Goal: Task Accomplishment & Management: Use online tool/utility

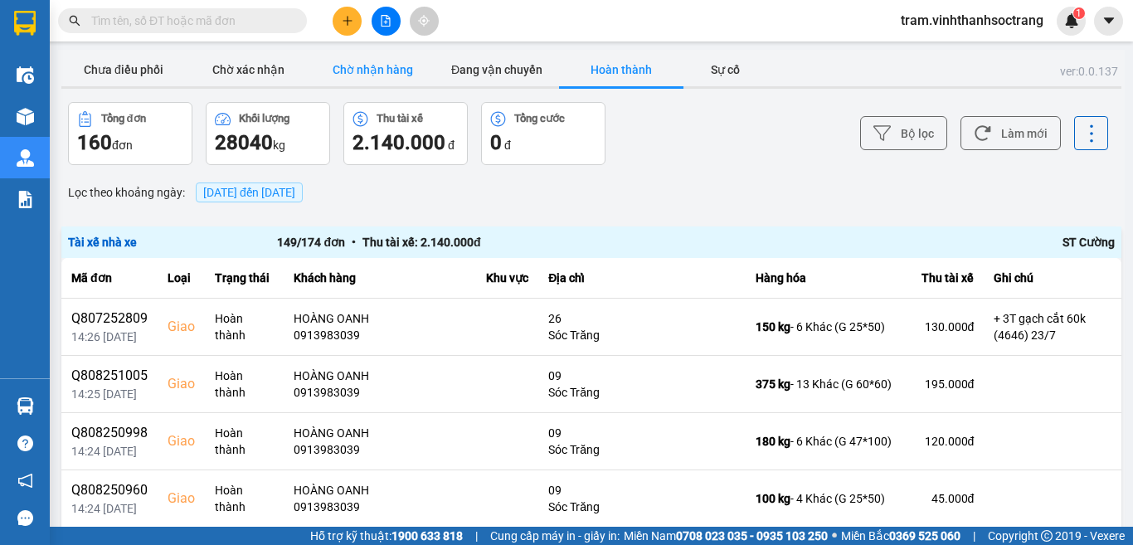
click at [386, 59] on button "Chờ nhận hàng" at bounding box center [372, 69] width 124 height 33
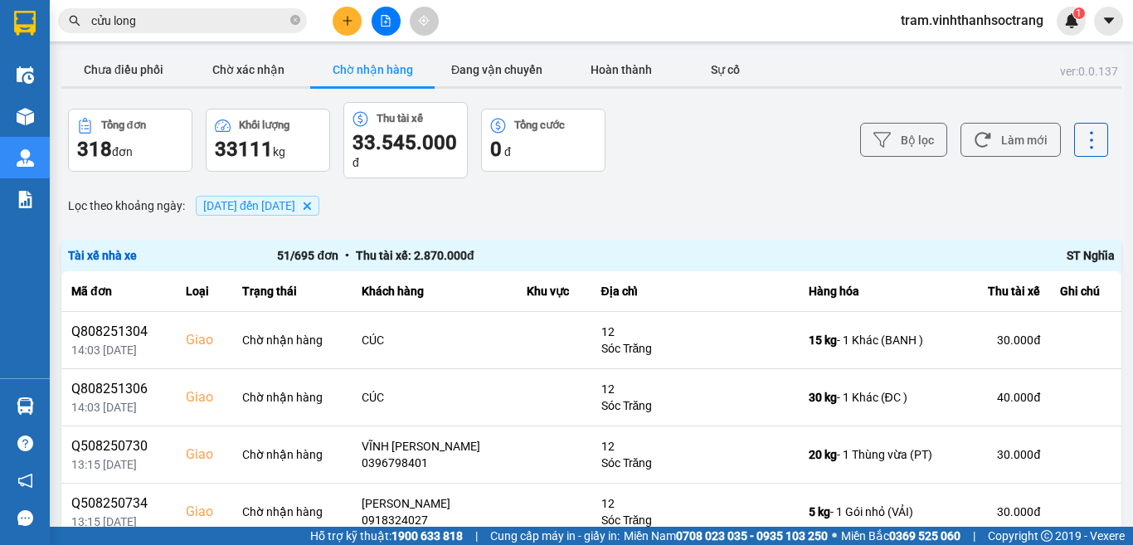
click at [319, 205] on span "27/07/2025 đến 13/08/2025 Delete" at bounding box center [258, 206] width 124 height 20
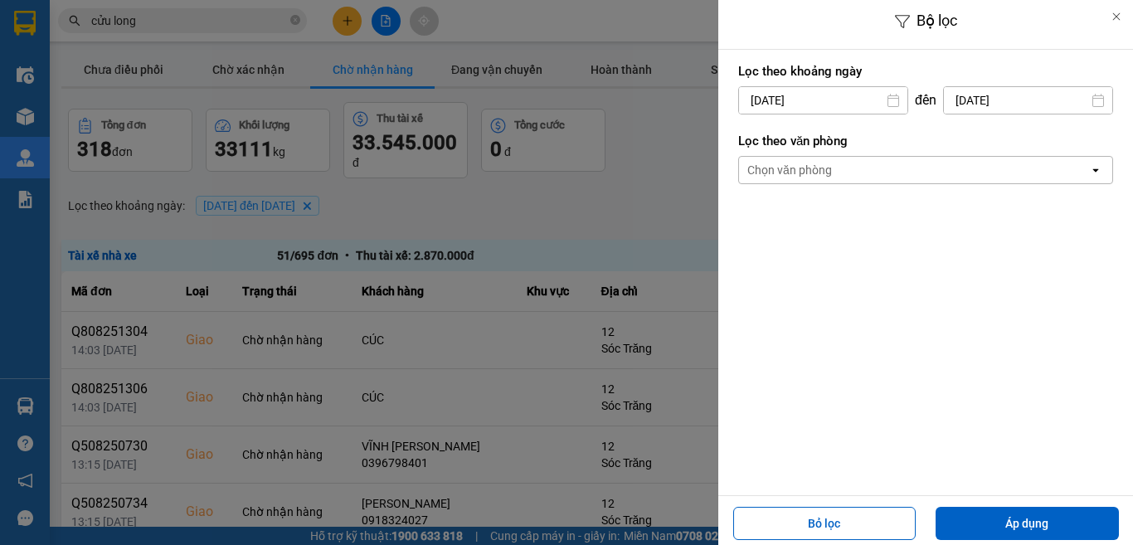
click at [359, 202] on div at bounding box center [566, 272] width 1133 height 545
click at [800, 100] on input "27/07/2025" at bounding box center [823, 100] width 168 height 27
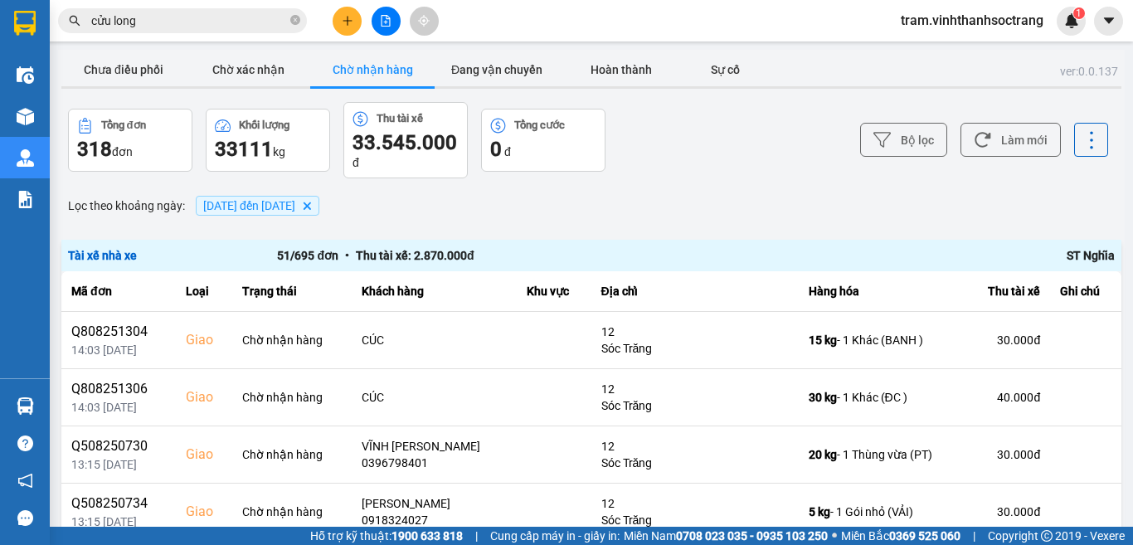
click at [311, 205] on icon "27/07/2025 đến 13/08/2025, close by backspace" at bounding box center [307, 205] width 7 height 7
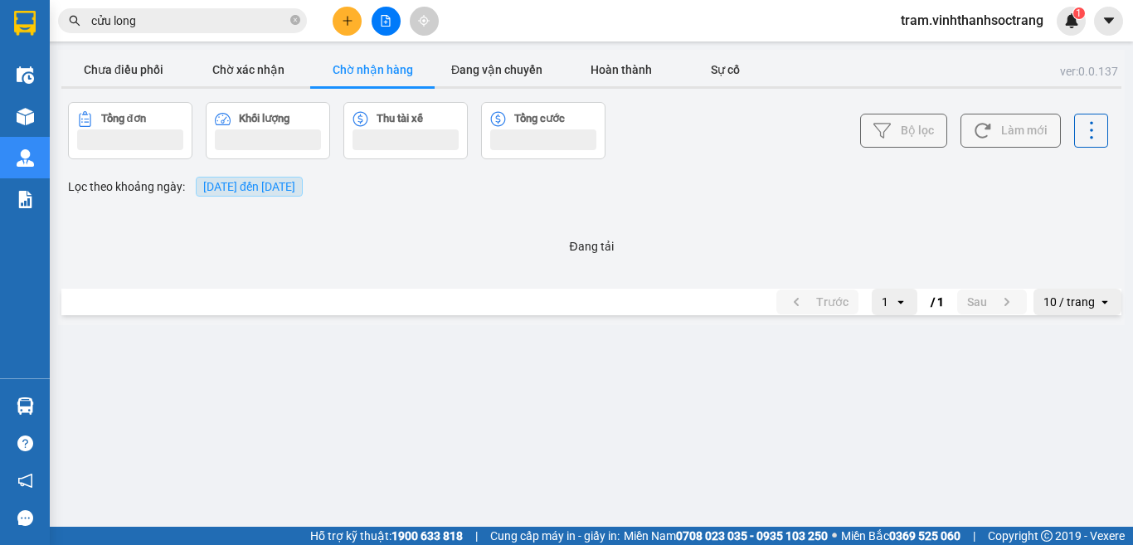
click at [279, 190] on div "ver: 0.0.137 Chưa điều phối Chờ xác nhận Chờ nhận hàng Đang vận chuyển Hoàn thà…" at bounding box center [591, 187] width 1066 height 275
click at [289, 193] on span "[DATE] đến [DATE]" at bounding box center [249, 186] width 92 height 13
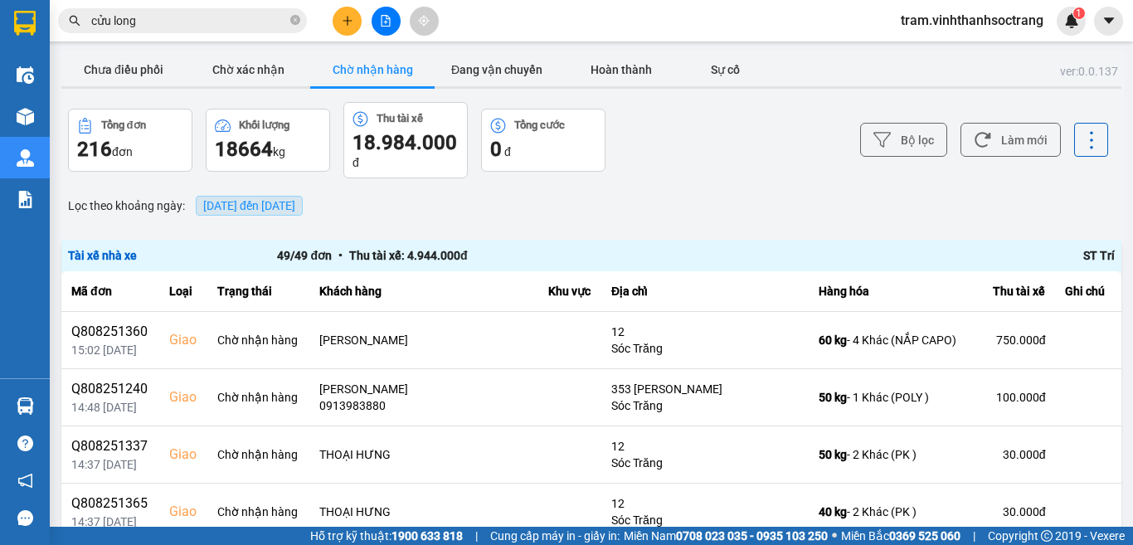
drag, startPoint x: 289, startPoint y: 207, endPoint x: 853, endPoint y: 97, distance: 574.6
click at [293, 208] on div at bounding box center [566, 272] width 1133 height 545
click at [853, 97] on div at bounding box center [566, 272] width 1133 height 545
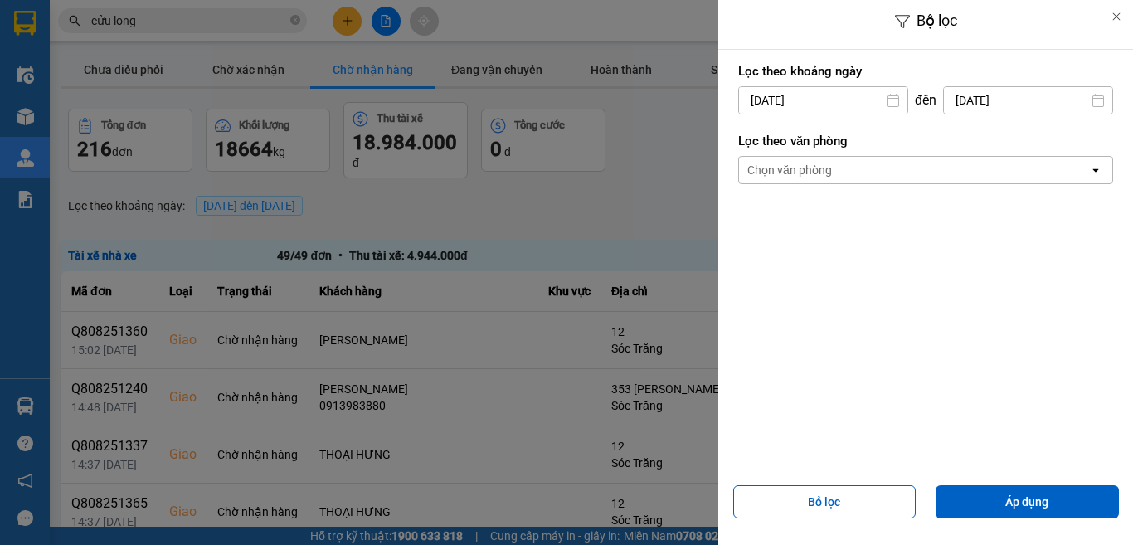
click at [764, 106] on input "13/08/2025" at bounding box center [823, 100] width 168 height 27
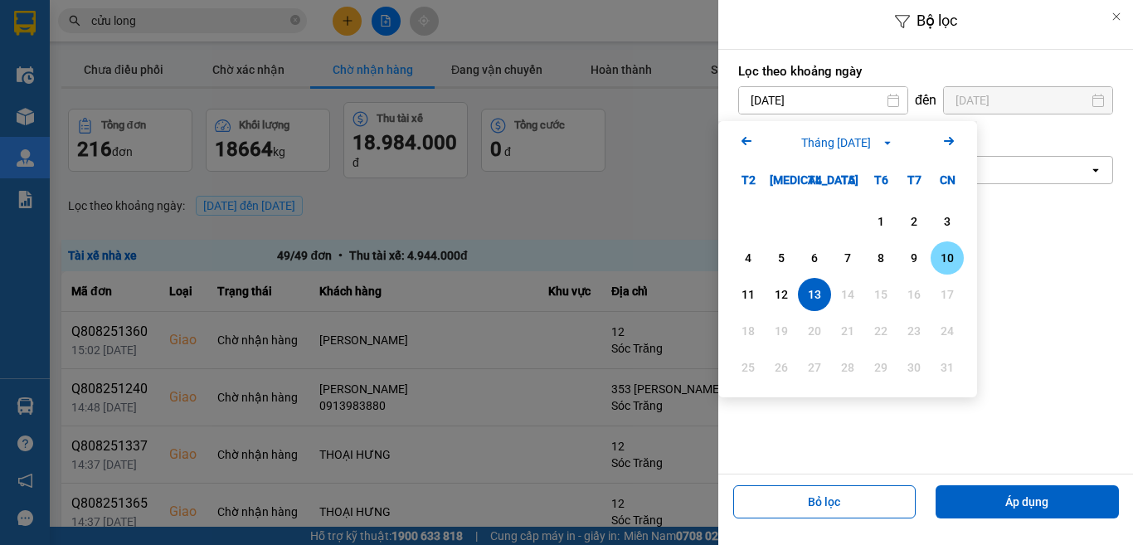
click at [937, 254] on div "10" at bounding box center [946, 258] width 23 height 20
type input "10/08/2025"
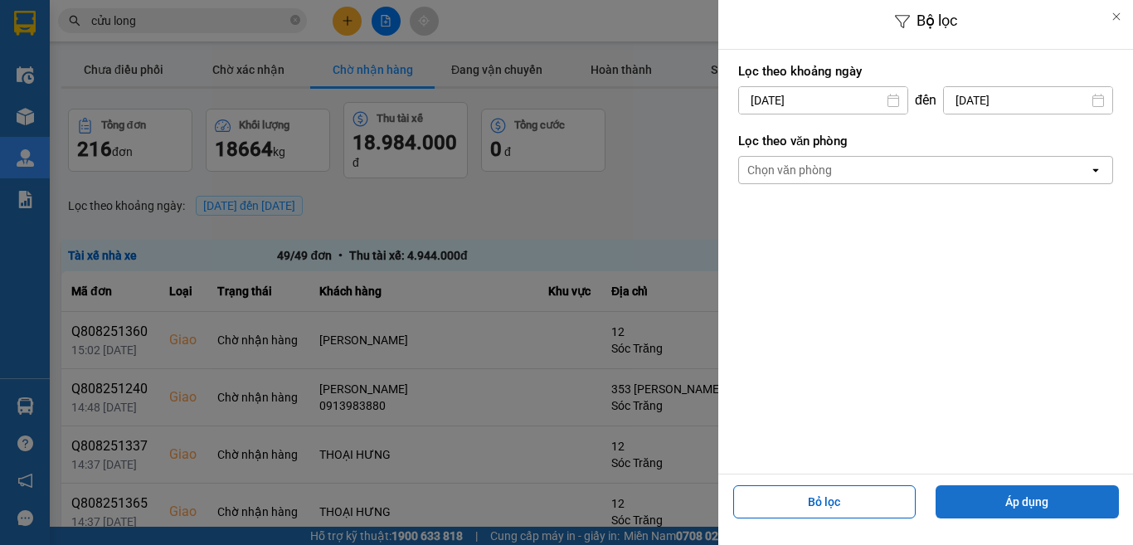
click at [1008, 498] on button "Áp dụng" at bounding box center [1026, 501] width 183 height 33
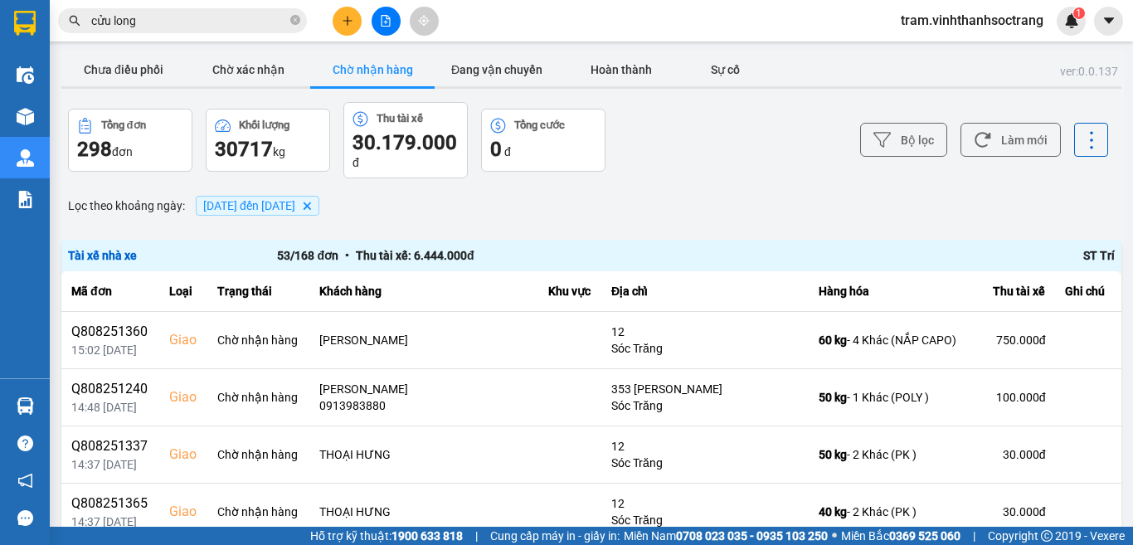
click at [295, 205] on span "10/08/2025 đến 13/08/2025" at bounding box center [249, 205] width 92 height 13
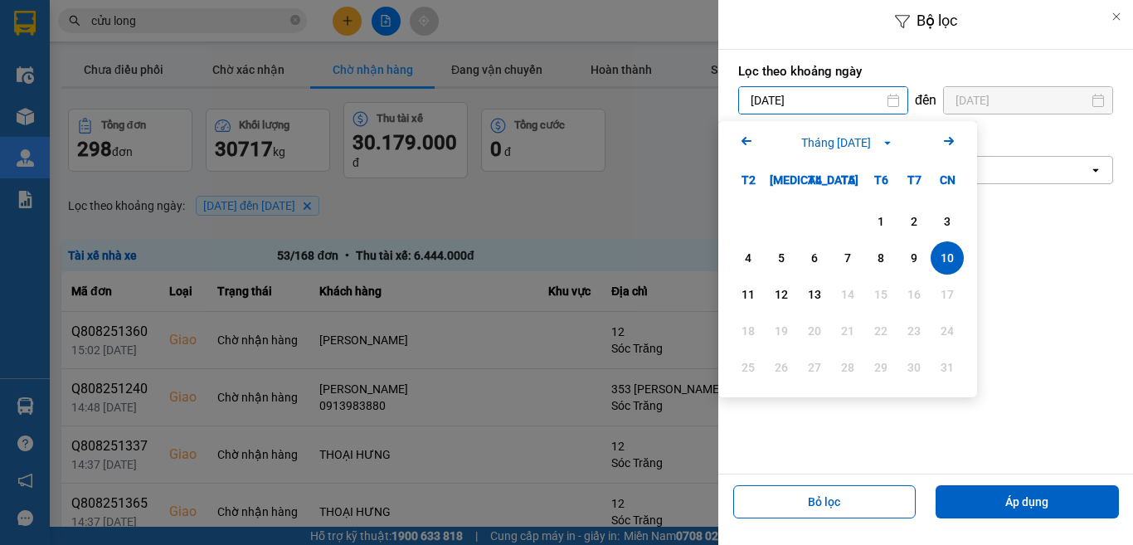
click at [768, 107] on input "10/08/2025" at bounding box center [823, 100] width 168 height 27
click at [875, 225] on div "1" at bounding box center [880, 221] width 23 height 20
type input "01/08/2025"
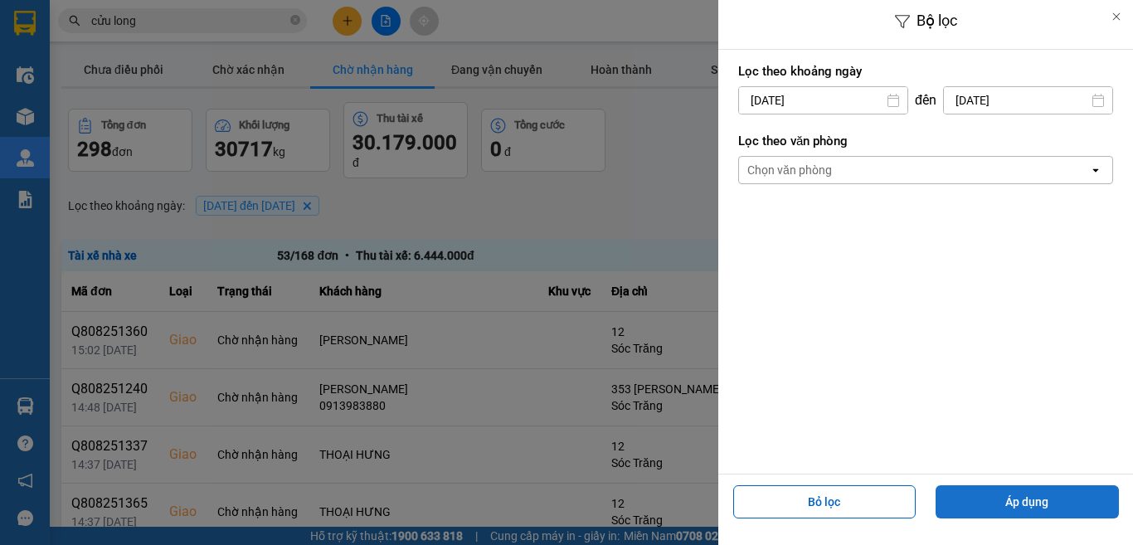
click at [1002, 503] on button "Áp dụng" at bounding box center [1026, 501] width 183 height 33
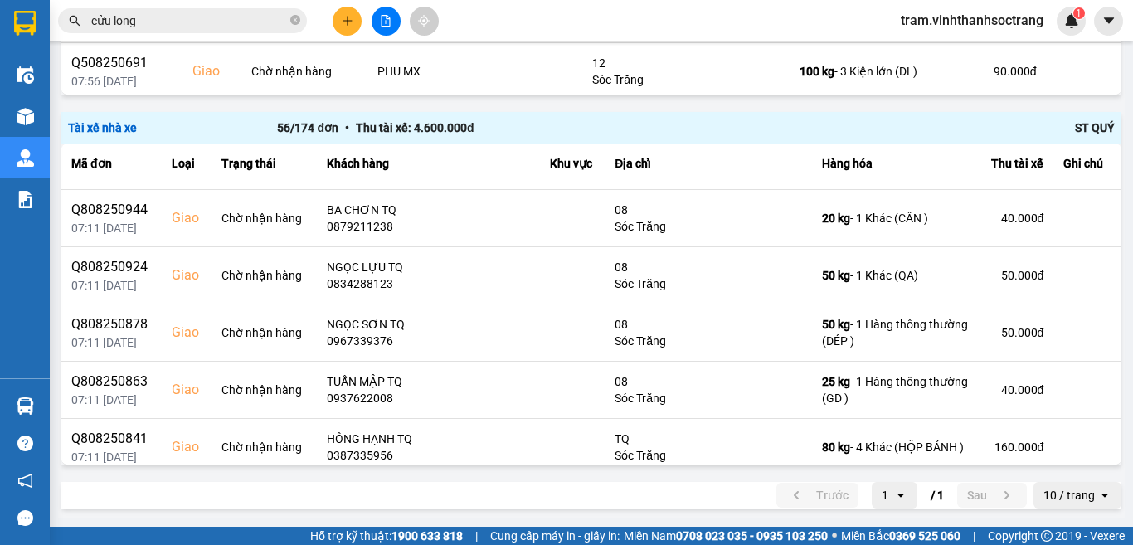
scroll to position [2923, 0]
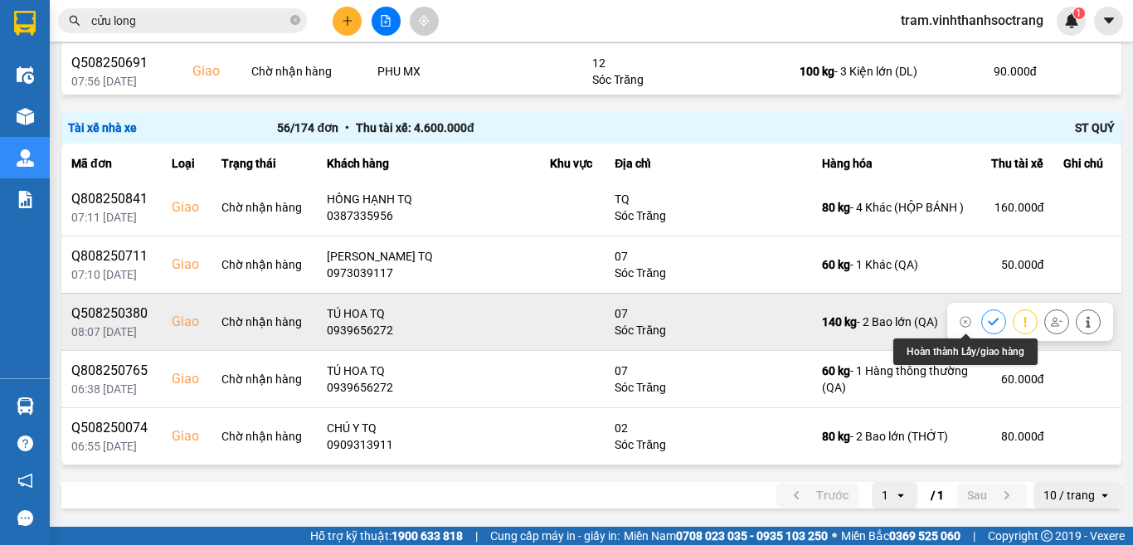
click at [982, 318] on button at bounding box center [993, 321] width 23 height 29
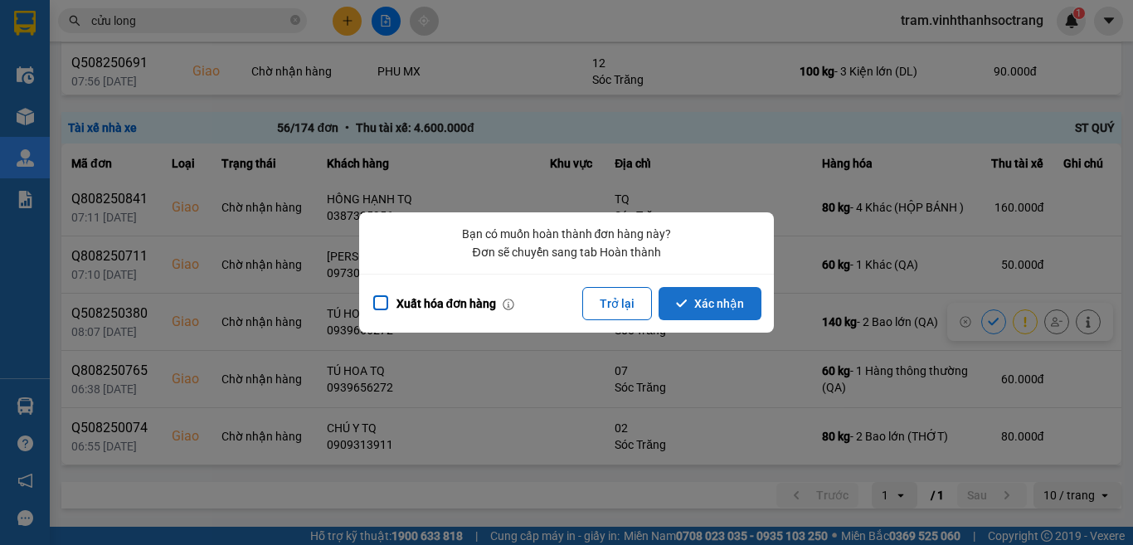
click at [726, 312] on button "Xác nhận" at bounding box center [709, 303] width 103 height 33
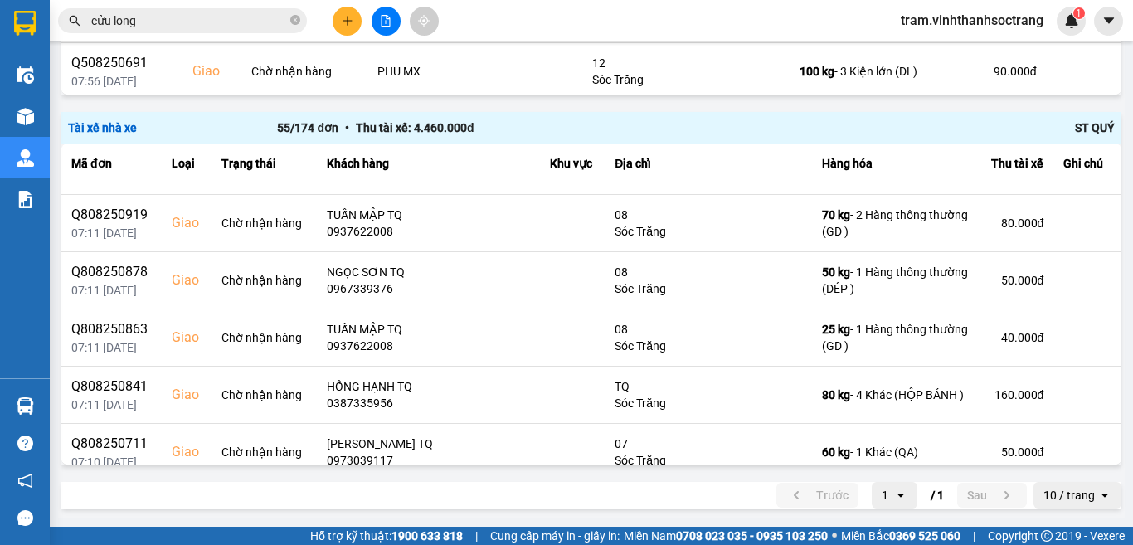
scroll to position [2866, 0]
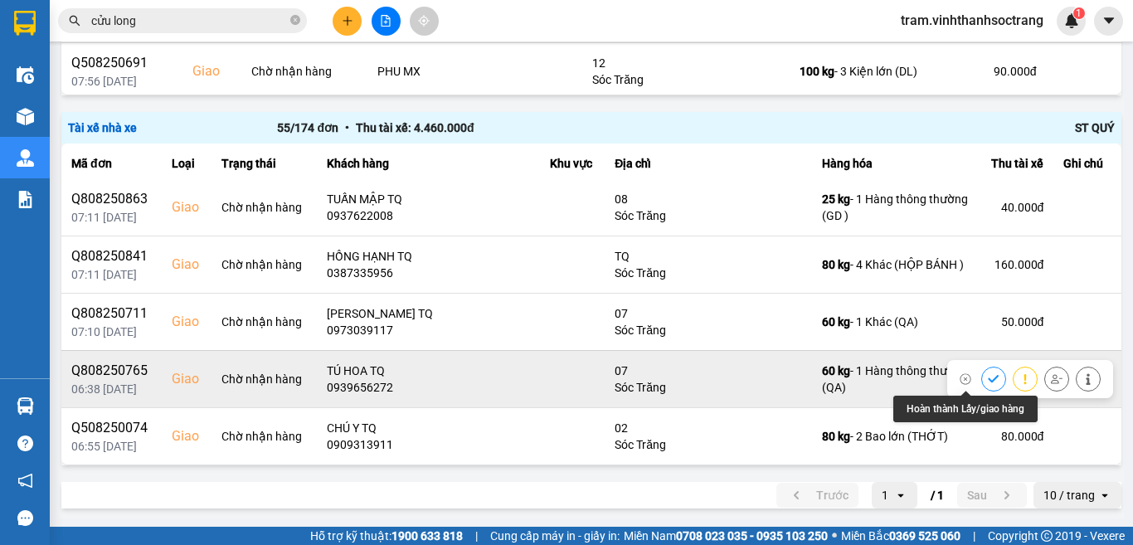
click at [982, 375] on button at bounding box center [993, 378] width 23 height 29
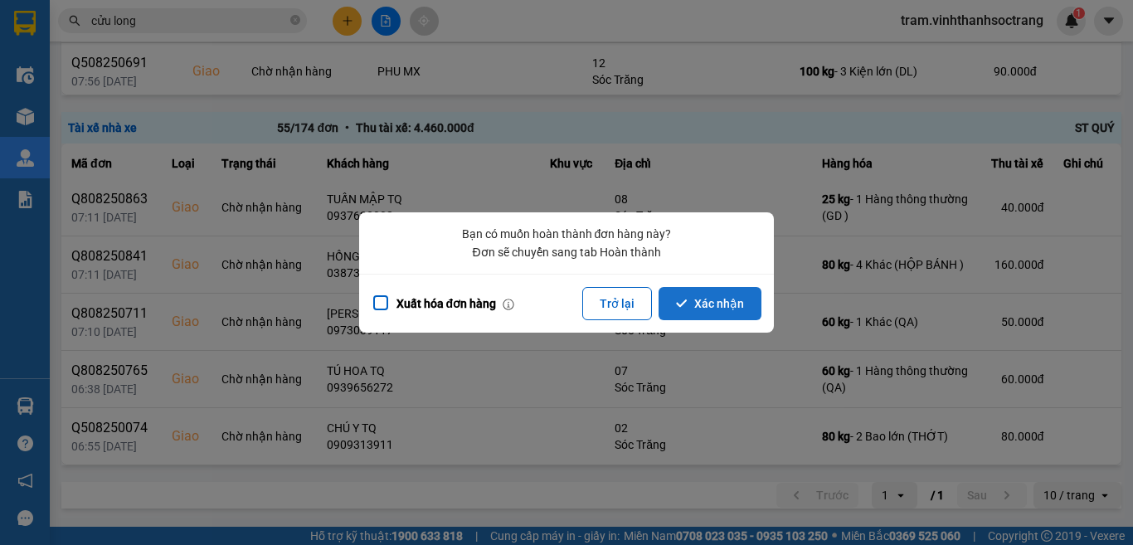
click at [719, 314] on button "Xác nhận" at bounding box center [709, 303] width 103 height 33
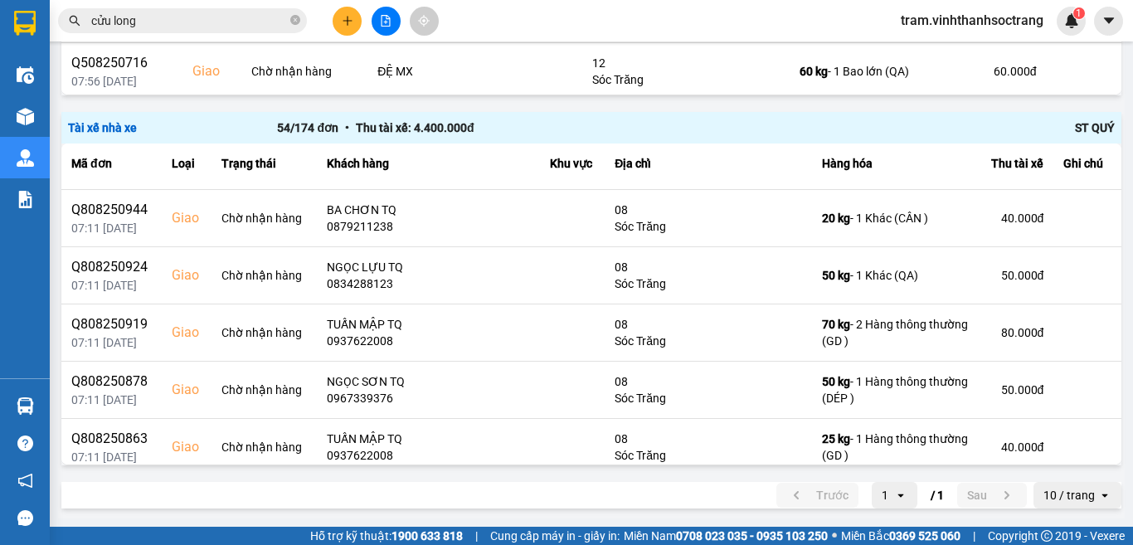
scroll to position [2643, 0]
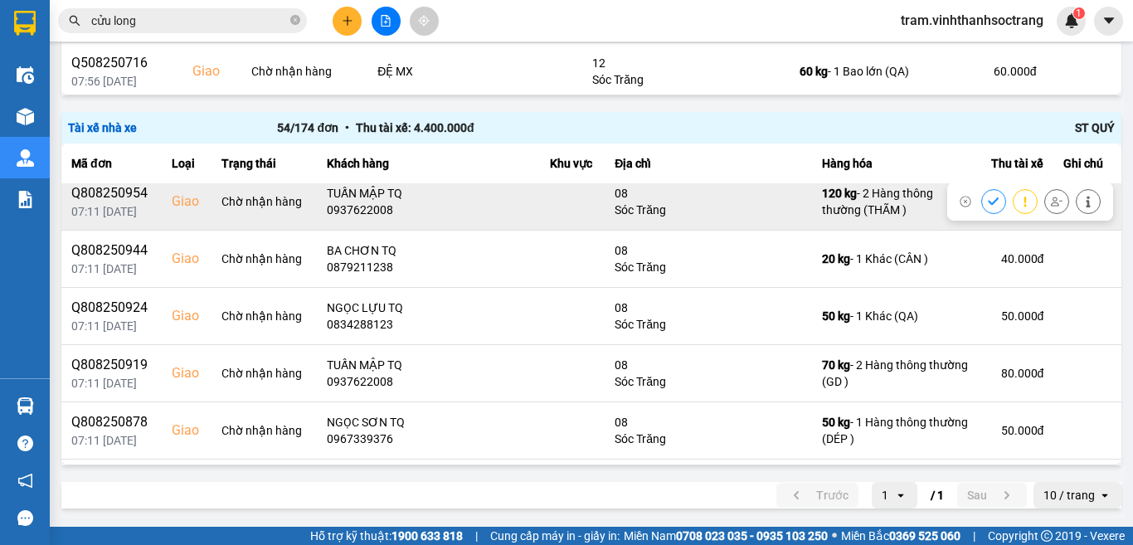
click at [981, 205] on div at bounding box center [993, 201] width 25 height 25
click at [988, 202] on icon at bounding box center [994, 202] width 12 height 12
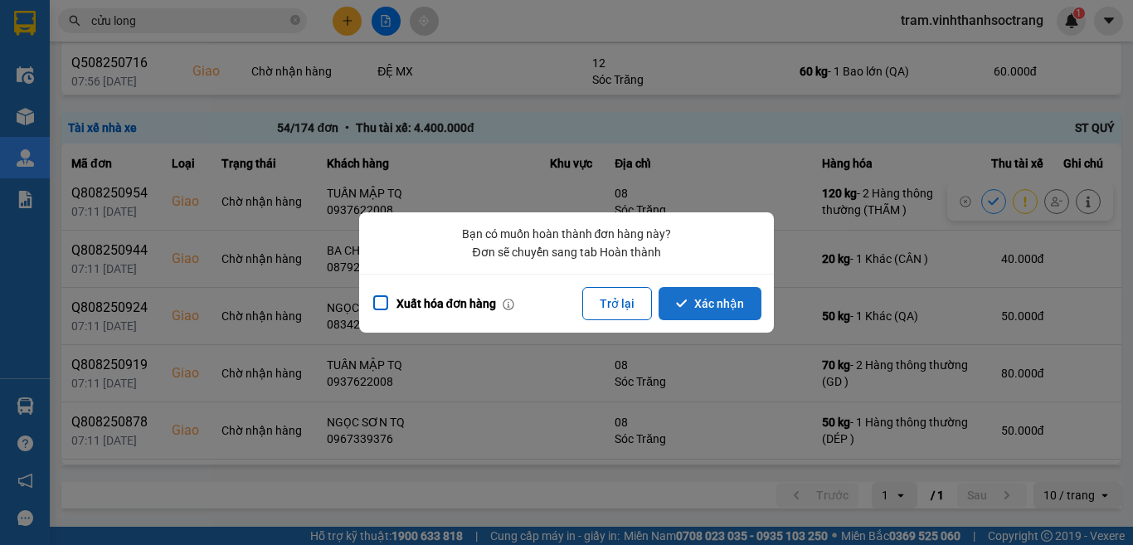
click at [703, 305] on button "Xác nhận" at bounding box center [709, 303] width 103 height 33
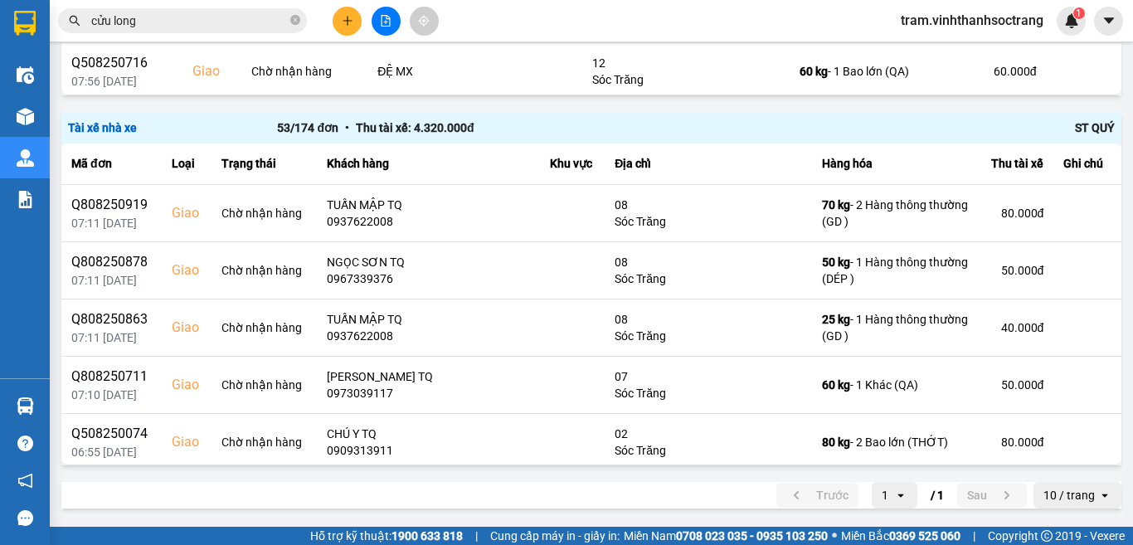
scroll to position [2752, 0]
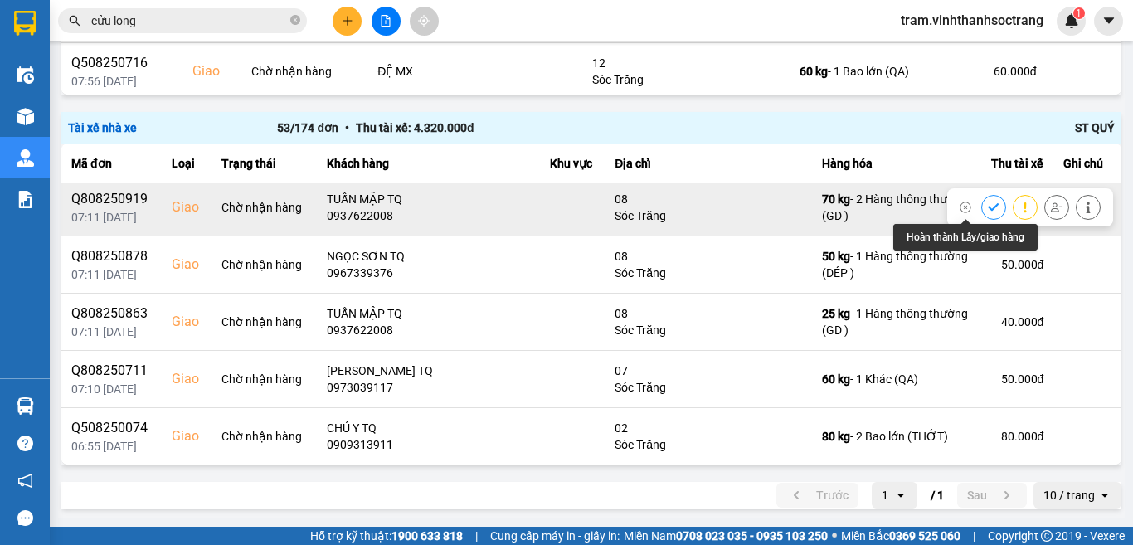
click at [982, 206] on button at bounding box center [993, 206] width 23 height 29
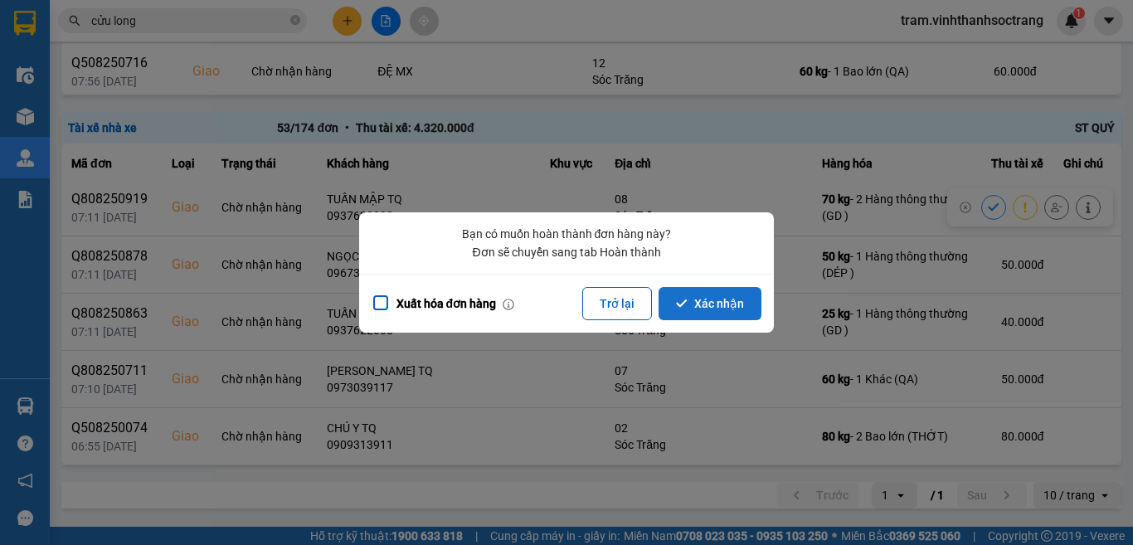
click at [686, 298] on icon "dialog" at bounding box center [682, 304] width 12 height 12
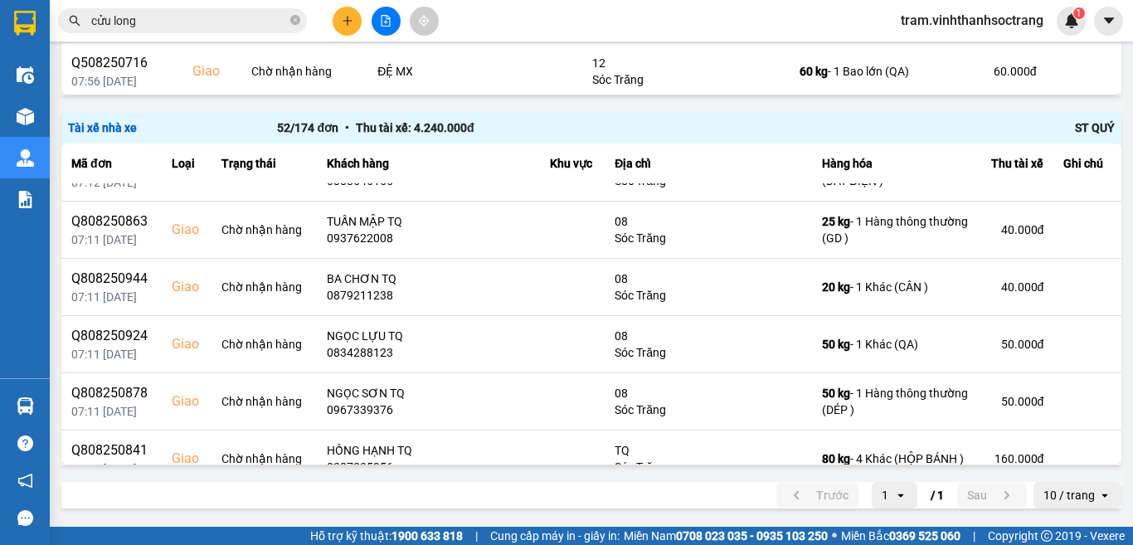
scroll to position [2528, 0]
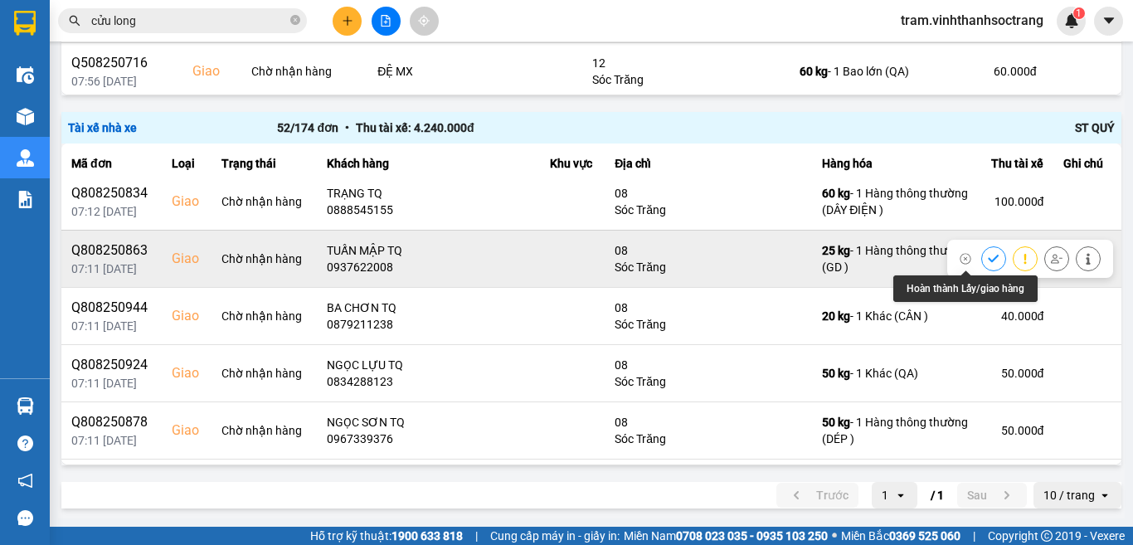
click at [988, 260] on icon at bounding box center [993, 258] width 11 height 7
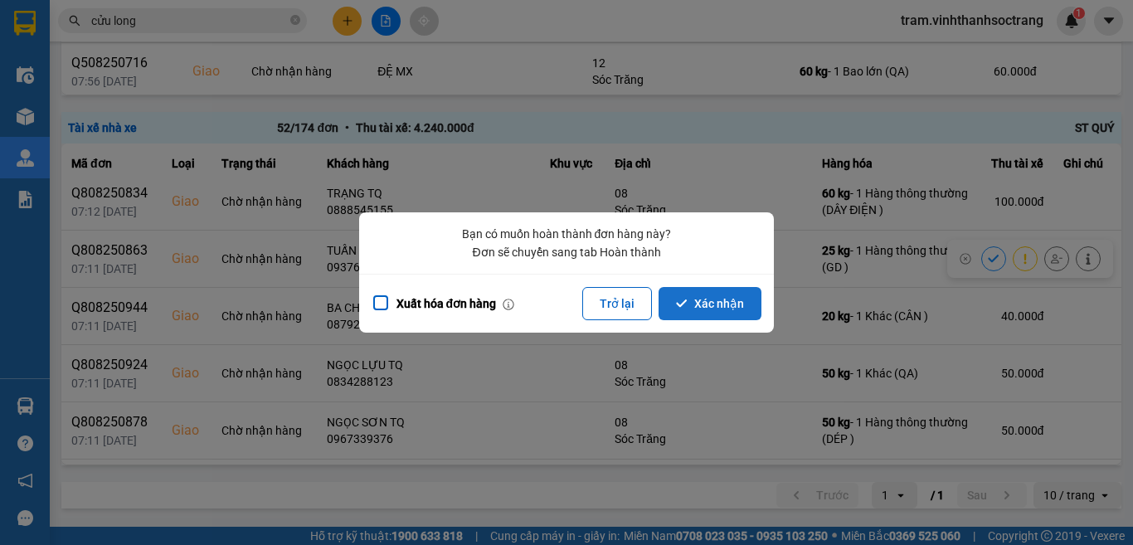
click at [691, 304] on button "Xác nhận" at bounding box center [709, 303] width 103 height 33
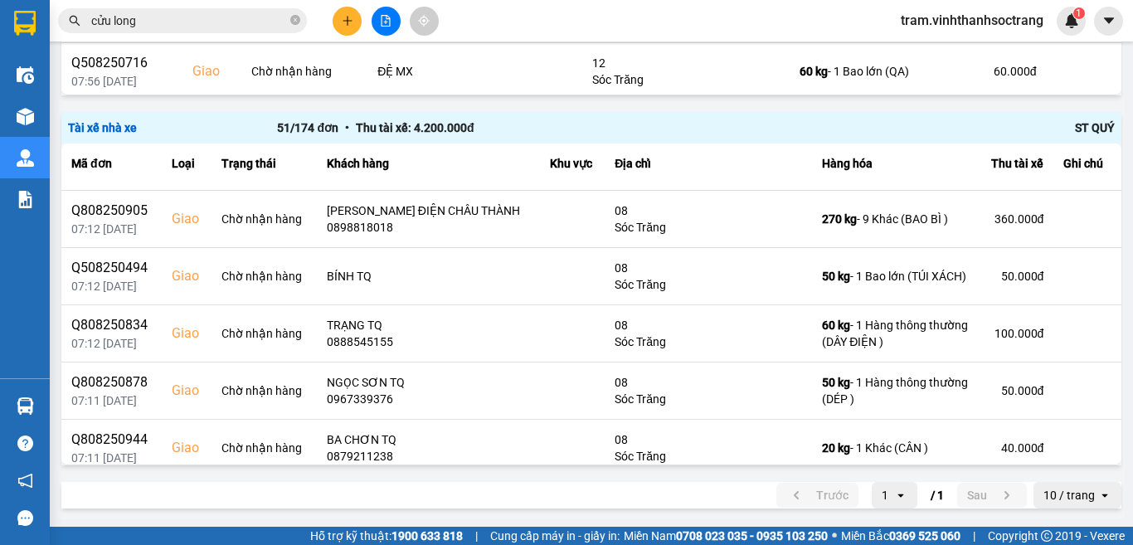
scroll to position [2637, 0]
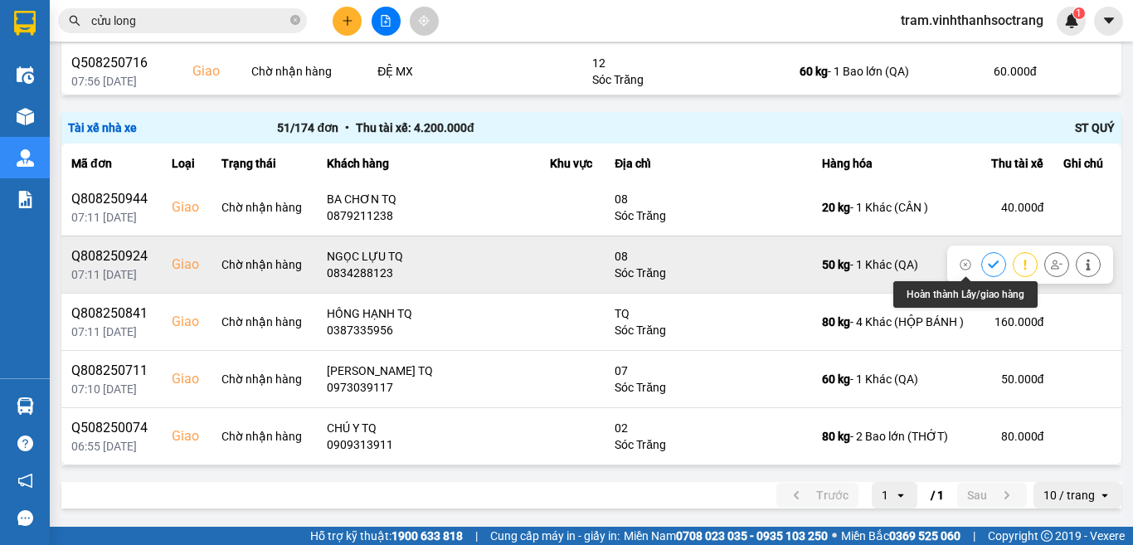
click at [988, 260] on icon at bounding box center [994, 265] width 12 height 12
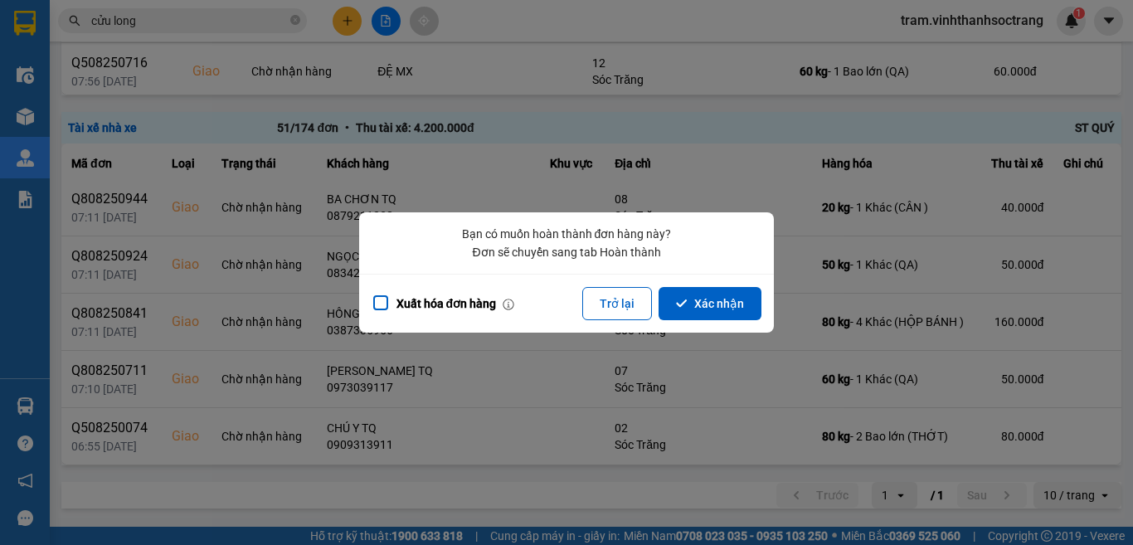
click at [686, 306] on icon "dialog" at bounding box center [682, 304] width 12 height 12
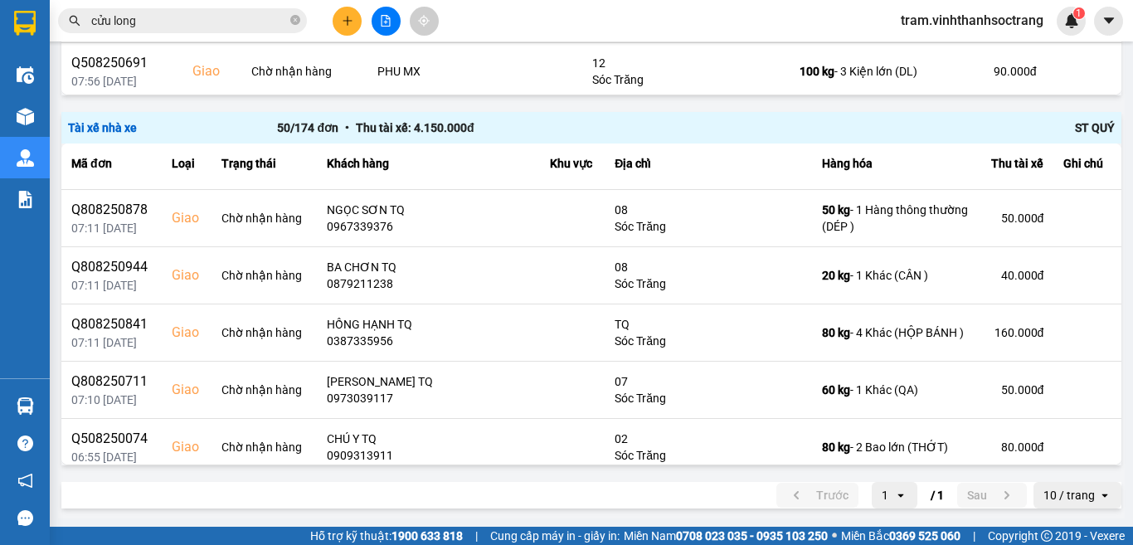
scroll to position [2580, 0]
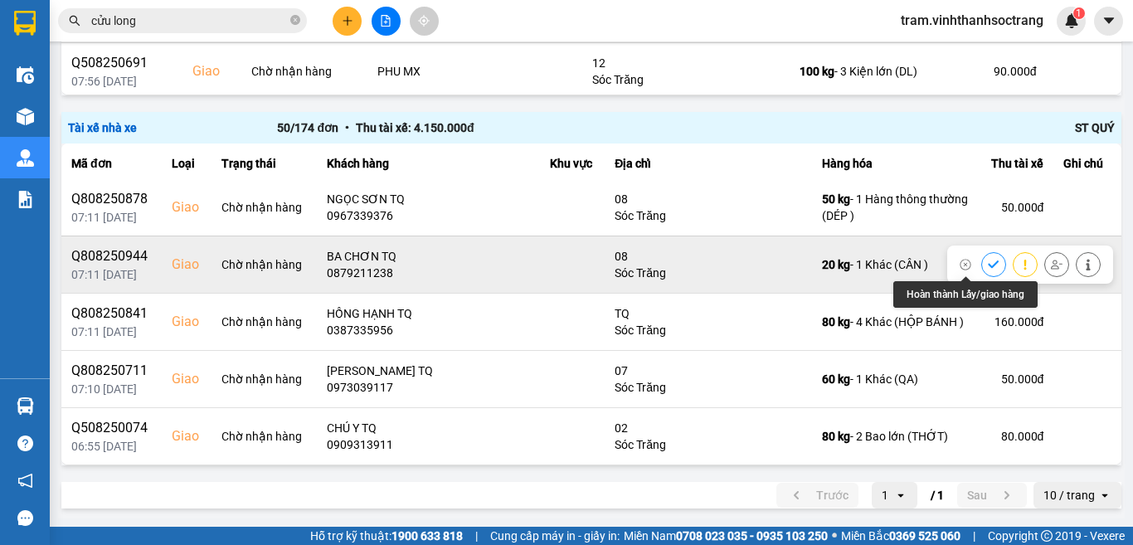
click at [988, 268] on icon at bounding box center [994, 265] width 12 height 12
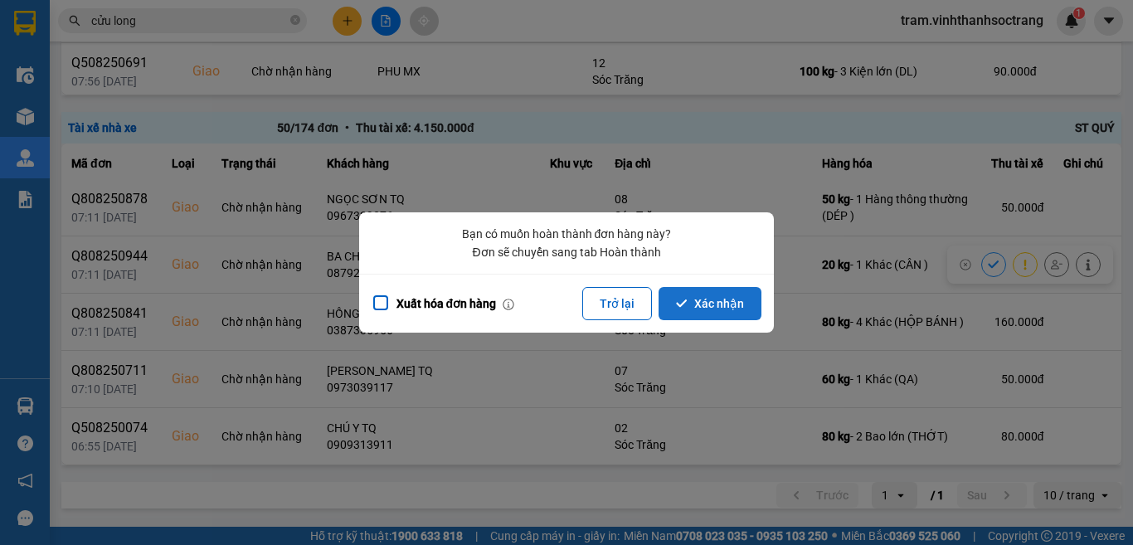
click at [736, 300] on button "Xác nhận" at bounding box center [709, 303] width 103 height 33
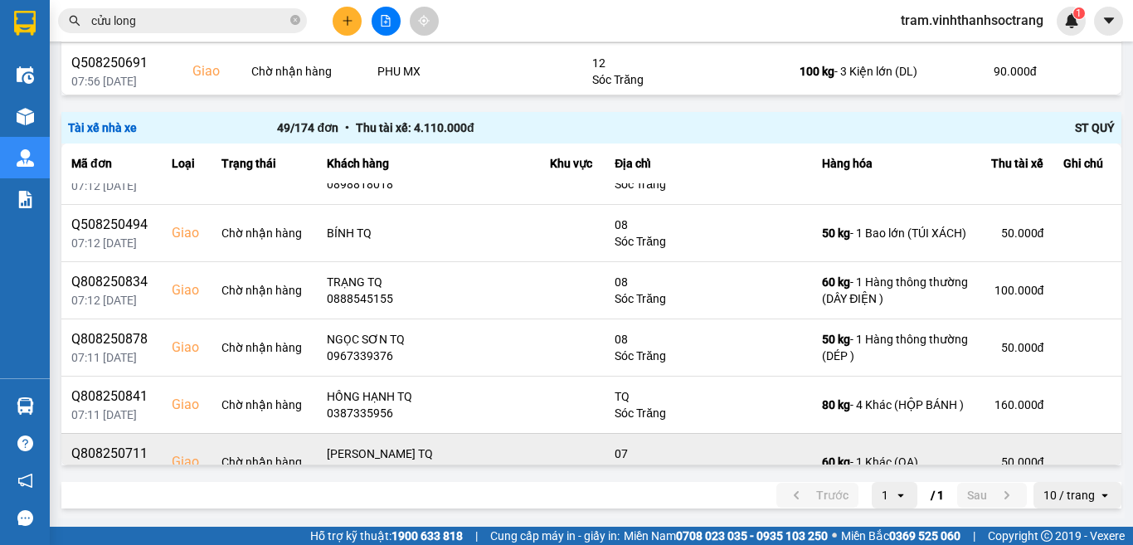
scroll to position [2357, 0]
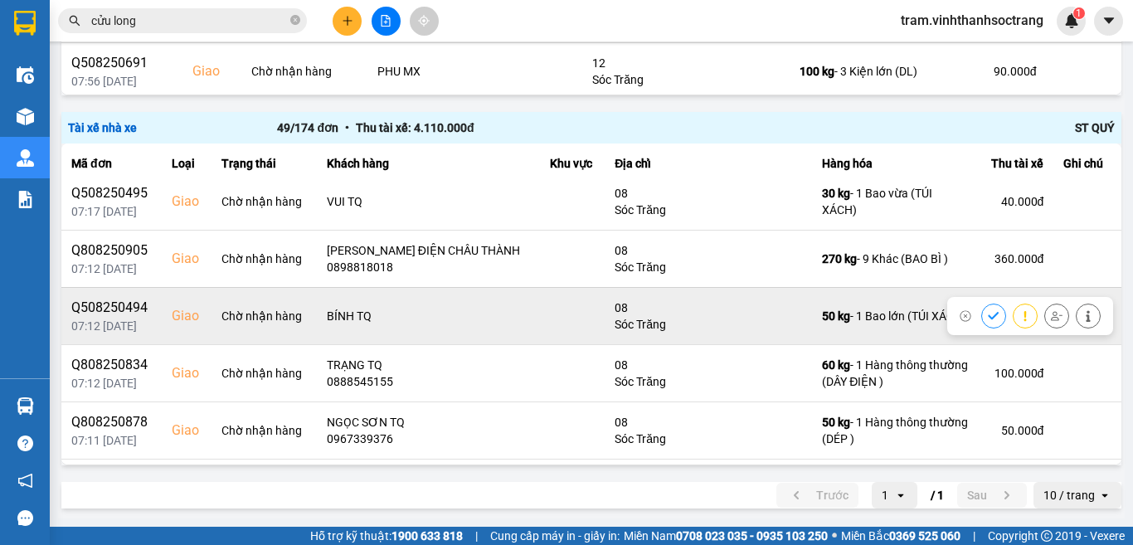
click at [988, 315] on icon at bounding box center [994, 316] width 12 height 12
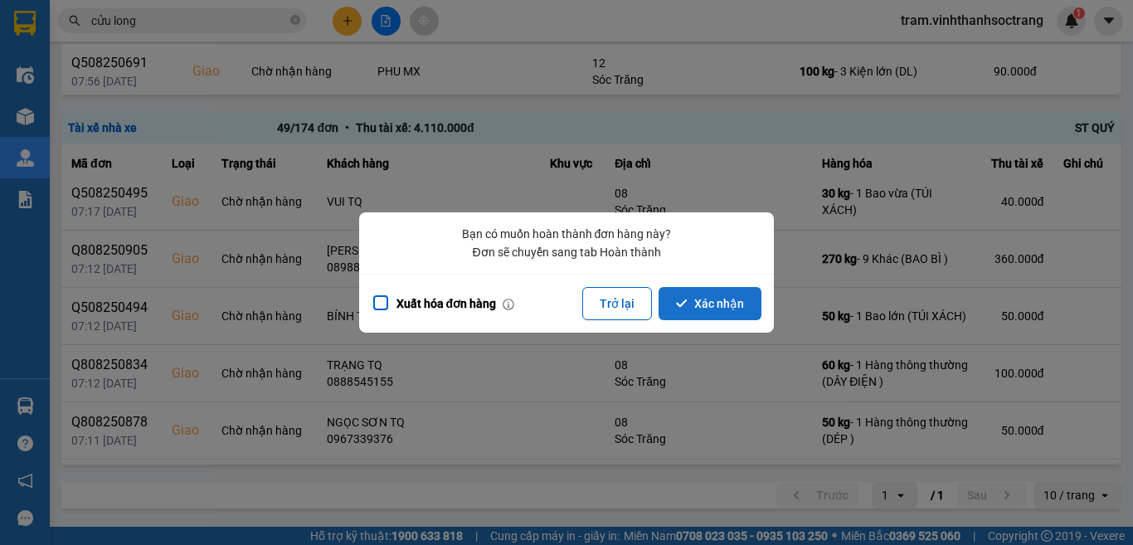
click at [710, 313] on button "Xác nhận" at bounding box center [709, 303] width 103 height 33
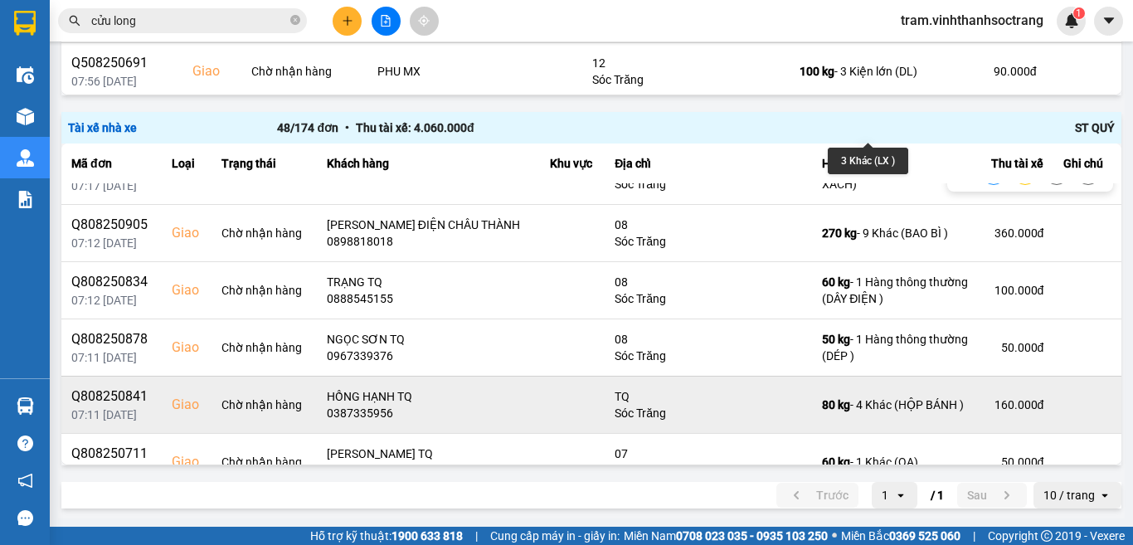
scroll to position [2465, 0]
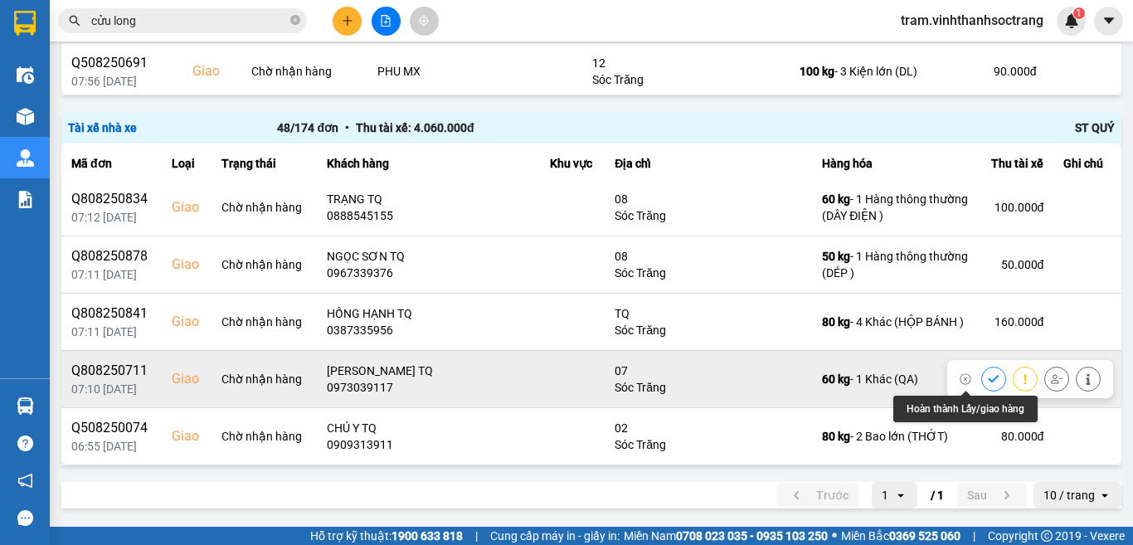
click at [982, 372] on button at bounding box center [993, 378] width 23 height 29
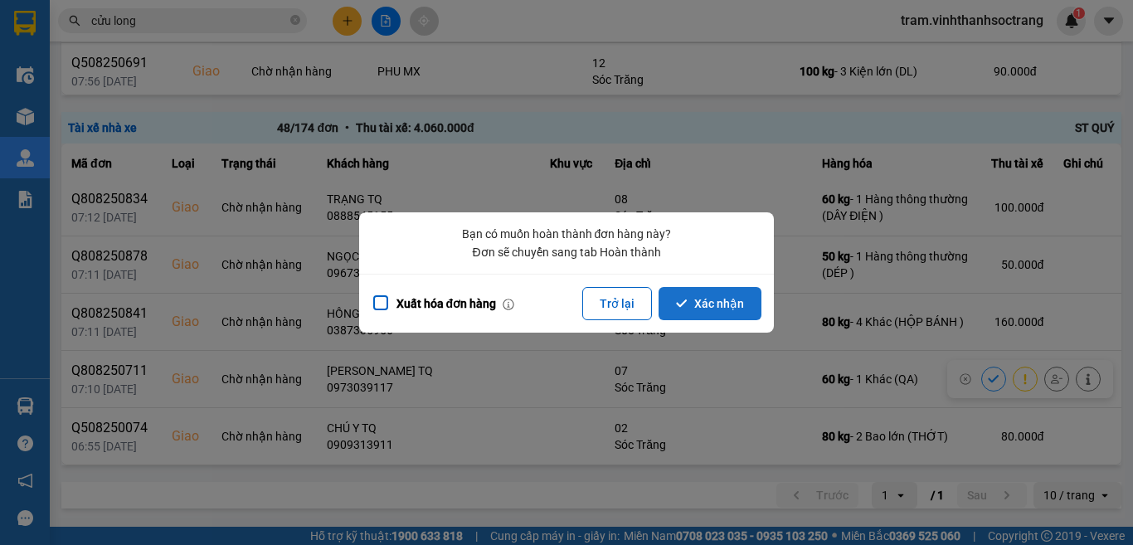
click at [682, 313] on button "Xác nhận" at bounding box center [709, 303] width 103 height 33
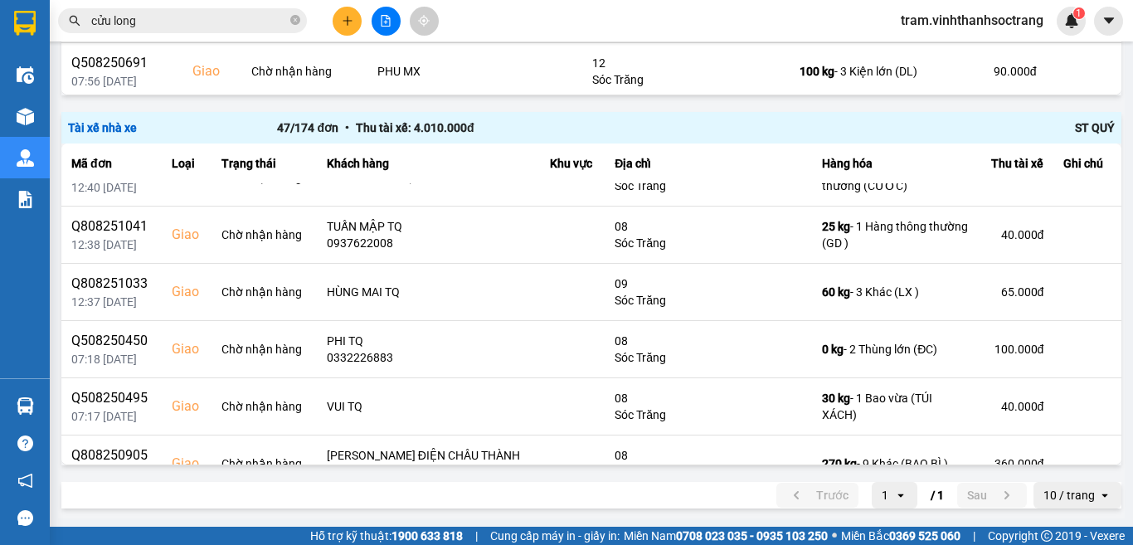
scroll to position [2408, 0]
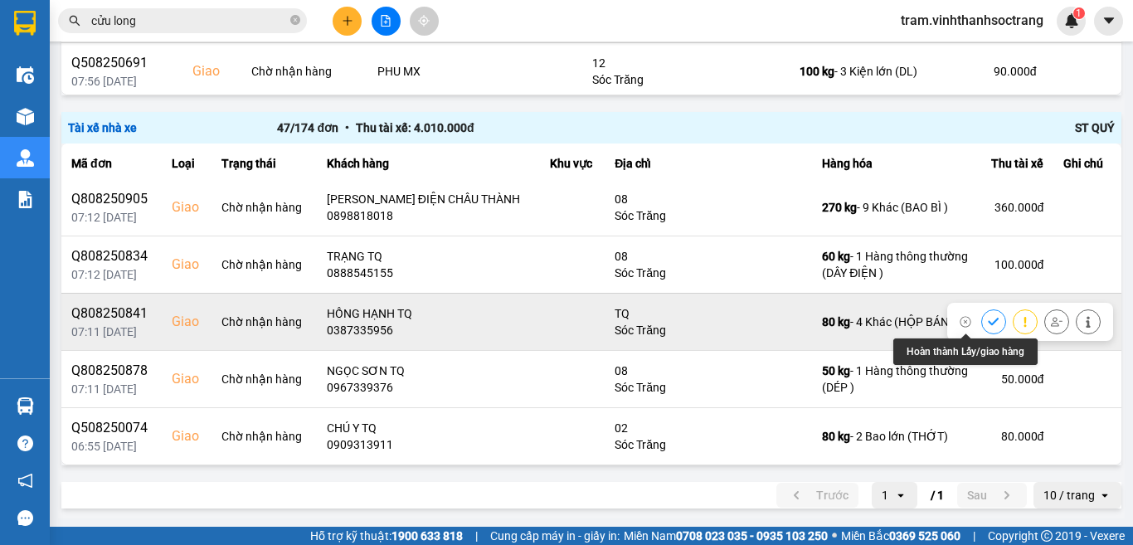
click at [988, 321] on icon at bounding box center [994, 322] width 12 height 12
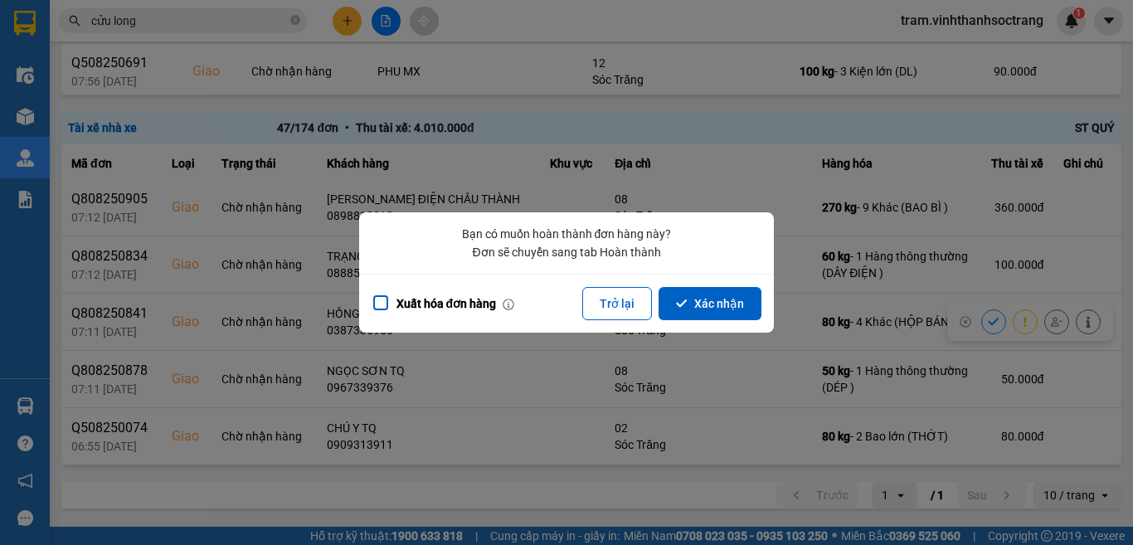
click at [767, 294] on div "Xuất hóa đơn hàng Trở lại Xác nhận" at bounding box center [566, 303] width 415 height 59
click at [734, 314] on button "Xác nhận" at bounding box center [709, 303] width 103 height 33
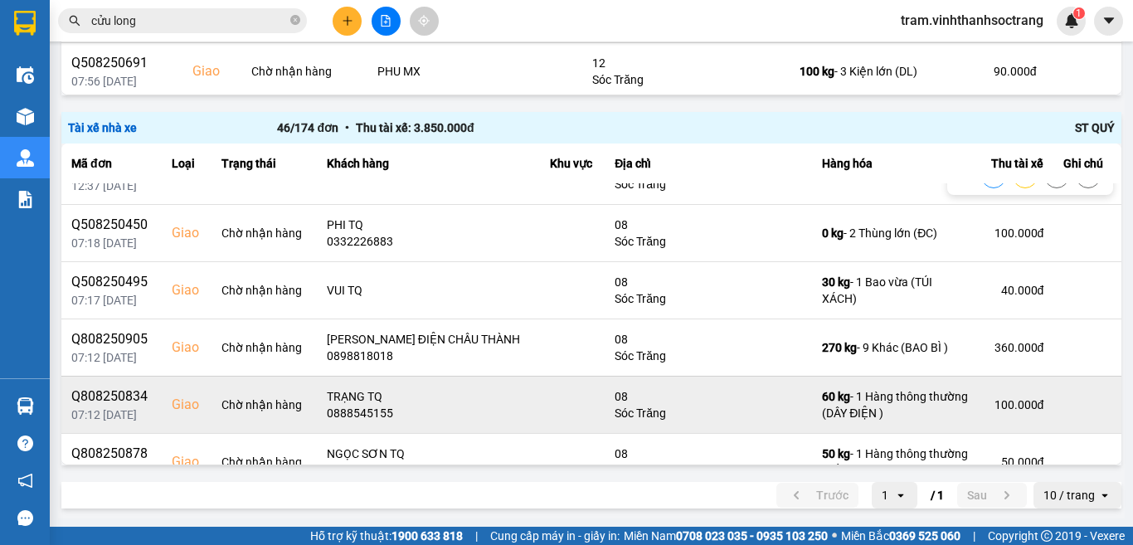
scroll to position [2102, 0]
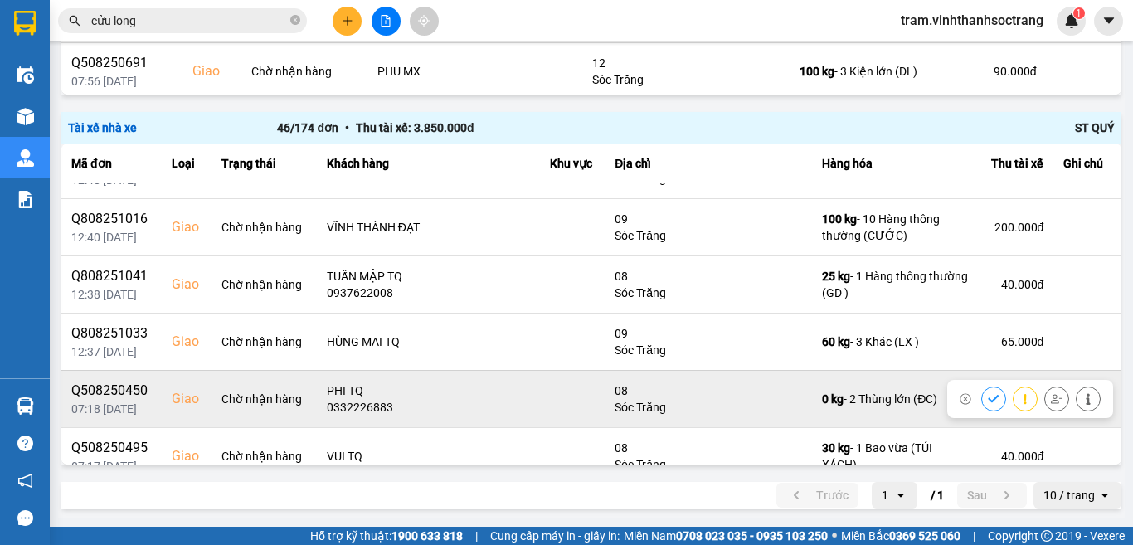
click at [982, 398] on button at bounding box center [993, 398] width 23 height 29
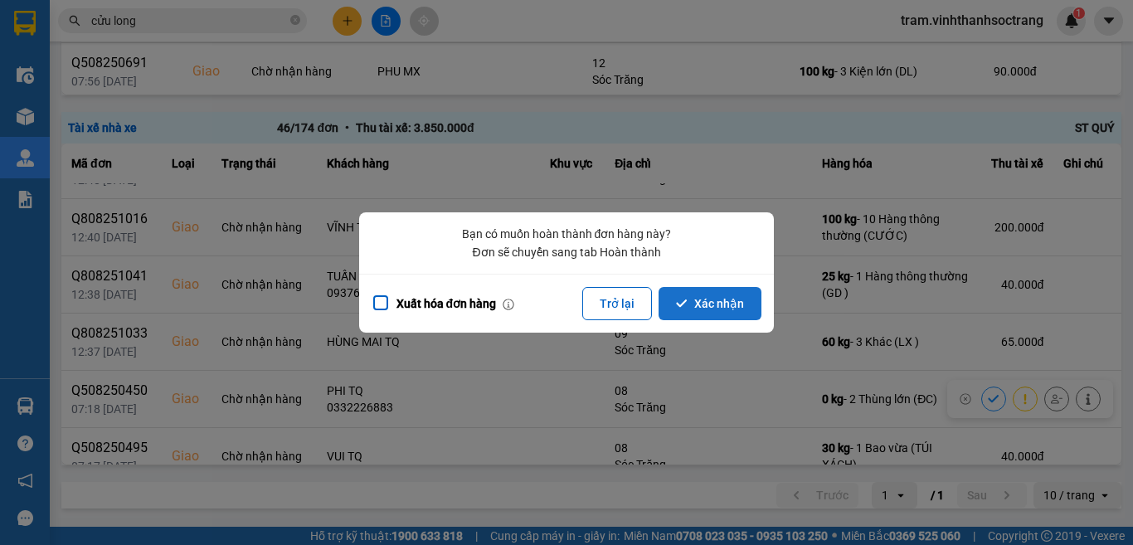
click at [692, 318] on button "Xác nhận" at bounding box center [709, 303] width 103 height 33
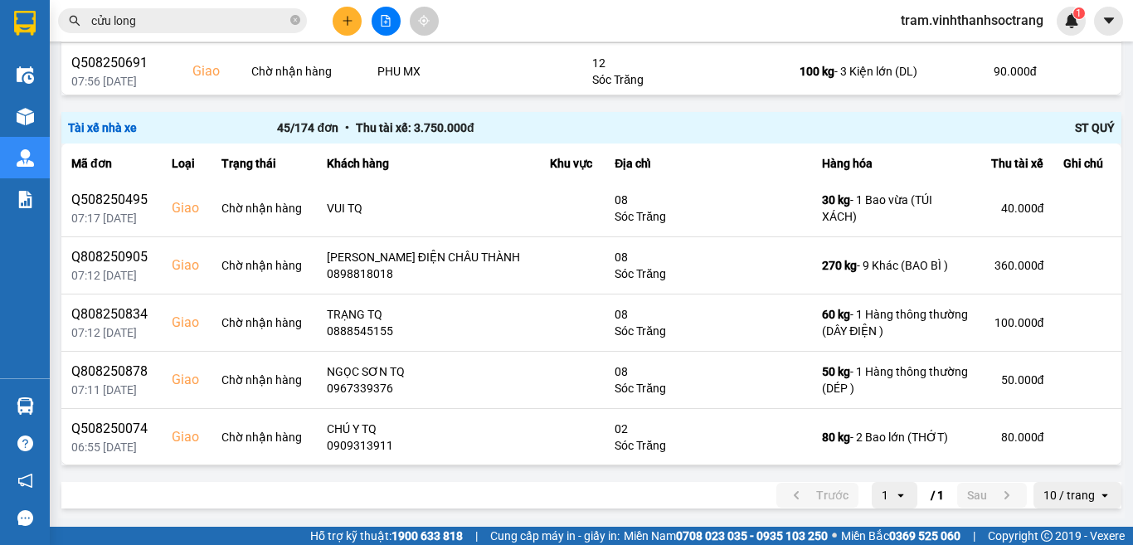
scroll to position [2294, 0]
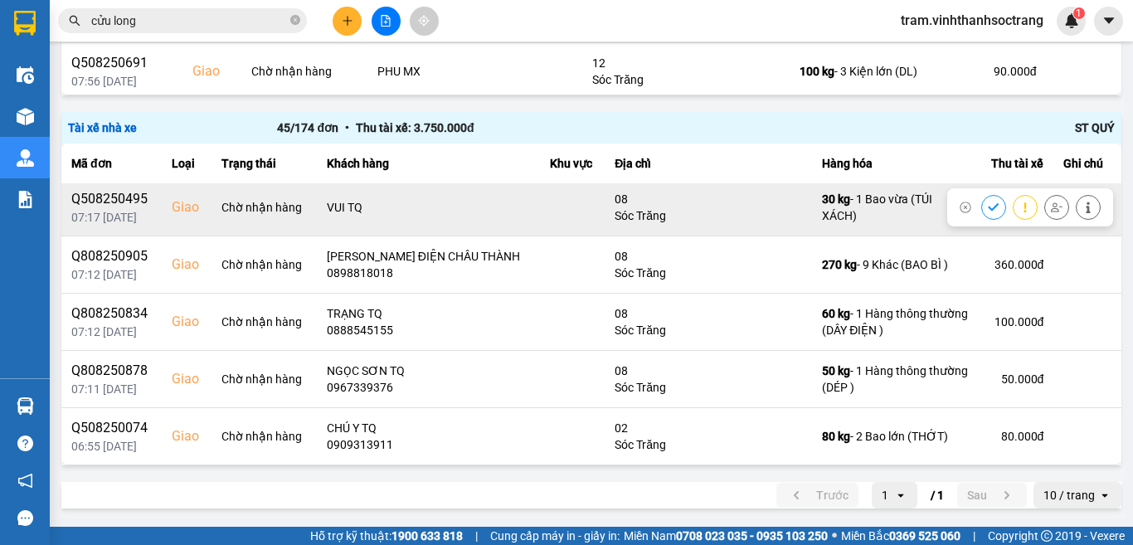
click at [988, 204] on icon at bounding box center [993, 206] width 11 height 7
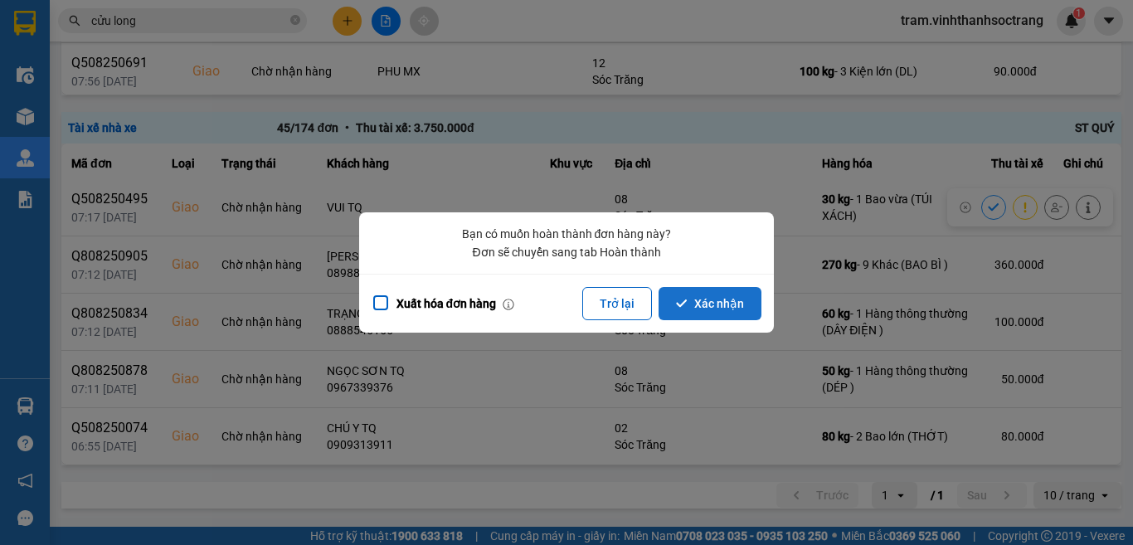
click at [700, 302] on button "Xác nhận" at bounding box center [709, 303] width 103 height 33
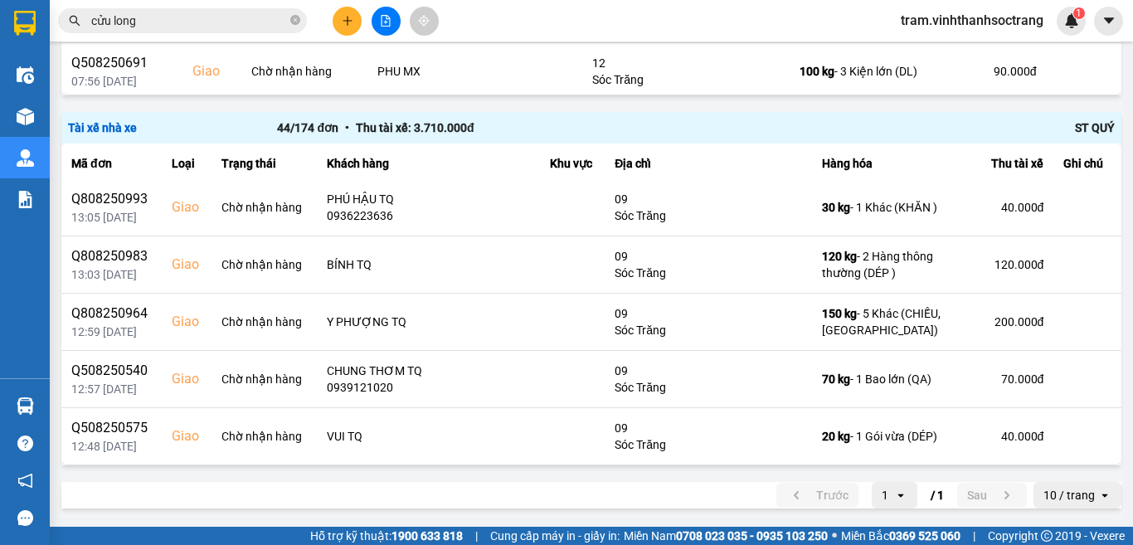
scroll to position [2237, 0]
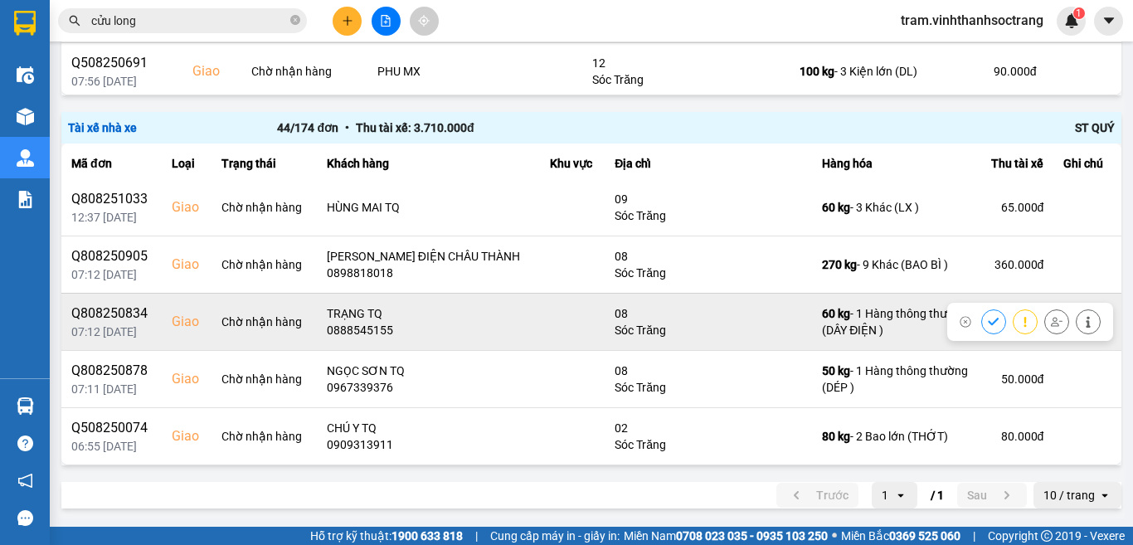
click at [988, 324] on icon at bounding box center [993, 321] width 11 height 7
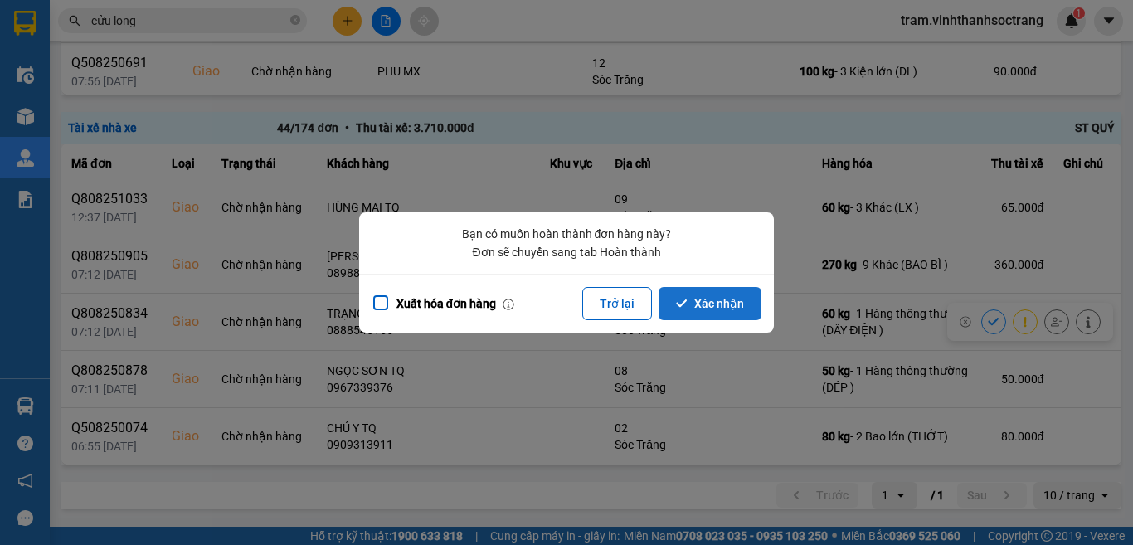
click at [742, 306] on button "Xác nhận" at bounding box center [709, 303] width 103 height 33
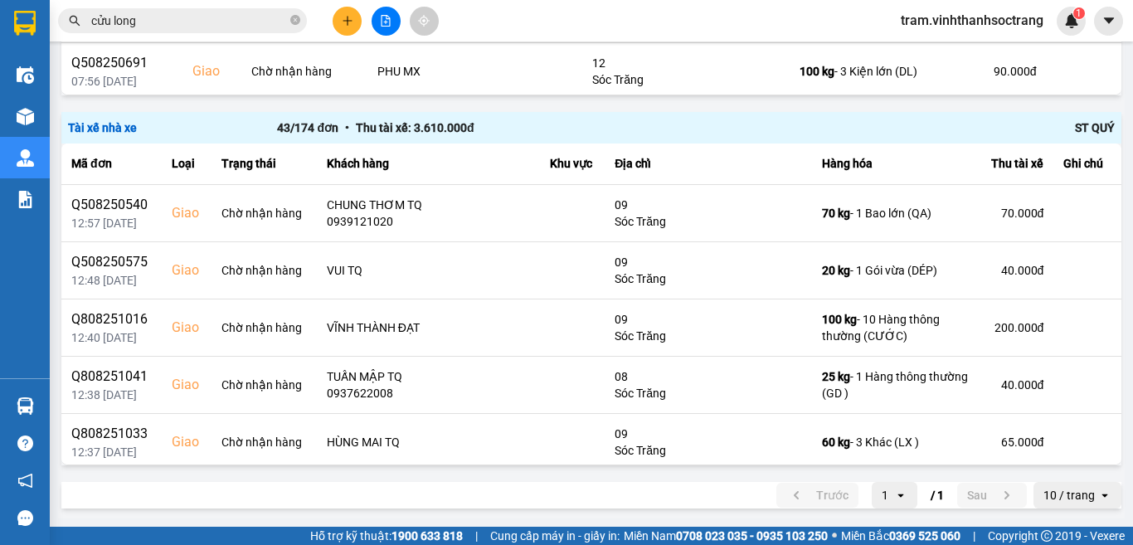
scroll to position [2179, 0]
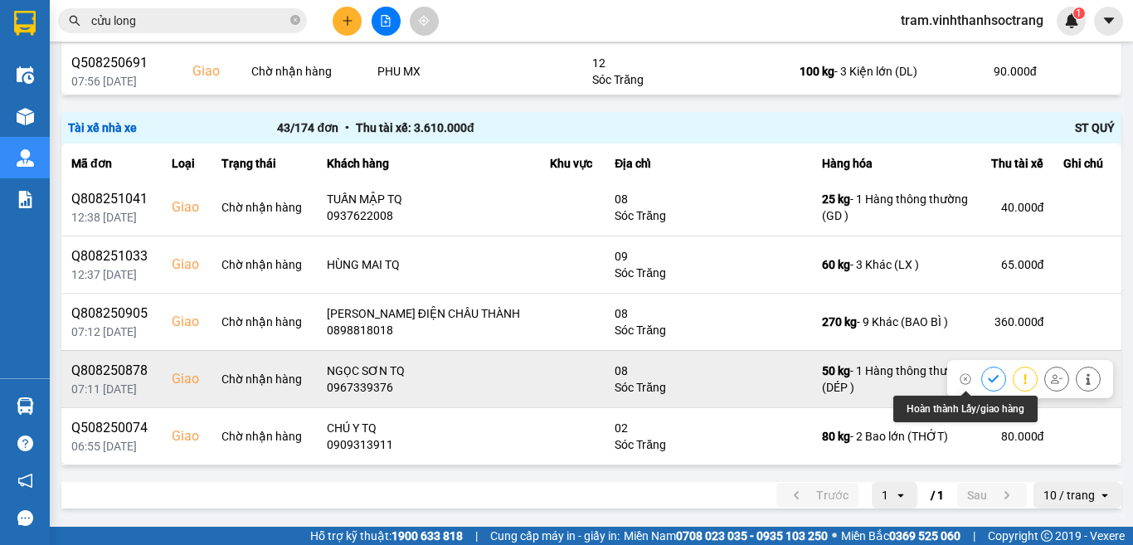
click at [982, 372] on button at bounding box center [993, 378] width 23 height 29
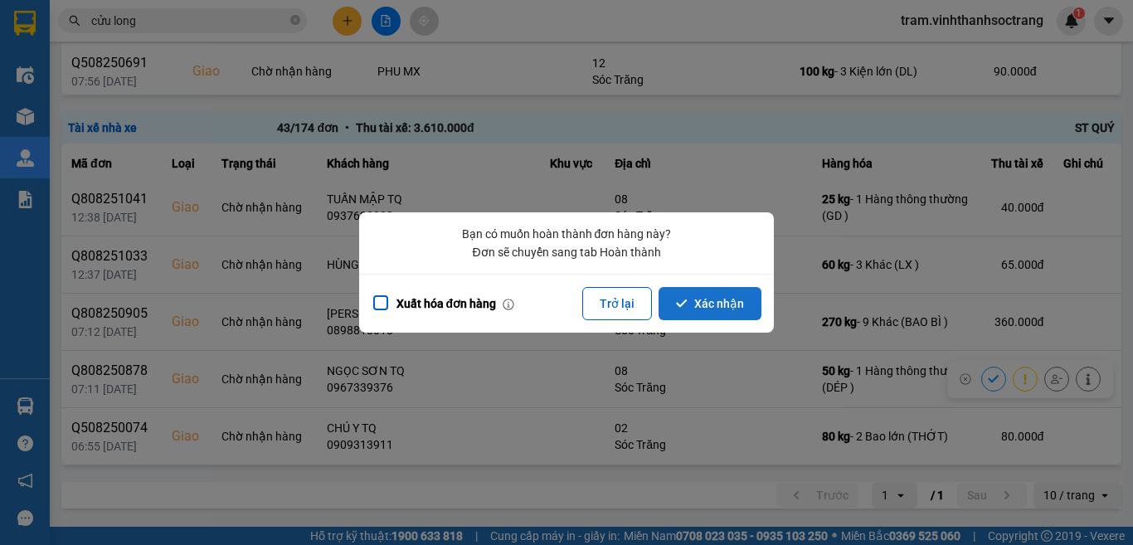
click at [716, 309] on button "Xác nhận" at bounding box center [709, 303] width 103 height 33
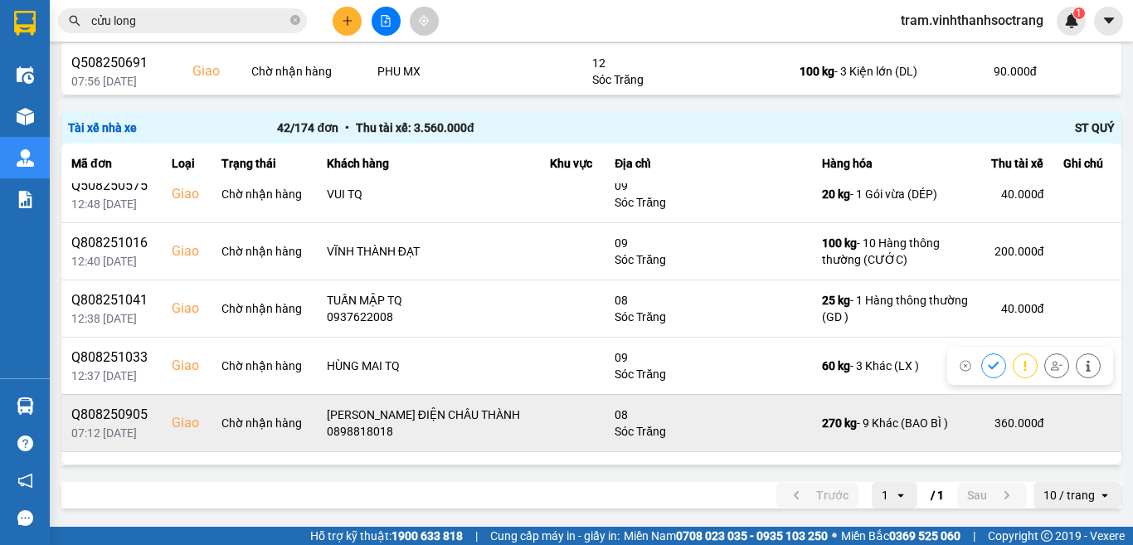
scroll to position [1873, 0]
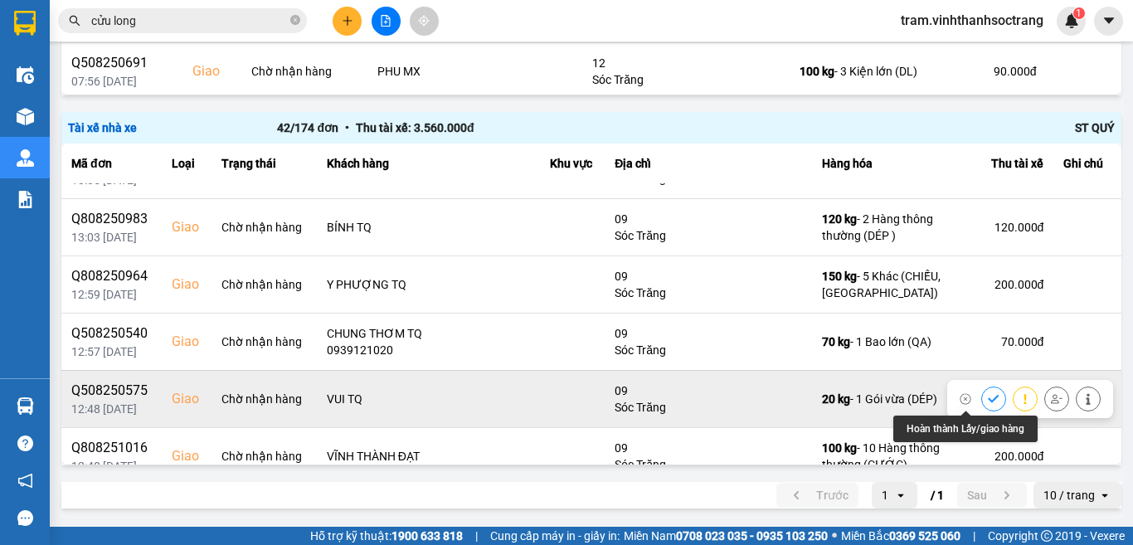
click at [982, 398] on button at bounding box center [993, 398] width 23 height 29
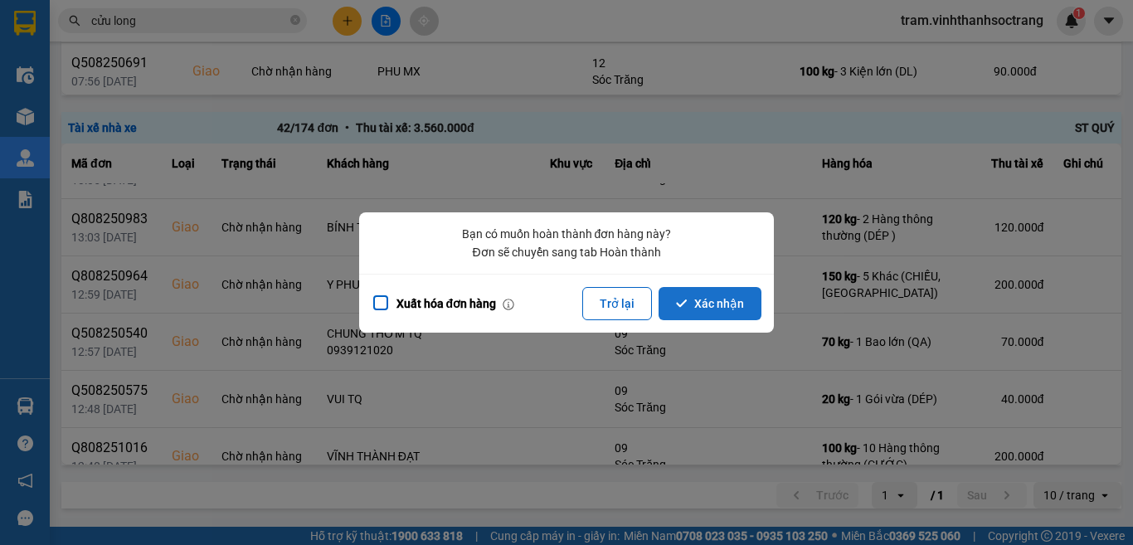
click at [744, 298] on button "Xác nhận" at bounding box center [709, 303] width 103 height 33
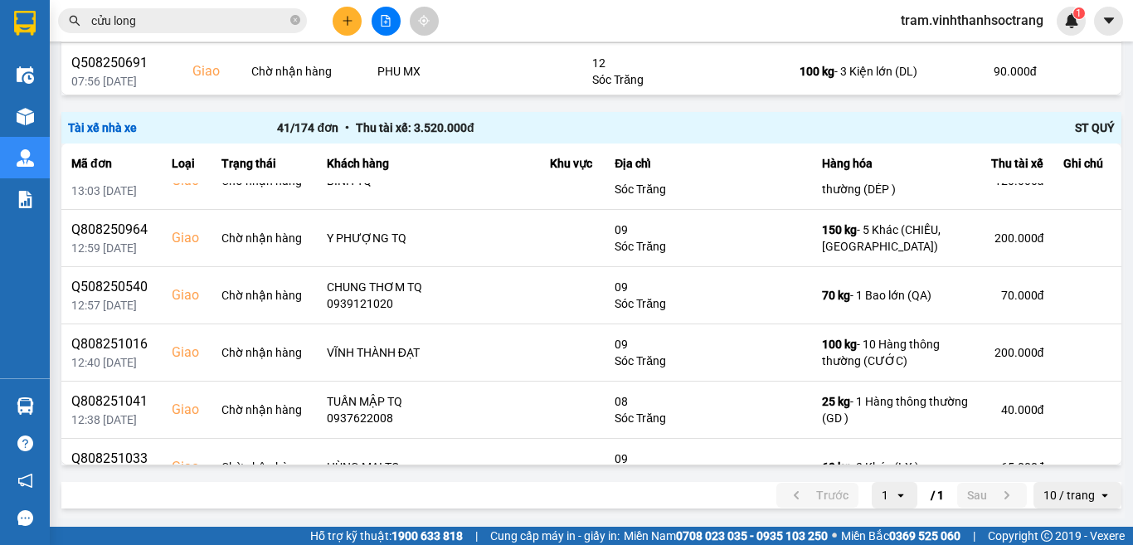
scroll to position [1899, 0]
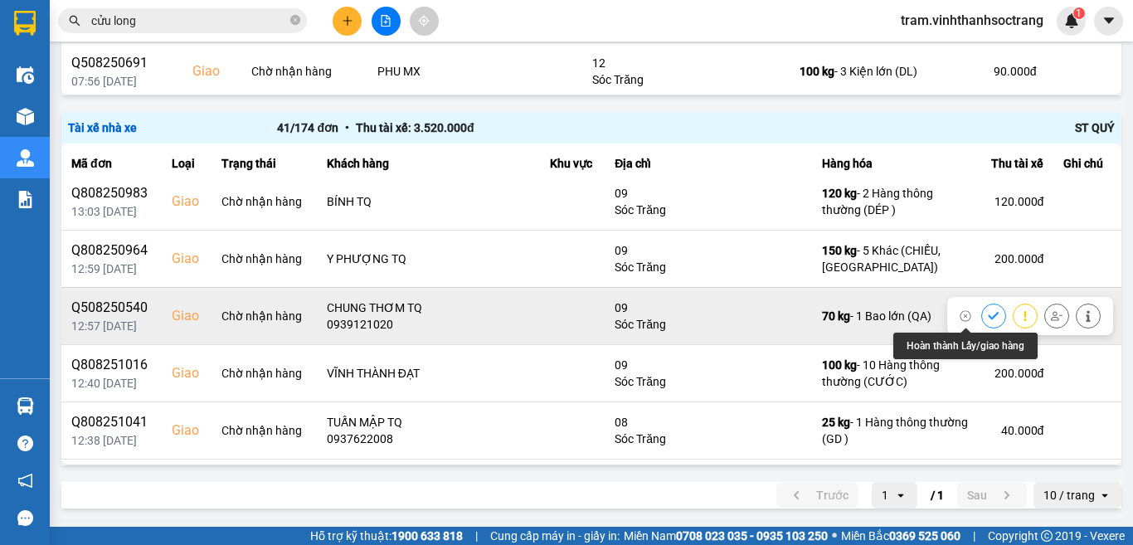
click at [988, 314] on icon at bounding box center [994, 316] width 12 height 12
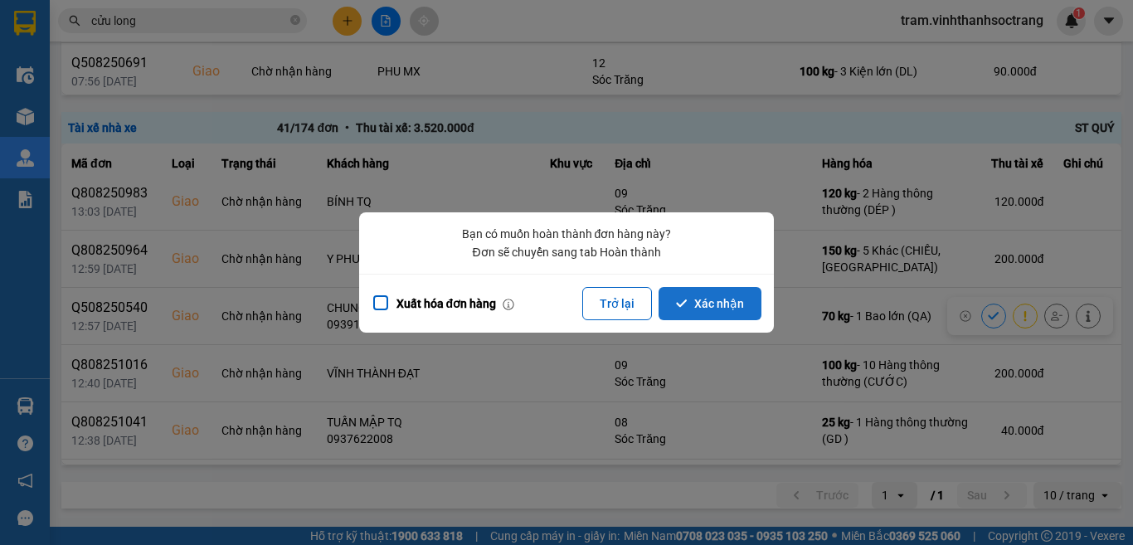
click at [738, 304] on button "Xác nhận" at bounding box center [709, 303] width 103 height 33
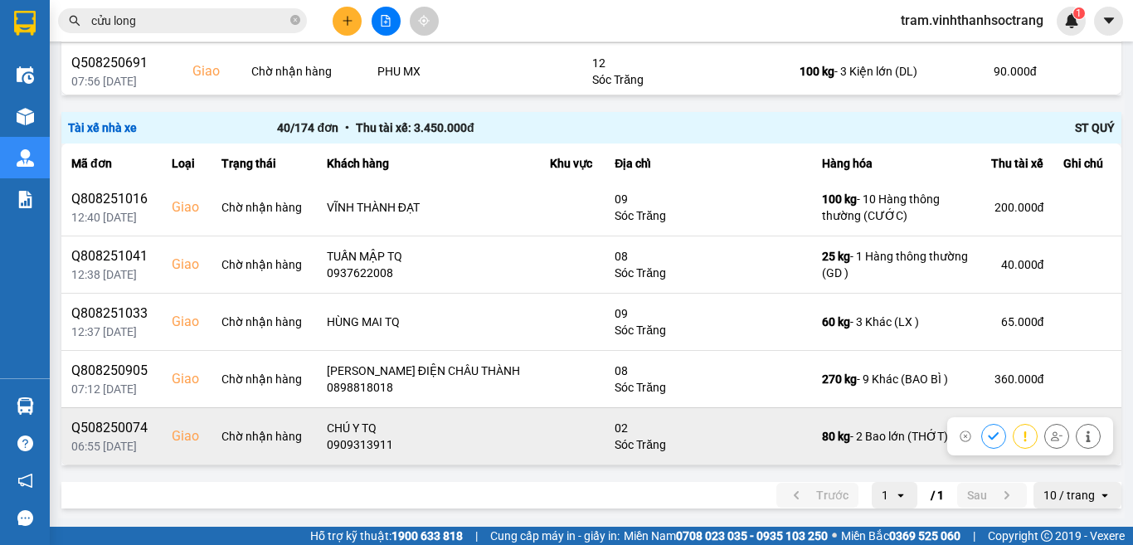
scroll to position [1925, 0]
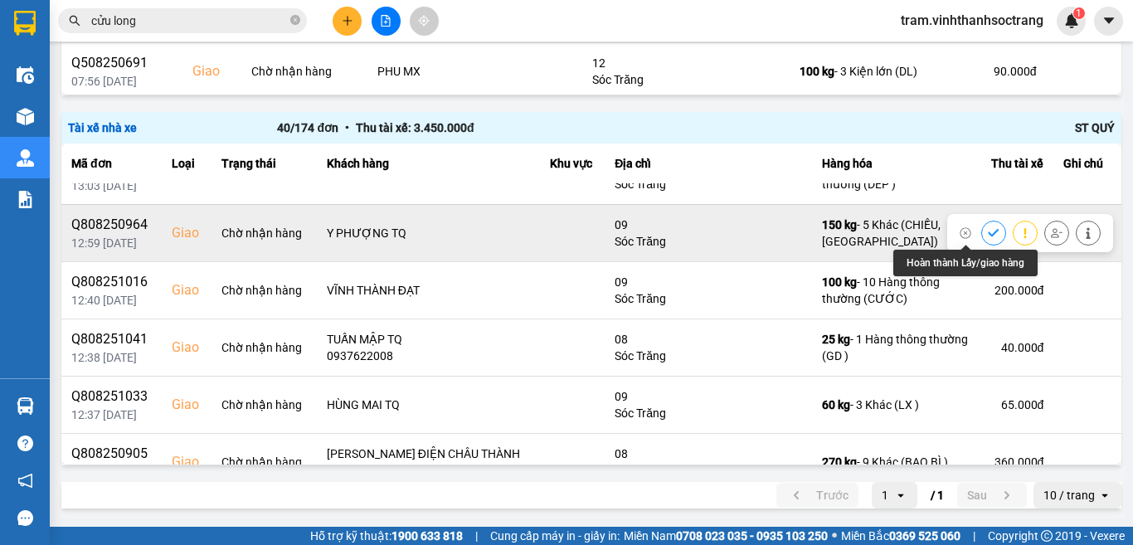
click at [988, 235] on icon at bounding box center [994, 233] width 12 height 12
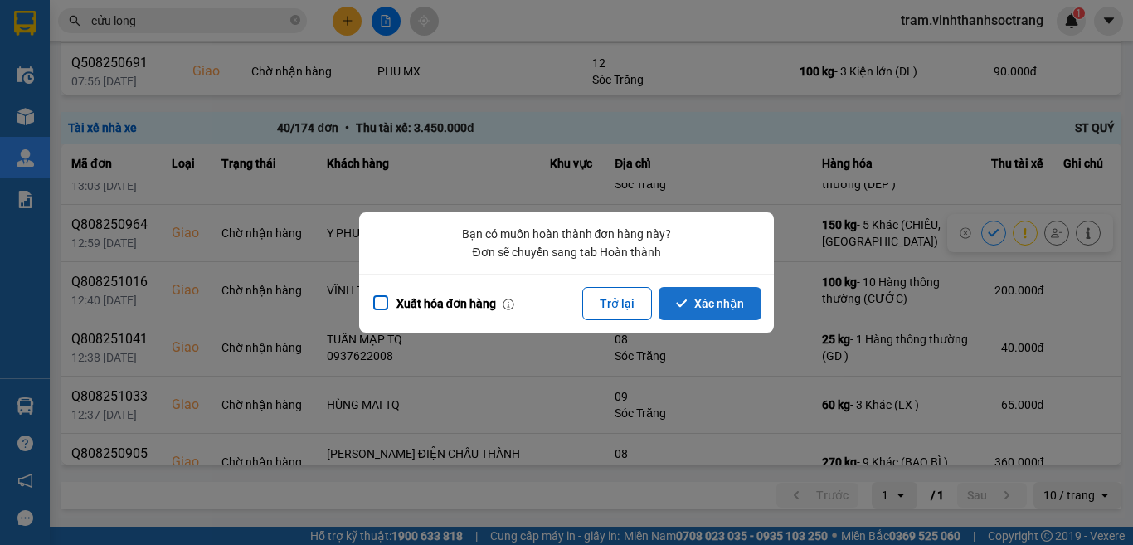
click at [695, 298] on button "Xác nhận" at bounding box center [709, 303] width 103 height 33
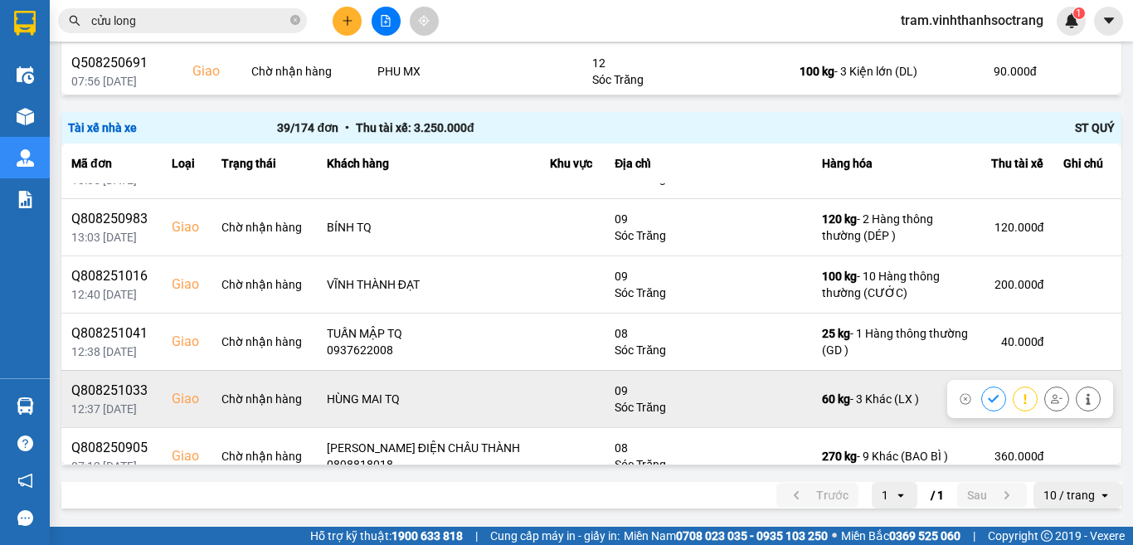
scroll to position [1702, 0]
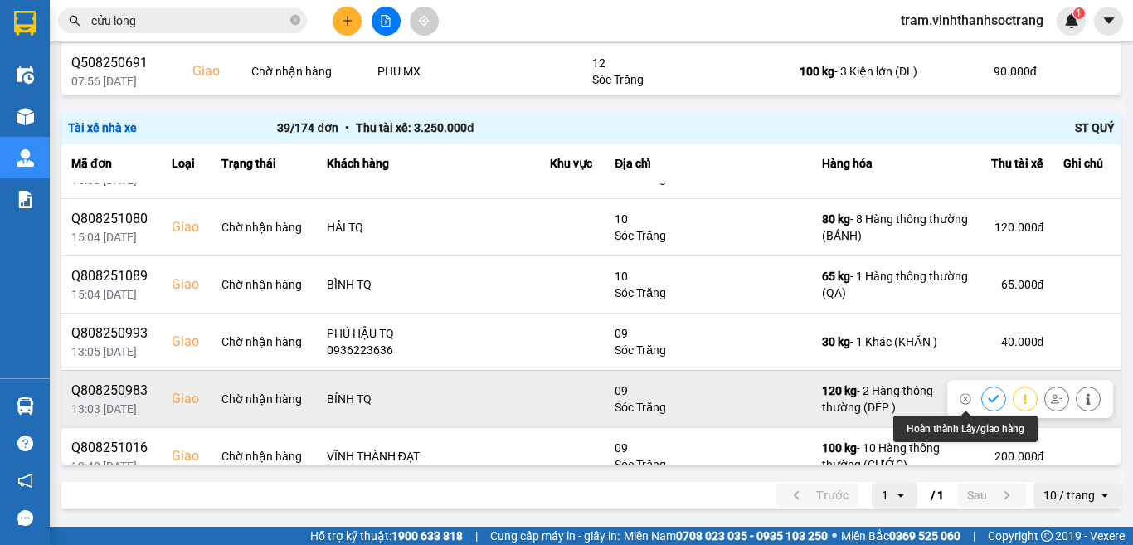
click at [988, 401] on icon at bounding box center [994, 399] width 12 height 12
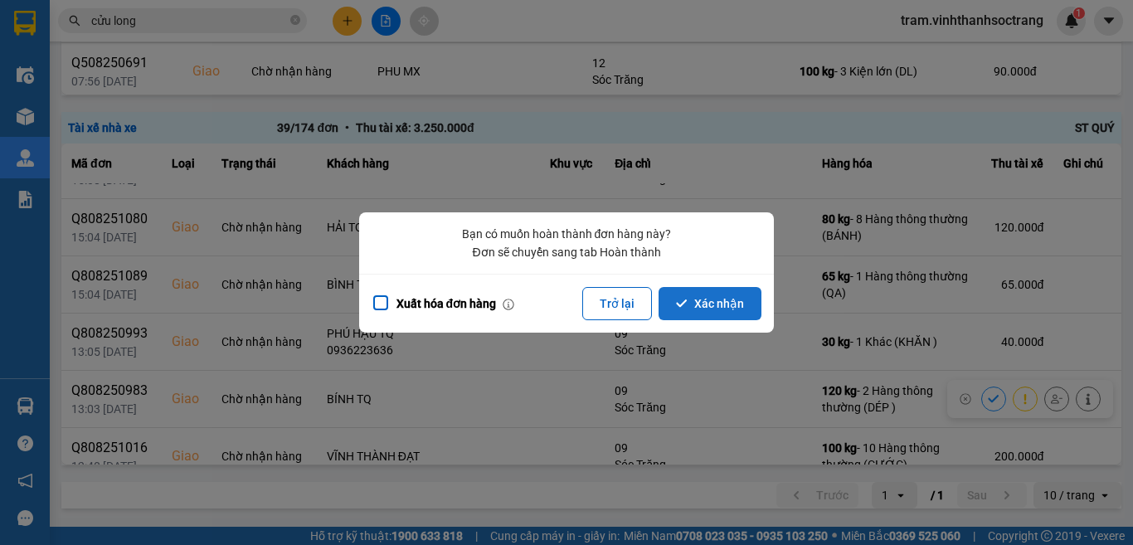
click at [739, 307] on button "Xác nhận" at bounding box center [709, 303] width 103 height 33
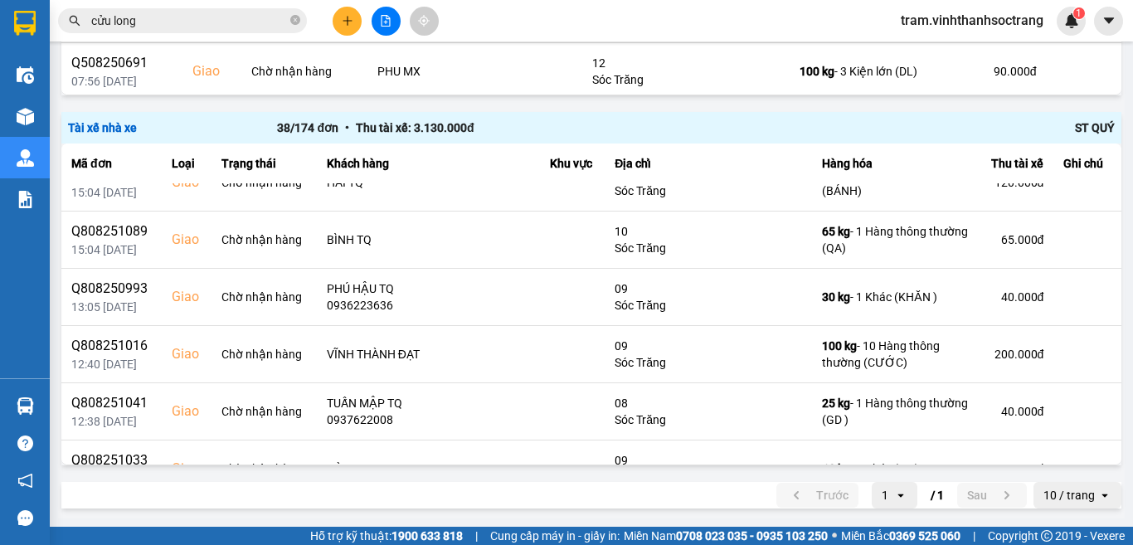
scroll to position [1727, 0]
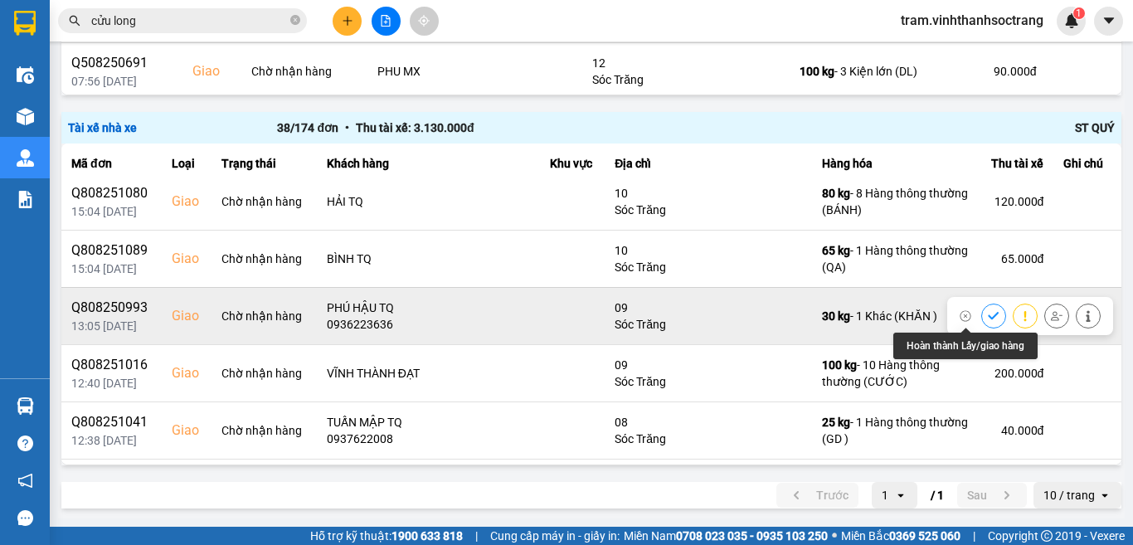
click at [988, 317] on icon at bounding box center [993, 315] width 11 height 7
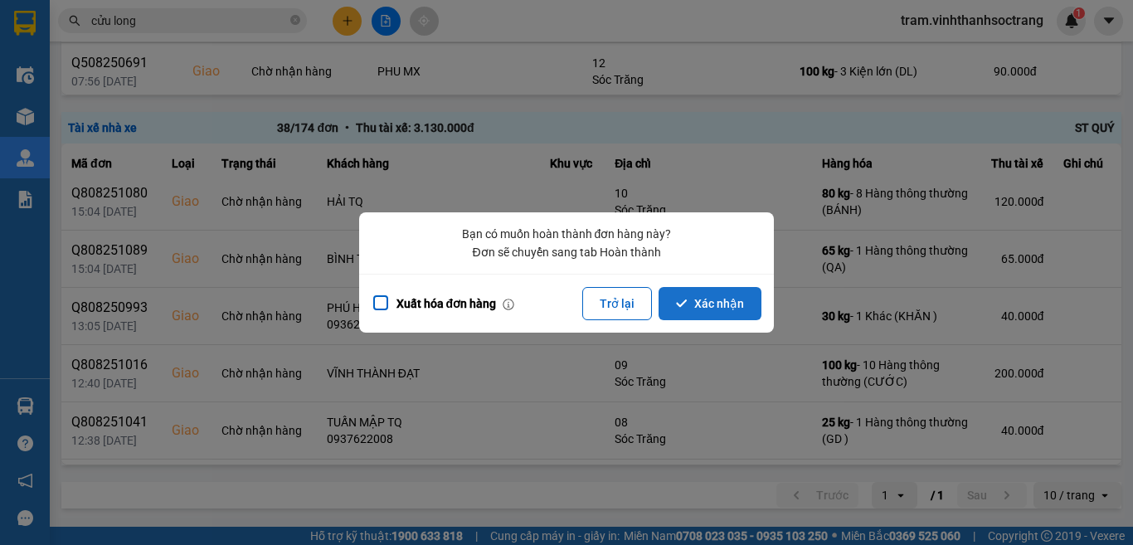
click at [704, 309] on button "Xác nhận" at bounding box center [709, 303] width 103 height 33
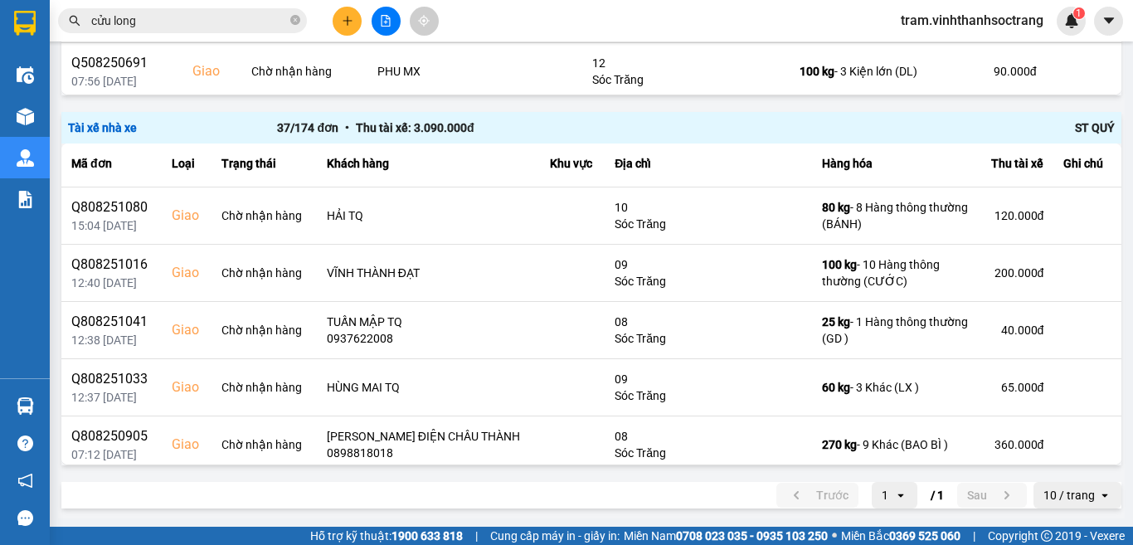
scroll to position [1836, 0]
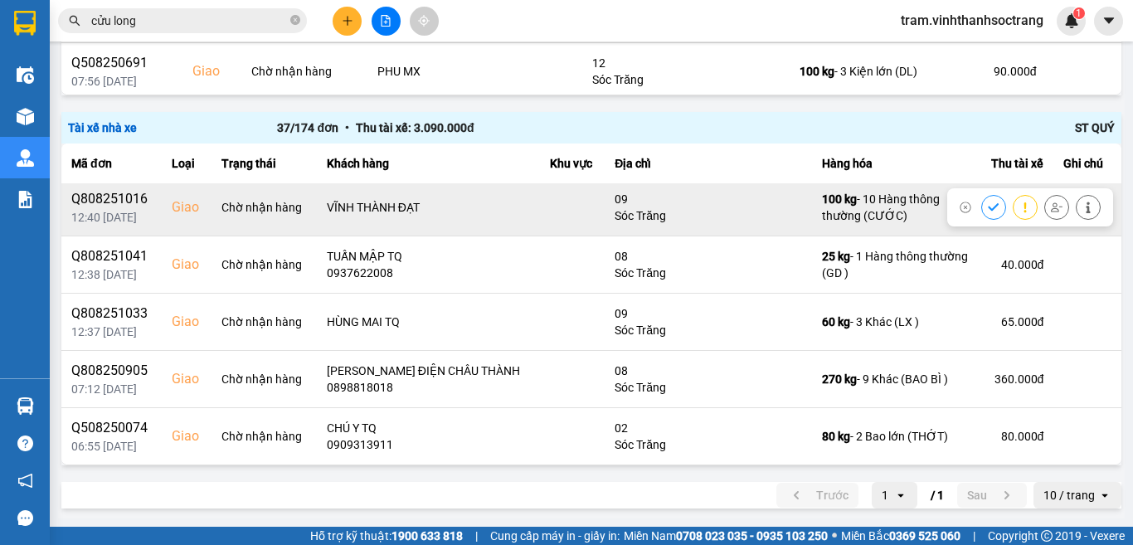
click at [1082, 211] on icon at bounding box center [1088, 208] width 12 height 12
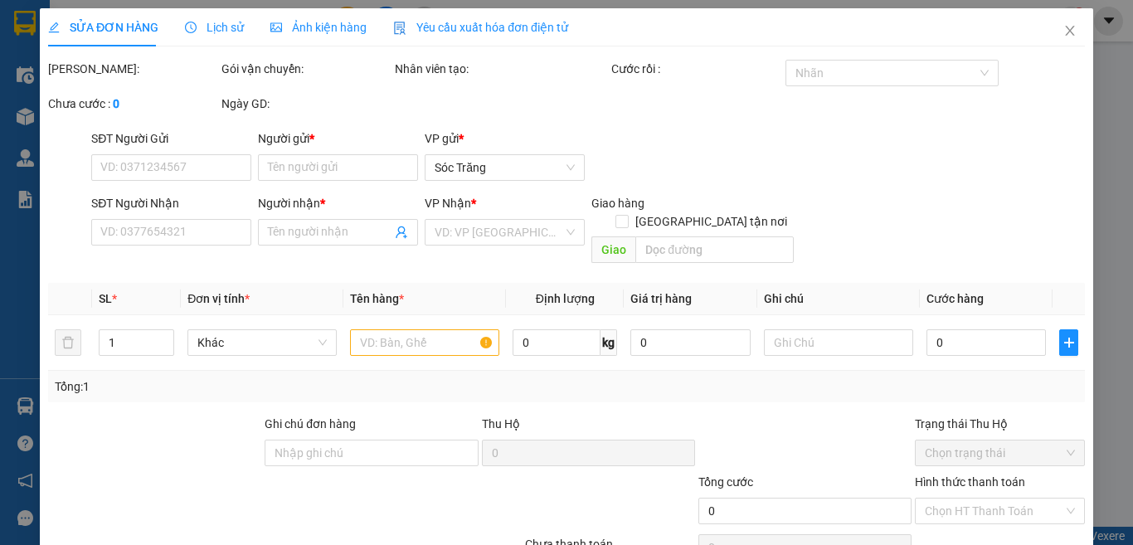
type input "HIỆP THẠNH"
type input "VĨNH THÀNH ĐẠT"
checkbox input "true"
type input "09"
type input "200.000"
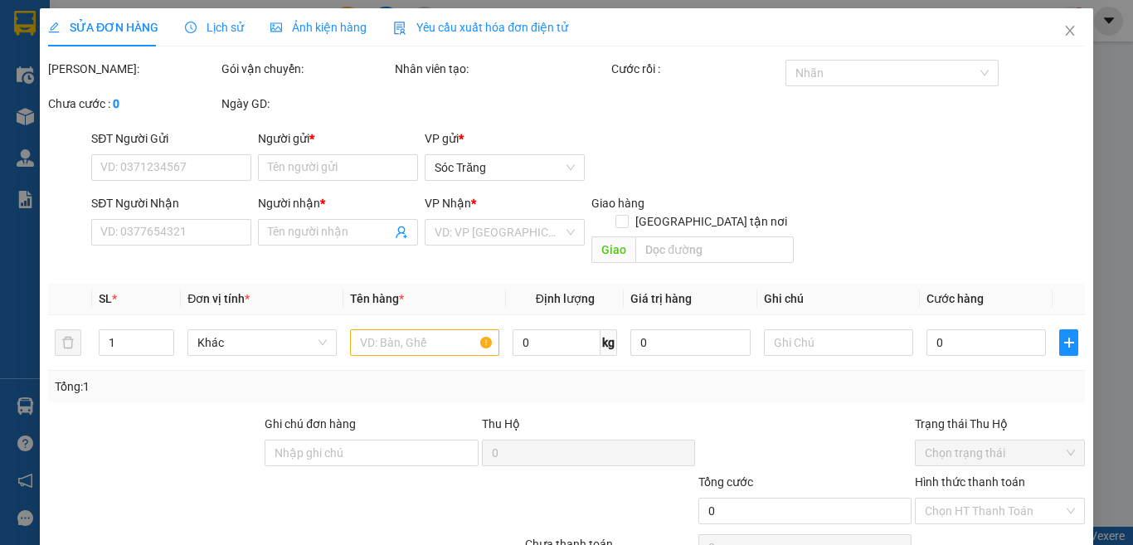
type input "200.000"
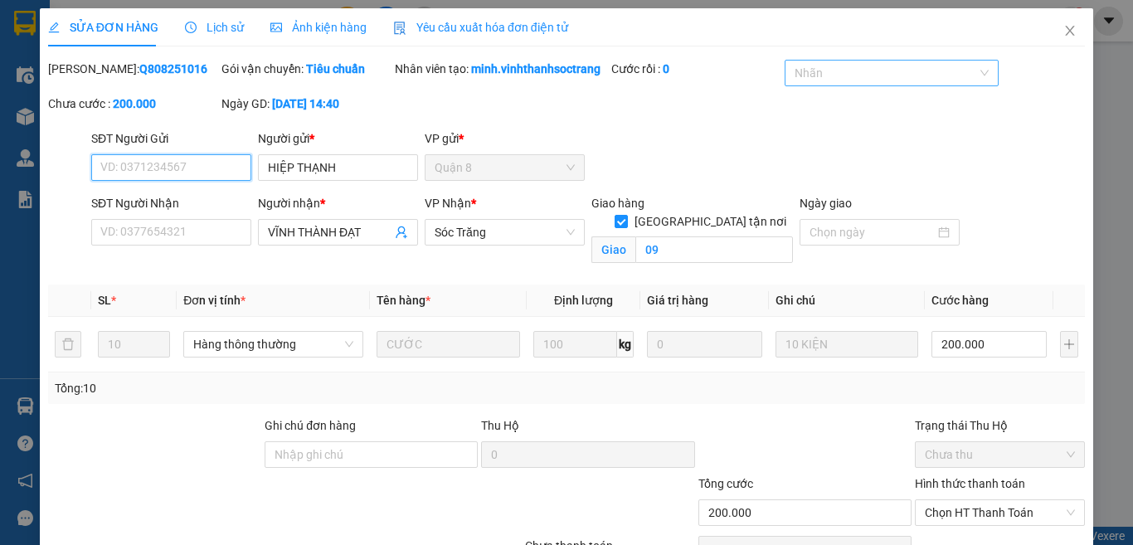
click at [882, 69] on div at bounding box center [883, 73] width 188 height 20
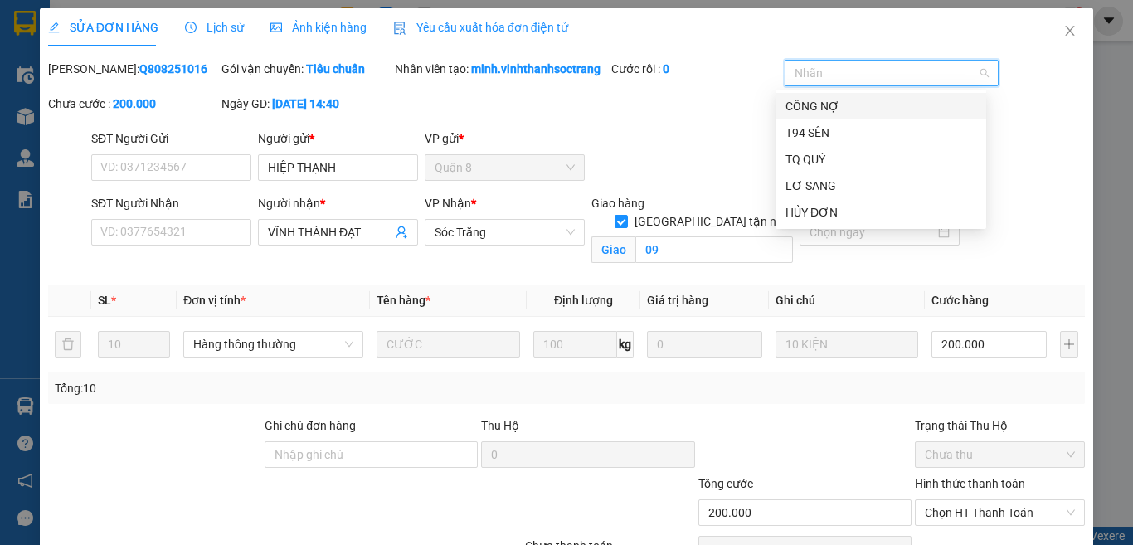
click at [843, 109] on div "CÔNG NỢ" at bounding box center [880, 106] width 191 height 18
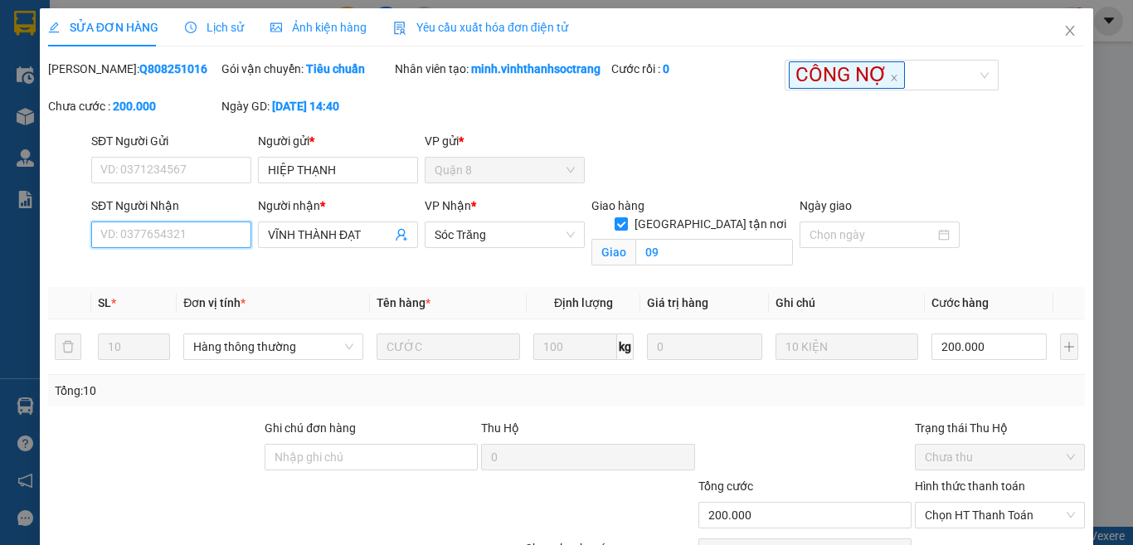
click at [221, 248] on input "SĐT Người Nhận" at bounding box center [171, 234] width 160 height 27
click at [374, 244] on input "VĨNH THÀNH ĐẠT" at bounding box center [330, 235] width 124 height 18
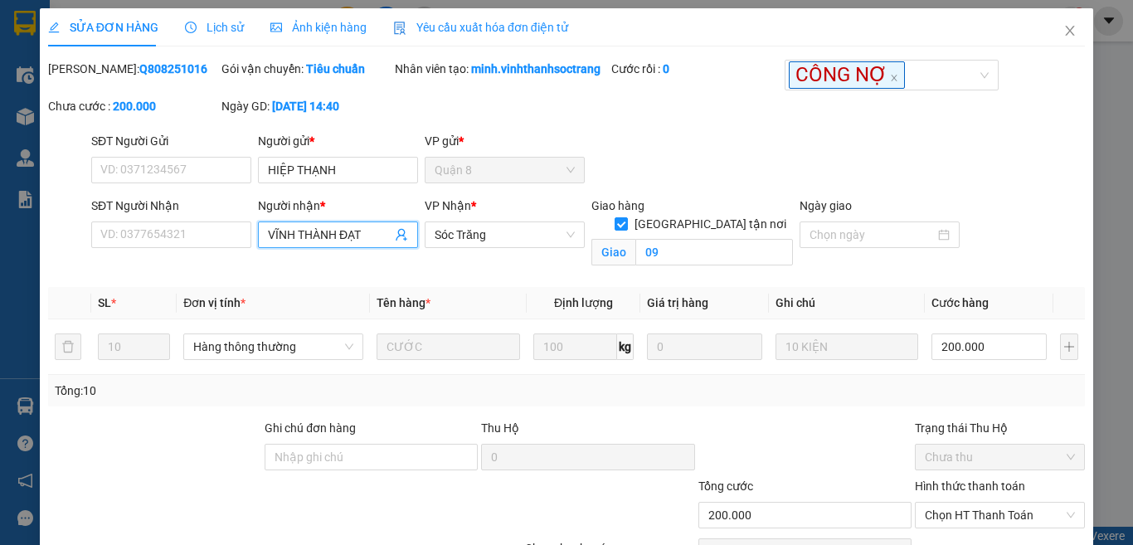
click at [399, 241] on icon "user-add" at bounding box center [401, 235] width 11 height 12
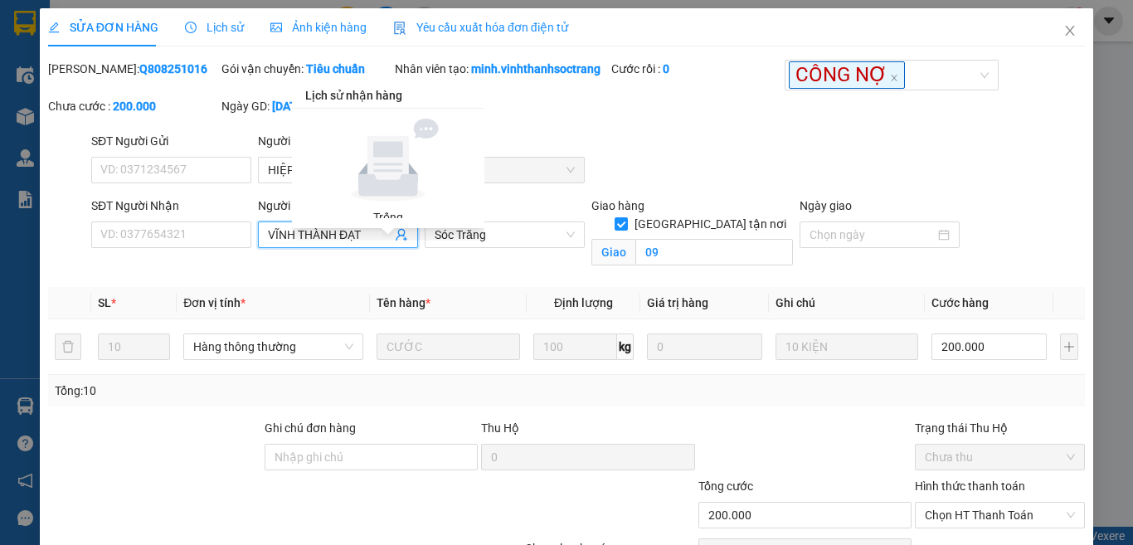
click at [360, 244] on input "VĨNH THÀNH ĐẠT" at bounding box center [330, 235] width 124 height 18
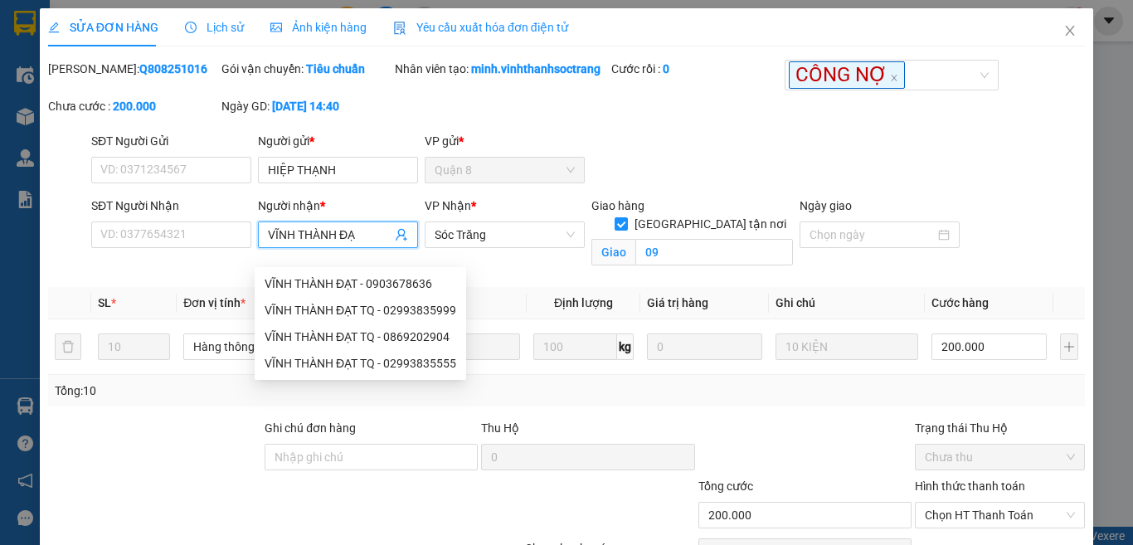
type input "VĨNH THÀNH ĐẠT"
click at [401, 284] on div "VĨNH THÀNH ĐẠT - 0903678636" at bounding box center [361, 283] width 192 height 18
type input "0903678636"
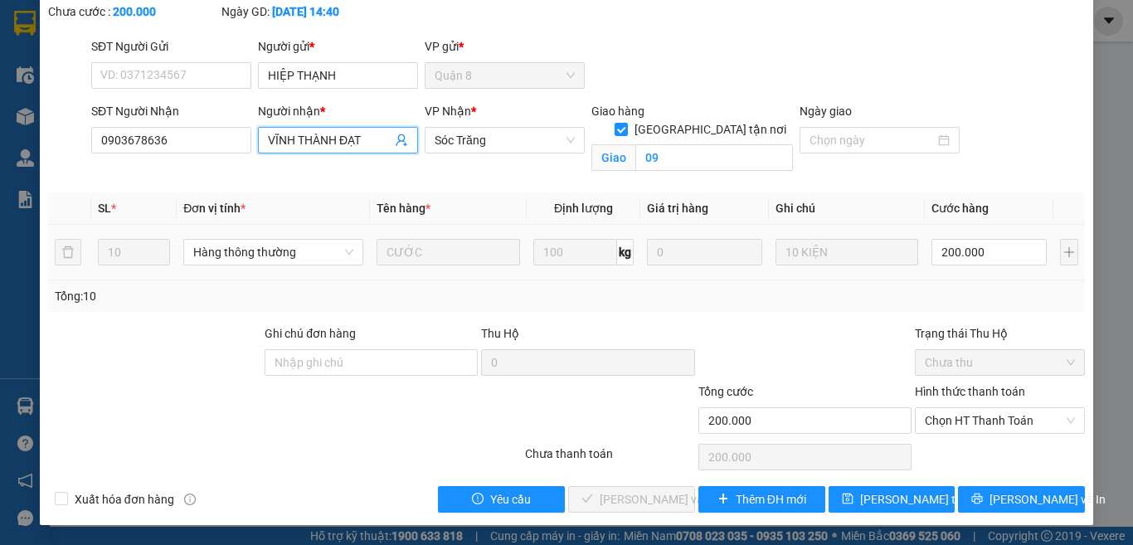
scroll to position [110, 0]
click at [980, 415] on span "Chọn HT Thanh Toán" at bounding box center [1000, 420] width 150 height 25
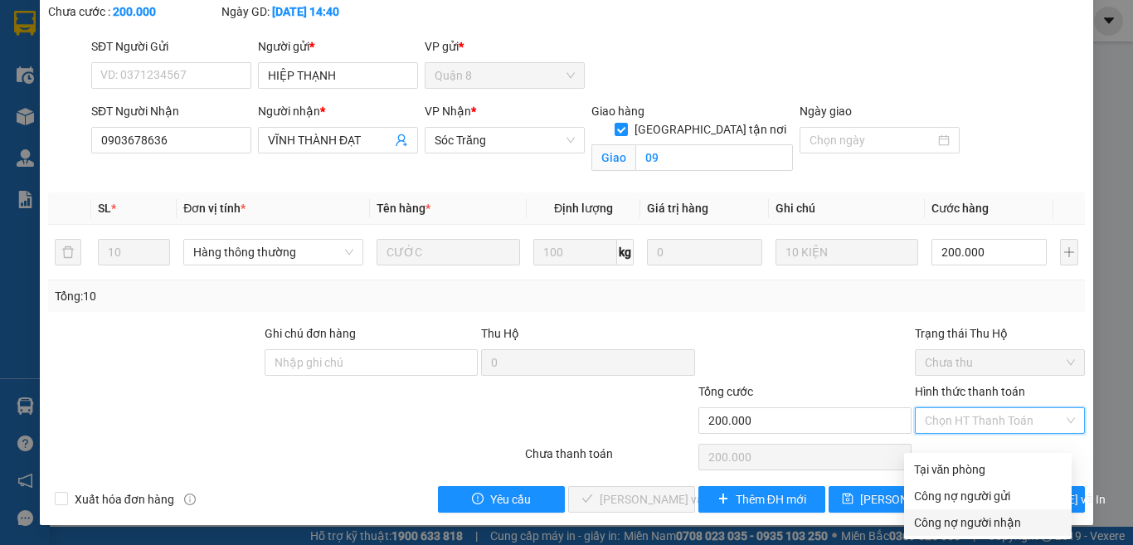
click at [993, 513] on div "Công nợ người nhận" at bounding box center [988, 522] width 148 height 18
type input "0"
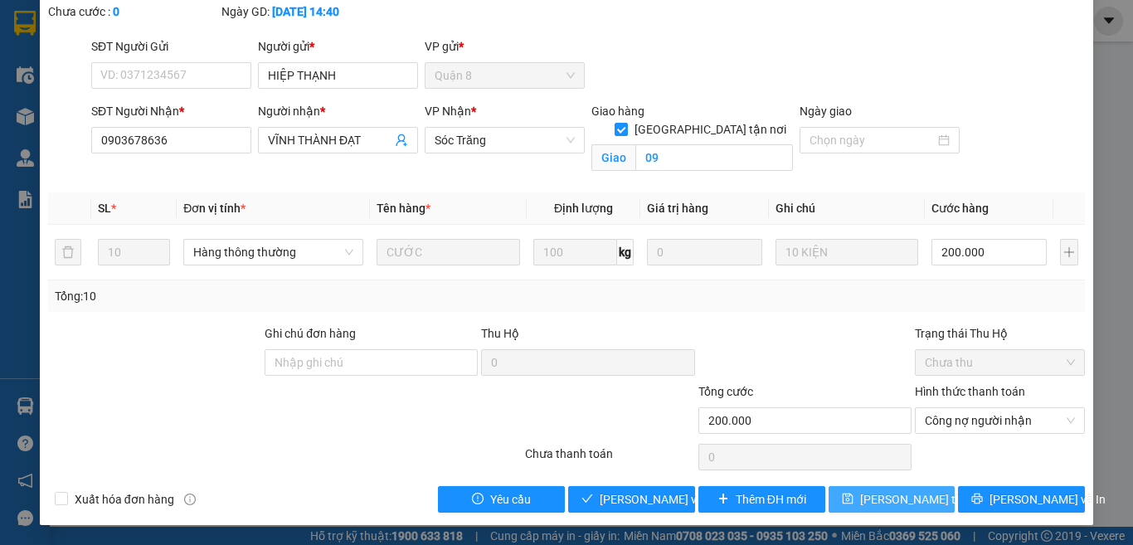
click at [906, 500] on span "Lưu thay đổi" at bounding box center [926, 499] width 133 height 18
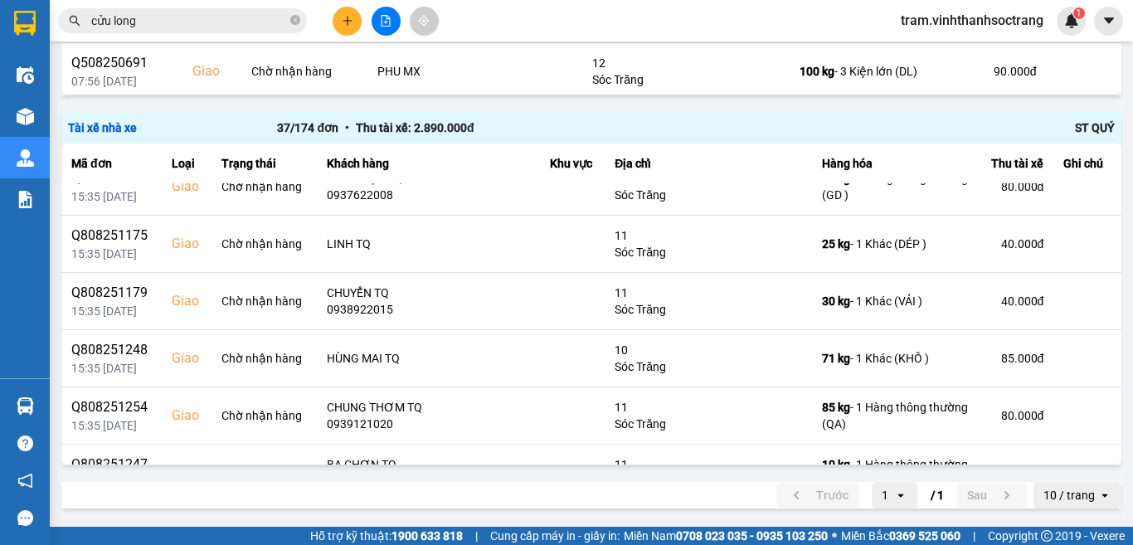
scroll to position [1836, 0]
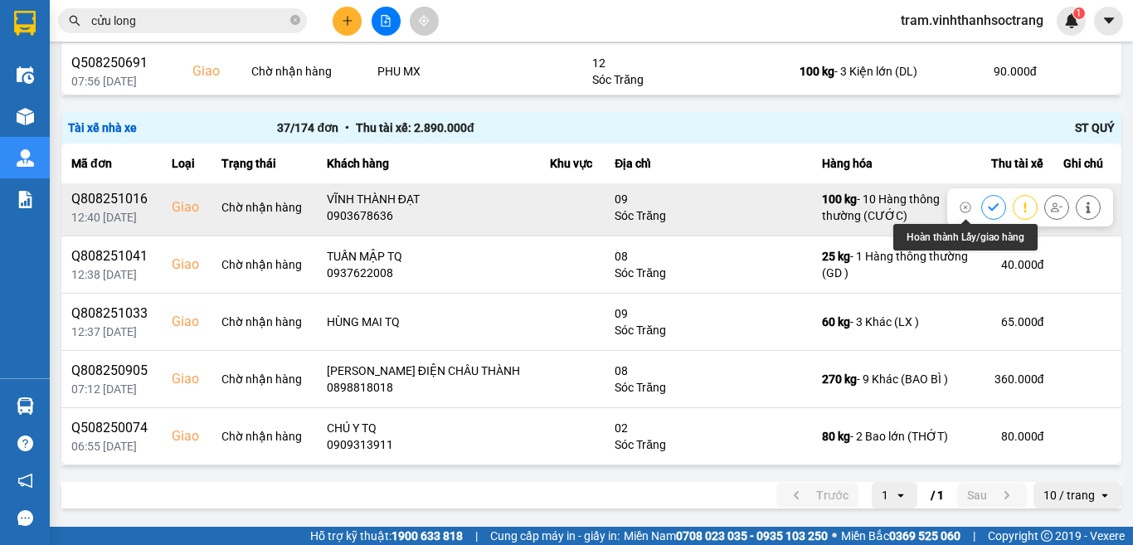
click at [988, 202] on icon at bounding box center [994, 208] width 12 height 12
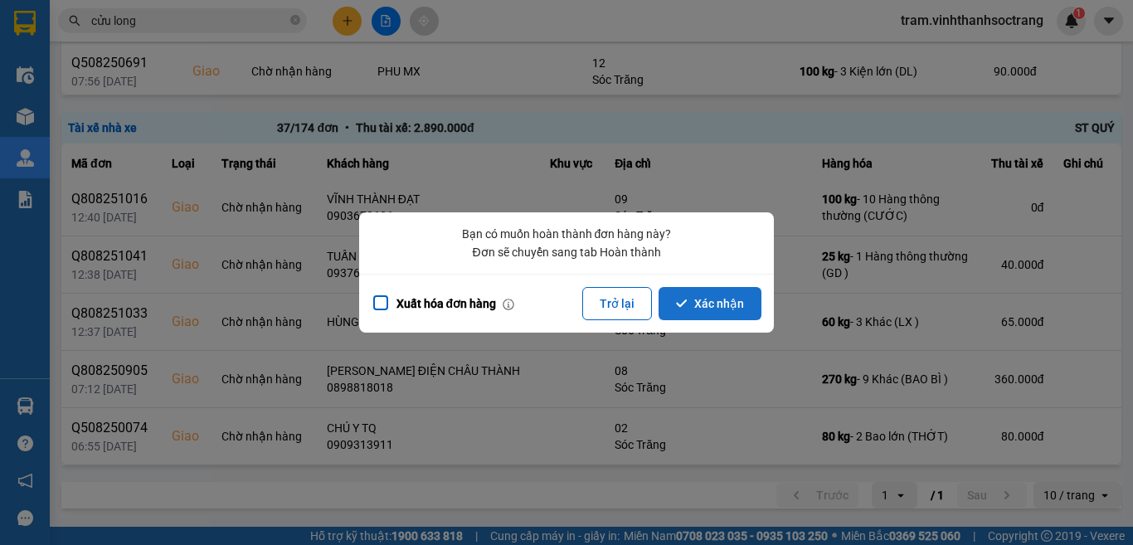
click at [733, 313] on button "Xác nhận" at bounding box center [709, 303] width 103 height 33
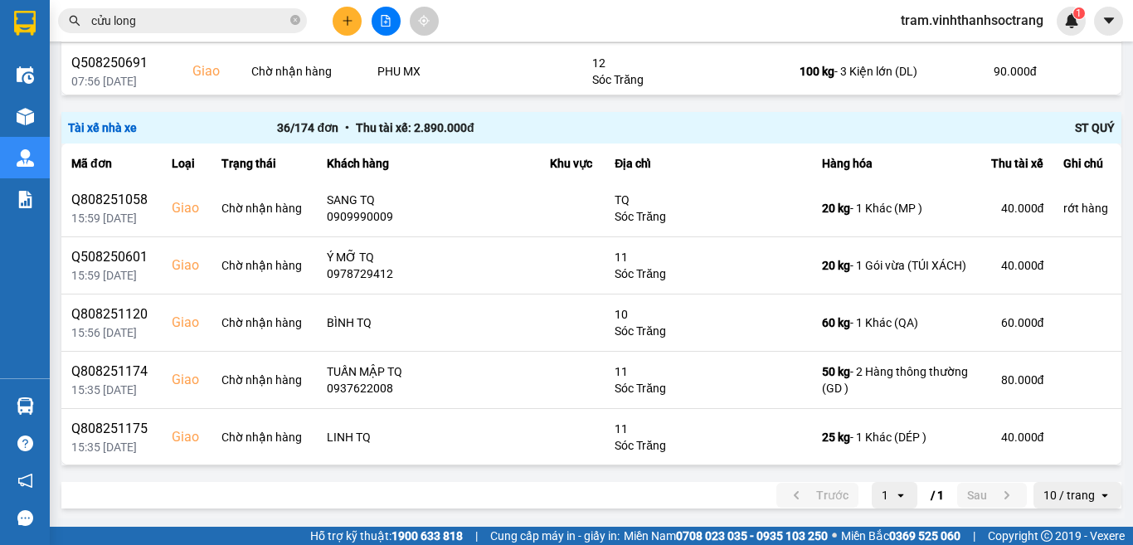
scroll to position [1779, 0]
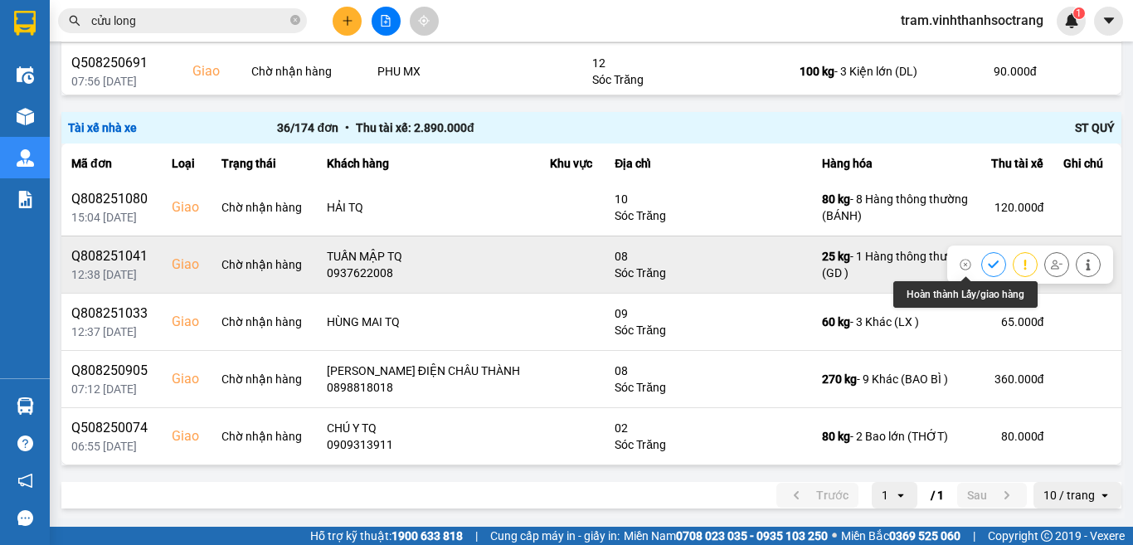
click at [988, 263] on icon at bounding box center [994, 265] width 12 height 12
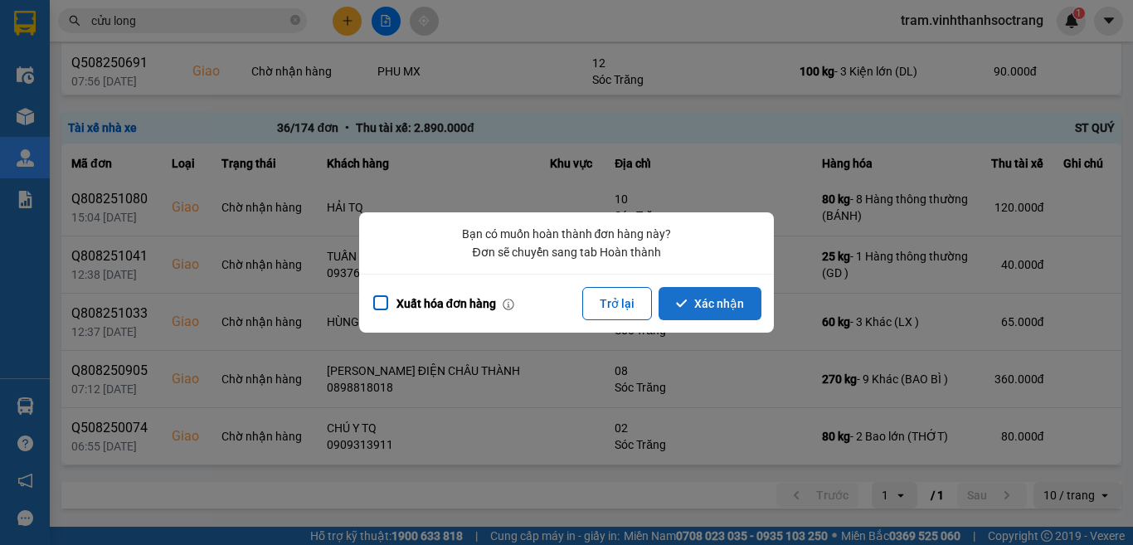
click at [720, 303] on button "Xác nhận" at bounding box center [709, 303] width 103 height 33
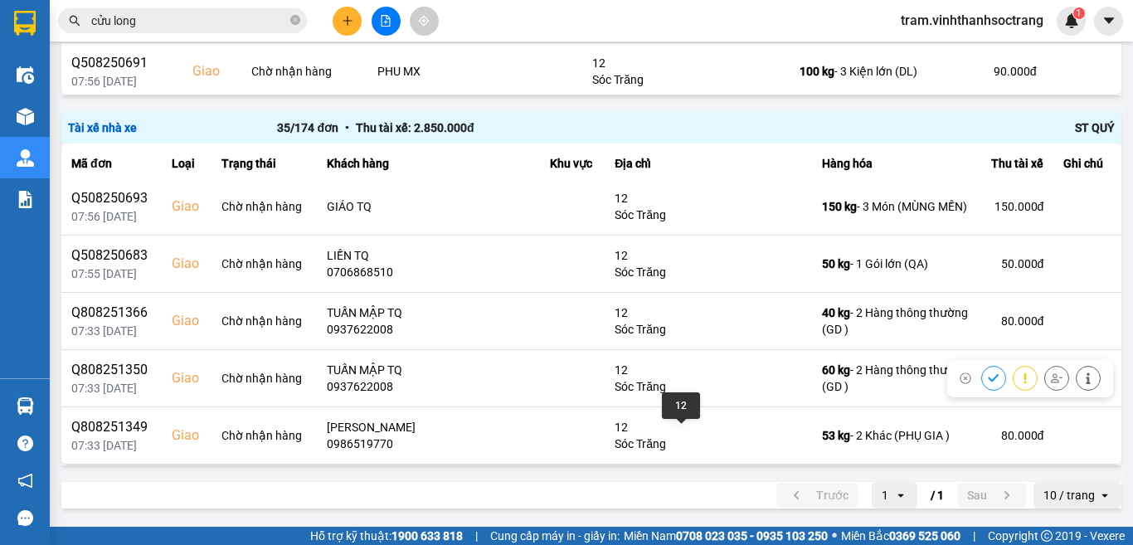
scroll to position [0, 0]
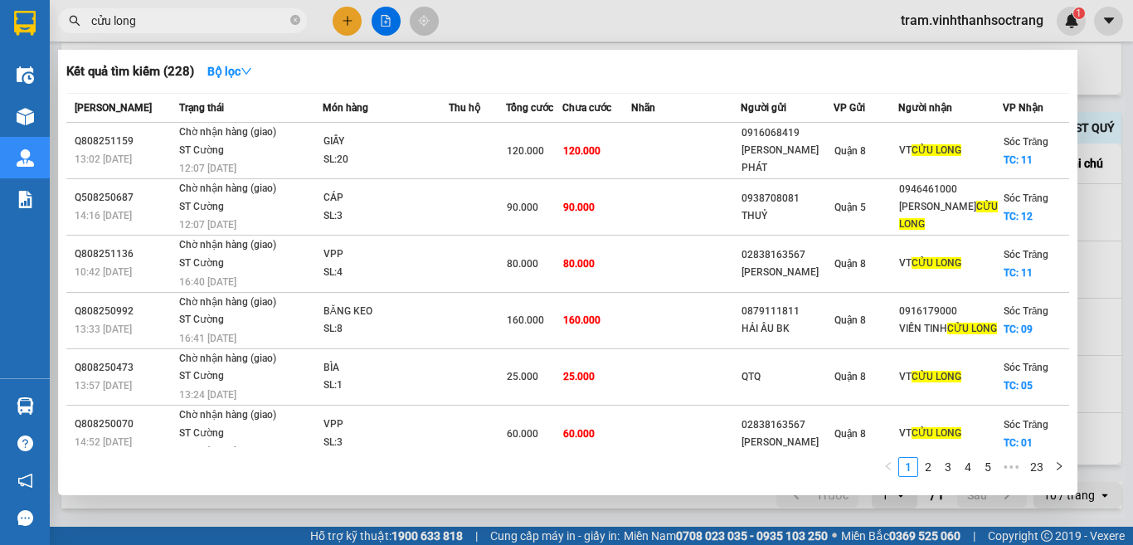
click at [271, 17] on input "cửu long" at bounding box center [189, 21] width 196 height 18
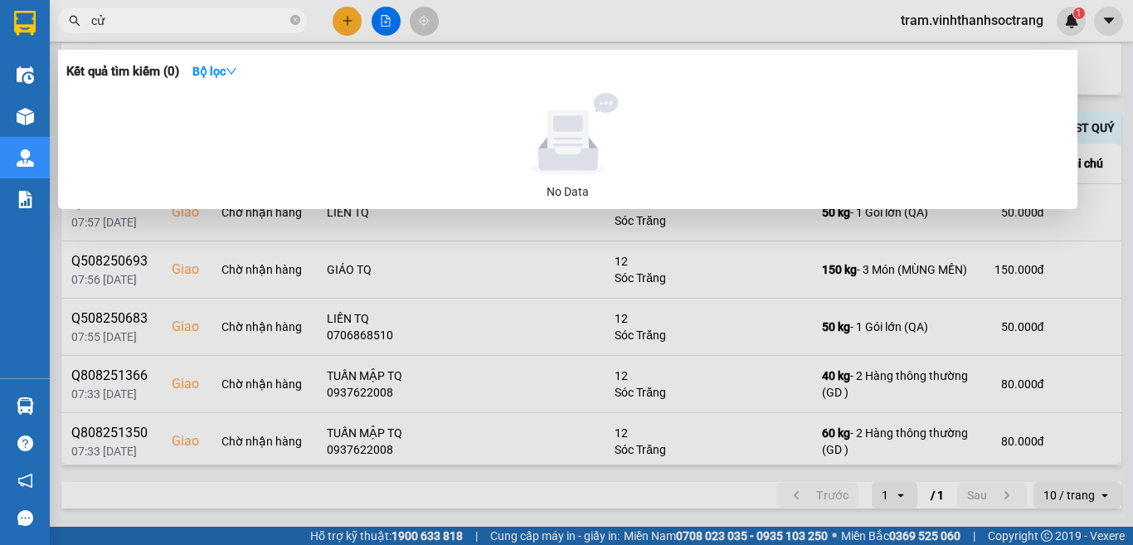
type input "c"
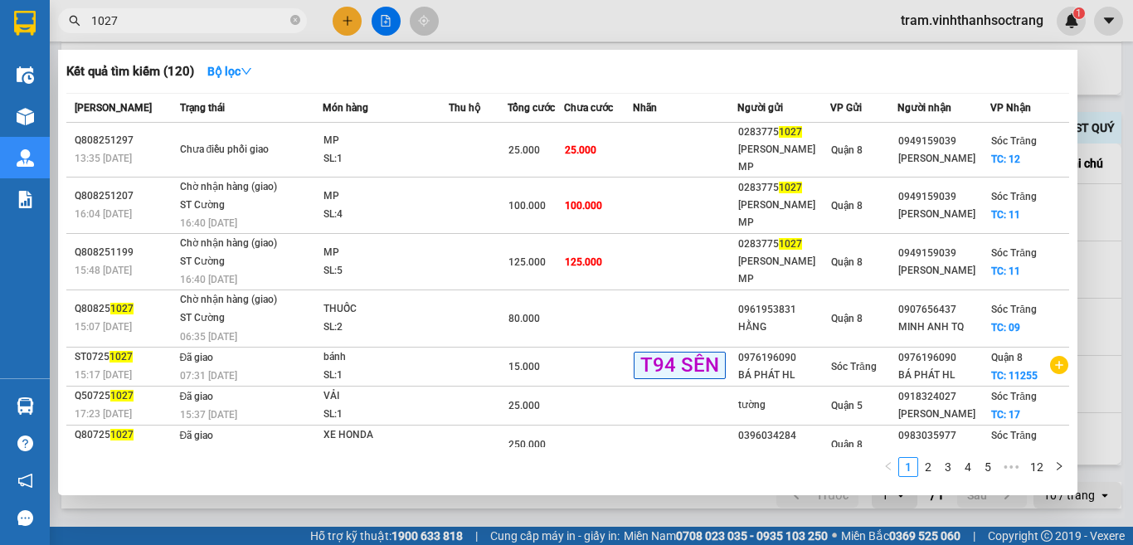
click at [1129, 170] on div at bounding box center [566, 272] width 1133 height 545
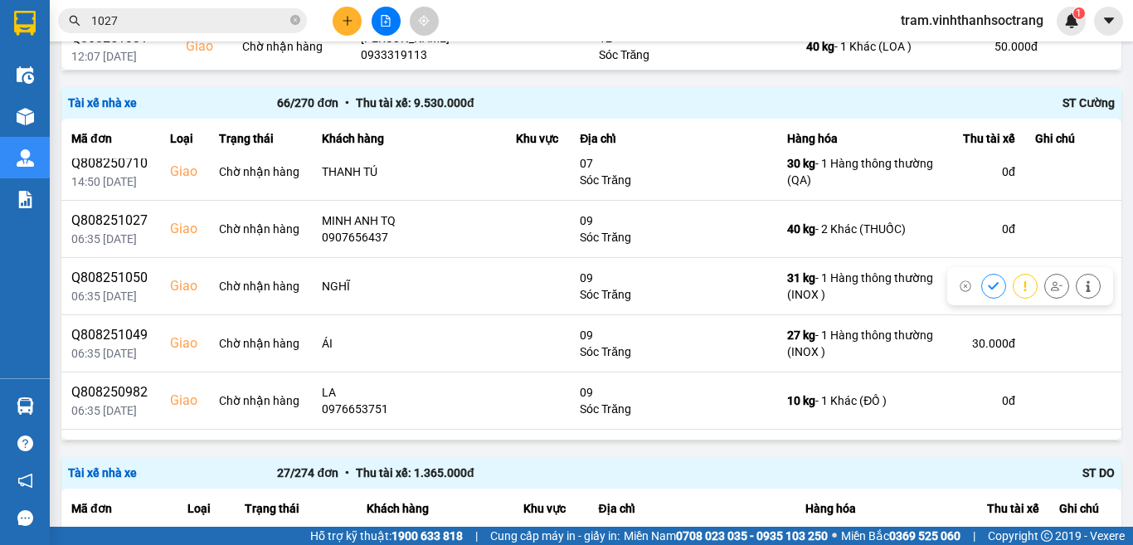
scroll to position [2985, 0]
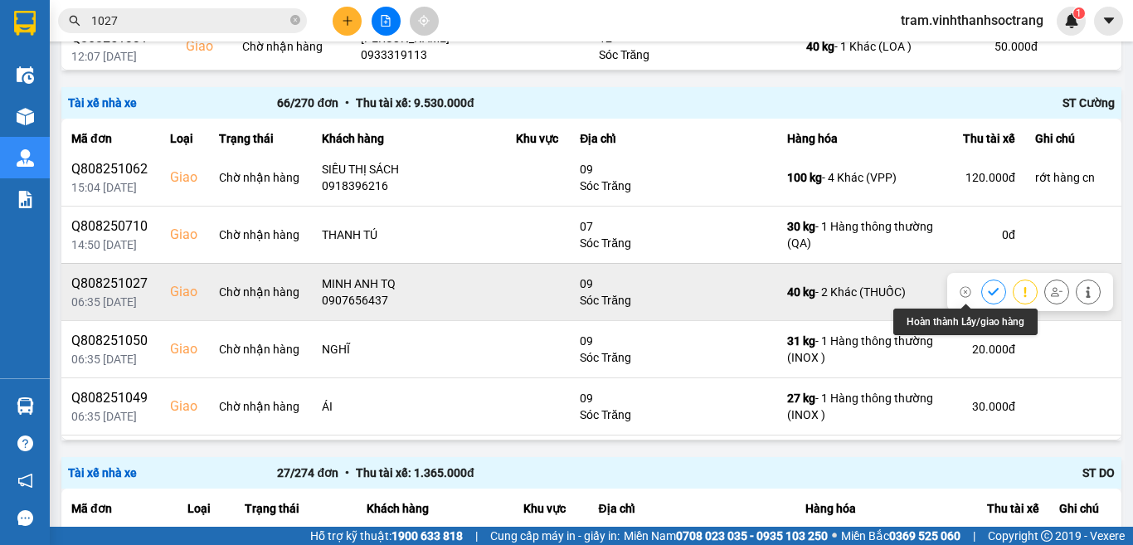
click at [988, 290] on icon at bounding box center [994, 292] width 12 height 12
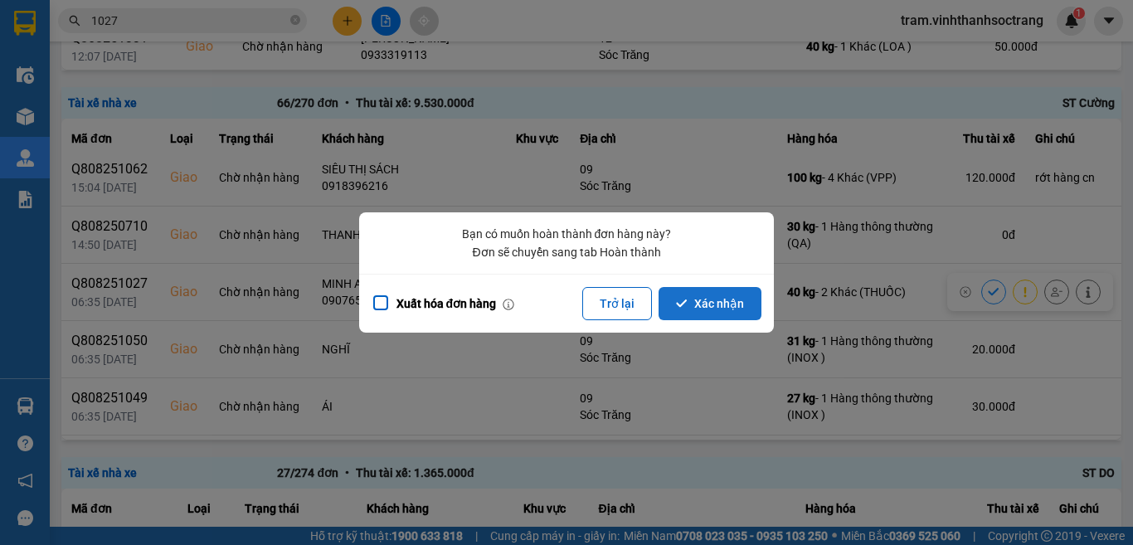
click at [714, 302] on button "Xác nhận" at bounding box center [709, 303] width 103 height 33
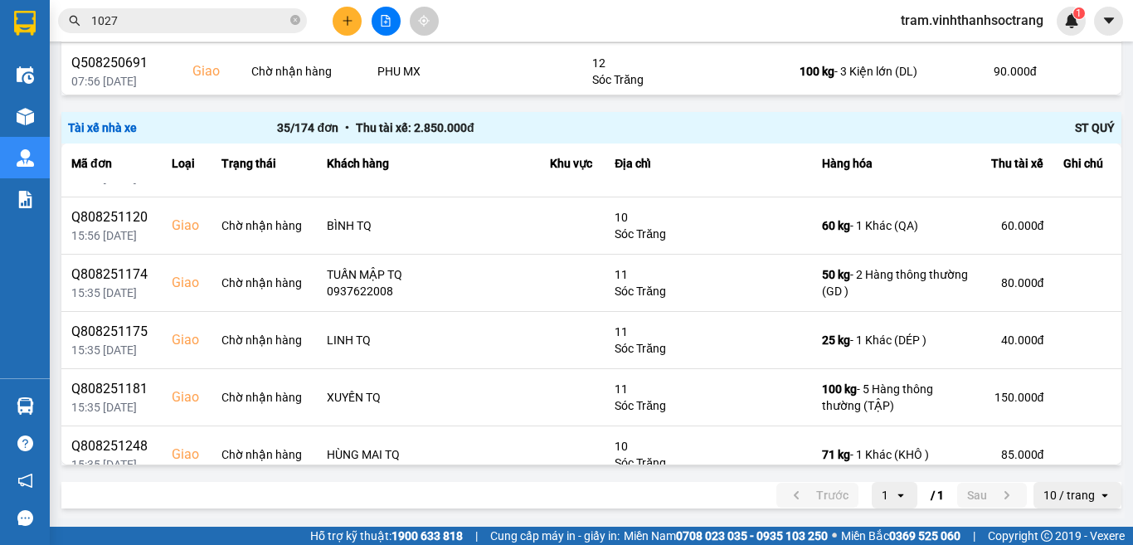
scroll to position [1722, 0]
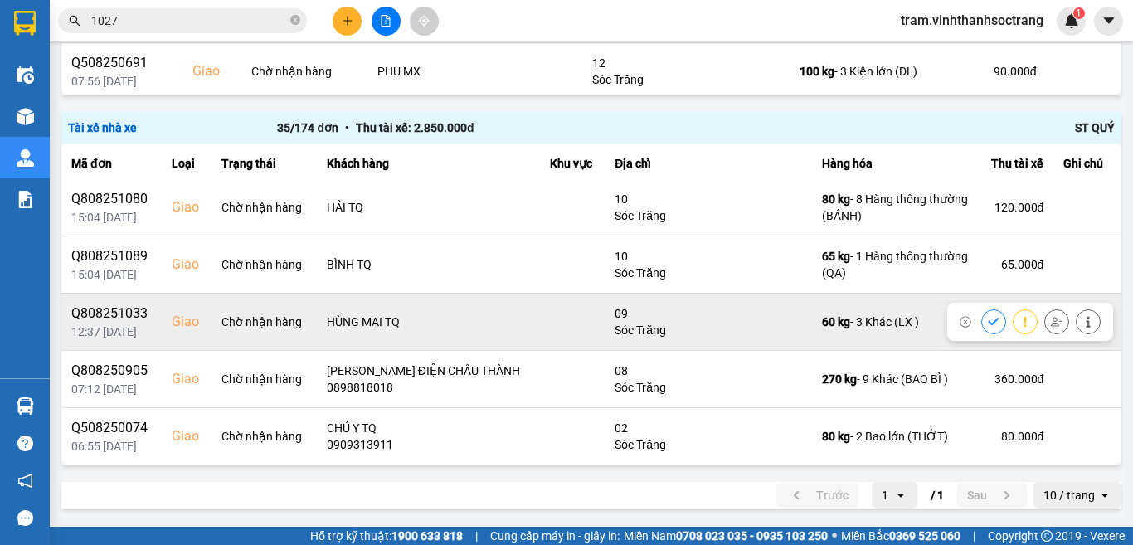
click at [988, 319] on icon at bounding box center [994, 322] width 12 height 12
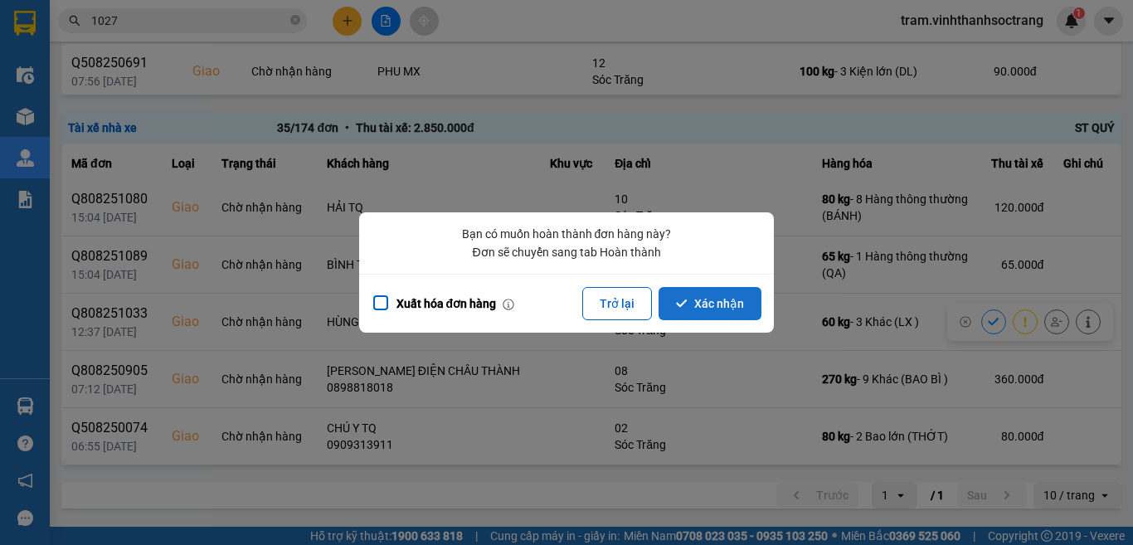
click at [711, 292] on button "Xác nhận" at bounding box center [709, 303] width 103 height 33
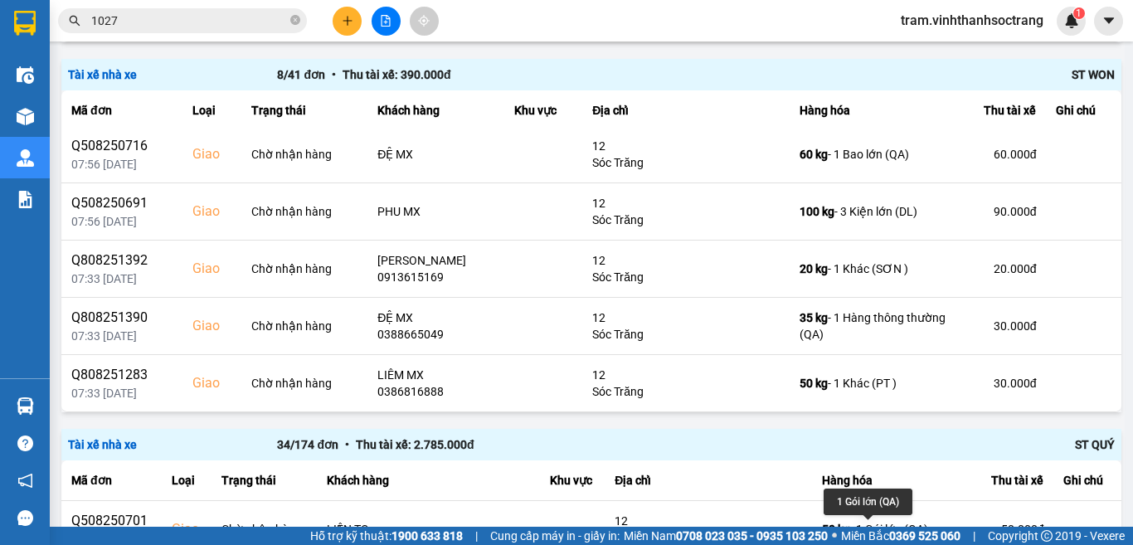
scroll to position [2385, 0]
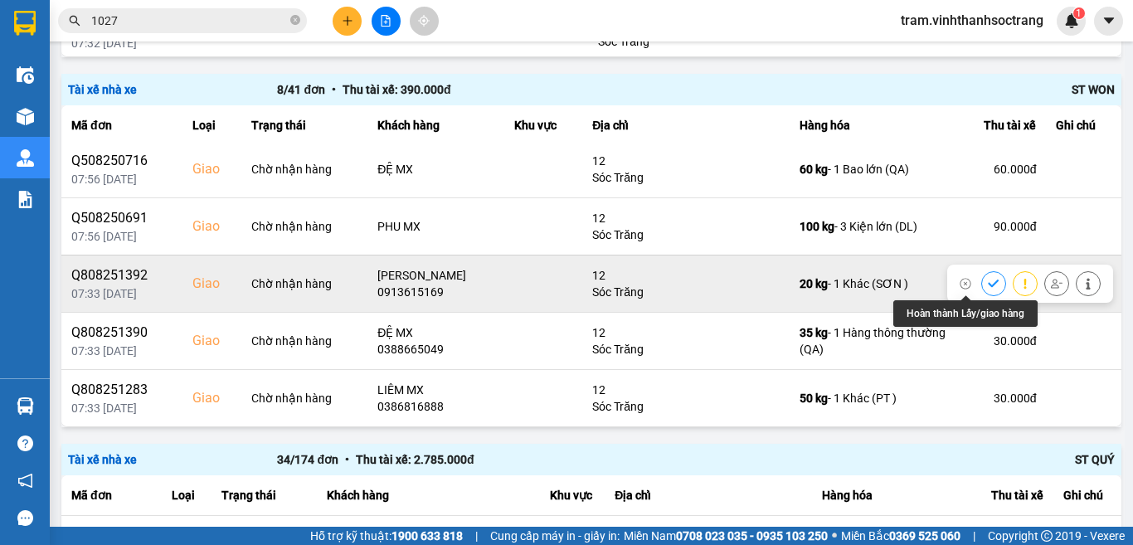
click at [988, 280] on icon at bounding box center [993, 282] width 11 height 7
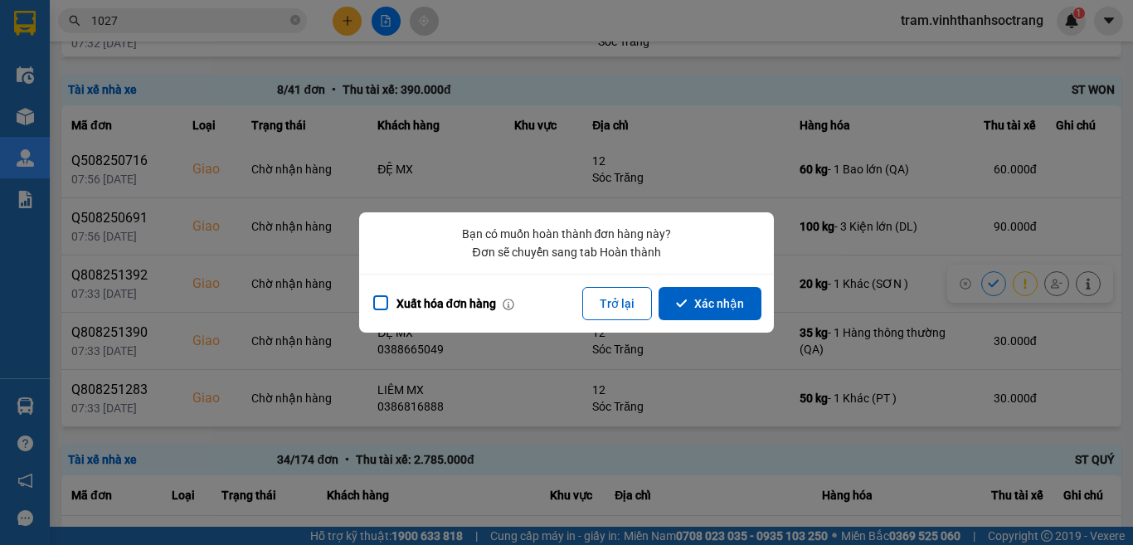
click at [738, 317] on button "Xác nhận" at bounding box center [709, 303] width 103 height 33
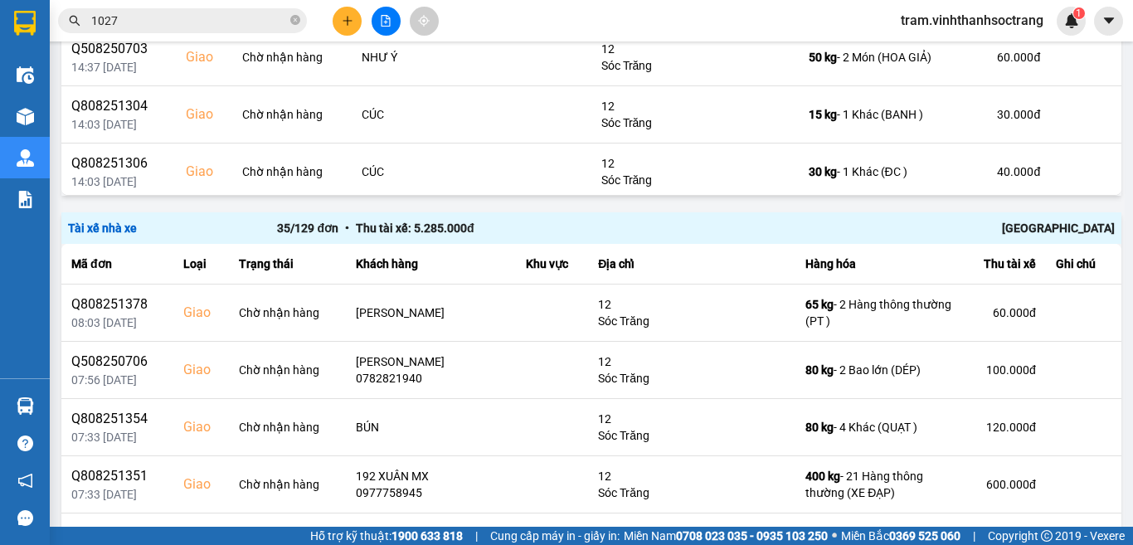
scroll to position [2337, 0]
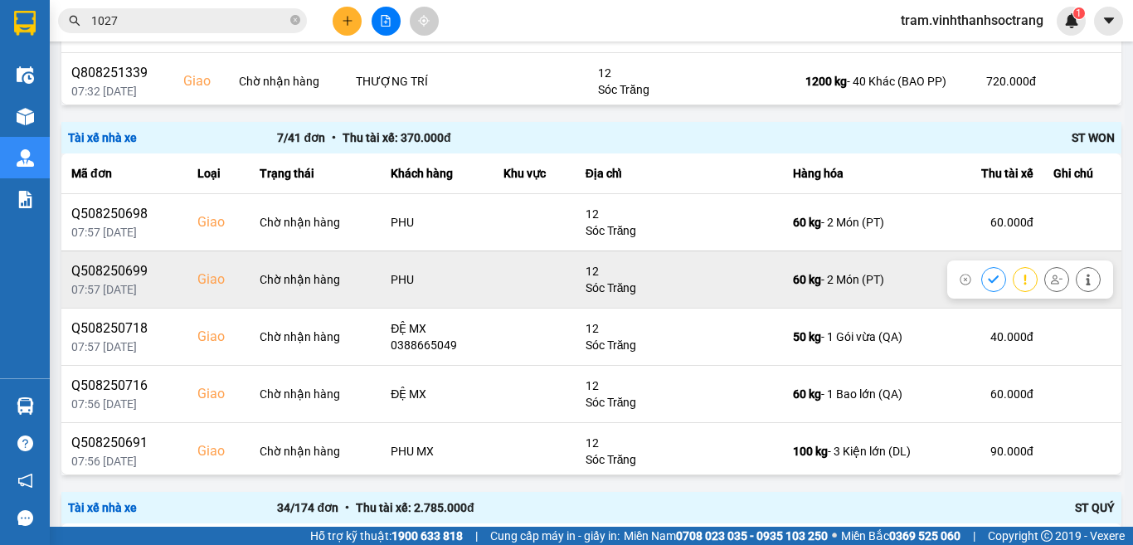
click at [982, 278] on button at bounding box center [993, 279] width 23 height 29
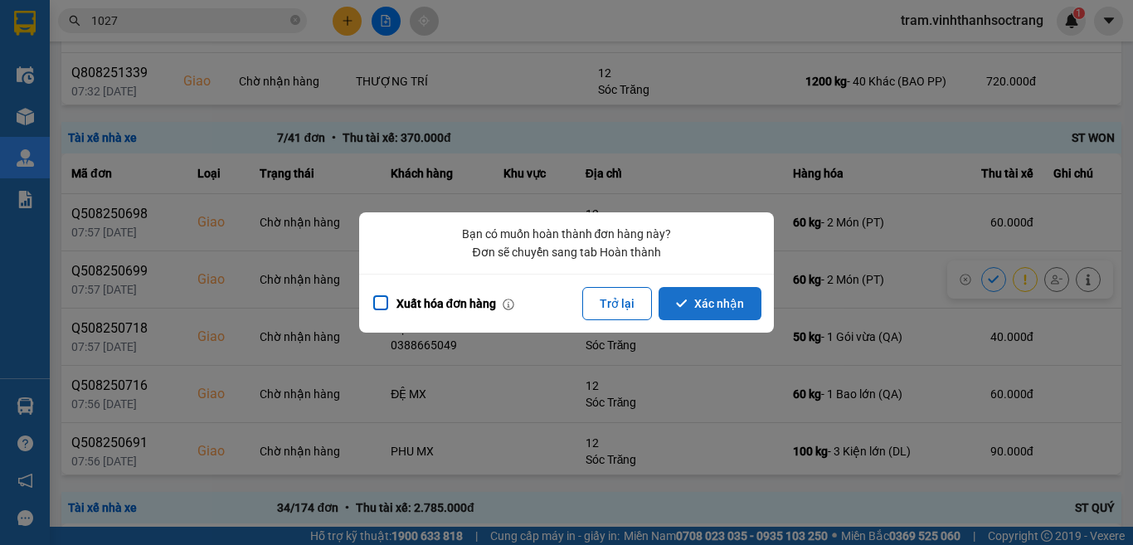
click at [710, 303] on button "Xác nhận" at bounding box center [709, 303] width 103 height 33
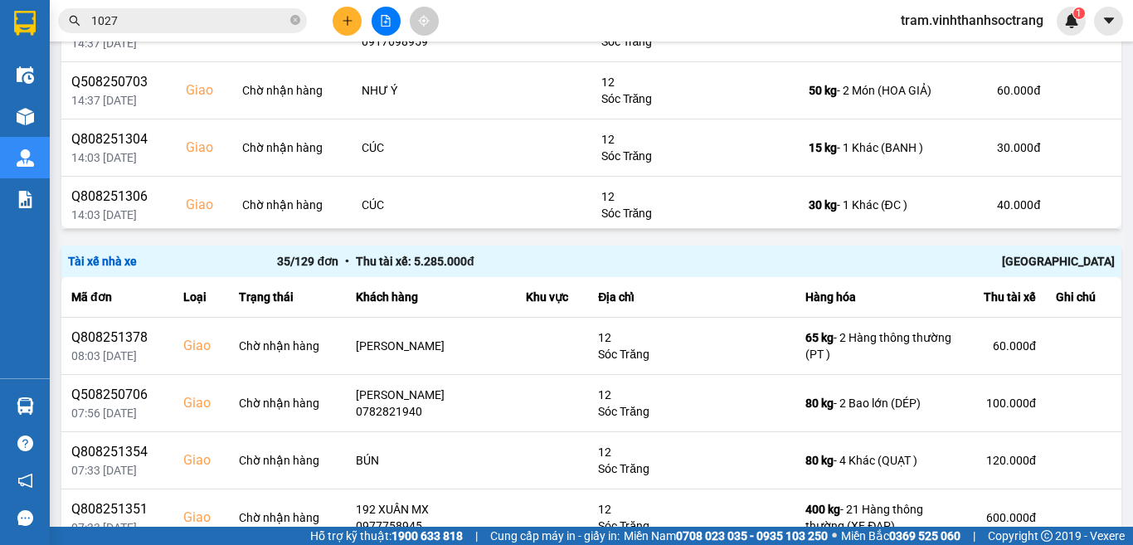
scroll to position [2304, 0]
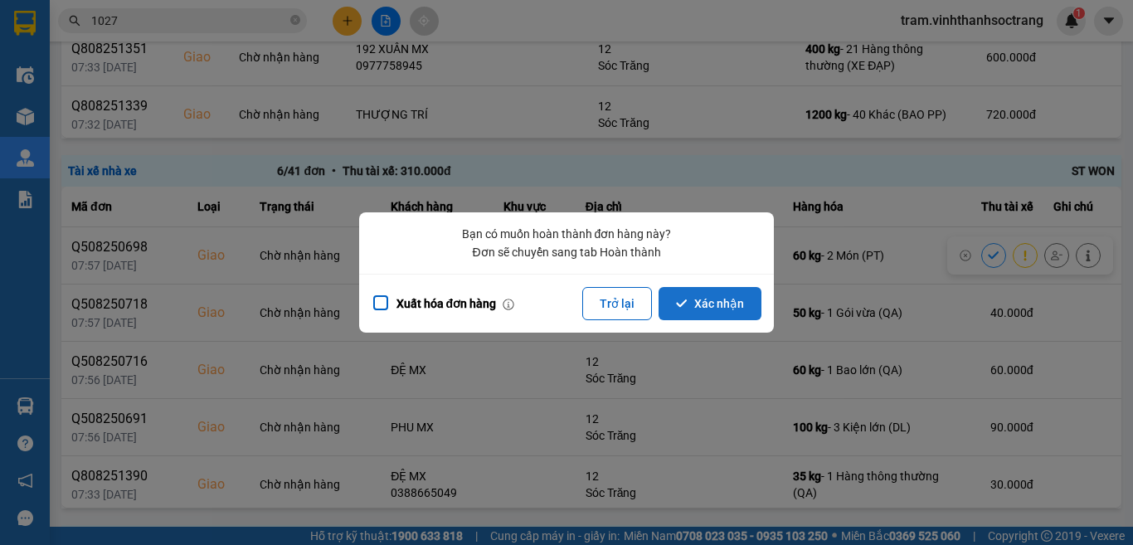
click at [733, 304] on button "Xác nhận" at bounding box center [709, 303] width 103 height 33
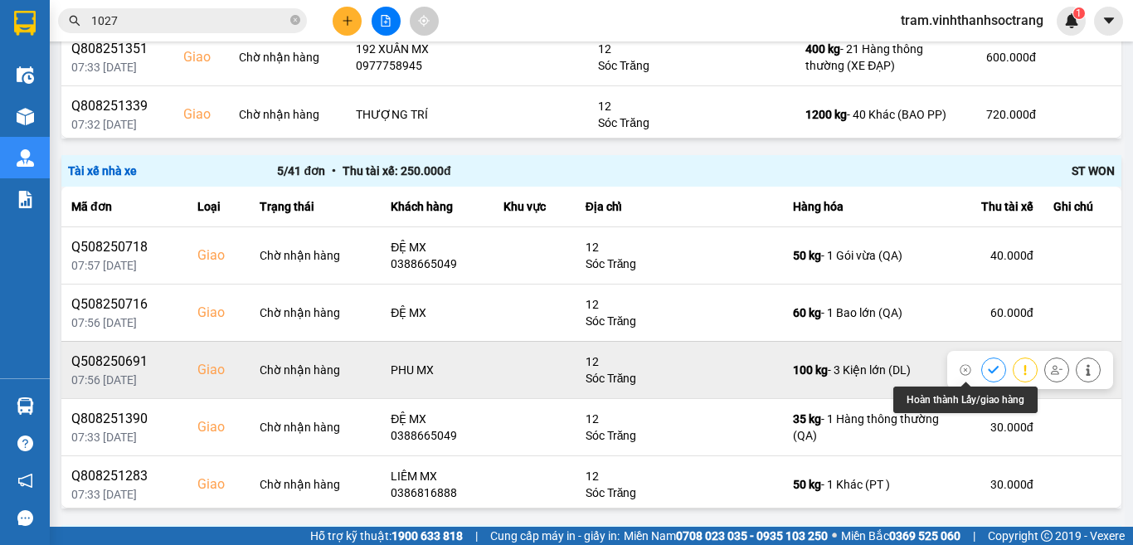
click at [988, 366] on icon at bounding box center [994, 370] width 12 height 12
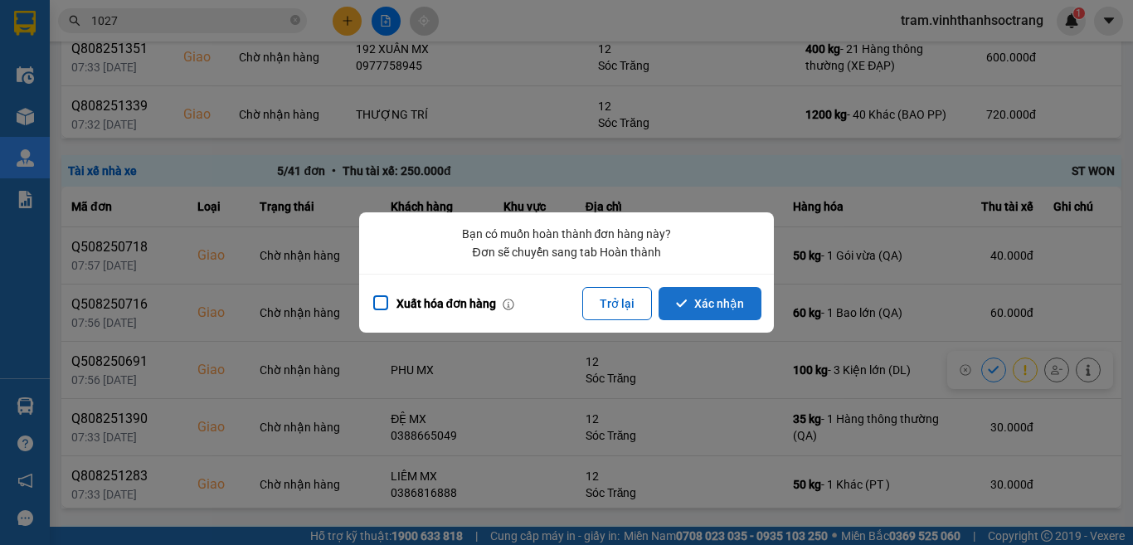
click at [741, 306] on button "Xác nhận" at bounding box center [709, 303] width 103 height 33
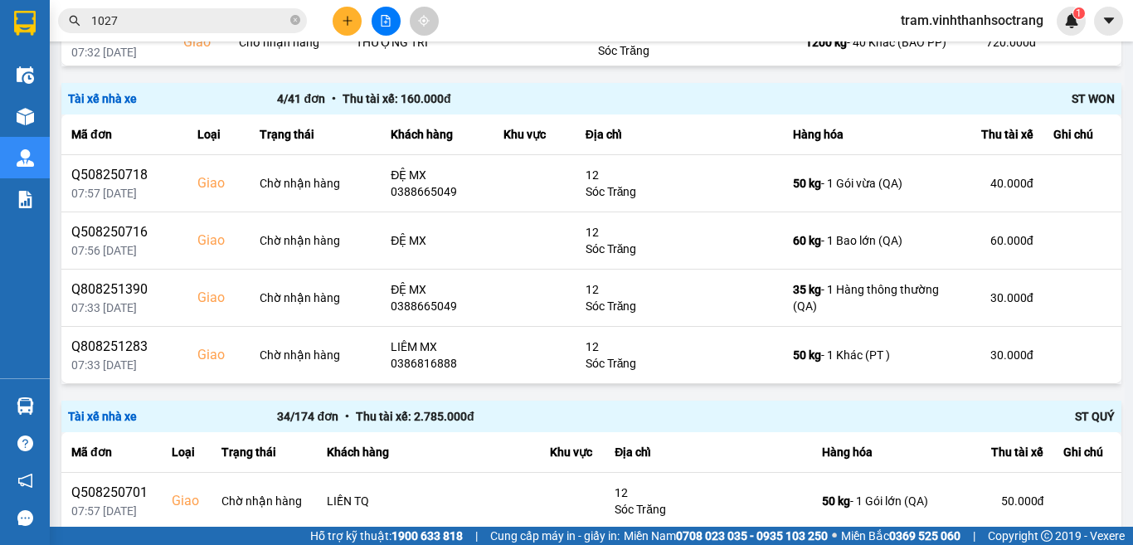
scroll to position [2424, 0]
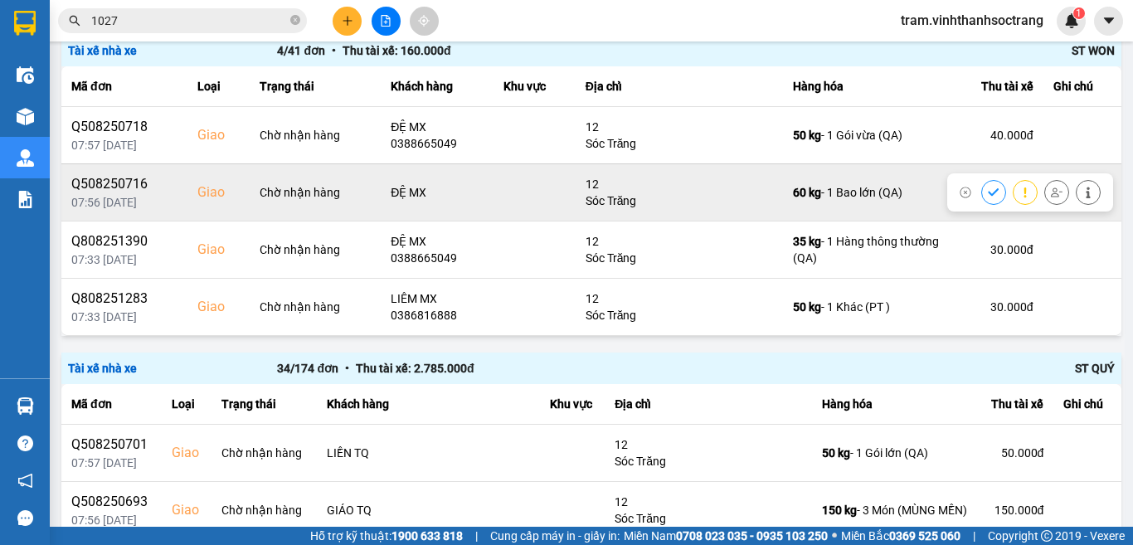
click at [988, 187] on icon at bounding box center [994, 193] width 12 height 12
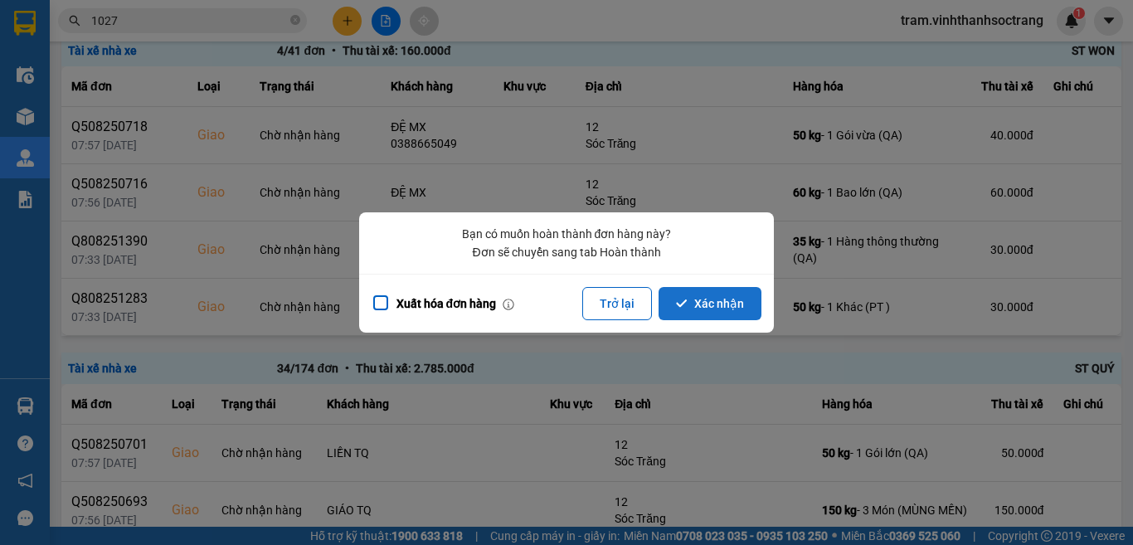
click at [714, 301] on button "Xác nhận" at bounding box center [709, 303] width 103 height 33
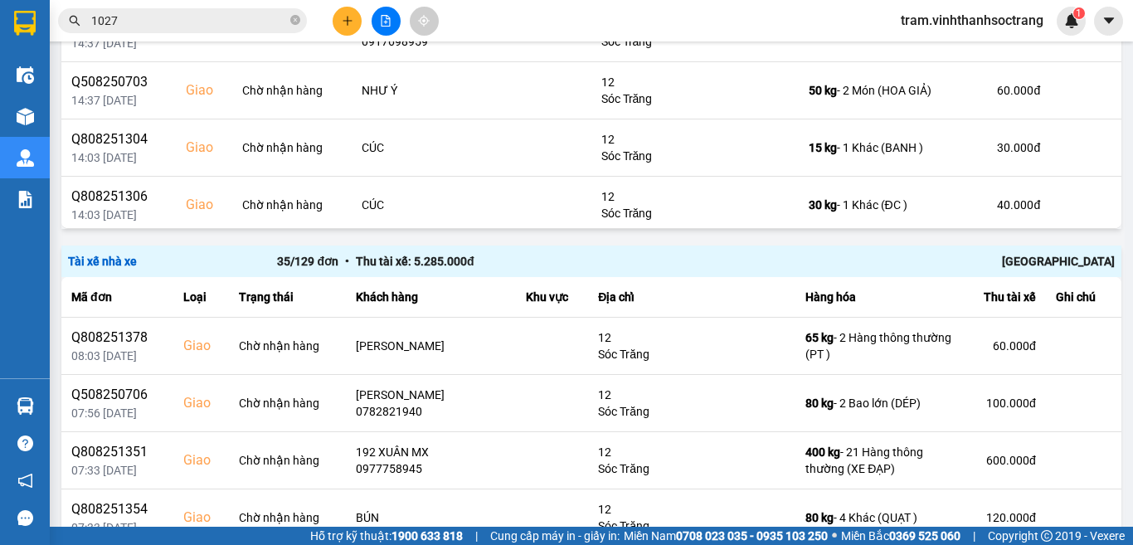
scroll to position [2304, 0]
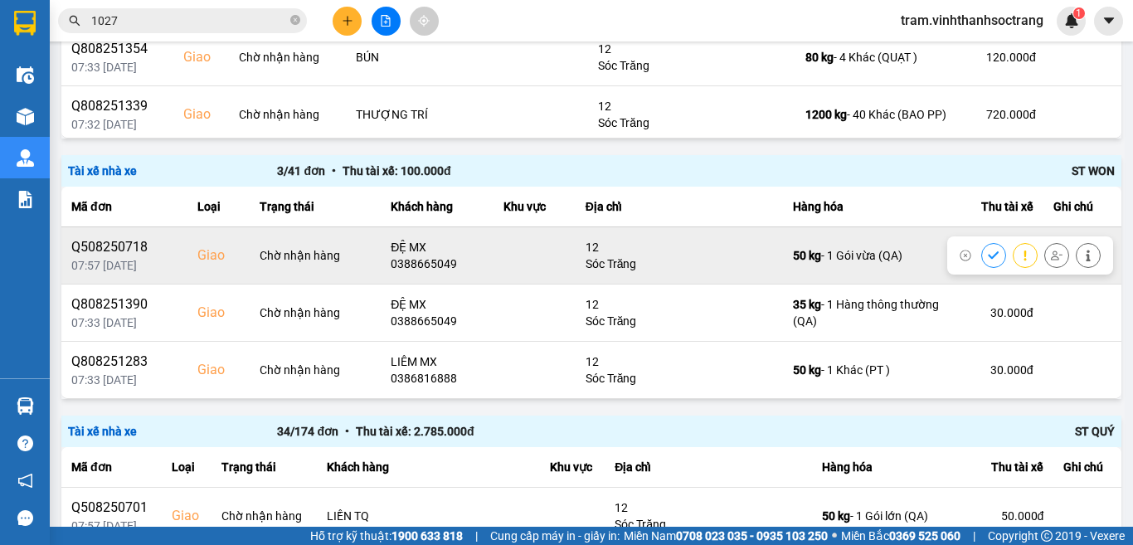
click at [982, 255] on button at bounding box center [993, 254] width 23 height 29
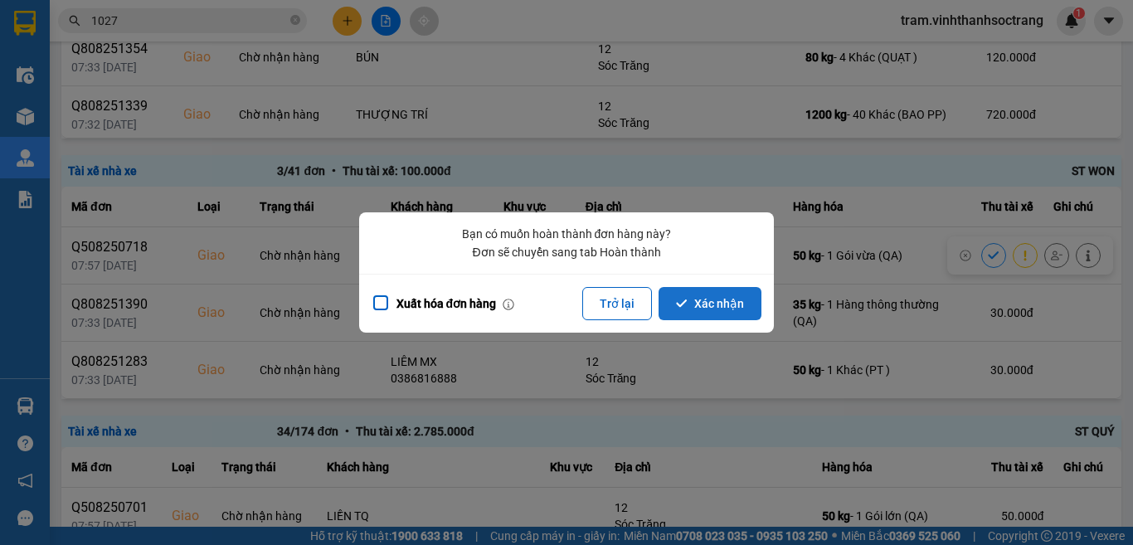
click at [694, 312] on button "Xác nhận" at bounding box center [709, 303] width 103 height 33
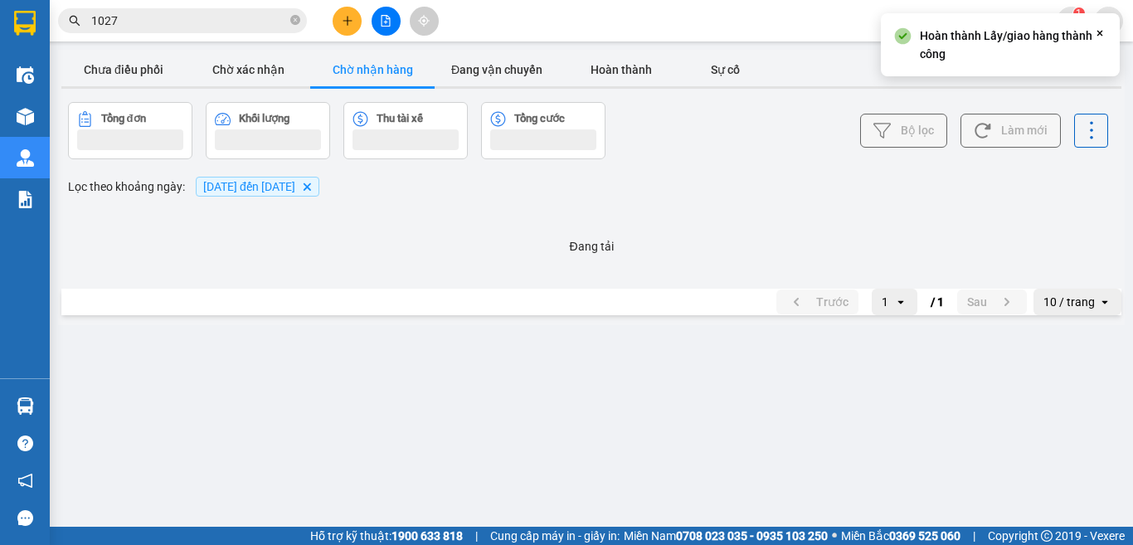
scroll to position [0, 0]
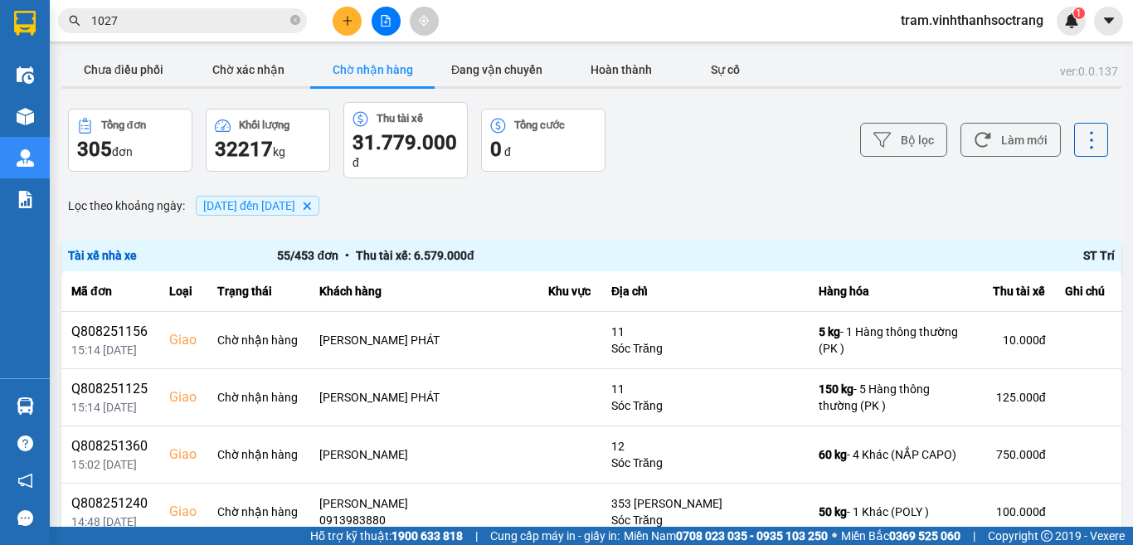
click at [1132, 527] on footer "Hỗ trợ kỹ thuật: 1900 633 818 | Cung cấp máy in - giấy in: Miền Nam 0708 023 03…" at bounding box center [566, 536] width 1133 height 18
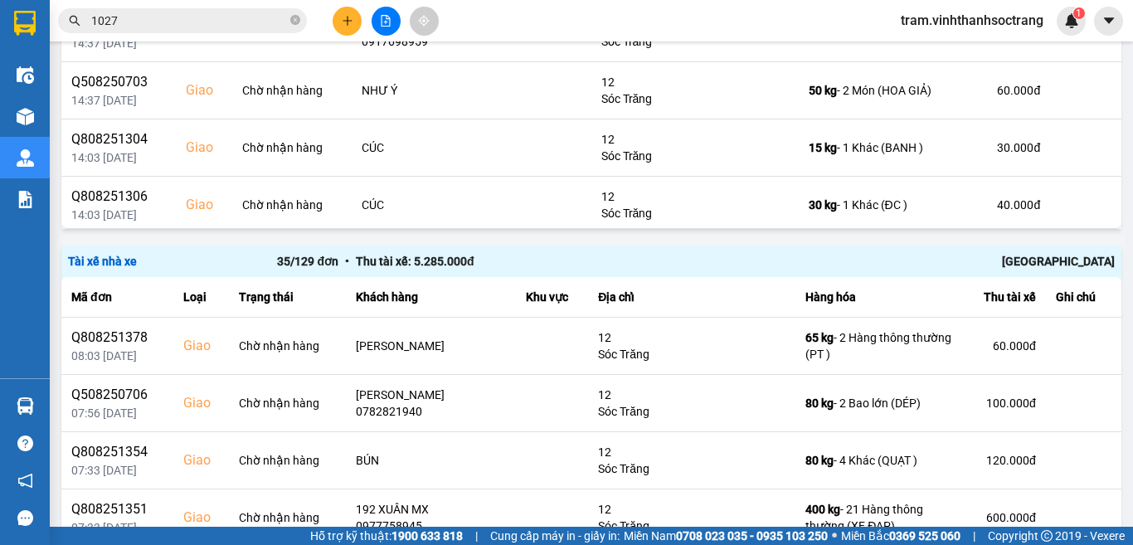
scroll to position [2304, 0]
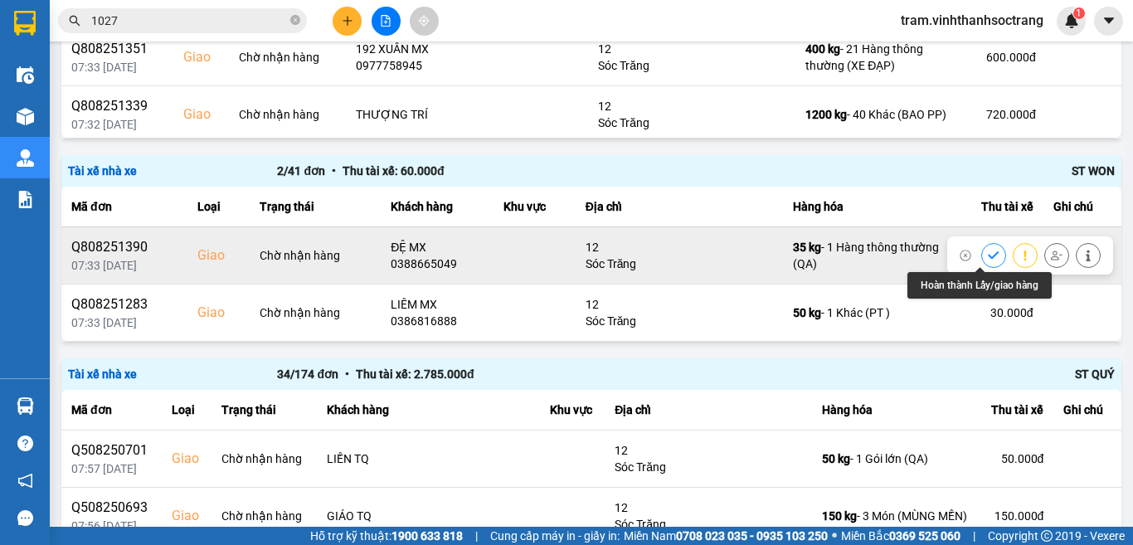
click at [988, 252] on icon at bounding box center [994, 256] width 12 height 12
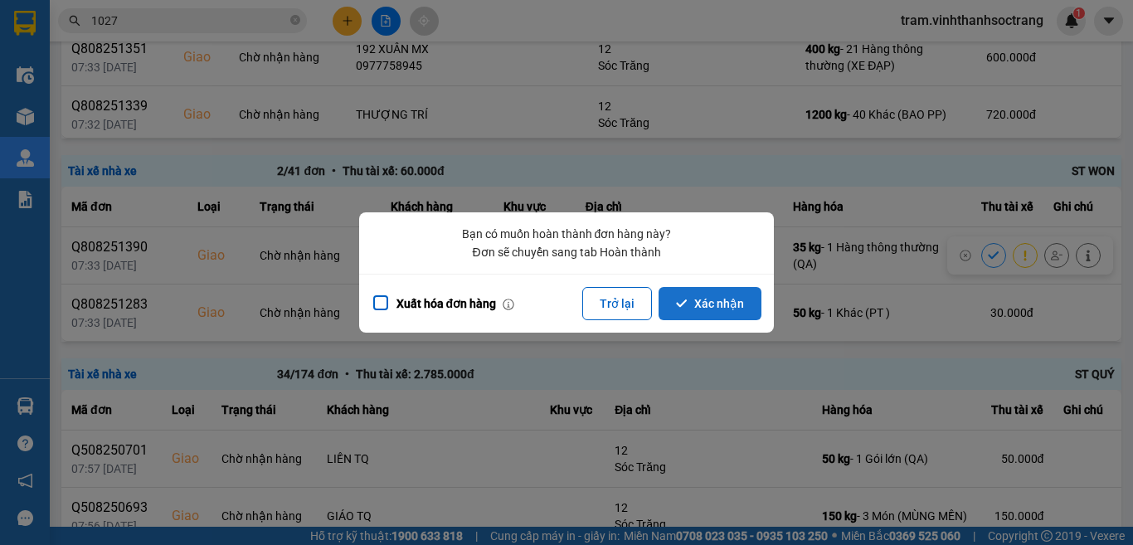
click at [733, 306] on button "Xác nhận" at bounding box center [709, 303] width 103 height 33
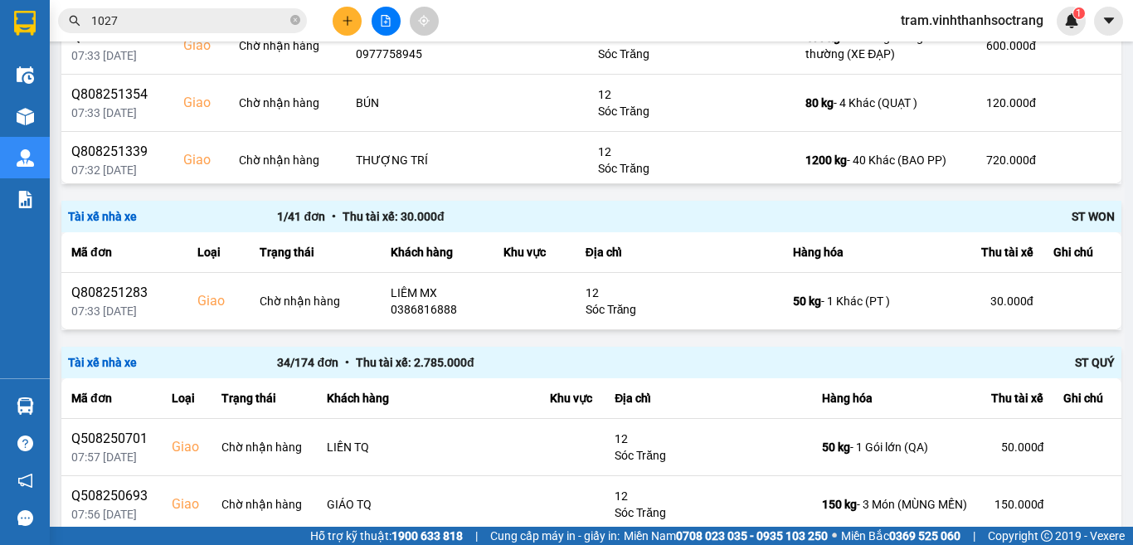
scroll to position [2341, 0]
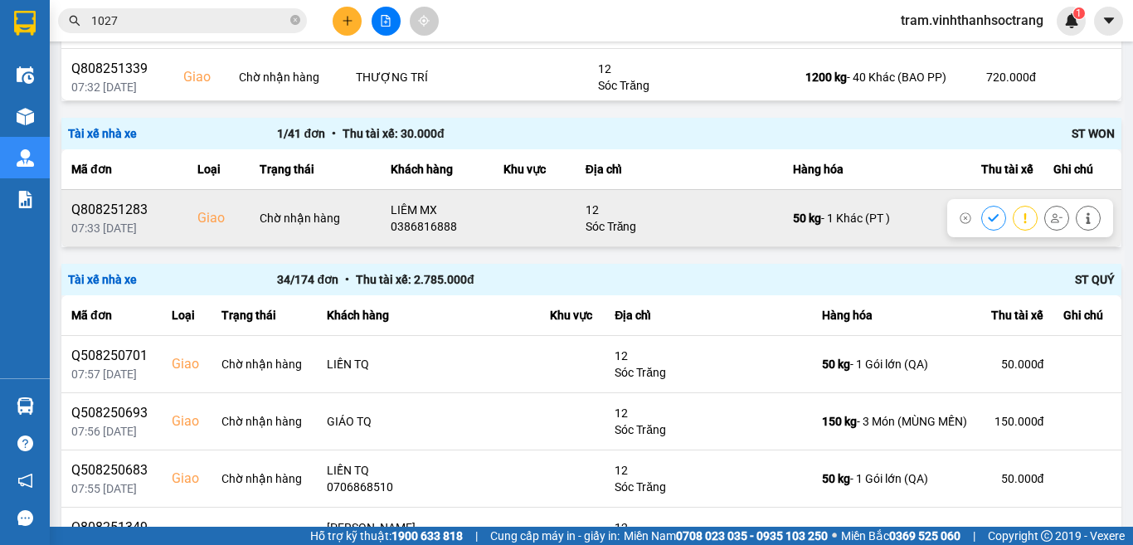
click at [988, 212] on icon at bounding box center [994, 218] width 12 height 12
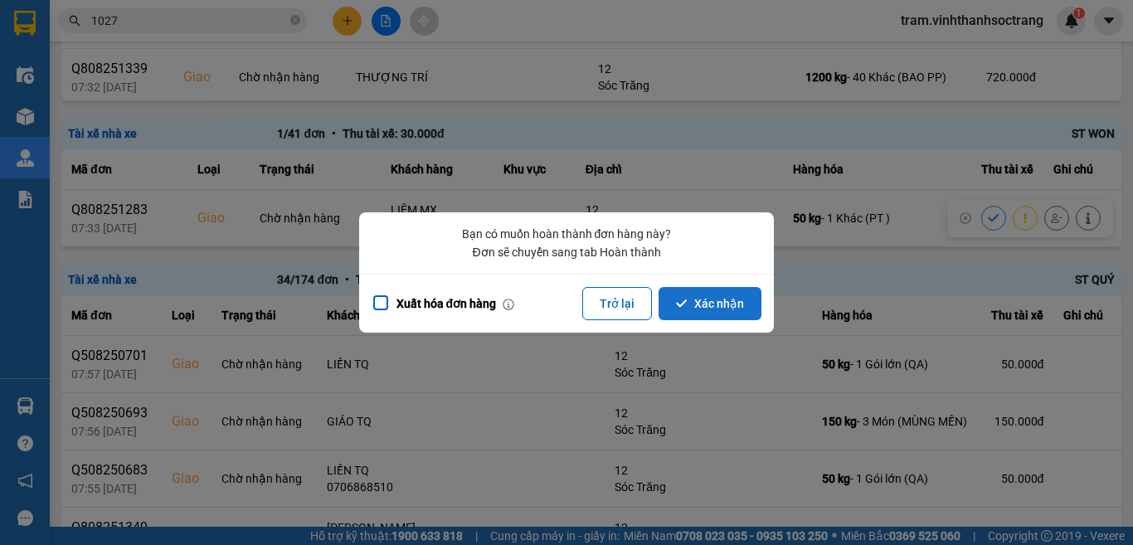
click at [678, 294] on button "Xác nhận" at bounding box center [709, 303] width 103 height 33
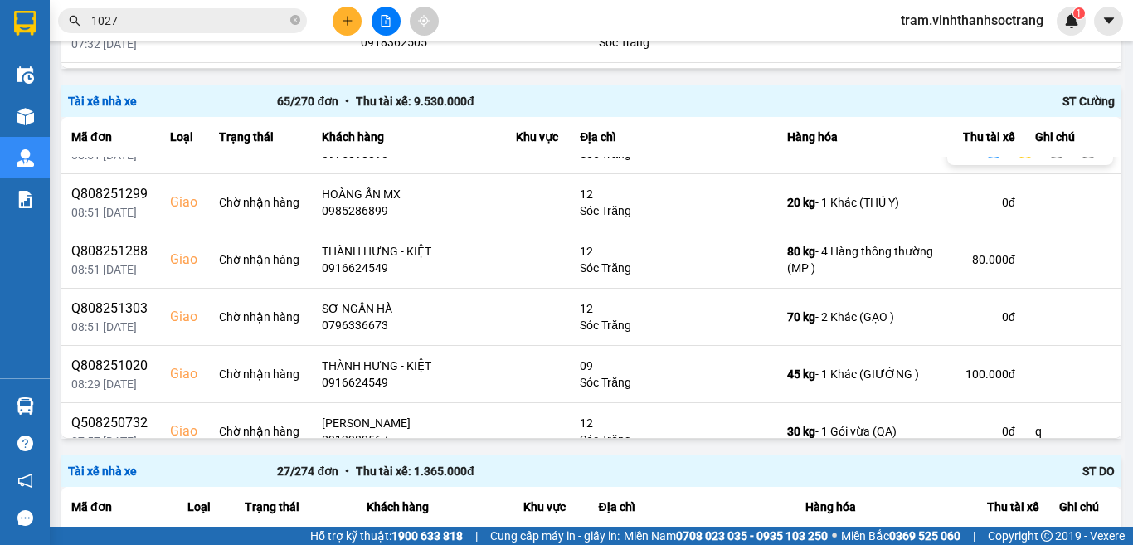
scroll to position [1244, 0]
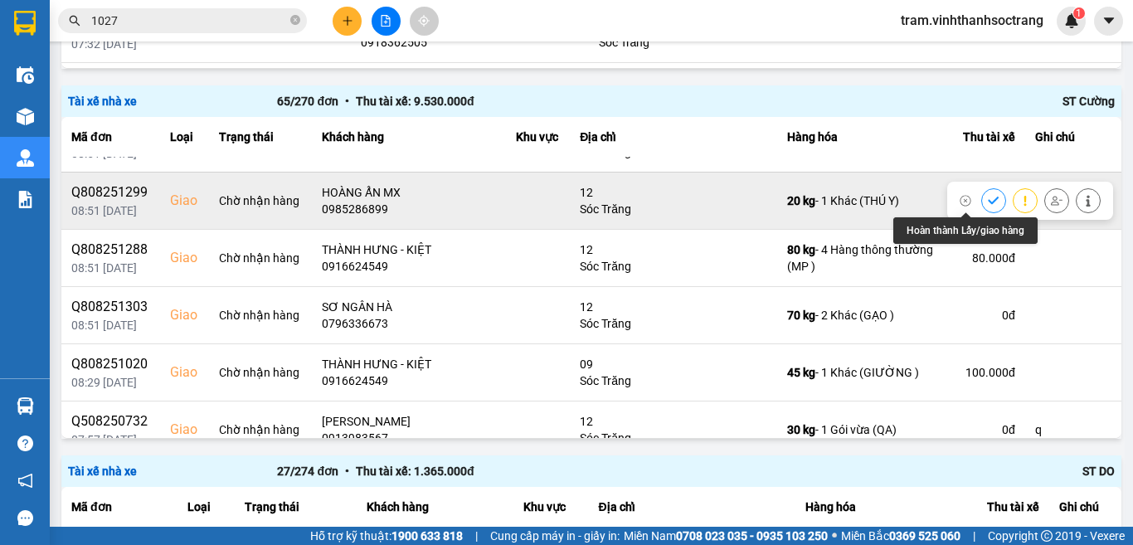
click at [988, 196] on icon at bounding box center [994, 201] width 12 height 12
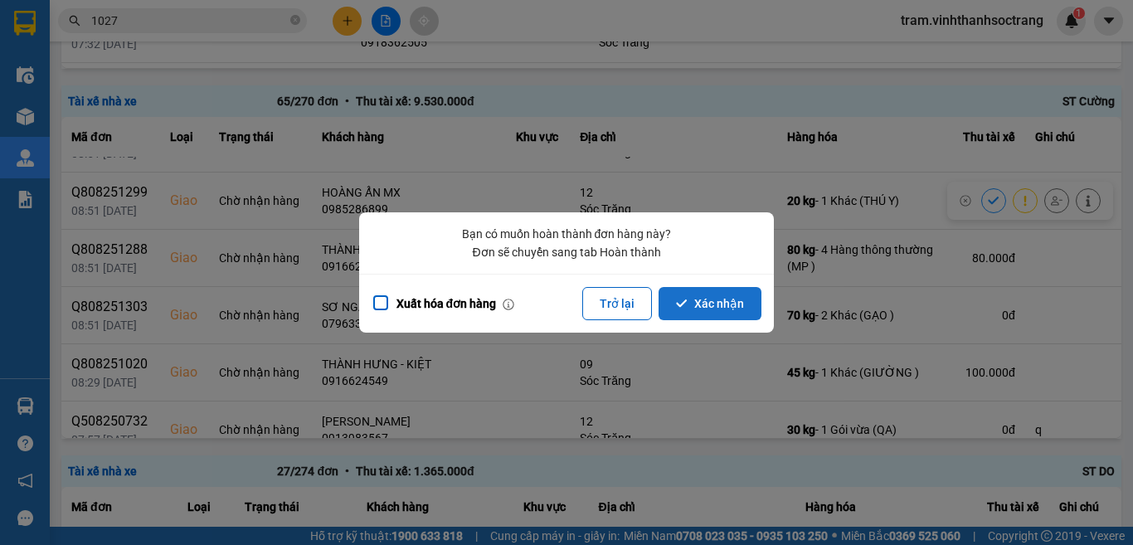
click at [702, 300] on button "Xác nhận" at bounding box center [709, 303] width 103 height 33
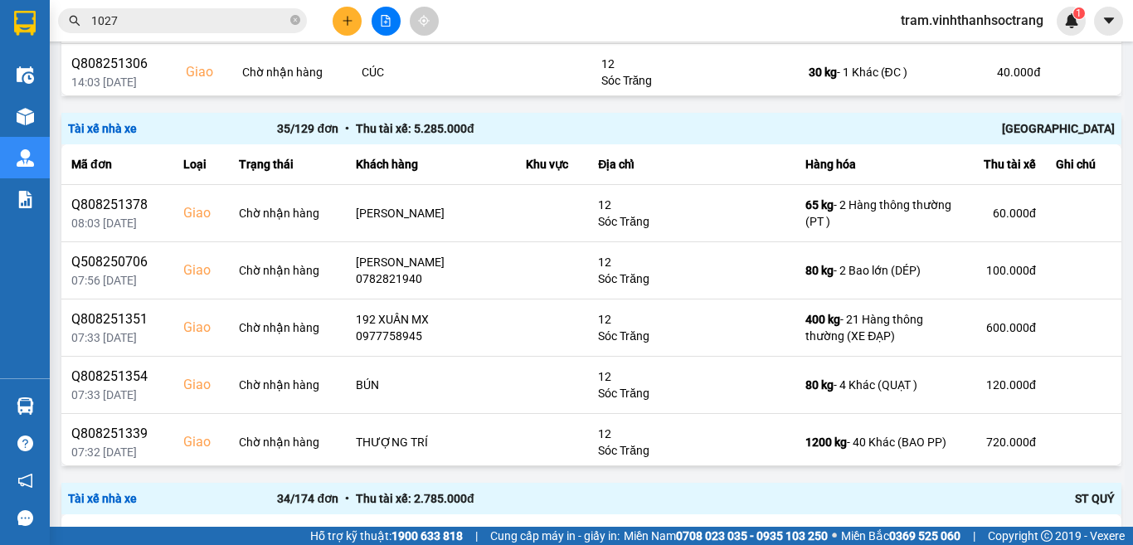
scroll to position [2135, 0]
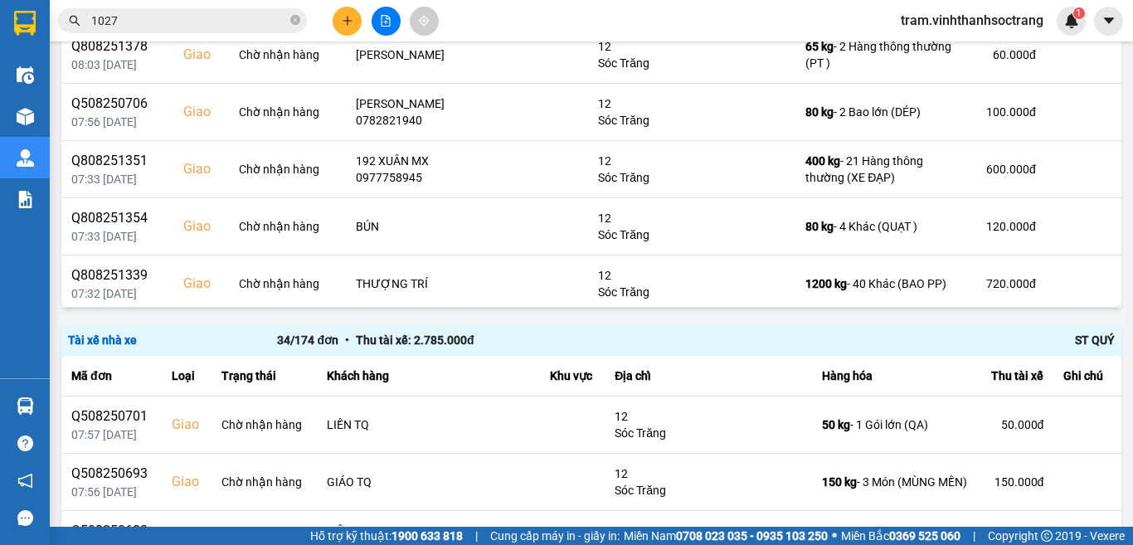
click at [260, 14] on input "1027" at bounding box center [189, 21] width 196 height 18
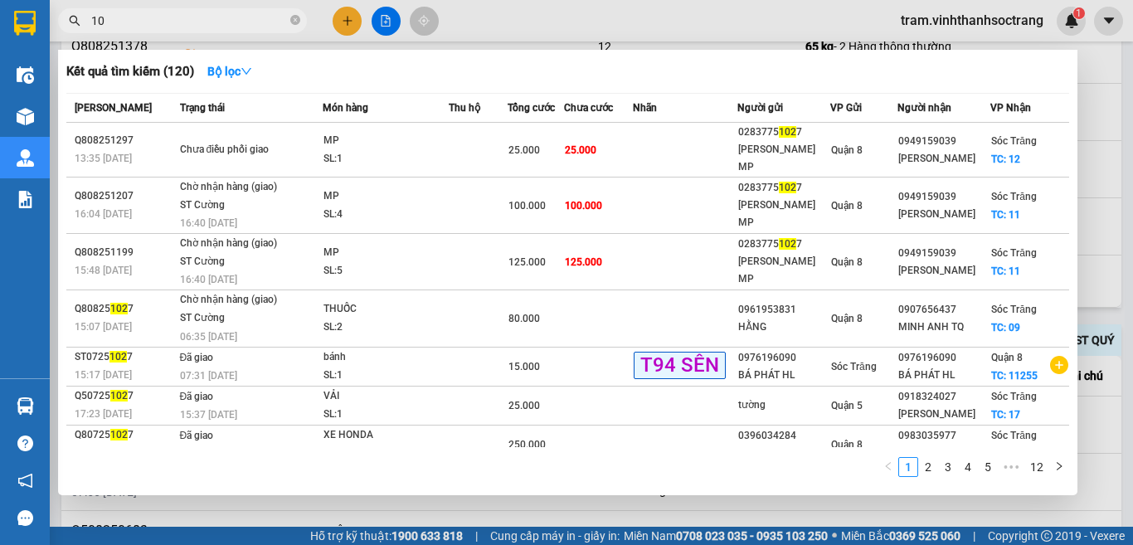
type input "1"
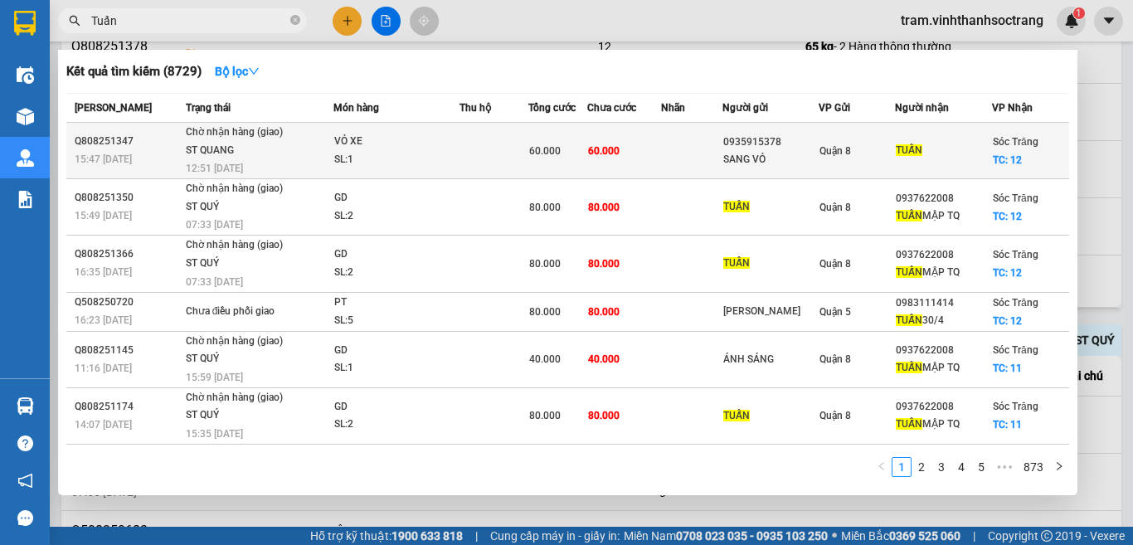
type input "Tuấn"
click at [407, 153] on div "SL: 1" at bounding box center [396, 160] width 124 height 18
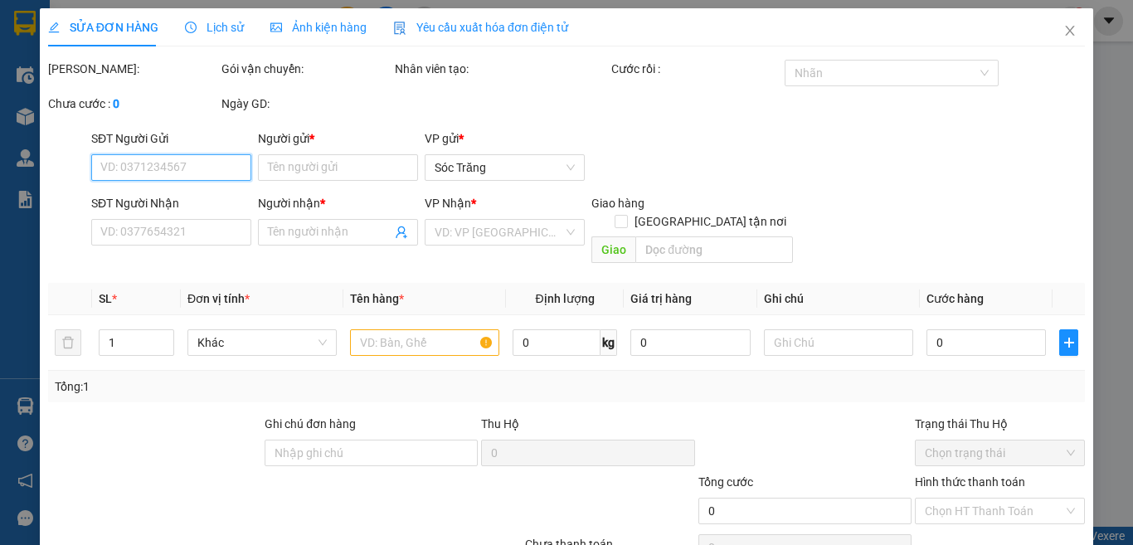
type input "0935915378"
type input "SANG VỎ"
type input "TUẤN"
checkbox input "true"
type input "12"
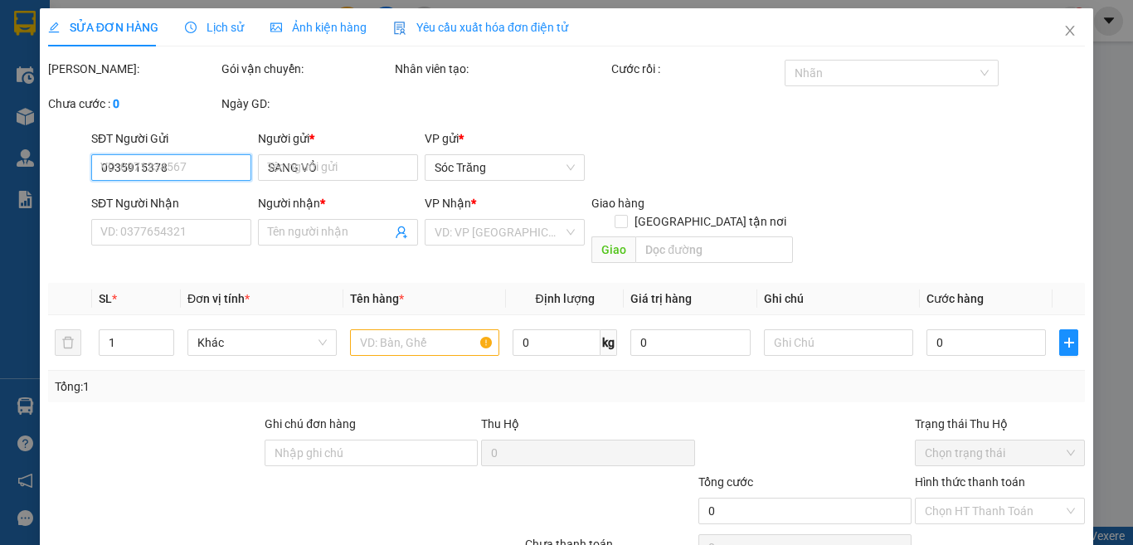
type input "60.000"
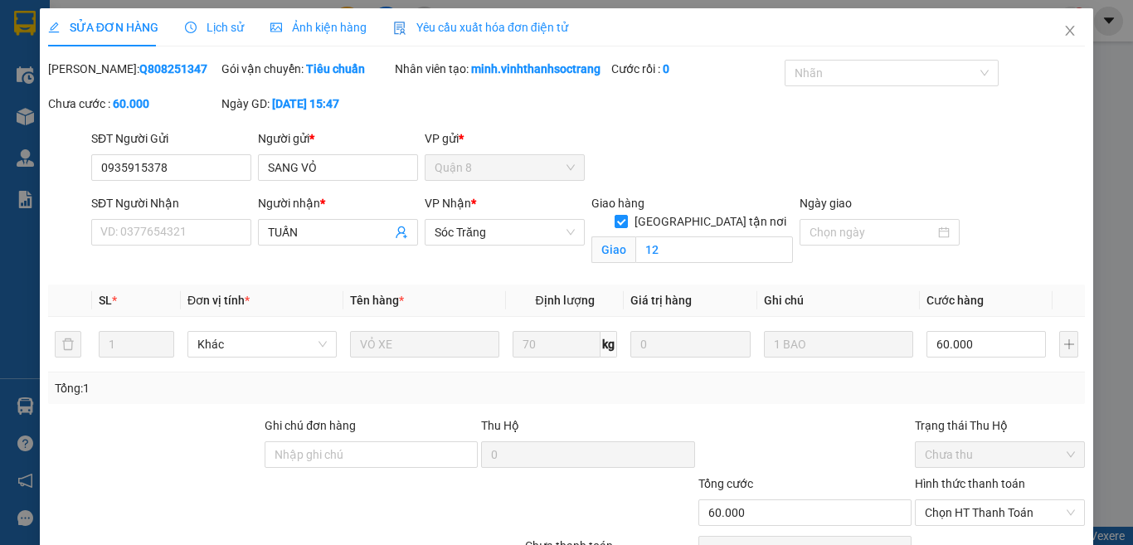
click at [216, 37] on div "Lịch sử" at bounding box center [214, 27] width 59 height 38
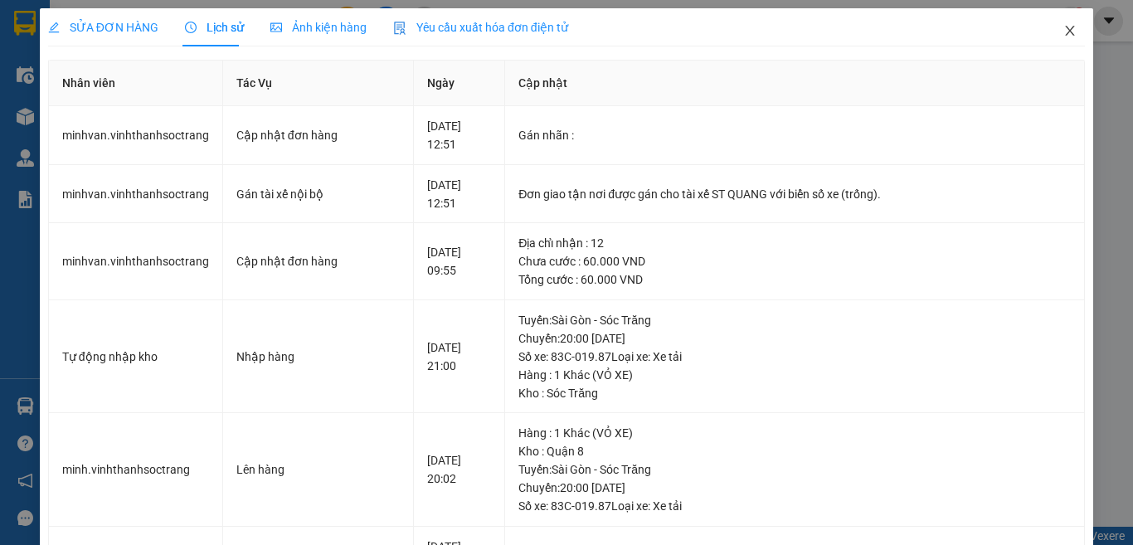
click at [1066, 32] on icon "close" at bounding box center [1070, 31] width 9 height 10
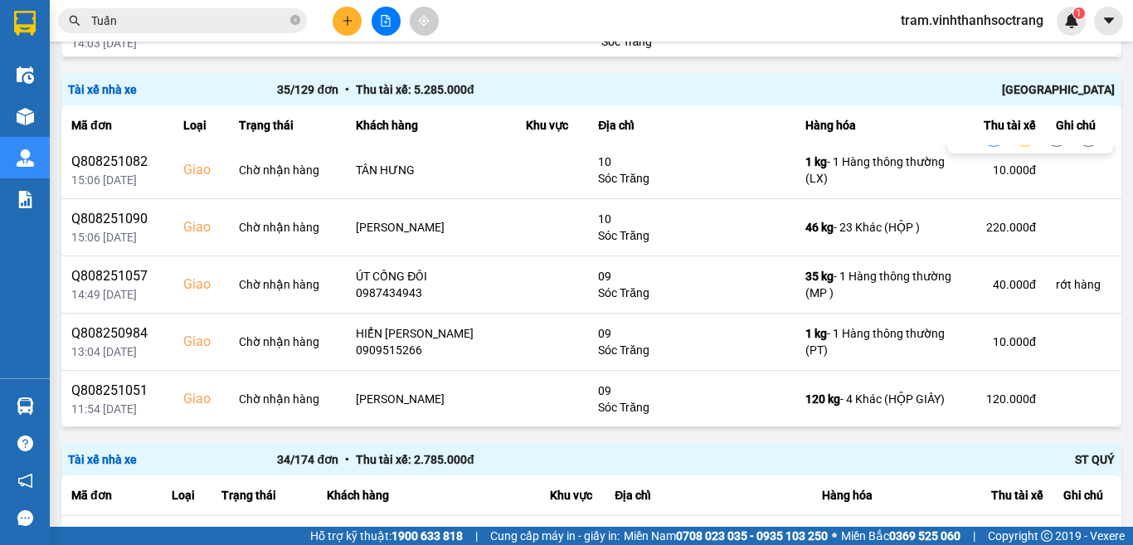
scroll to position [1722, 0]
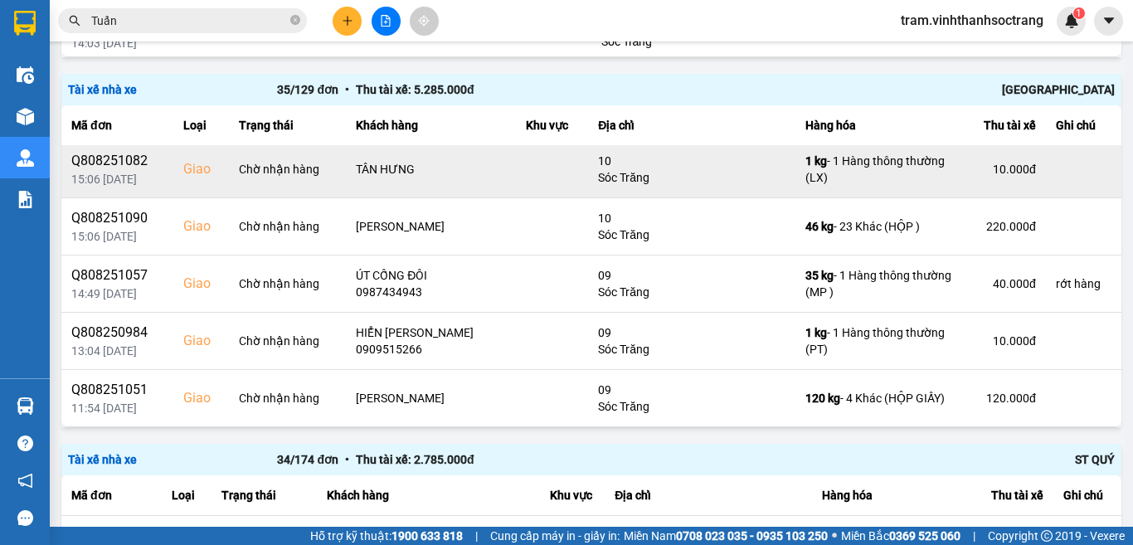
click at [971, 168] on div "10.000 đ" at bounding box center [1003, 169] width 65 height 17
click at [988, 172] on icon at bounding box center [993, 168] width 11 height 7
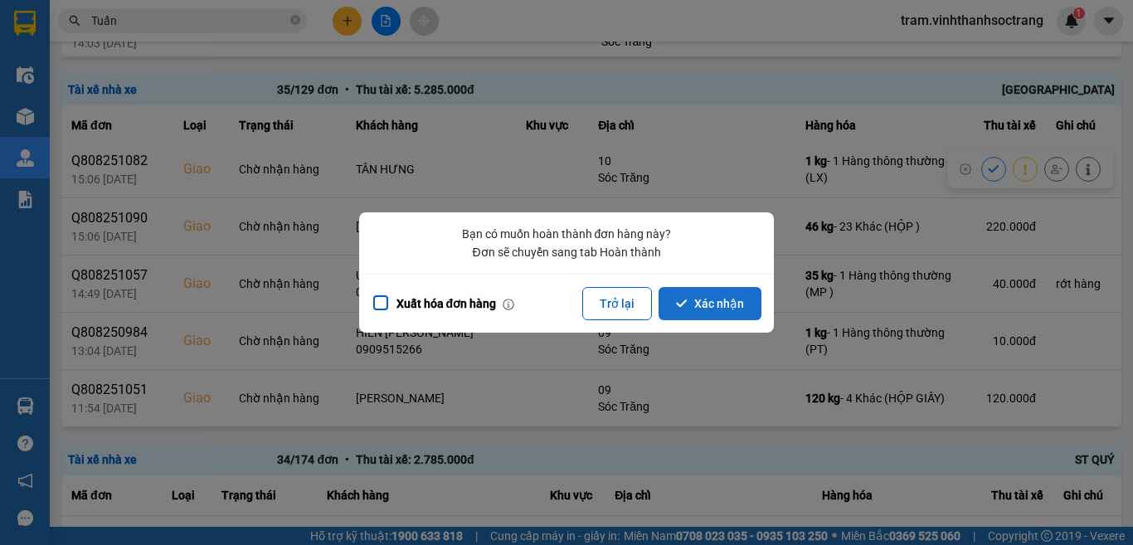
click at [717, 302] on button "Xác nhận" at bounding box center [709, 303] width 103 height 33
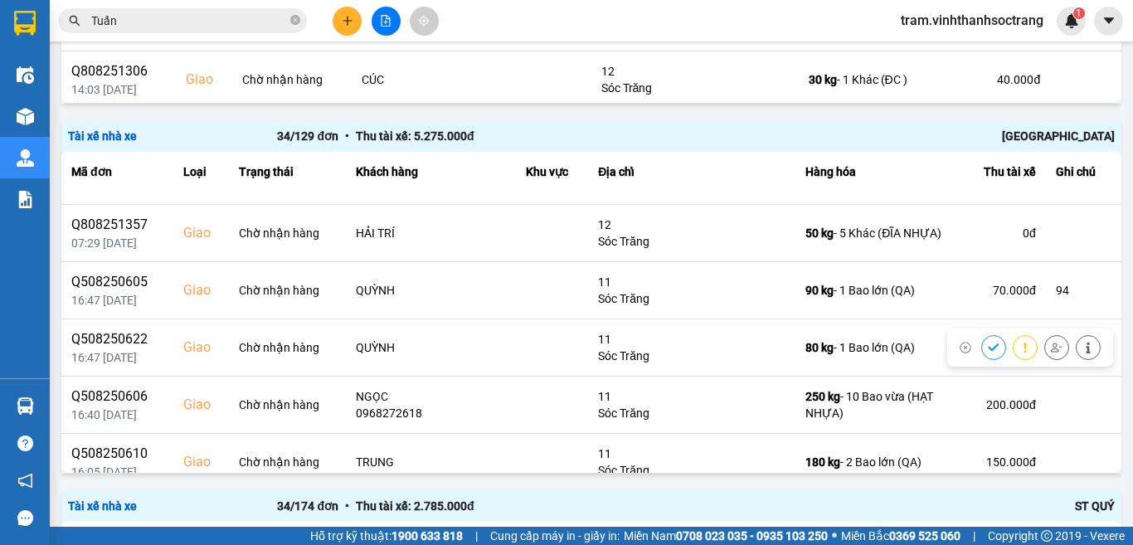
scroll to position [1161, 0]
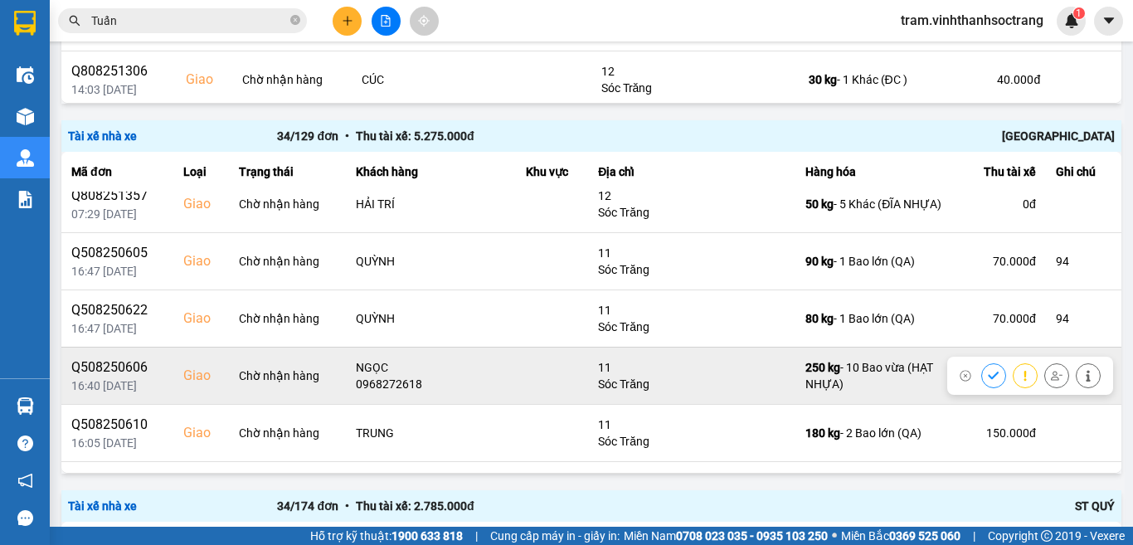
click at [982, 378] on button at bounding box center [993, 375] width 23 height 29
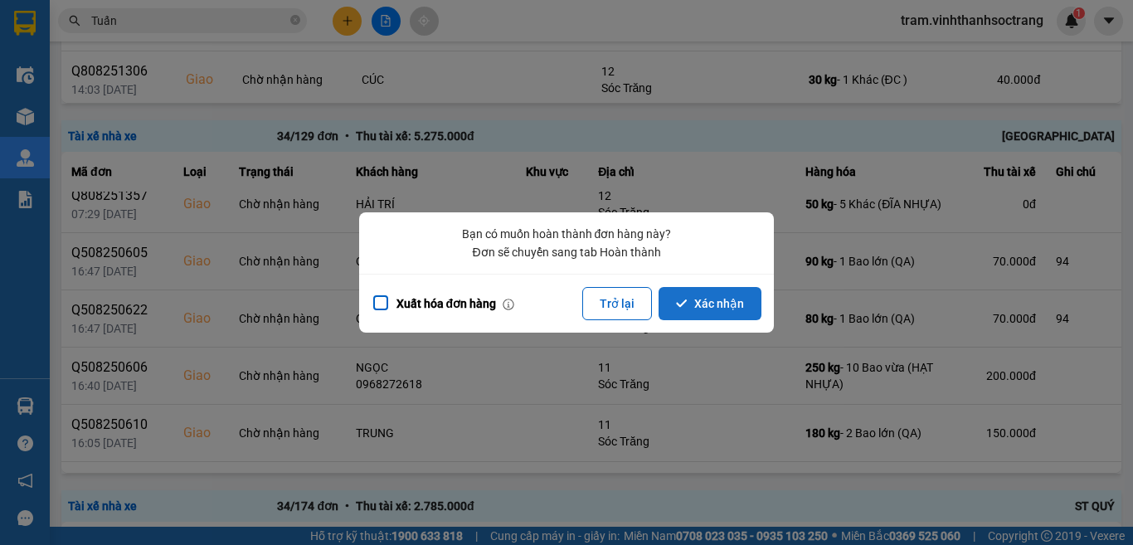
click at [713, 303] on button "Xác nhận" at bounding box center [709, 303] width 103 height 33
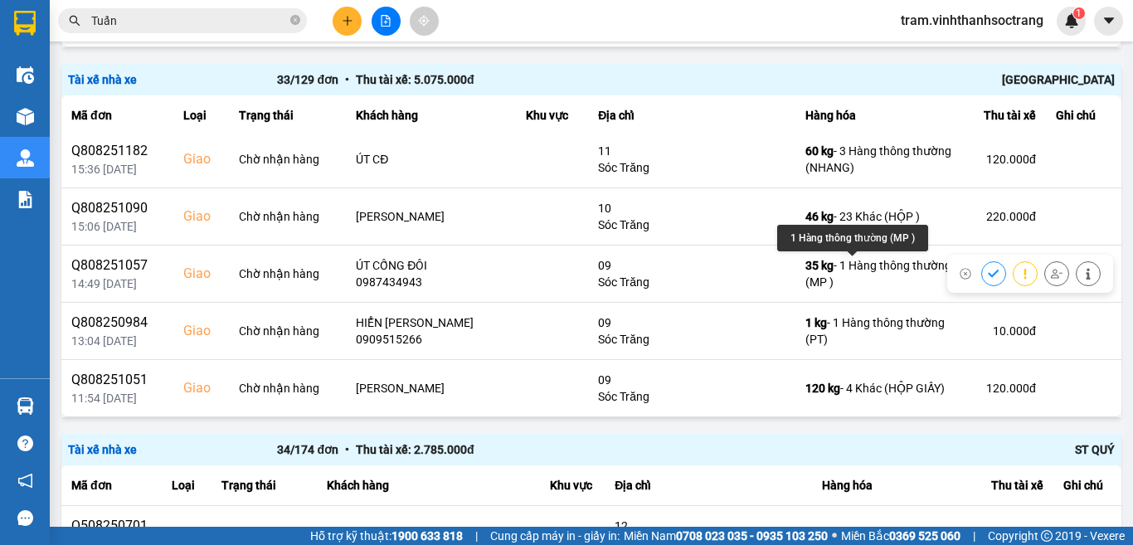
scroll to position [2052, 0]
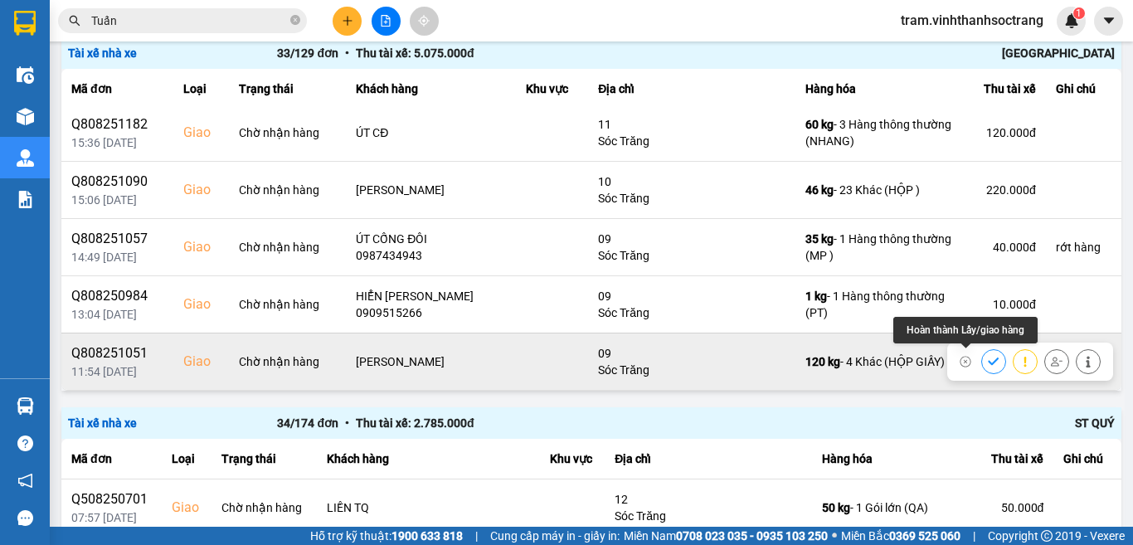
click at [988, 367] on icon at bounding box center [994, 362] width 12 height 12
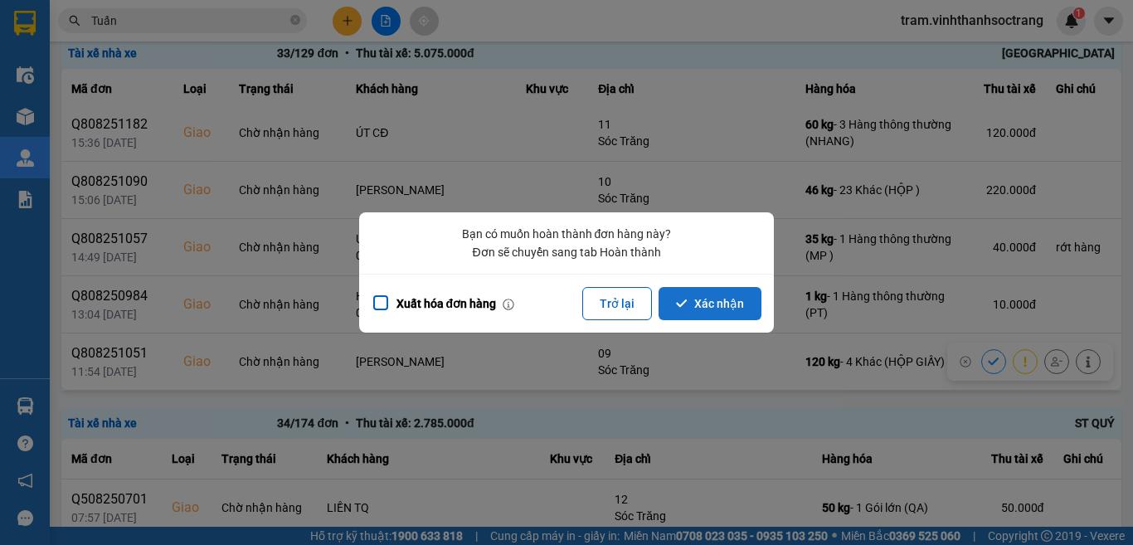
click at [718, 299] on button "Xác nhận" at bounding box center [709, 303] width 103 height 33
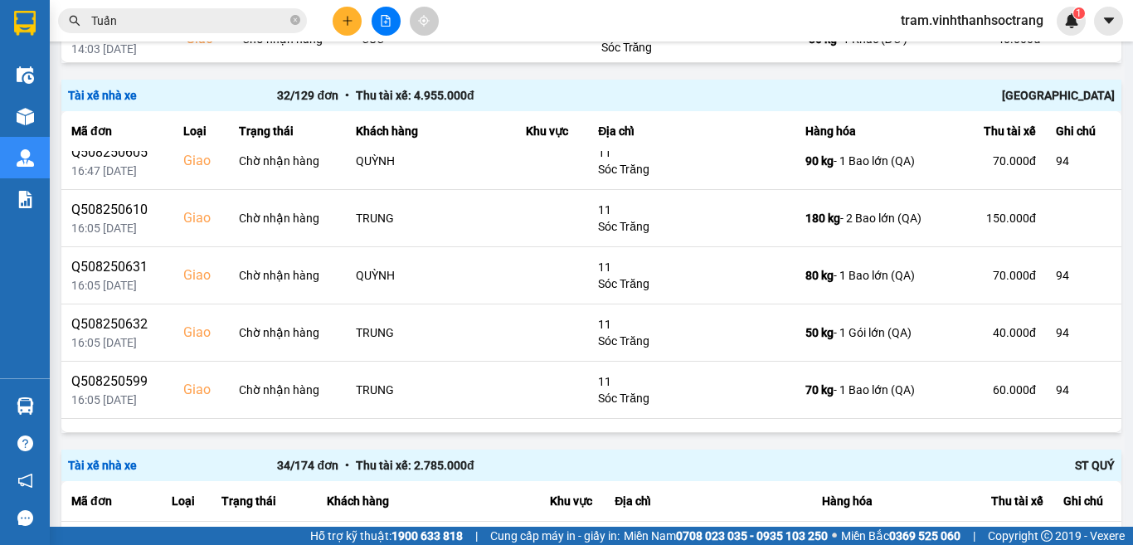
scroll to position [1550, 0]
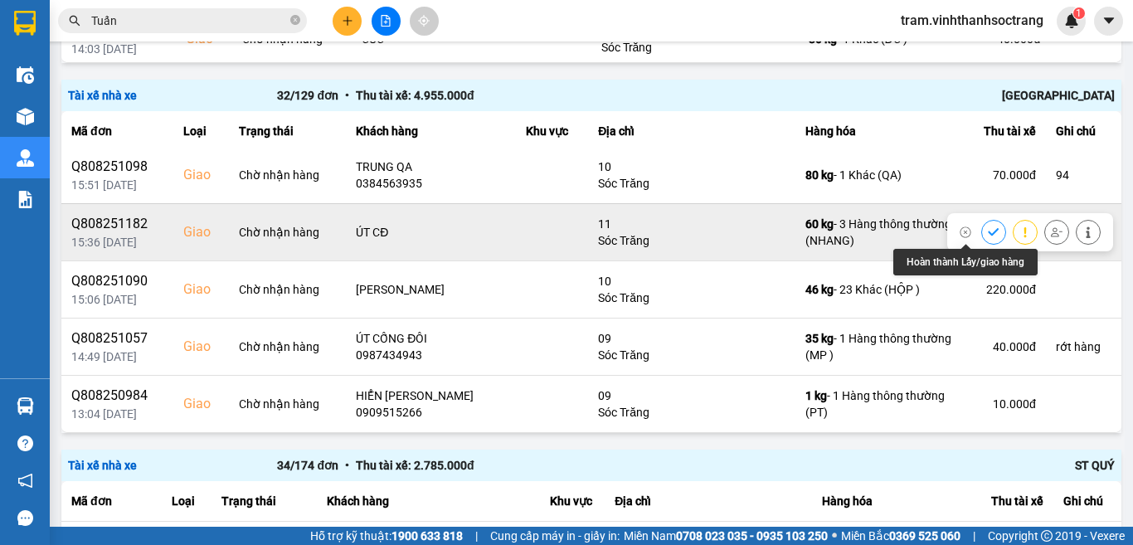
click at [988, 227] on icon at bounding box center [994, 232] width 12 height 12
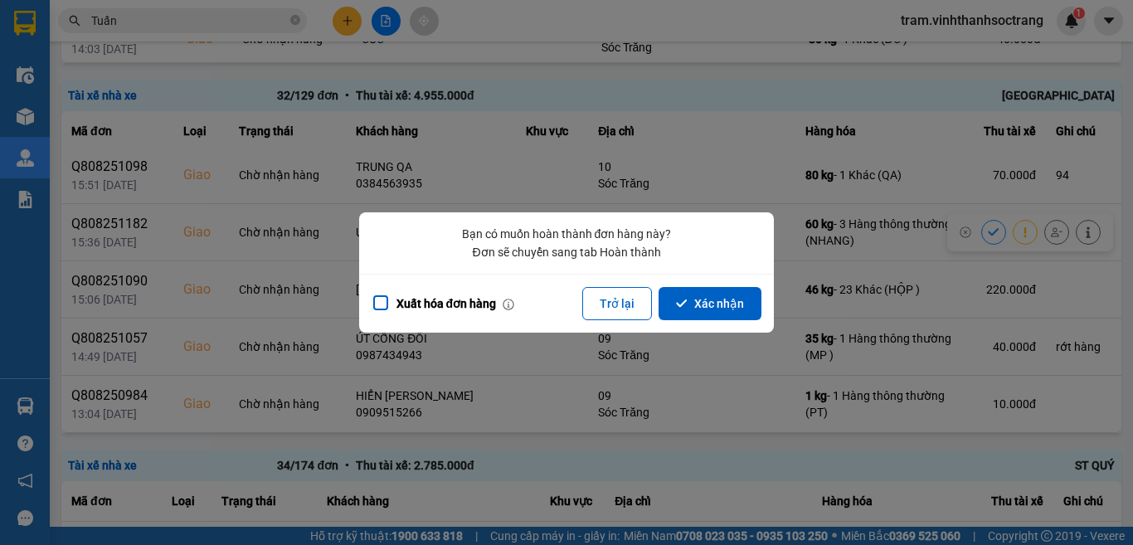
click at [716, 308] on button "Xác nhận" at bounding box center [709, 303] width 103 height 33
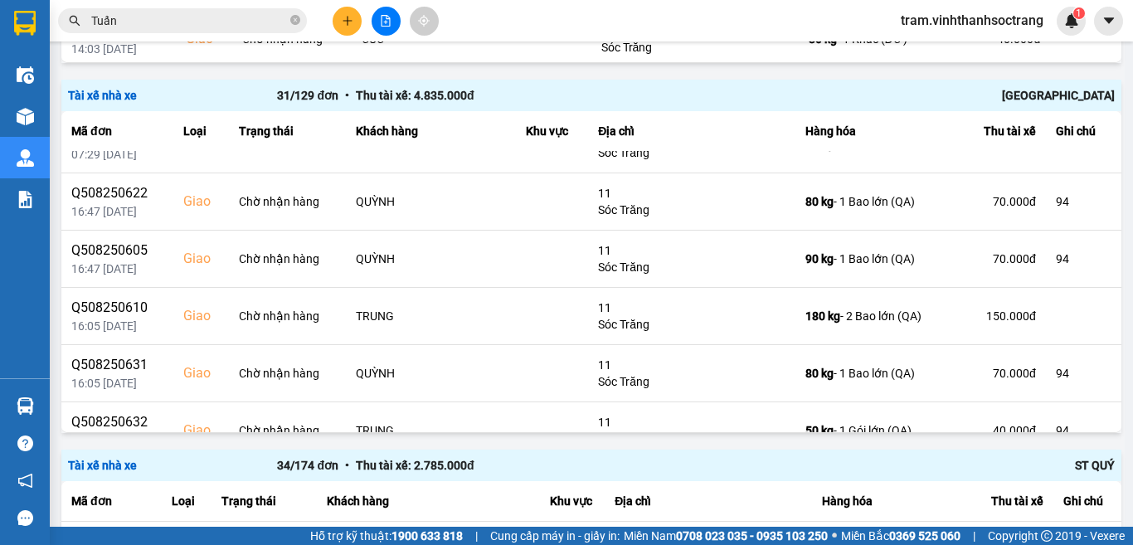
scroll to position [1493, 0]
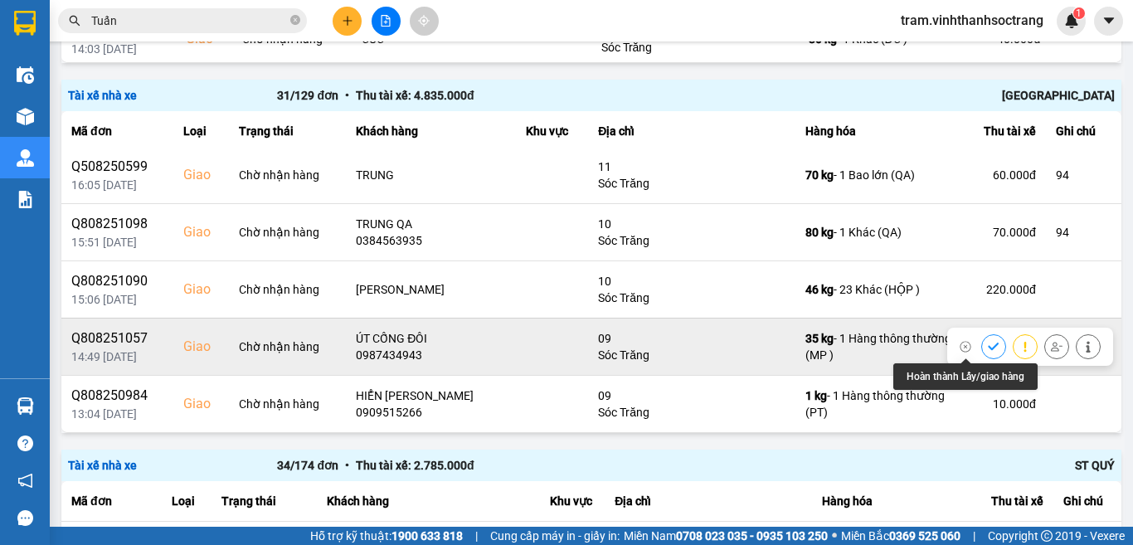
click at [988, 350] on icon at bounding box center [994, 347] width 12 height 12
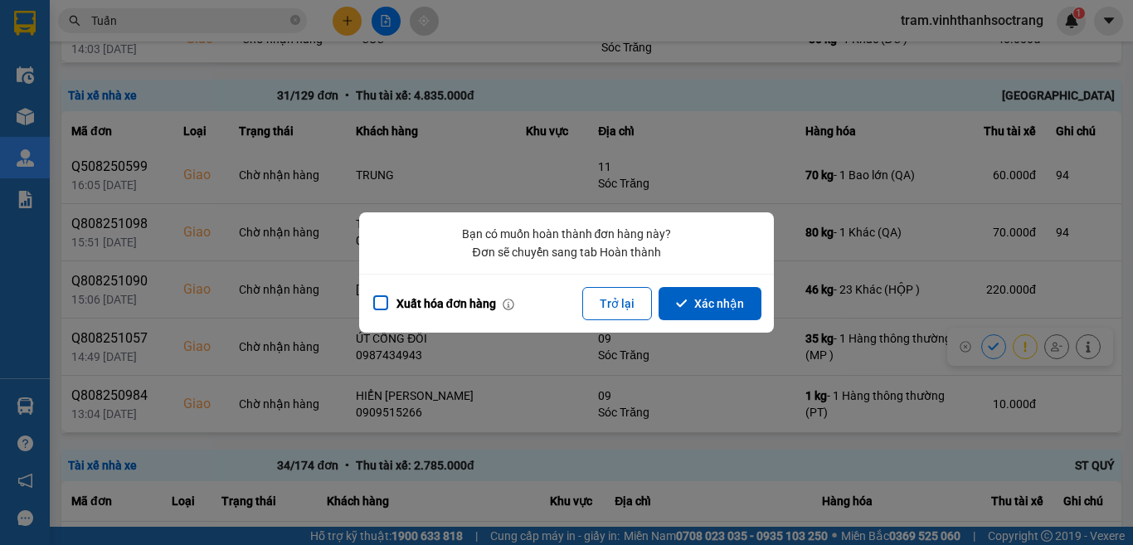
click at [726, 303] on button "Xác nhận" at bounding box center [709, 303] width 103 height 33
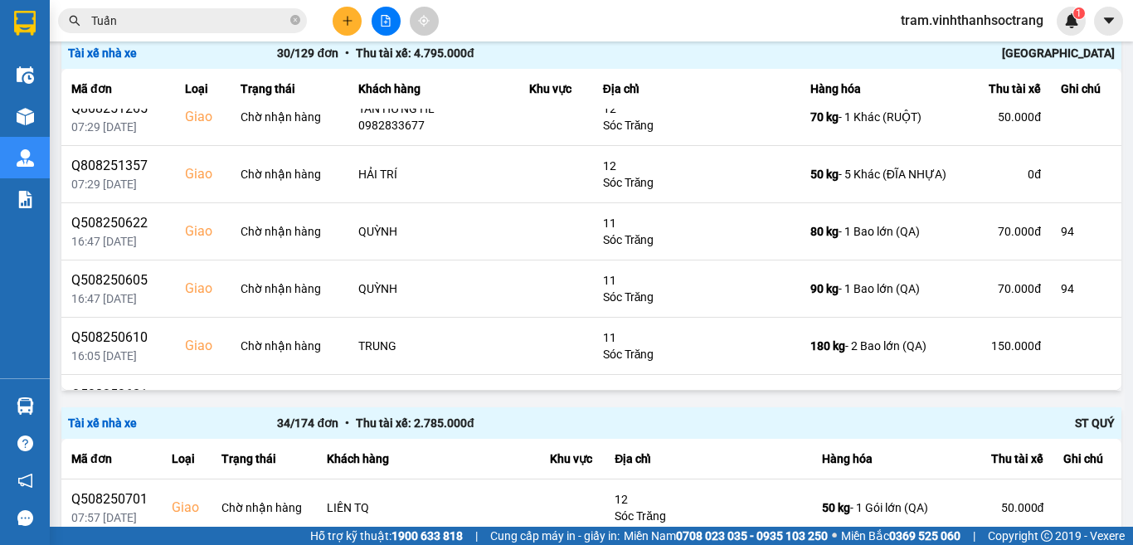
scroll to position [1104, 0]
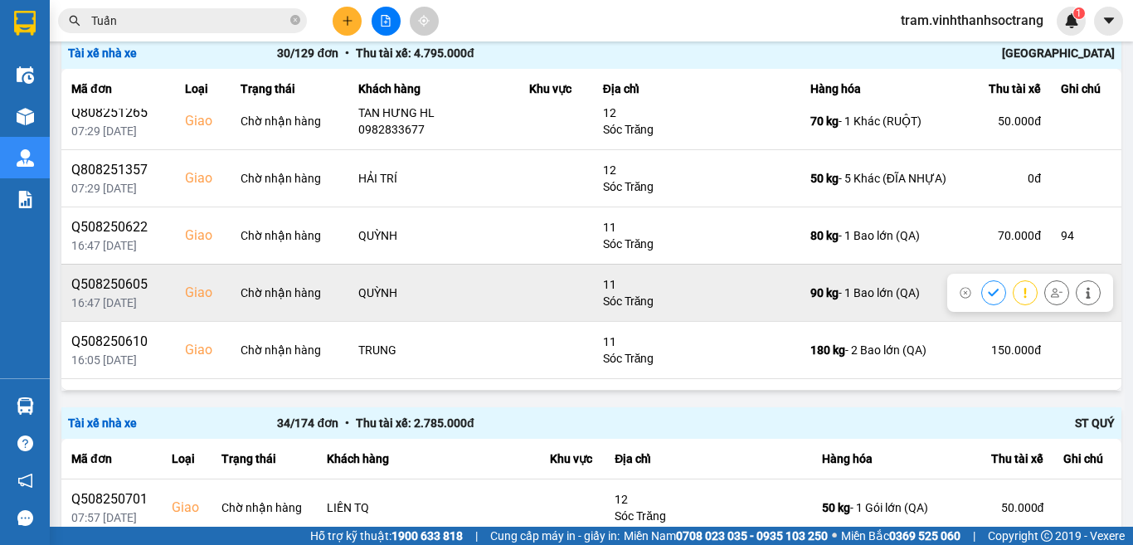
click at [988, 289] on icon at bounding box center [993, 292] width 11 height 7
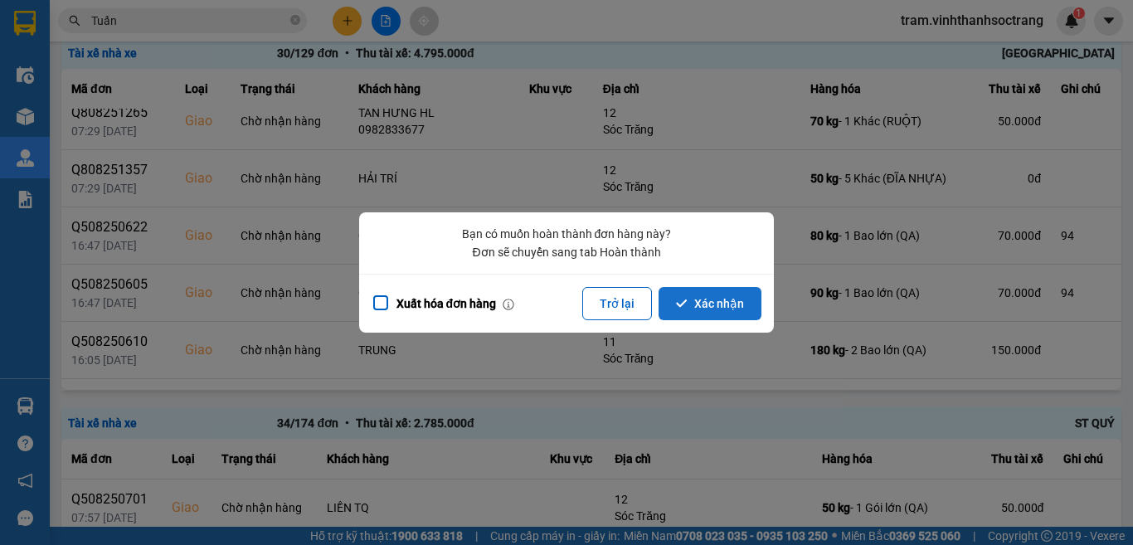
click at [697, 293] on button "Xác nhận" at bounding box center [709, 303] width 103 height 33
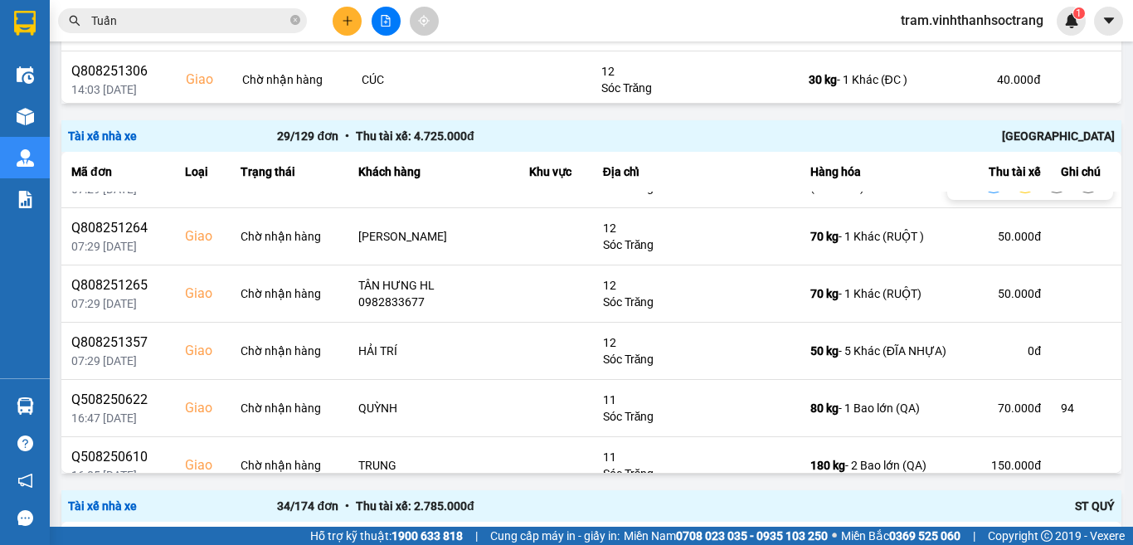
scroll to position [1078, 0]
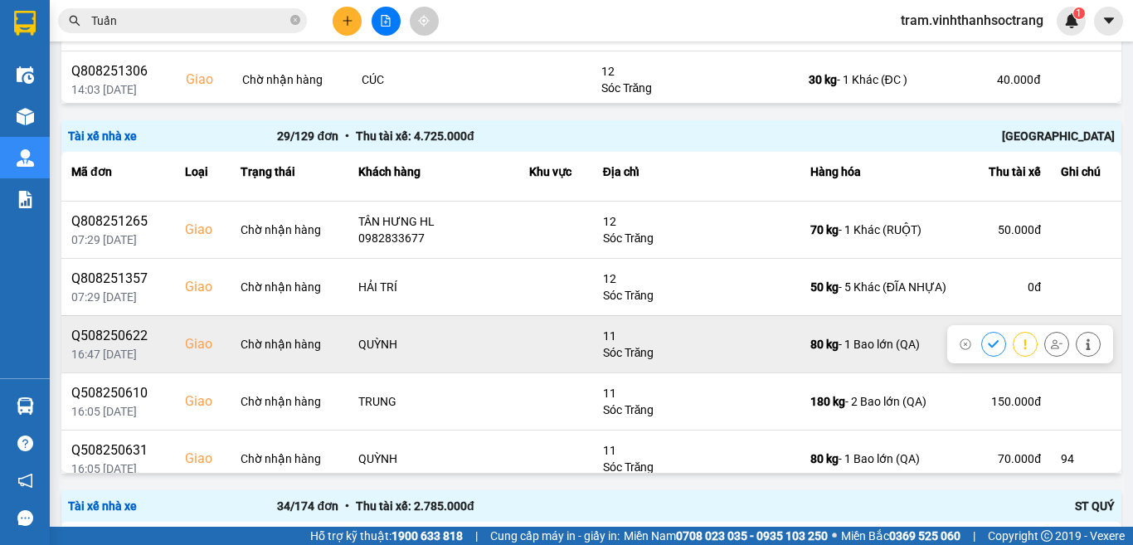
click at [988, 342] on icon at bounding box center [993, 343] width 11 height 7
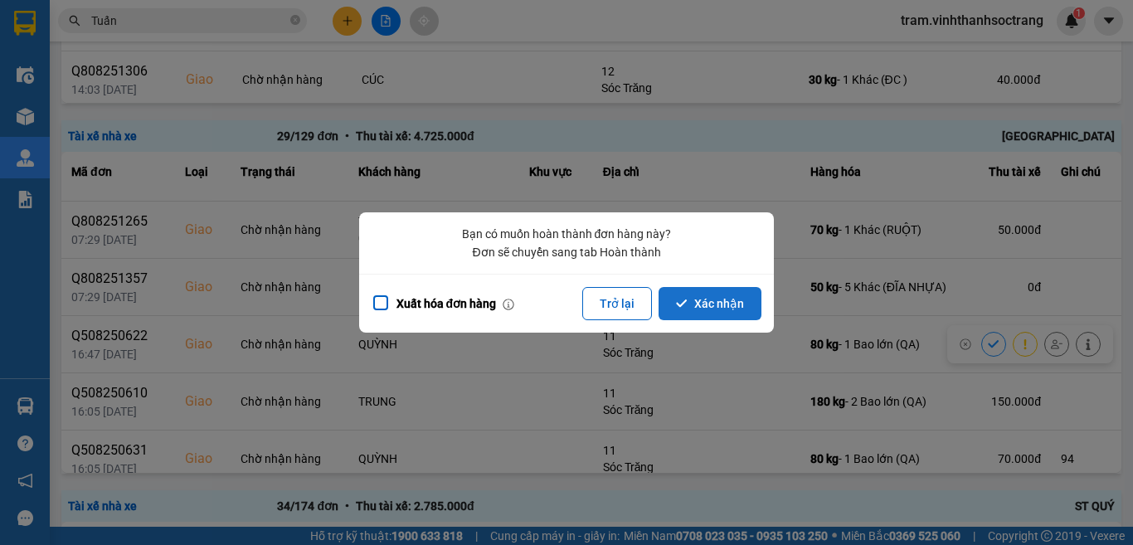
click at [734, 311] on button "Xác nhận" at bounding box center [709, 303] width 103 height 33
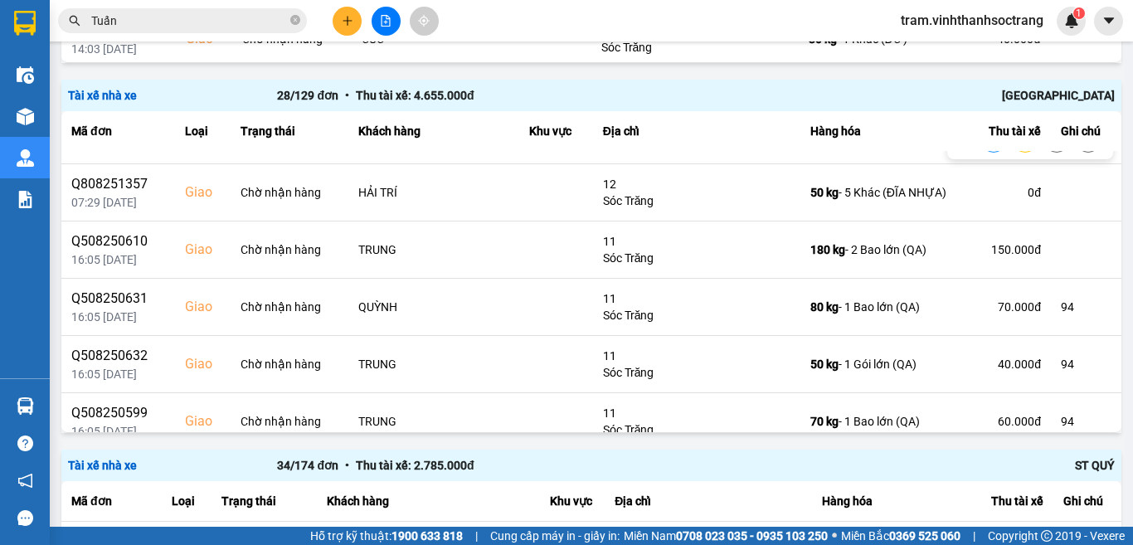
scroll to position [1161, 0]
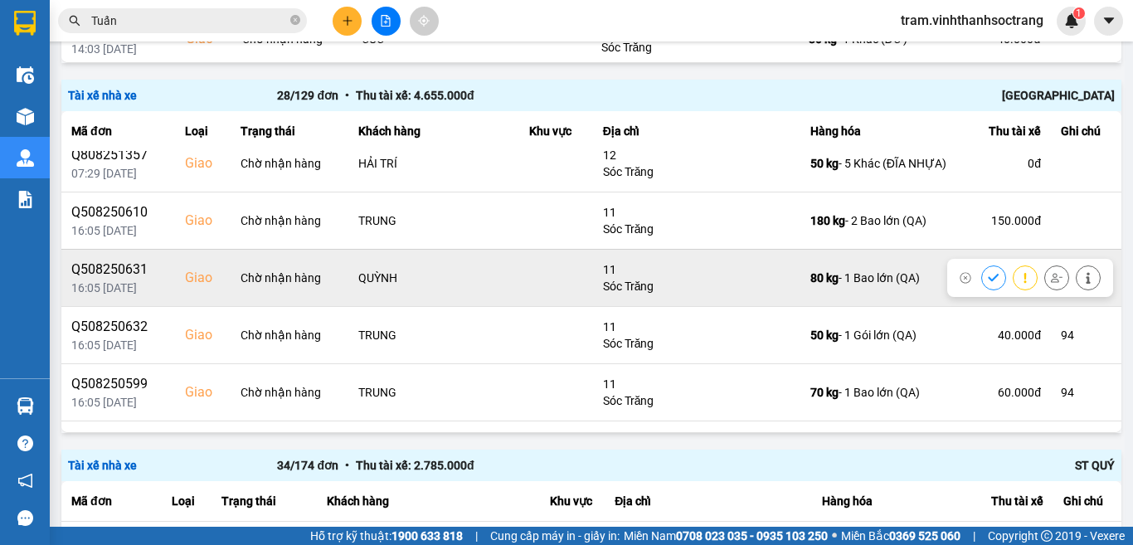
click at [988, 274] on icon at bounding box center [994, 278] width 12 height 12
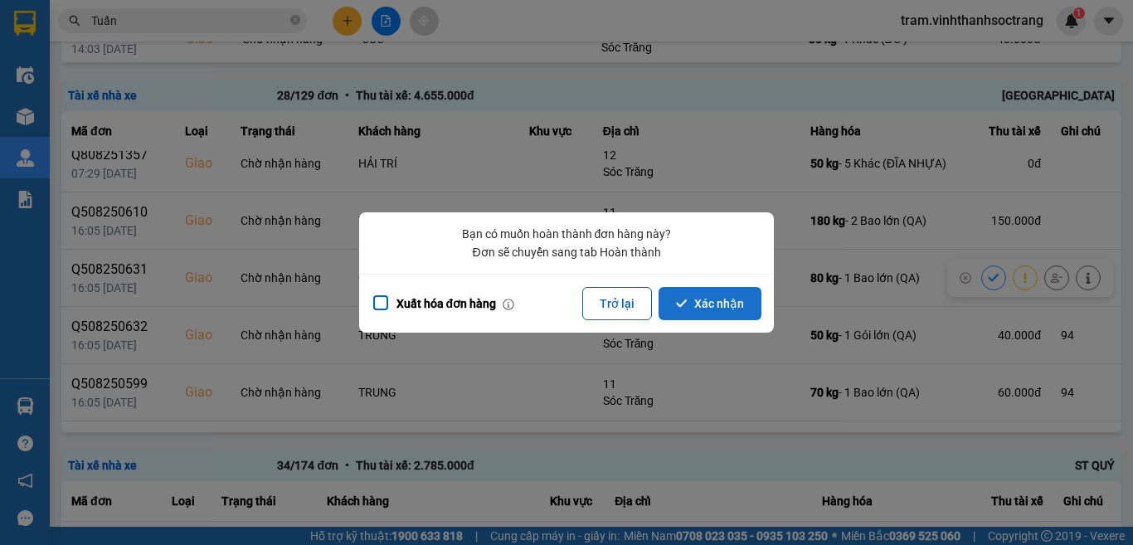
click at [711, 303] on button "Xác nhận" at bounding box center [709, 303] width 103 height 33
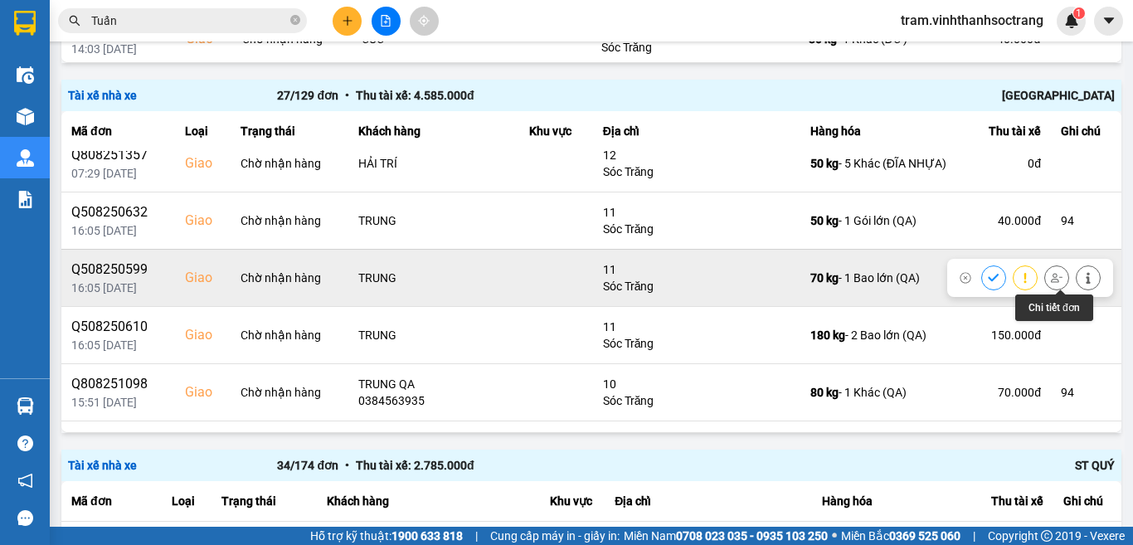
click at [1086, 280] on icon at bounding box center [1088, 278] width 4 height 12
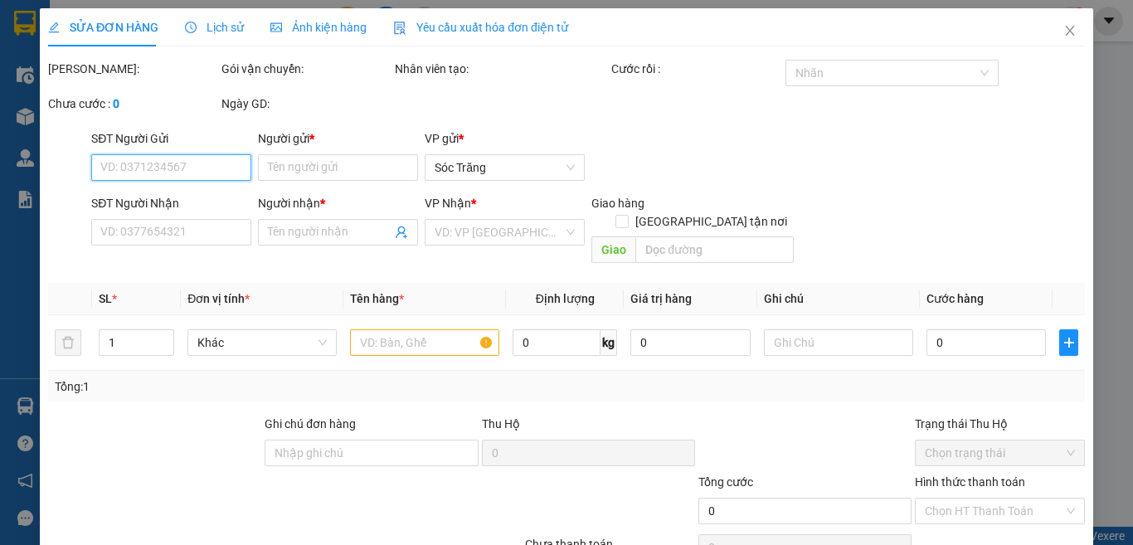
type input "ĐIỆP HƯƠNG"
type input "TRUNG"
checkbox input "true"
type input "11"
type input "94"
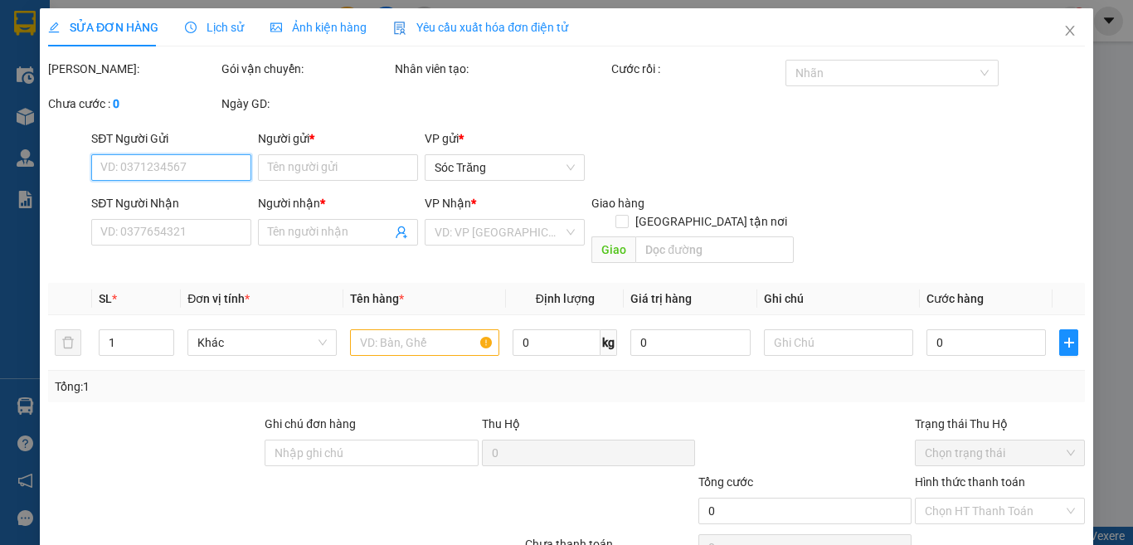
type input "60.000"
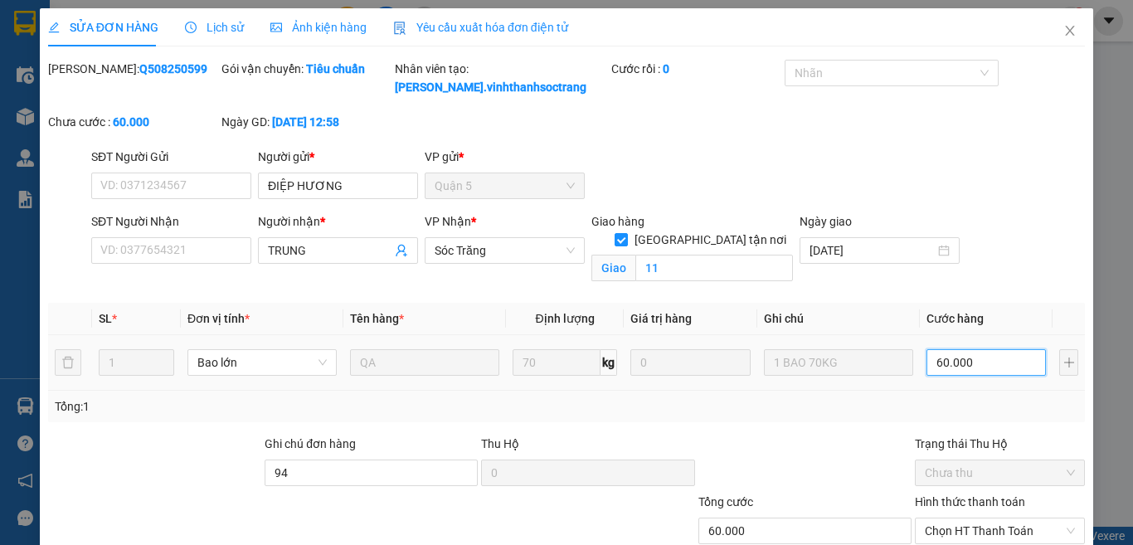
click at [998, 360] on input "60.000" at bounding box center [985, 362] width 119 height 27
type input "9"
type input "90"
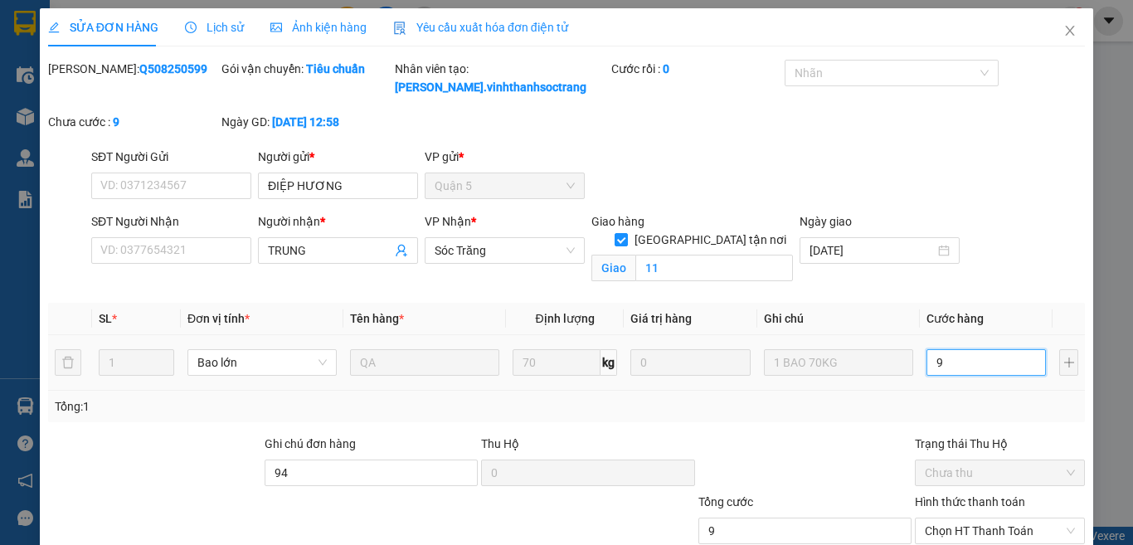
type input "90"
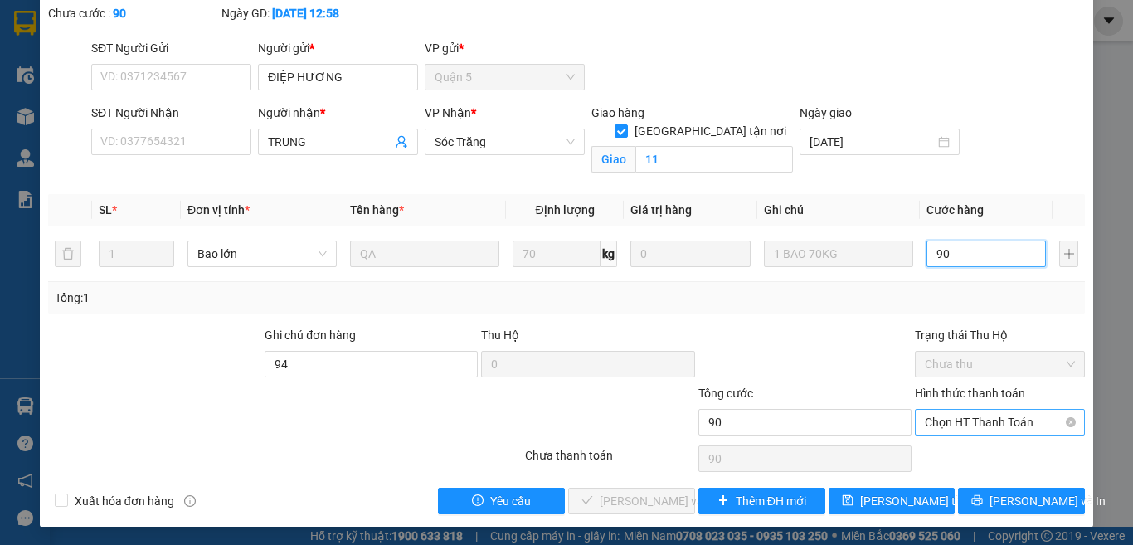
scroll to position [110, 0]
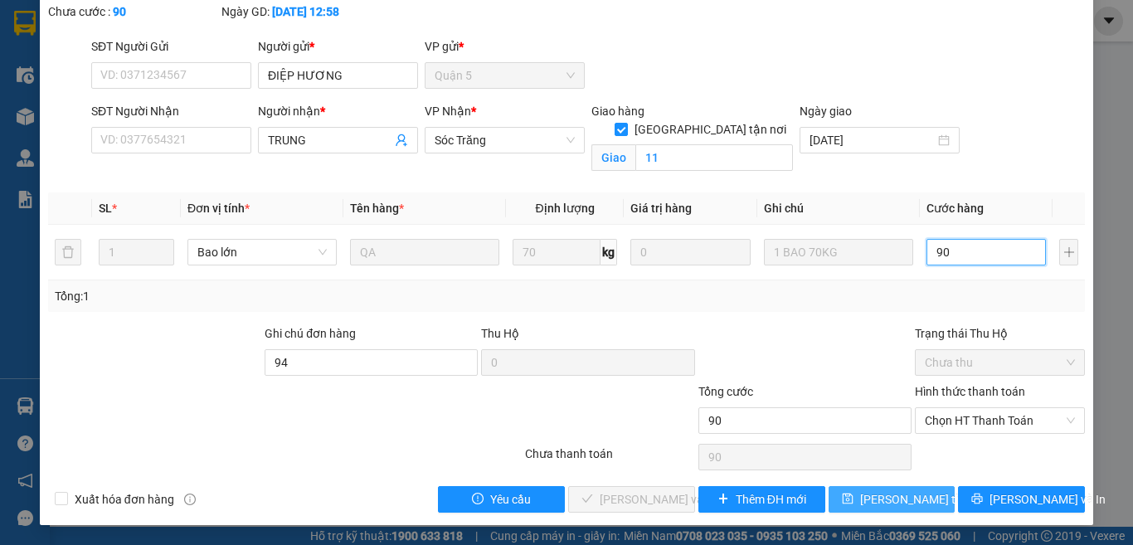
type input "90"
type input "90.000"
click at [890, 504] on span "Lưu thay đổi" at bounding box center [926, 499] width 133 height 18
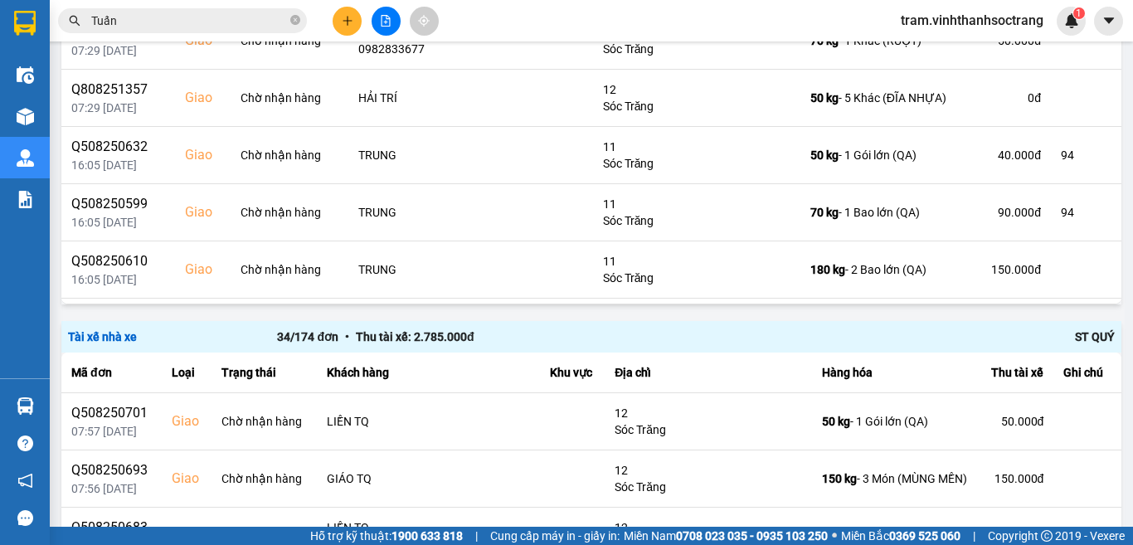
scroll to position [1181, 0]
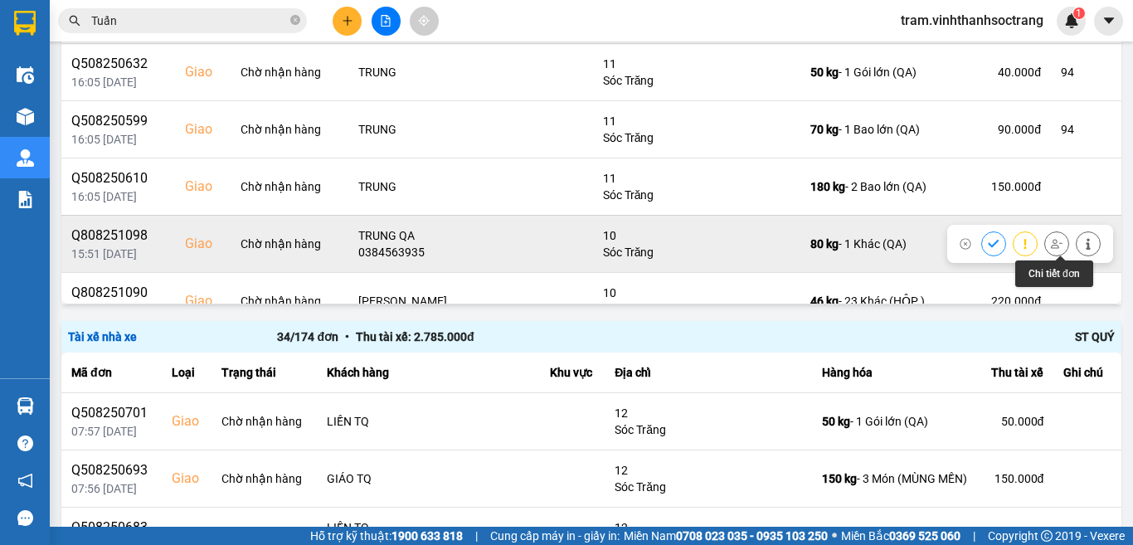
click at [1082, 243] on icon at bounding box center [1088, 244] width 12 height 12
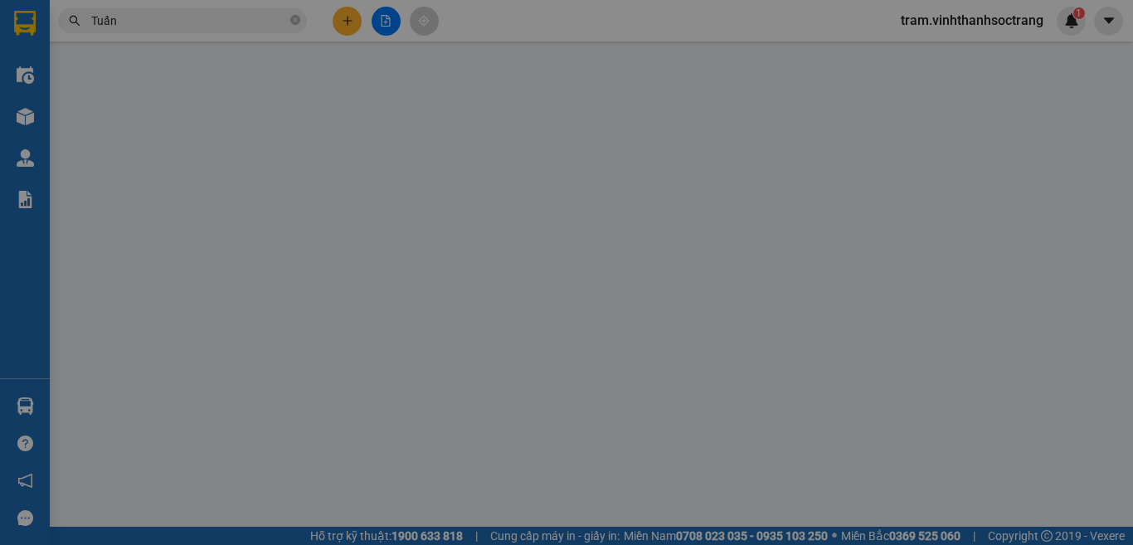
type input "0908144769"
type input "THỦY KHOA"
type input "0384563935"
type input "TRUNG QA"
checkbox input "true"
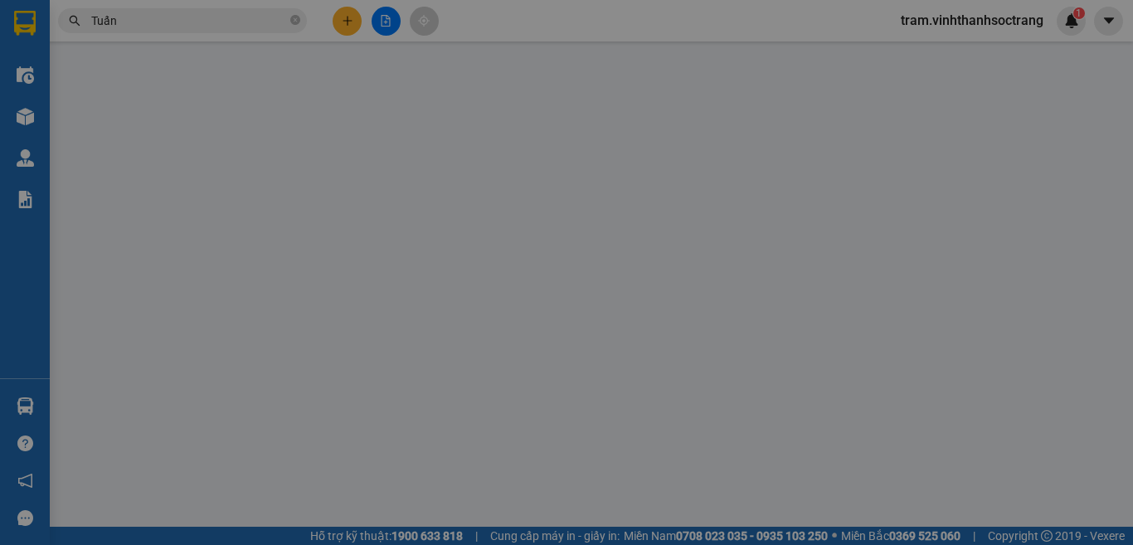
type input "10"
type input "94"
type input "70.000"
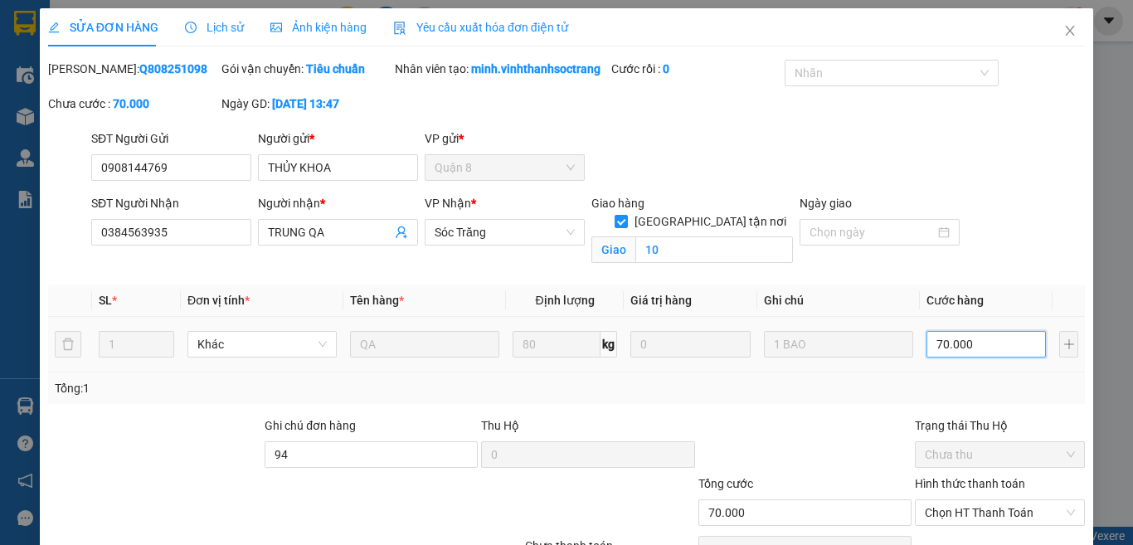
click at [979, 357] on input "70.000" at bounding box center [985, 344] width 119 height 27
type input "9"
type input "90"
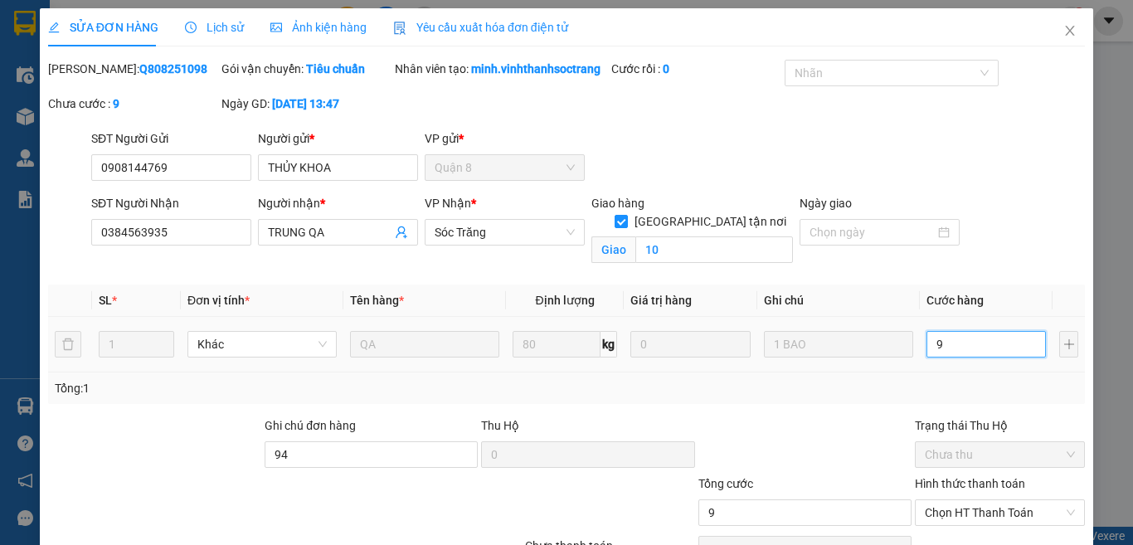
type input "90"
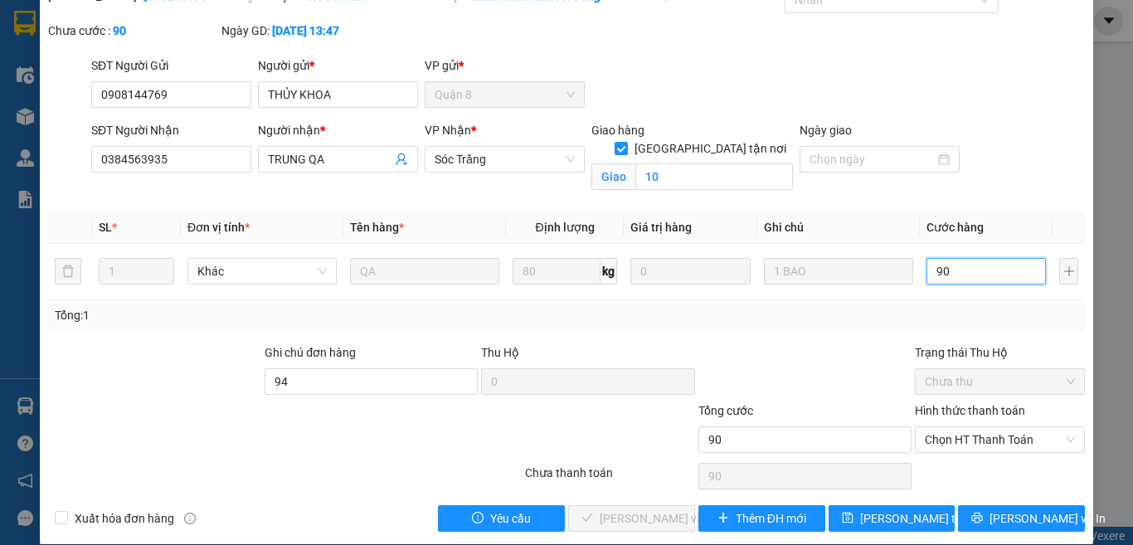
scroll to position [110, 0]
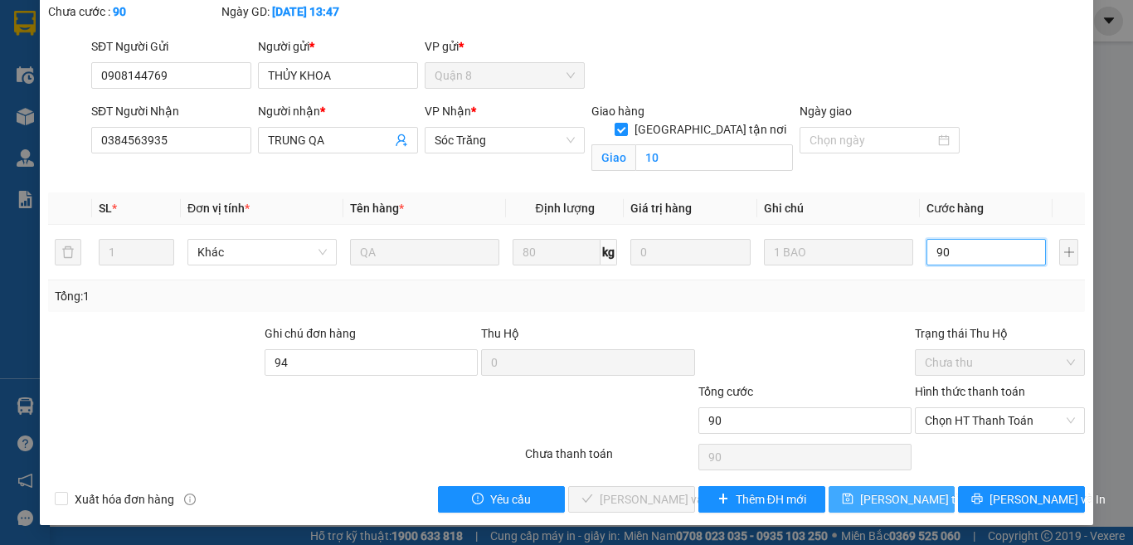
type input "90"
type input "90.000"
click at [903, 508] on button "Lưu thay đổi" at bounding box center [891, 499] width 127 height 27
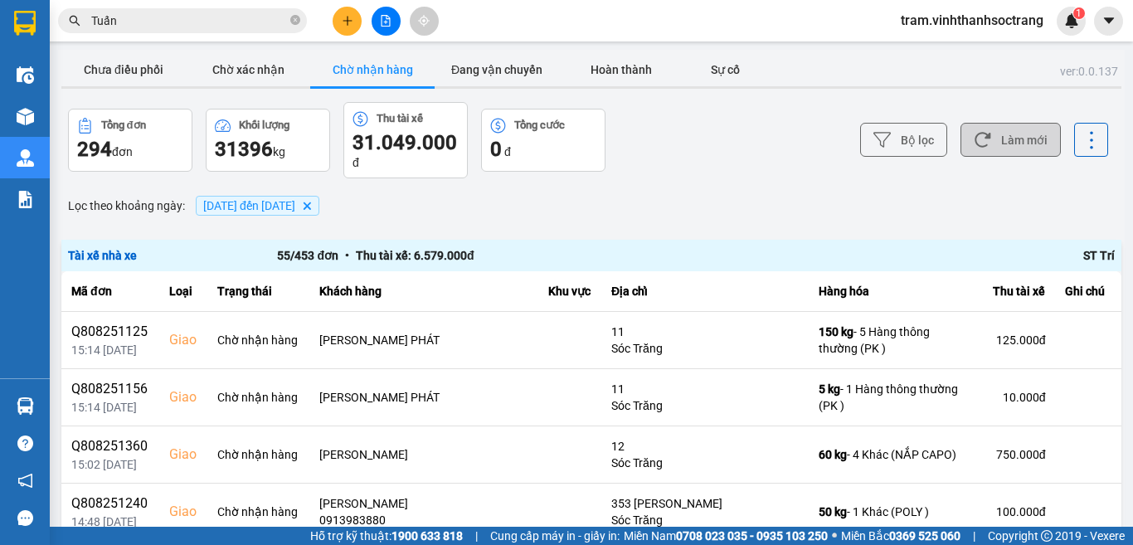
click at [987, 129] on button "Làm mới" at bounding box center [1010, 140] width 100 height 34
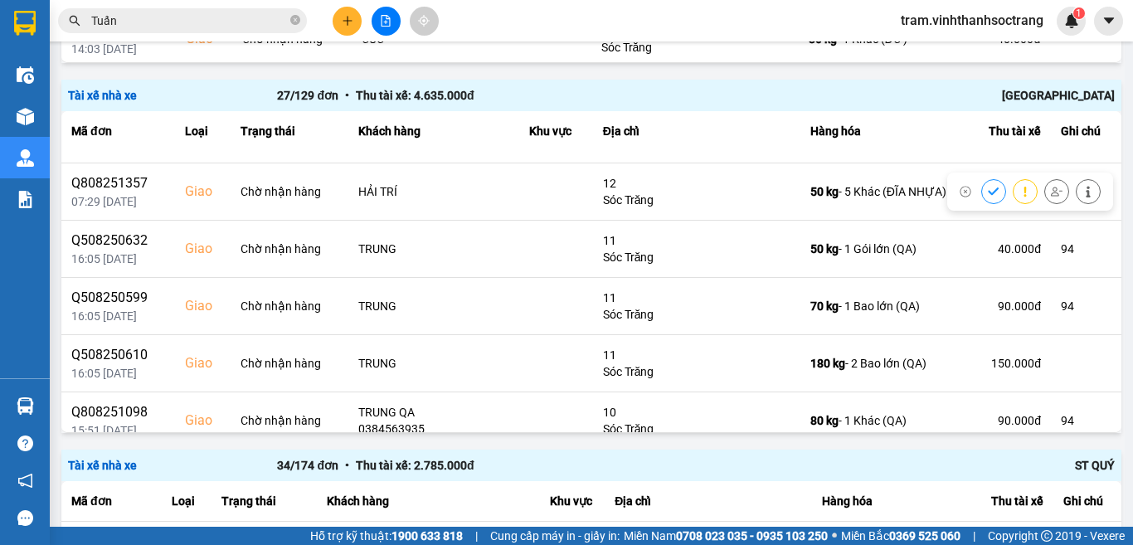
scroll to position [1161, 0]
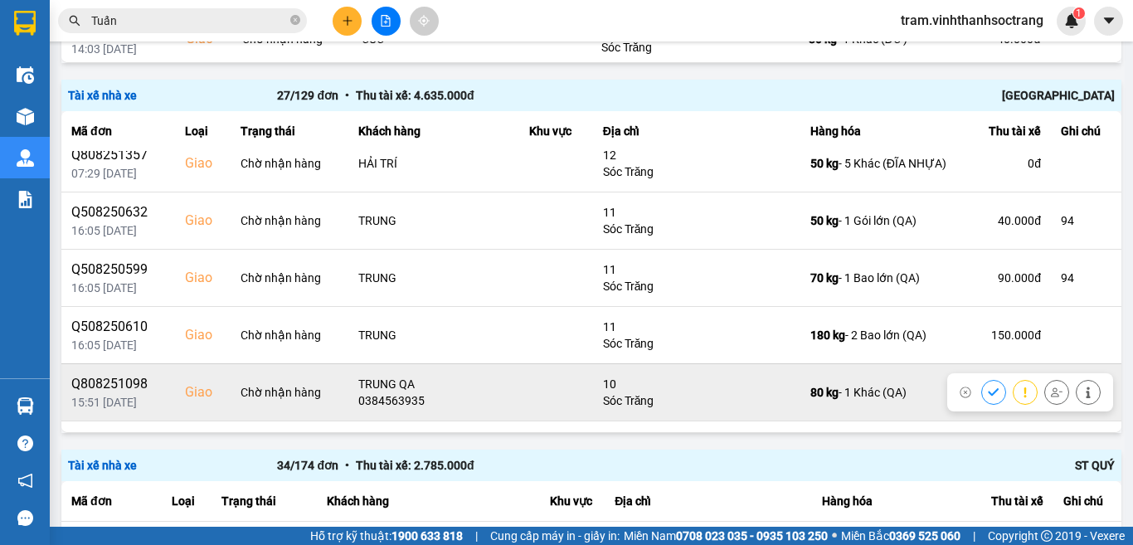
click at [988, 391] on icon at bounding box center [994, 392] width 12 height 12
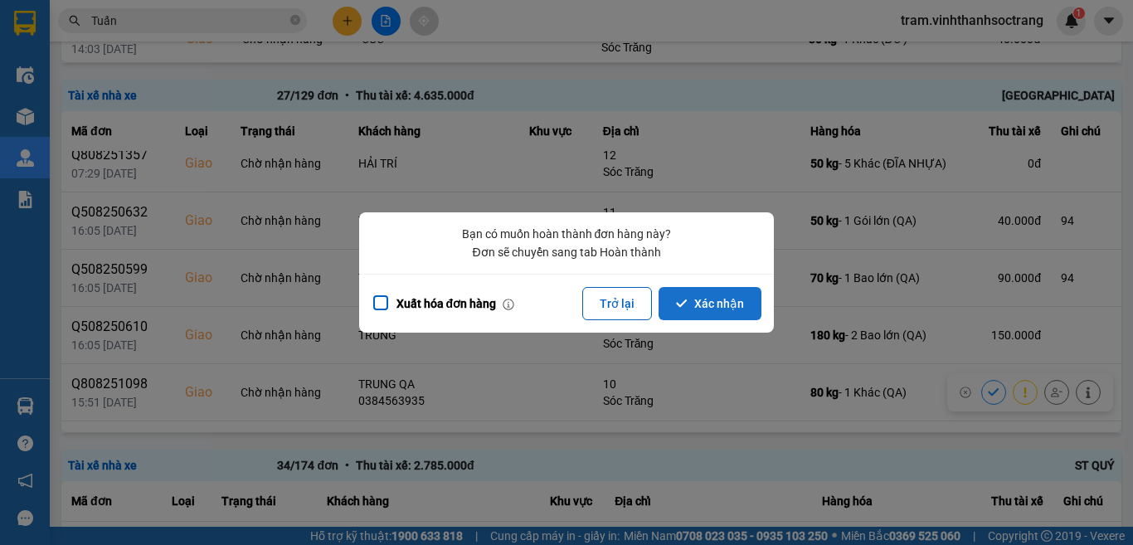
drag, startPoint x: 730, startPoint y: 305, endPoint x: 773, endPoint y: 306, distance: 43.1
click at [731, 305] on button "Xác nhận" at bounding box center [709, 303] width 103 height 33
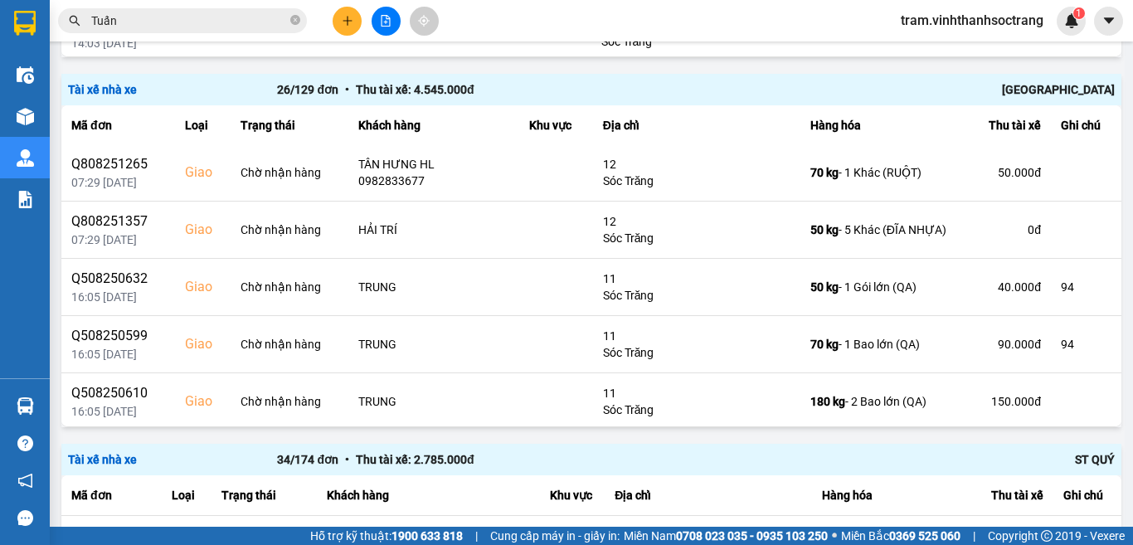
scroll to position [1207, 0]
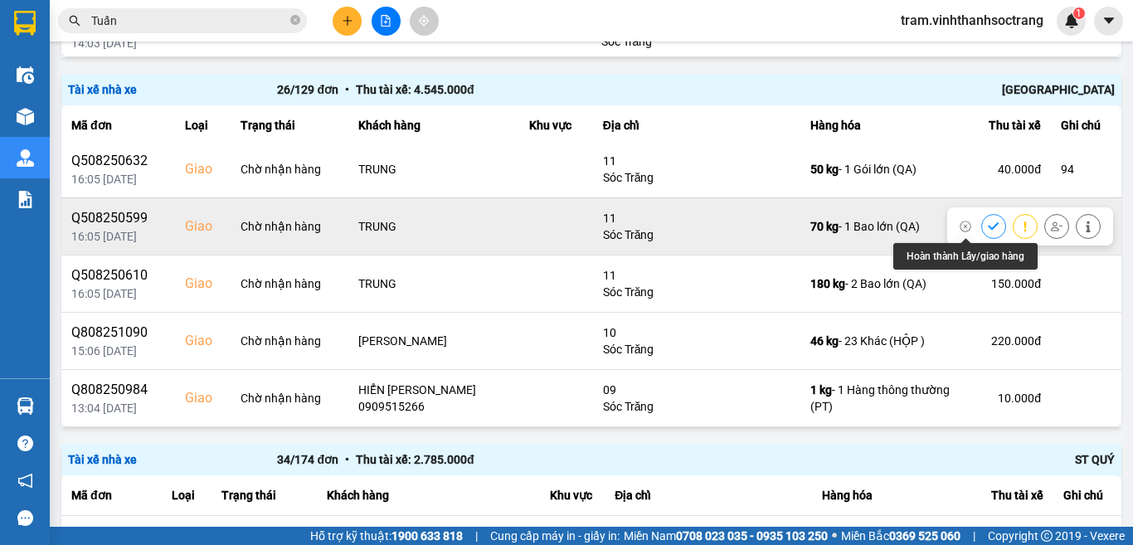
click at [988, 231] on icon at bounding box center [994, 227] width 12 height 12
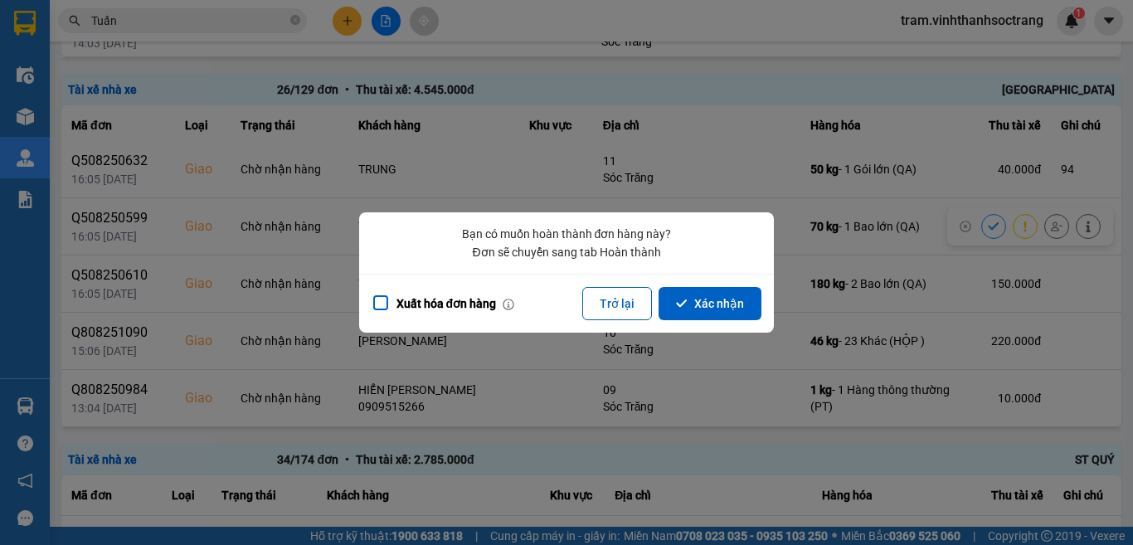
click at [737, 299] on button "Xác nhận" at bounding box center [709, 303] width 103 height 33
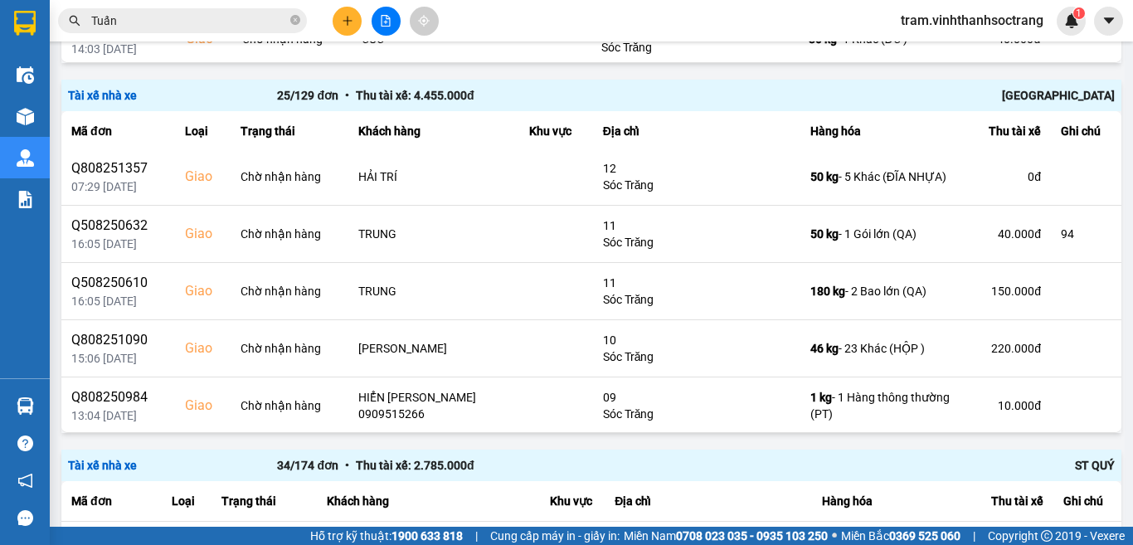
scroll to position [1149, 0]
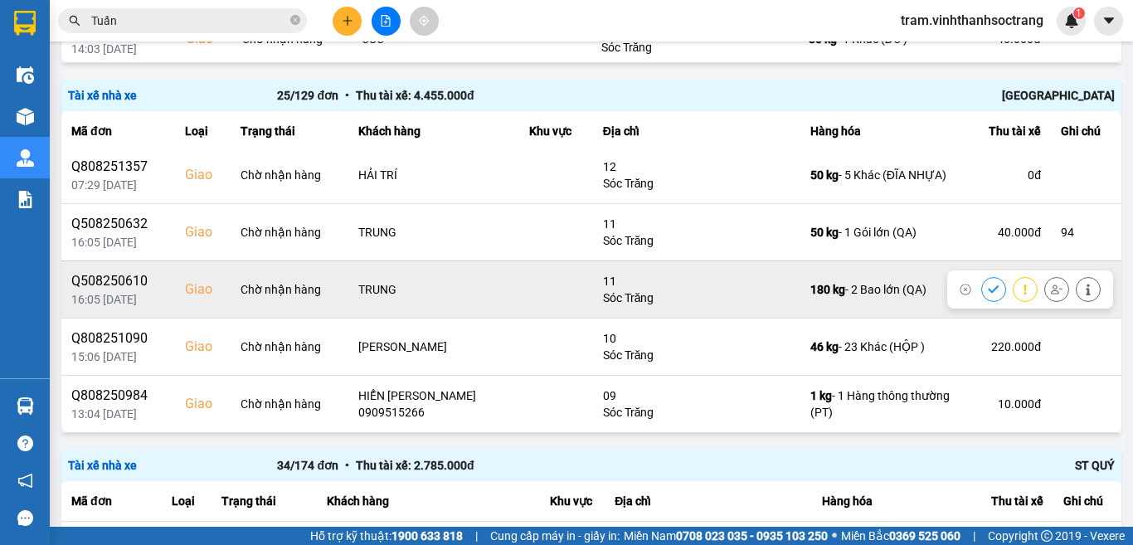
click at [988, 291] on icon at bounding box center [994, 290] width 12 height 12
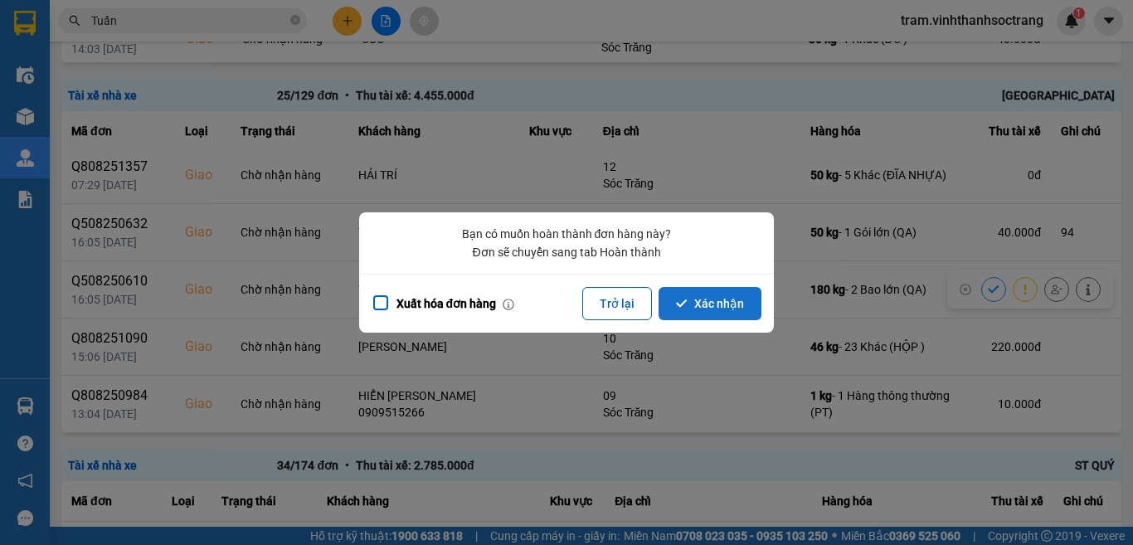
click at [702, 297] on button "Xác nhận" at bounding box center [709, 303] width 103 height 33
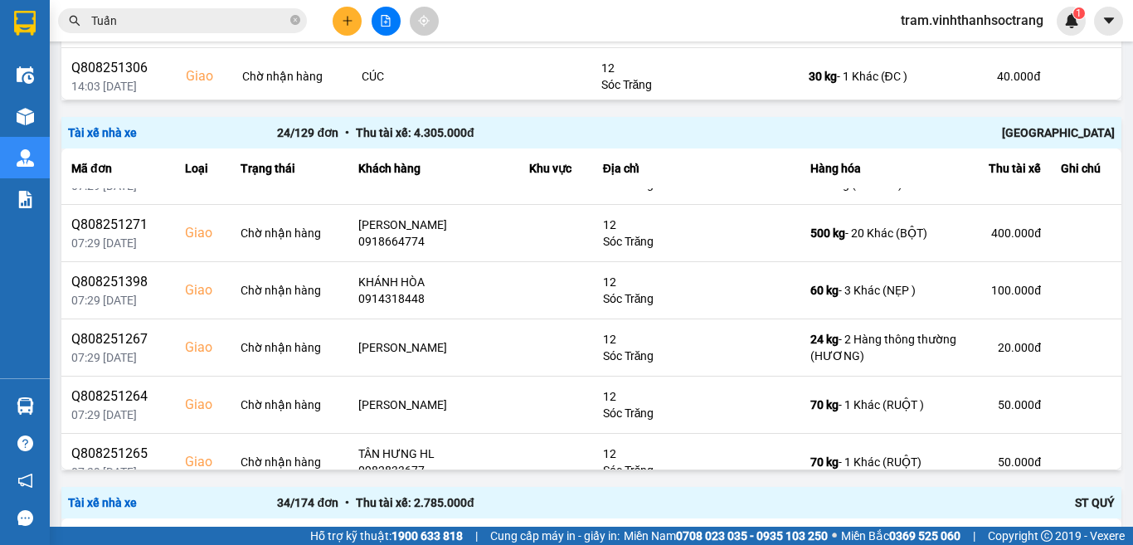
scroll to position [1092, 0]
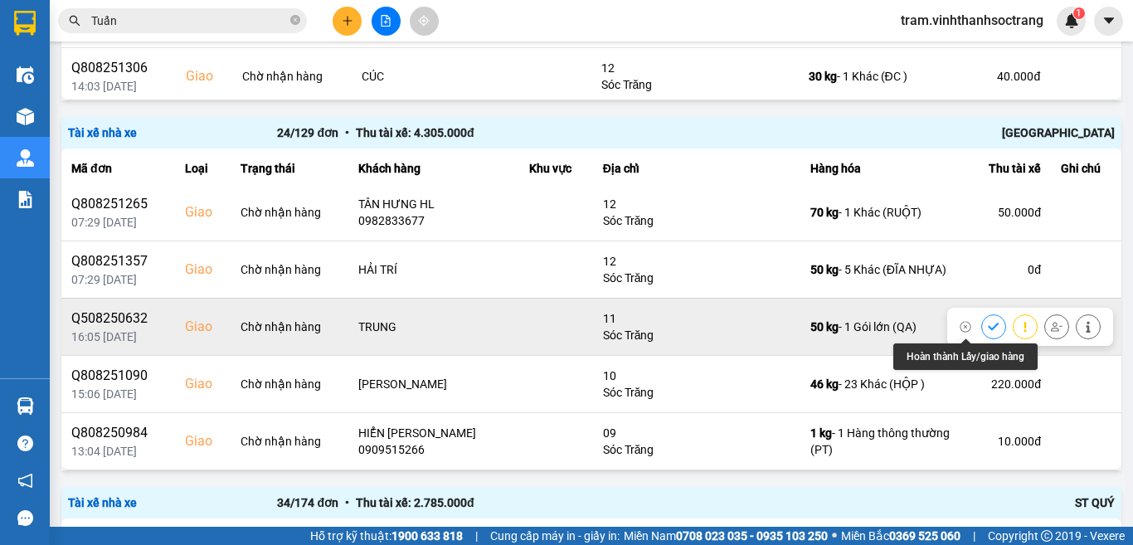
click at [988, 323] on icon at bounding box center [993, 326] width 11 height 7
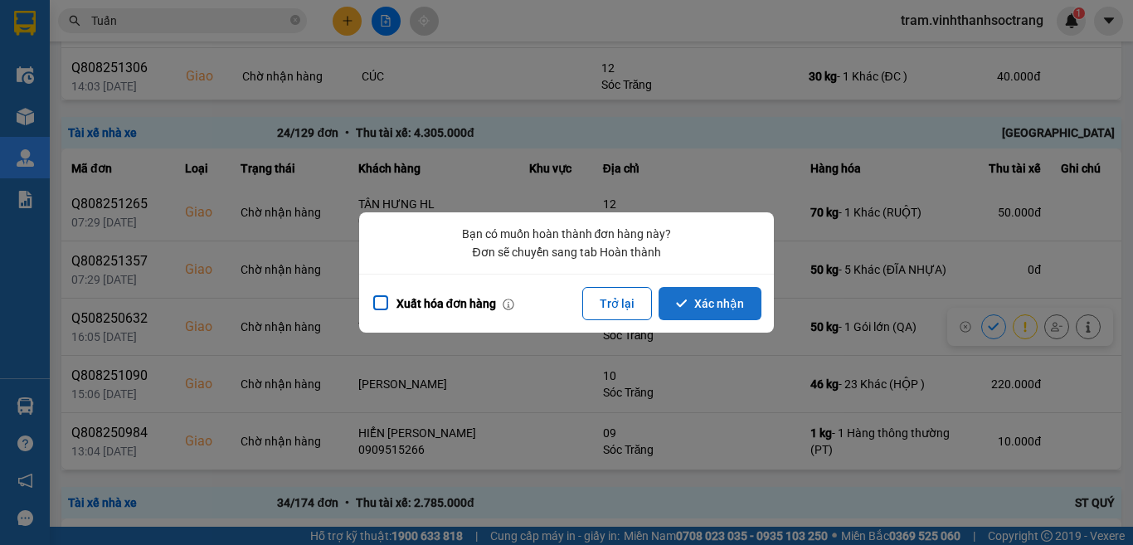
click at [726, 313] on button "Xác nhận" at bounding box center [709, 303] width 103 height 33
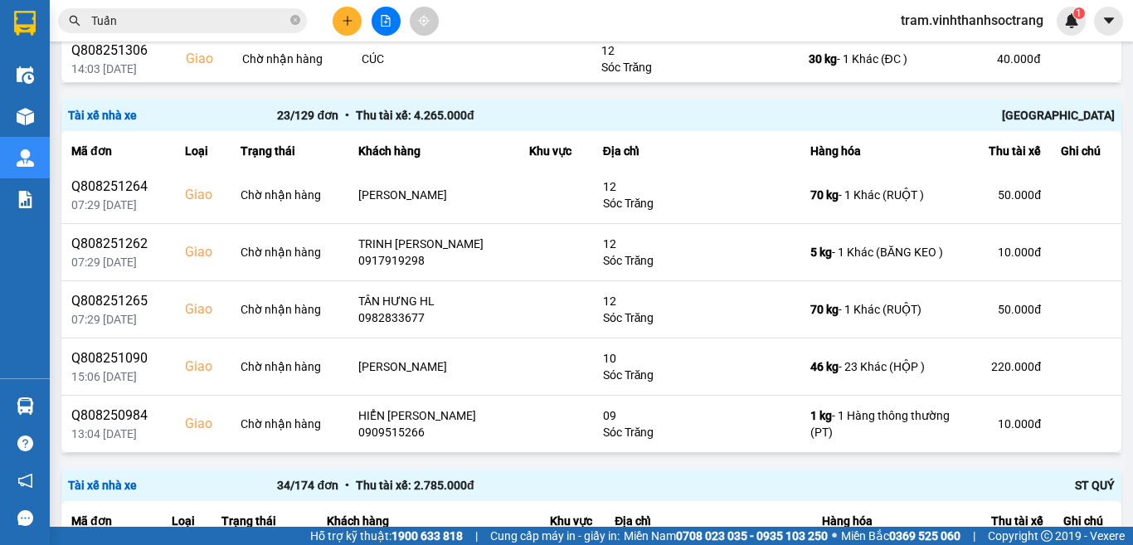
scroll to position [1963, 0]
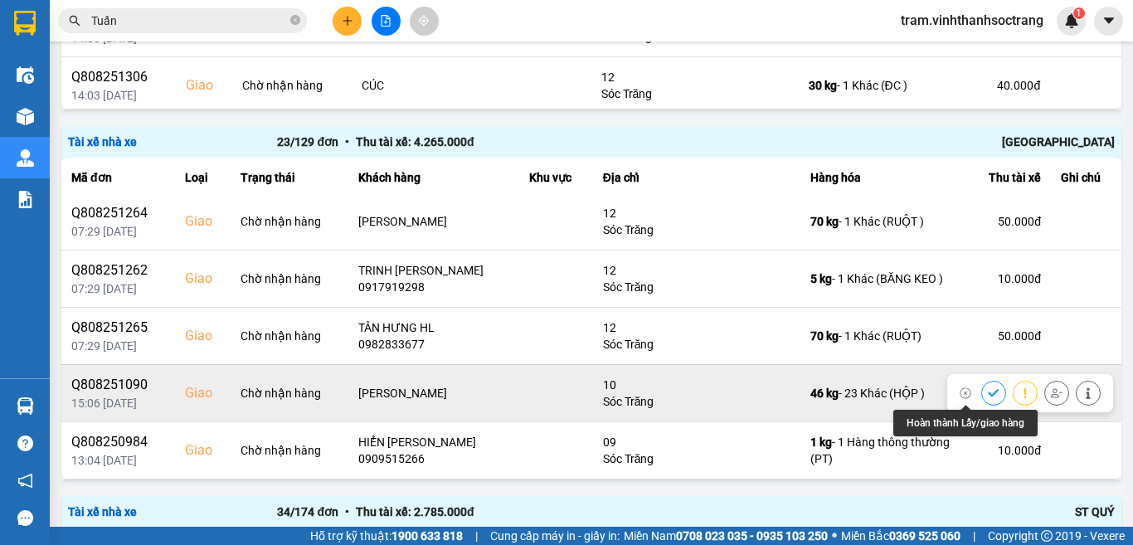
click at [988, 391] on icon at bounding box center [993, 392] width 11 height 7
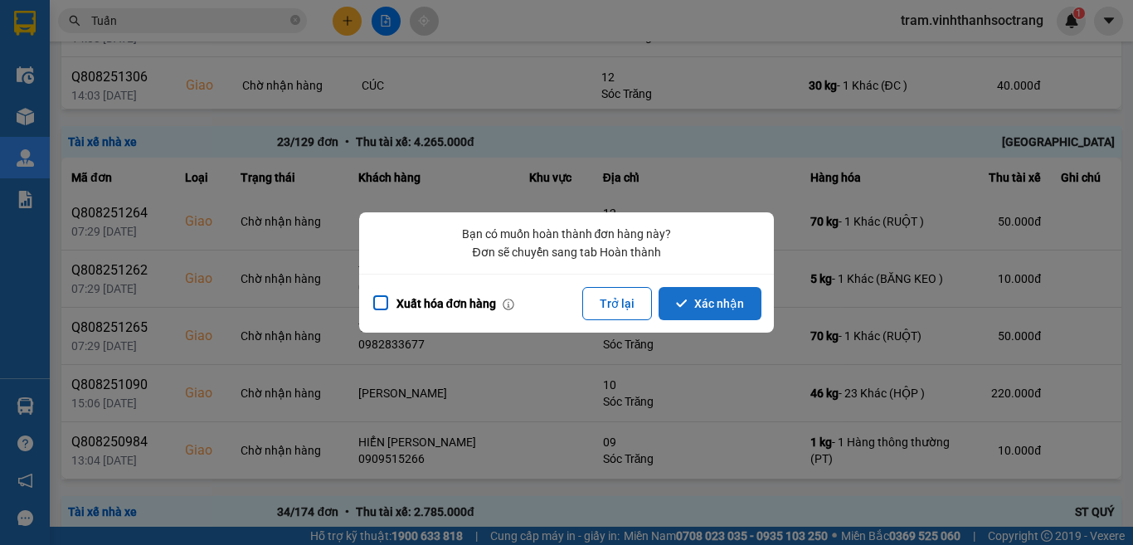
click at [702, 309] on button "Xác nhận" at bounding box center [709, 303] width 103 height 33
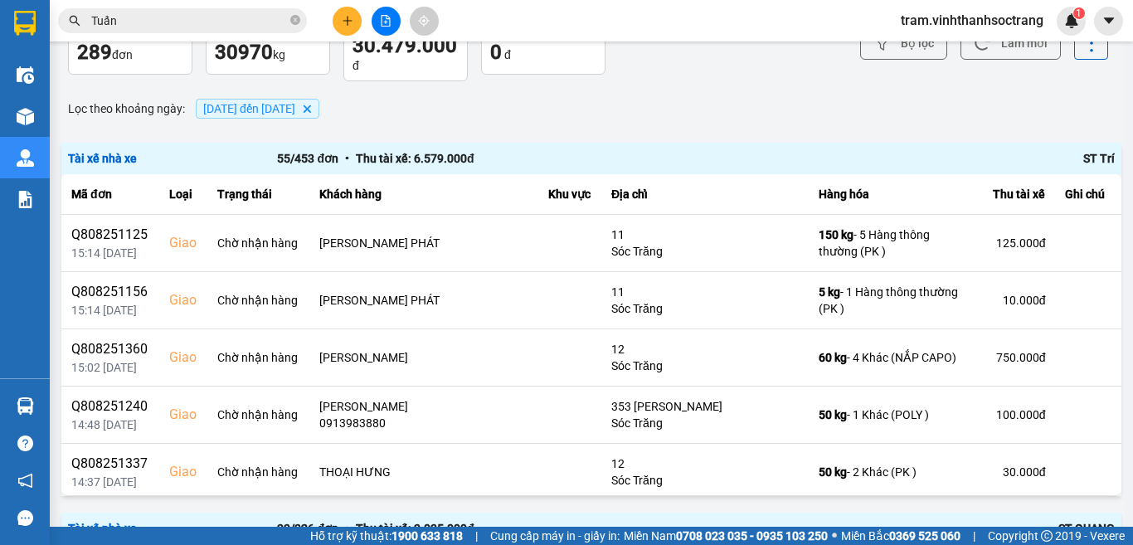
scroll to position [0, 0]
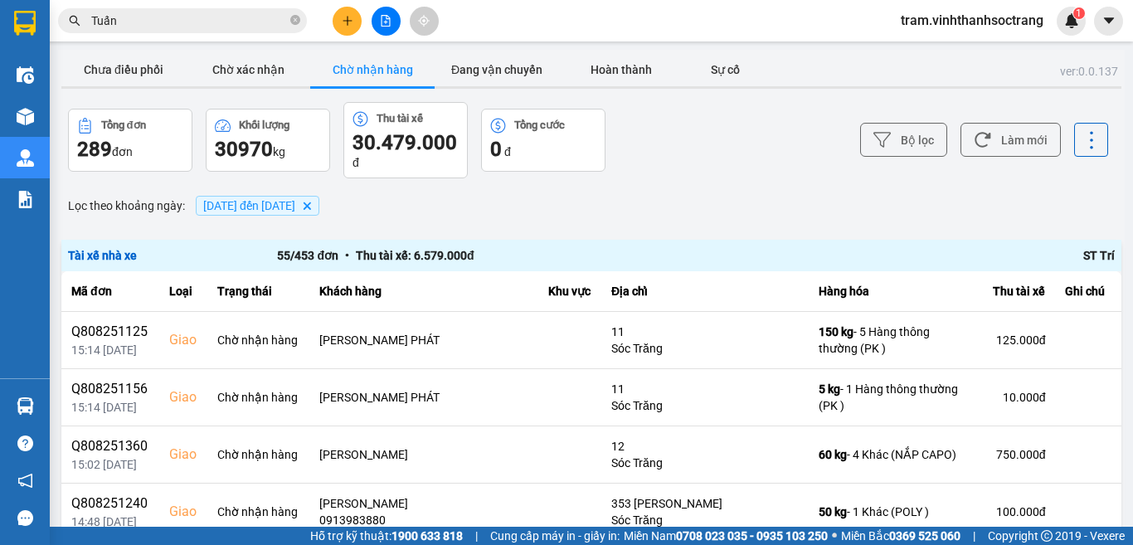
click at [385, 66] on button "Chờ nhận hàng" at bounding box center [372, 69] width 124 height 33
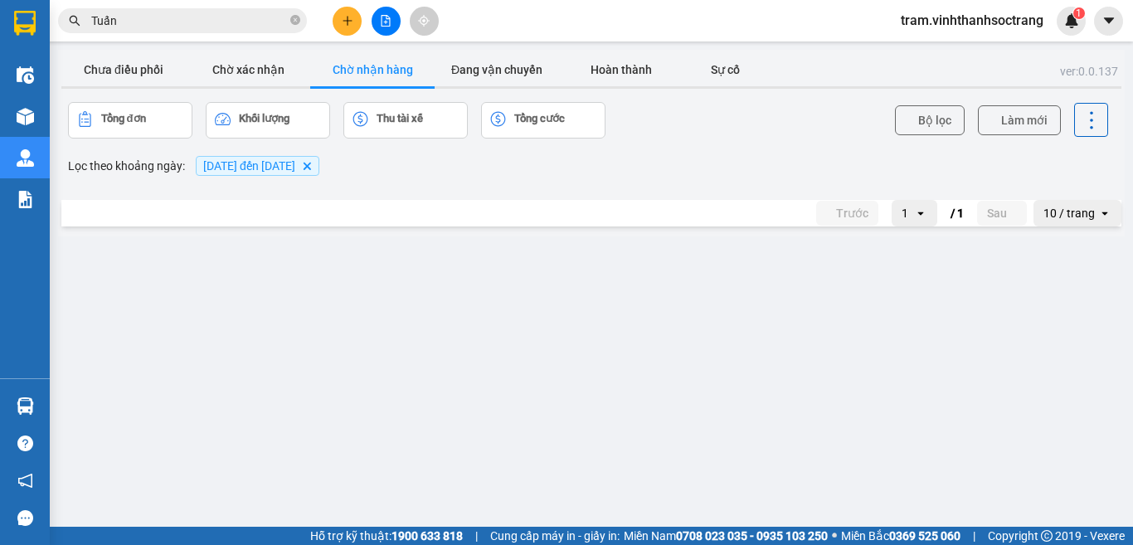
scroll to position [2156, 0]
click icon
click button "Xác nhận"
click icon
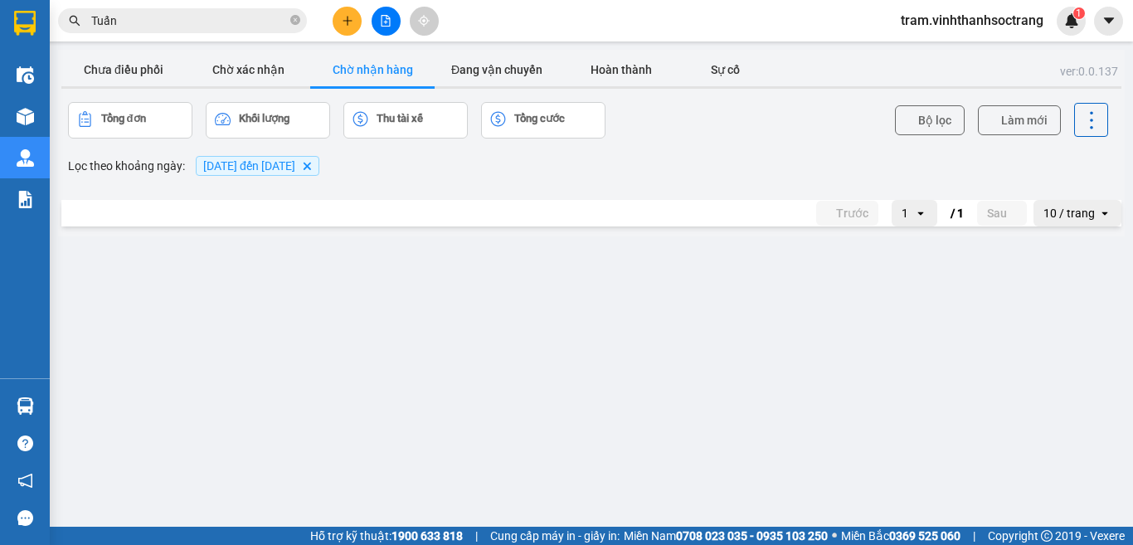
click button "Xác nhận"
click icon
click icon "dialog"
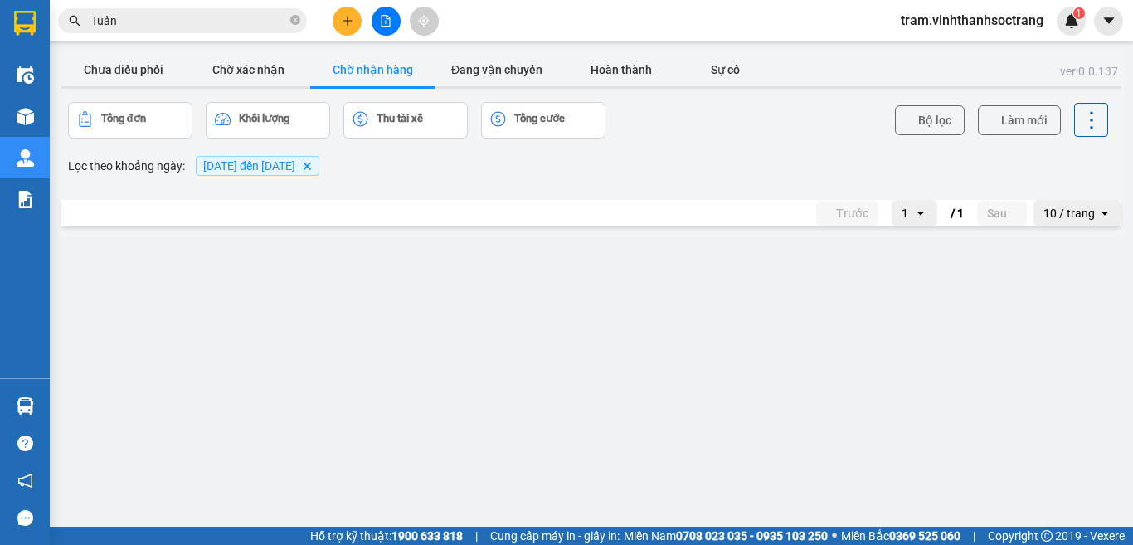
click icon
click button "Xác nhận"
click icon
click button "Xác nhận"
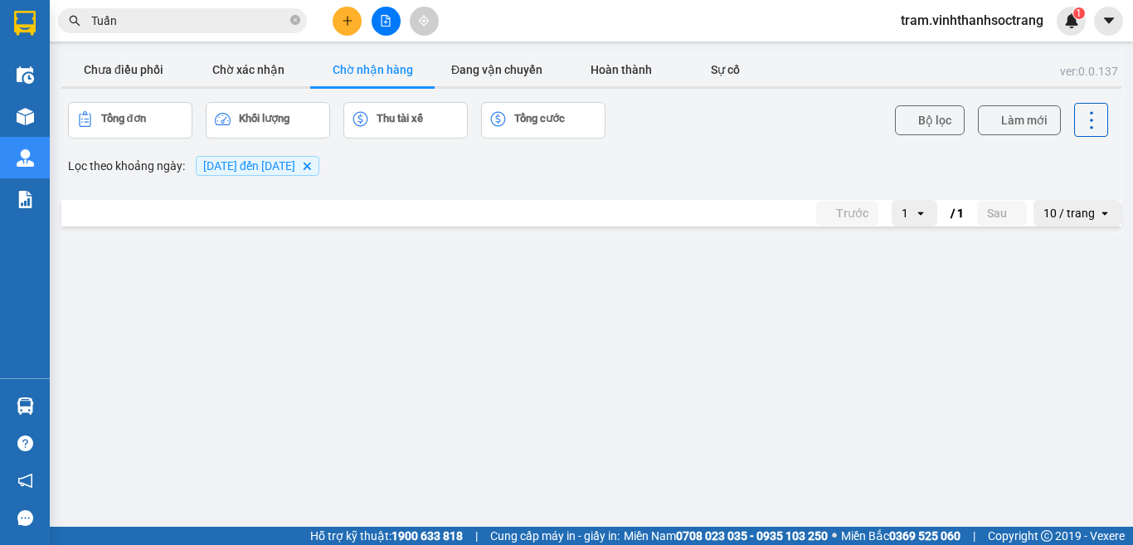
scroll to position [83, 0]
click icon
click button "Xác nhận"
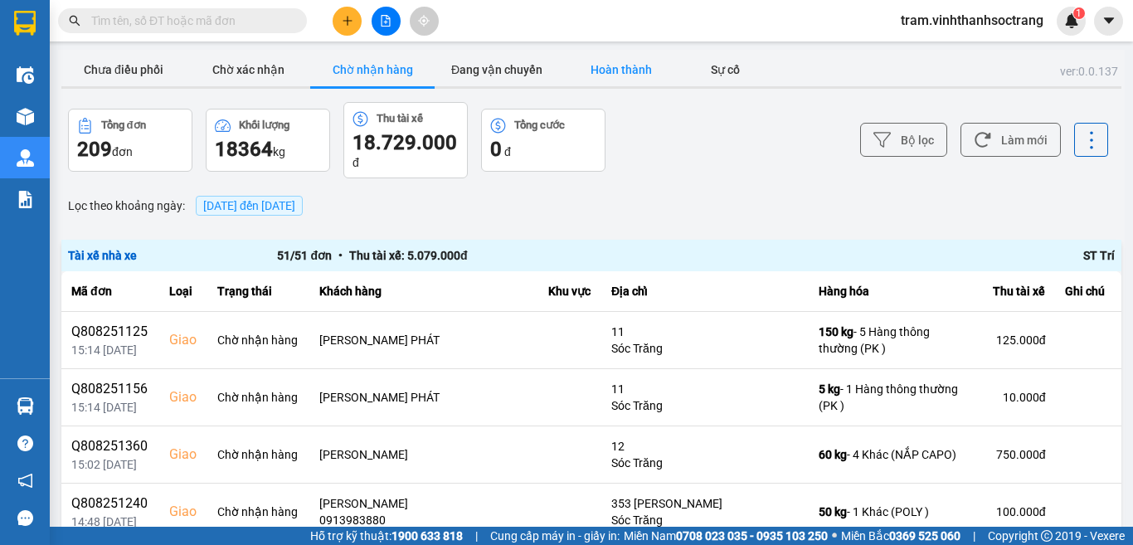
click at [640, 80] on button "Hoàn thành" at bounding box center [621, 69] width 124 height 33
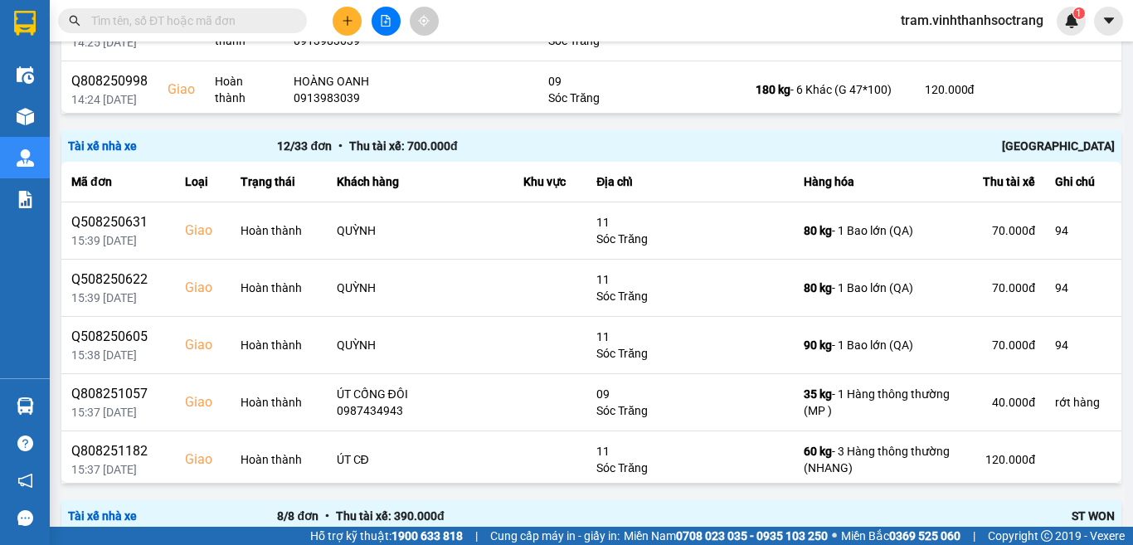
scroll to position [921, 0]
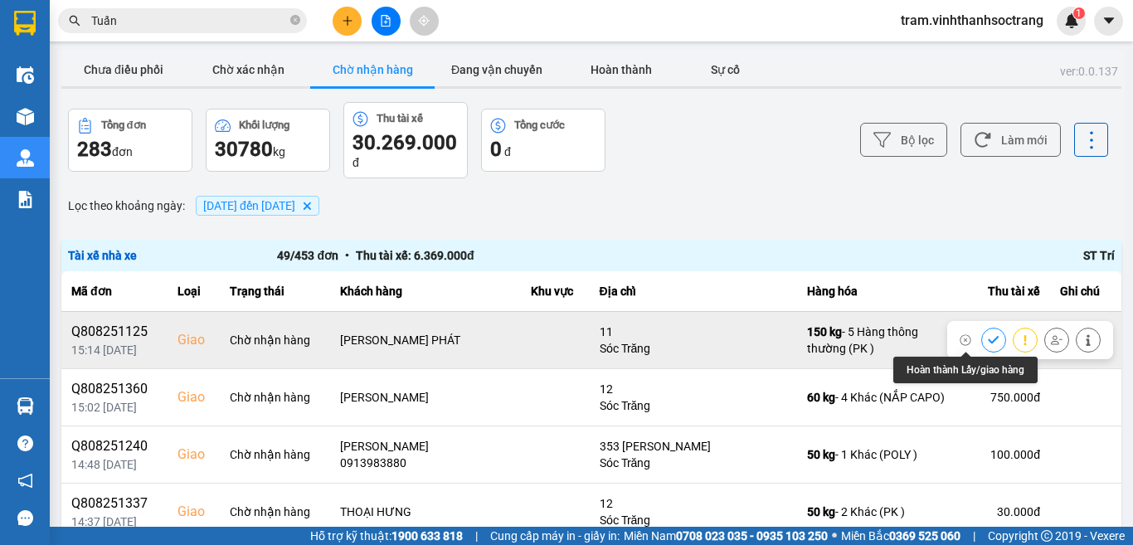
click at [988, 341] on icon at bounding box center [994, 340] width 12 height 12
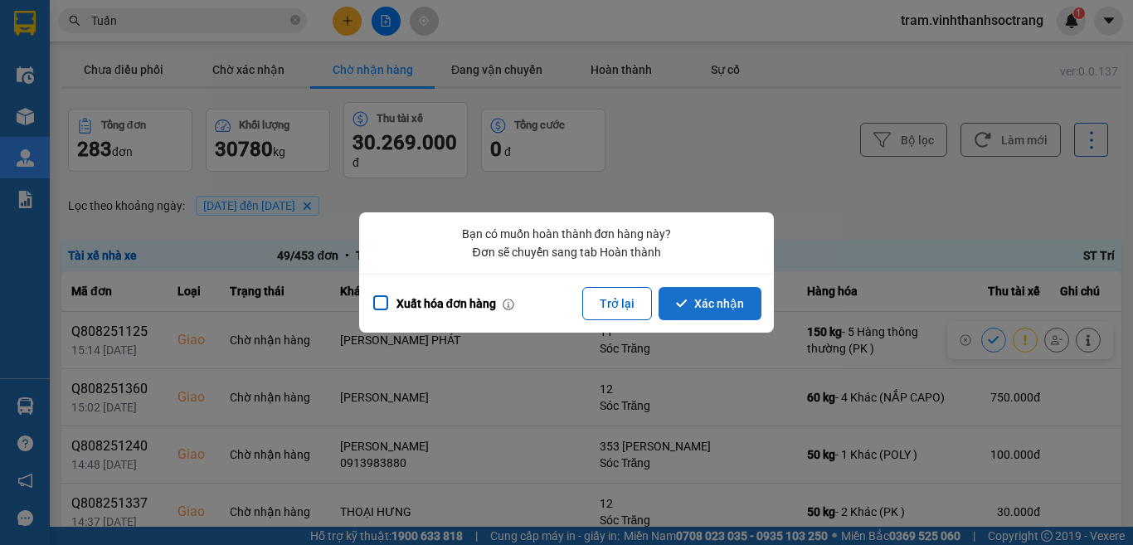
click at [705, 307] on button "Xác nhận" at bounding box center [709, 303] width 103 height 33
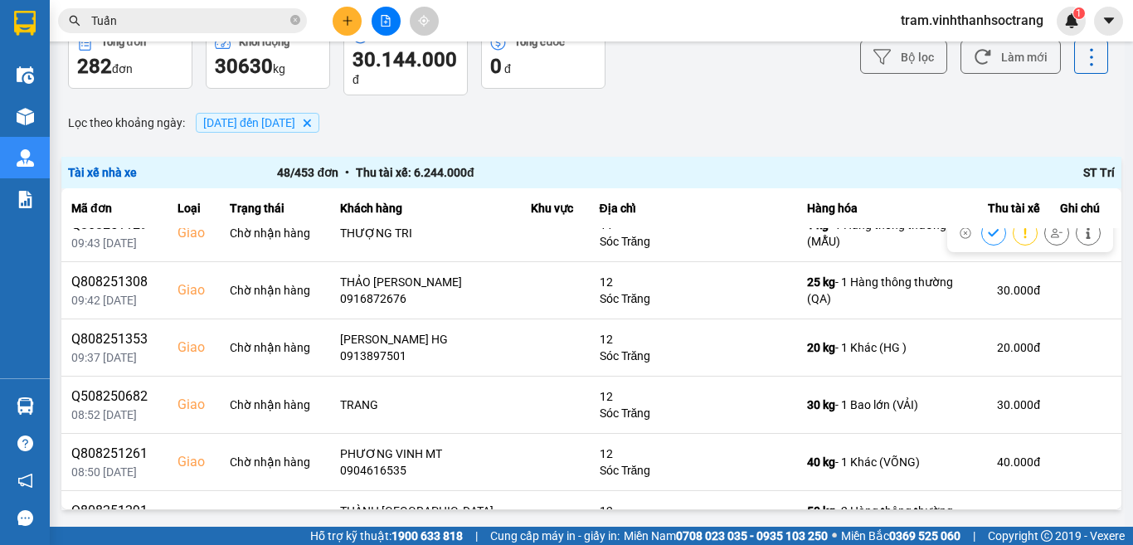
scroll to position [829, 0]
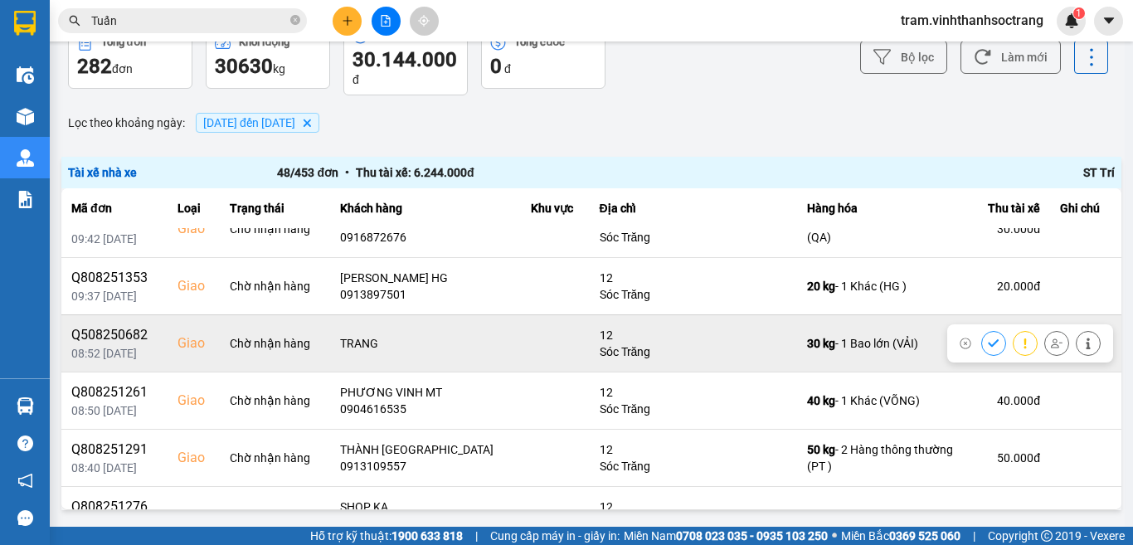
click at [988, 345] on icon at bounding box center [993, 342] width 11 height 7
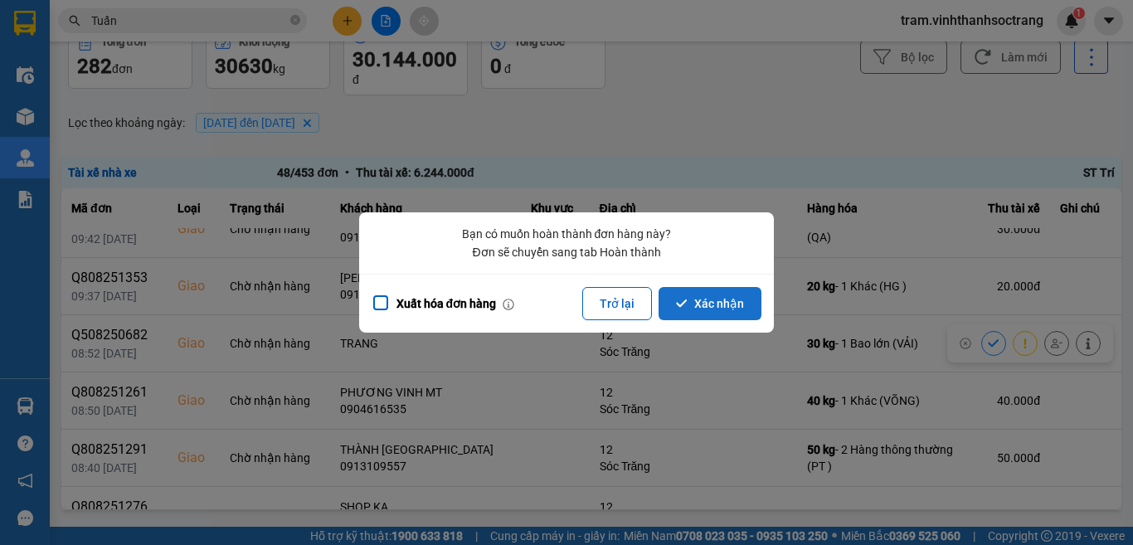
click at [721, 314] on button "Xác nhận" at bounding box center [709, 303] width 103 height 33
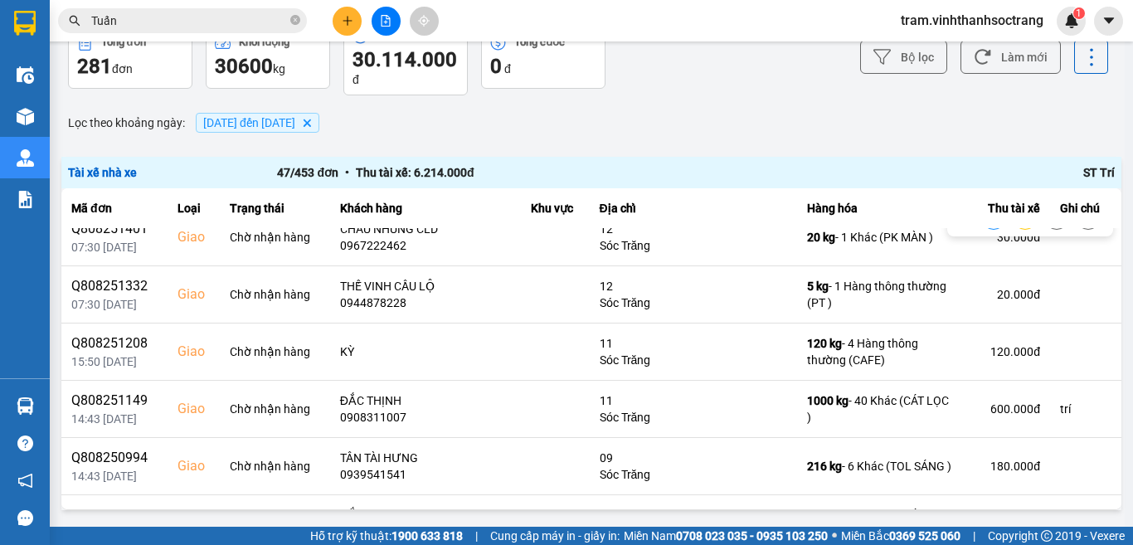
scroll to position [2325, 0]
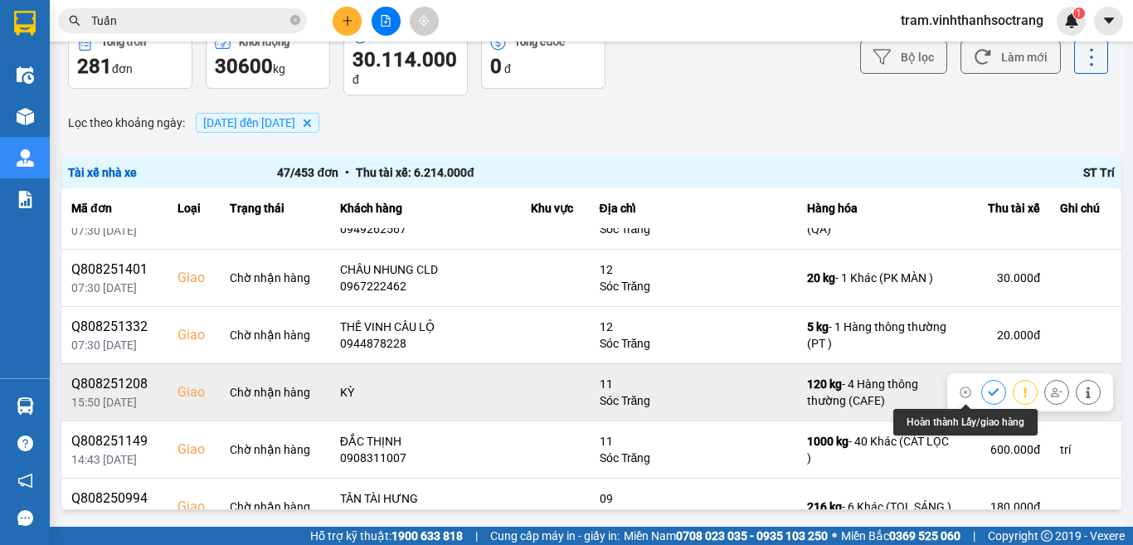
click at [988, 391] on icon at bounding box center [993, 391] width 11 height 7
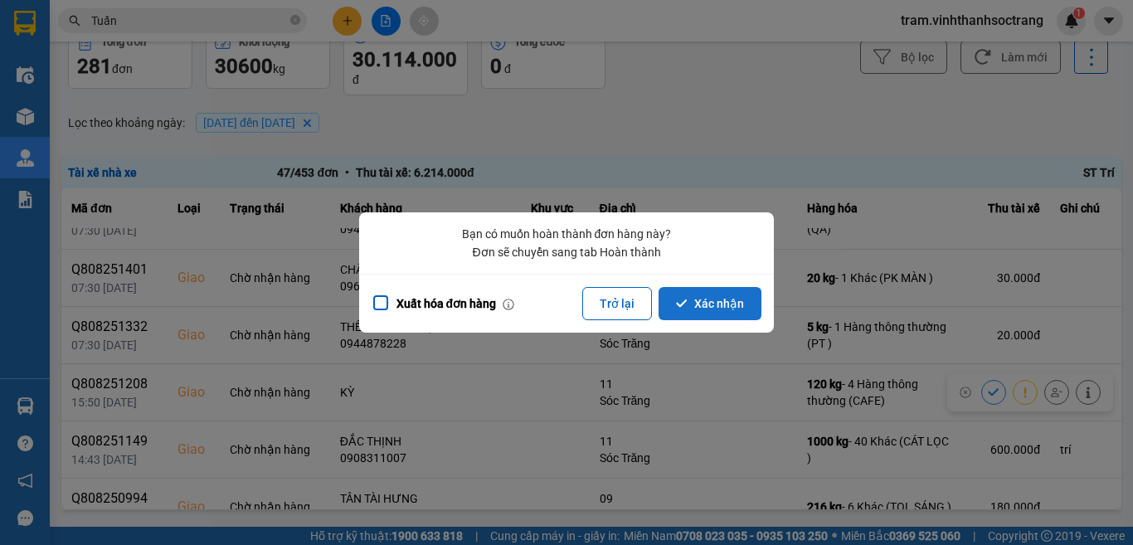
click at [686, 304] on icon "dialog" at bounding box center [682, 304] width 12 height 12
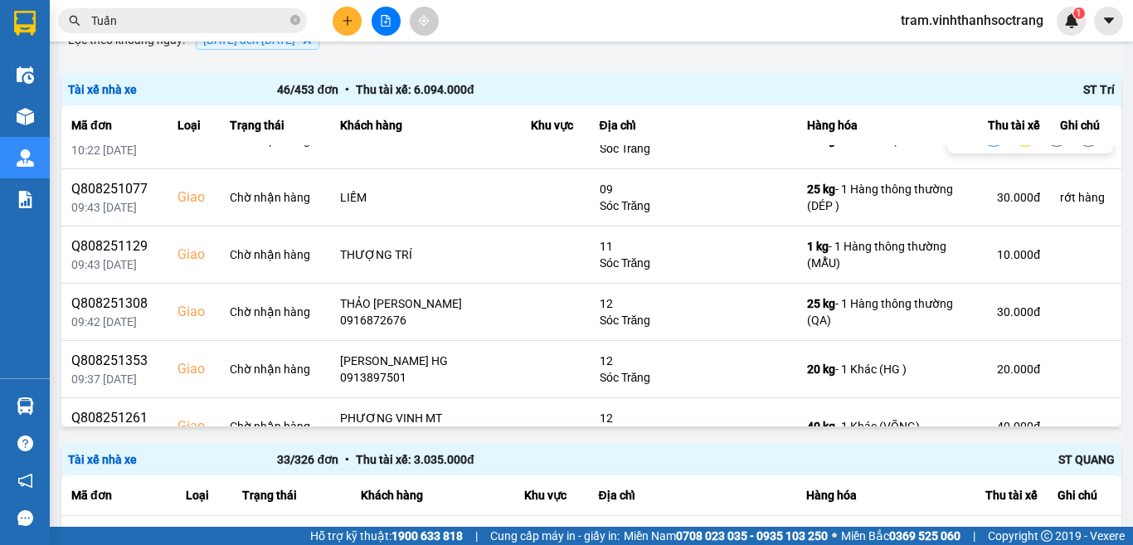
scroll to position [746, 0]
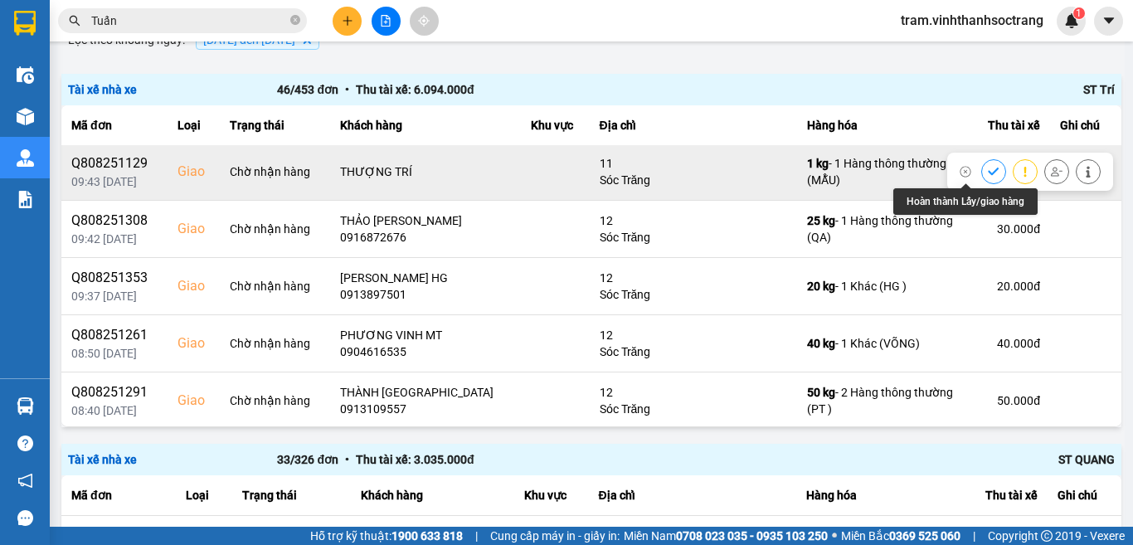
click at [988, 173] on icon at bounding box center [994, 172] width 12 height 12
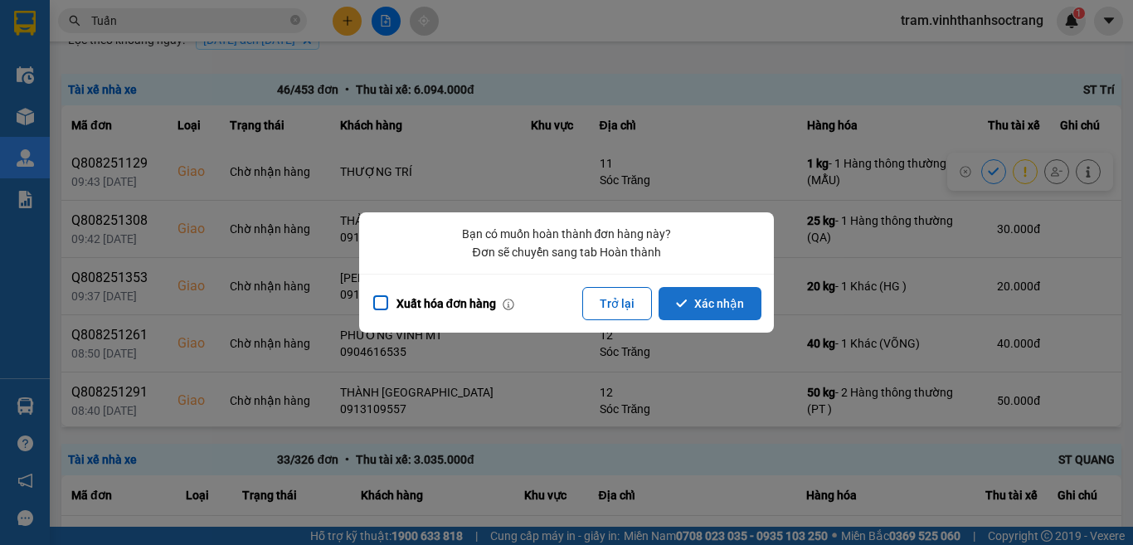
click at [713, 298] on button "Xác nhận" at bounding box center [709, 303] width 103 height 33
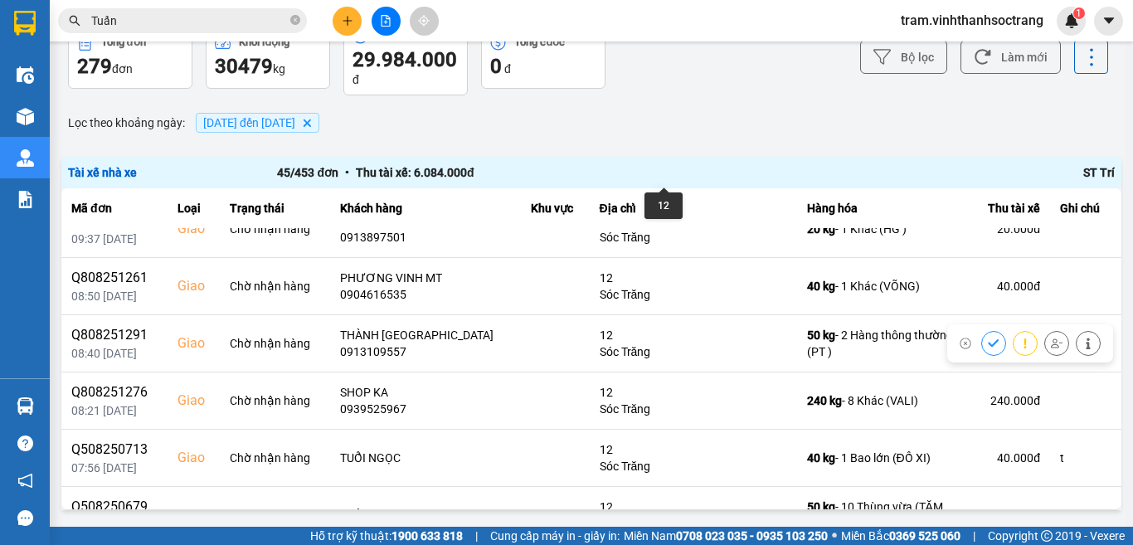
scroll to position [1078, 0]
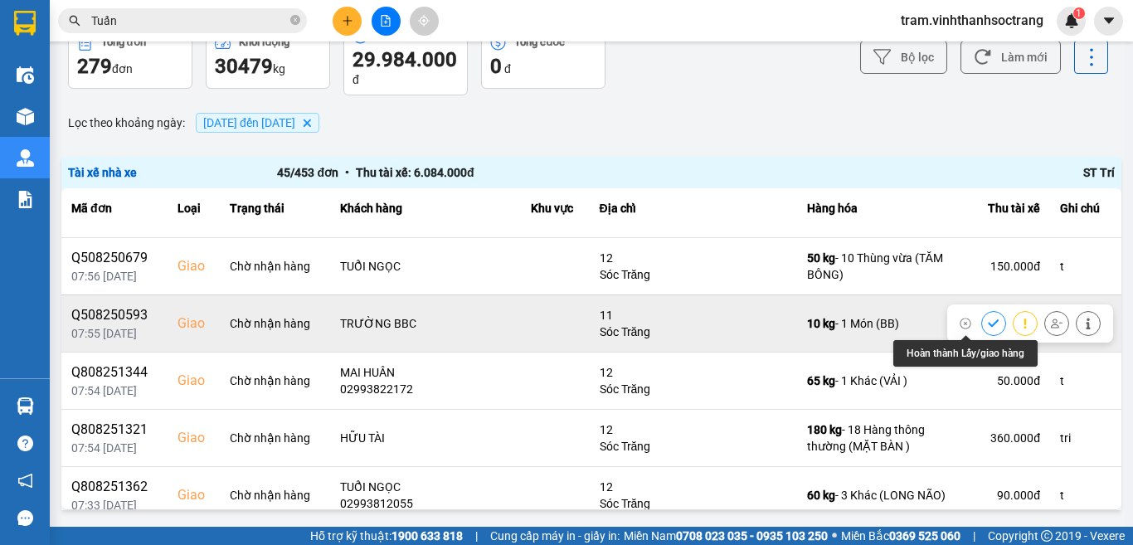
click at [988, 324] on icon at bounding box center [993, 322] width 11 height 7
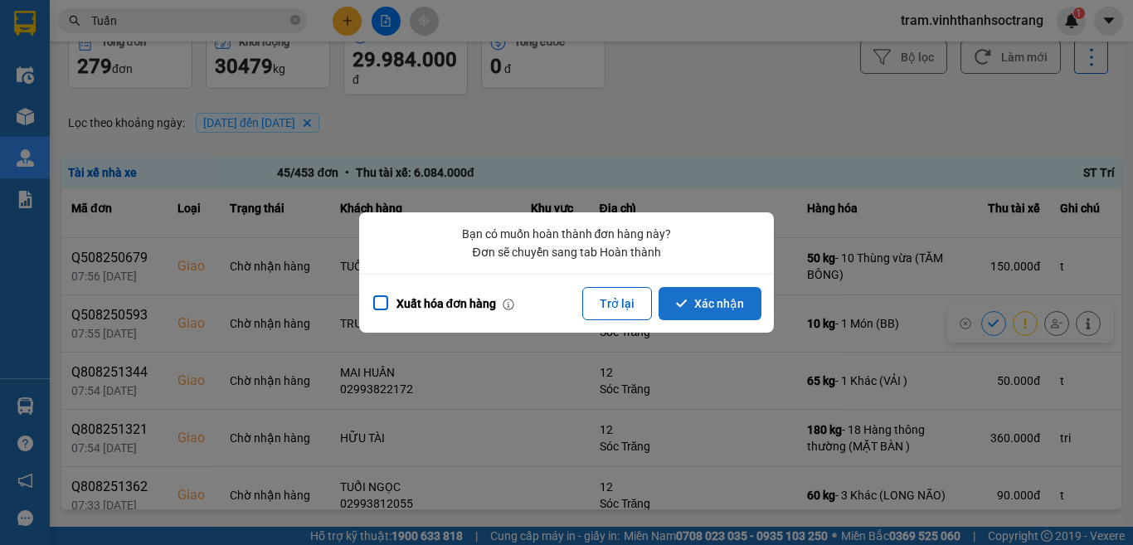
click at [742, 303] on button "Xác nhận" at bounding box center [709, 303] width 103 height 33
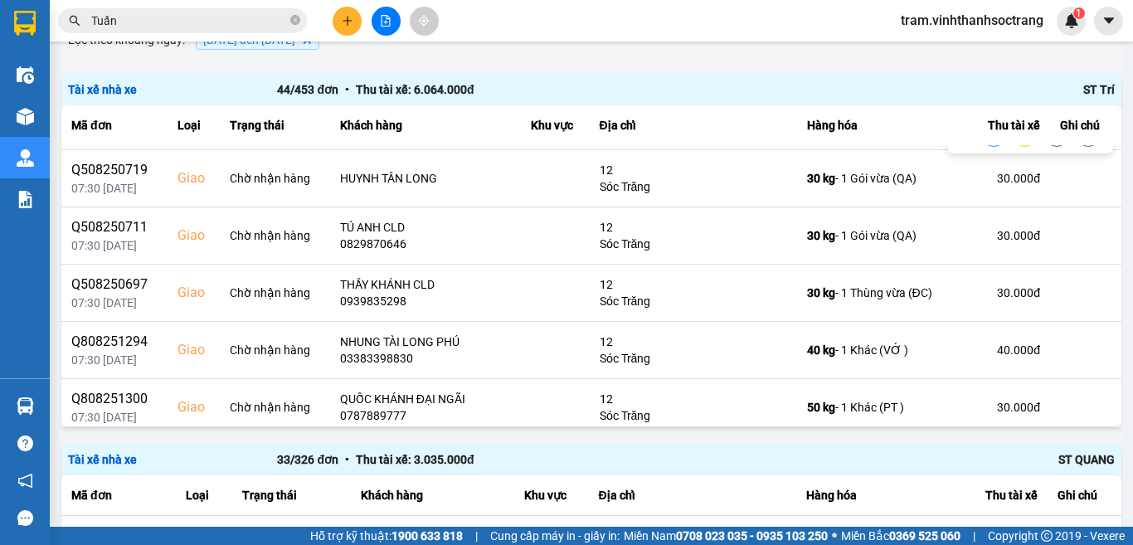
scroll to position [1824, 0]
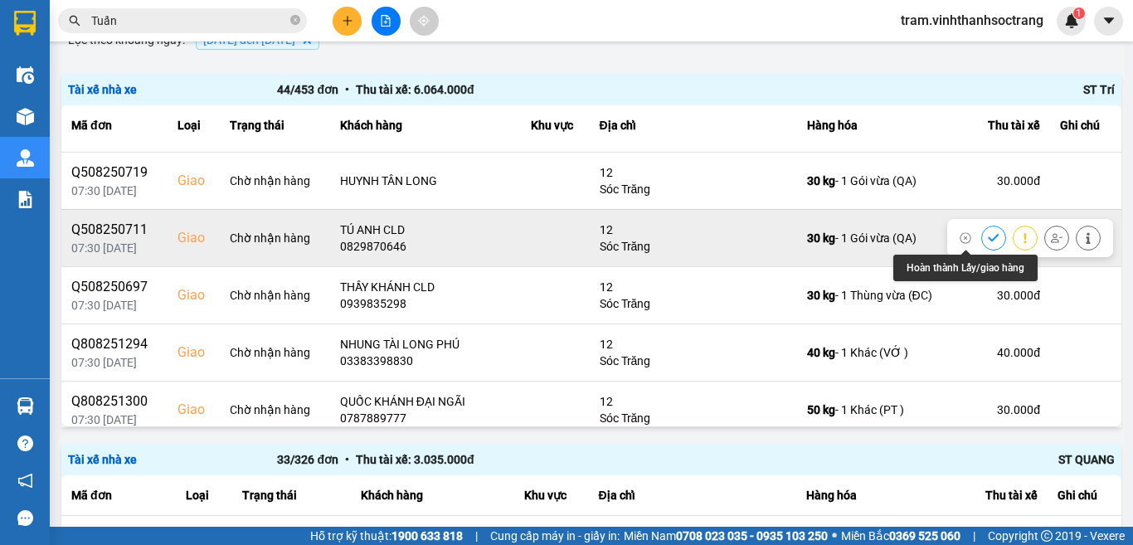
click at [982, 231] on button at bounding box center [993, 237] width 23 height 29
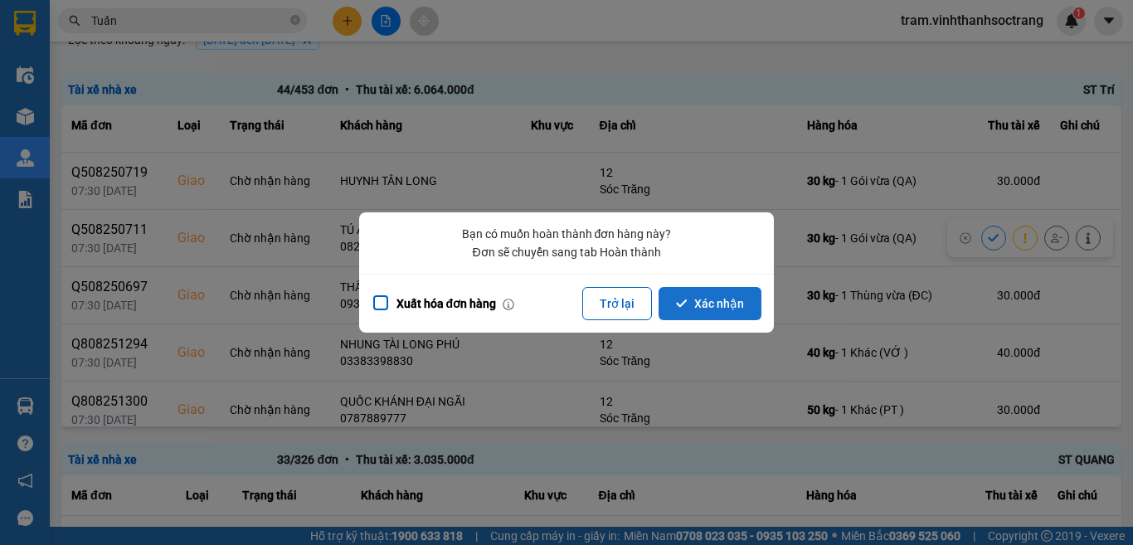
click at [730, 304] on button "Xác nhận" at bounding box center [709, 303] width 103 height 33
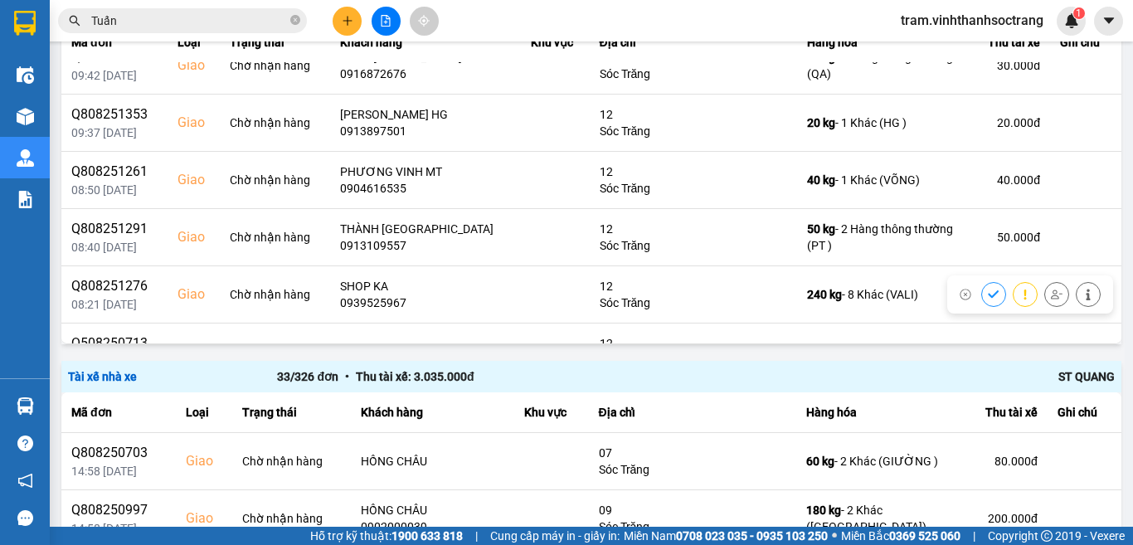
scroll to position [687, 0]
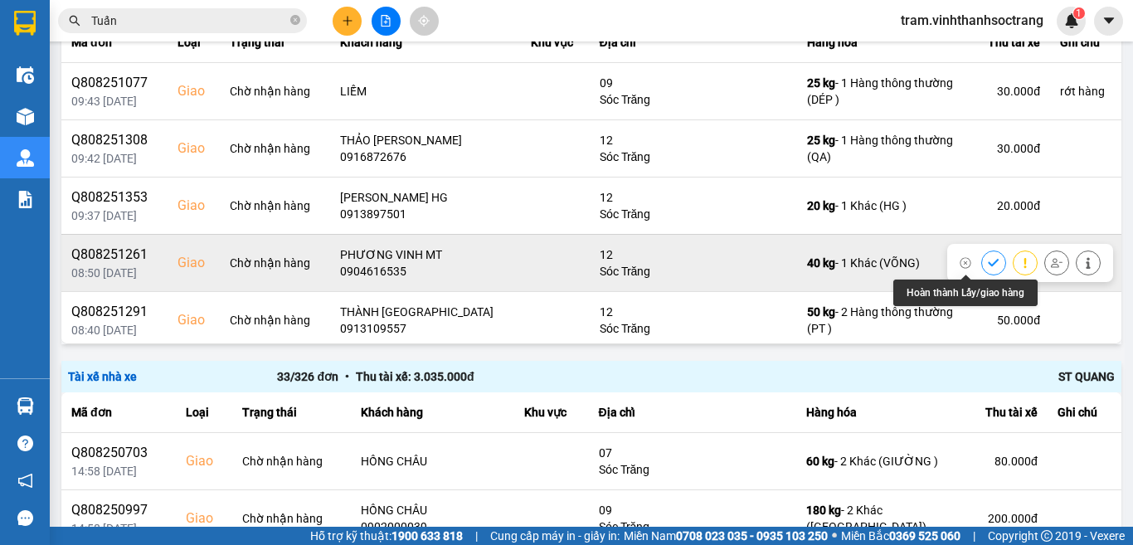
click at [988, 260] on icon at bounding box center [994, 263] width 12 height 12
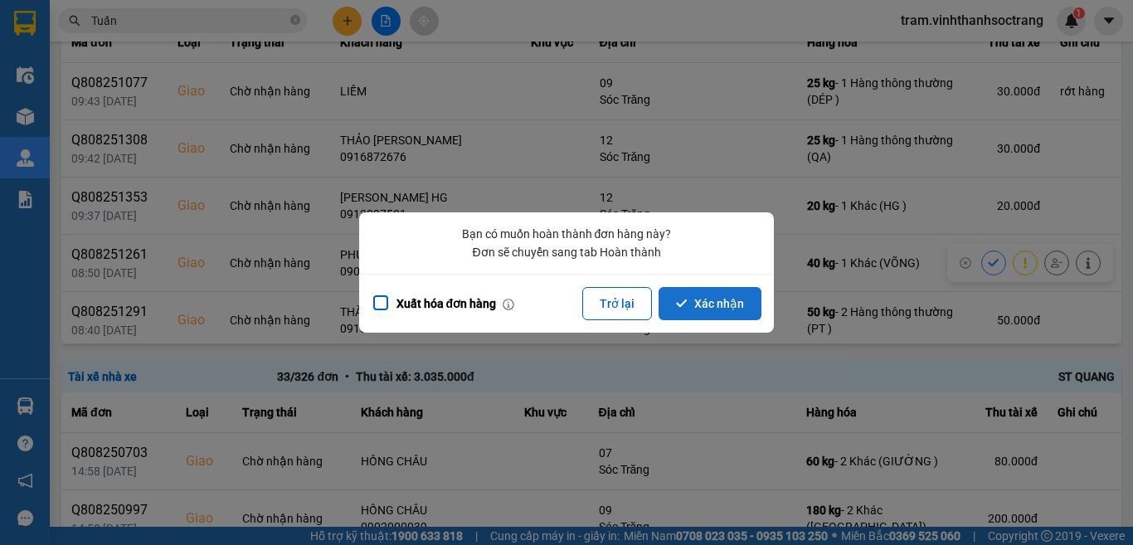
click at [722, 298] on button "Xác nhận" at bounding box center [709, 303] width 103 height 33
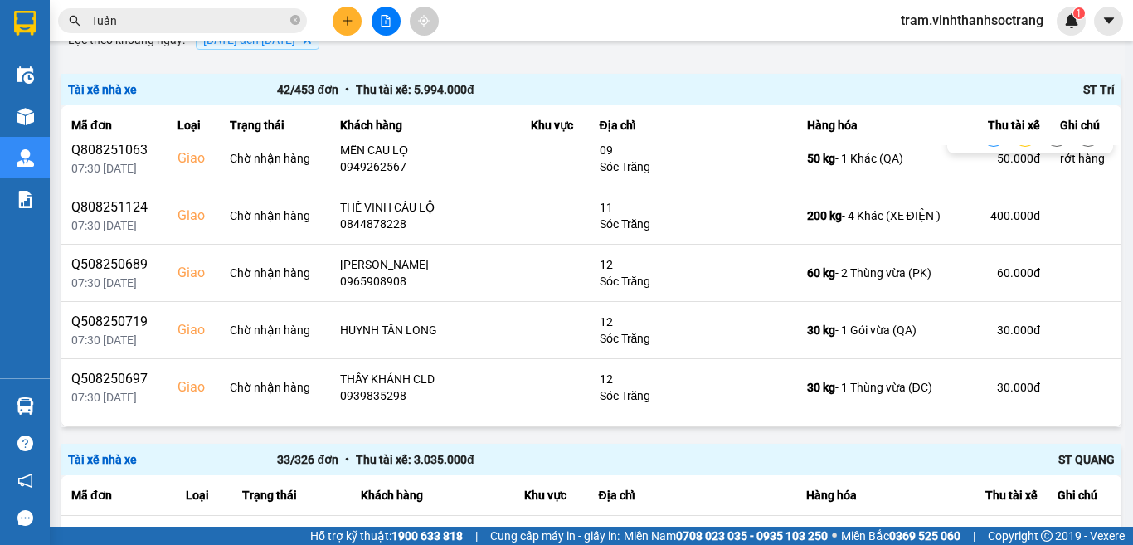
scroll to position [1659, 0]
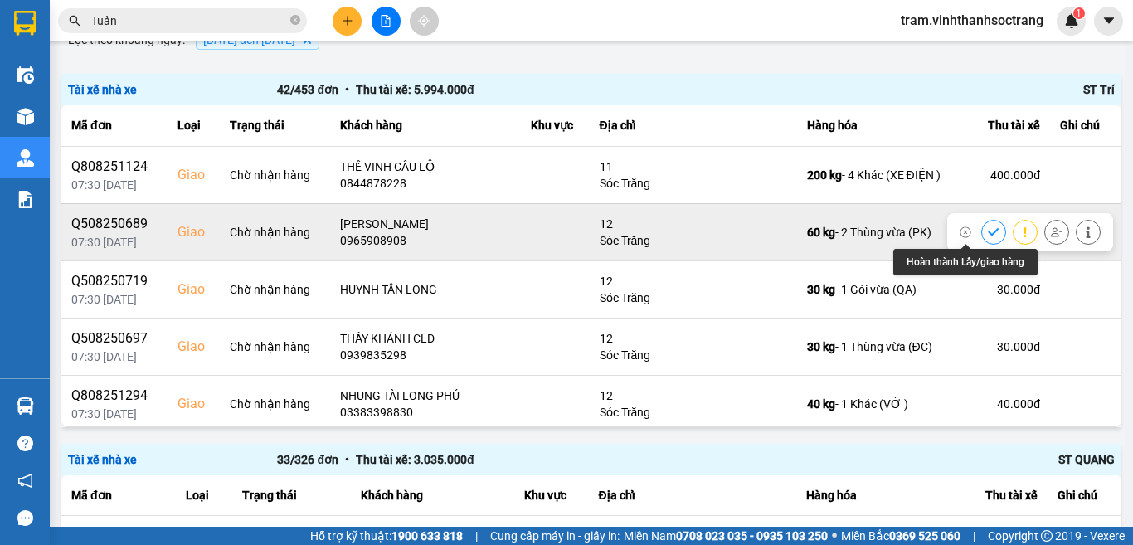
click at [988, 227] on icon at bounding box center [994, 232] width 12 height 12
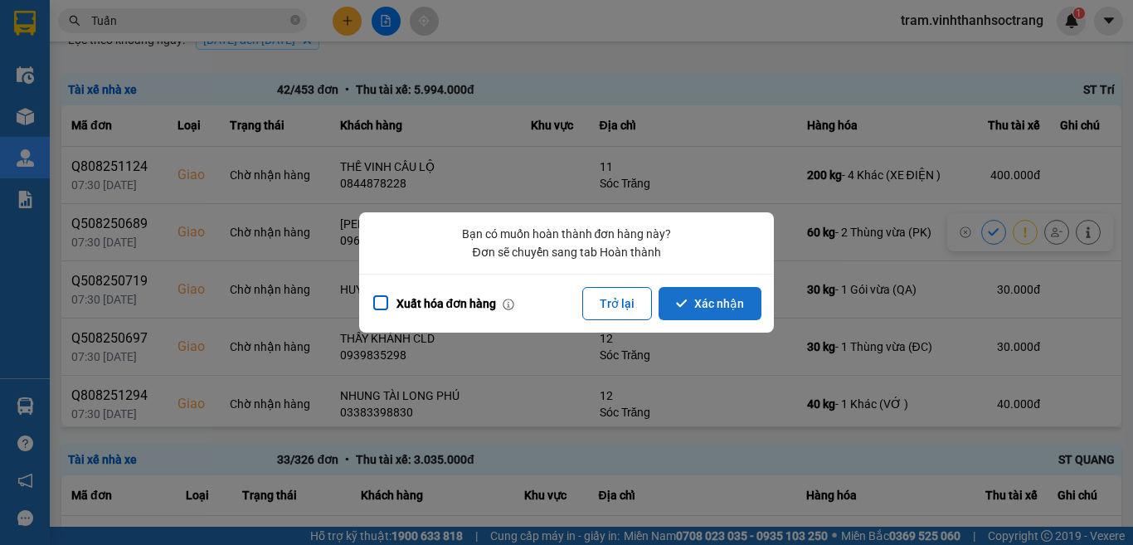
click at [689, 297] on button "Xác nhận" at bounding box center [709, 303] width 103 height 33
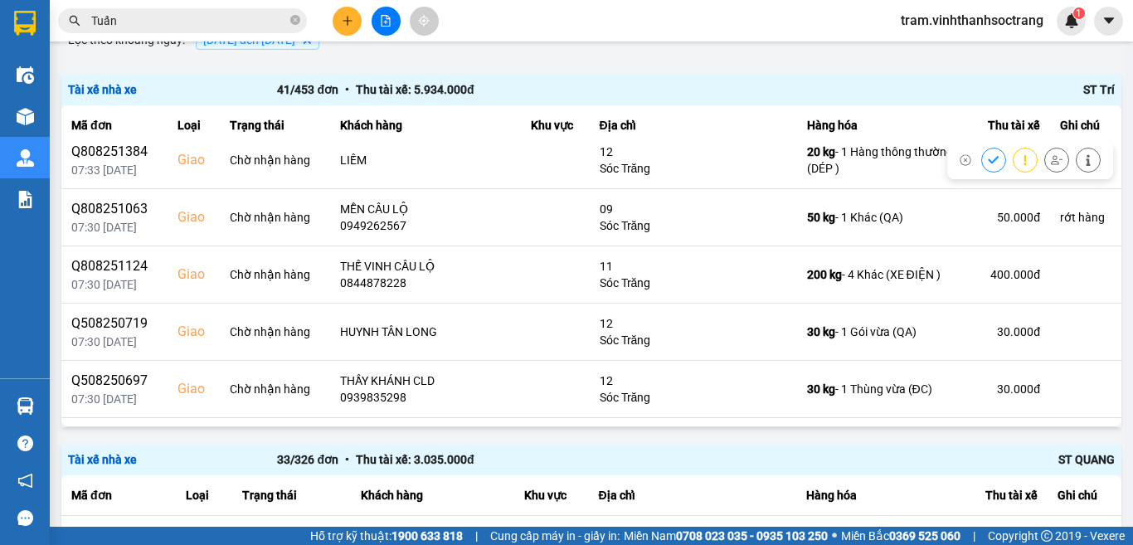
scroll to position [1493, 0]
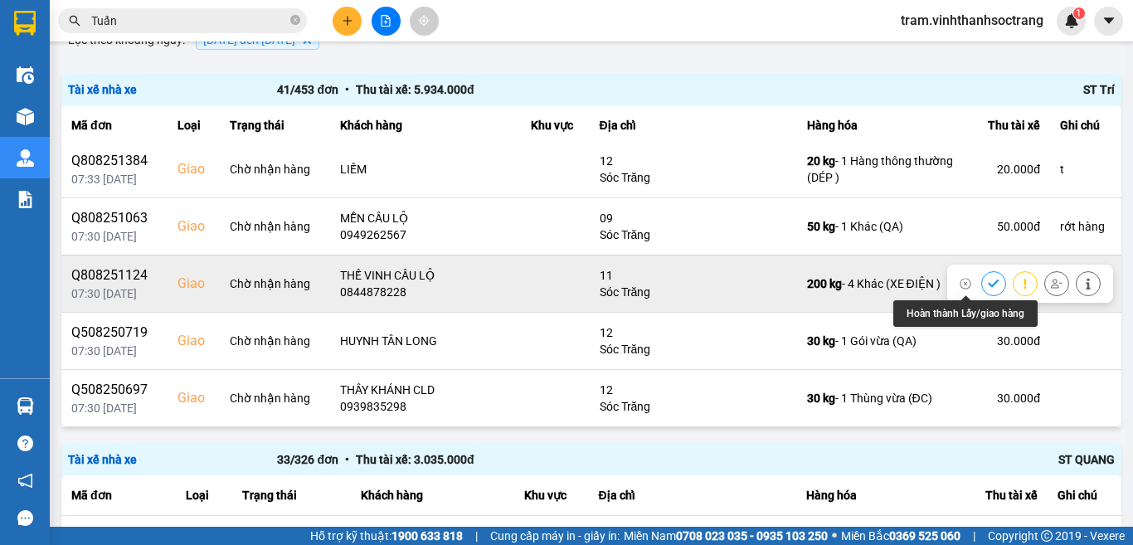
click at [982, 279] on button at bounding box center [993, 283] width 23 height 29
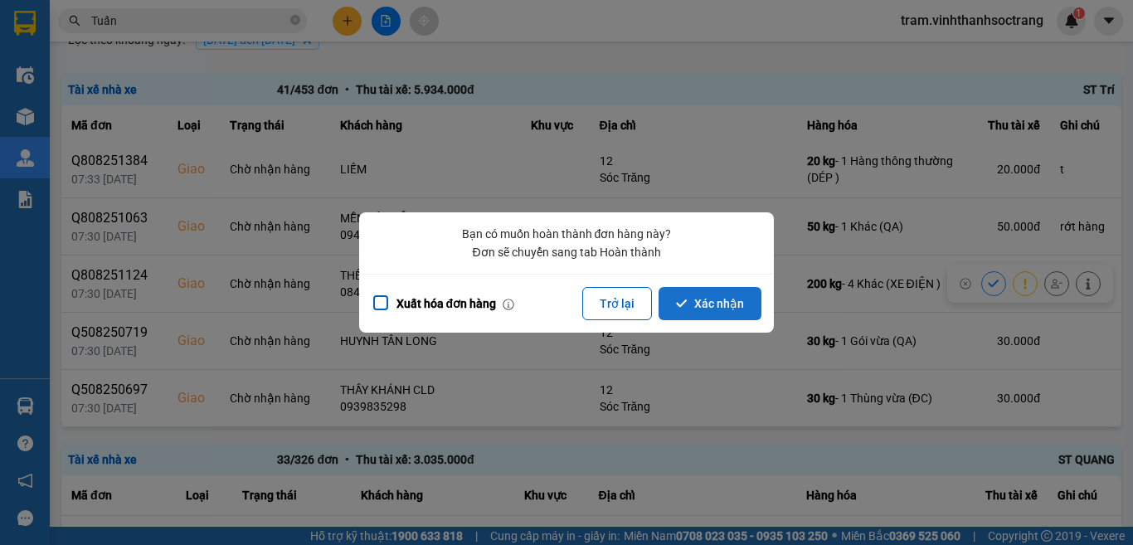
click at [715, 304] on button "Xác nhận" at bounding box center [709, 303] width 103 height 33
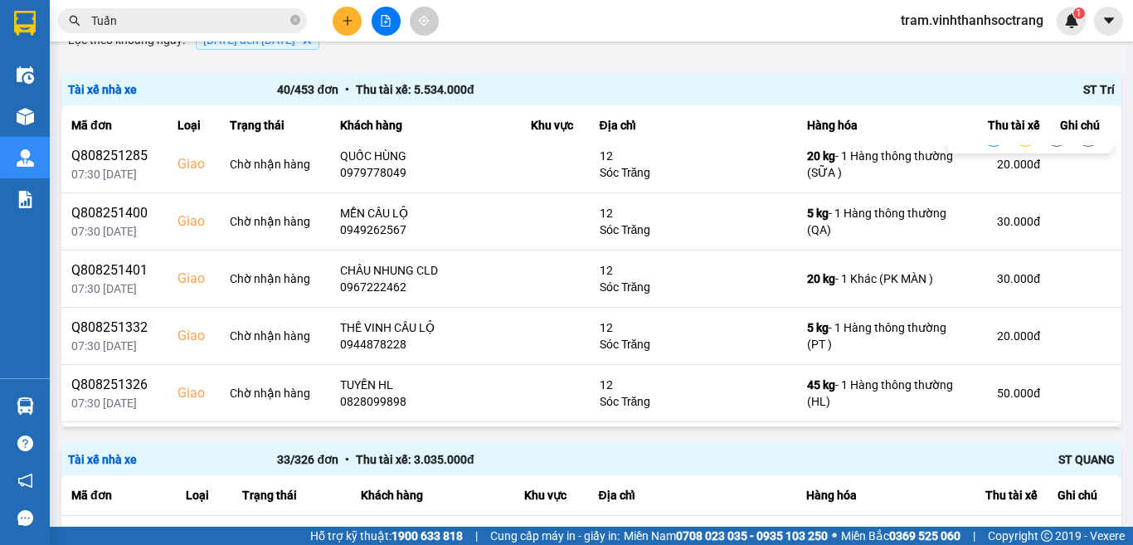
scroll to position [1824, 0]
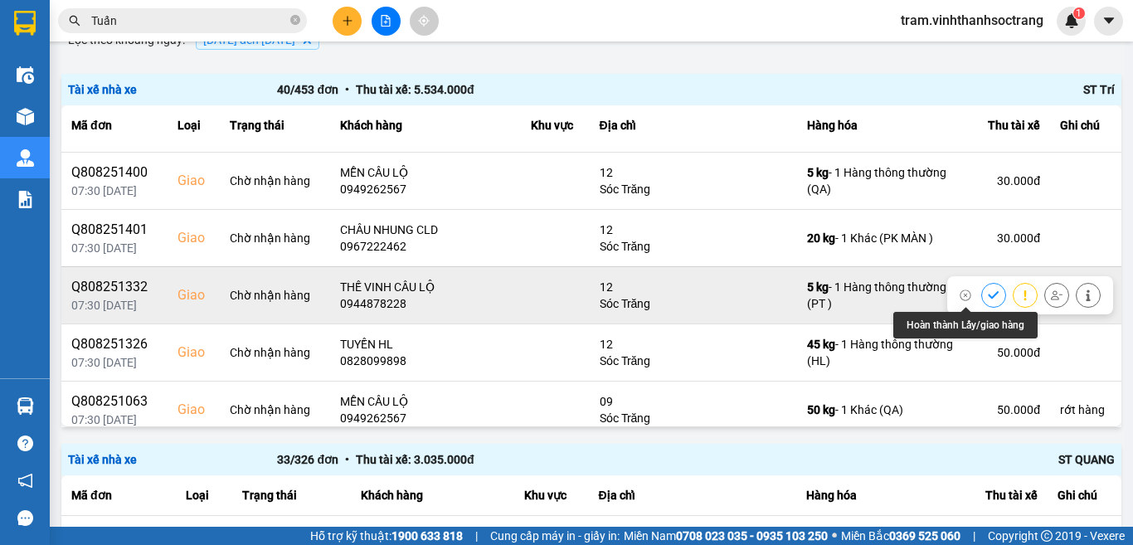
click at [988, 299] on icon at bounding box center [994, 295] width 12 height 12
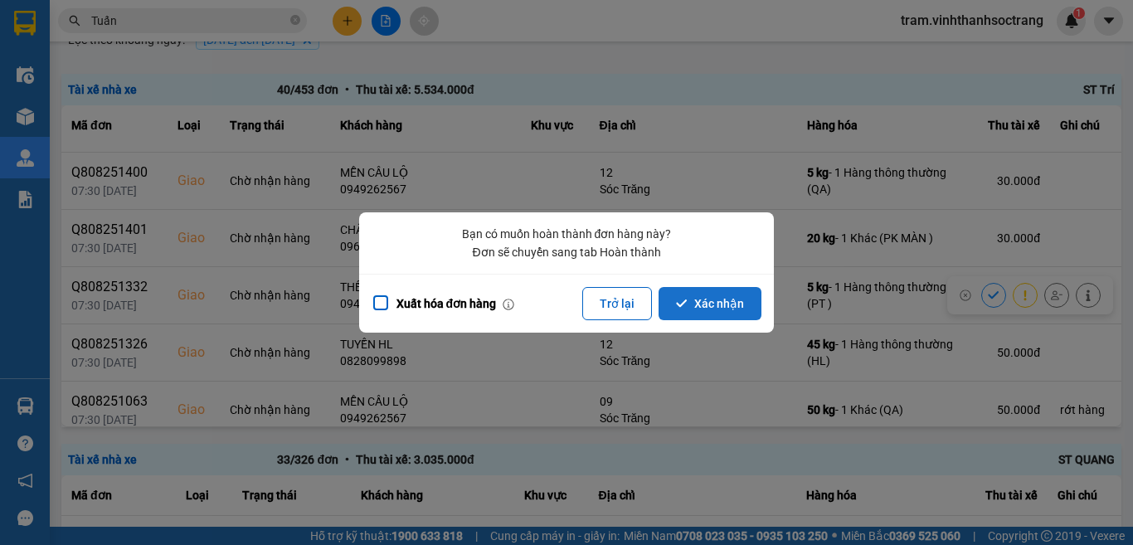
click at [706, 308] on button "Xác nhận" at bounding box center [709, 303] width 103 height 33
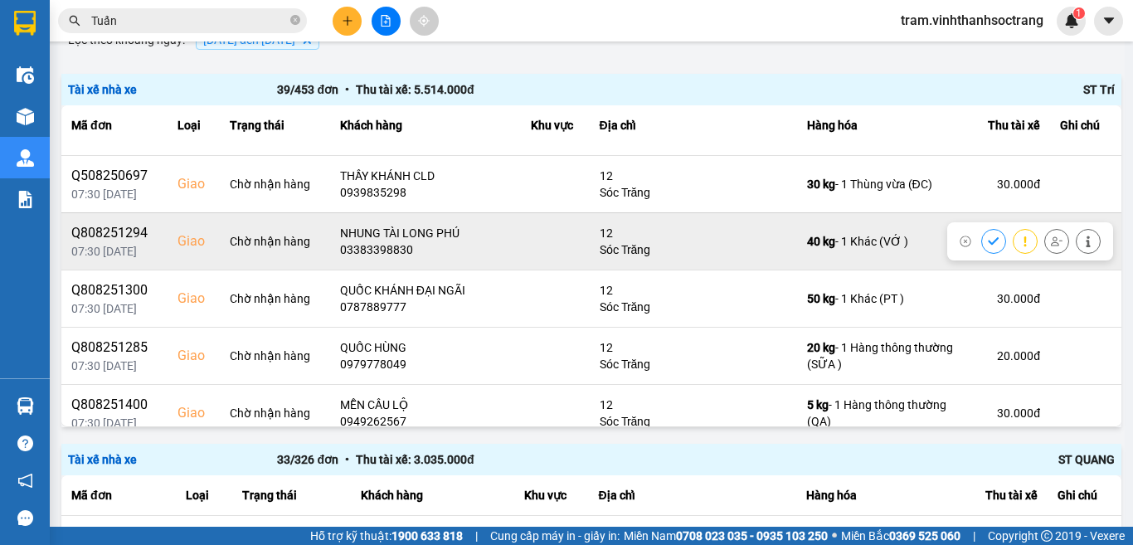
scroll to position [1576, 0]
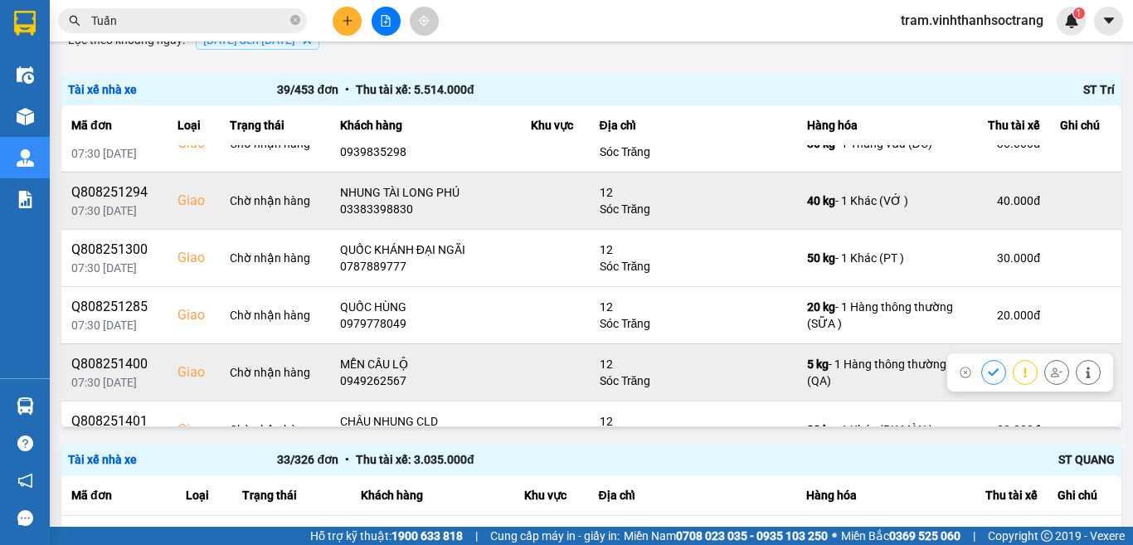
click at [988, 367] on icon at bounding box center [994, 373] width 12 height 12
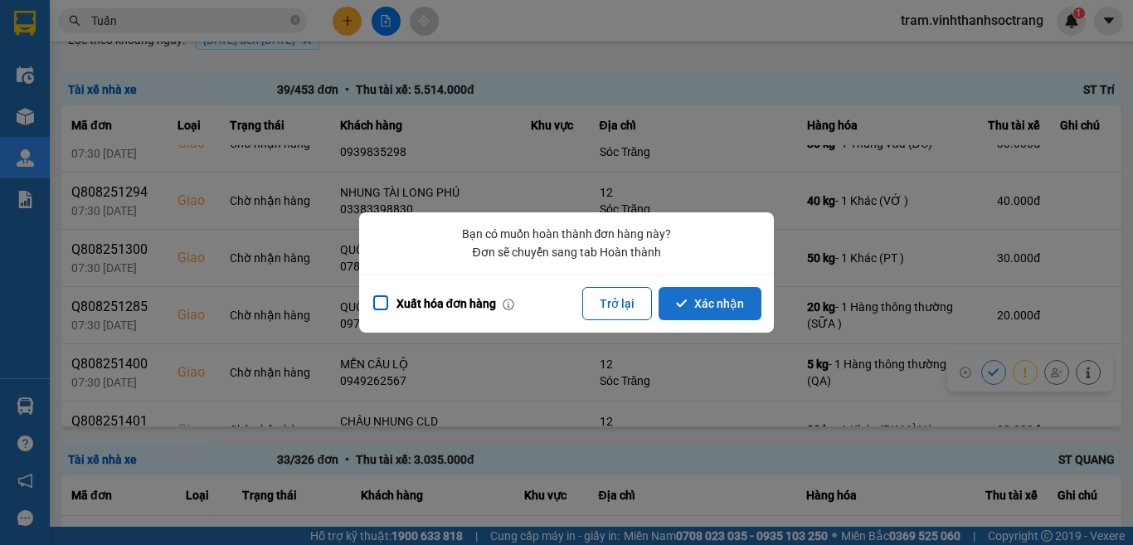
click at [740, 302] on button "Xác nhận" at bounding box center [709, 303] width 103 height 33
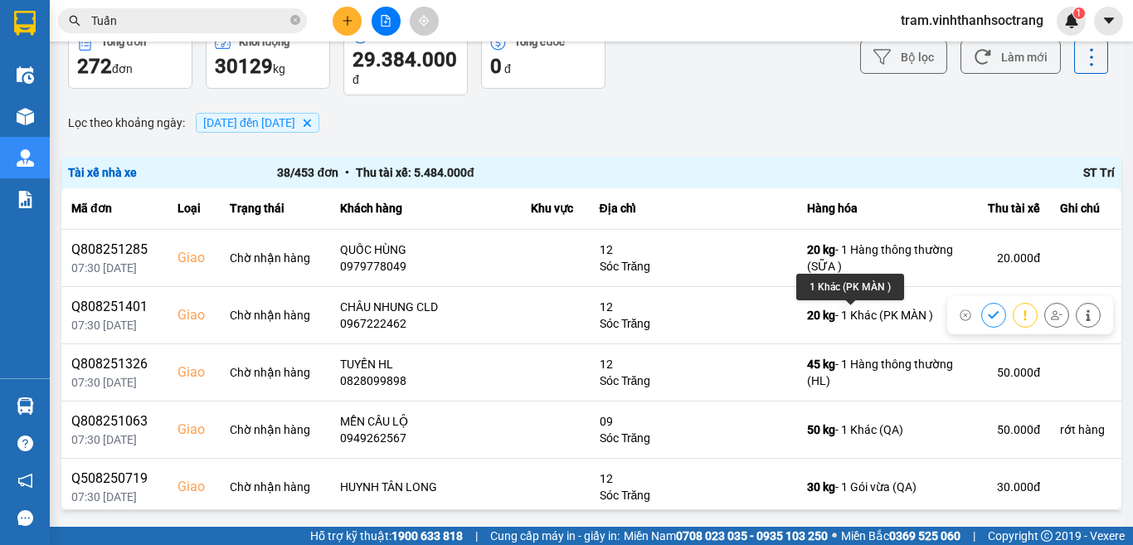
scroll to position [1741, 0]
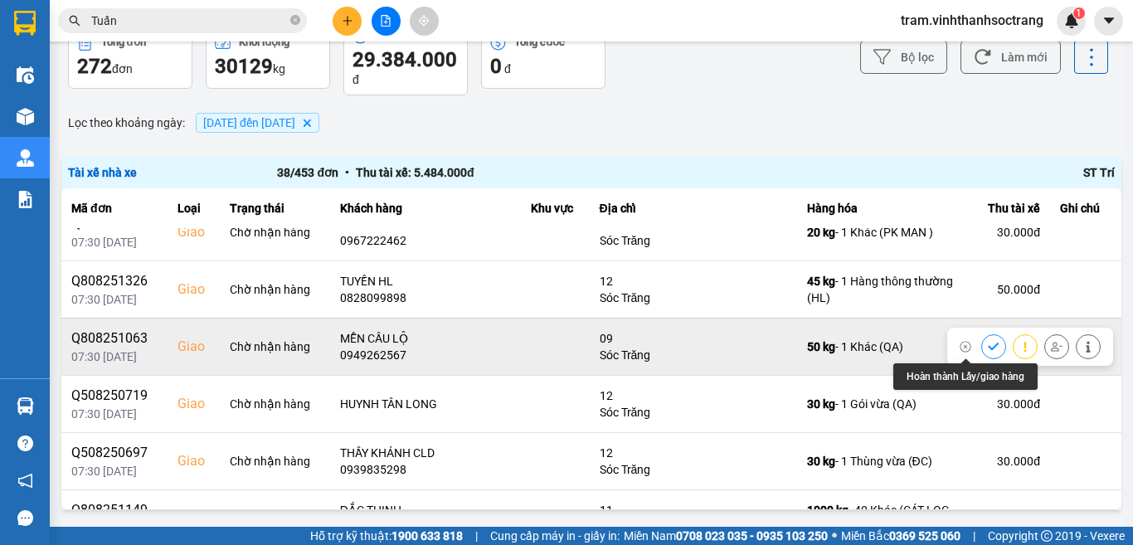
click at [982, 347] on button at bounding box center [993, 346] width 23 height 29
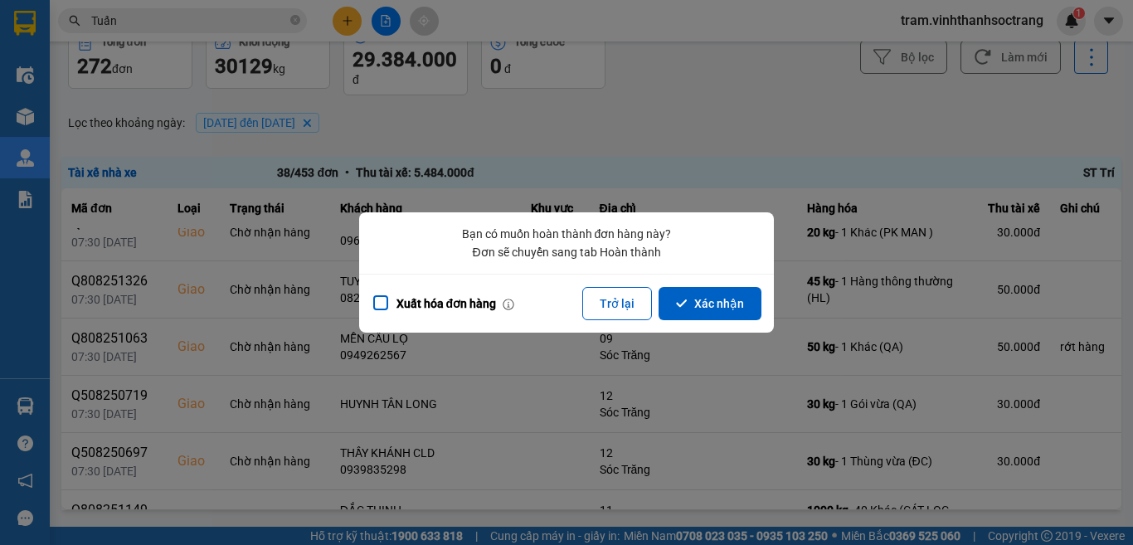
click at [709, 301] on button "Xác nhận" at bounding box center [709, 303] width 103 height 33
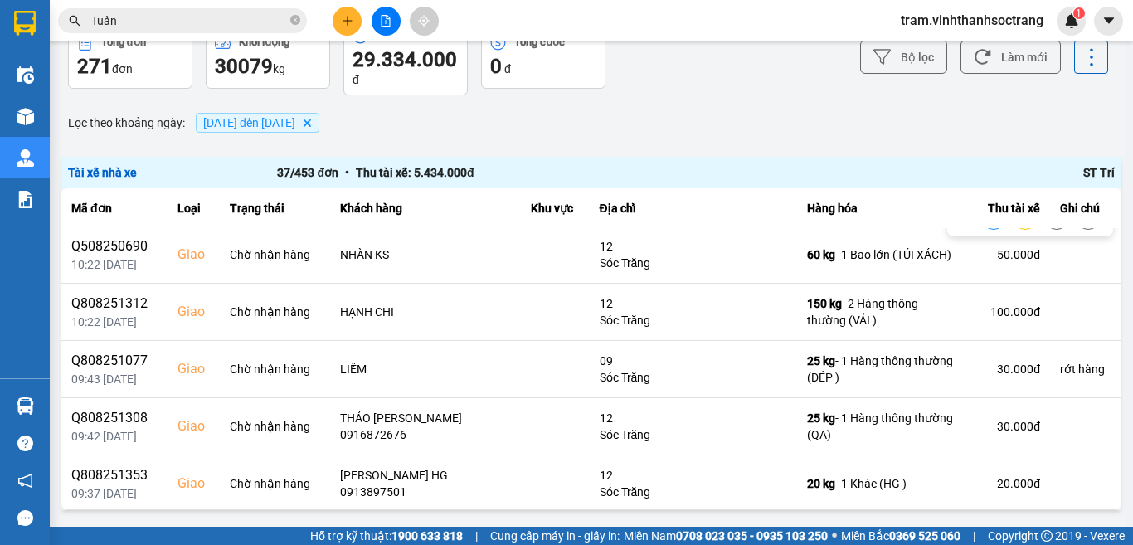
scroll to position [580, 0]
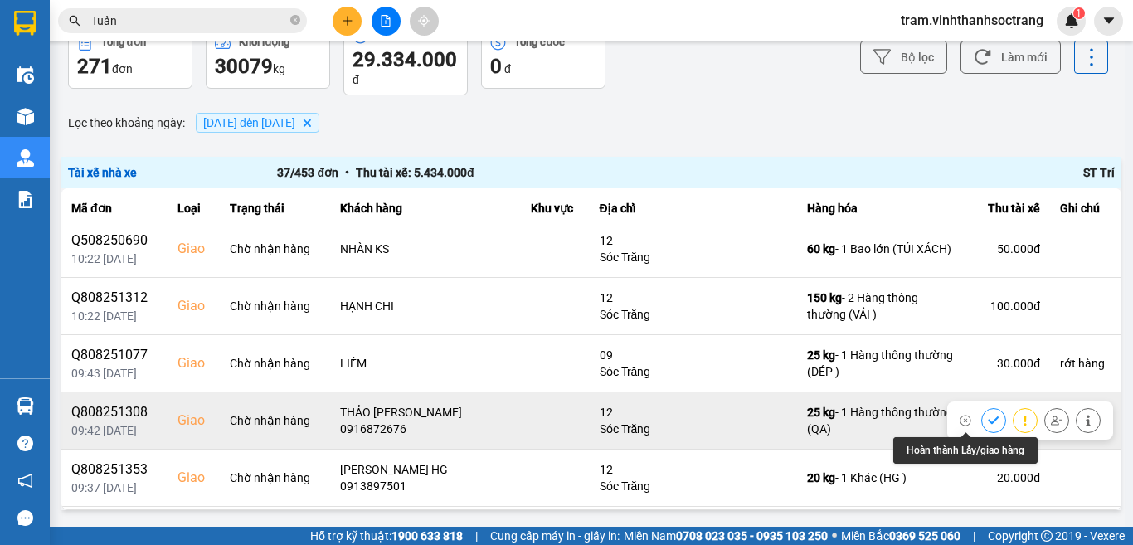
click at [988, 415] on icon at bounding box center [994, 421] width 12 height 12
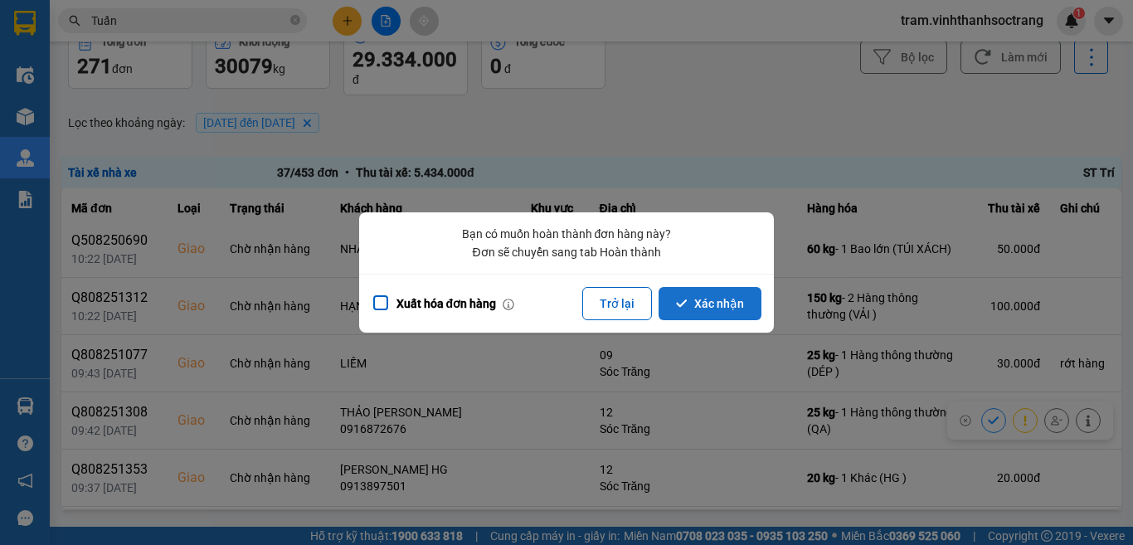
click at [746, 307] on button "Xác nhận" at bounding box center [709, 303] width 103 height 33
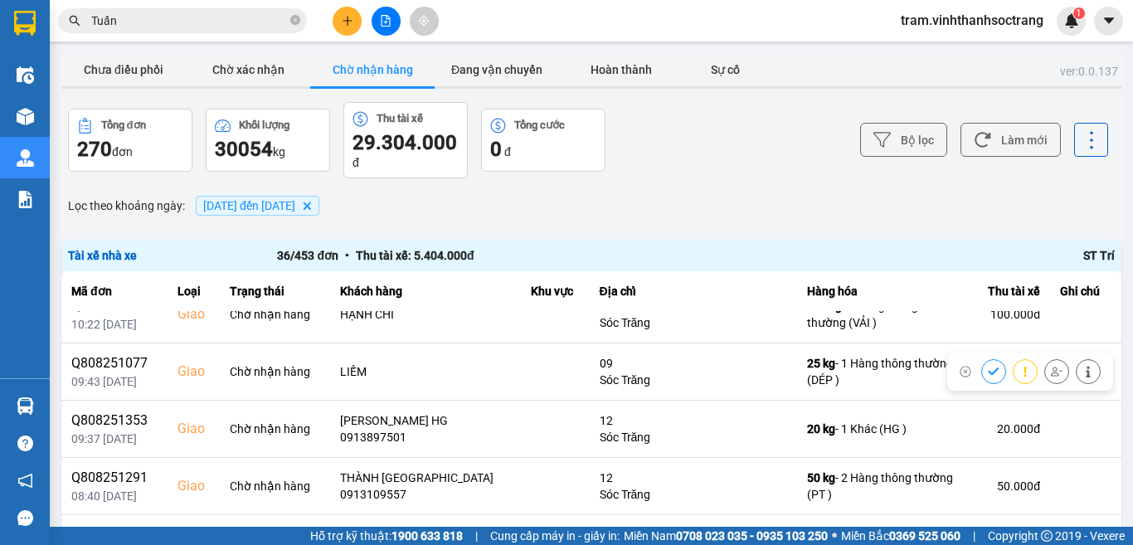
scroll to position [663, 0]
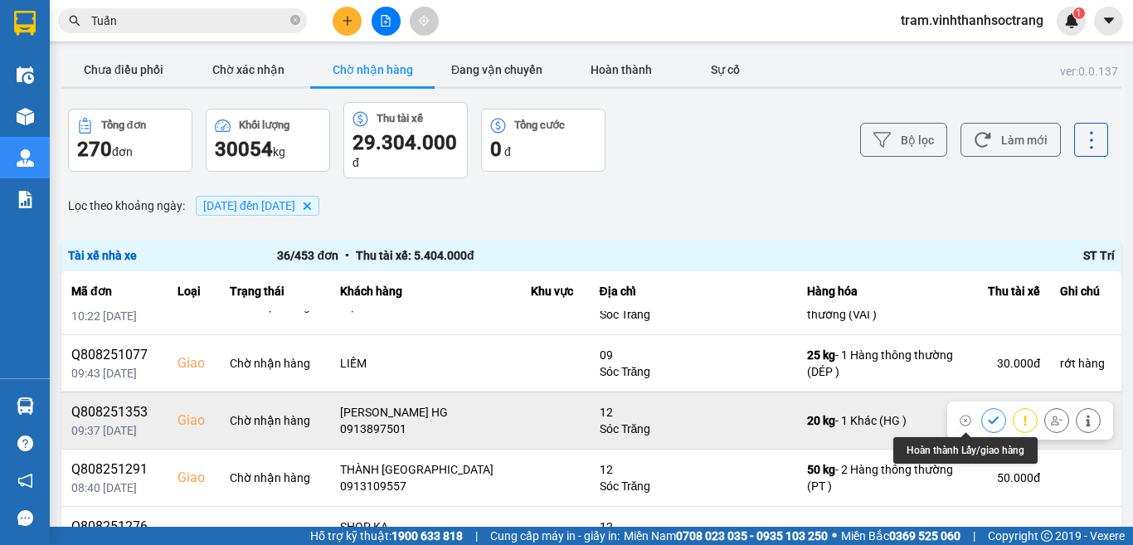
click at [988, 425] on icon at bounding box center [994, 421] width 12 height 12
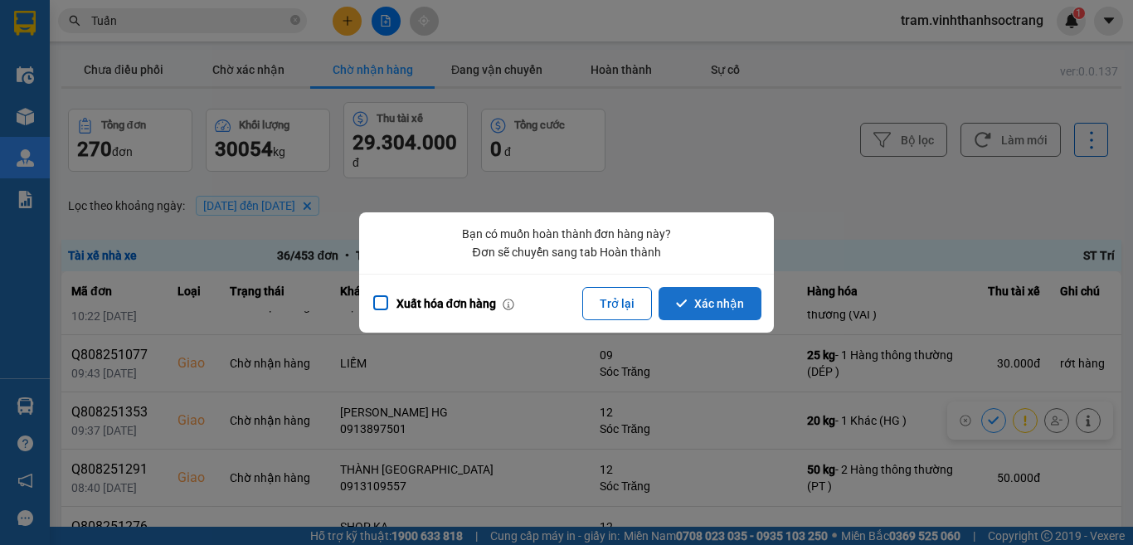
click at [736, 305] on button "Xác nhận" at bounding box center [709, 303] width 103 height 33
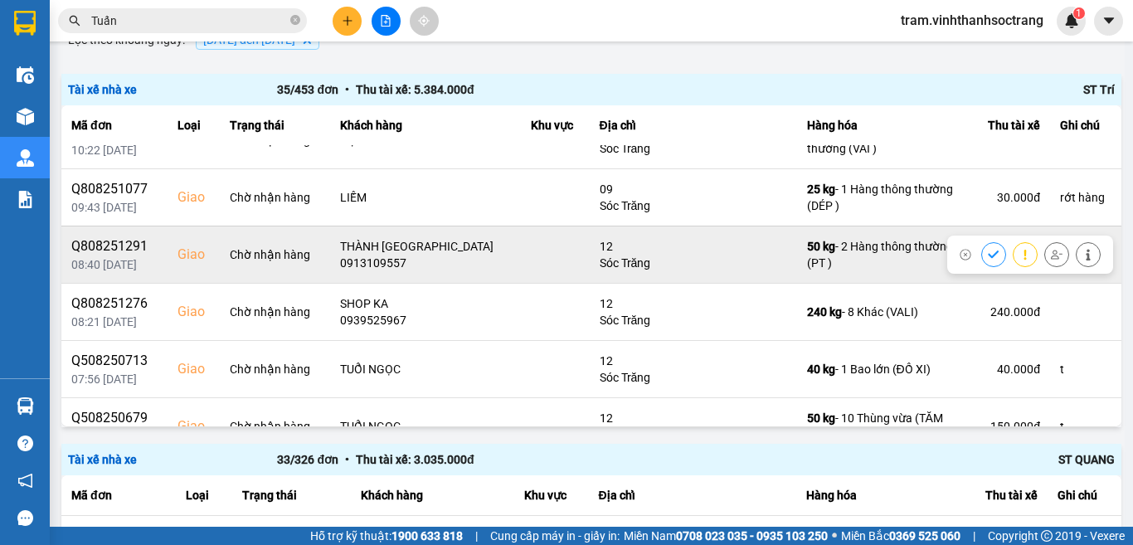
click at [988, 253] on icon at bounding box center [994, 255] width 12 height 12
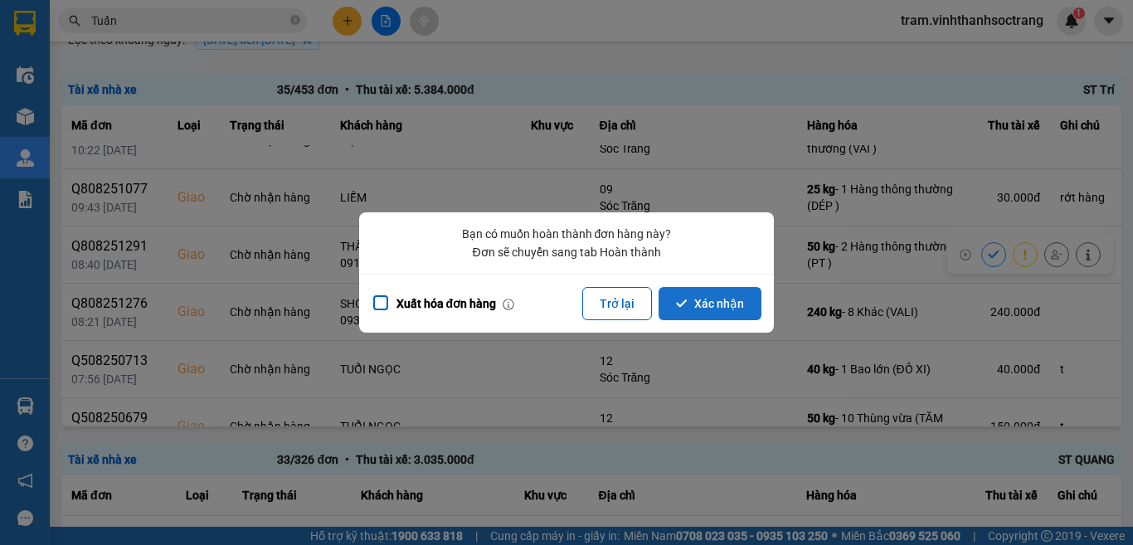
click at [747, 303] on button "Xác nhận" at bounding box center [709, 303] width 103 height 33
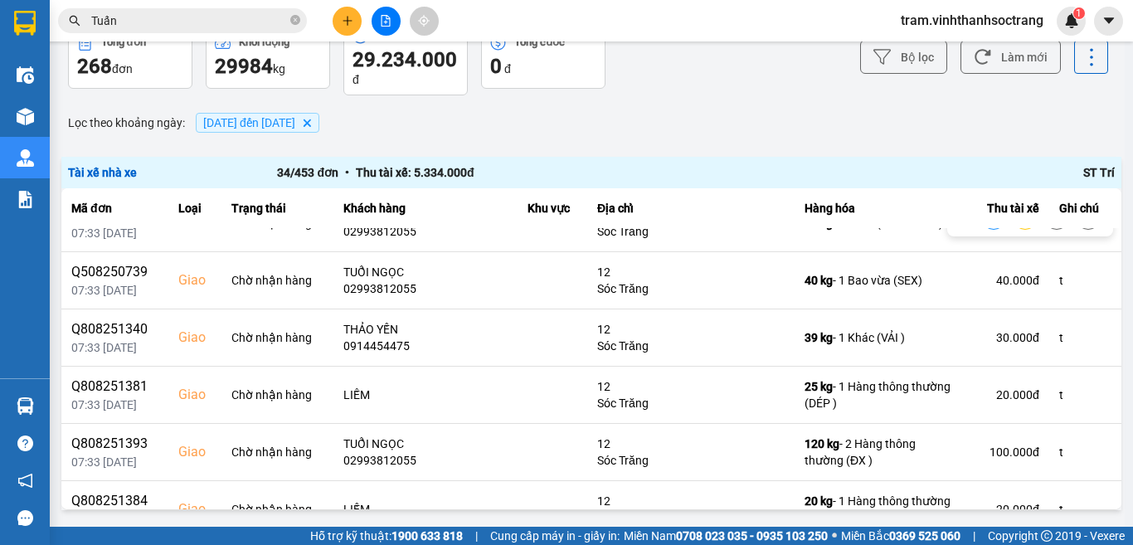
scroll to position [1078, 0]
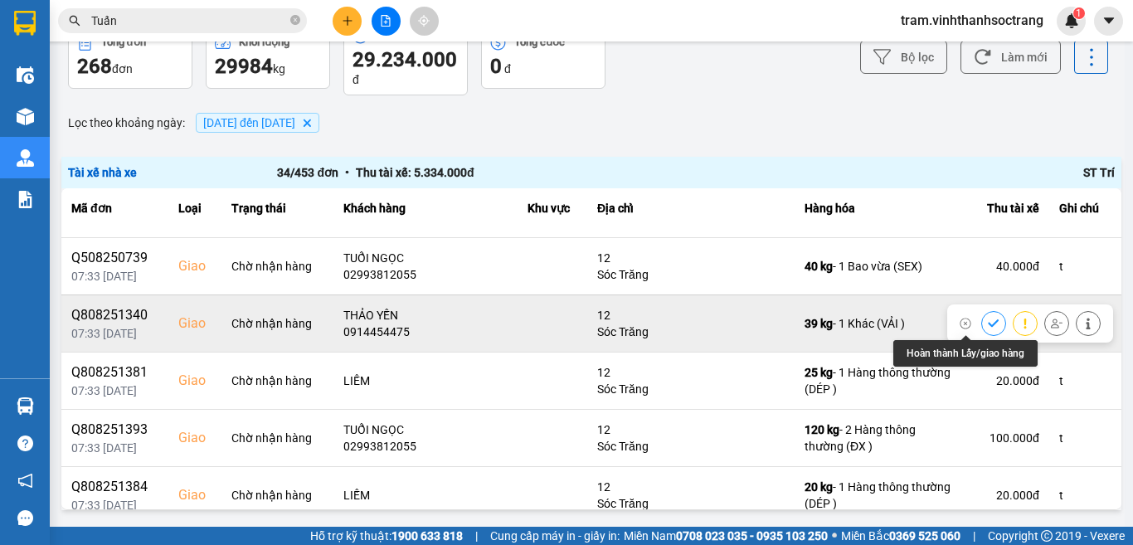
click at [988, 323] on icon at bounding box center [994, 324] width 12 height 12
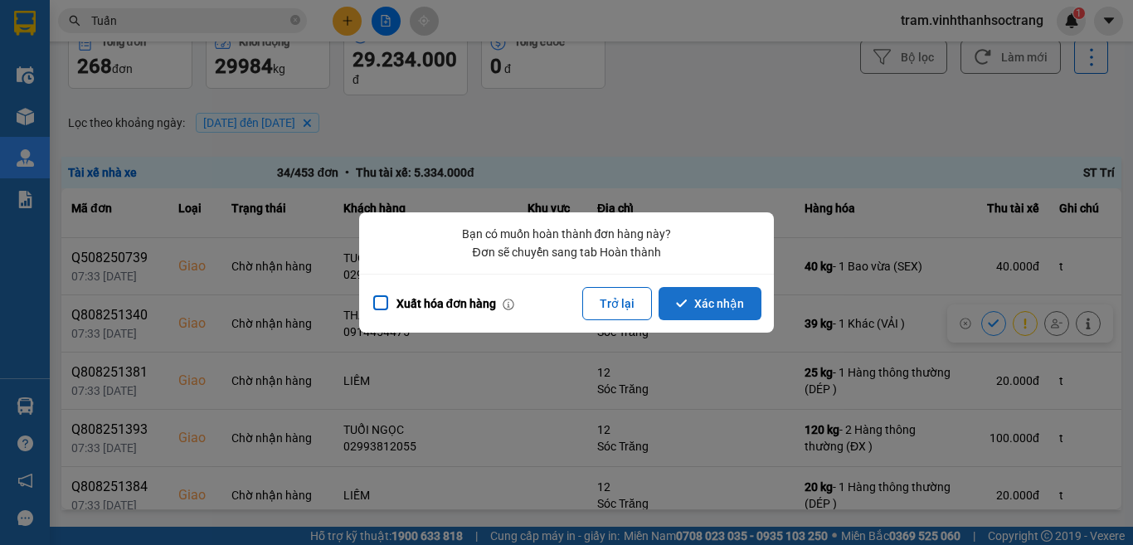
click at [740, 298] on button "Xác nhận" at bounding box center [709, 303] width 103 height 33
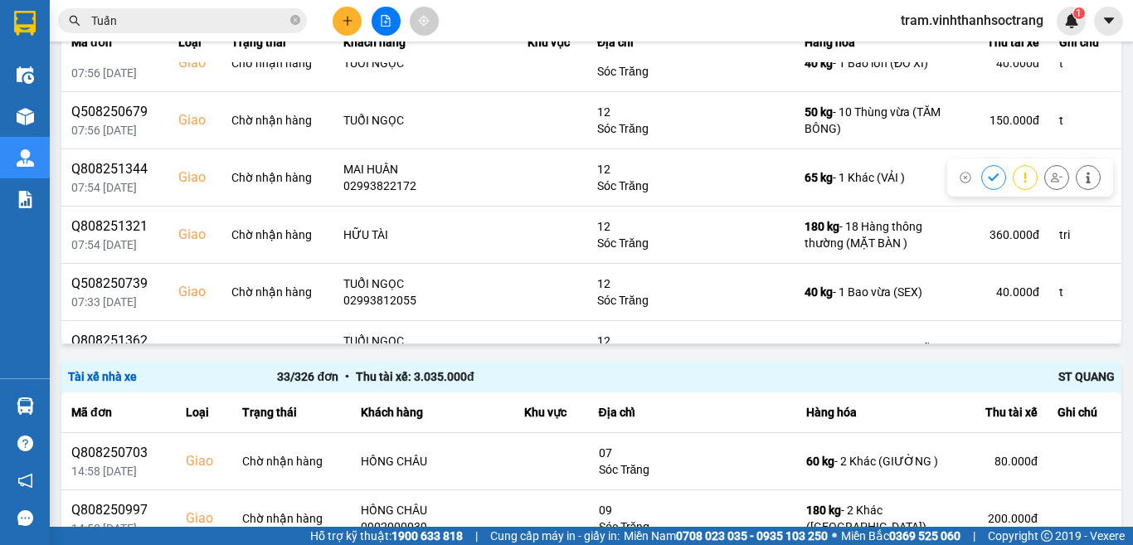
scroll to position [912, 0]
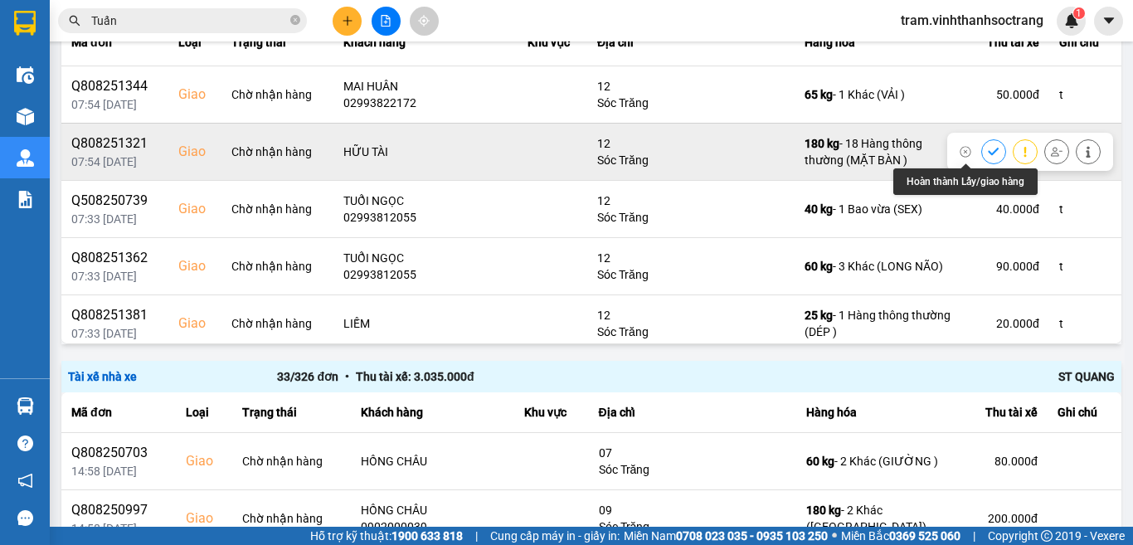
click at [988, 148] on icon at bounding box center [994, 152] width 12 height 12
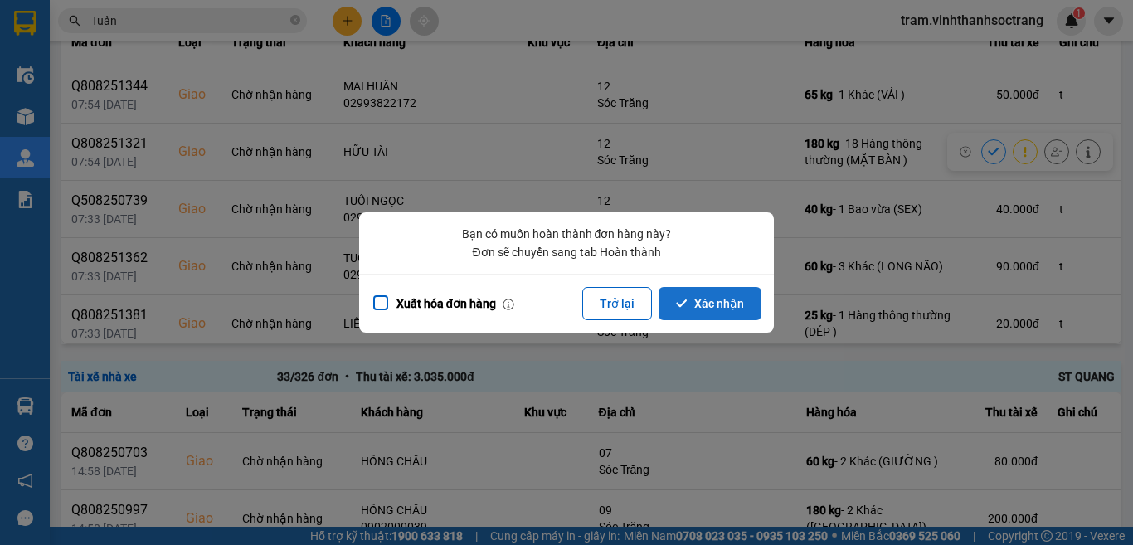
click at [721, 294] on button "Xác nhận" at bounding box center [709, 303] width 103 height 33
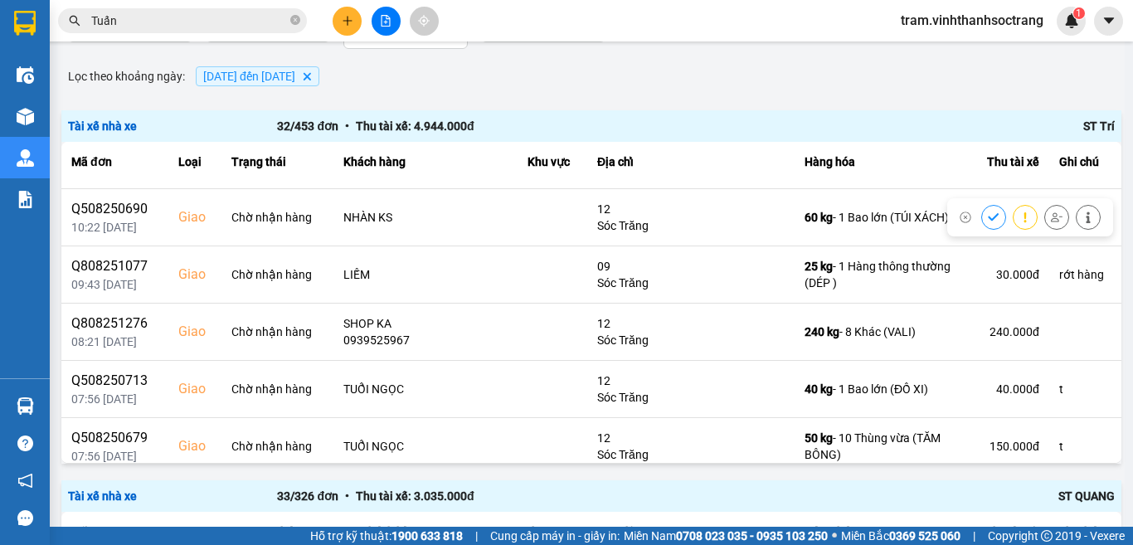
scroll to position [663, 0]
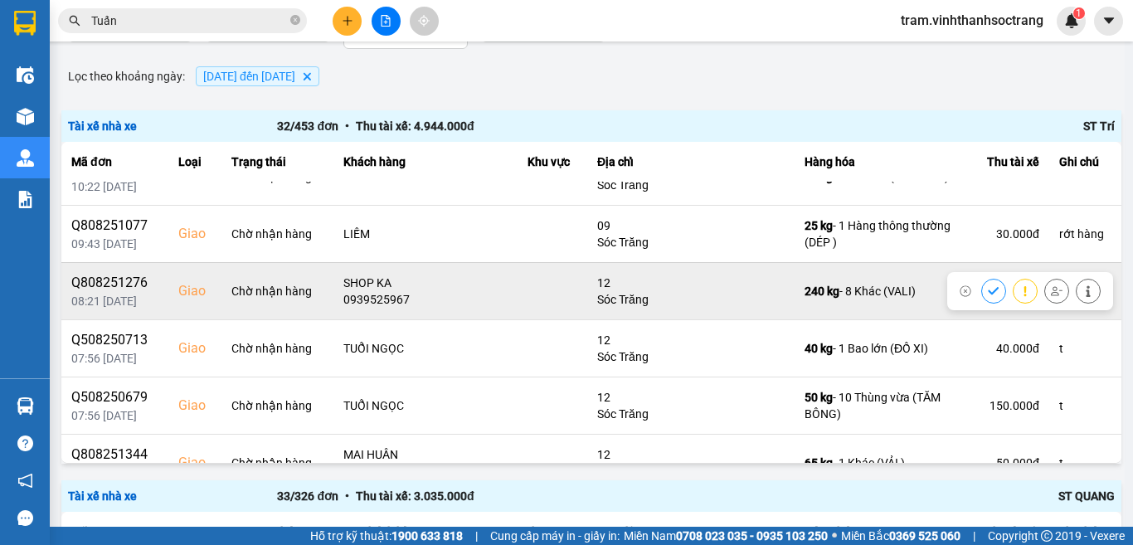
click at [988, 290] on icon at bounding box center [994, 291] width 12 height 12
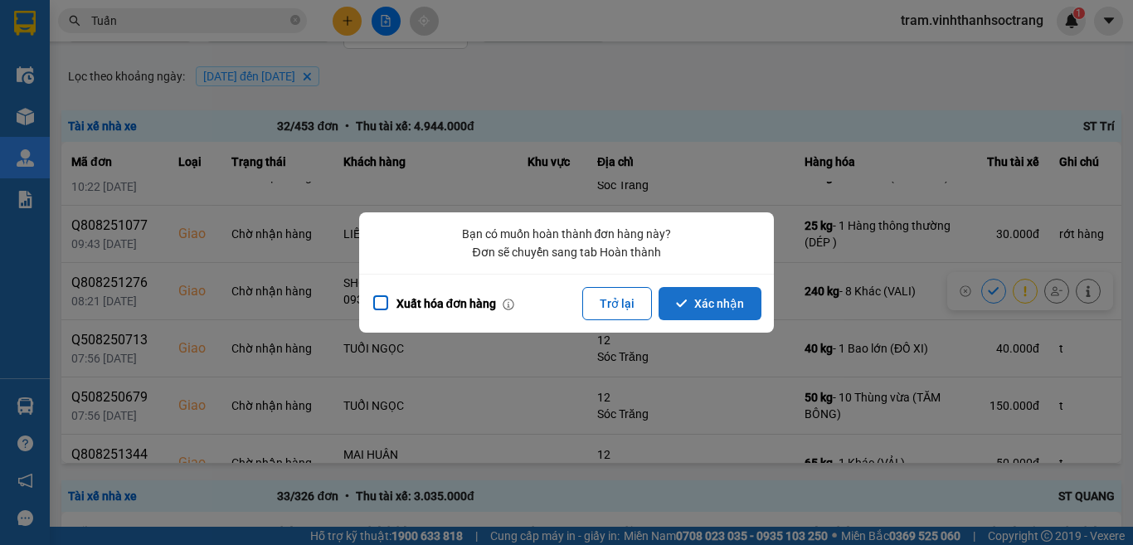
click at [715, 312] on button "Xác nhận" at bounding box center [709, 303] width 103 height 33
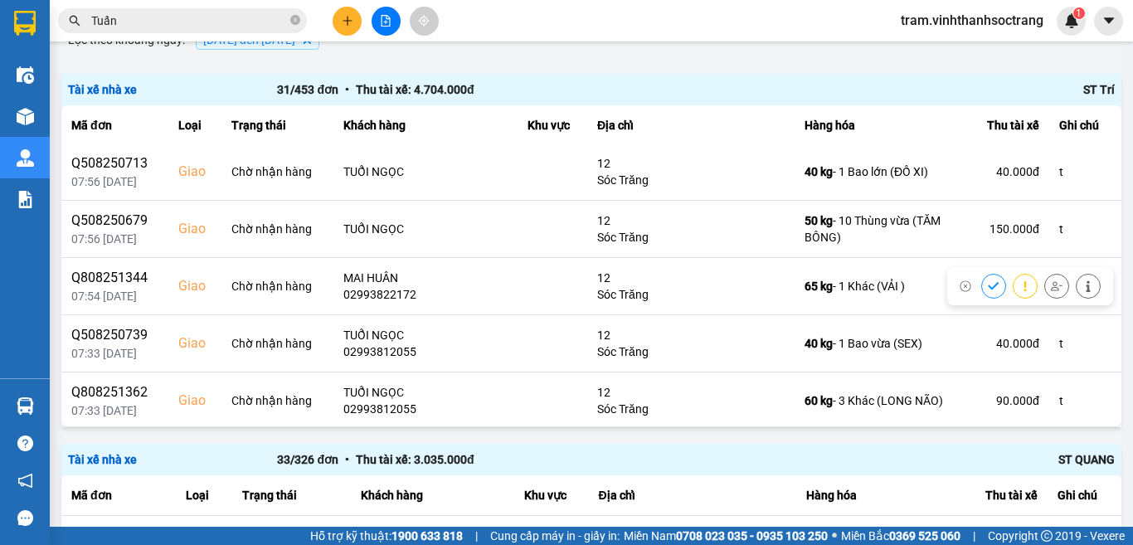
scroll to position [829, 0]
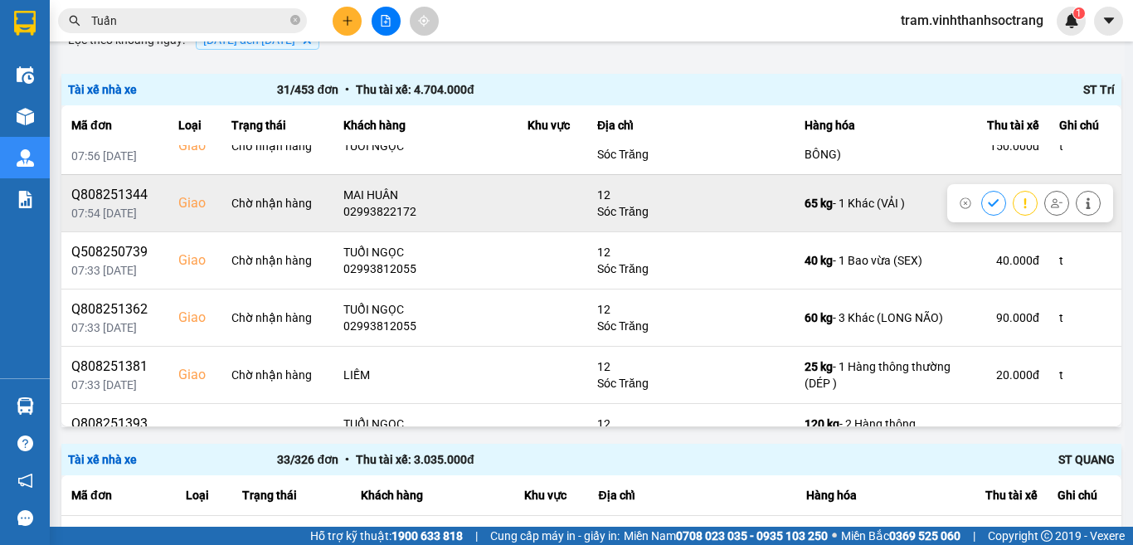
click at [982, 208] on button at bounding box center [993, 202] width 23 height 29
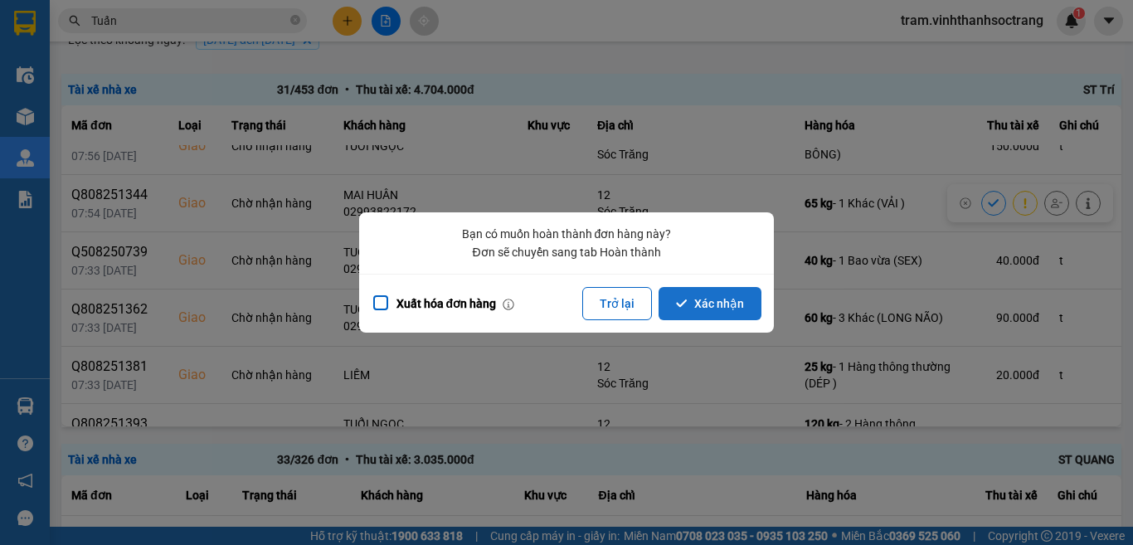
click at [693, 311] on button "Xác nhận" at bounding box center [709, 303] width 103 height 33
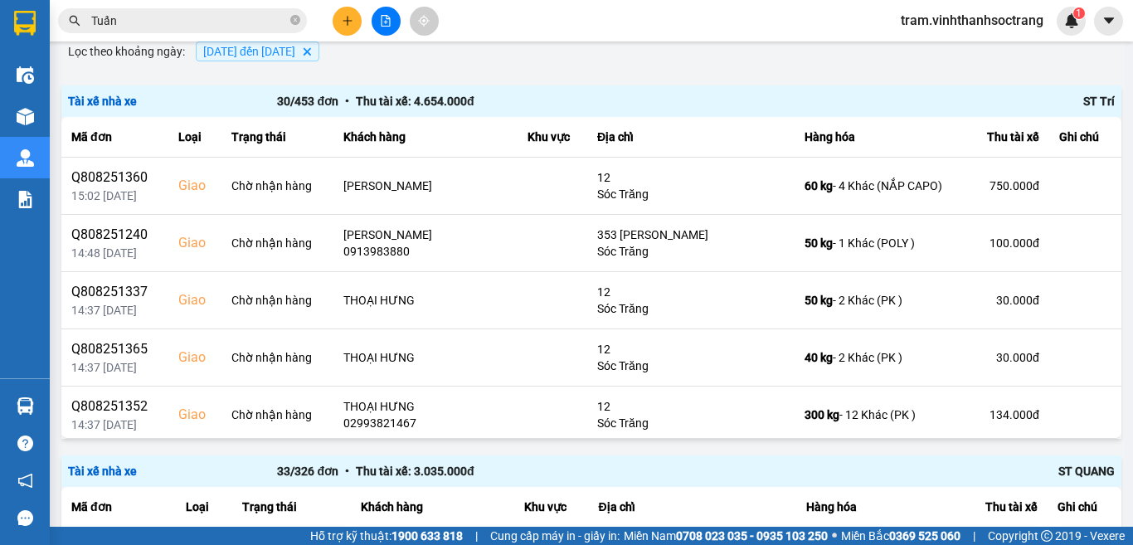
scroll to position [166, 0]
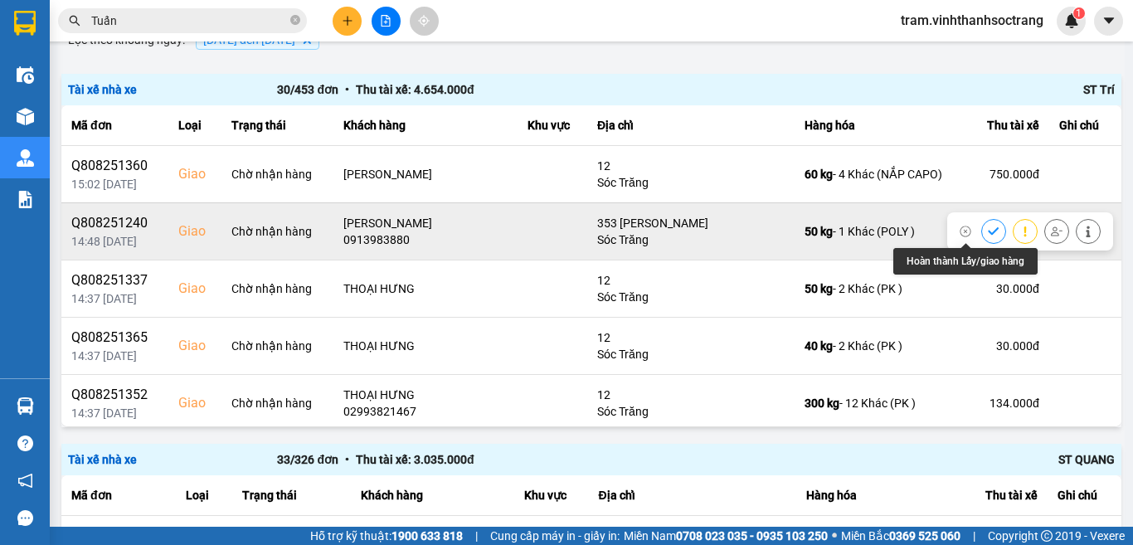
click at [988, 226] on icon at bounding box center [994, 232] width 12 height 12
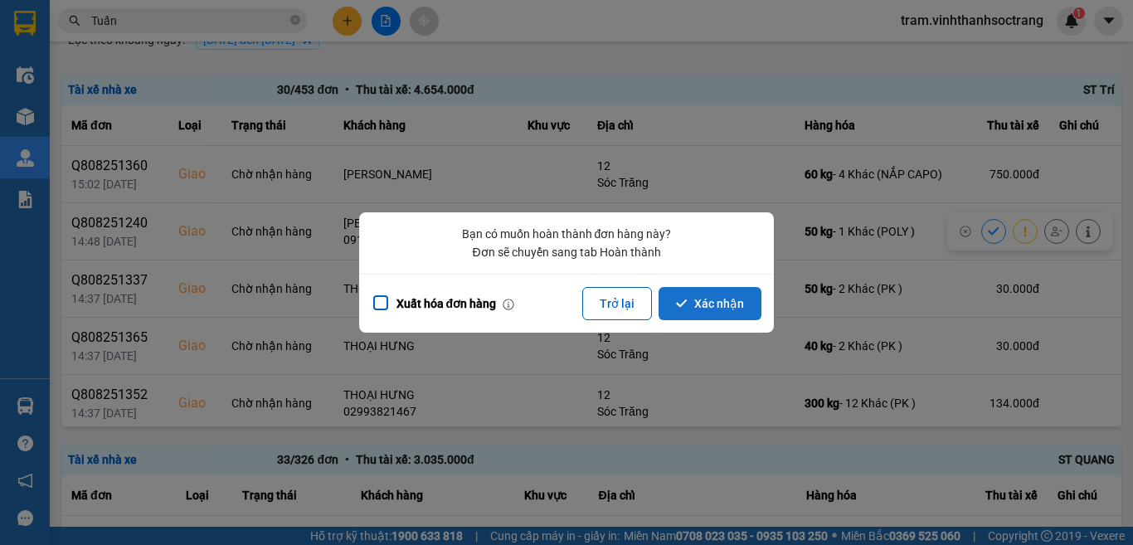
click at [740, 297] on button "Xác nhận" at bounding box center [709, 303] width 103 height 33
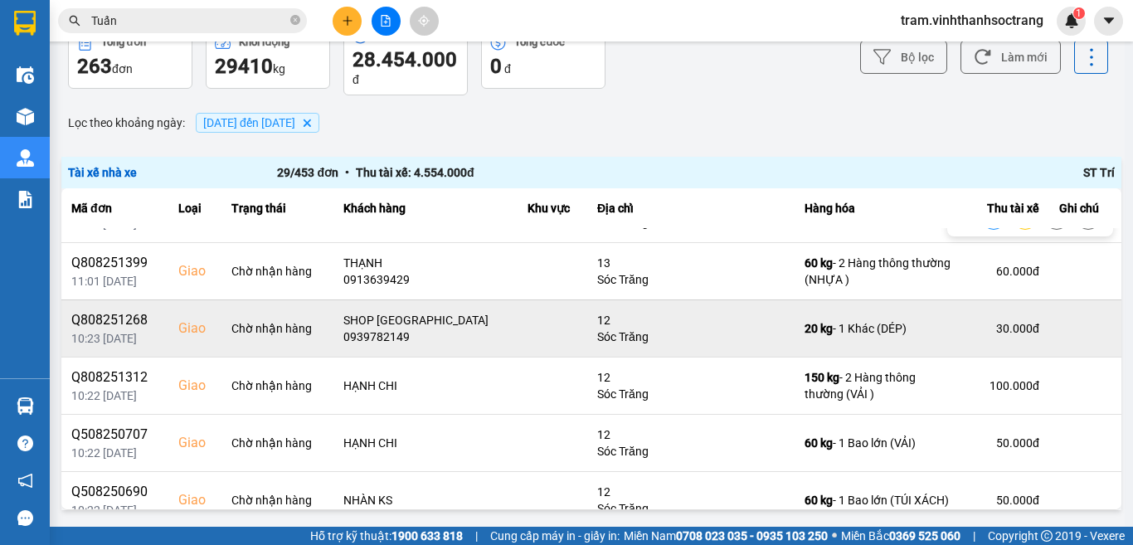
scroll to position [332, 0]
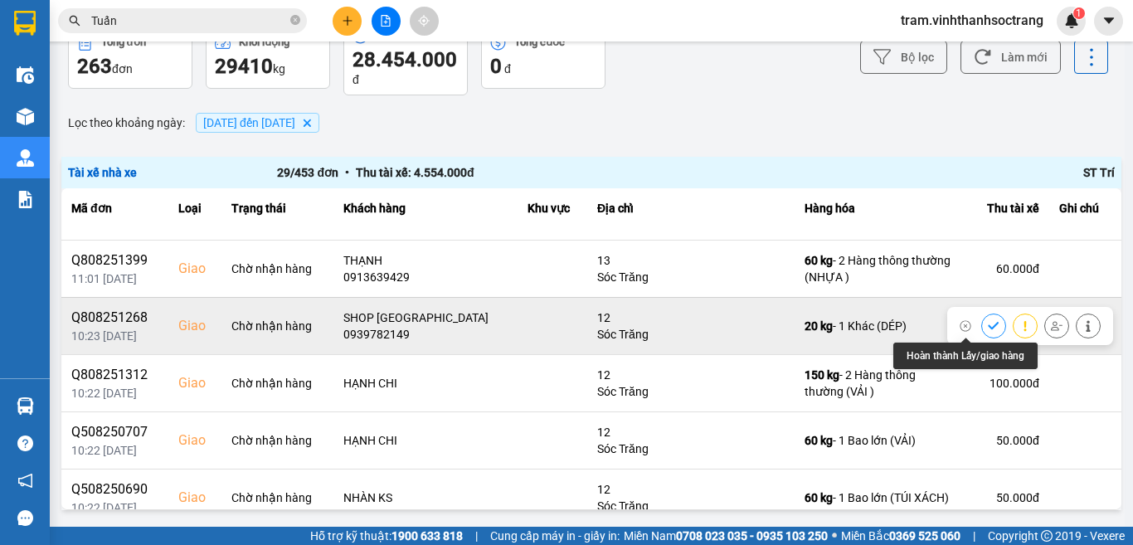
click at [988, 325] on icon at bounding box center [994, 326] width 12 height 12
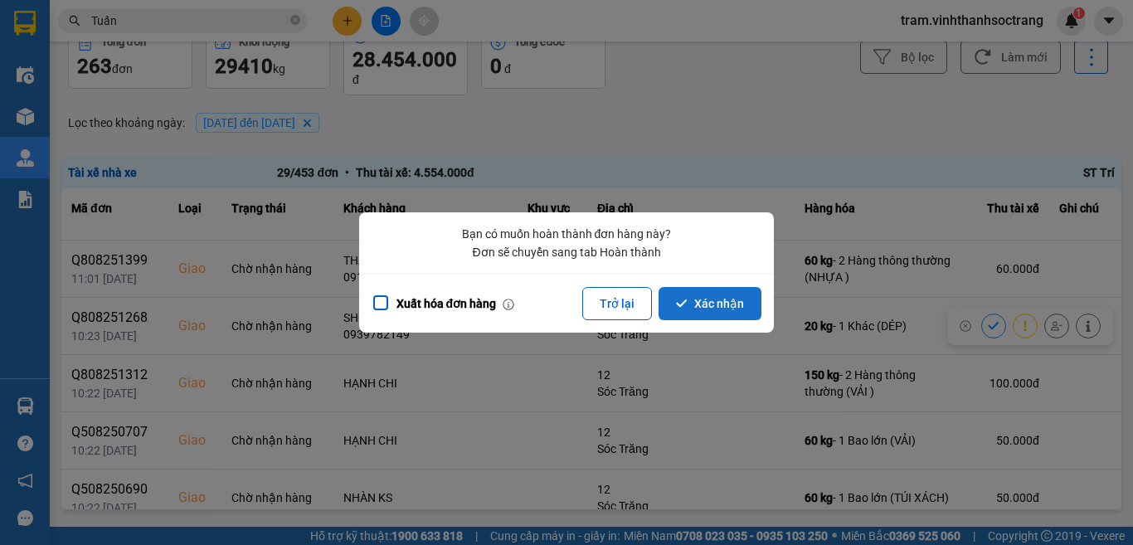
click at [718, 313] on button "Xác nhận" at bounding box center [709, 303] width 103 height 33
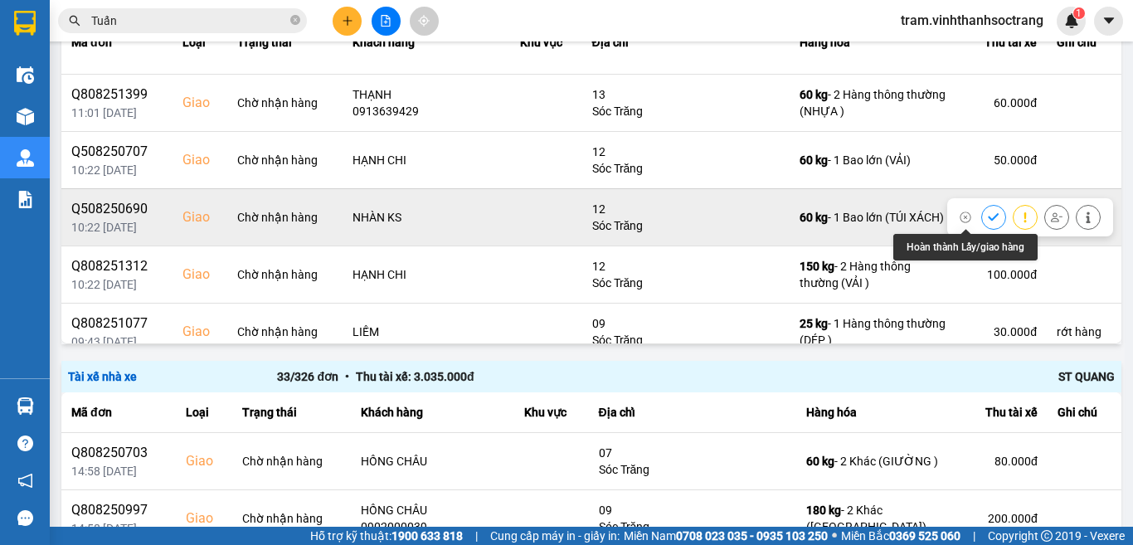
click at [988, 212] on icon at bounding box center [994, 217] width 12 height 12
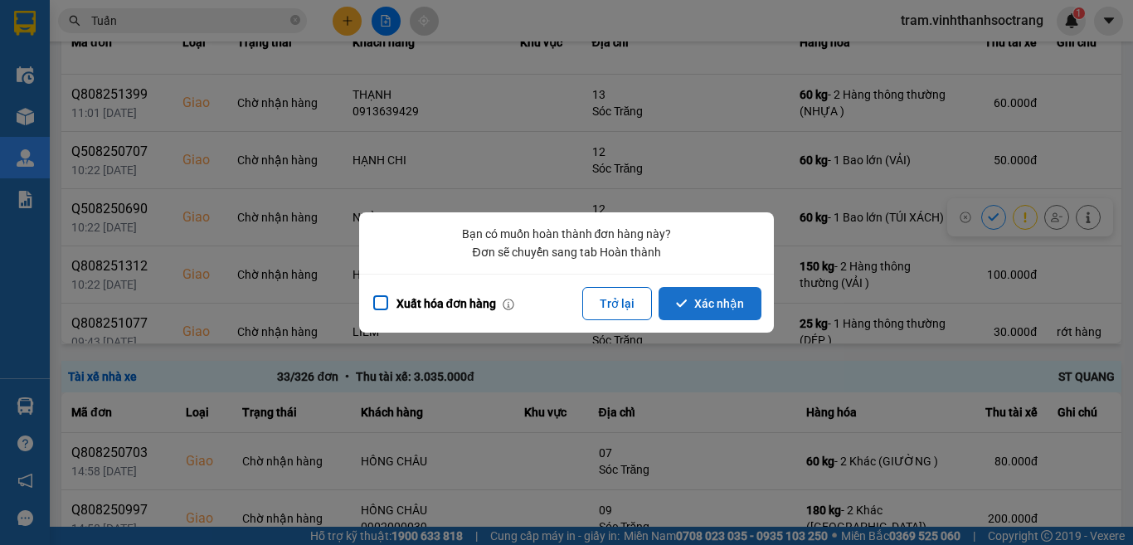
click at [735, 300] on button "Xác nhận" at bounding box center [709, 303] width 103 height 33
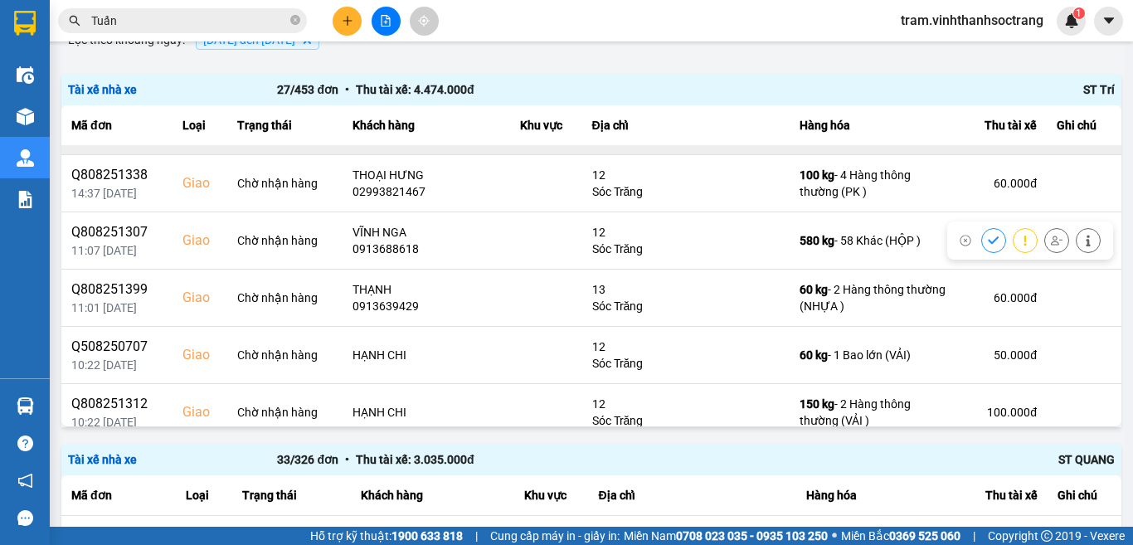
scroll to position [249, 0]
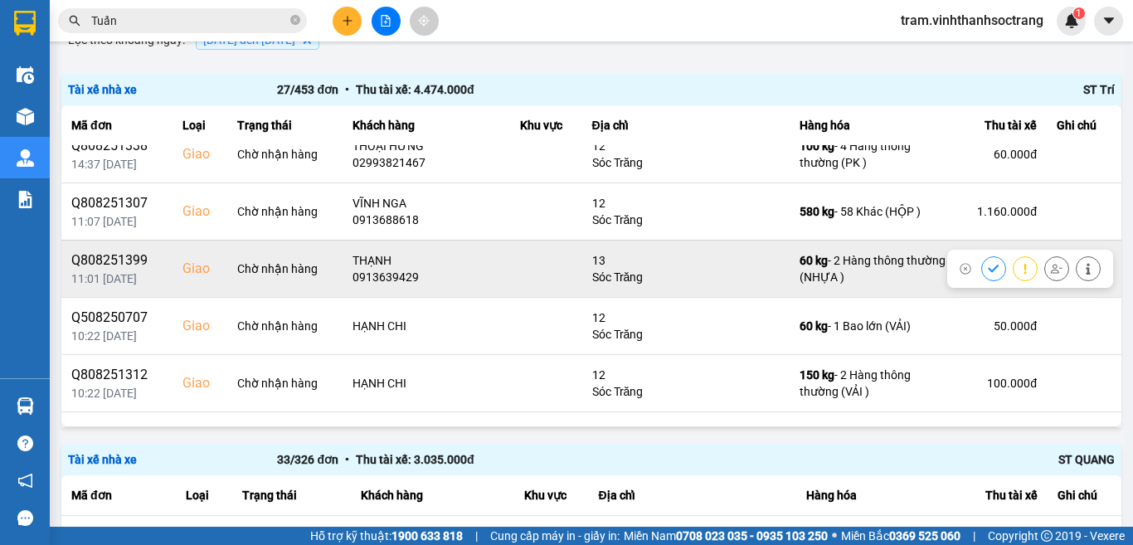
click at [988, 265] on icon at bounding box center [994, 269] width 12 height 12
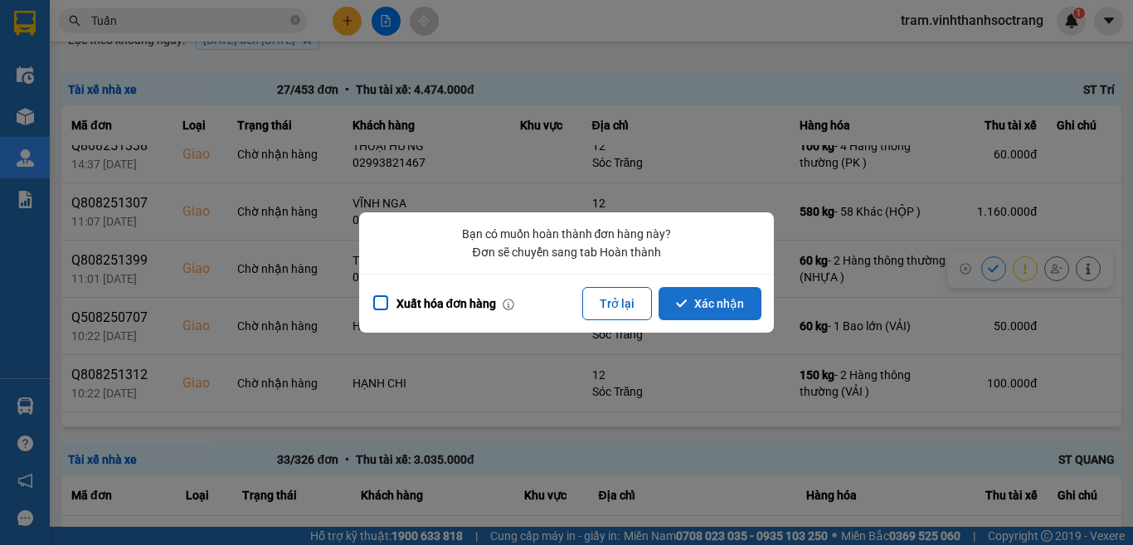
click at [753, 293] on button "Xác nhận" at bounding box center [709, 303] width 103 height 33
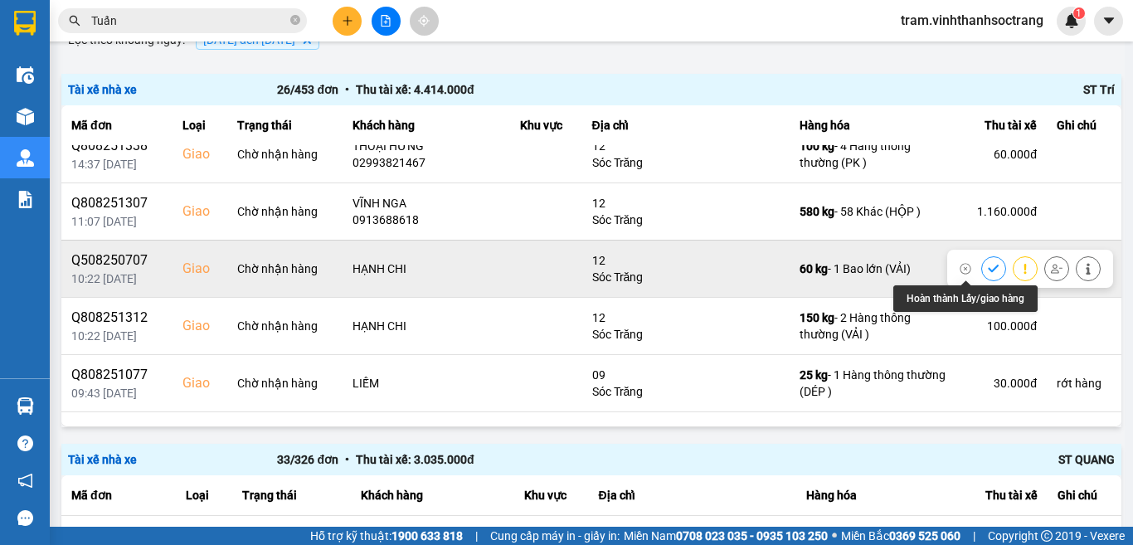
click at [988, 267] on icon at bounding box center [993, 268] width 11 height 7
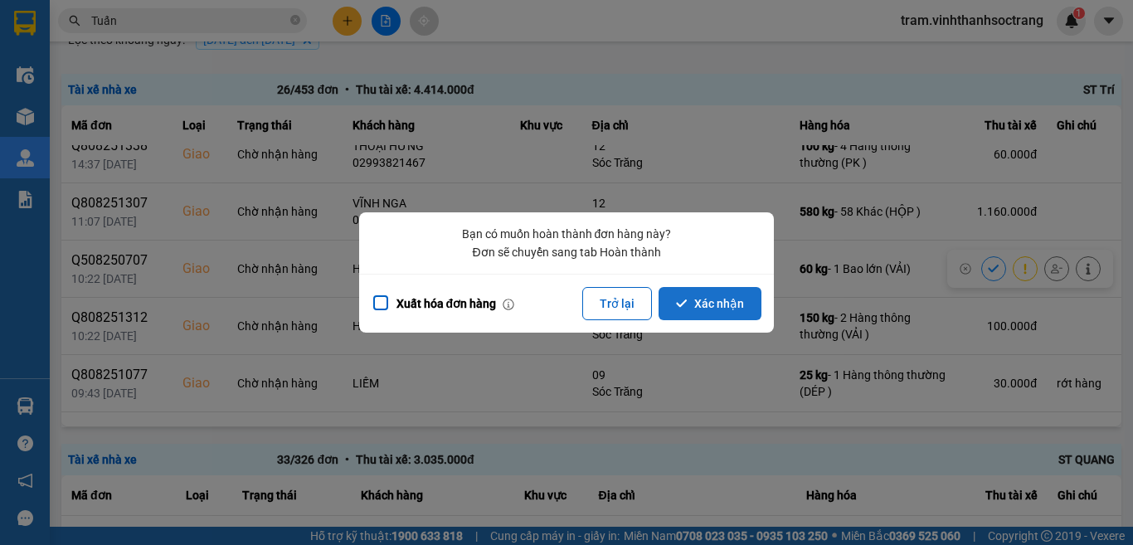
click at [696, 304] on button "Xác nhận" at bounding box center [709, 303] width 103 height 33
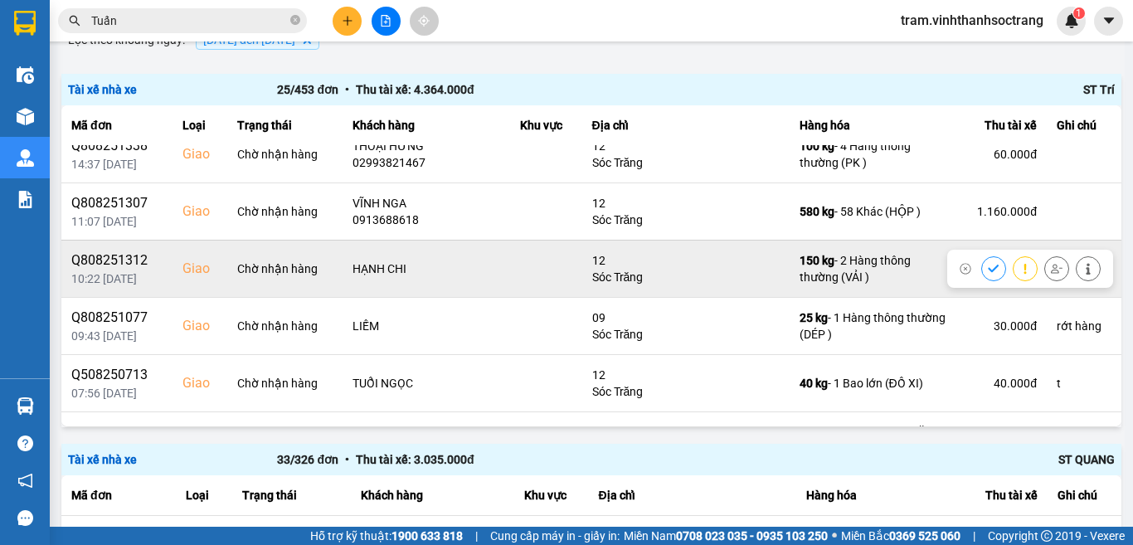
click at [988, 270] on icon at bounding box center [994, 269] width 12 height 12
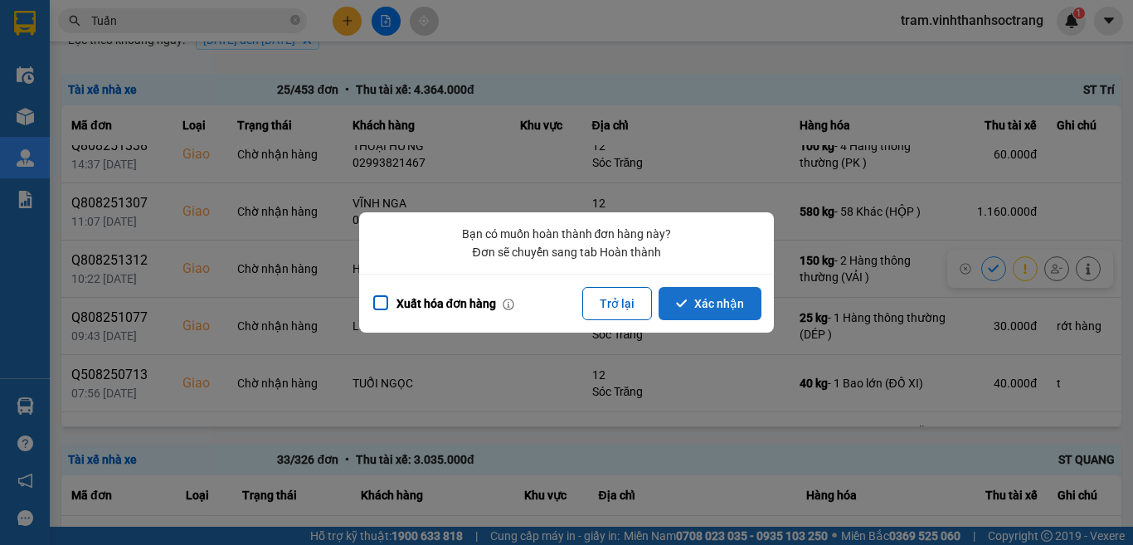
click at [708, 296] on button "Xác nhận" at bounding box center [709, 303] width 103 height 33
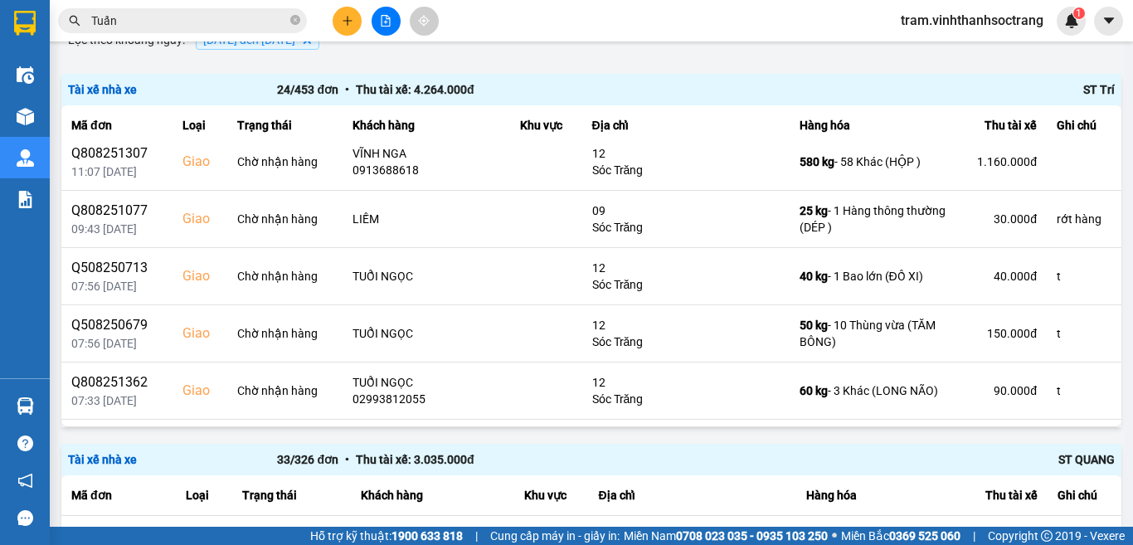
scroll to position [216, 0]
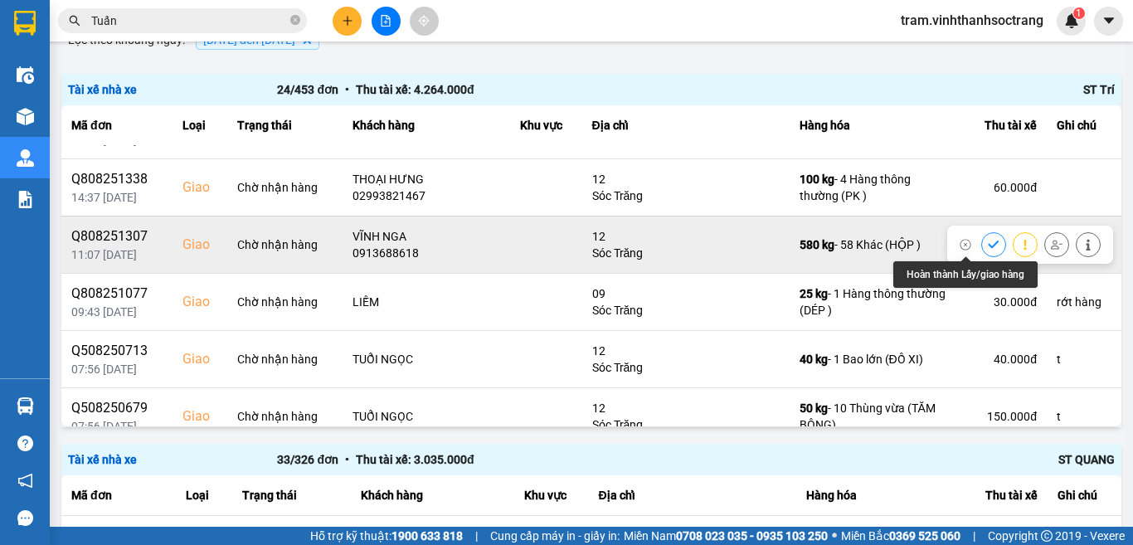
click at [988, 241] on icon at bounding box center [993, 243] width 11 height 7
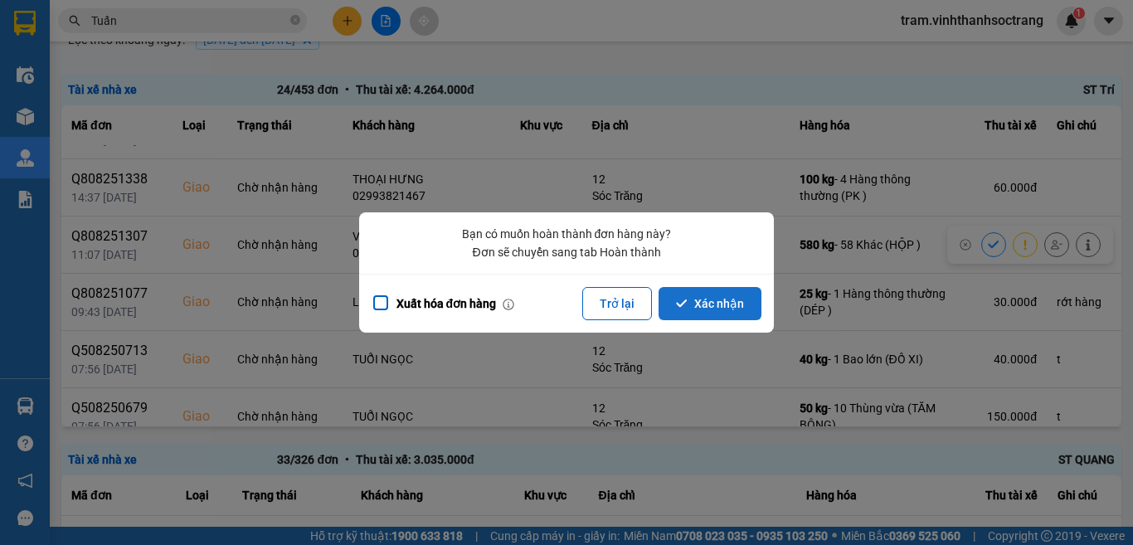
click at [710, 307] on button "Xác nhận" at bounding box center [709, 303] width 103 height 33
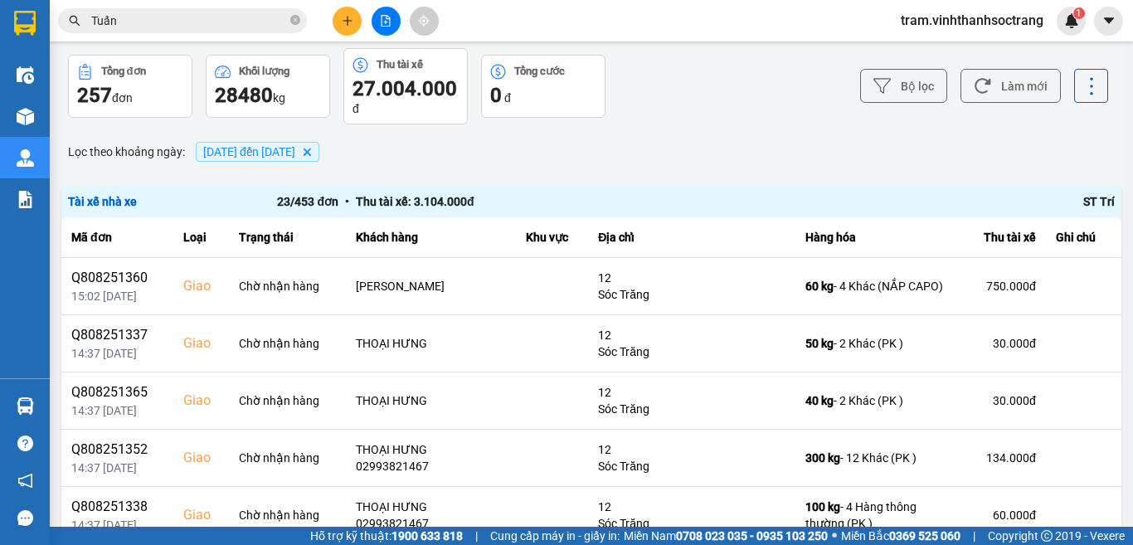
scroll to position [83, 0]
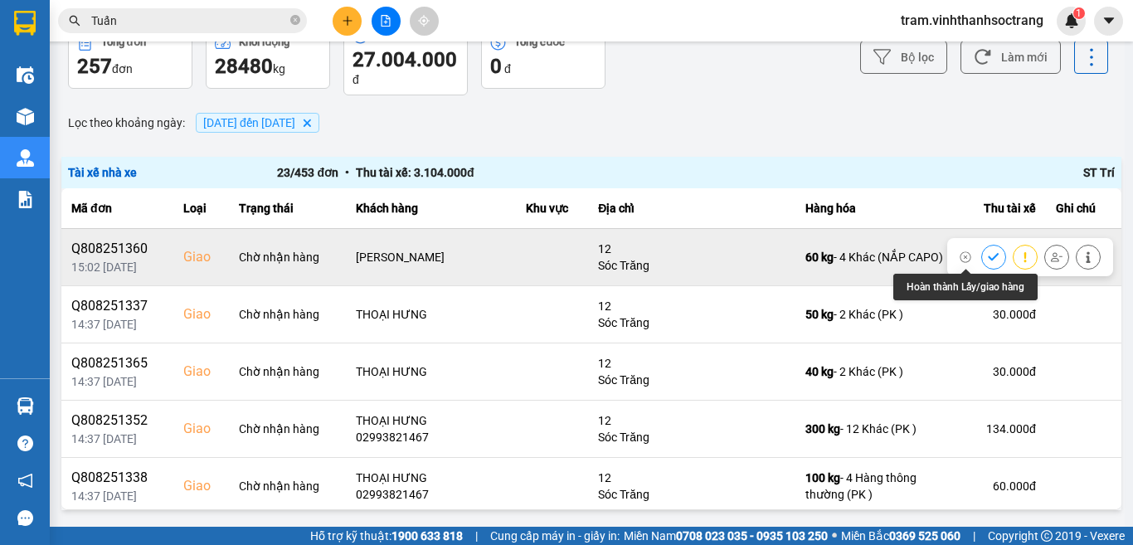
click at [982, 254] on button at bounding box center [993, 256] width 23 height 29
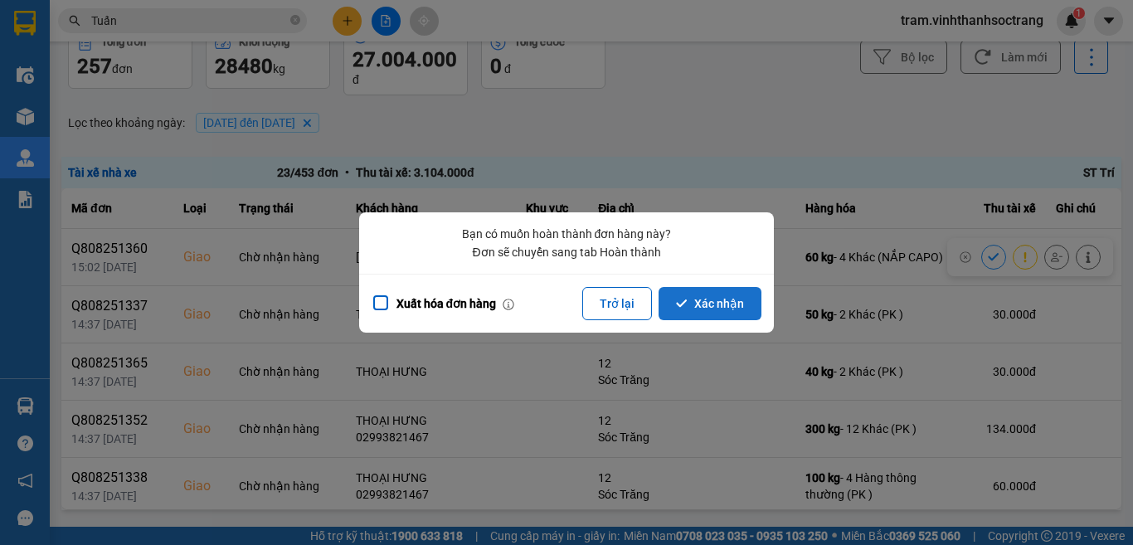
click at [751, 297] on button "Xác nhận" at bounding box center [709, 303] width 103 height 33
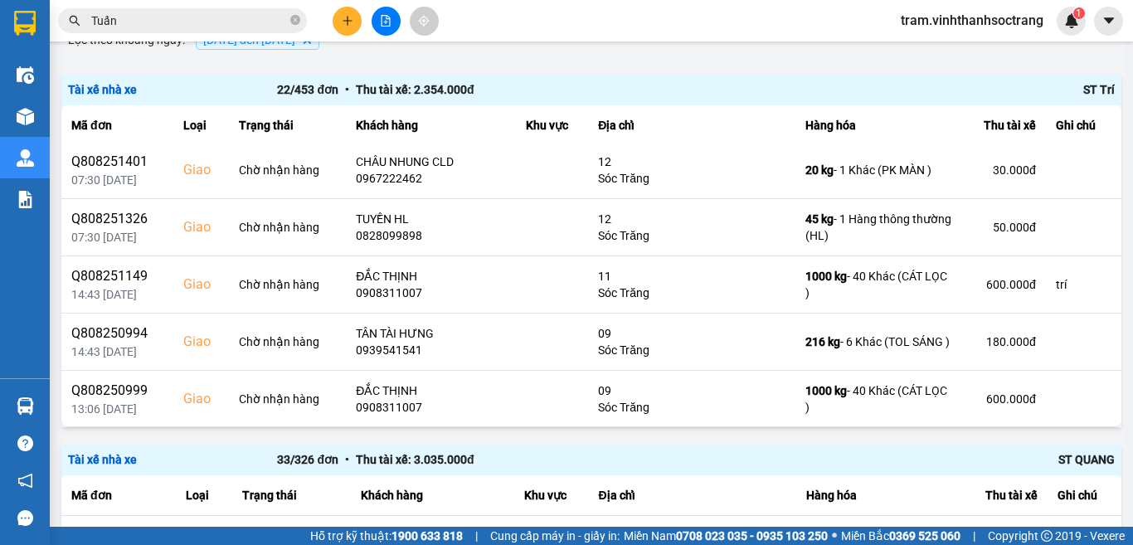
scroll to position [978, 0]
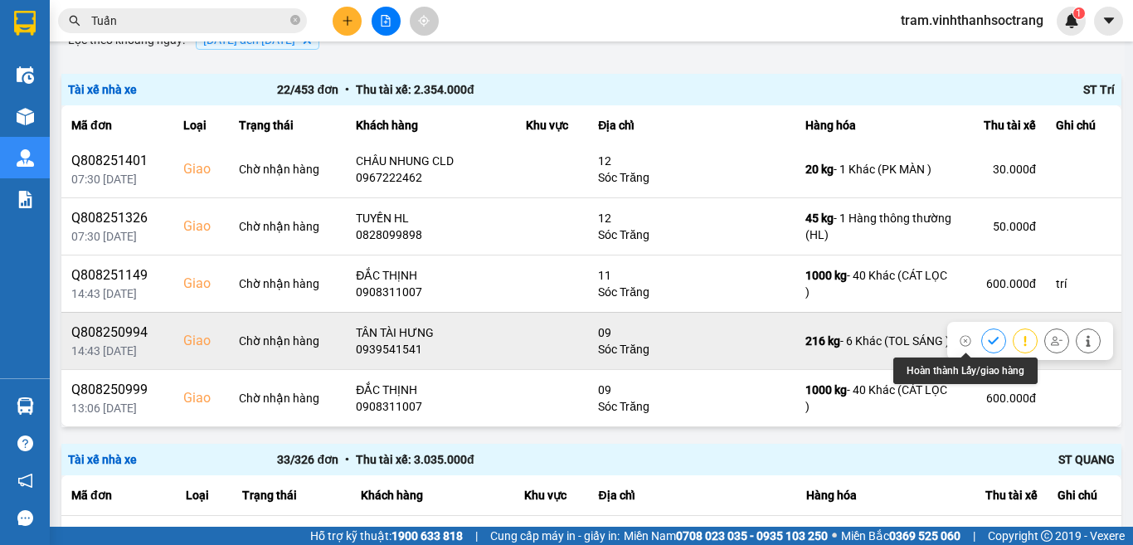
click at [982, 341] on button at bounding box center [993, 340] width 23 height 29
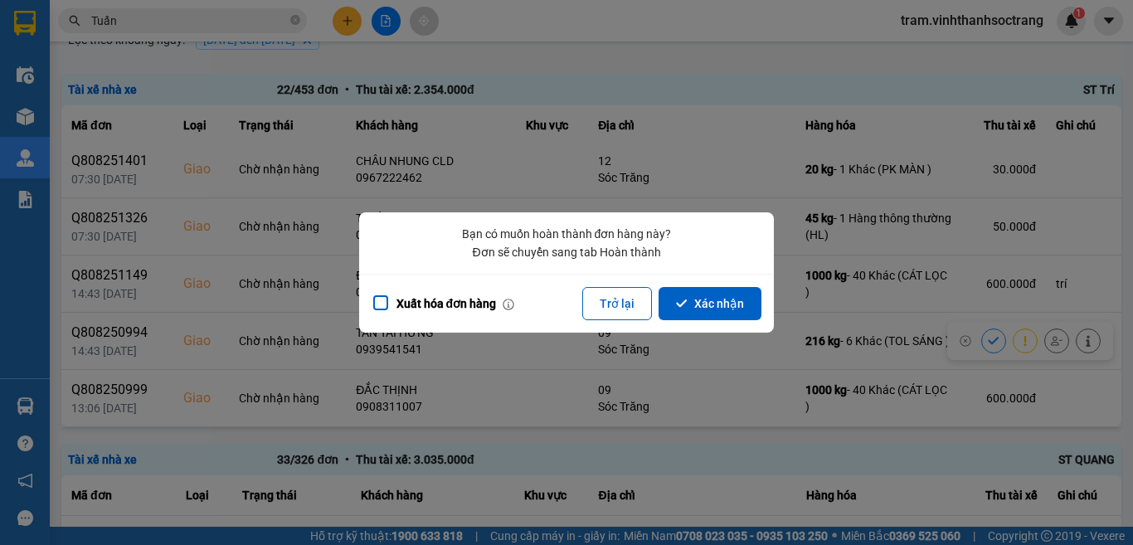
click at [707, 307] on button "Xác nhận" at bounding box center [709, 303] width 103 height 33
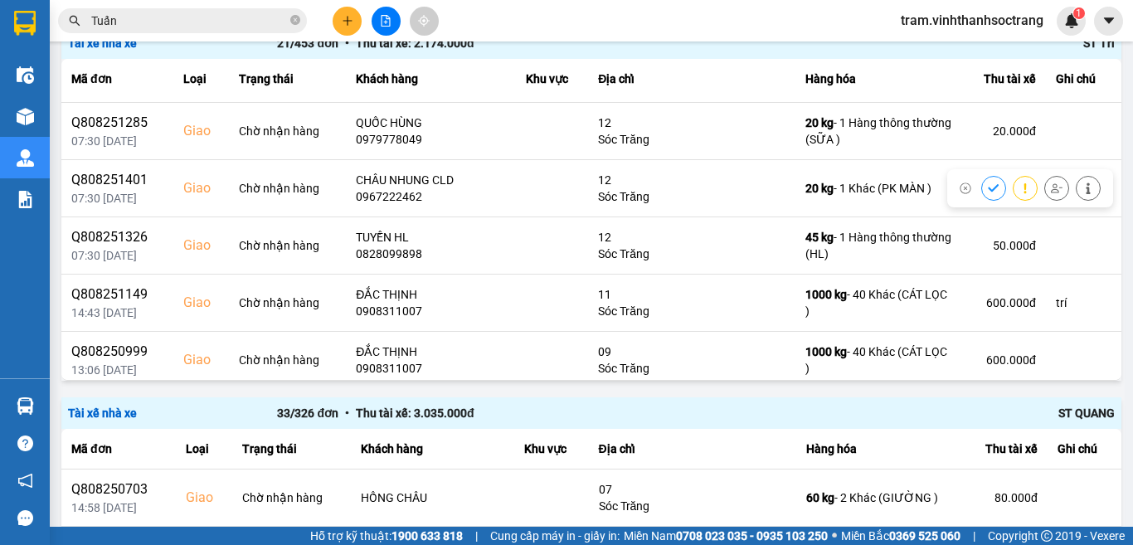
scroll to position [921, 0]
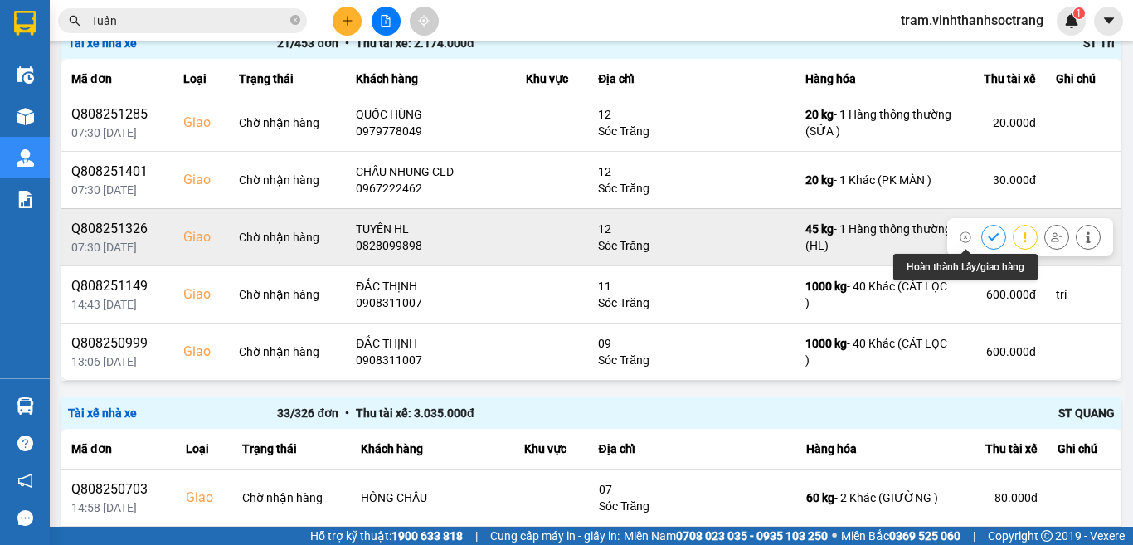
click at [988, 238] on icon at bounding box center [993, 236] width 11 height 7
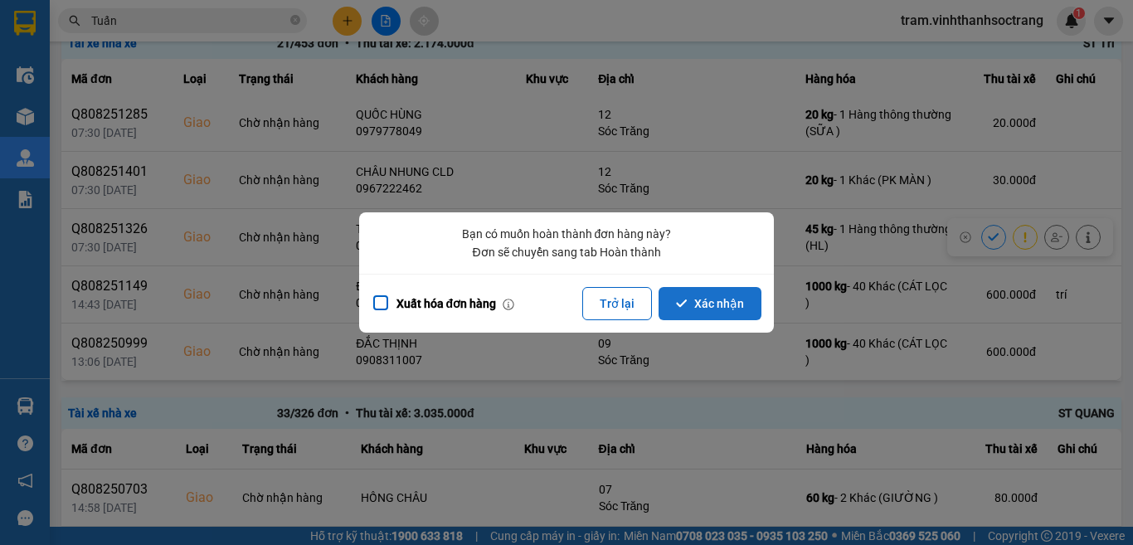
click at [707, 294] on button "Xác nhận" at bounding box center [709, 303] width 103 height 33
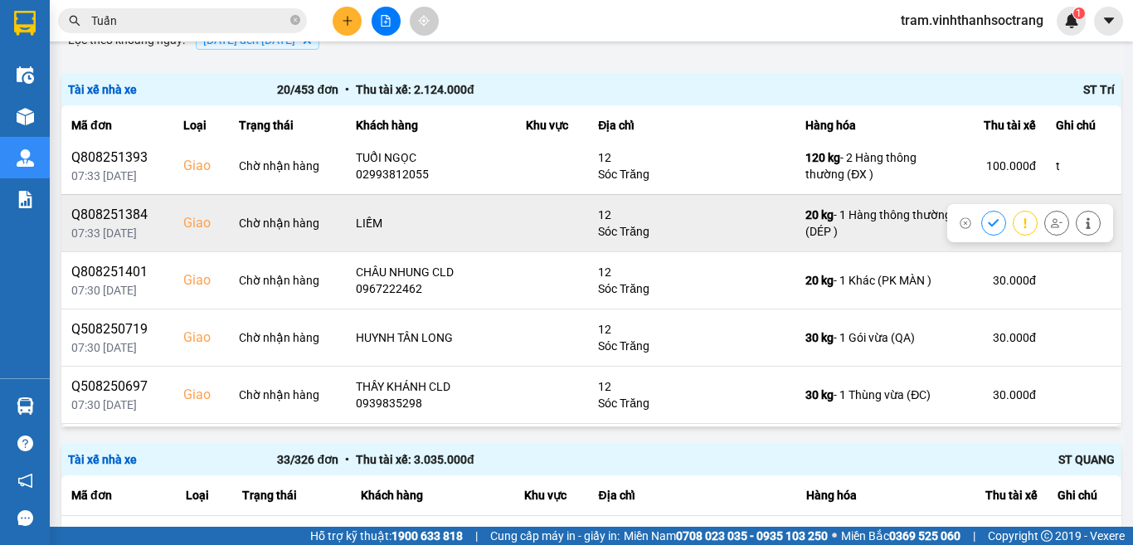
scroll to position [829, 0]
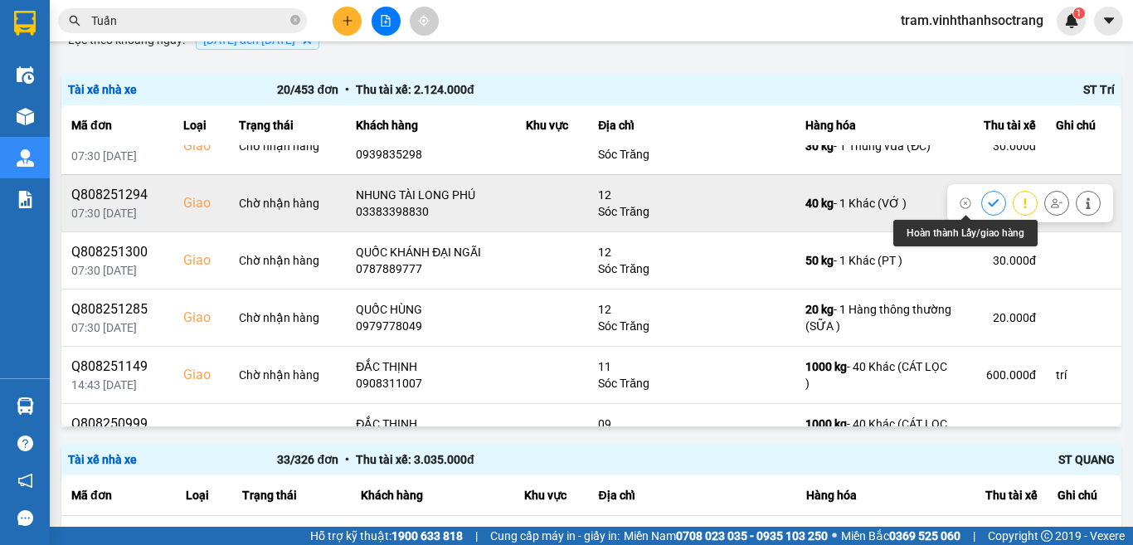
click at [988, 197] on icon at bounding box center [994, 203] width 12 height 12
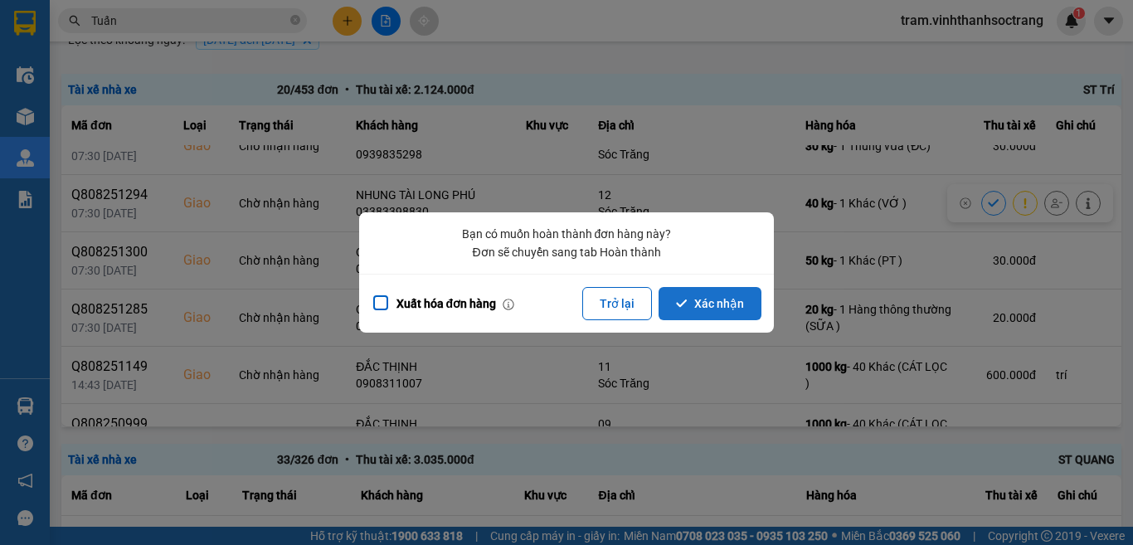
click at [736, 310] on button "Xác nhận" at bounding box center [709, 303] width 103 height 33
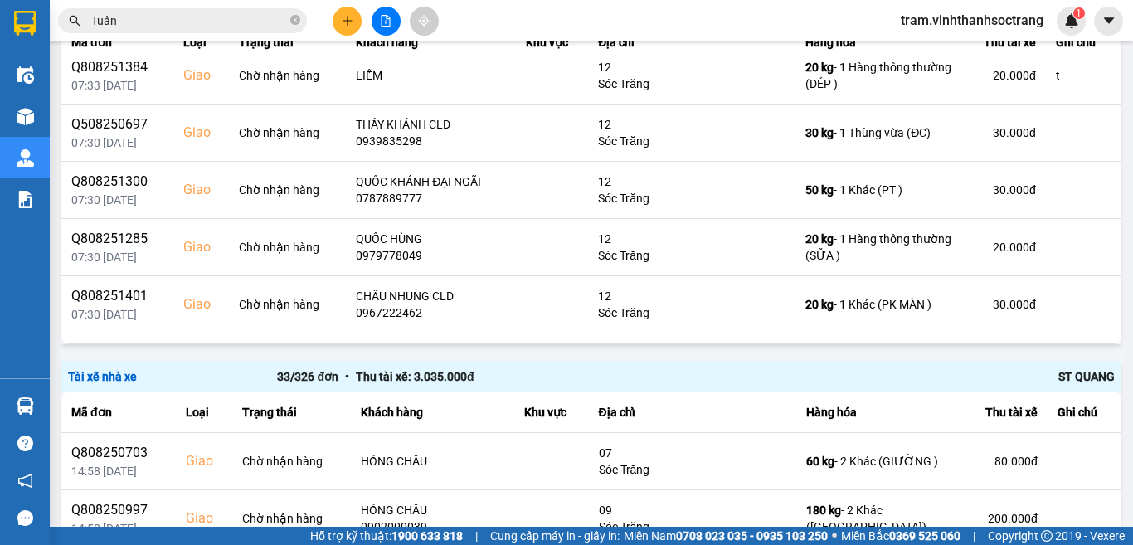
scroll to position [640, 0]
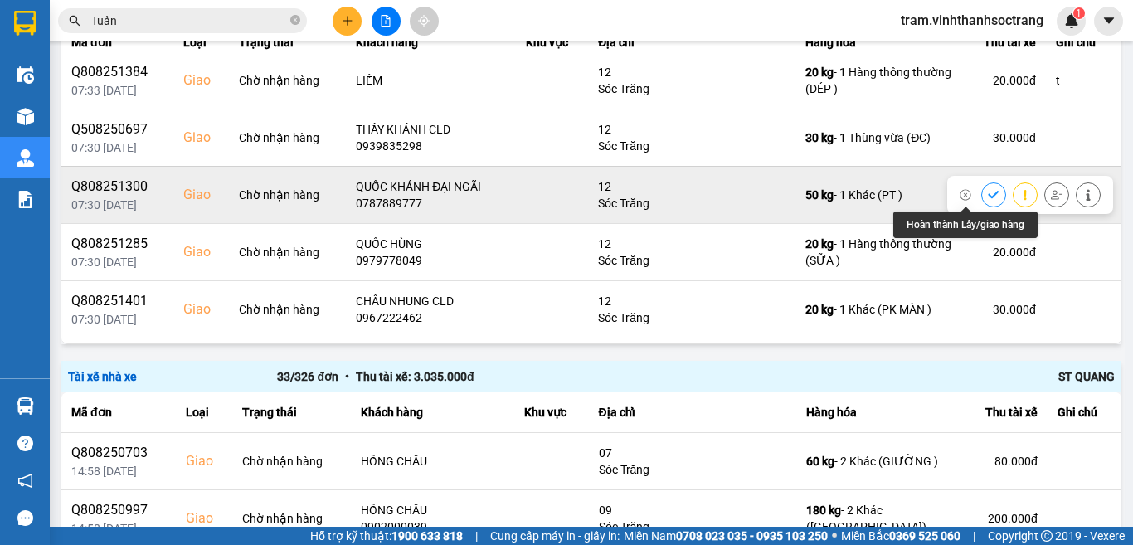
click at [988, 193] on icon at bounding box center [994, 195] width 12 height 12
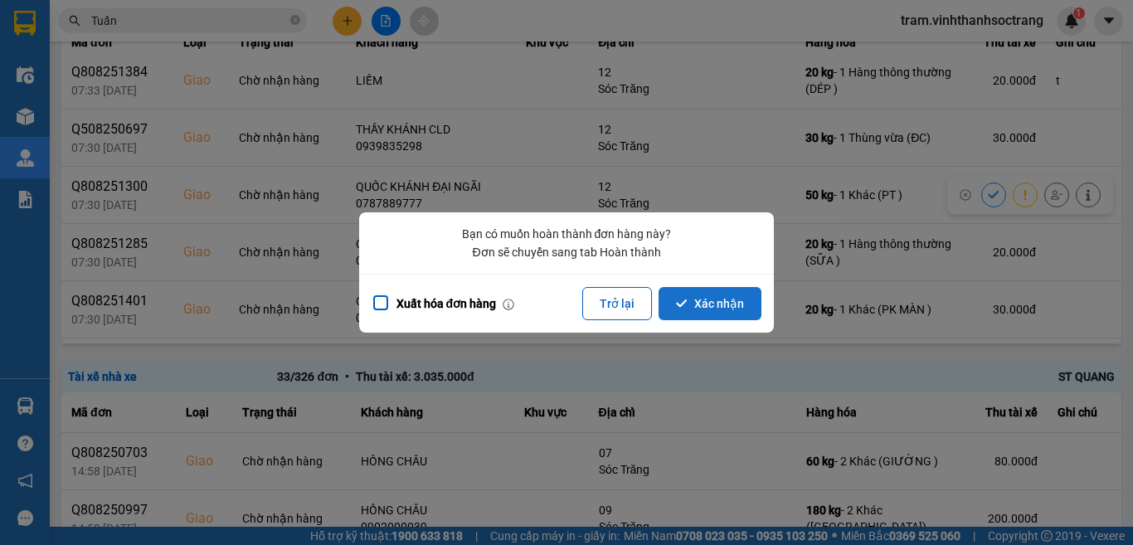
click at [720, 293] on button "Xác nhận" at bounding box center [709, 303] width 103 height 33
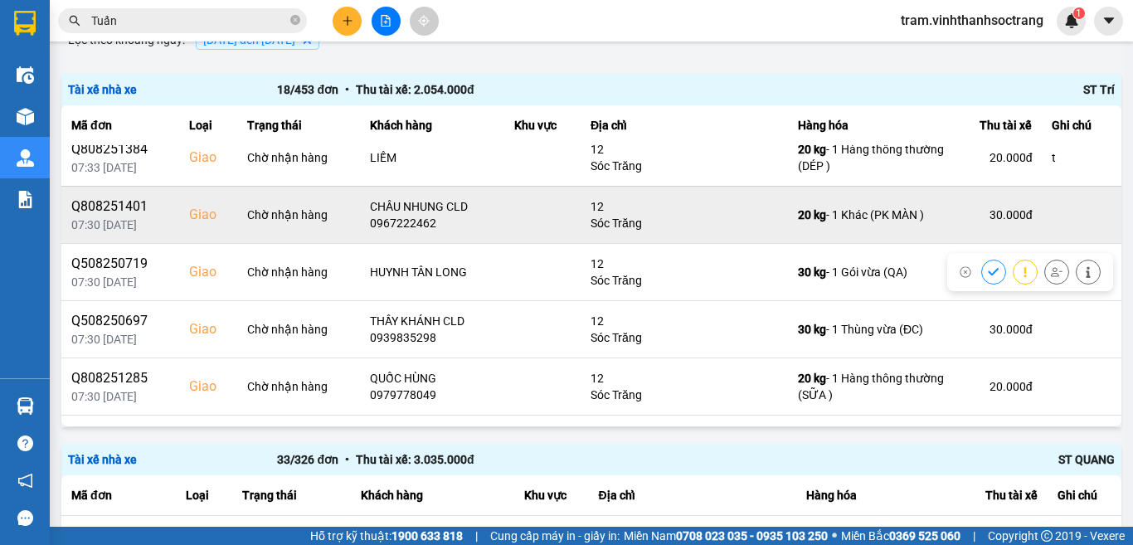
scroll to position [663, 0]
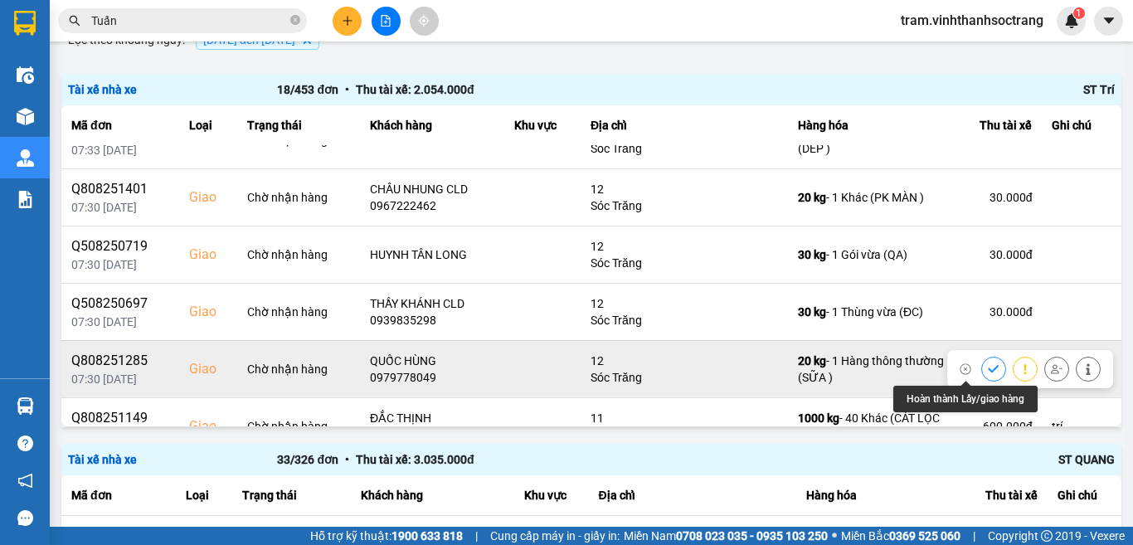
click at [988, 369] on icon at bounding box center [994, 369] width 12 height 12
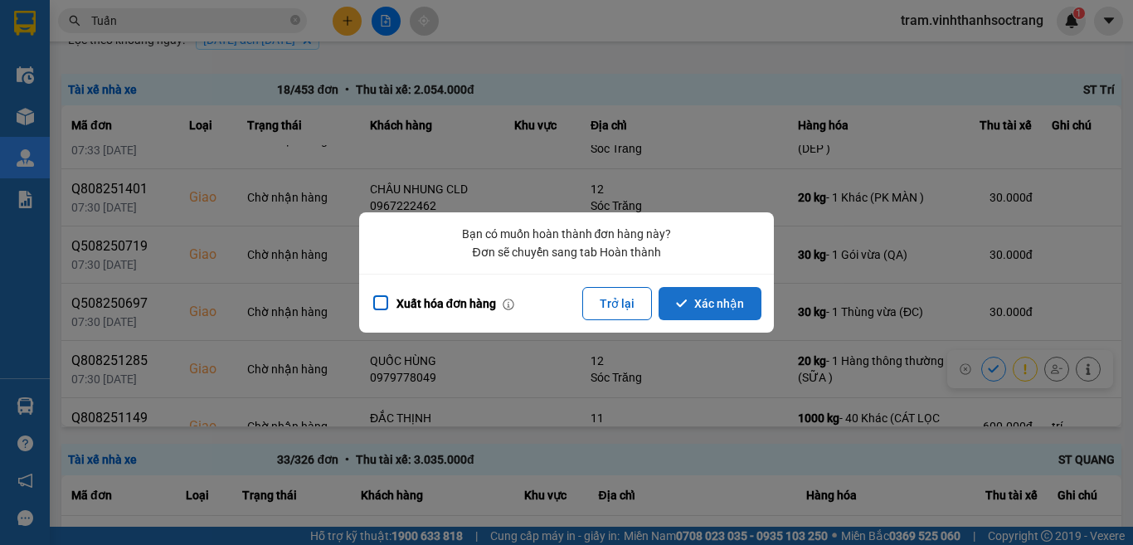
click at [688, 312] on button "Xác nhận" at bounding box center [709, 303] width 103 height 33
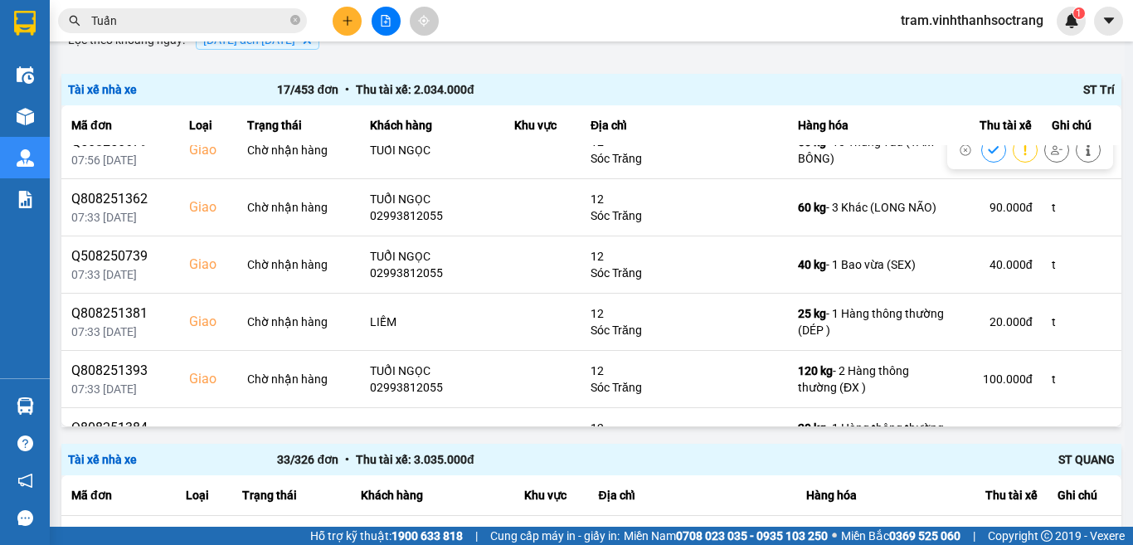
scroll to position [580, 0]
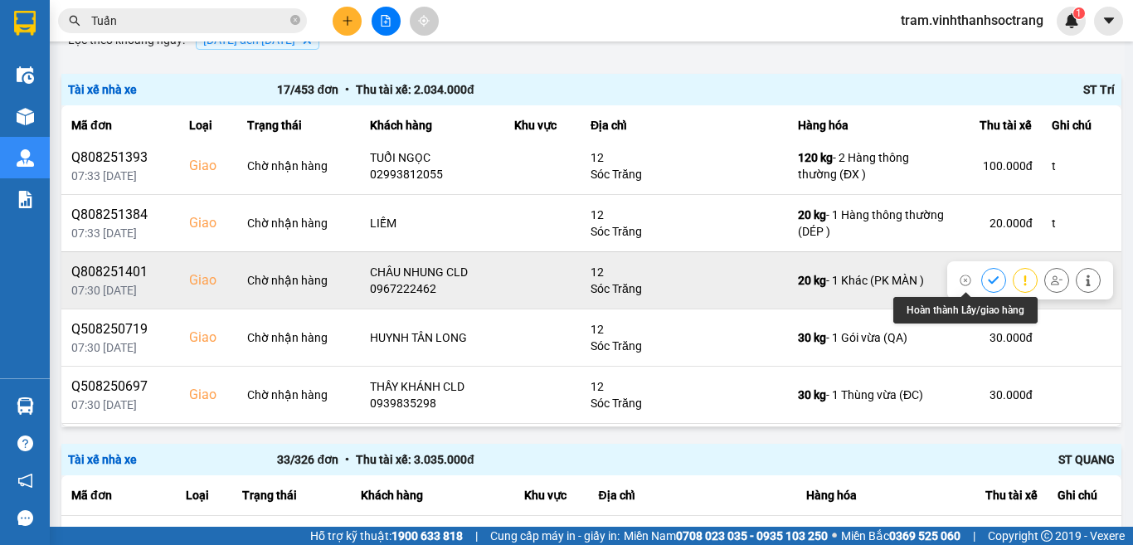
click at [988, 274] on icon at bounding box center [994, 280] width 12 height 12
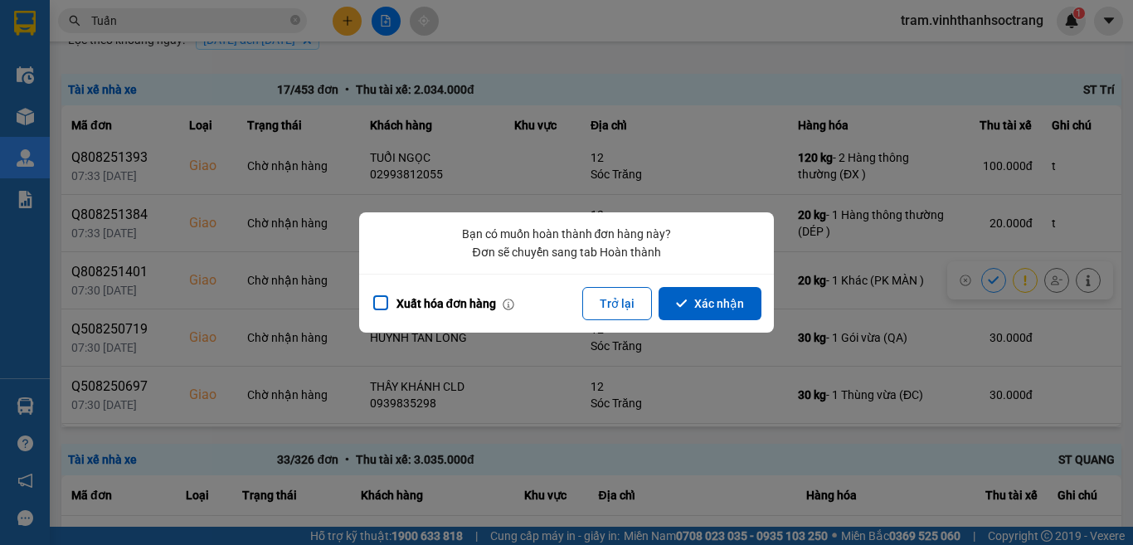
click at [692, 304] on button "Xác nhận" at bounding box center [709, 303] width 103 height 33
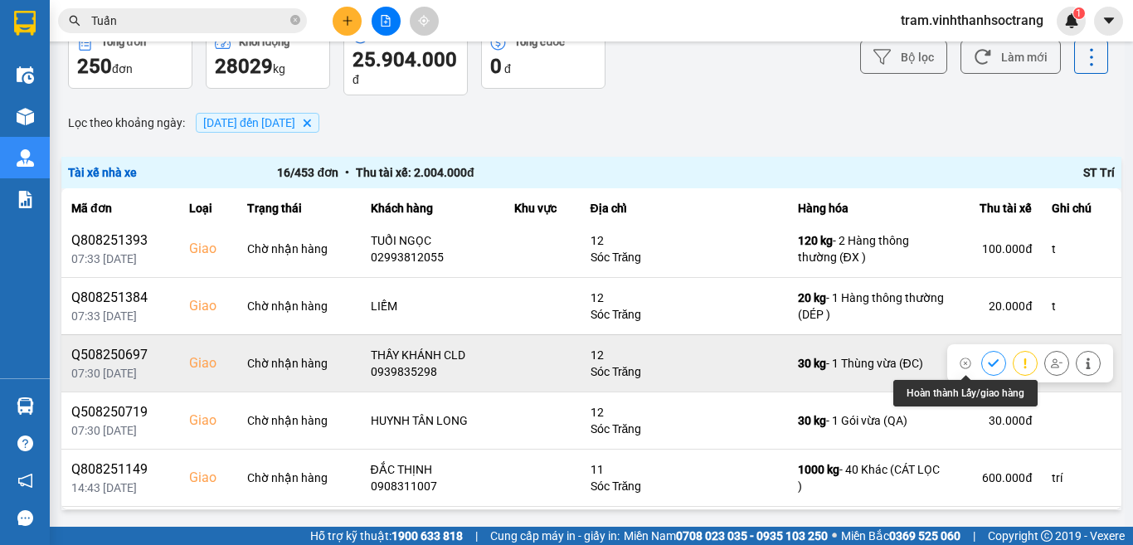
click at [982, 364] on button at bounding box center [993, 362] width 23 height 29
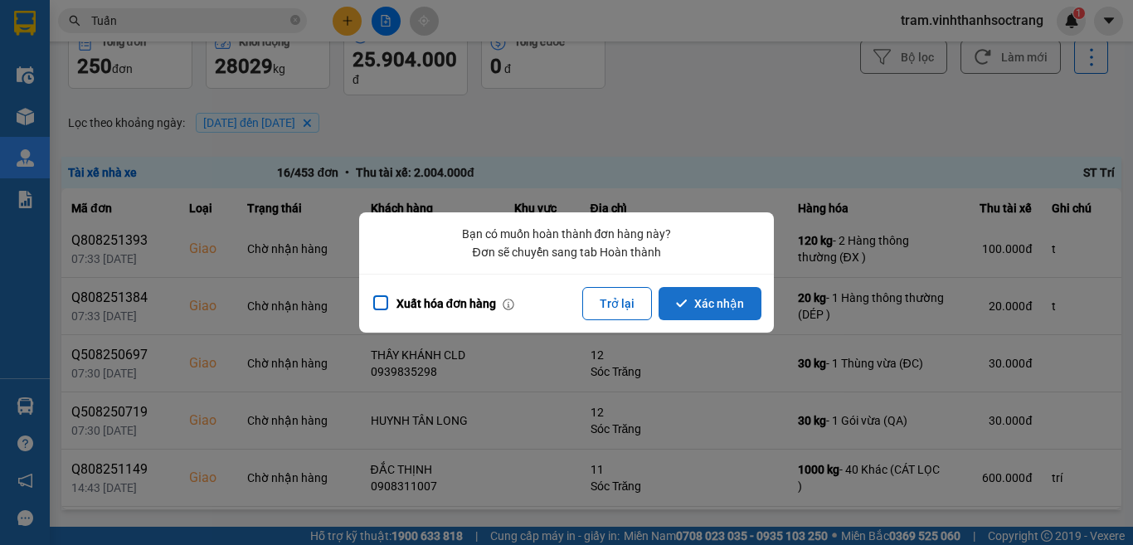
click at [731, 313] on button "Xác nhận" at bounding box center [709, 303] width 103 height 33
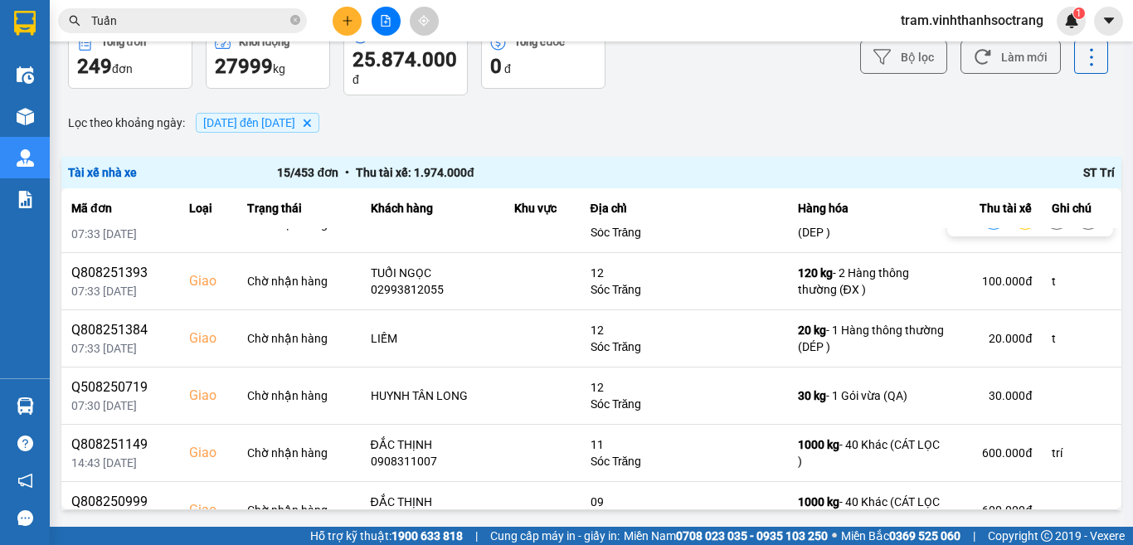
scroll to position [577, 0]
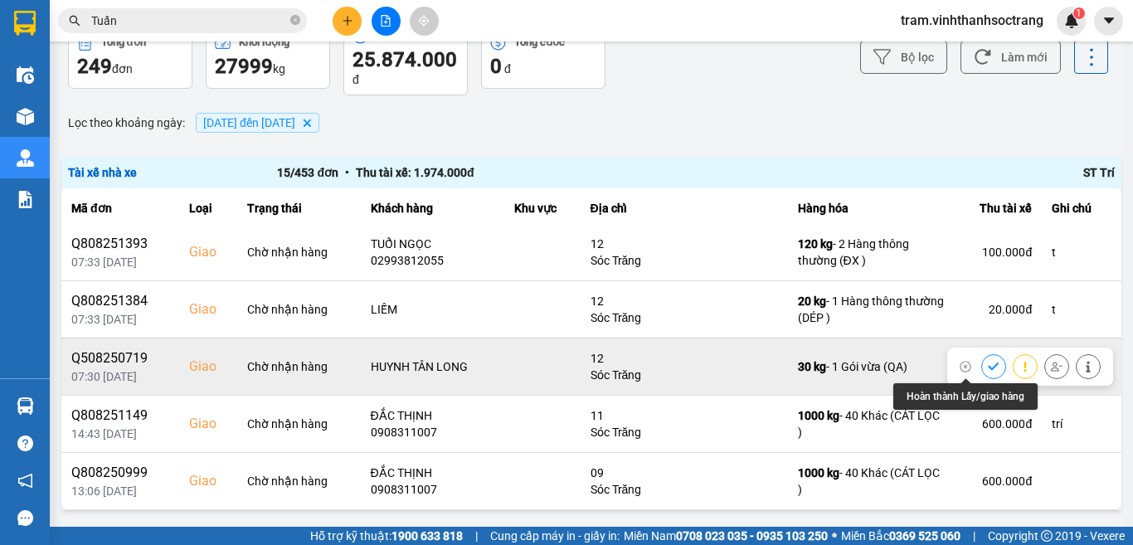
click at [988, 366] on icon at bounding box center [994, 367] width 12 height 12
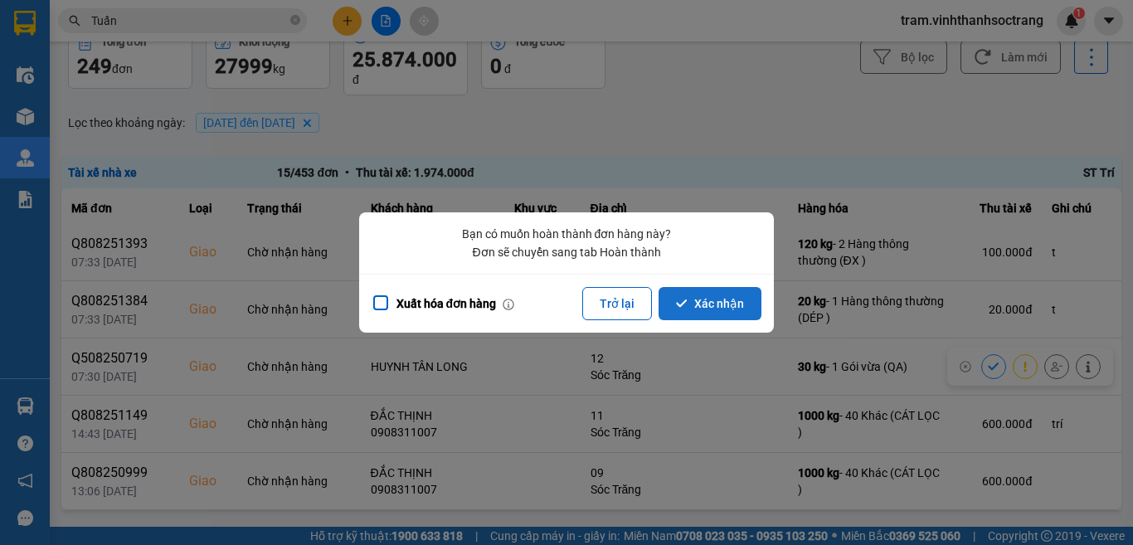
click at [692, 315] on button "Xác nhận" at bounding box center [709, 303] width 103 height 33
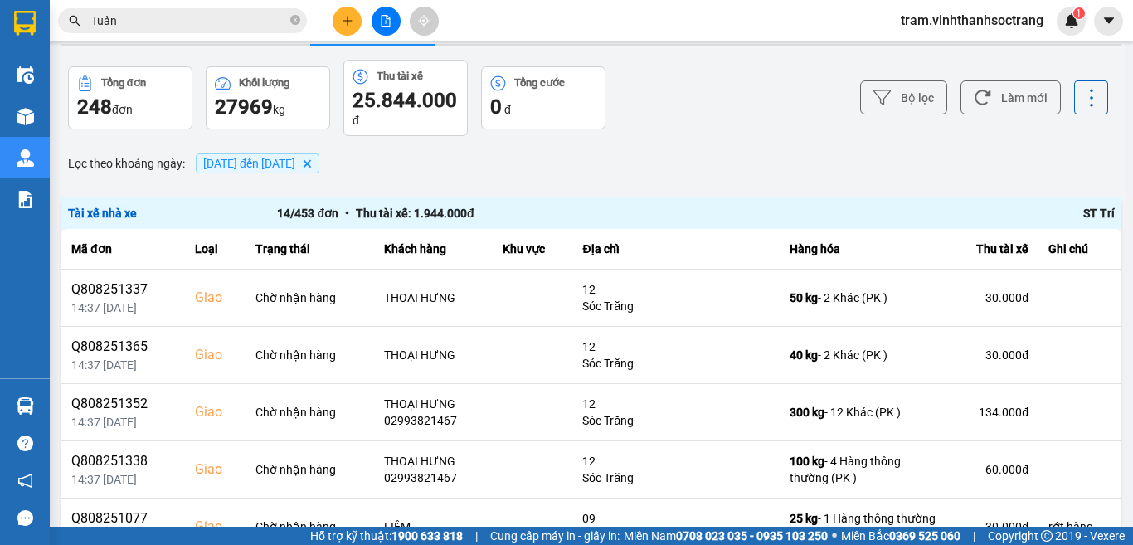
scroll to position [166, 0]
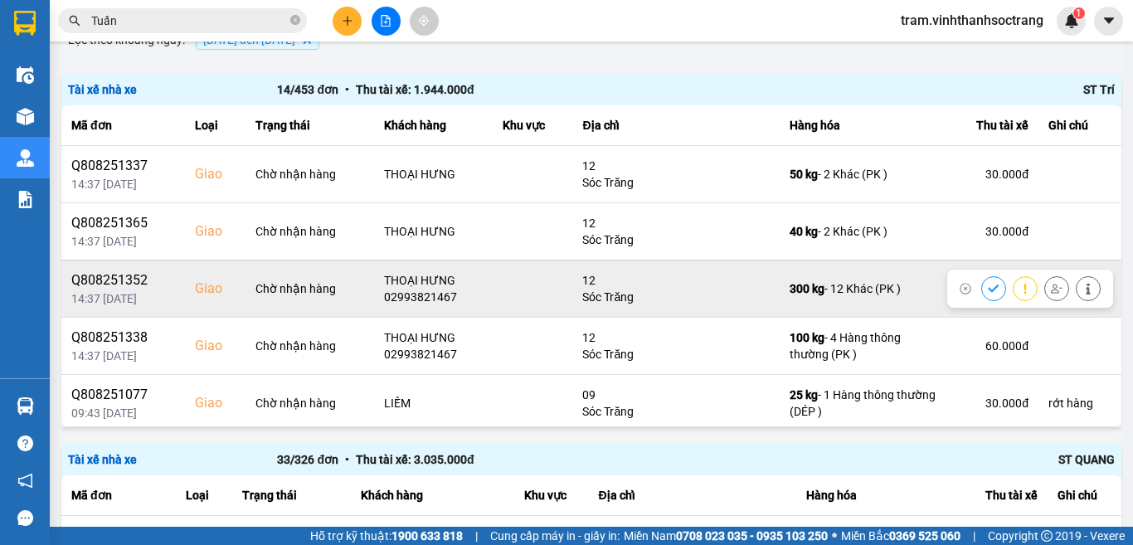
click at [1082, 289] on icon at bounding box center [1088, 289] width 12 height 12
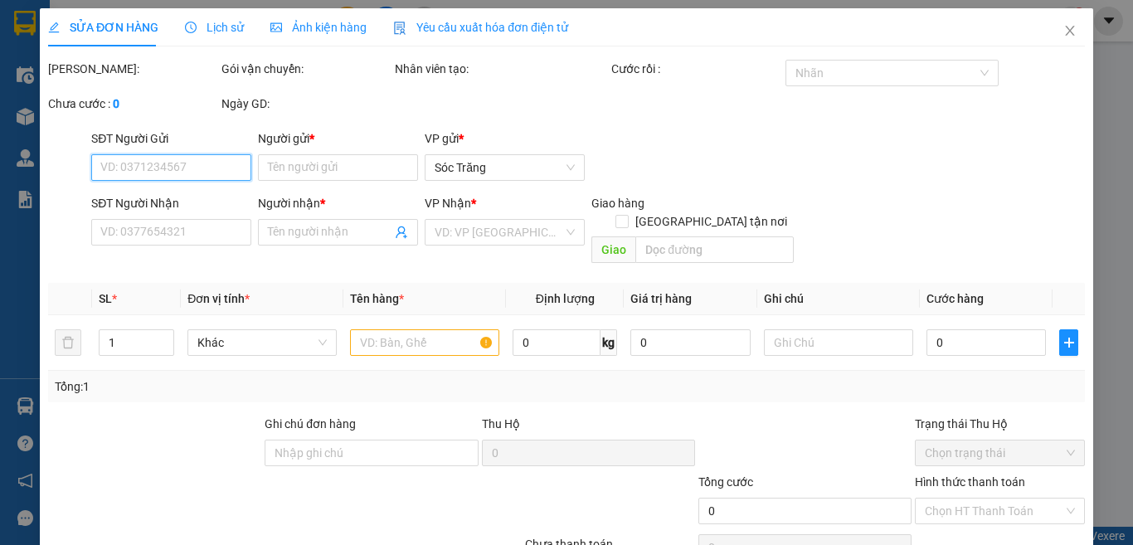
type input "MINH KHÔI"
type input "02993821467"
type input "THOẠI HƯNG"
checkbox input "true"
type input "12"
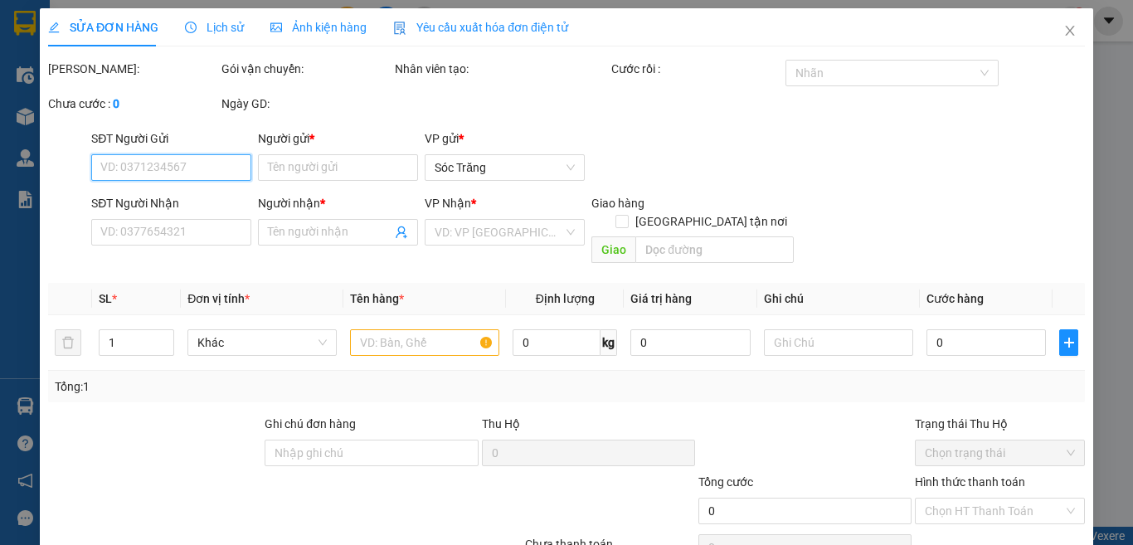
type input "134.000"
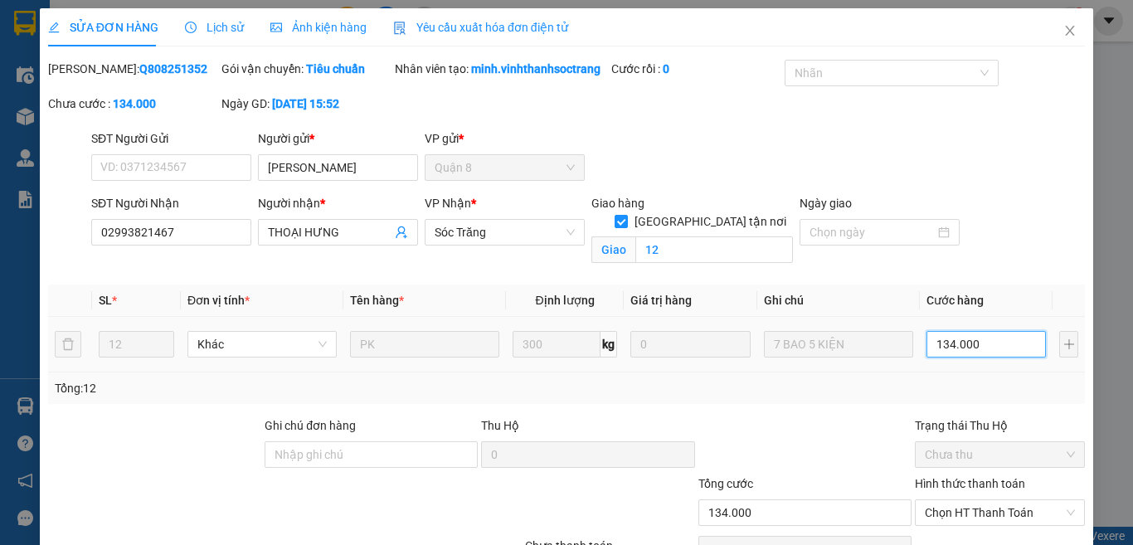
click at [990, 357] on input "134.000" at bounding box center [985, 344] width 119 height 27
type input "41"
type input "412"
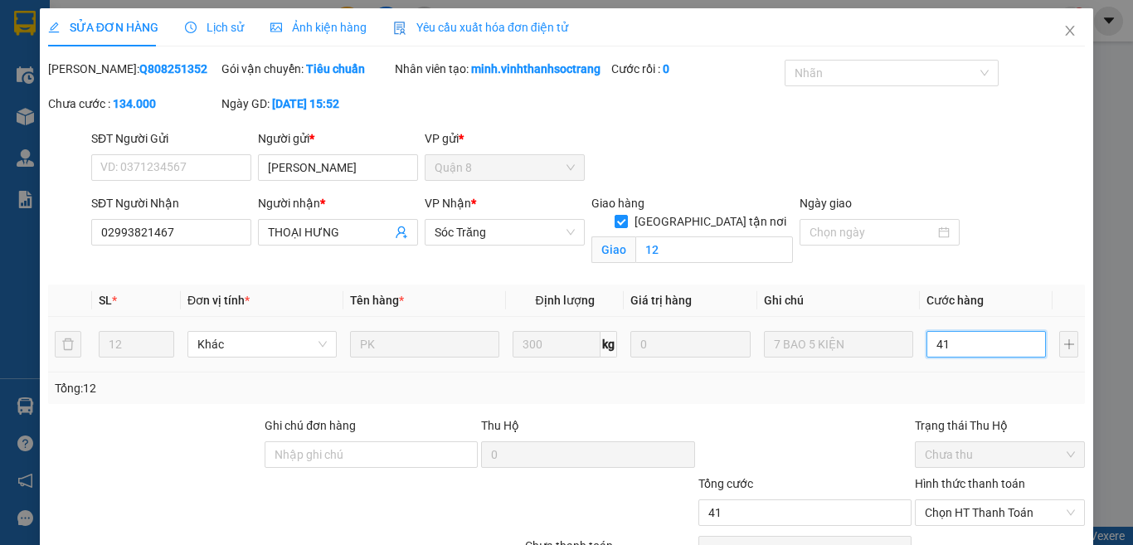
type input "412"
type input "4.124"
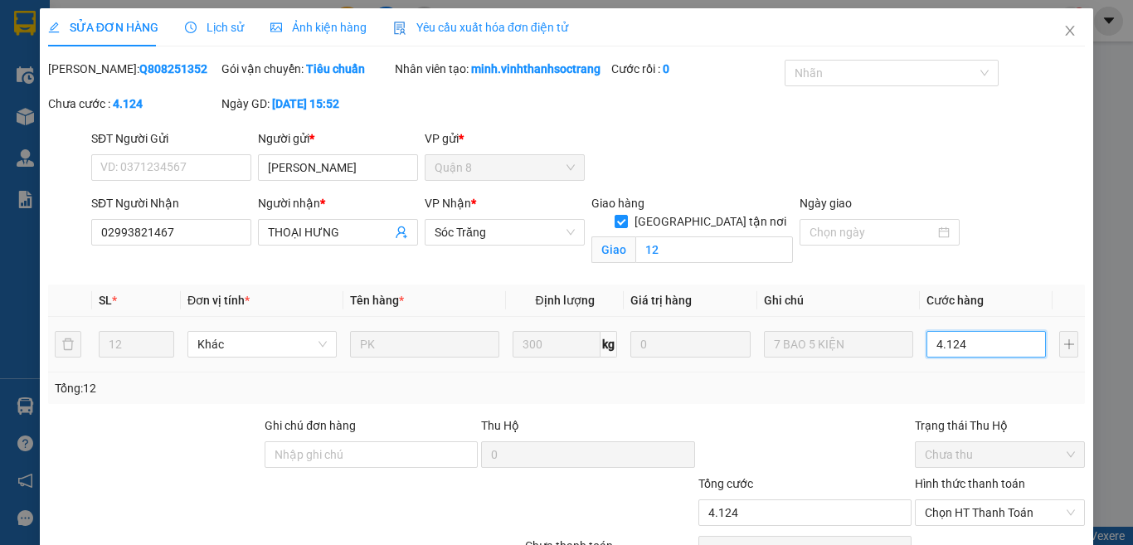
type input "412"
type input "0"
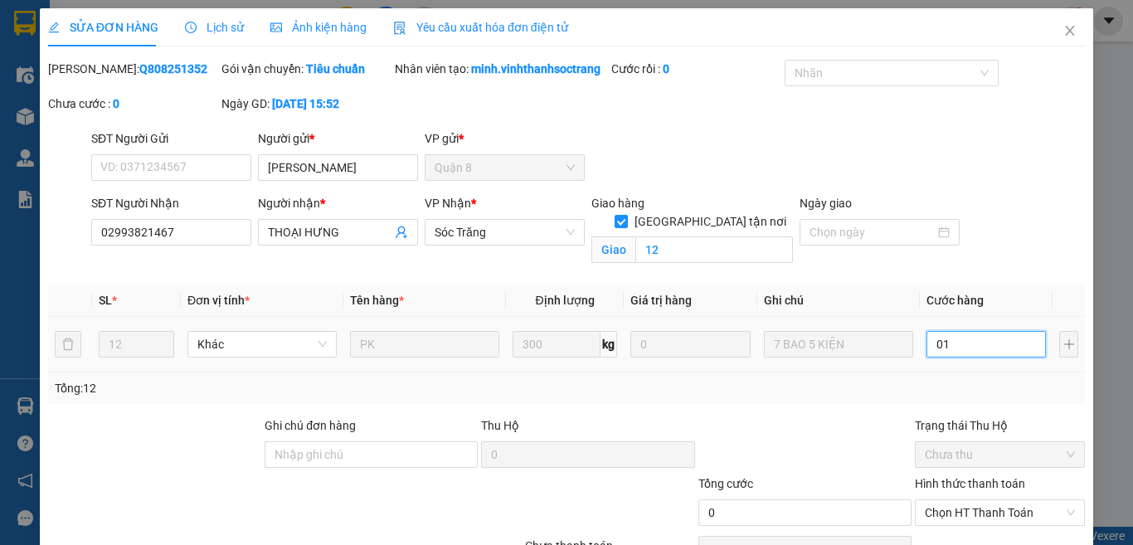
type input "012"
type input "12"
type input "0.124"
type input "124"
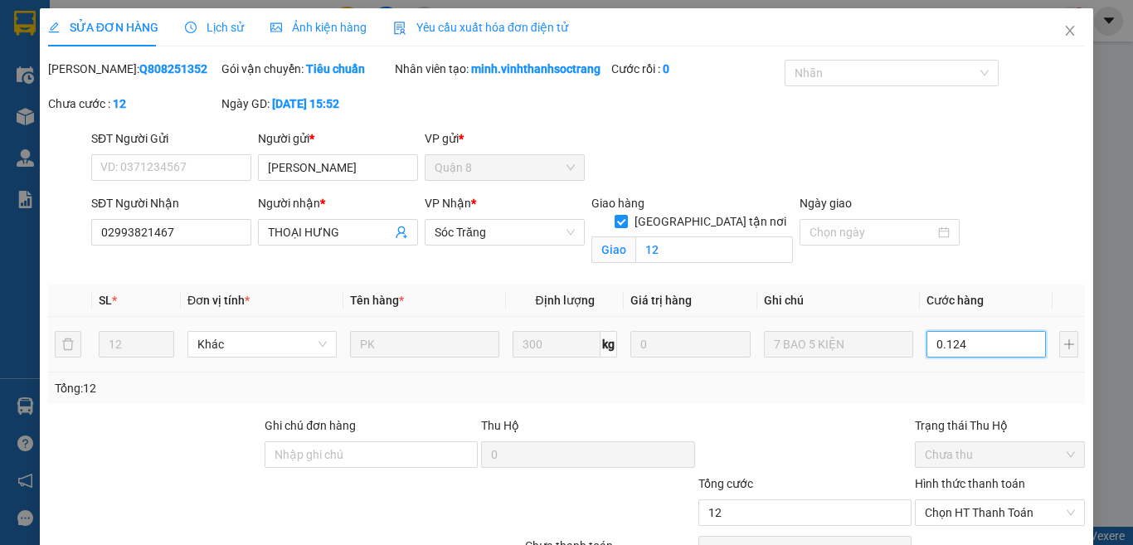
type input "124"
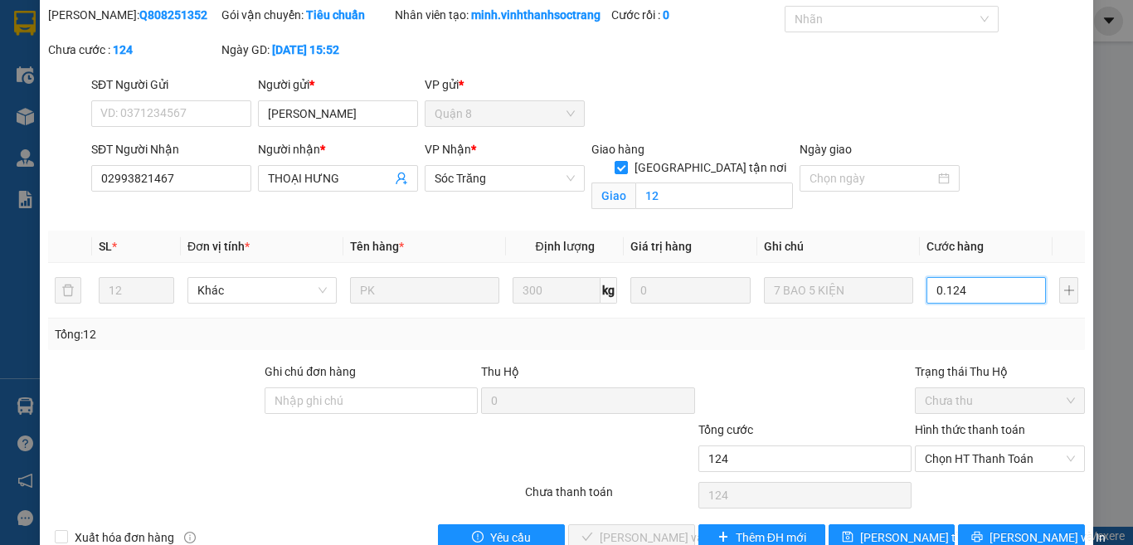
scroll to position [83, 0]
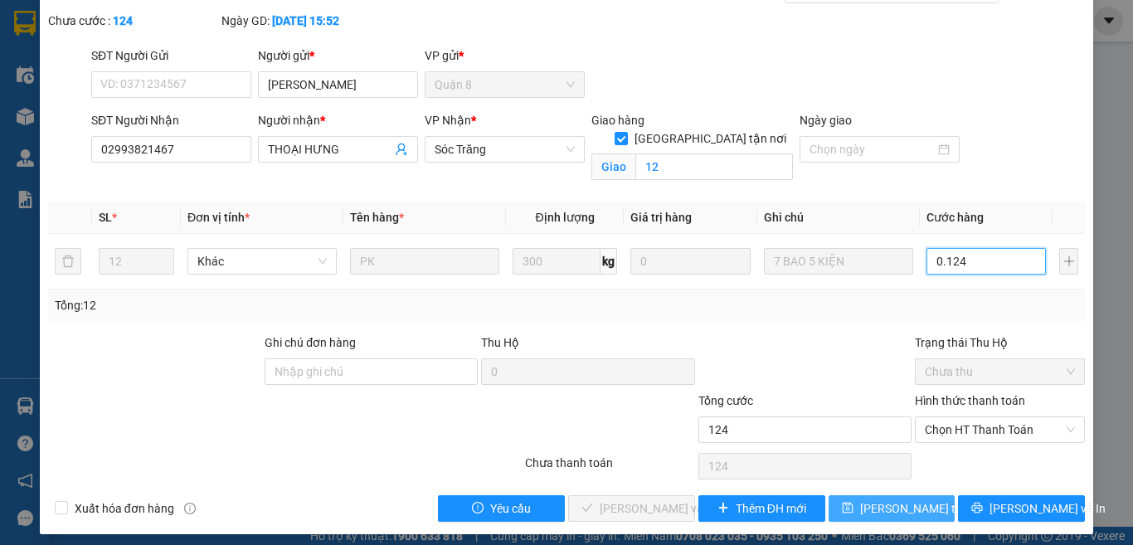
type input "0.124"
type input "124.000"
click at [905, 517] on span "Lưu thay đổi" at bounding box center [926, 508] width 133 height 18
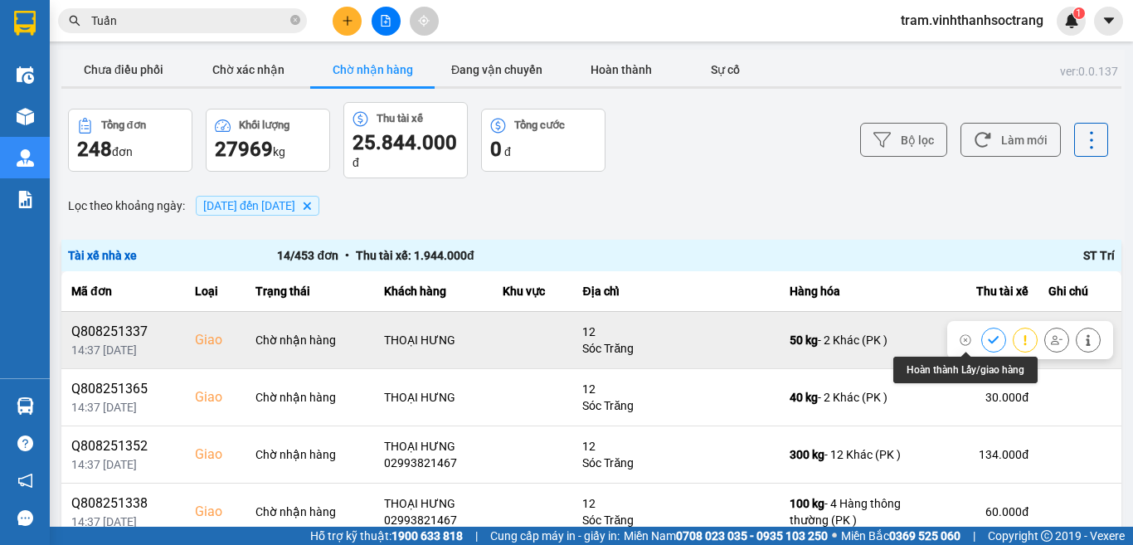
click at [982, 339] on button at bounding box center [993, 339] width 23 height 29
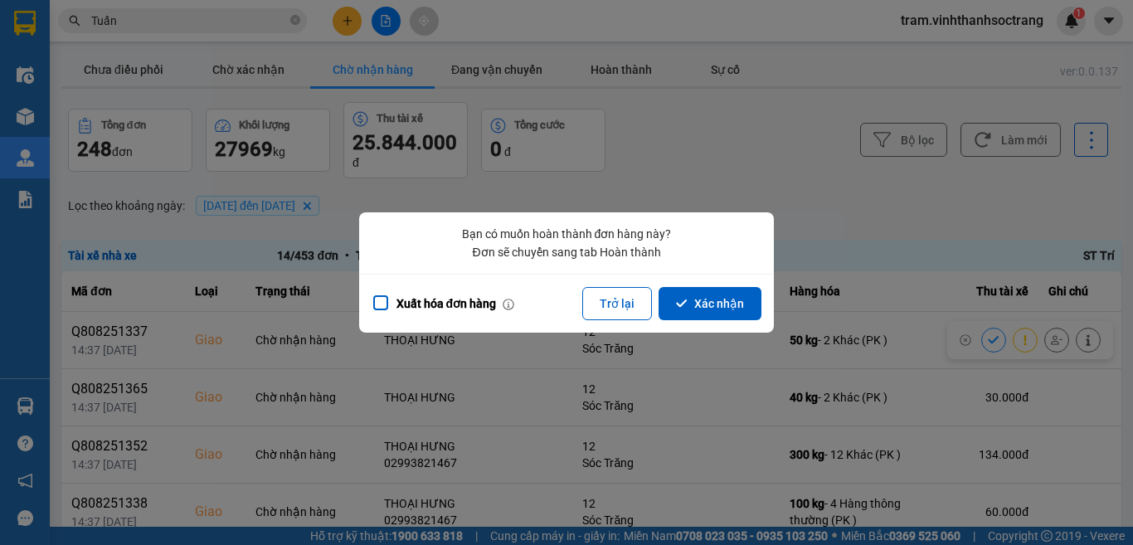
click at [761, 289] on div "Xuất hóa đơn hàng Trở lại Xác nhận" at bounding box center [566, 303] width 415 height 59
click at [732, 303] on button "Xác nhận" at bounding box center [709, 303] width 103 height 33
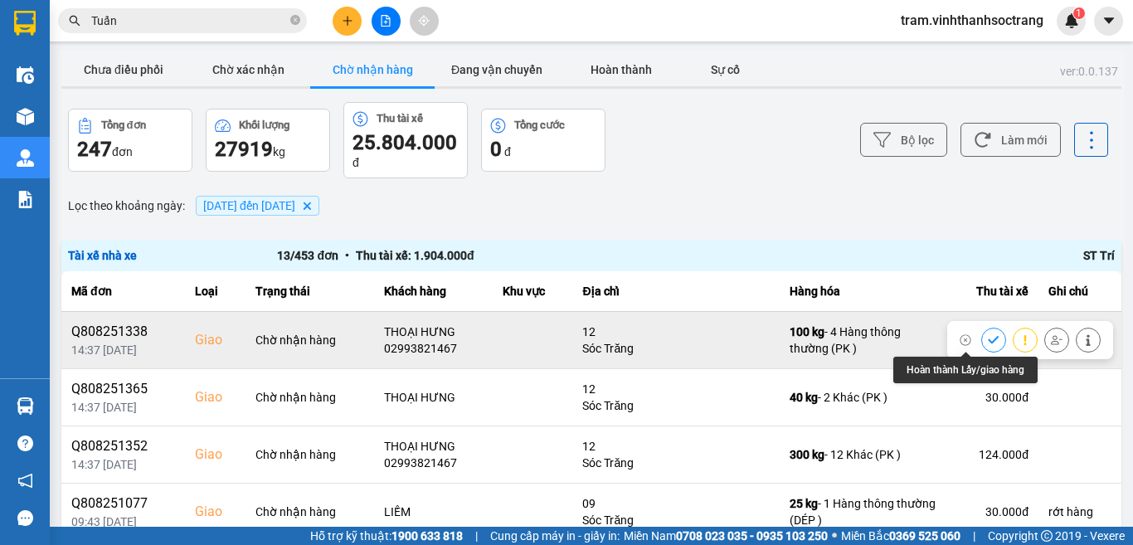
click at [982, 338] on button at bounding box center [993, 339] width 23 height 29
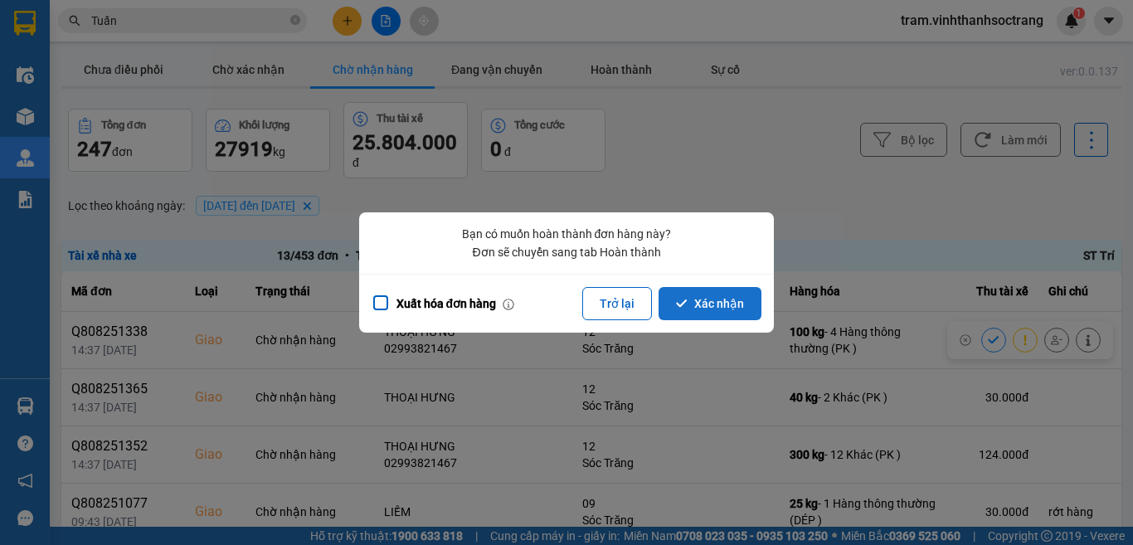
click at [731, 306] on button "Xác nhận" at bounding box center [709, 303] width 103 height 33
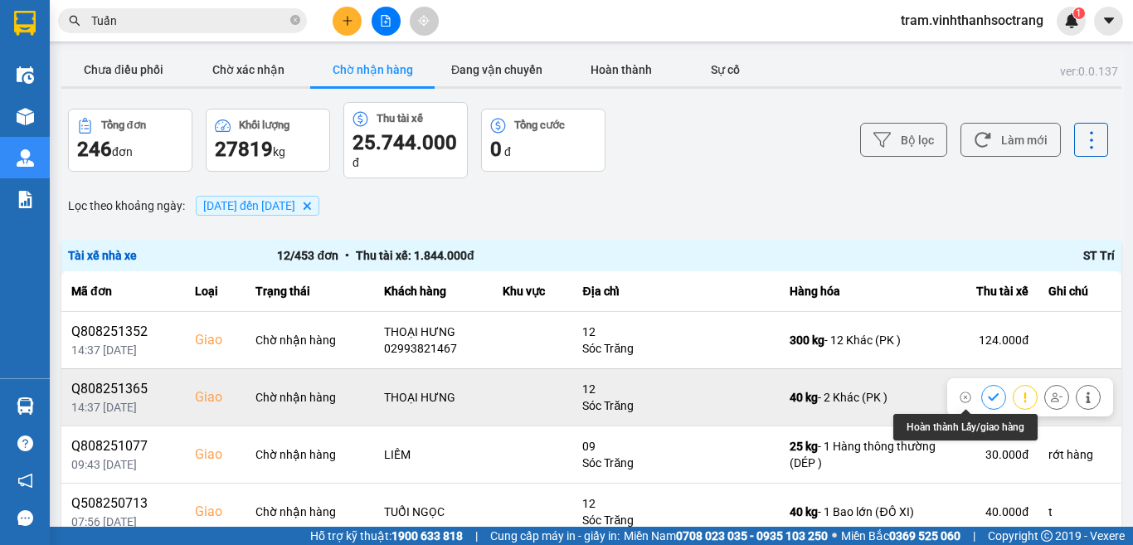
click at [988, 396] on icon at bounding box center [994, 397] width 12 height 12
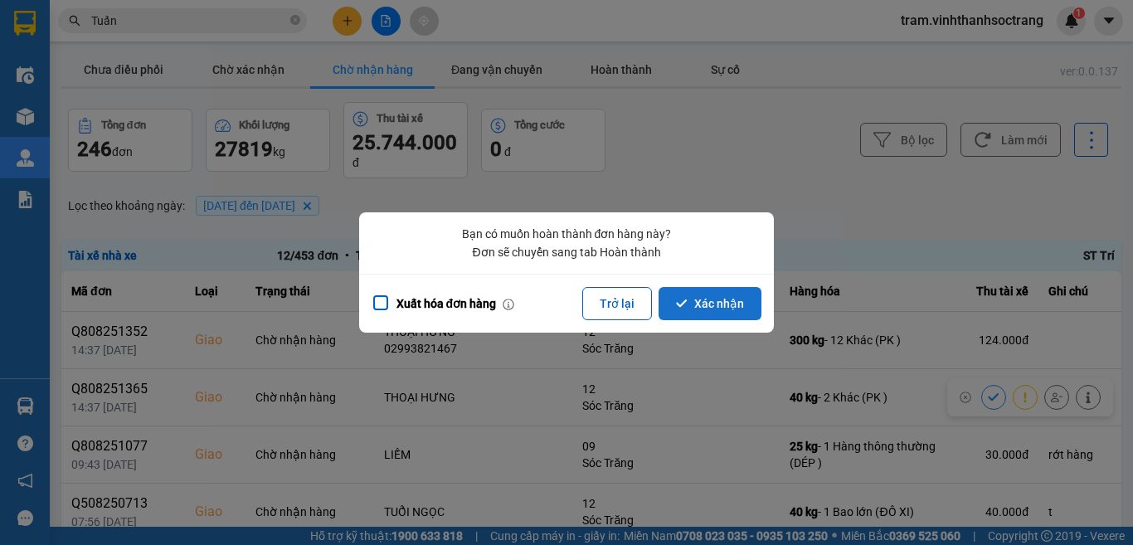
click at [718, 310] on button "Xác nhận" at bounding box center [709, 303] width 103 height 33
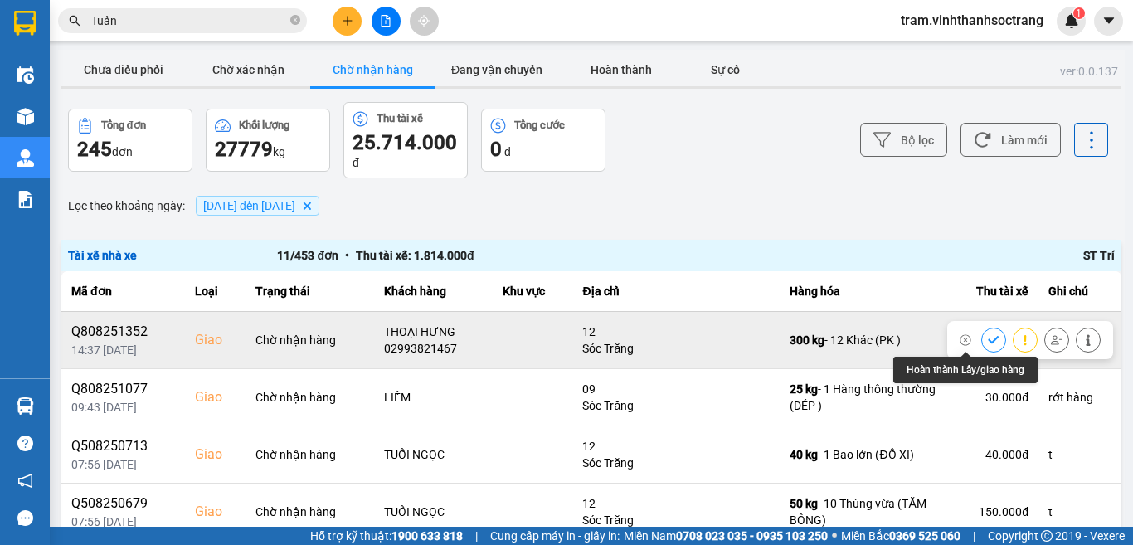
click at [988, 342] on icon at bounding box center [994, 340] width 12 height 12
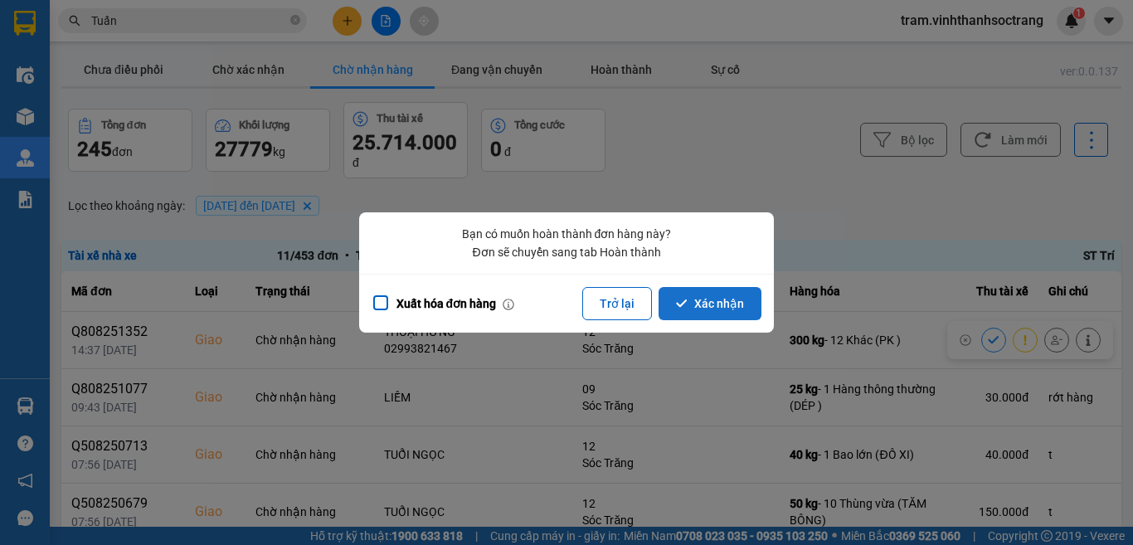
click at [746, 309] on button "Xác nhận" at bounding box center [709, 303] width 103 height 33
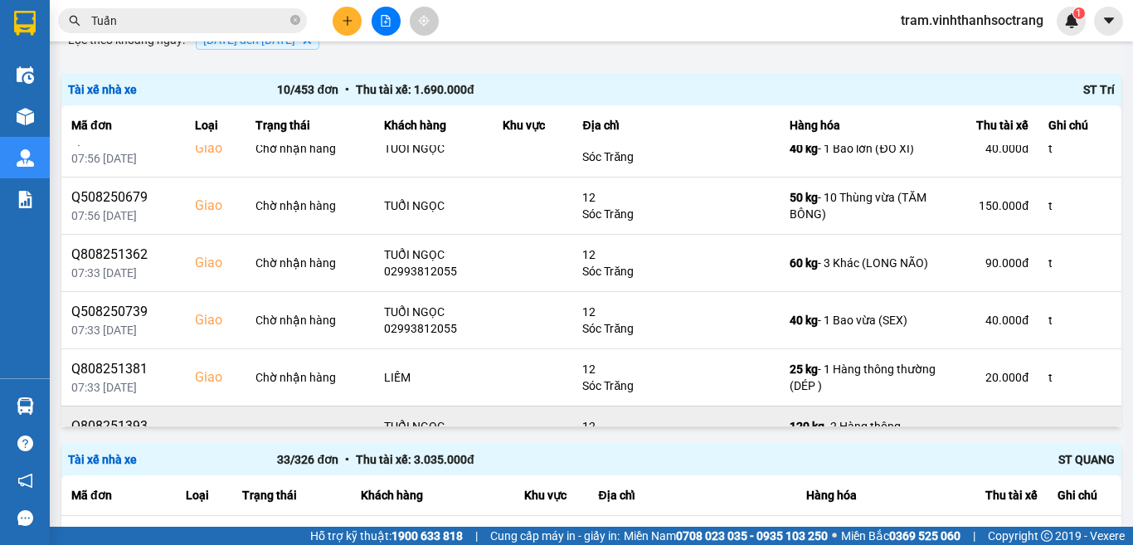
scroll to position [166, 0]
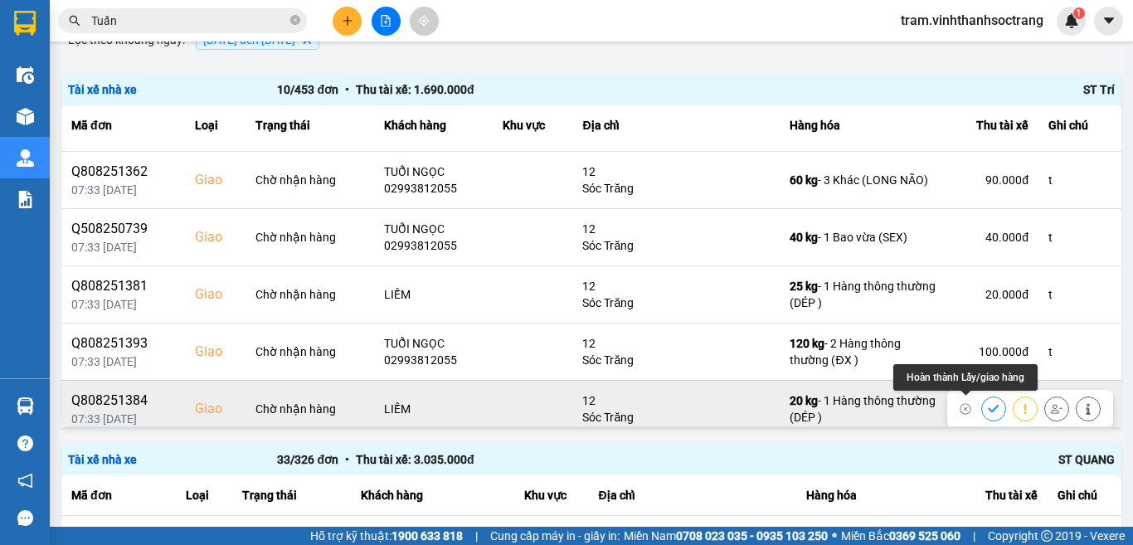
click at [982, 410] on button at bounding box center [993, 408] width 23 height 29
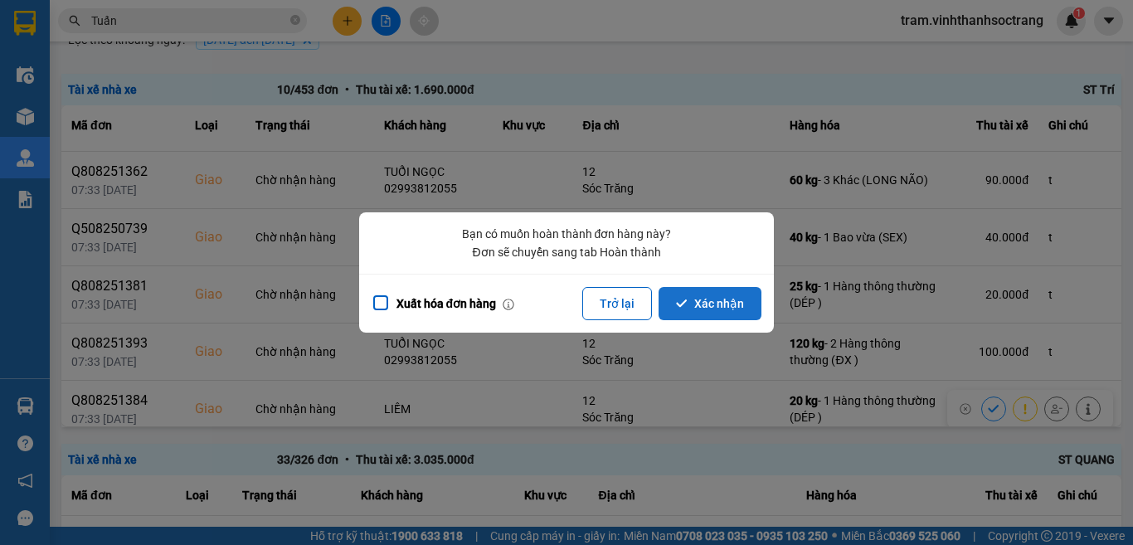
click at [719, 312] on button "Xác nhận" at bounding box center [709, 303] width 103 height 33
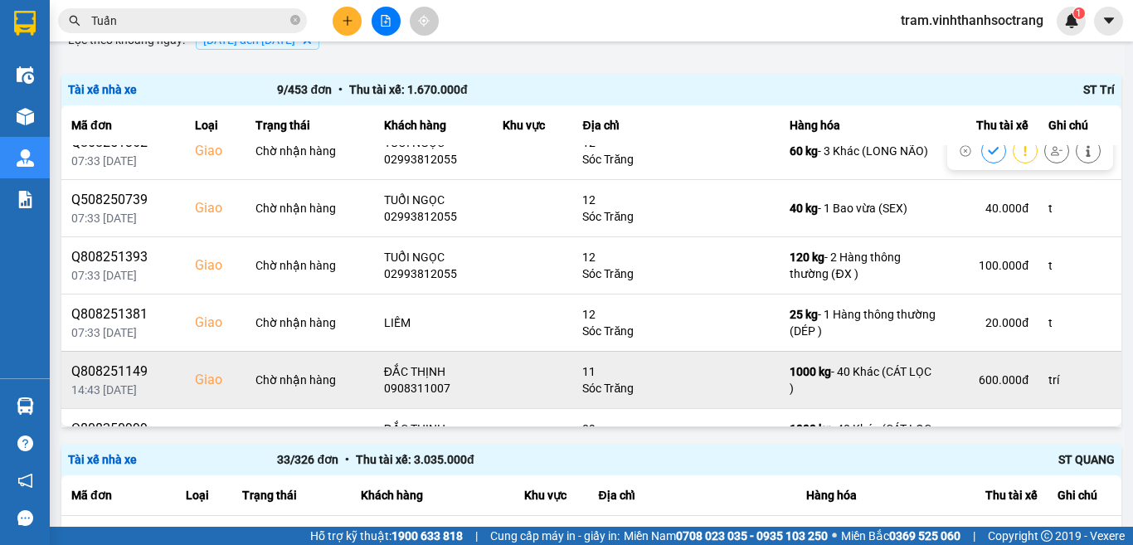
scroll to position [234, 0]
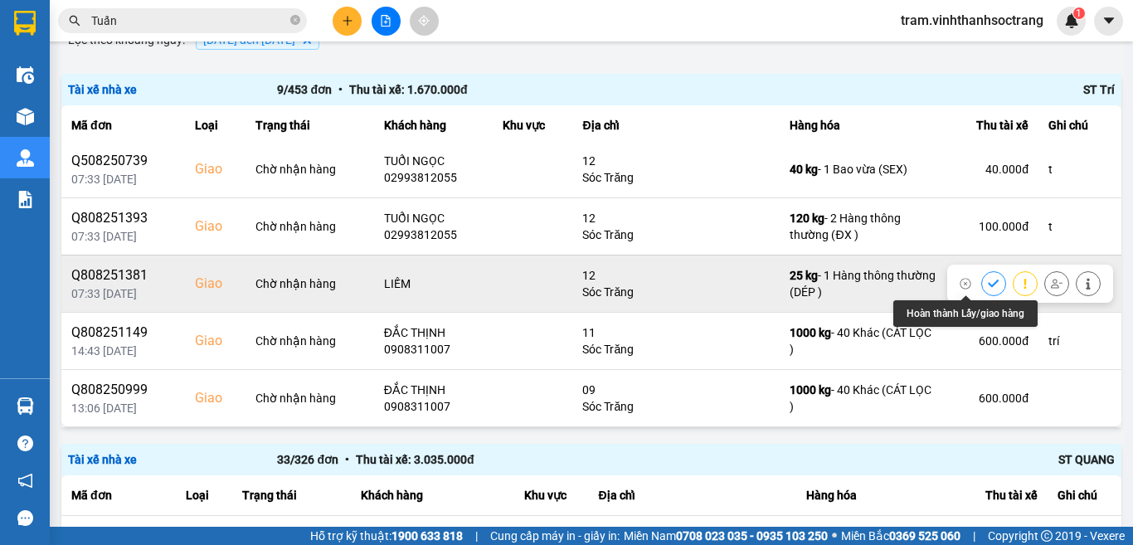
click at [988, 284] on icon at bounding box center [994, 284] width 12 height 12
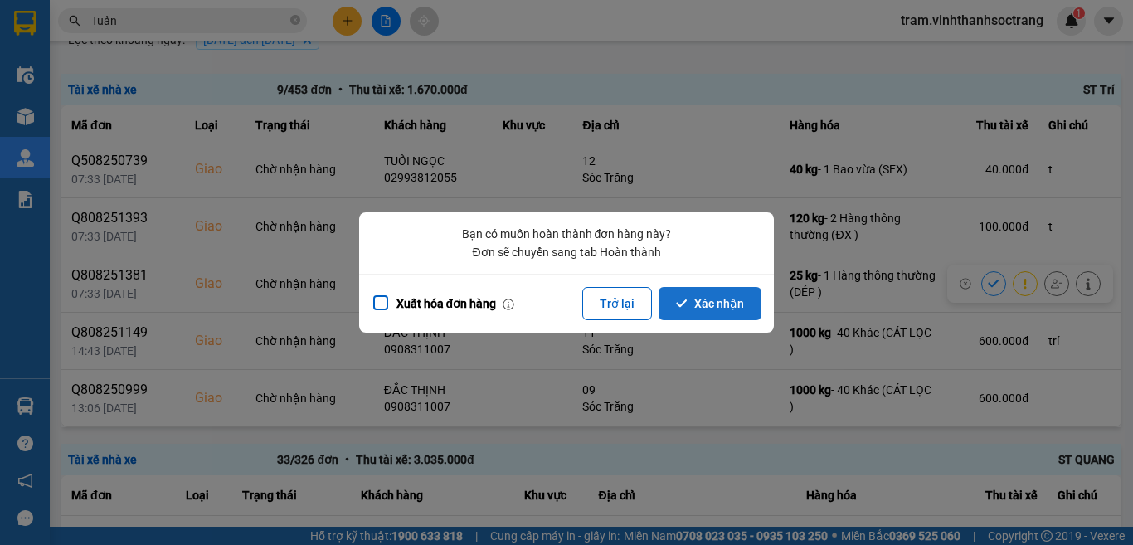
click at [708, 294] on button "Xác nhận" at bounding box center [709, 303] width 103 height 33
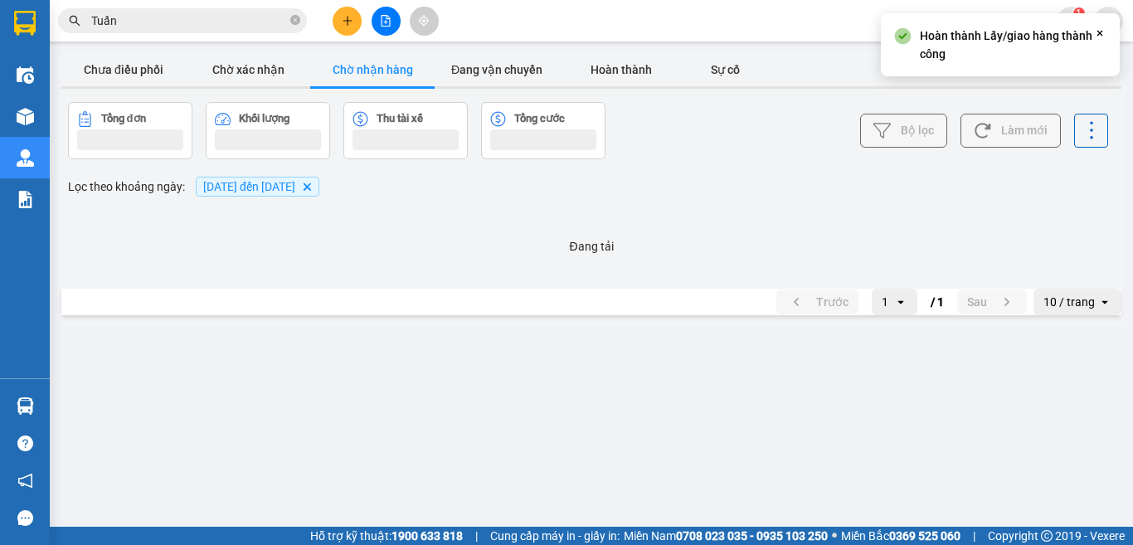
scroll to position [0, 0]
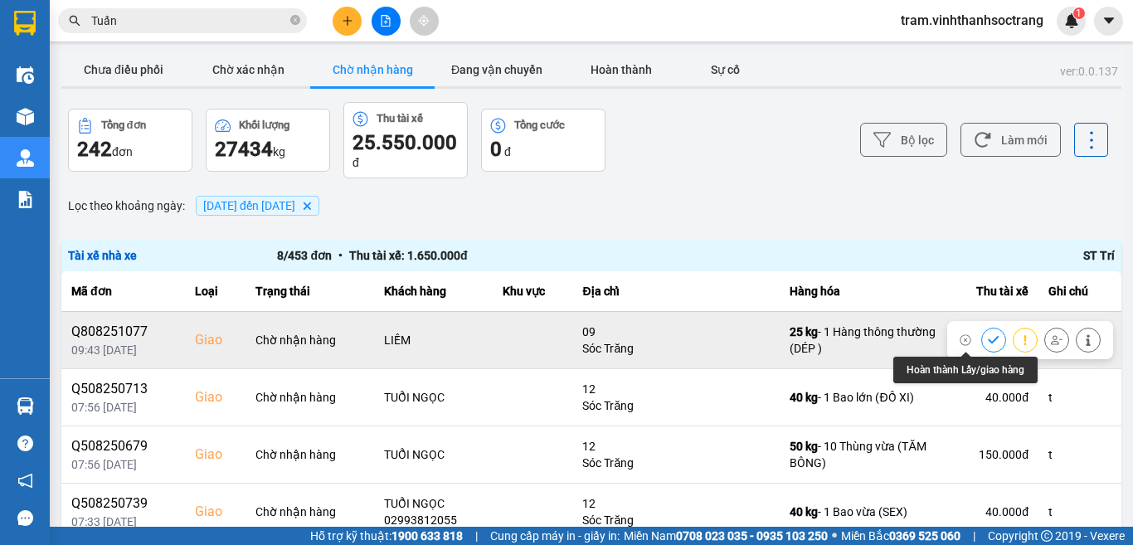
click at [988, 339] on icon at bounding box center [994, 340] width 12 height 12
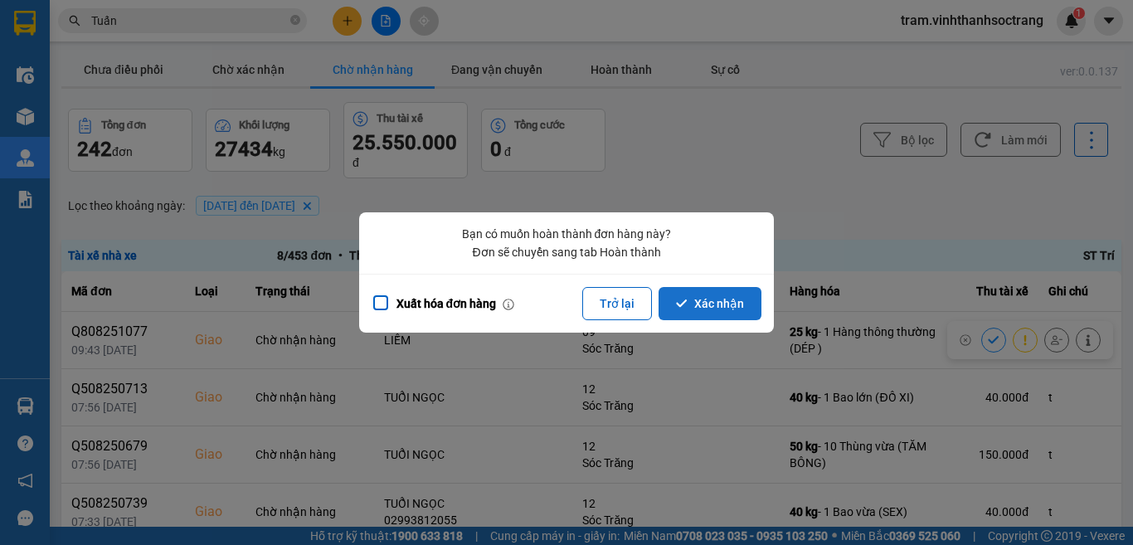
click at [744, 307] on button "Xác nhận" at bounding box center [709, 303] width 103 height 33
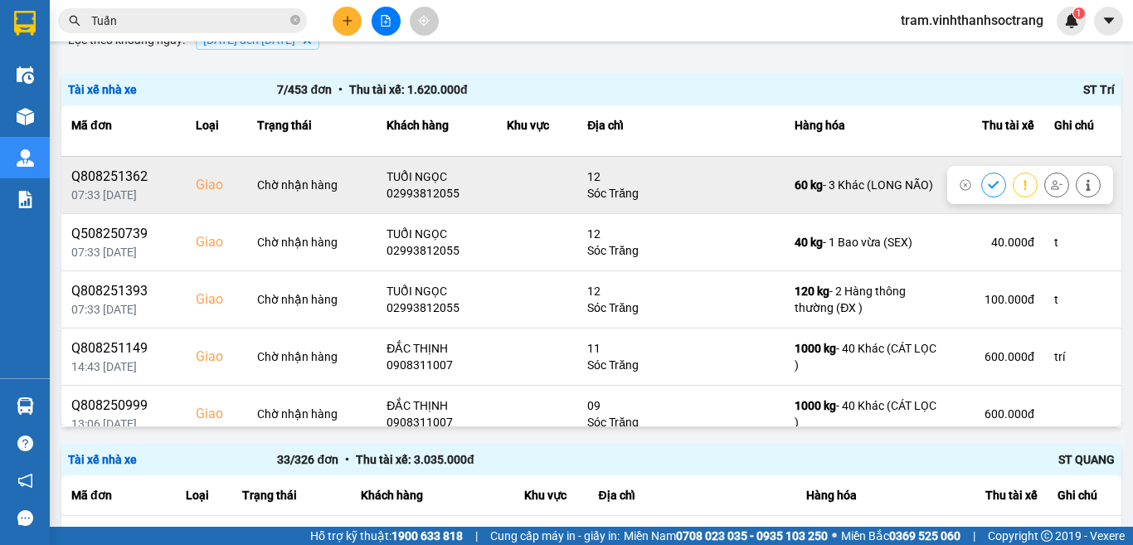
scroll to position [119, 0]
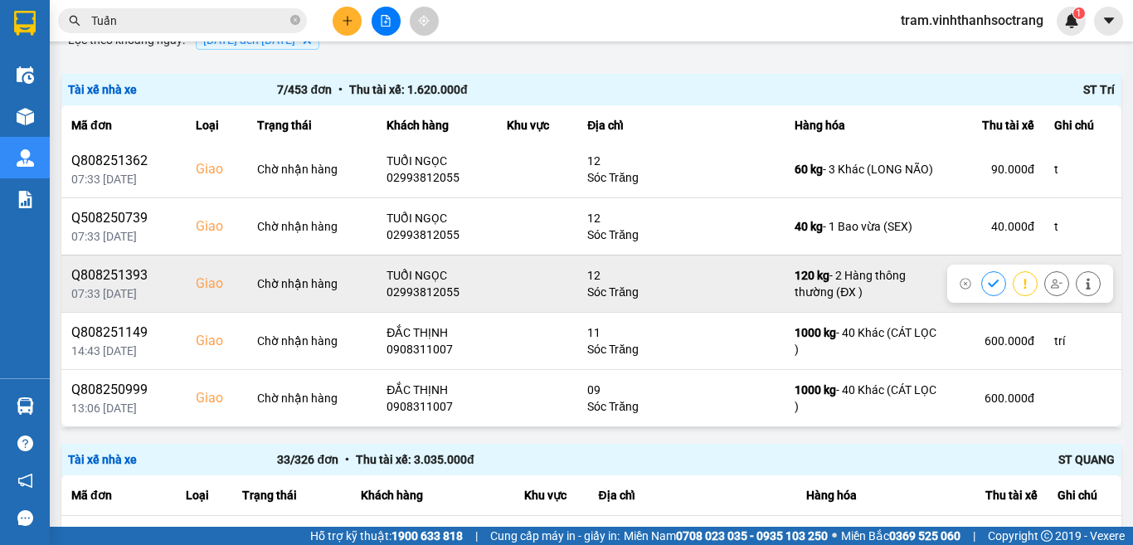
click at [988, 285] on icon at bounding box center [994, 284] width 12 height 12
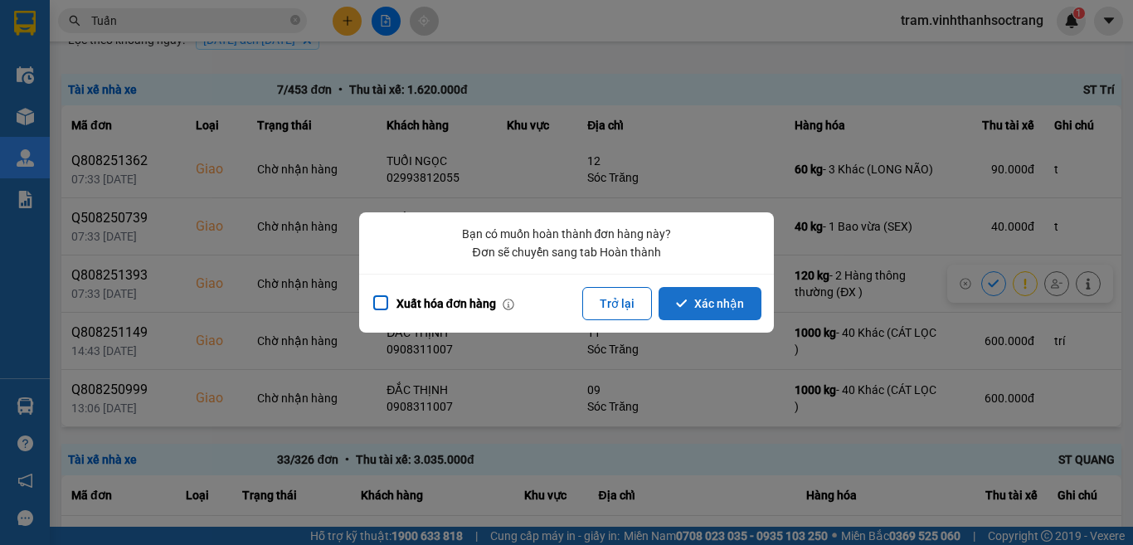
click at [698, 303] on button "Xác nhận" at bounding box center [709, 303] width 103 height 33
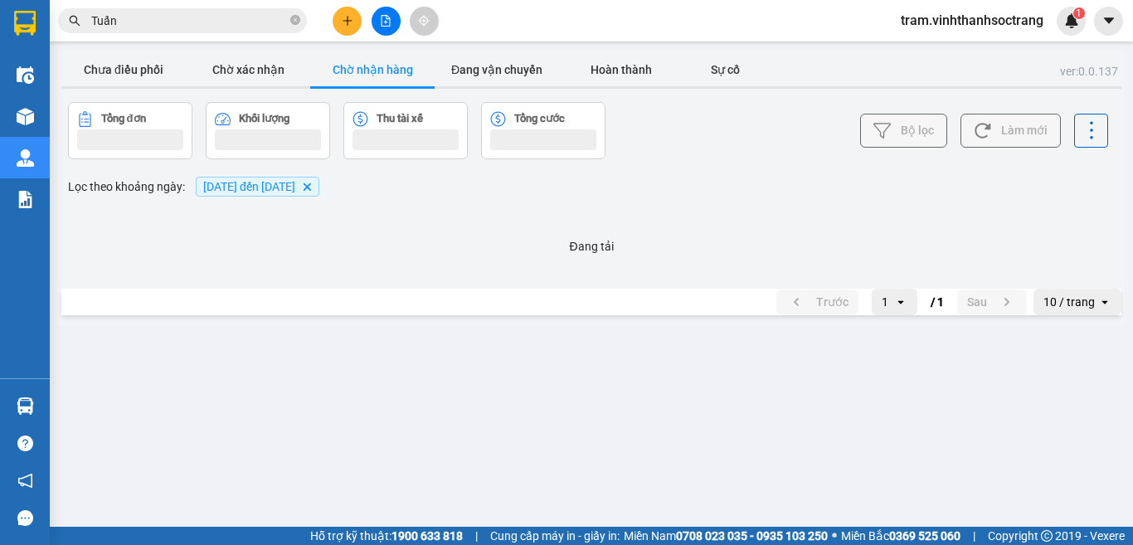
scroll to position [0, 0]
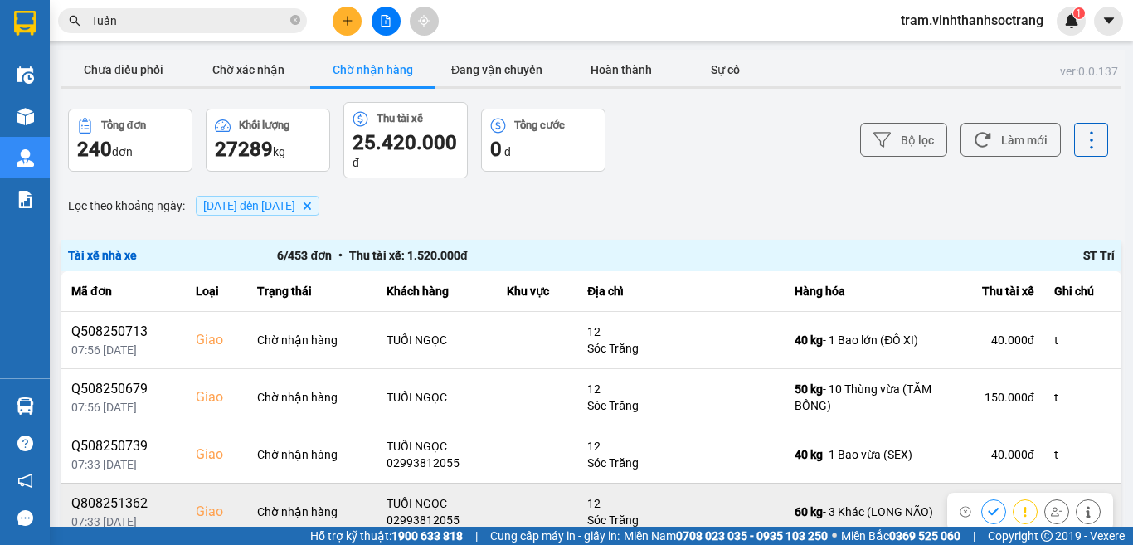
click at [988, 508] on icon at bounding box center [994, 512] width 12 height 12
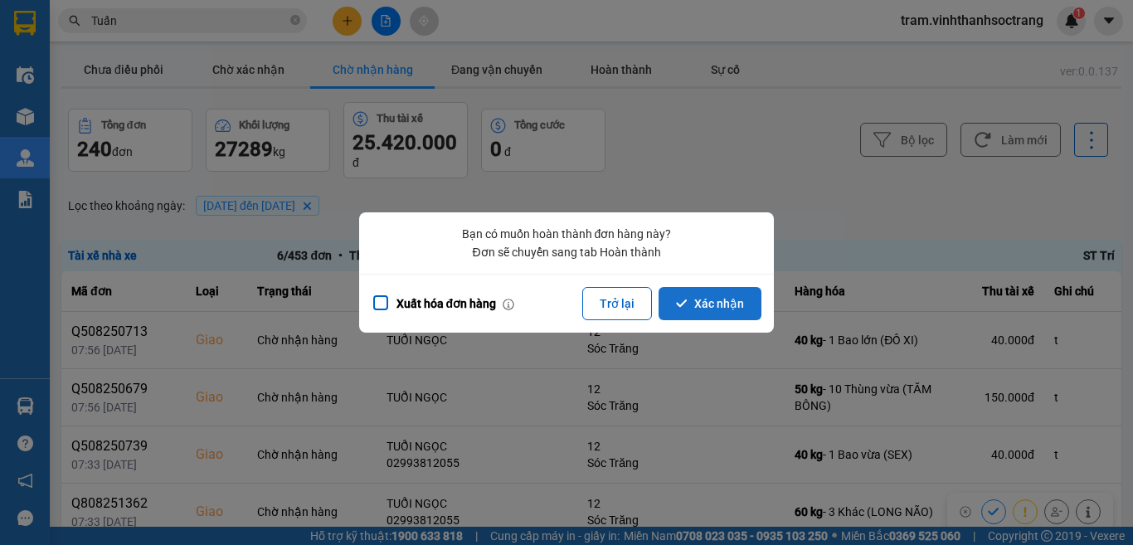
click at [703, 304] on button "Xác nhận" at bounding box center [709, 303] width 103 height 33
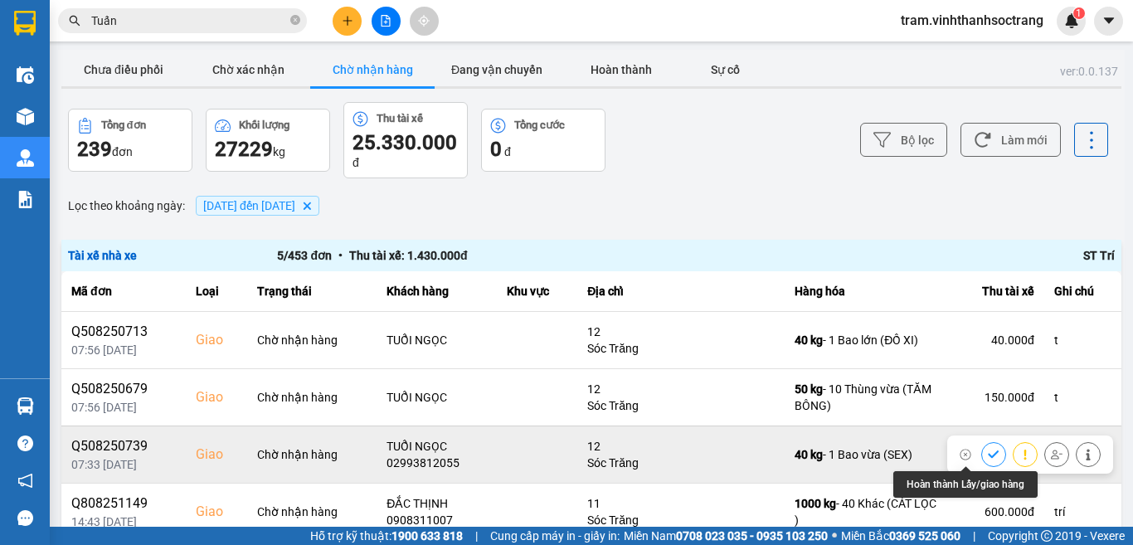
click at [982, 452] on button at bounding box center [993, 454] width 23 height 29
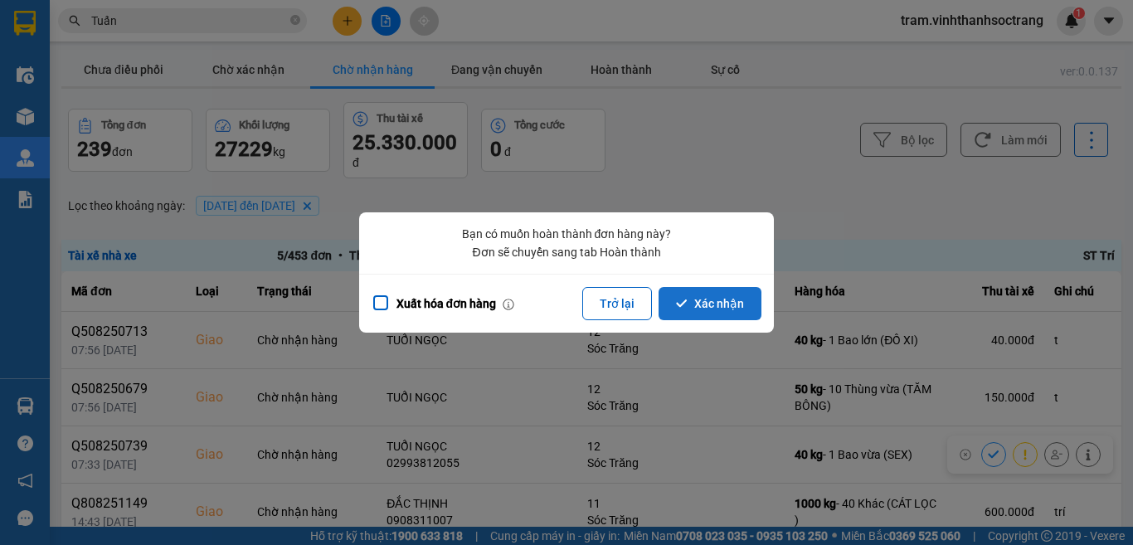
click at [731, 298] on button "Xác nhận" at bounding box center [709, 303] width 103 height 33
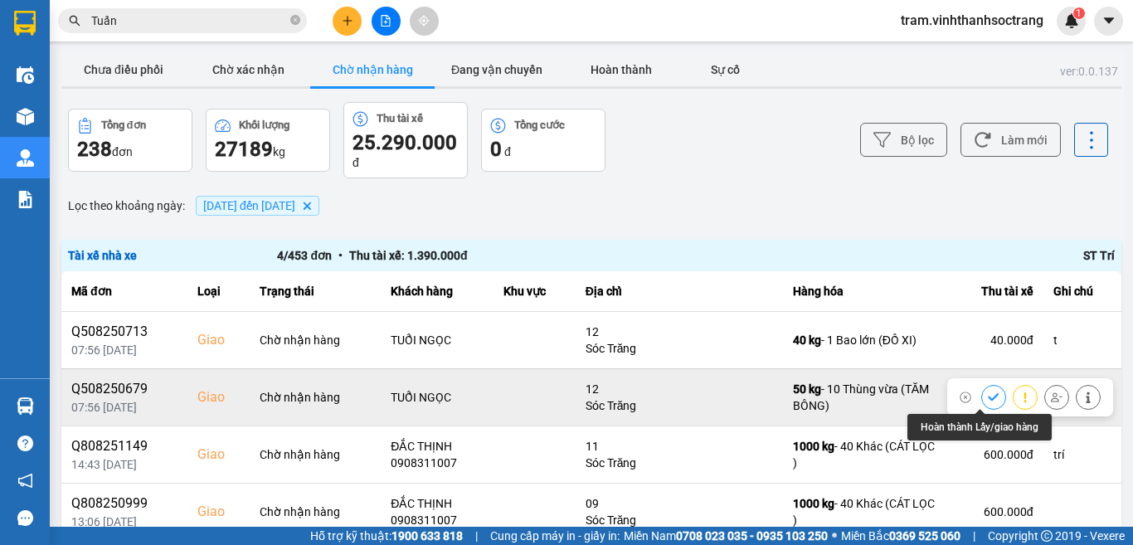
click at [988, 392] on icon at bounding box center [994, 397] width 12 height 12
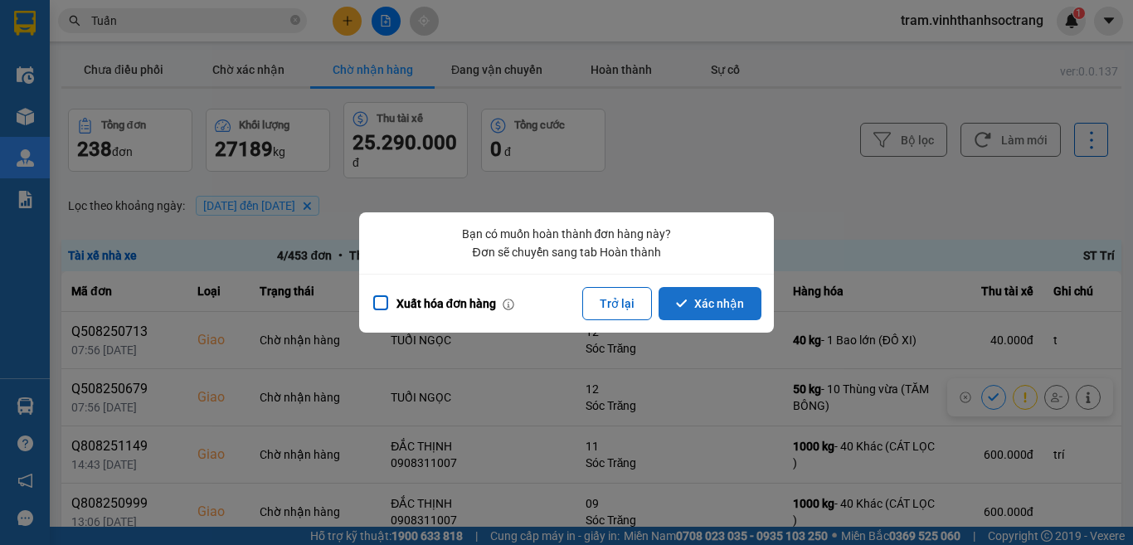
click at [736, 295] on button "Xác nhận" at bounding box center [709, 303] width 103 height 33
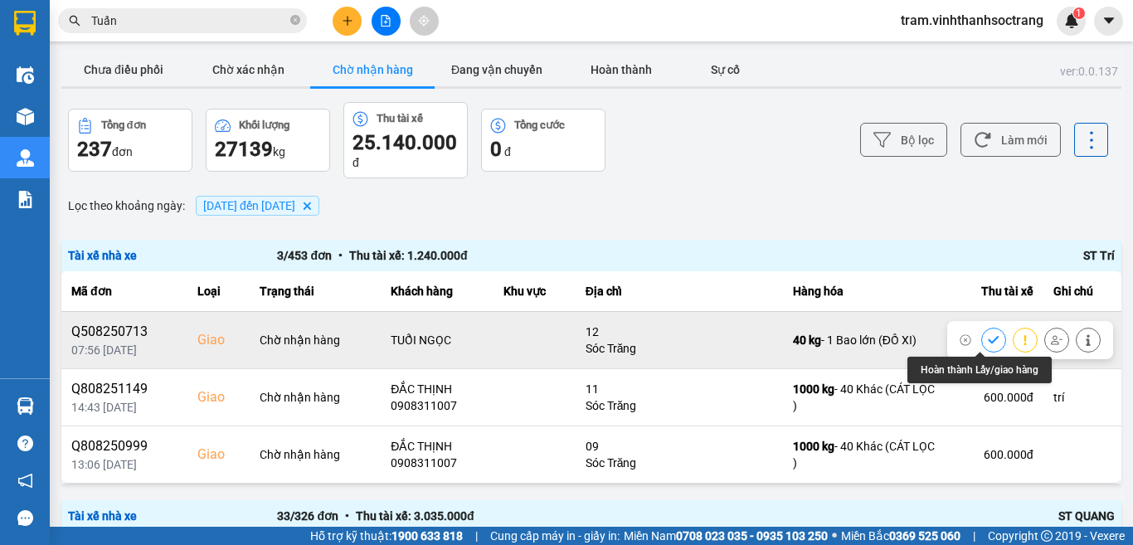
click at [988, 342] on icon at bounding box center [993, 339] width 11 height 7
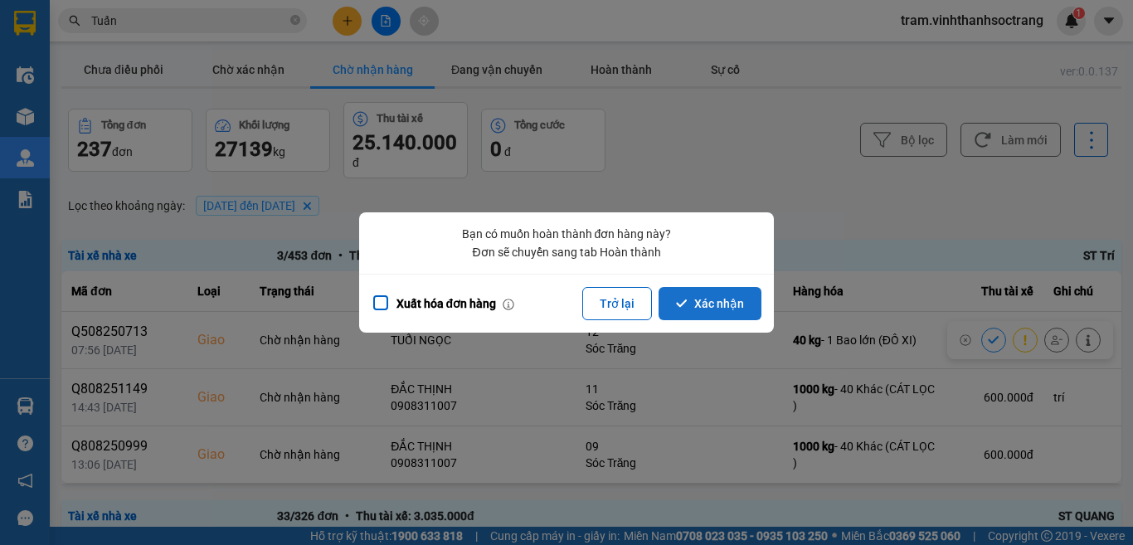
click at [721, 312] on button "Xác nhận" at bounding box center [709, 303] width 103 height 33
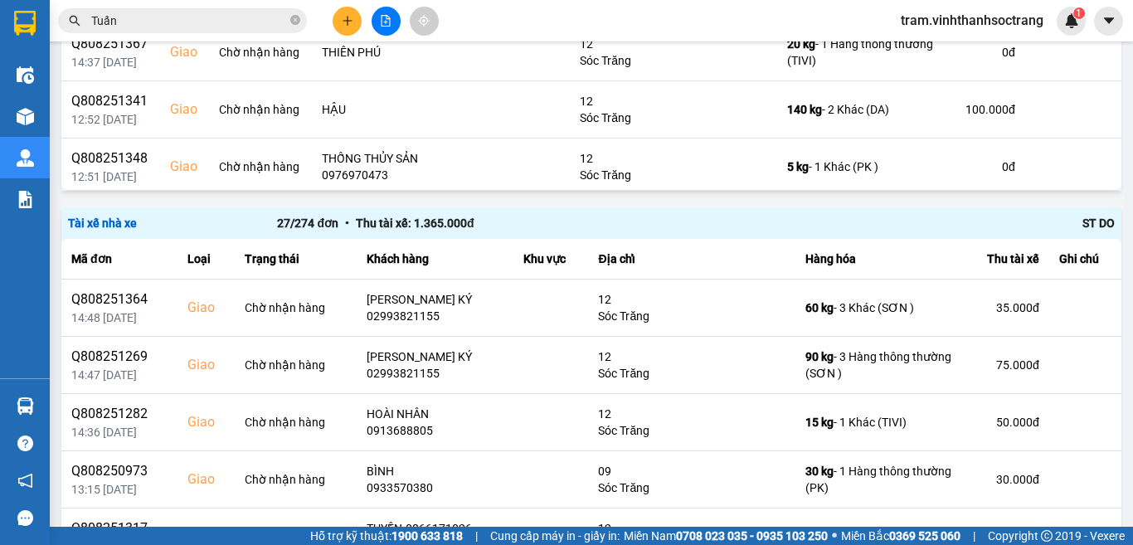
scroll to position [1004, 0]
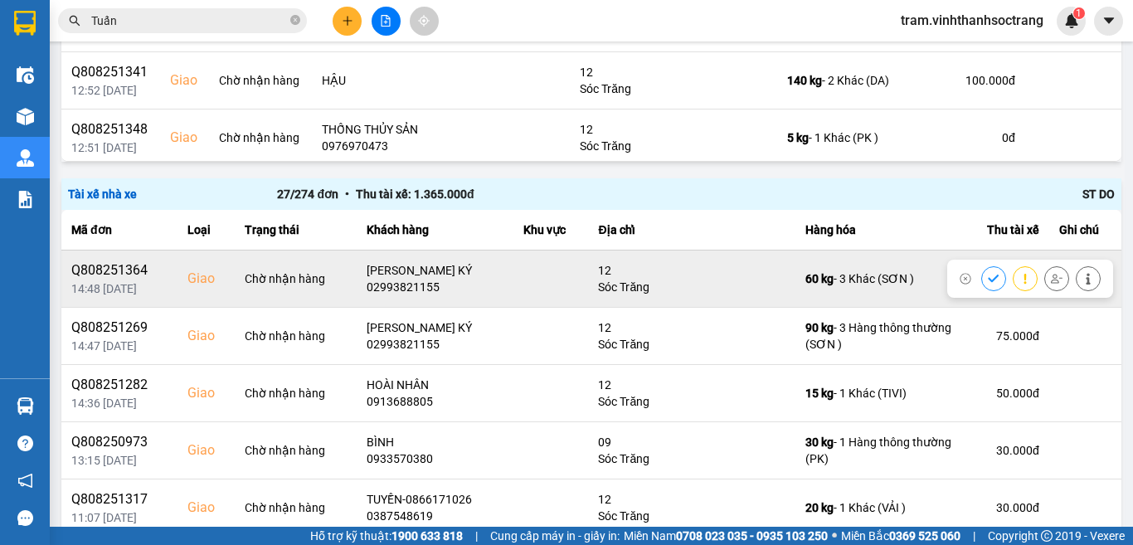
click at [988, 274] on icon at bounding box center [994, 279] width 12 height 12
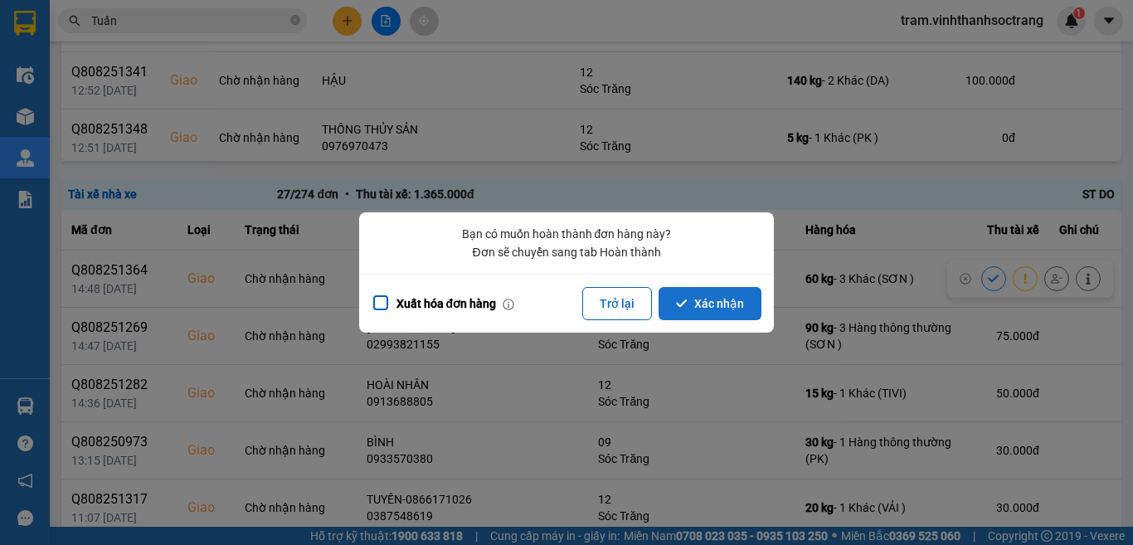
click at [714, 305] on button "Xác nhận" at bounding box center [709, 303] width 103 height 33
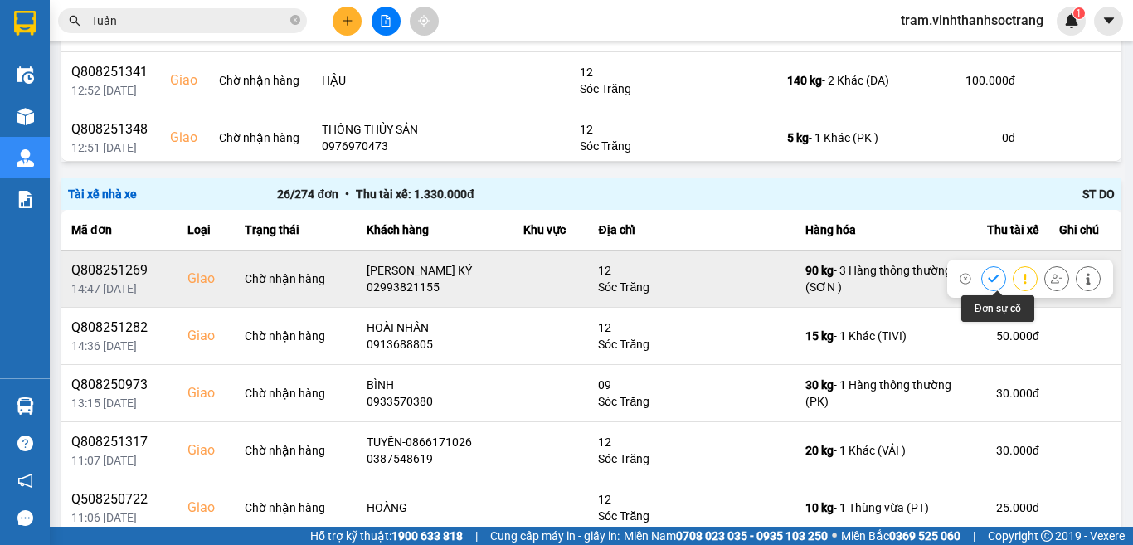
click at [988, 277] on icon at bounding box center [993, 277] width 11 height 7
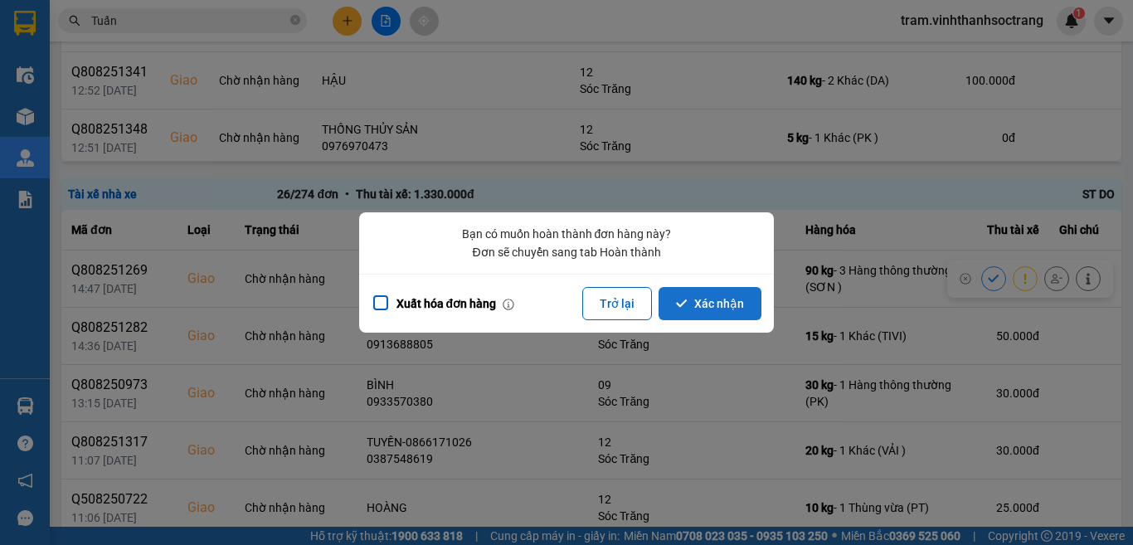
click at [681, 310] on button "Xác nhận" at bounding box center [709, 303] width 103 height 33
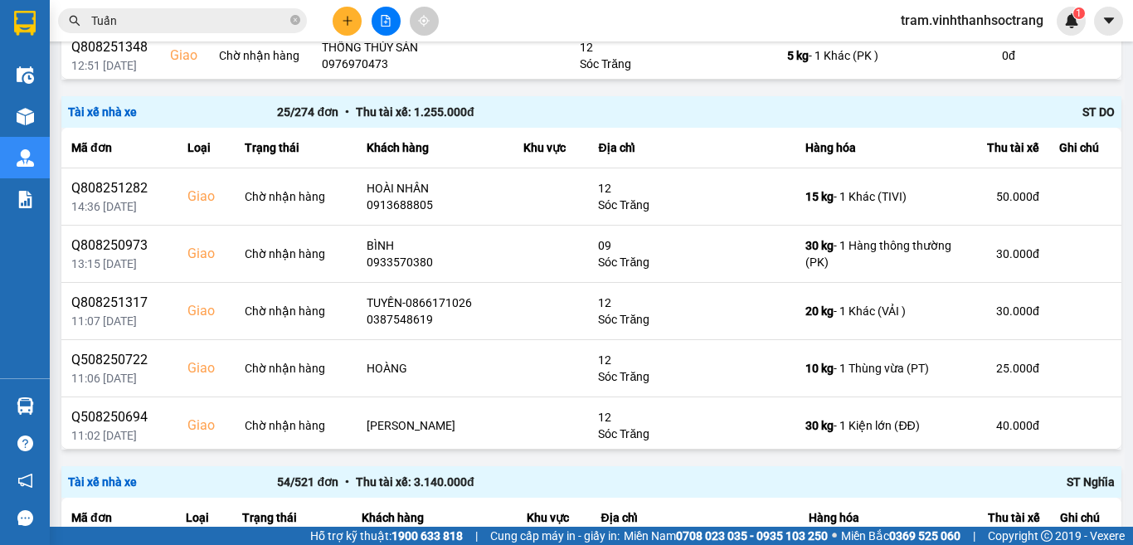
scroll to position [1087, 0]
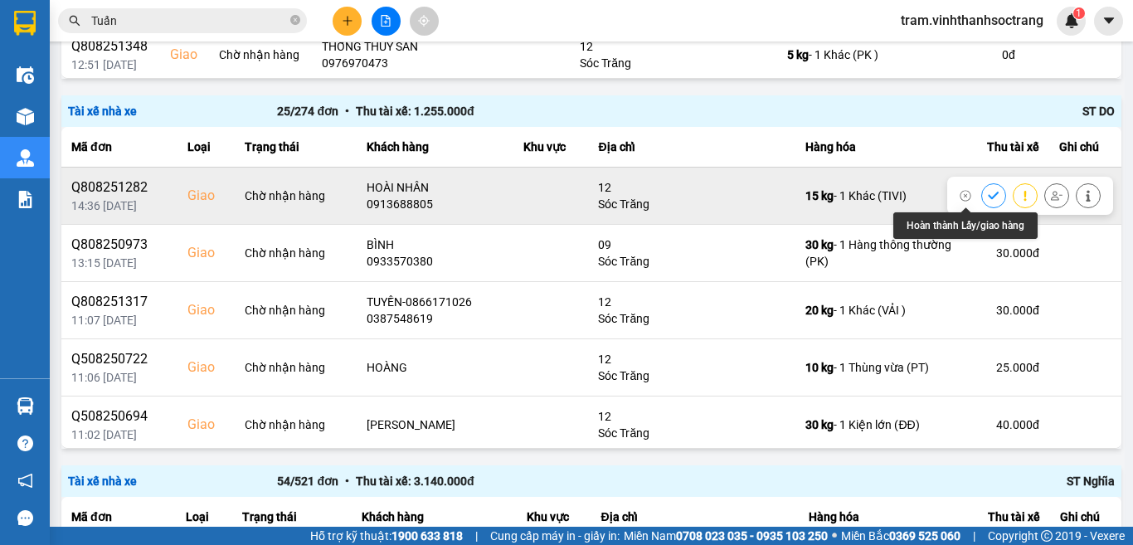
click at [988, 192] on icon at bounding box center [994, 196] width 12 height 12
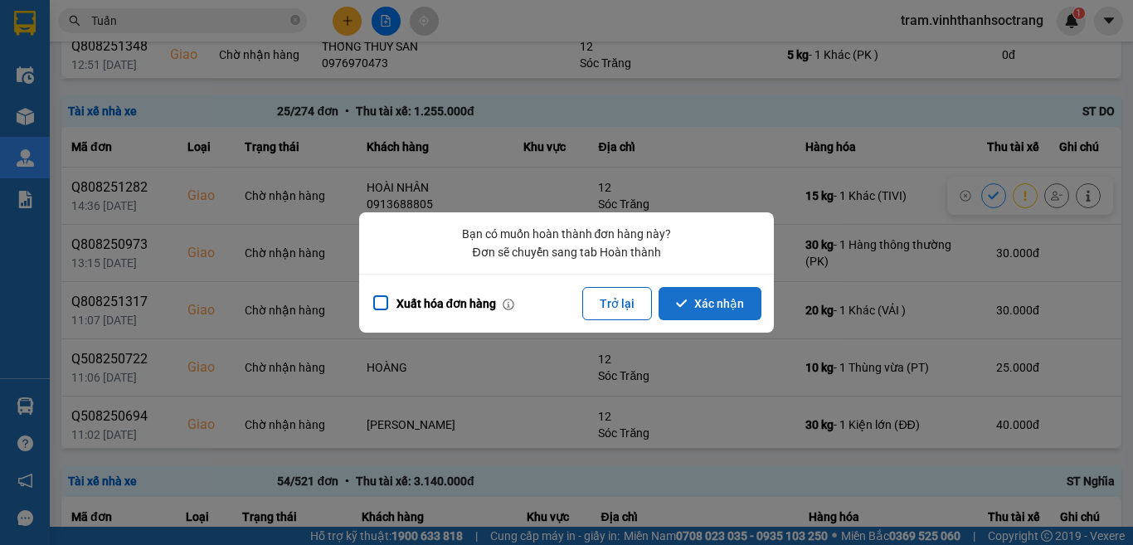
click at [745, 304] on button "Xác nhận" at bounding box center [709, 303] width 103 height 33
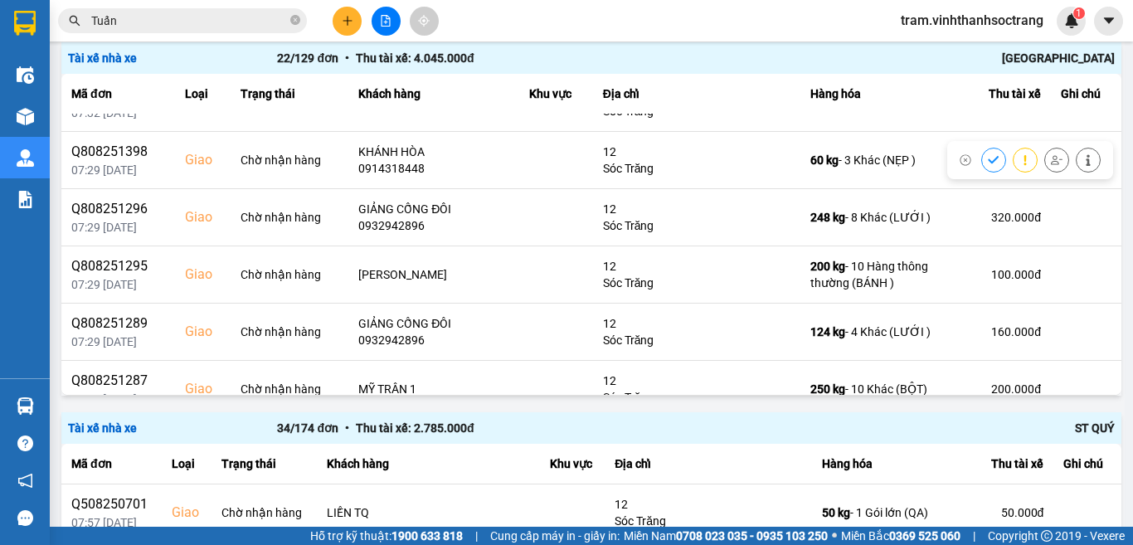
scroll to position [580, 0]
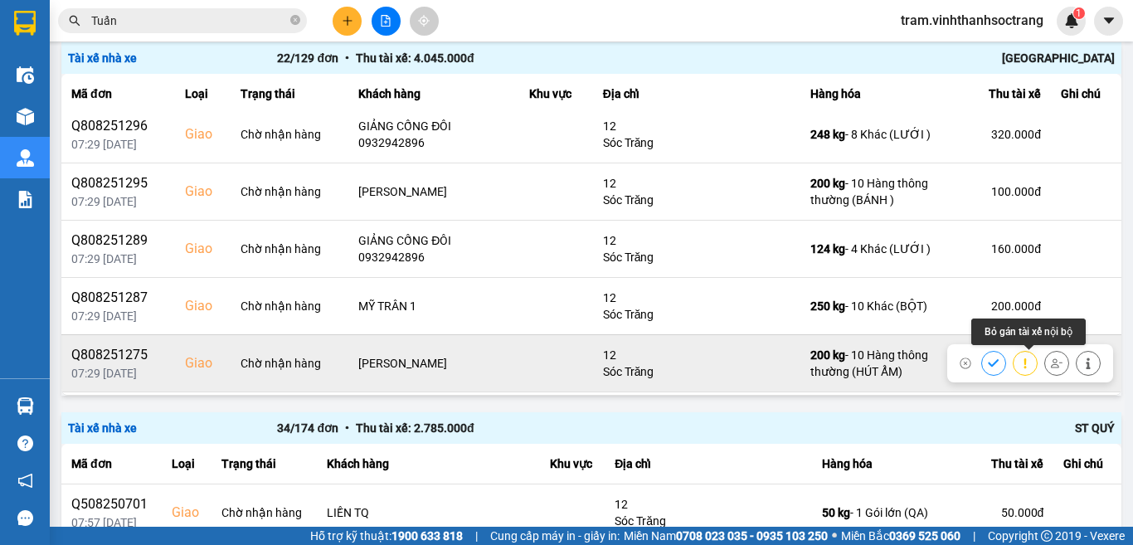
click at [1051, 365] on icon at bounding box center [1057, 363] width 12 height 12
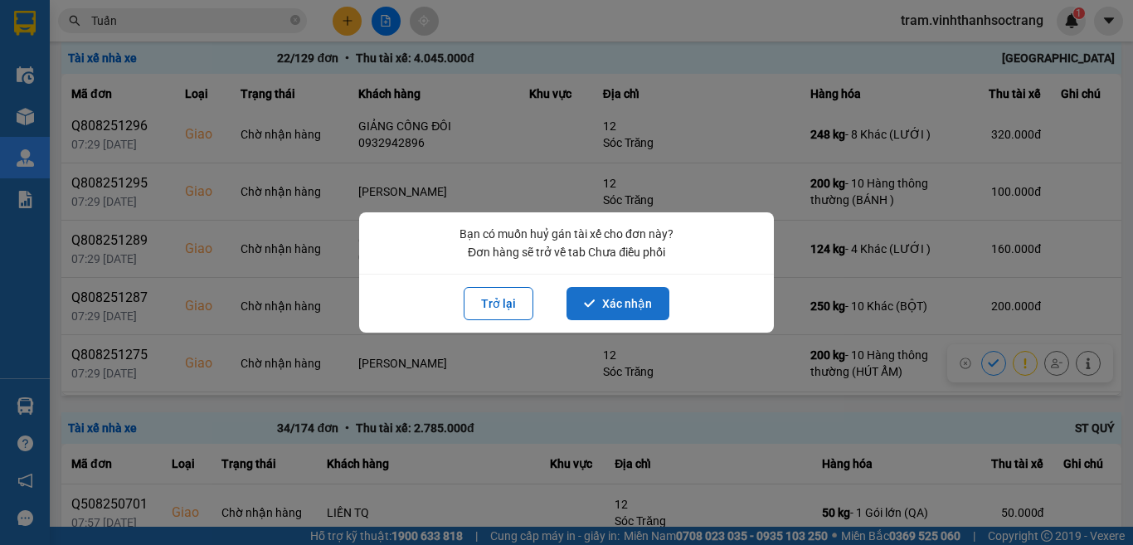
click at [626, 301] on button "Xác nhận" at bounding box center [617, 303] width 103 height 33
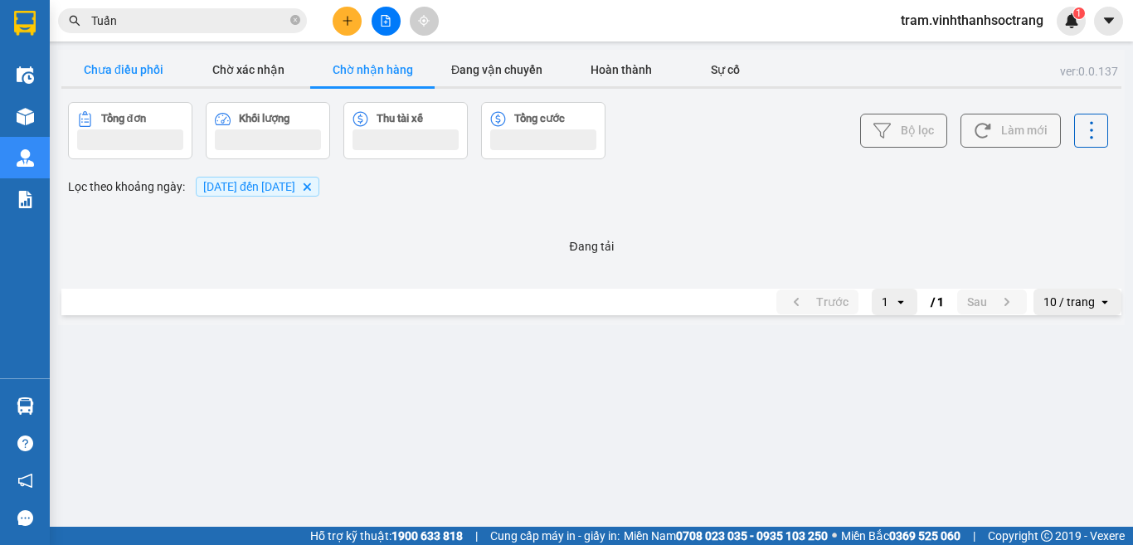
scroll to position [0, 0]
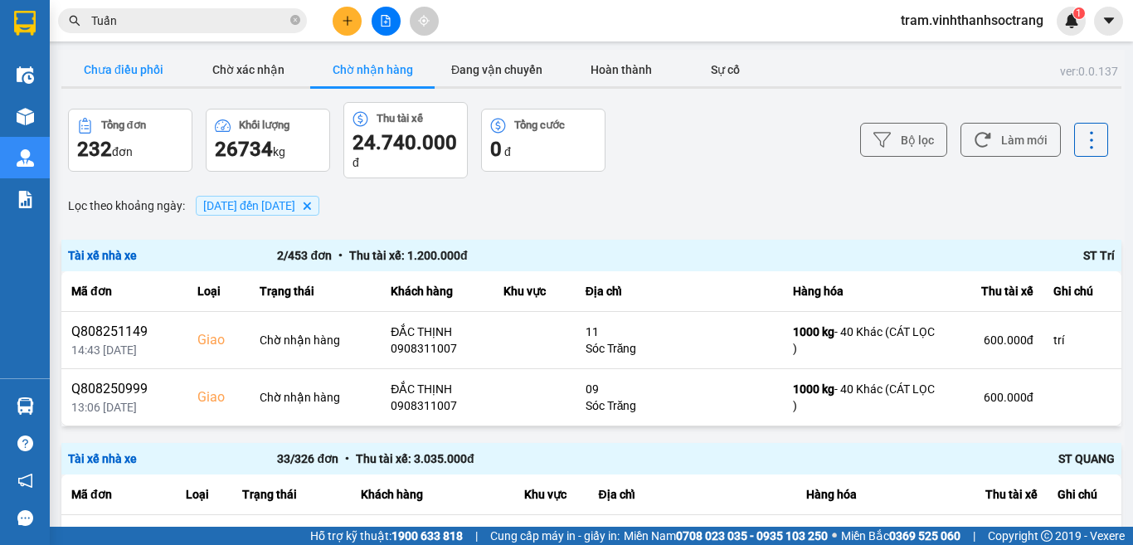
click at [114, 68] on button "Chưa điều phối" at bounding box center [123, 69] width 124 height 33
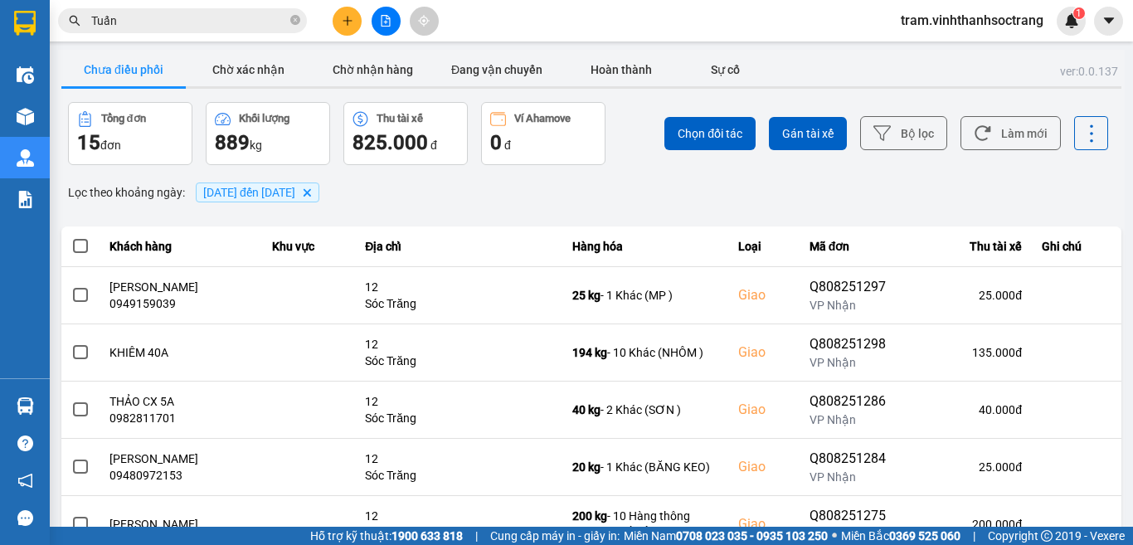
scroll to position [351, 0]
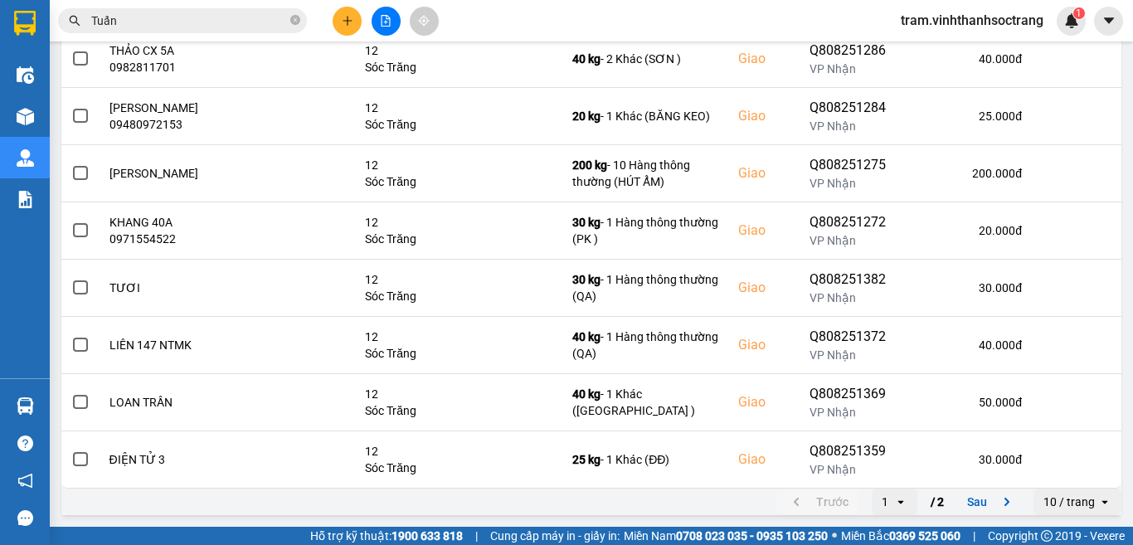
click at [1071, 501] on div "10 / trang" at bounding box center [1068, 501] width 51 height 17
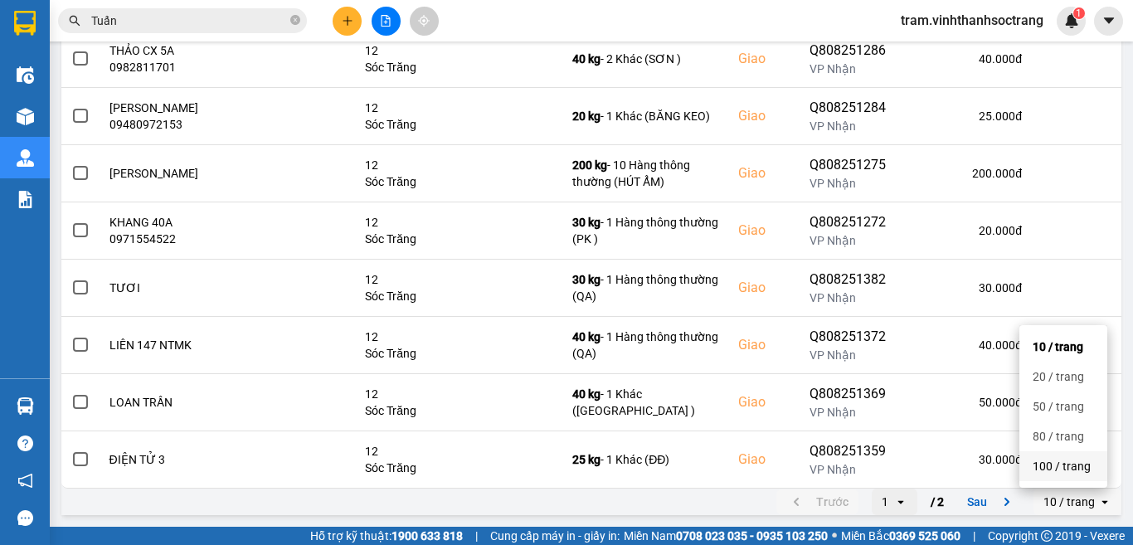
click at [1083, 474] on li "100 / trang" at bounding box center [1063, 466] width 88 height 30
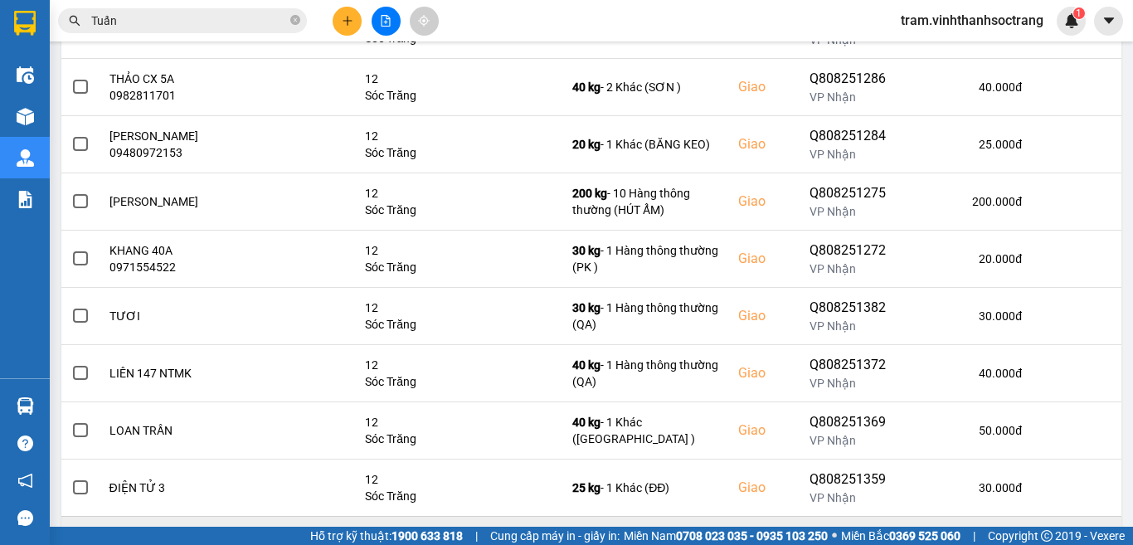
scroll to position [305, 0]
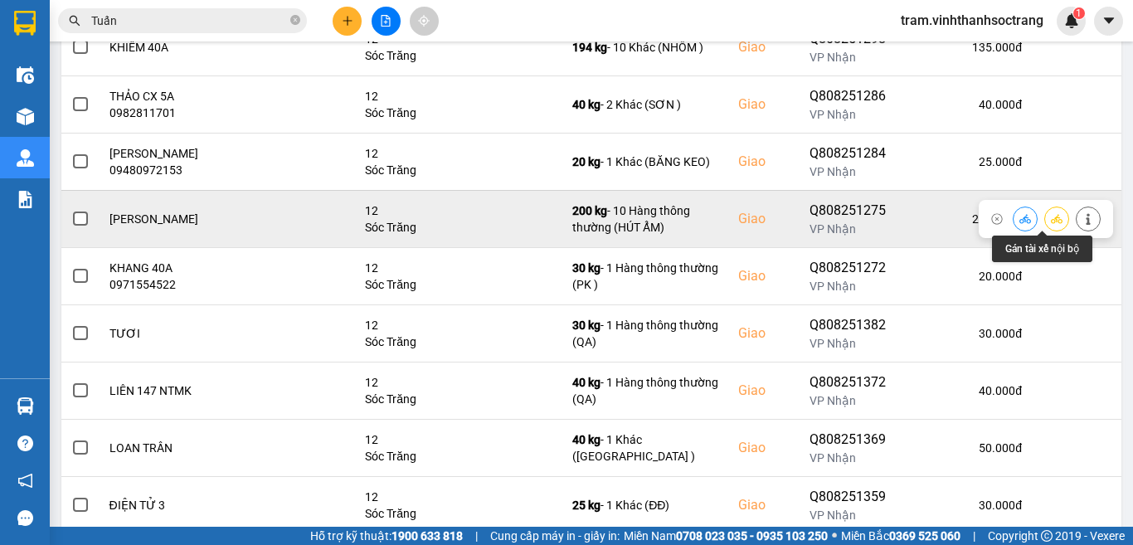
click at [1047, 211] on button at bounding box center [1056, 218] width 23 height 29
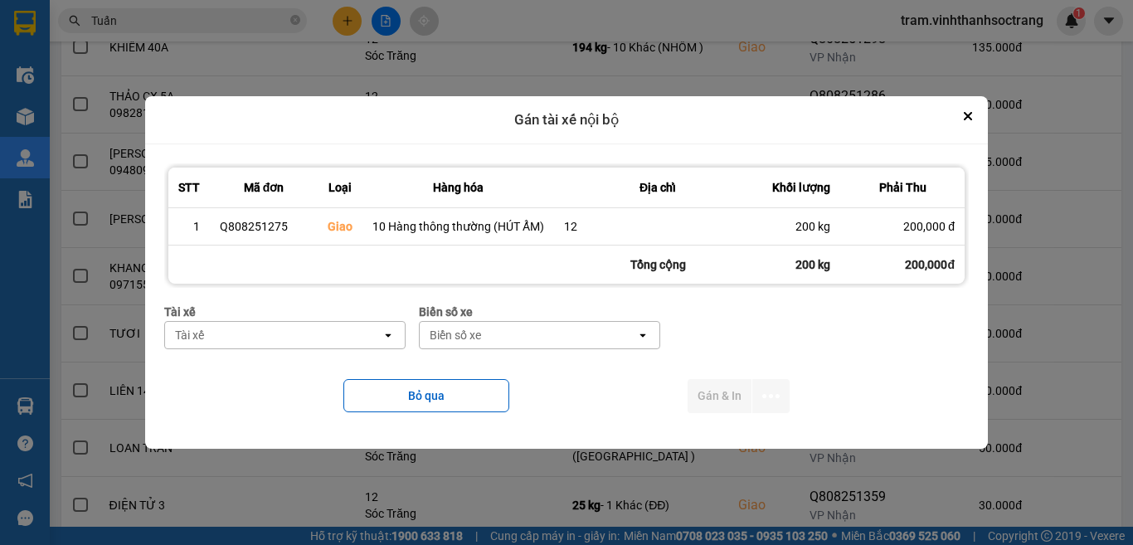
click at [333, 342] on div "Tài xế" at bounding box center [273, 335] width 216 height 27
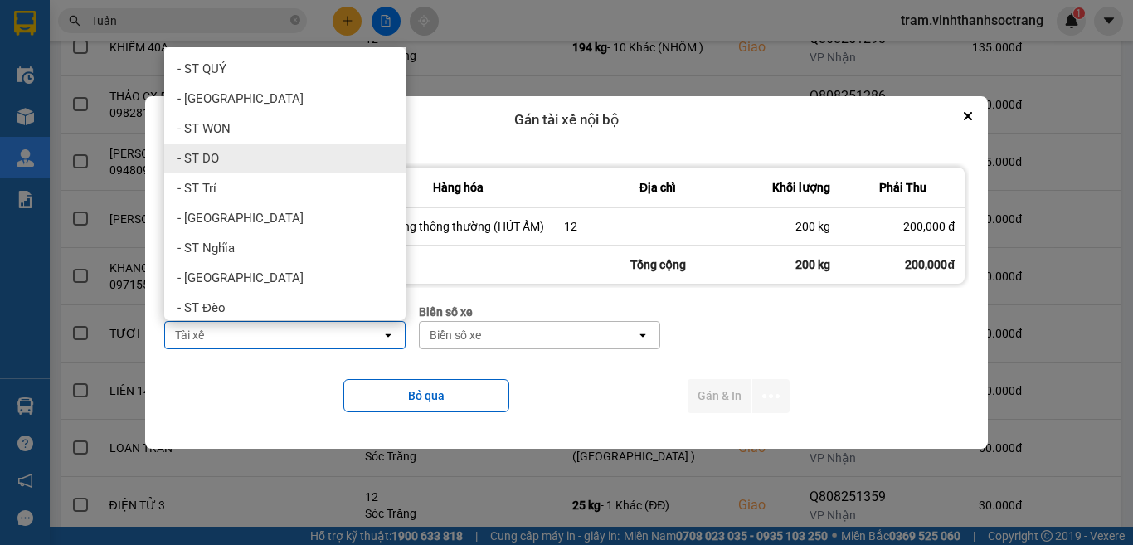
click at [314, 158] on div "- ST DO" at bounding box center [284, 158] width 241 height 30
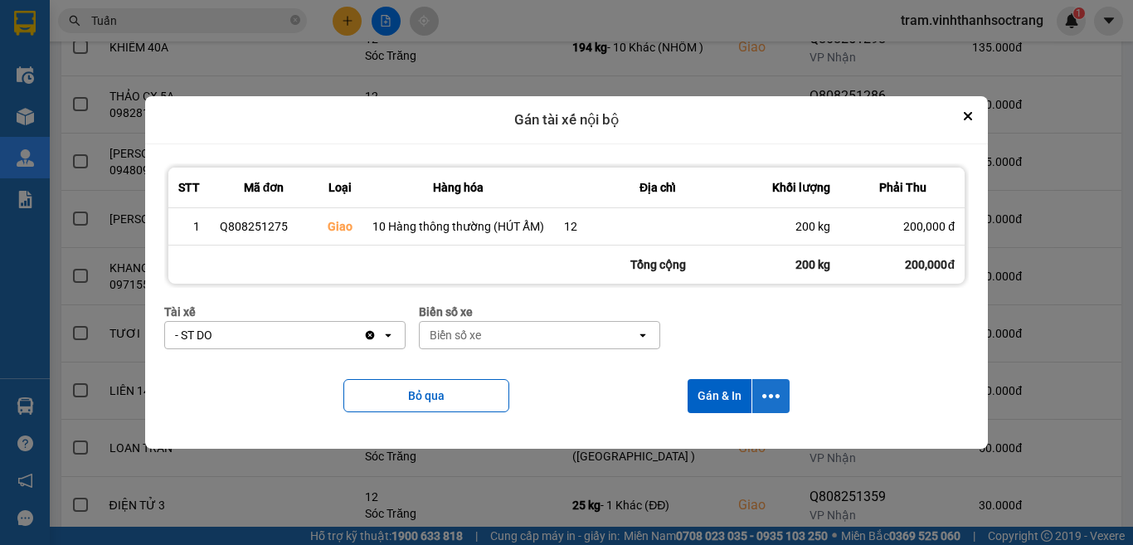
click at [763, 398] on icon "dialog" at bounding box center [770, 395] width 17 height 17
click at [712, 437] on span "Chỉ gán tài" at bounding box center [705, 440] width 55 height 17
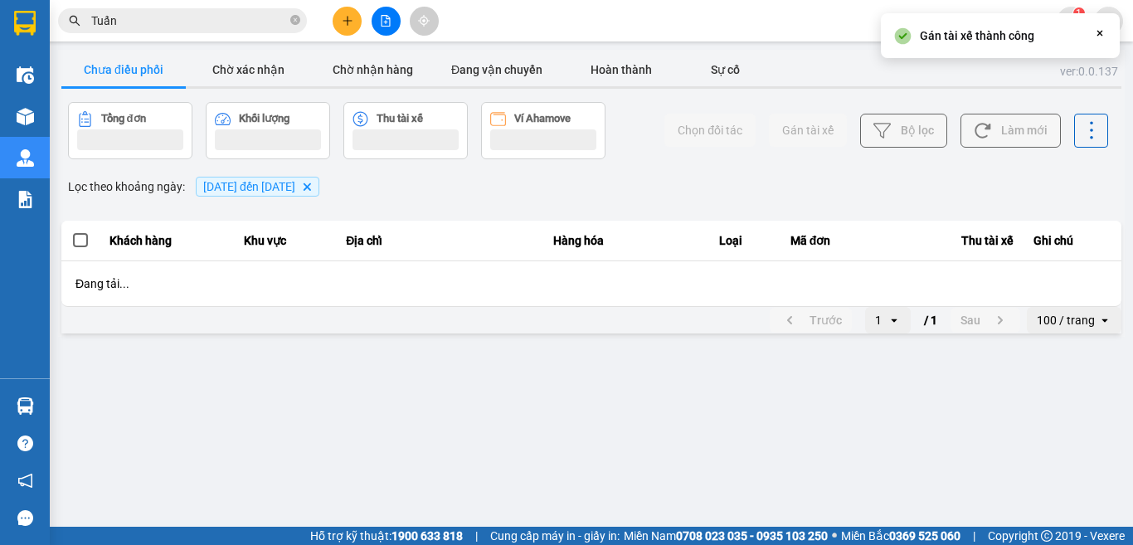
scroll to position [0, 0]
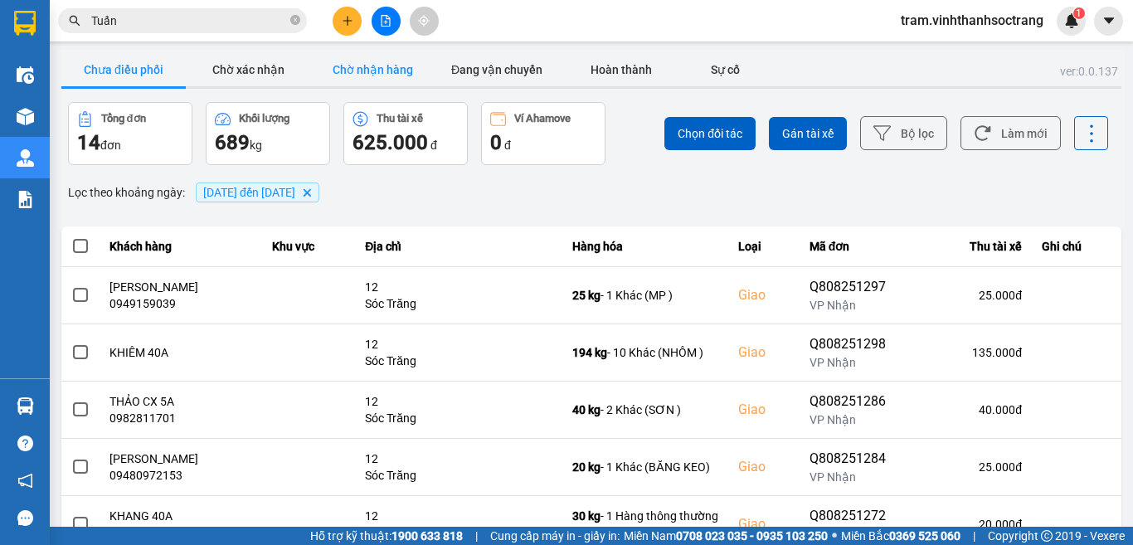
click at [386, 66] on button "Chờ nhận hàng" at bounding box center [372, 69] width 124 height 33
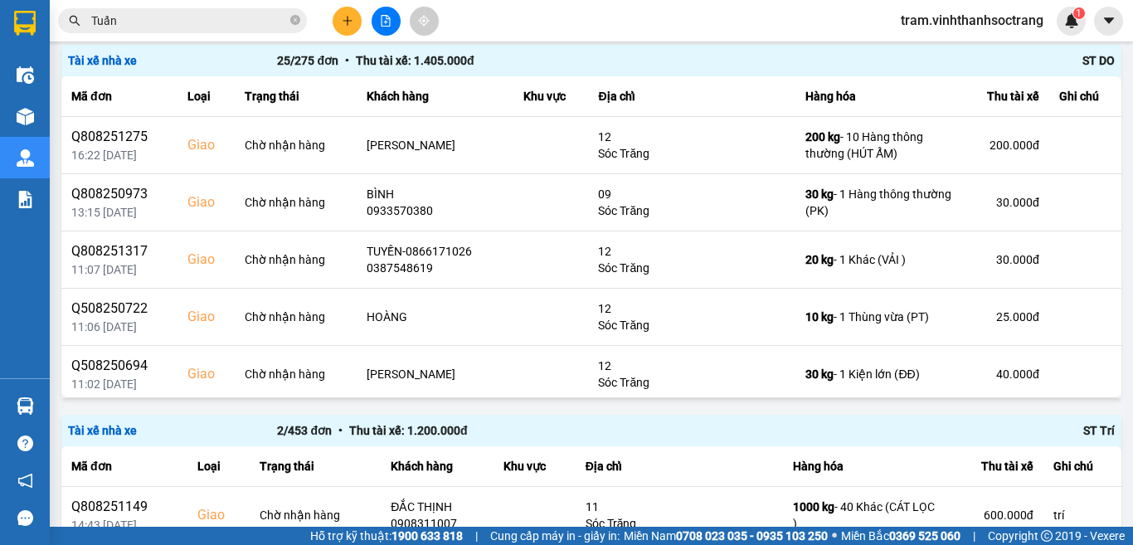
scroll to position [166, 0]
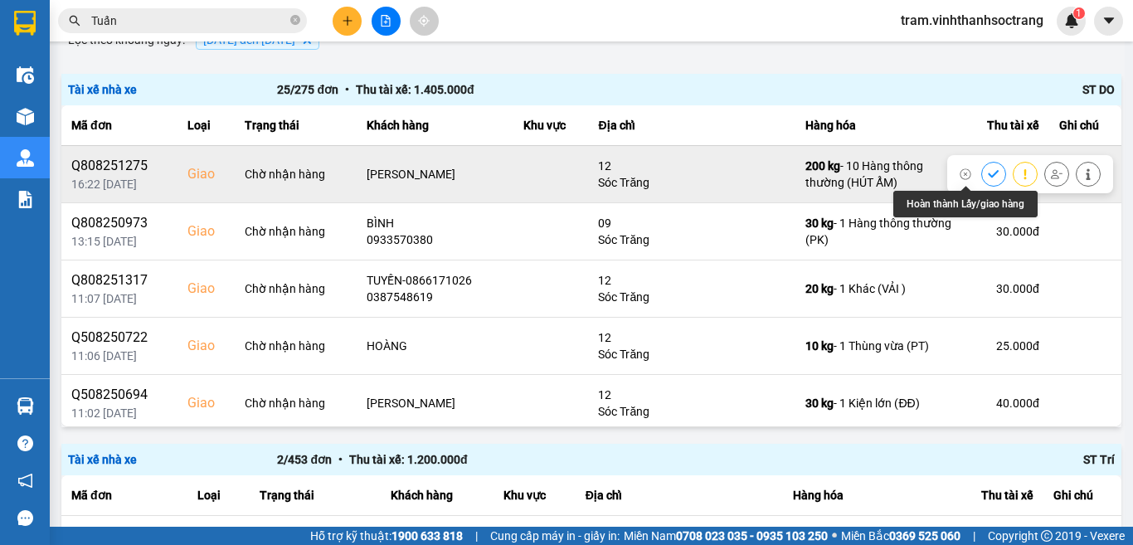
click at [988, 172] on icon at bounding box center [993, 173] width 11 height 7
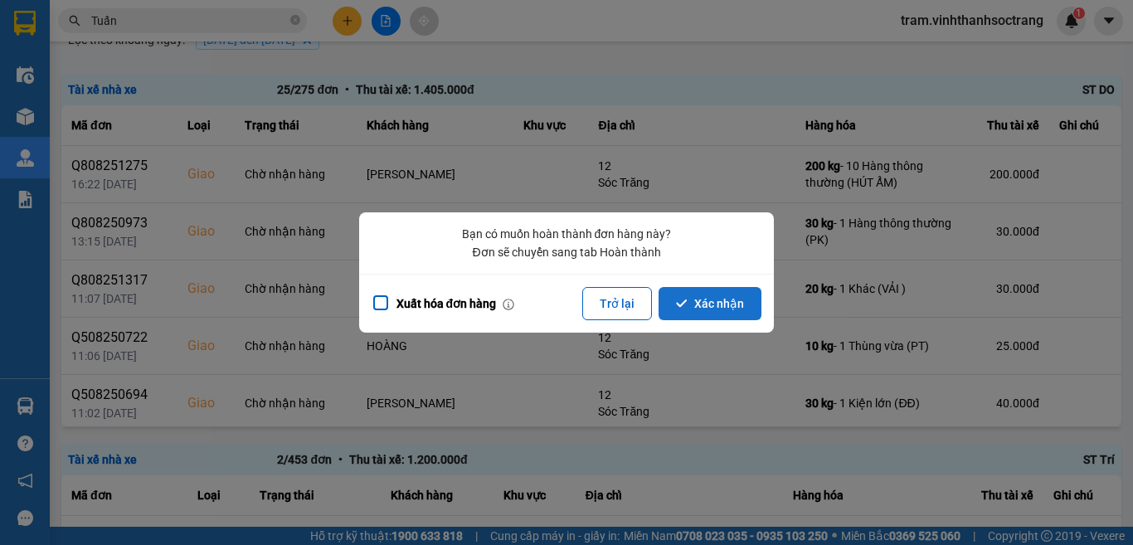
click at [717, 304] on button "Xác nhận" at bounding box center [709, 303] width 103 height 33
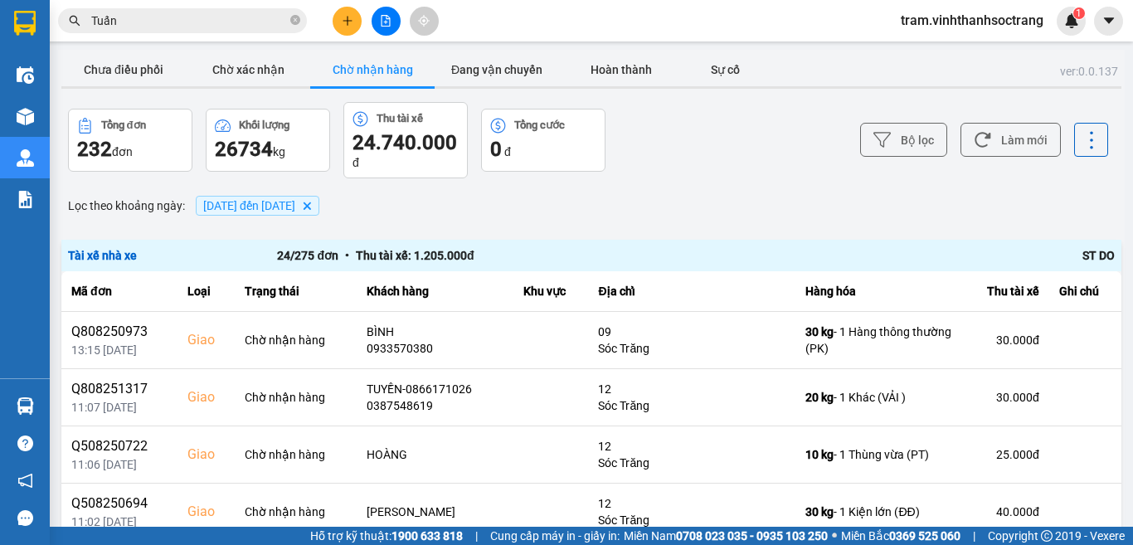
scroll to position [83, 0]
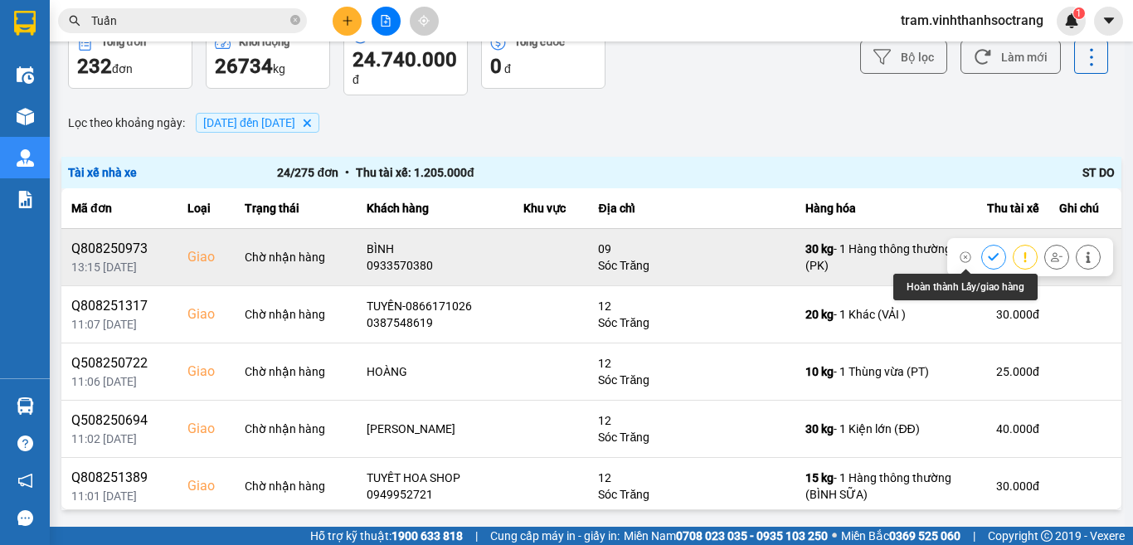
drag, startPoint x: 959, startPoint y: 250, endPoint x: 908, endPoint y: 265, distance: 53.8
click at [981, 251] on div at bounding box center [993, 257] width 25 height 25
click at [982, 264] on button at bounding box center [993, 256] width 23 height 29
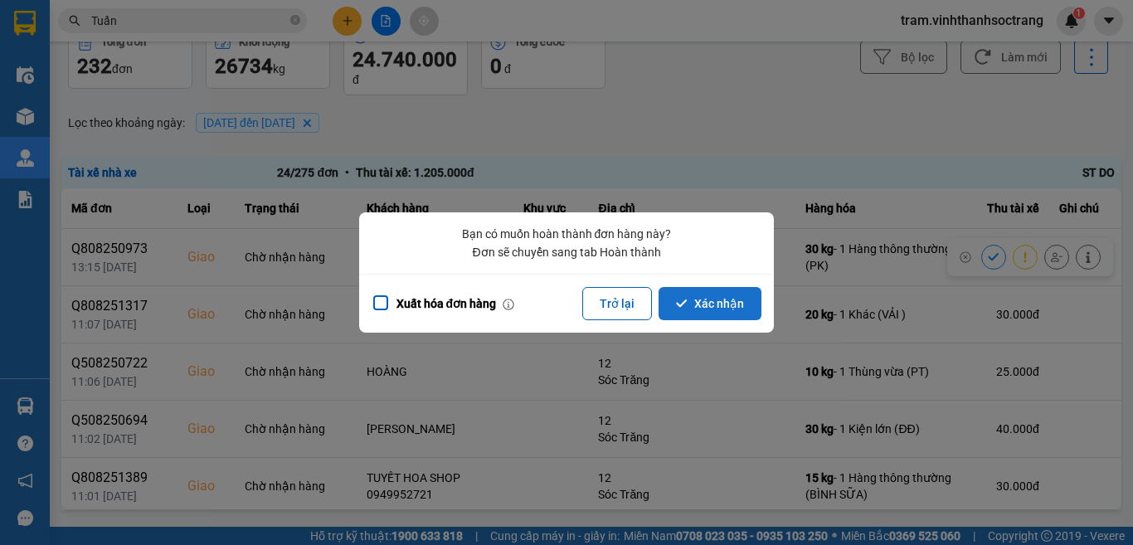
click at [711, 292] on button "Xác nhận" at bounding box center [709, 303] width 103 height 33
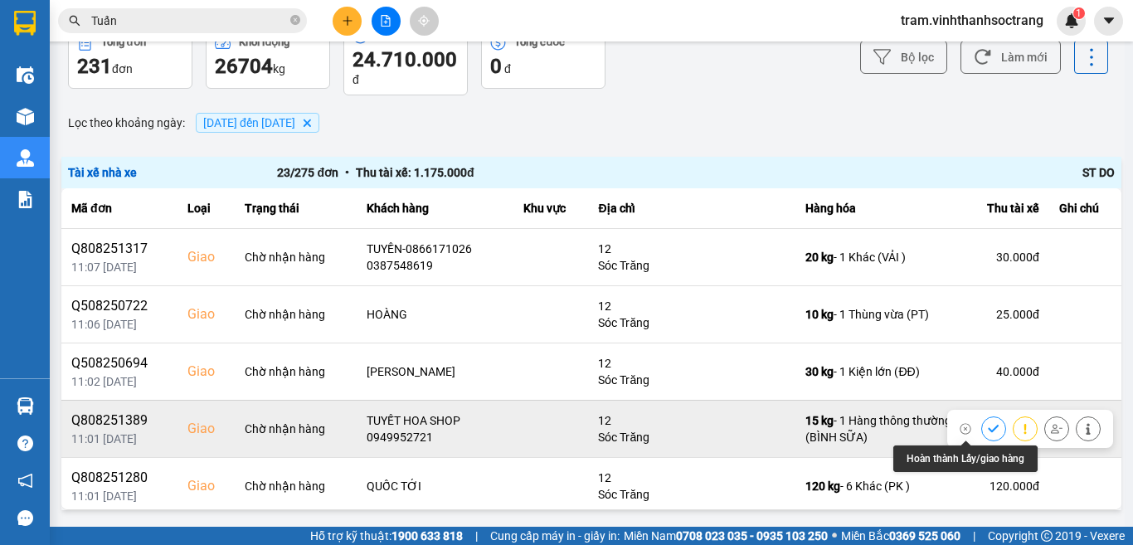
click at [988, 430] on icon at bounding box center [994, 429] width 12 height 12
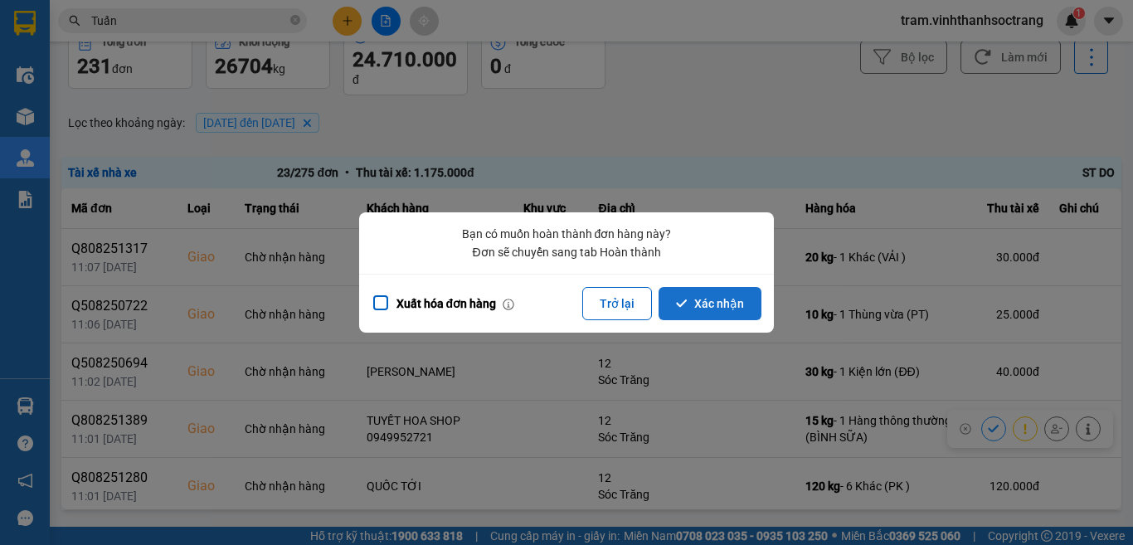
click at [717, 304] on button "Xác nhận" at bounding box center [709, 303] width 103 height 33
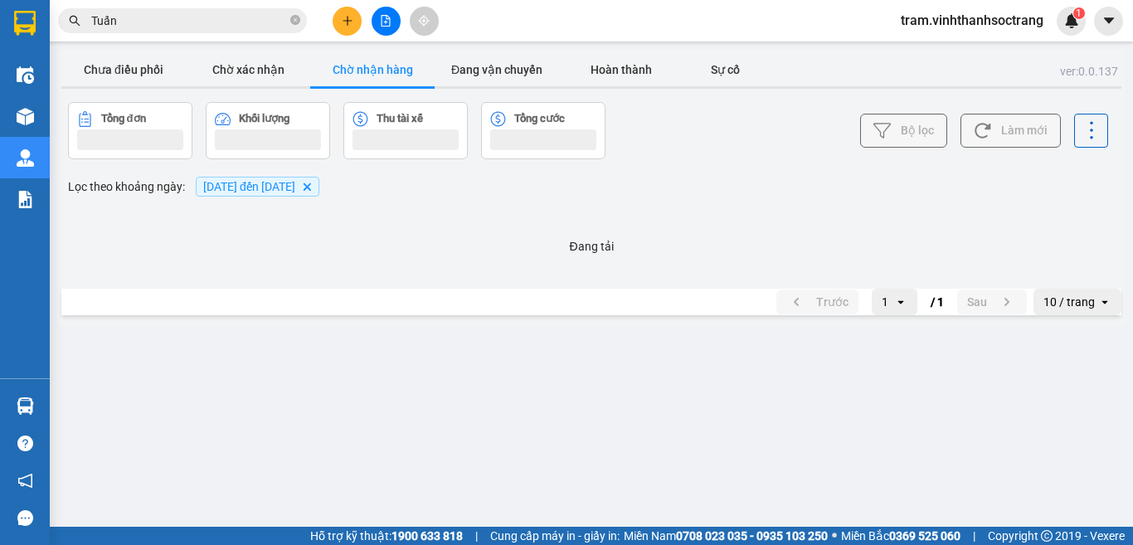
scroll to position [0, 0]
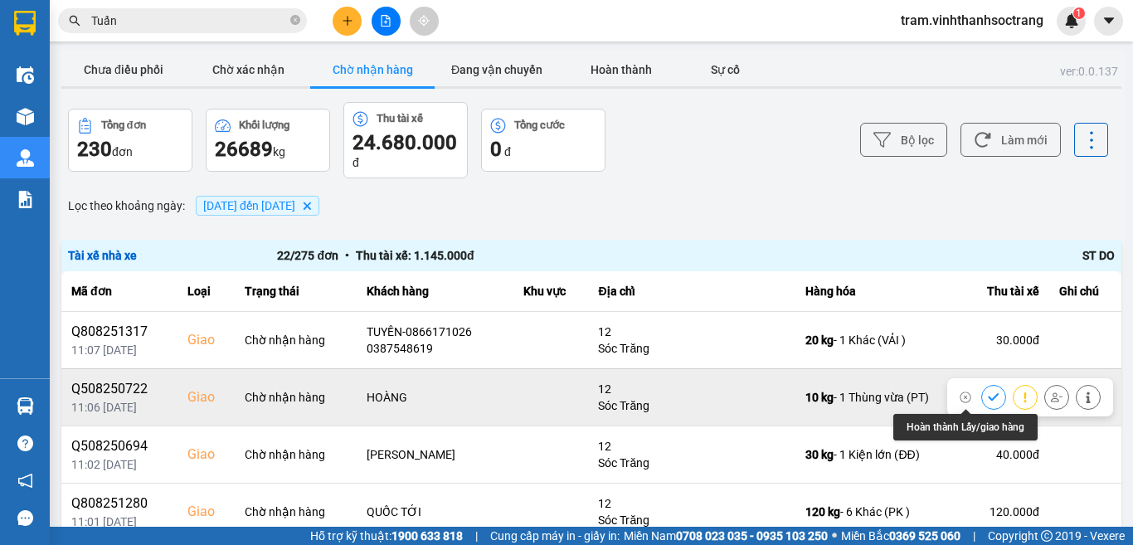
click at [988, 401] on icon at bounding box center [994, 397] width 12 height 12
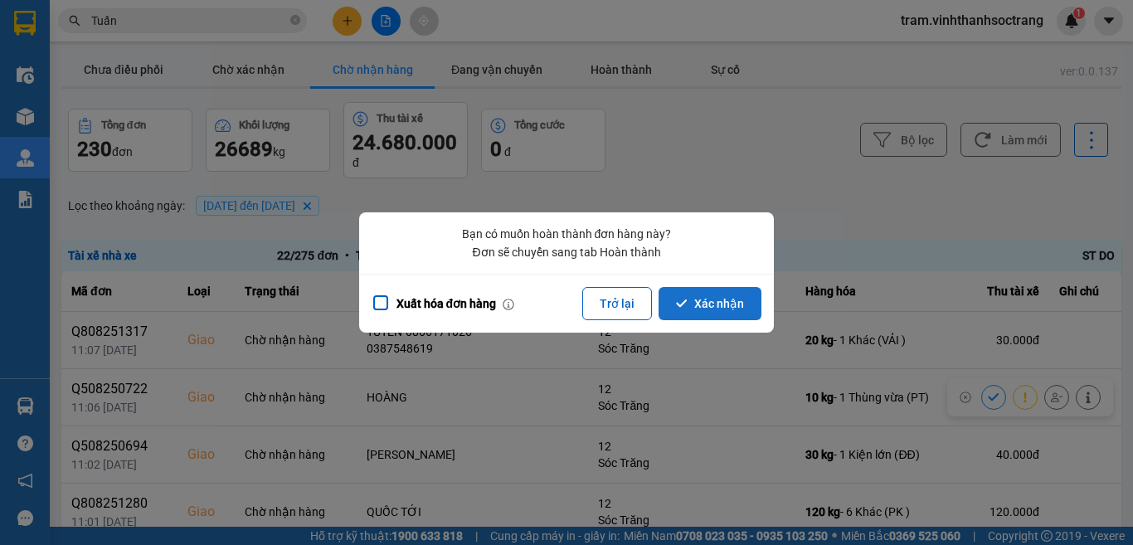
click at [703, 312] on button "Xác nhận" at bounding box center [709, 303] width 103 height 33
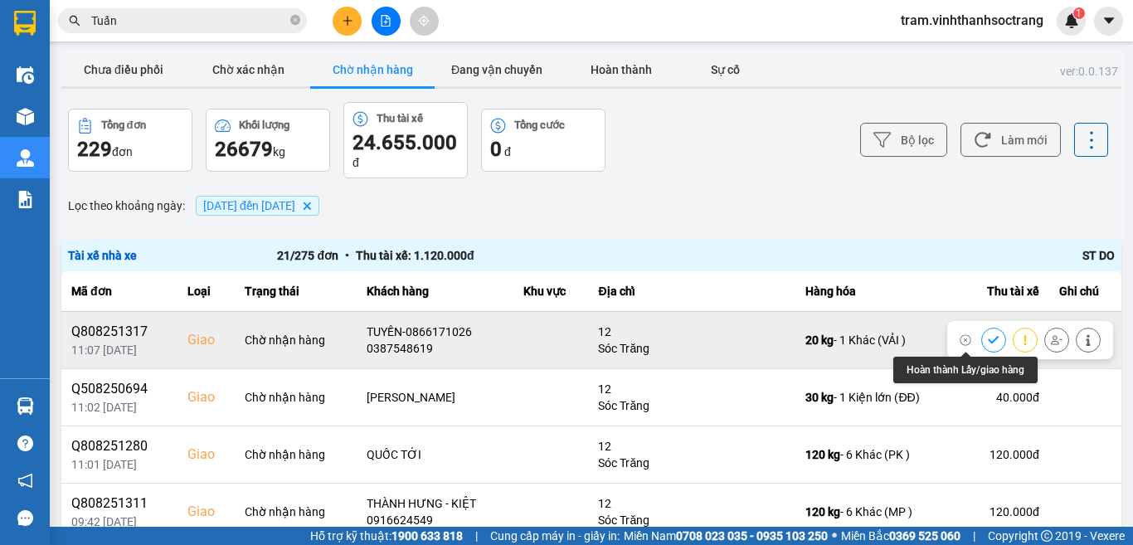
click at [988, 335] on icon at bounding box center [994, 340] width 12 height 12
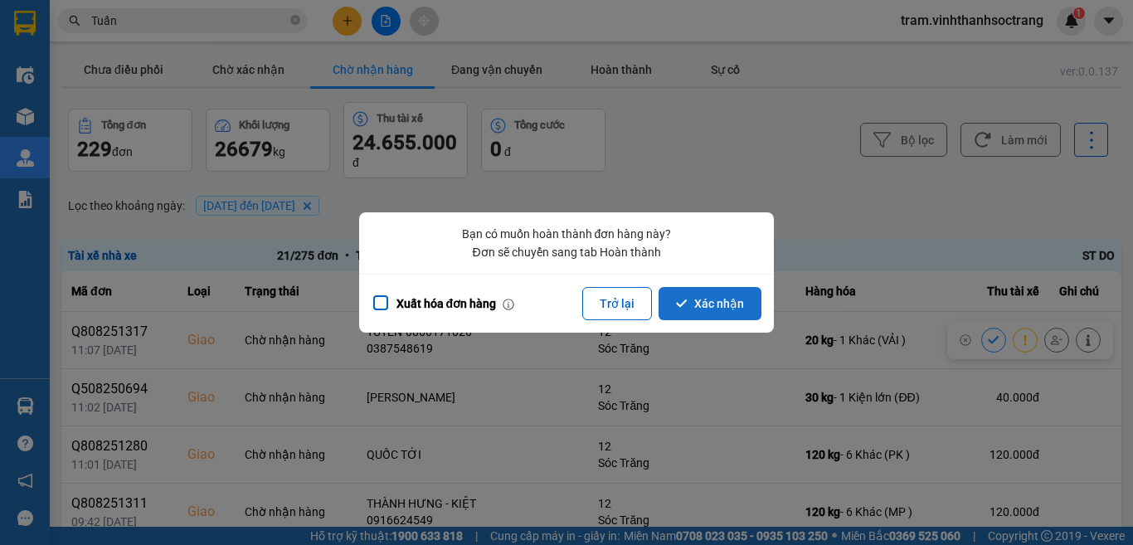
click at [702, 304] on button "Xác nhận" at bounding box center [709, 303] width 103 height 33
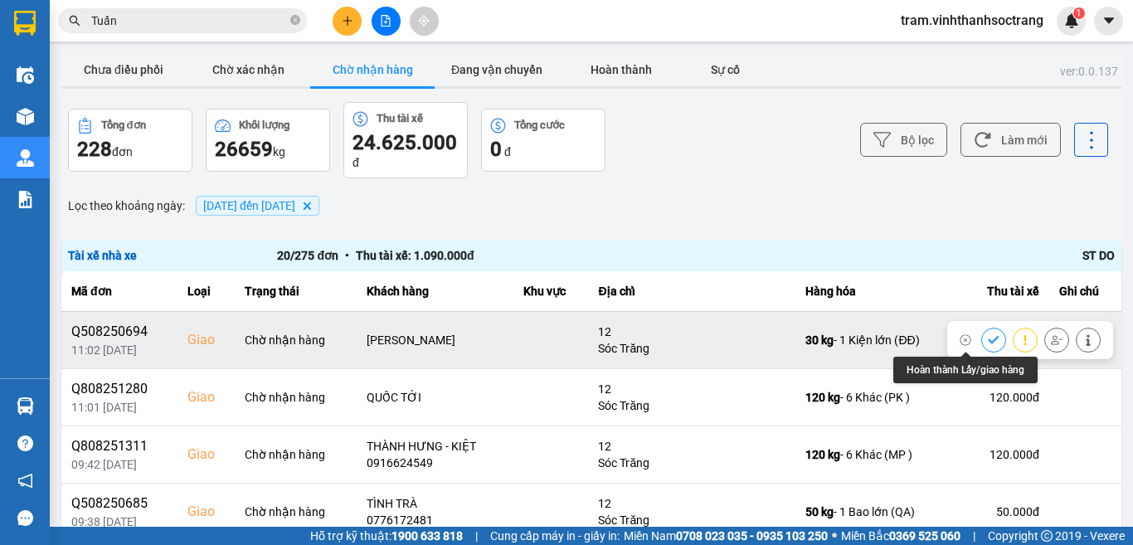
click at [988, 335] on icon at bounding box center [994, 340] width 12 height 12
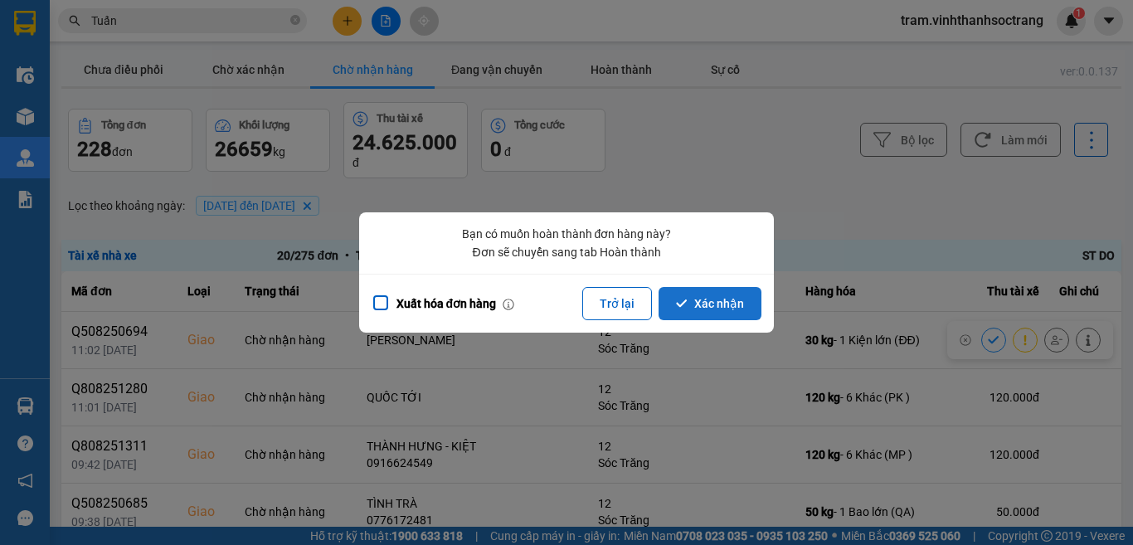
click at [730, 303] on button "Xác nhận" at bounding box center [709, 303] width 103 height 33
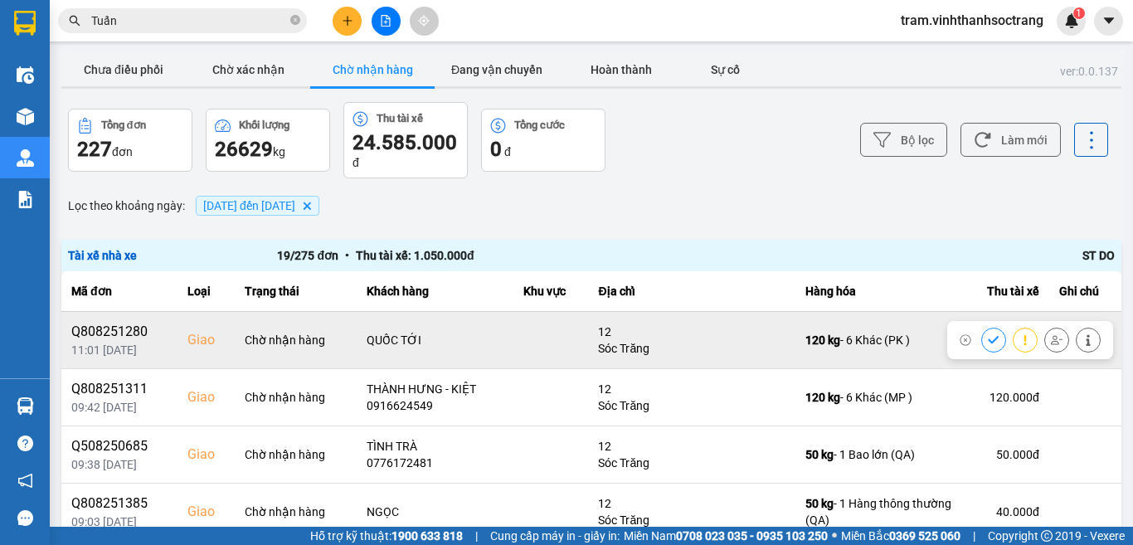
click at [988, 338] on icon at bounding box center [994, 340] width 12 height 12
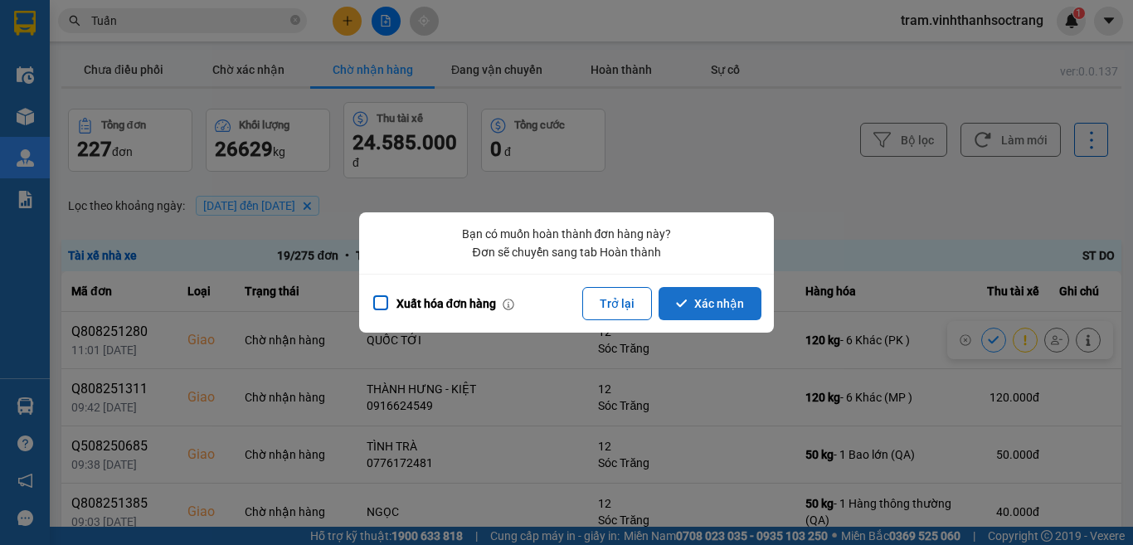
click at [688, 290] on button "Xác nhận" at bounding box center [709, 303] width 103 height 33
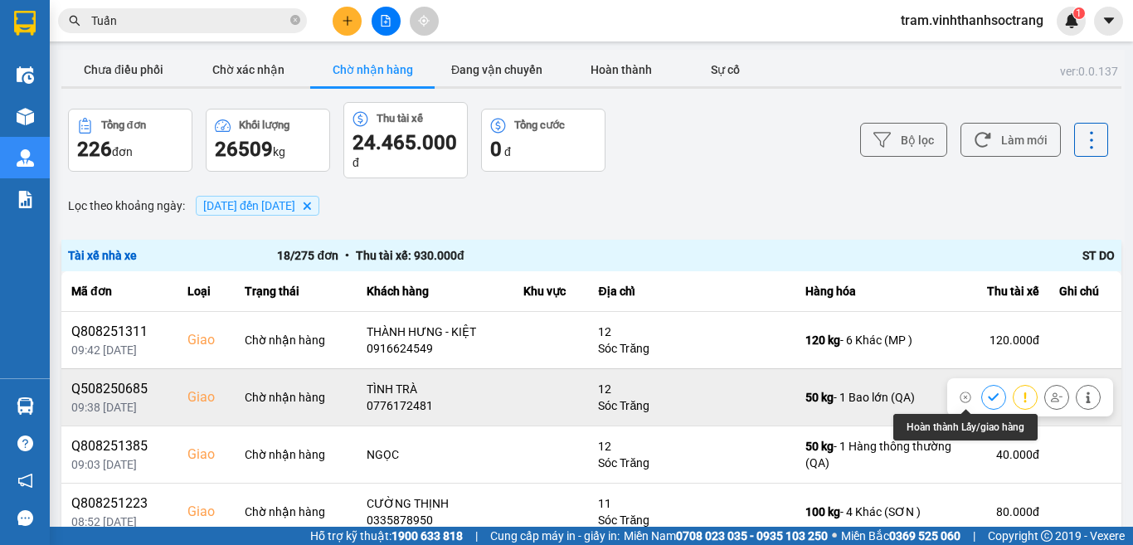
click at [988, 397] on icon at bounding box center [993, 396] width 11 height 7
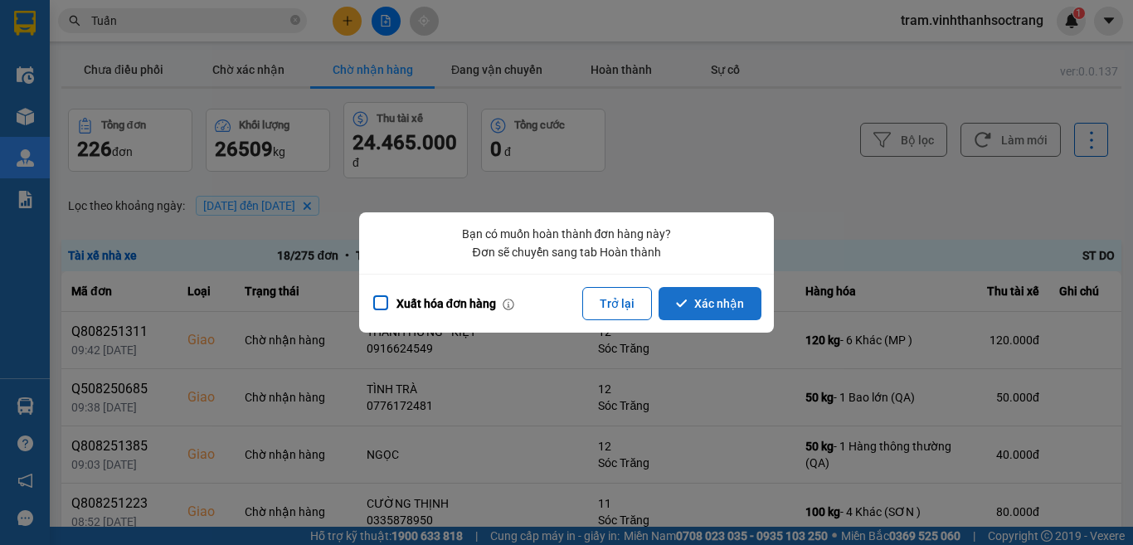
click at [732, 294] on button "Xác nhận" at bounding box center [709, 303] width 103 height 33
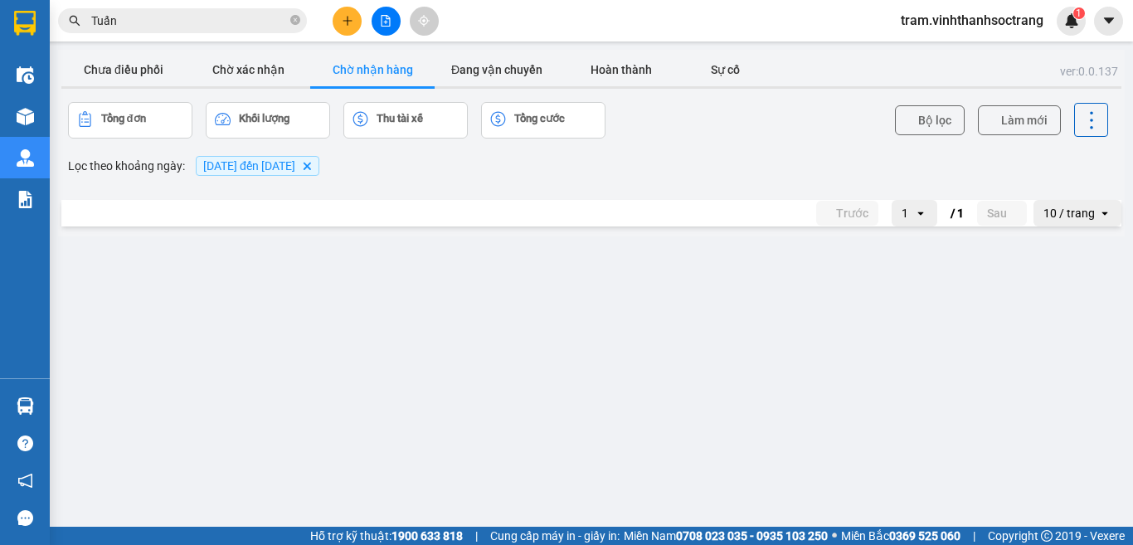
click icon
click button "Xác nhận"
click icon
click button "Xác nhận"
click icon
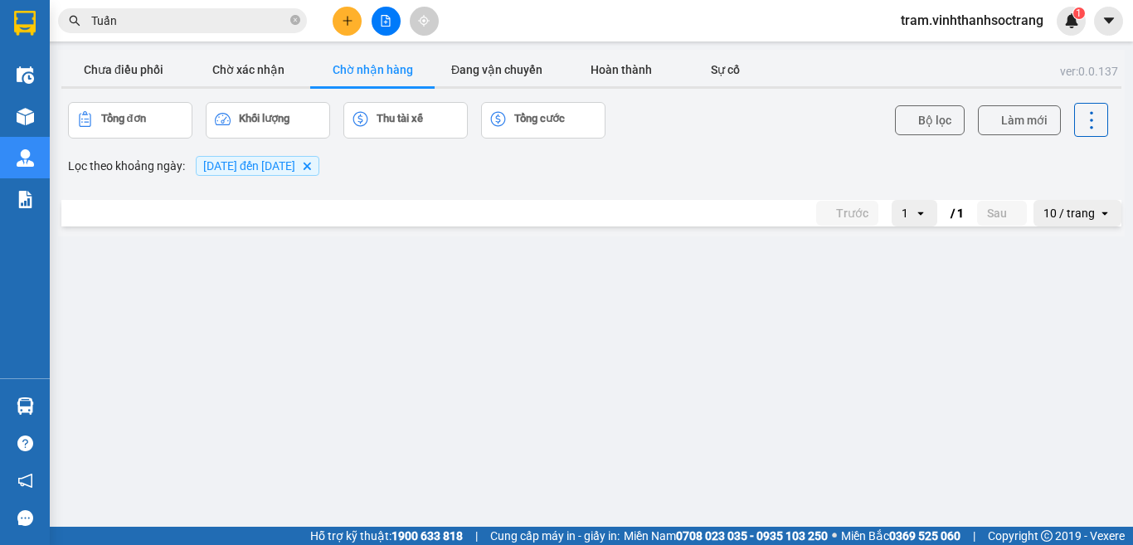
click button "Xác nhận"
click icon
click button "Xác nhận"
click button
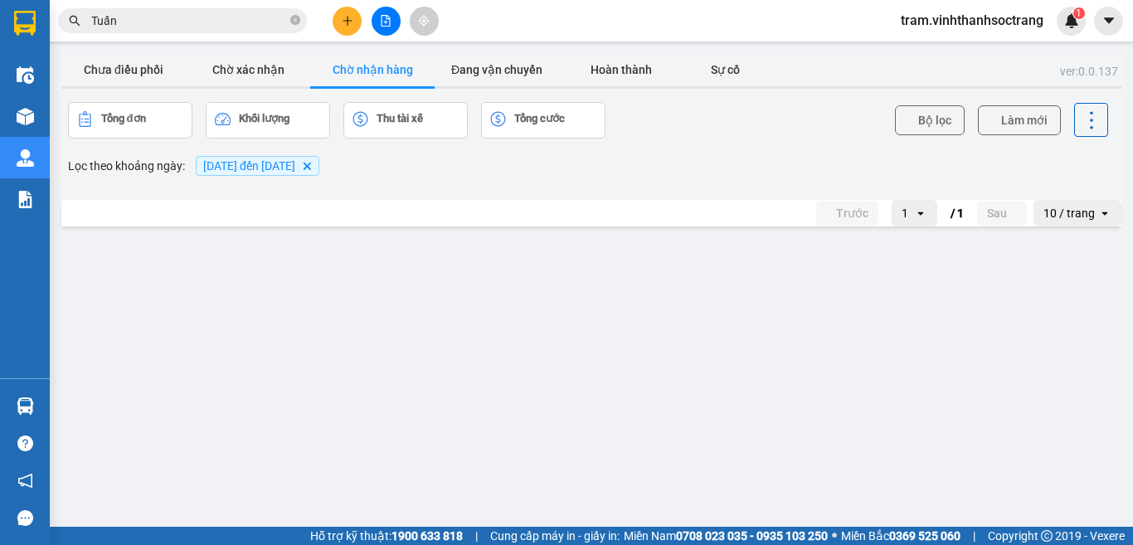
click icon "dialog"
click icon
click button "Xác nhận"
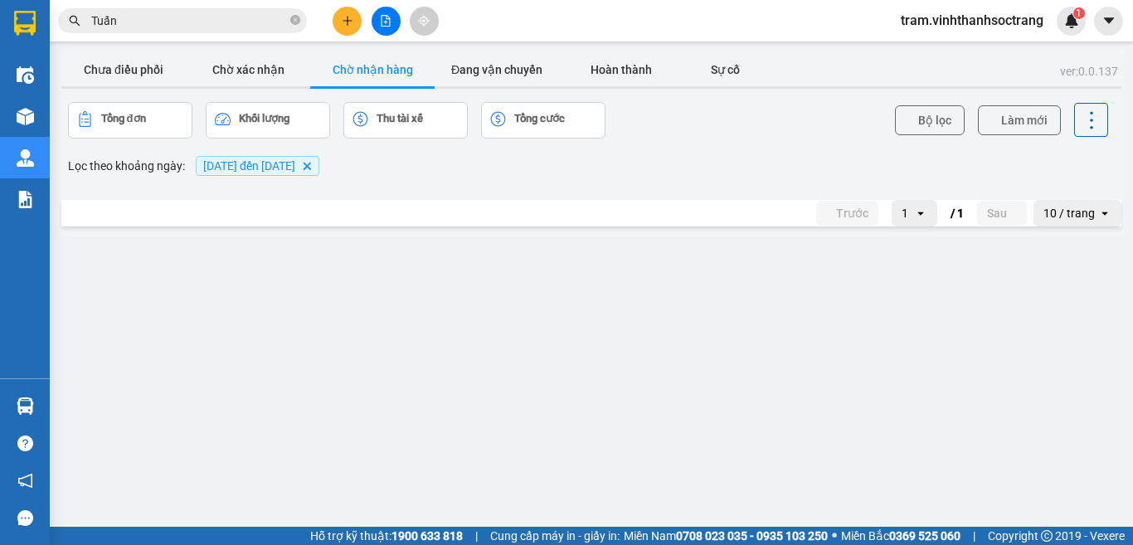
click button
click button "Xác nhận"
click icon
click button "Xác nhận"
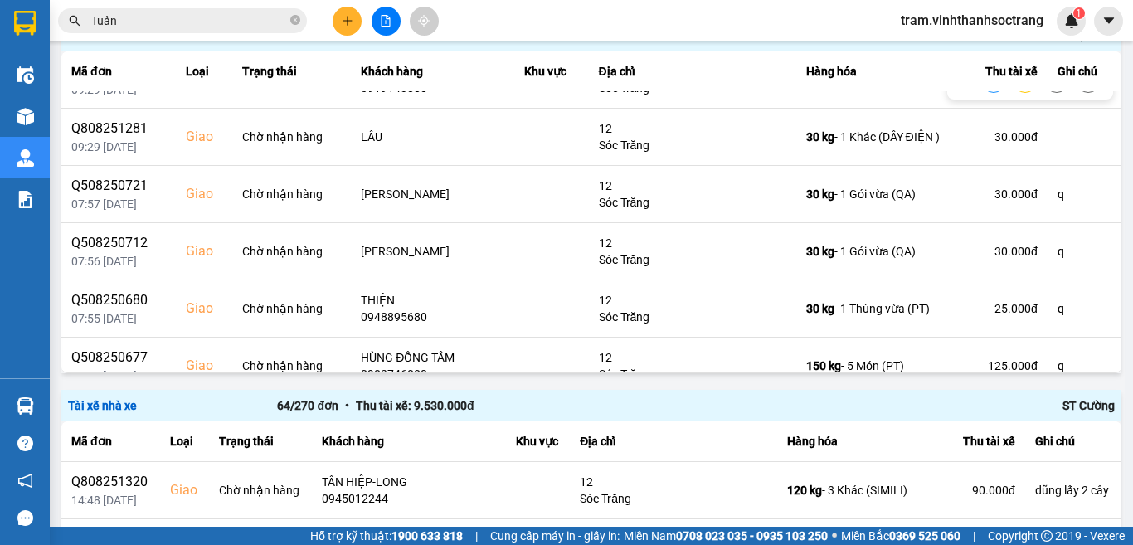
scroll to position [829, 0]
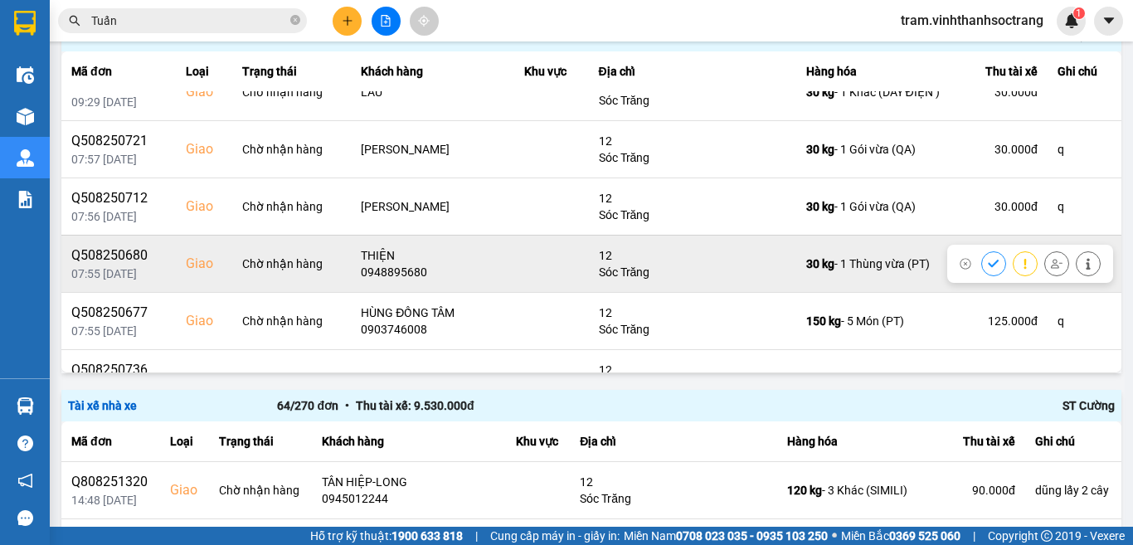
click at [988, 262] on icon at bounding box center [994, 264] width 12 height 12
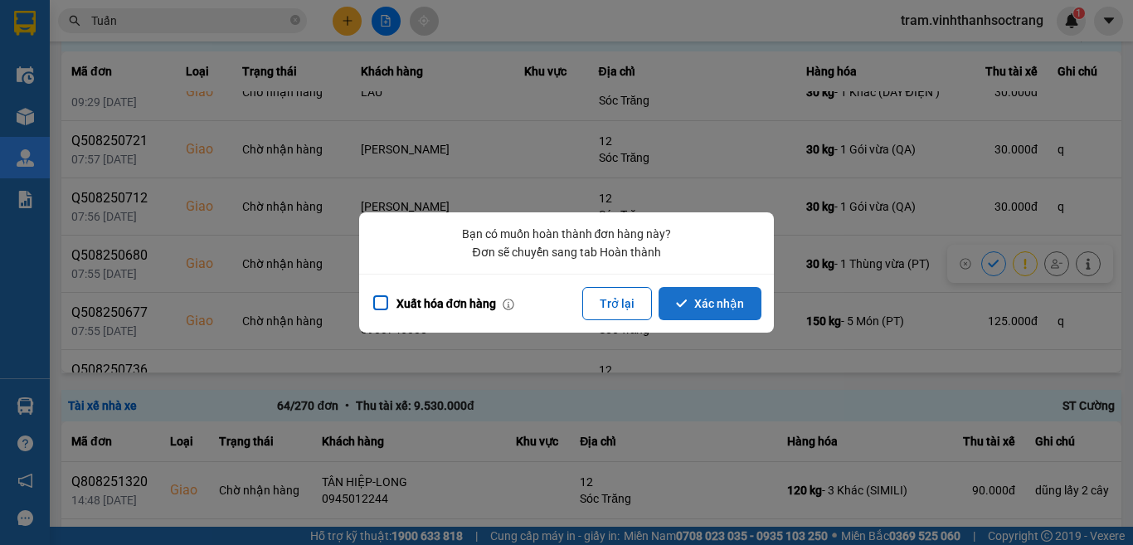
click at [724, 299] on button "Xác nhận" at bounding box center [709, 303] width 103 height 33
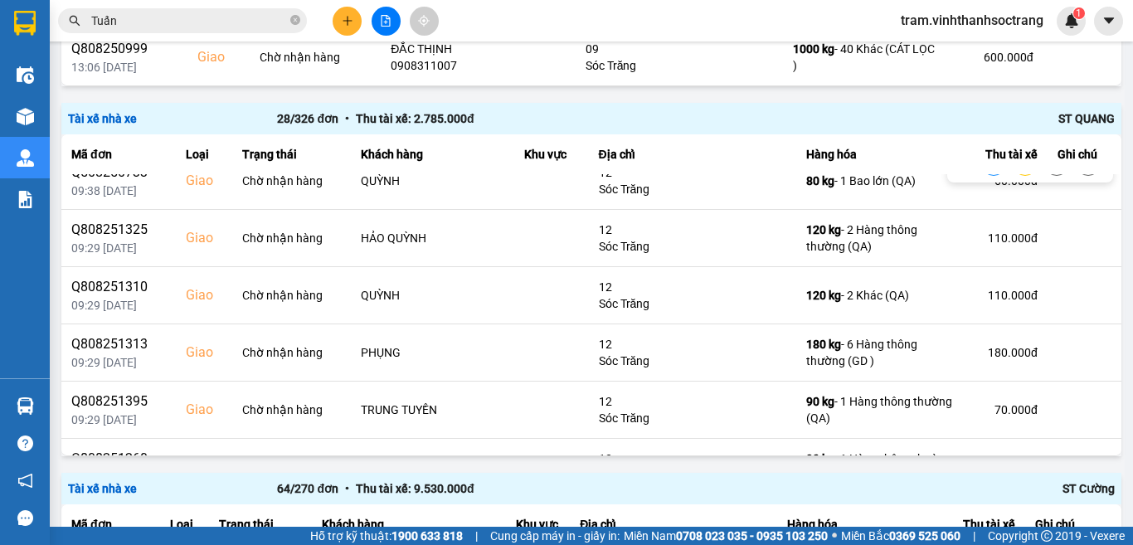
scroll to position [580, 0]
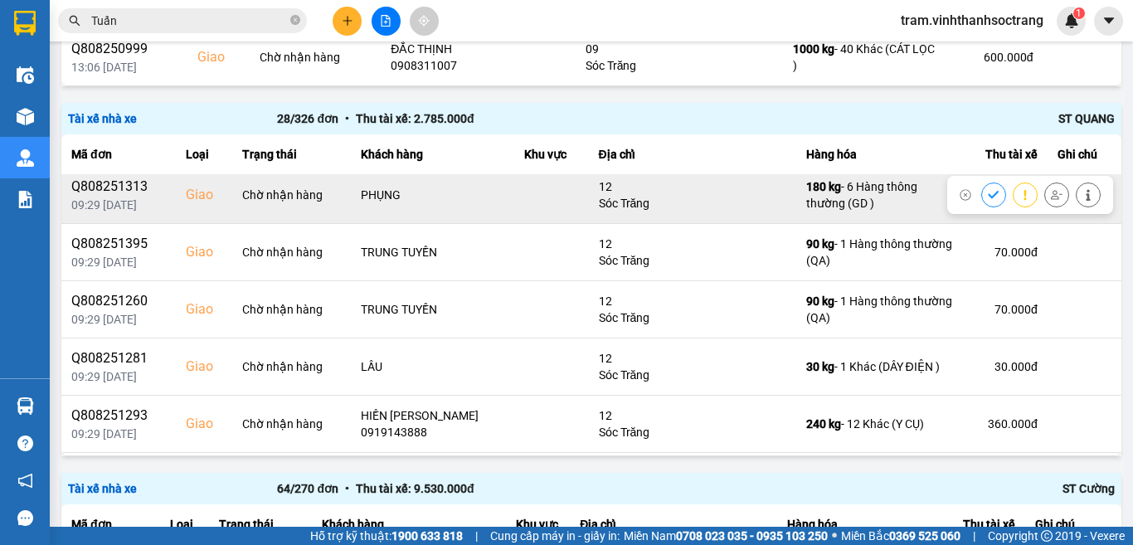
click at [988, 192] on icon at bounding box center [994, 195] width 12 height 12
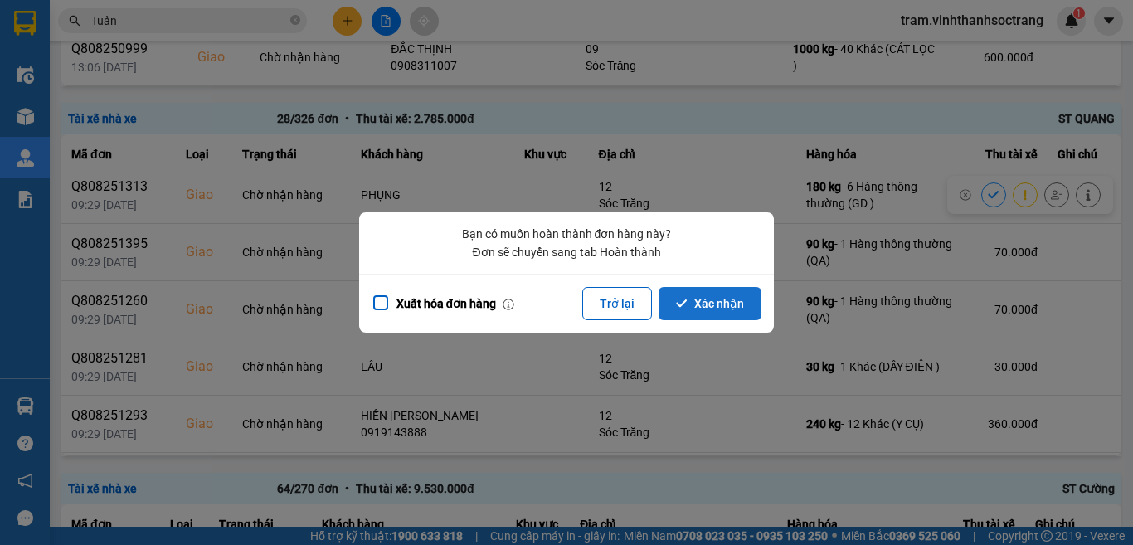
click at [736, 299] on button "Xác nhận" at bounding box center [709, 303] width 103 height 33
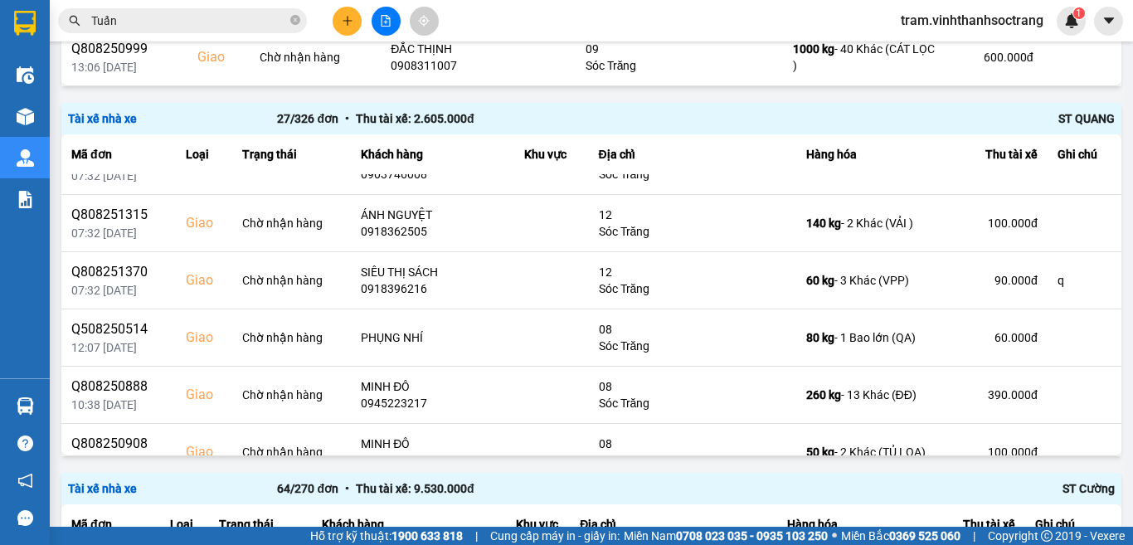
scroll to position [1264, 0]
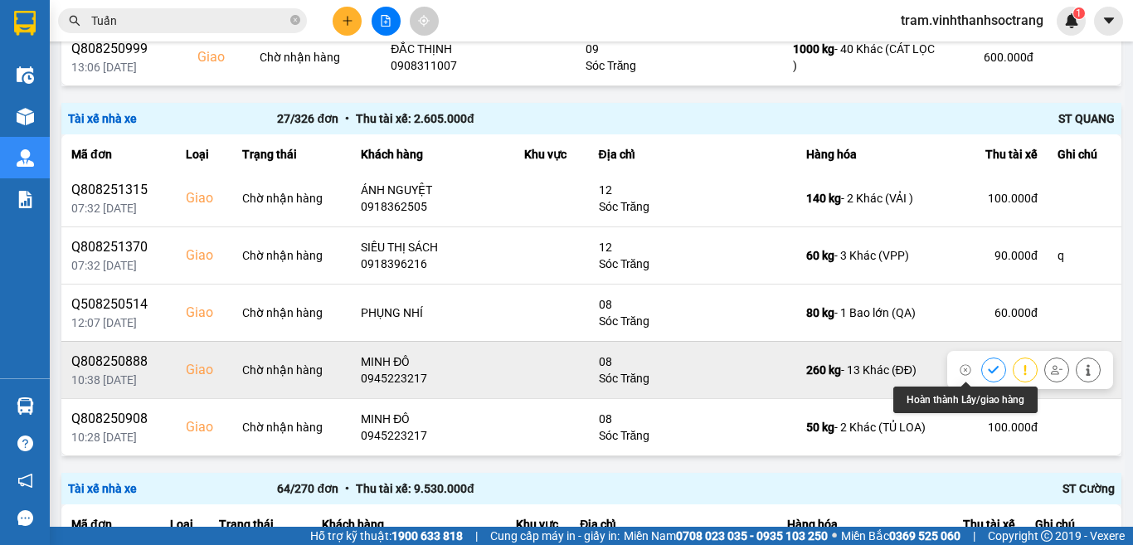
click at [988, 364] on icon at bounding box center [994, 370] width 12 height 12
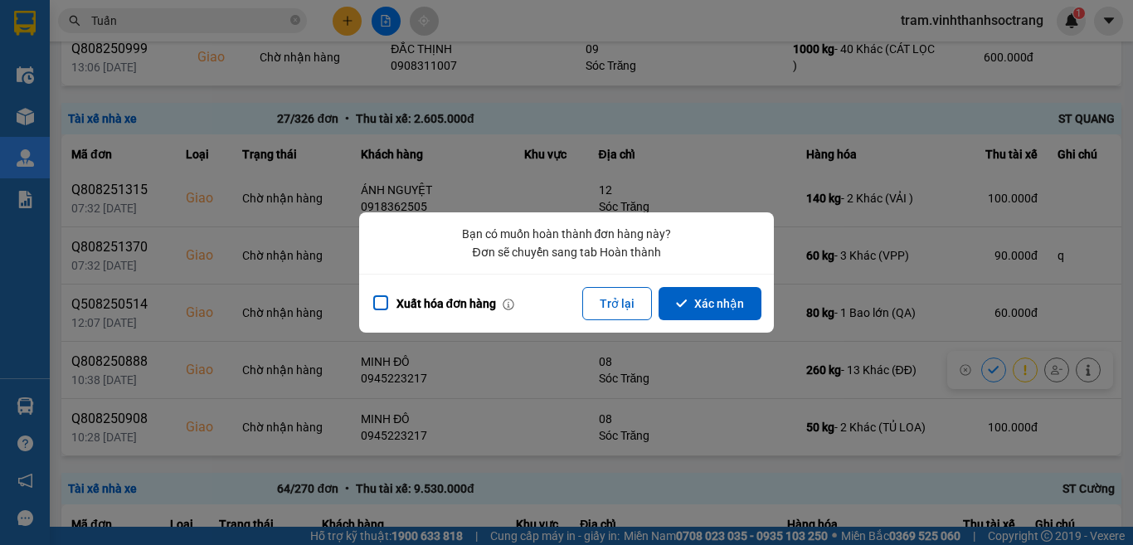
click at [723, 308] on button "Xác nhận" at bounding box center [709, 303] width 103 height 33
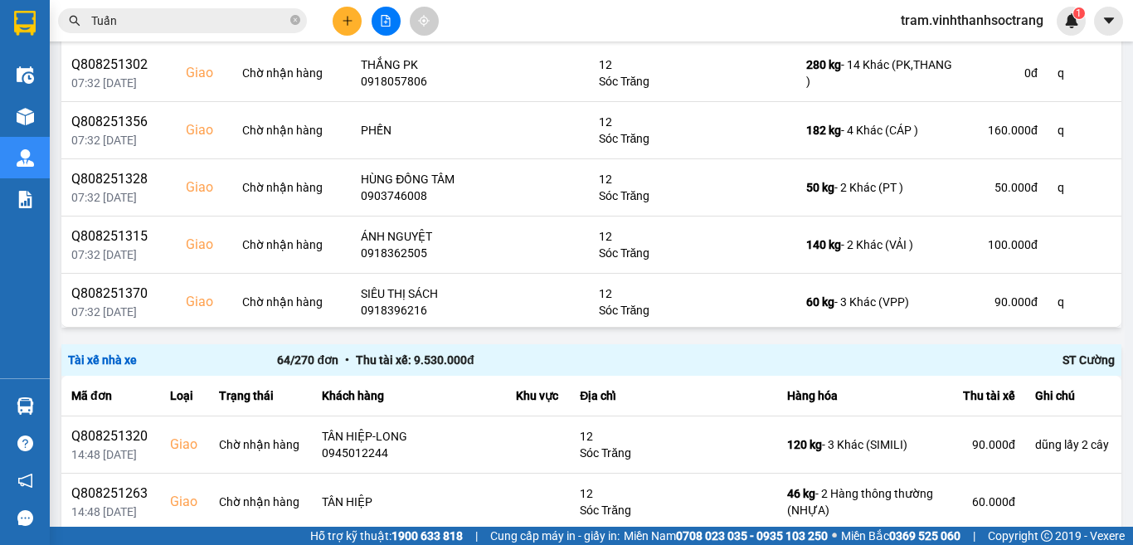
scroll to position [1207, 0]
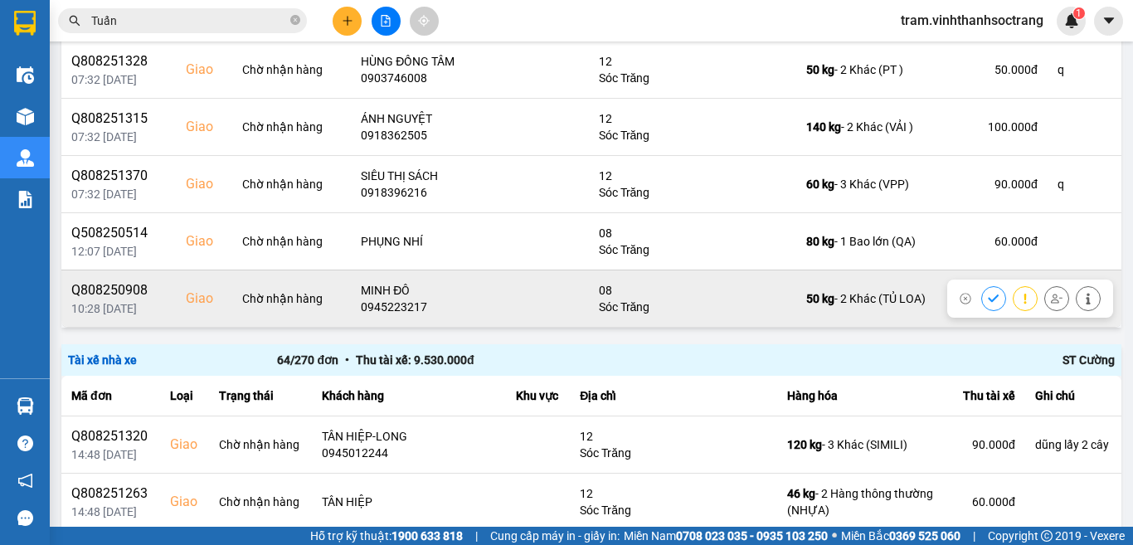
click at [988, 294] on icon at bounding box center [994, 299] width 12 height 12
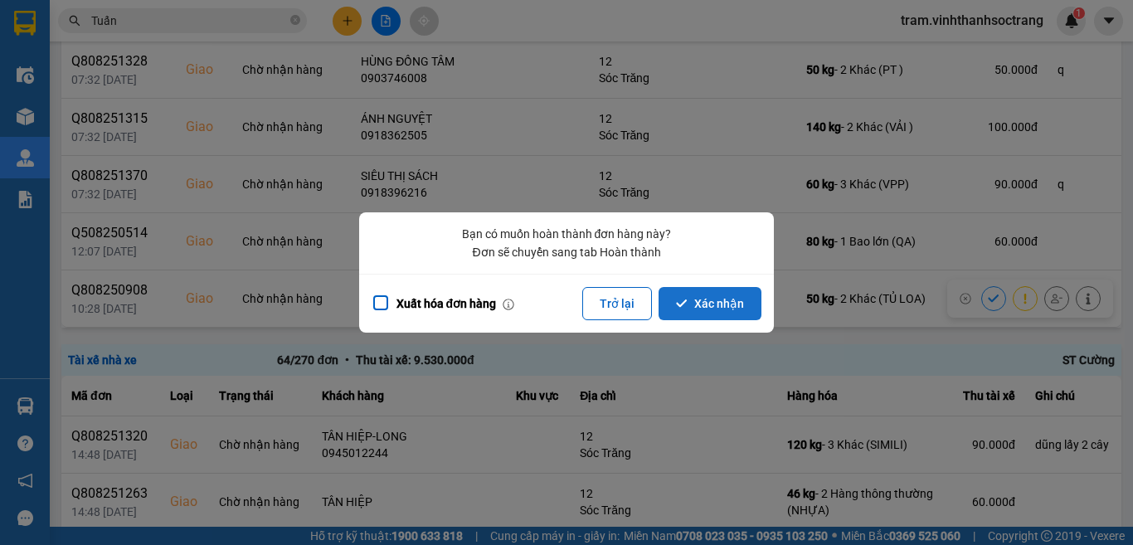
click at [741, 295] on button "Xác nhận" at bounding box center [709, 303] width 103 height 33
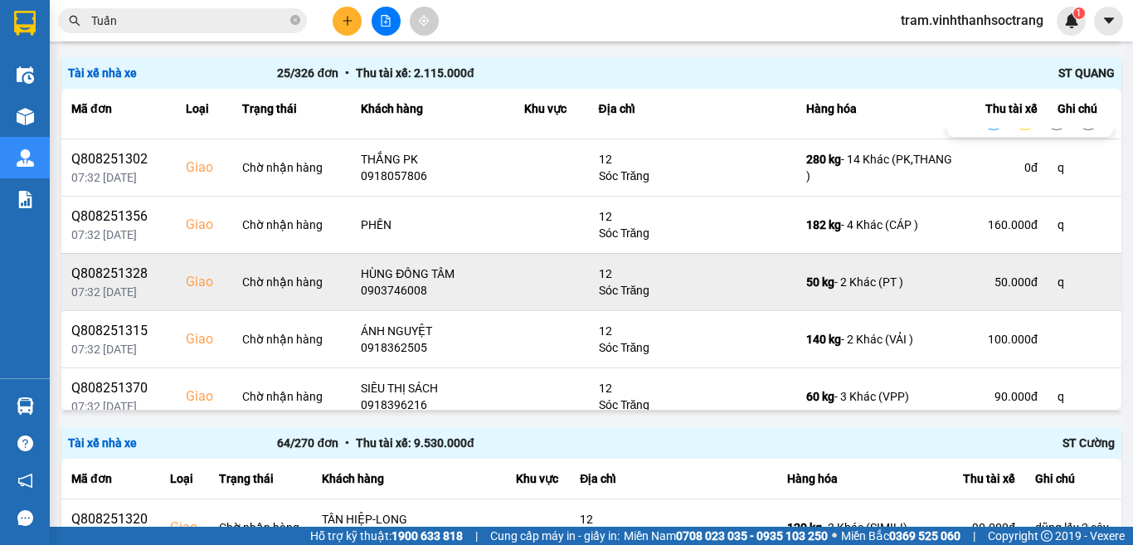
scroll to position [1078, 0]
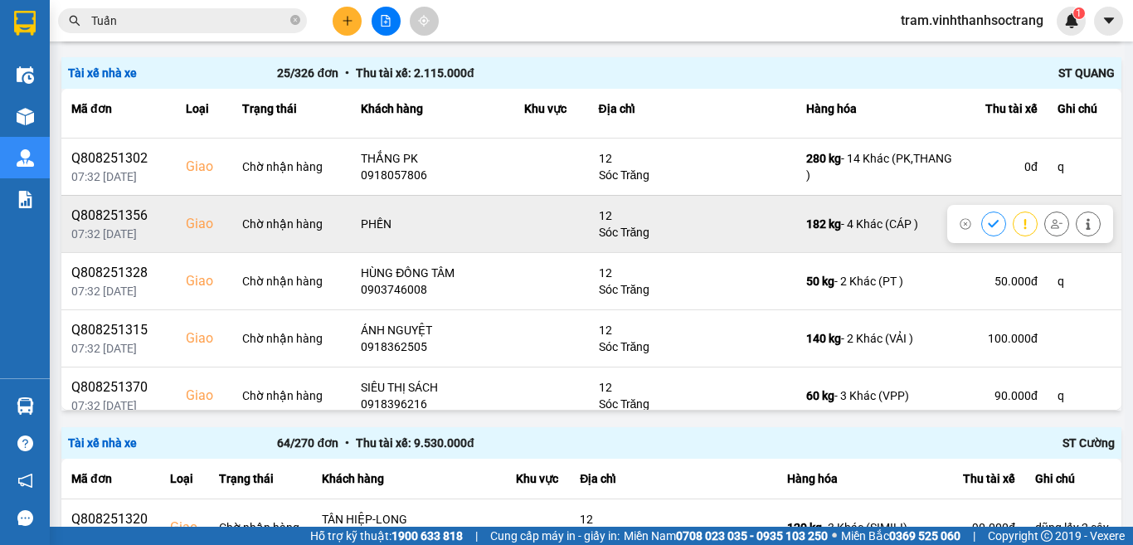
click at [988, 223] on icon at bounding box center [994, 224] width 12 height 12
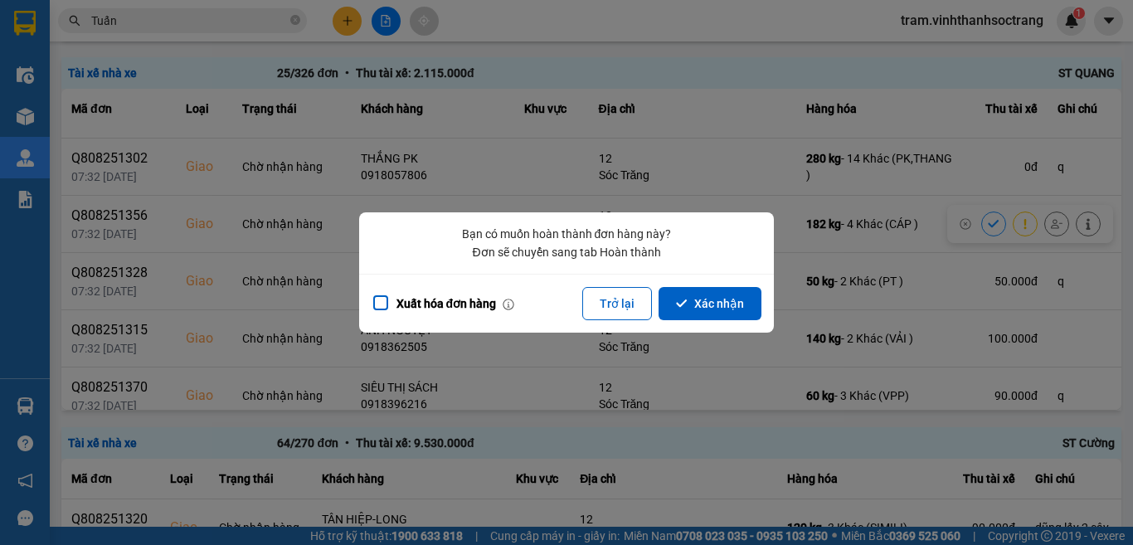
drag, startPoint x: 700, startPoint y: 313, endPoint x: 571, endPoint y: 537, distance: 259.3
click at [700, 313] on button "Xác nhận" at bounding box center [709, 303] width 103 height 33
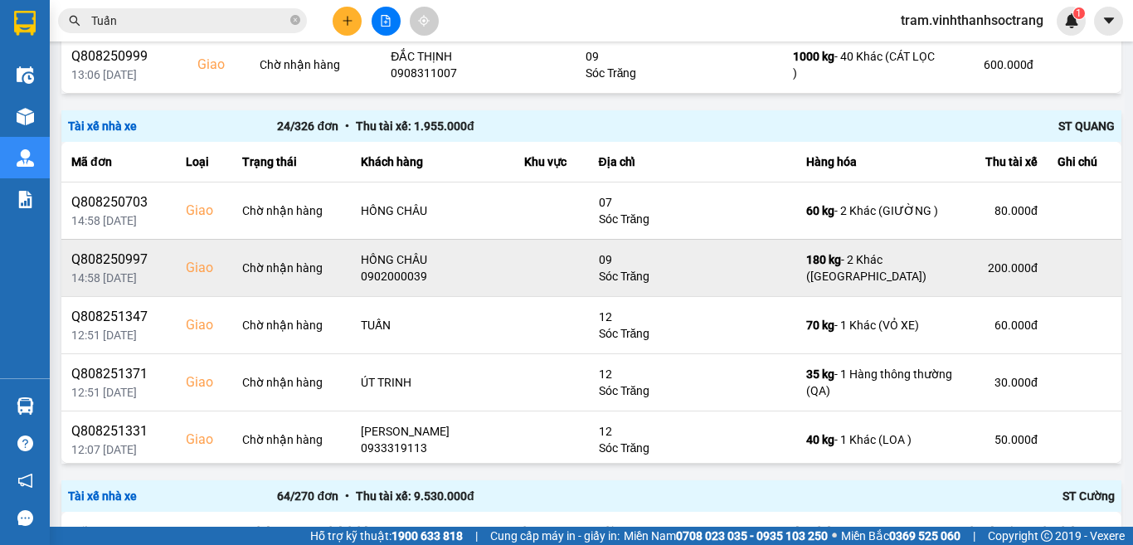
scroll to position [710, 0]
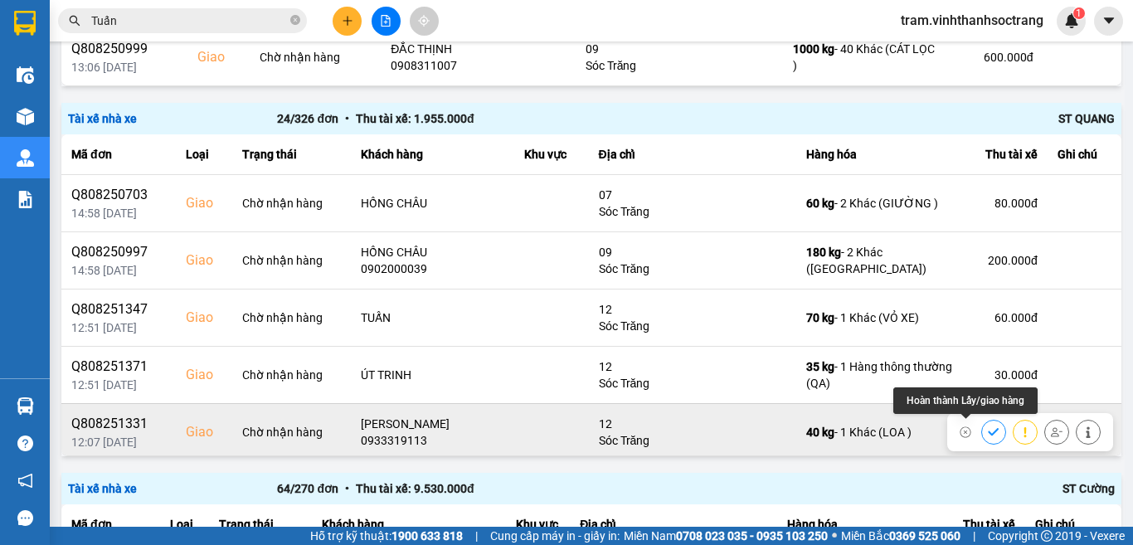
click at [988, 428] on icon at bounding box center [994, 432] width 12 height 12
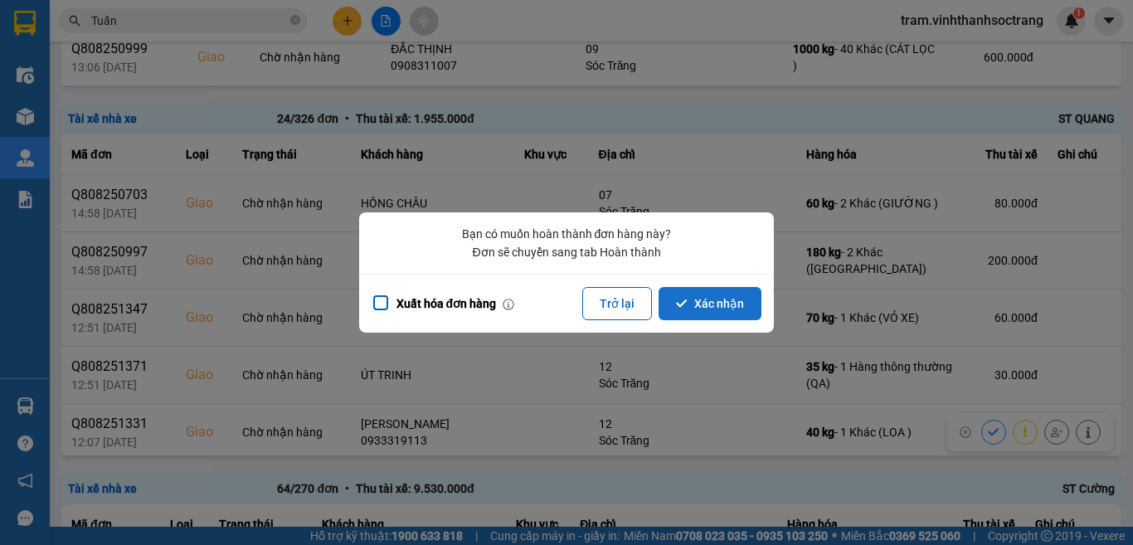
click at [730, 313] on button "Xác nhận" at bounding box center [709, 303] width 103 height 33
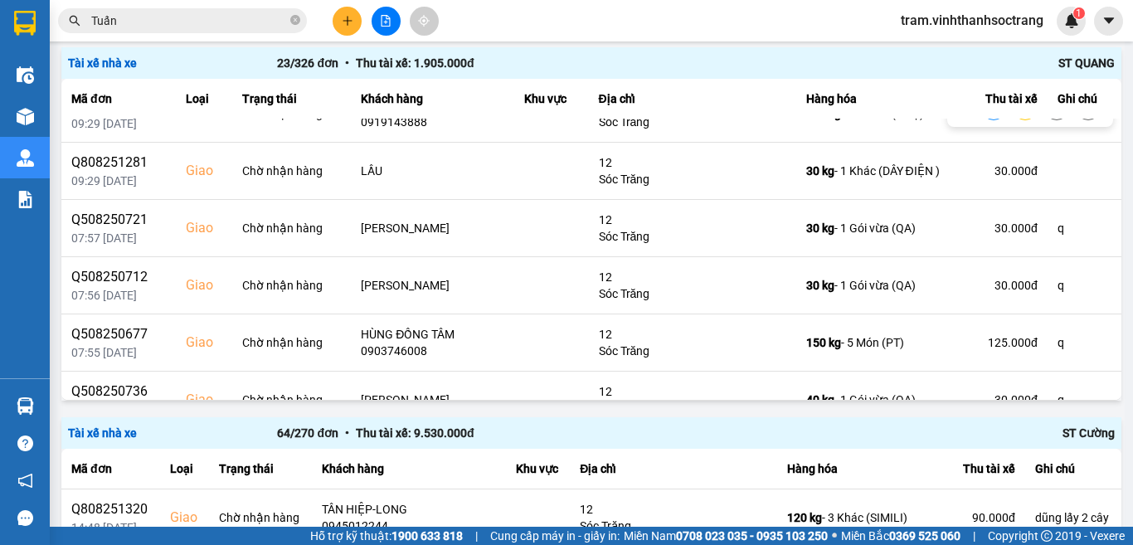
scroll to position [580, 0]
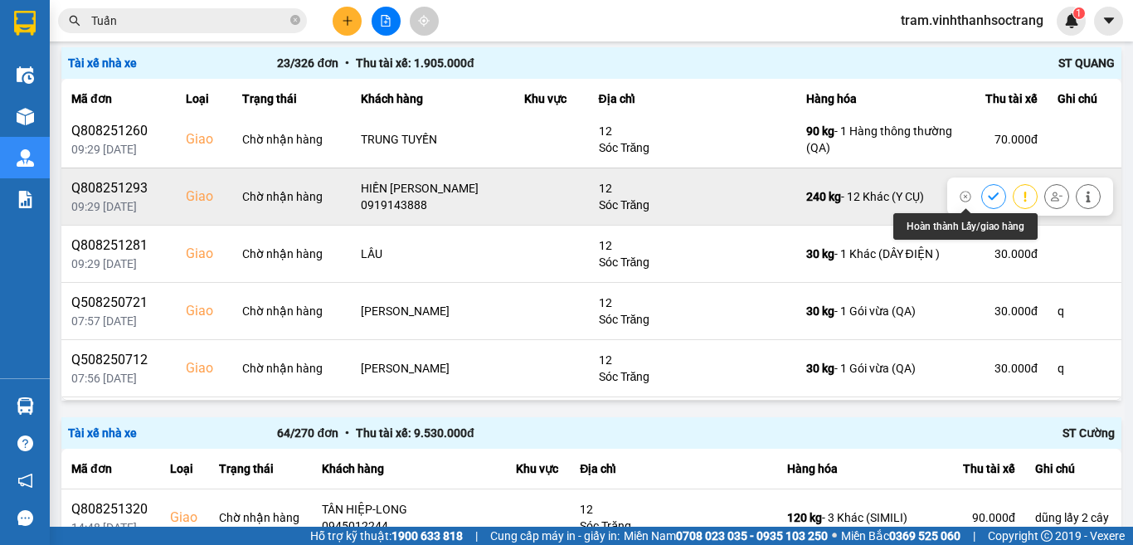
click at [988, 191] on icon at bounding box center [994, 197] width 12 height 12
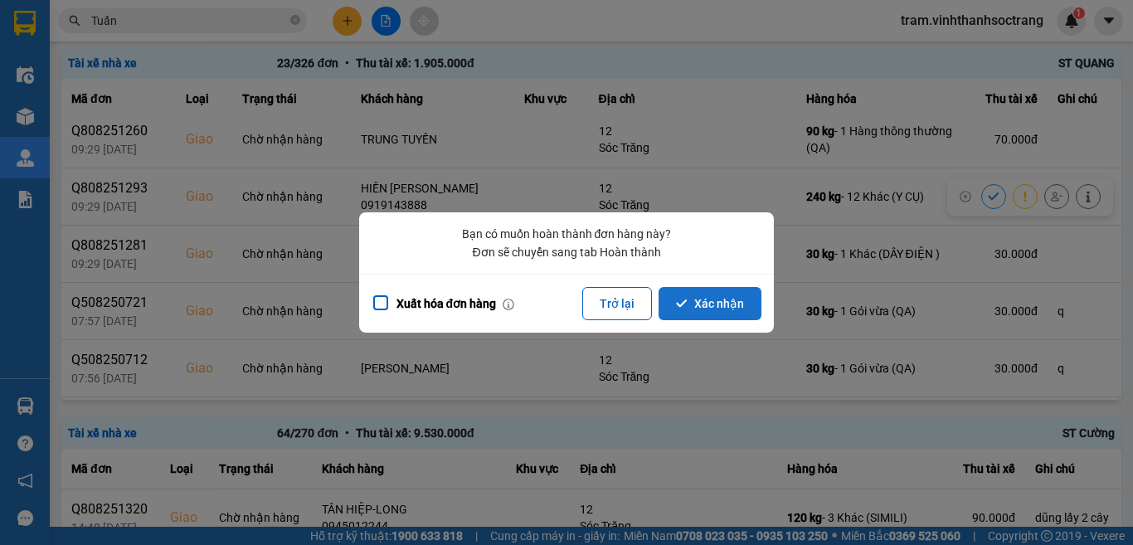
click at [729, 307] on button "Xác nhận" at bounding box center [709, 303] width 103 height 33
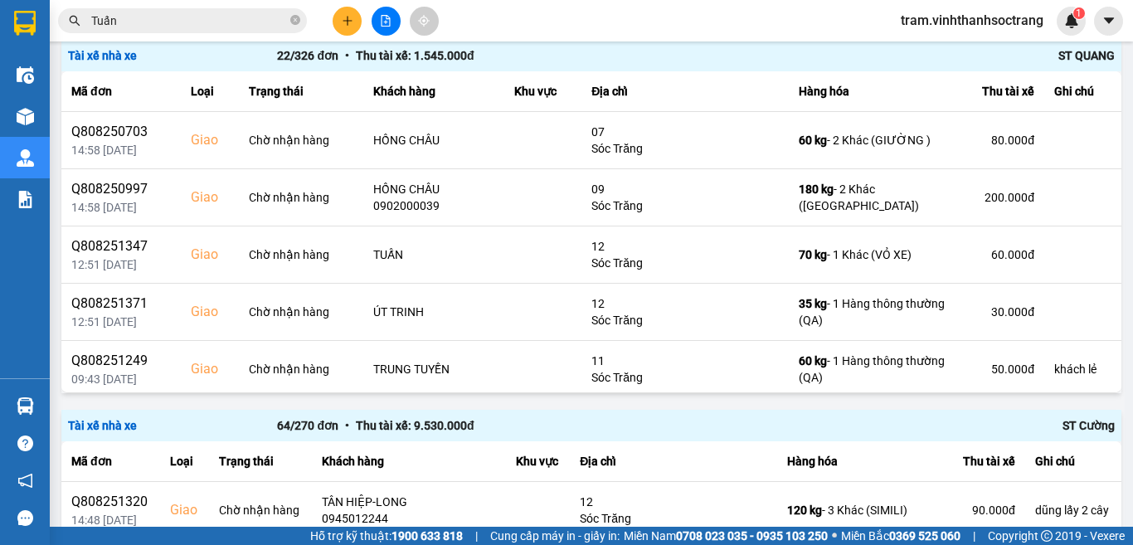
scroll to position [793, 0]
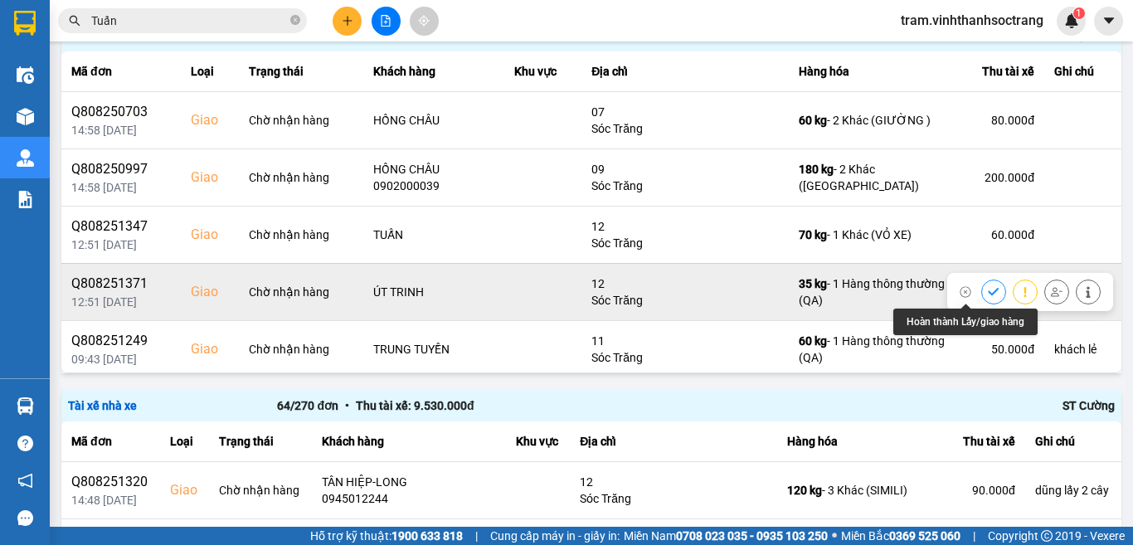
click at [988, 288] on icon at bounding box center [994, 292] width 12 height 12
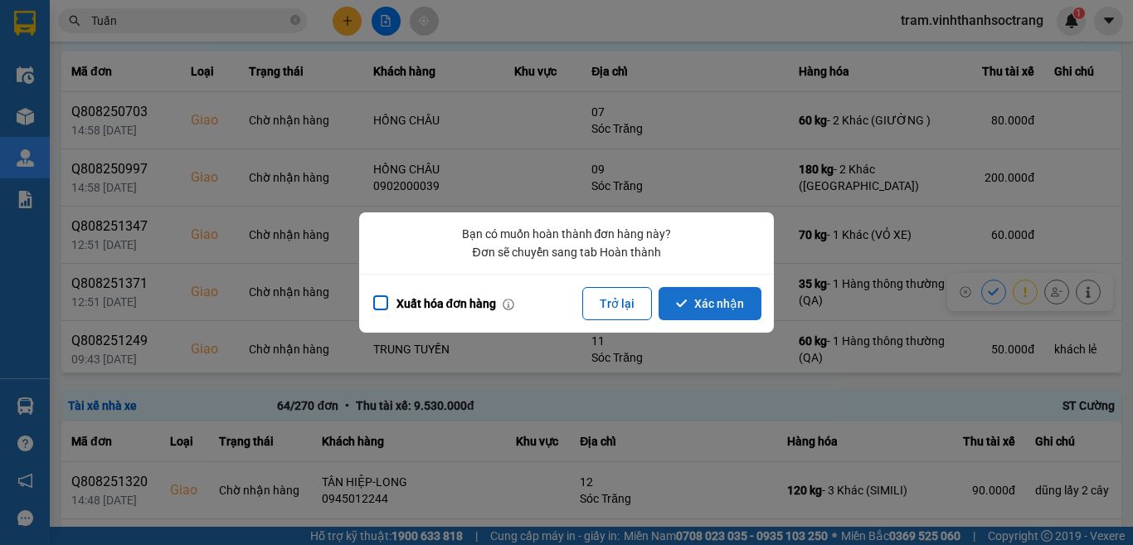
click at [721, 307] on button "Xác nhận" at bounding box center [709, 303] width 103 height 33
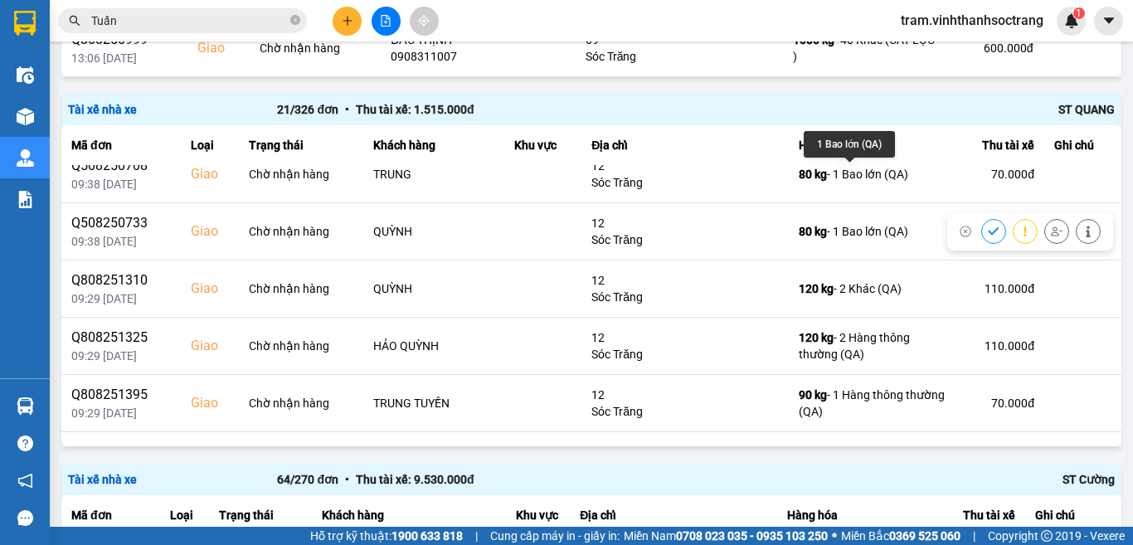
scroll to position [415, 0]
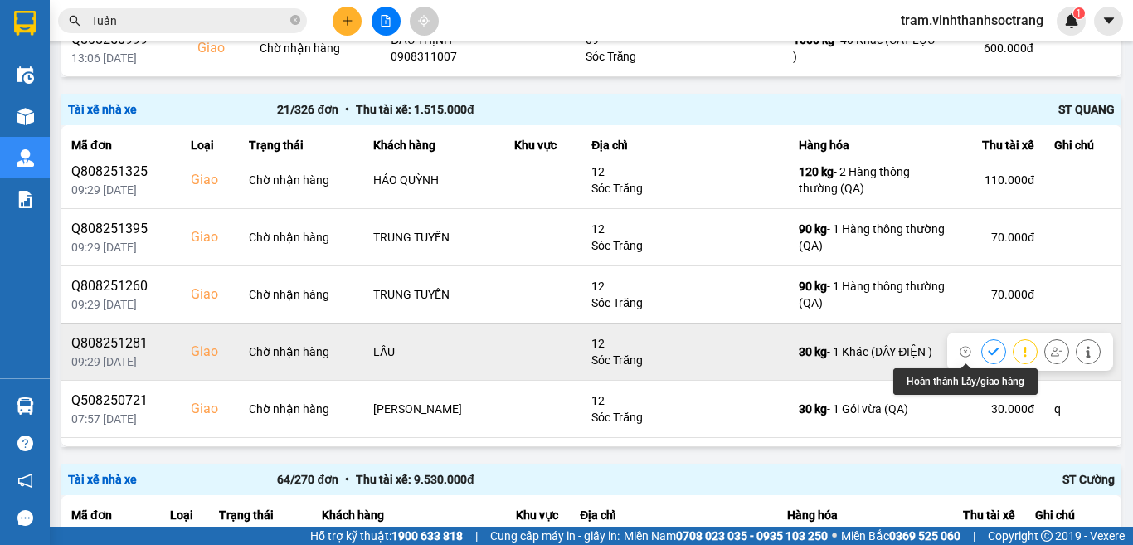
click at [988, 352] on icon at bounding box center [994, 352] width 12 height 12
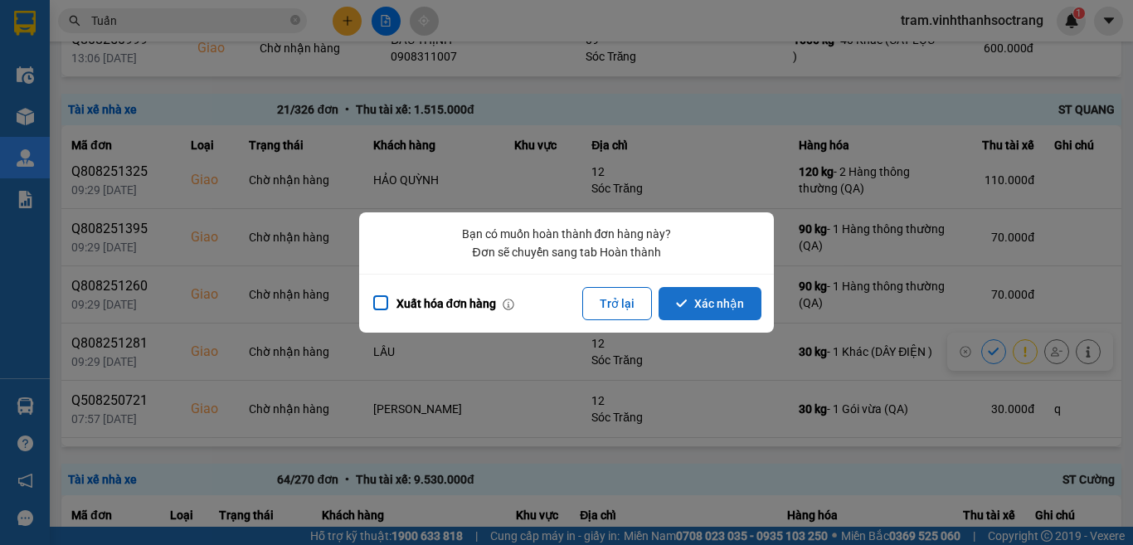
click at [704, 296] on button "Xác nhận" at bounding box center [709, 303] width 103 height 33
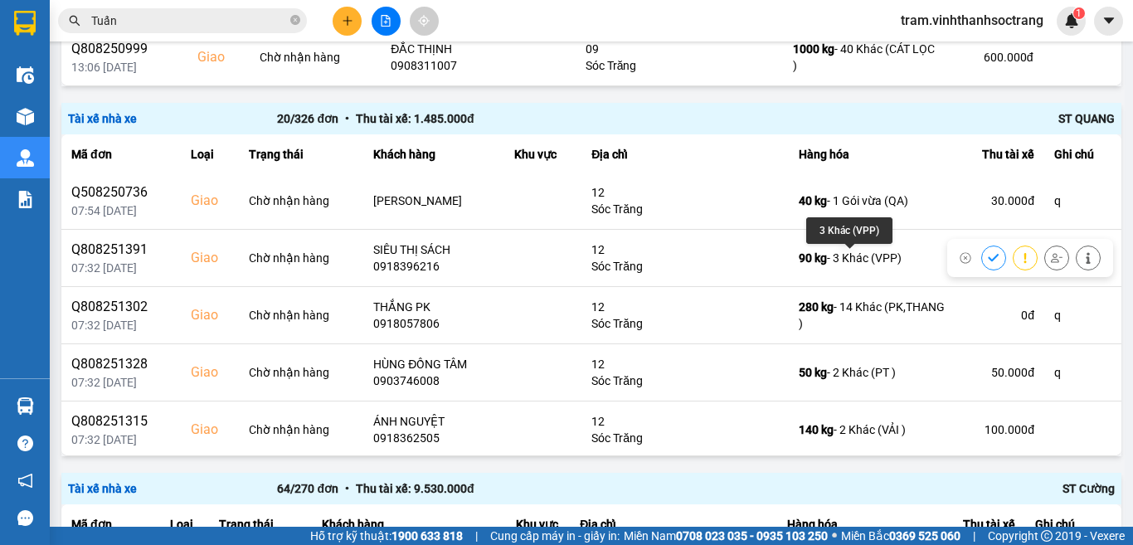
scroll to position [829, 0]
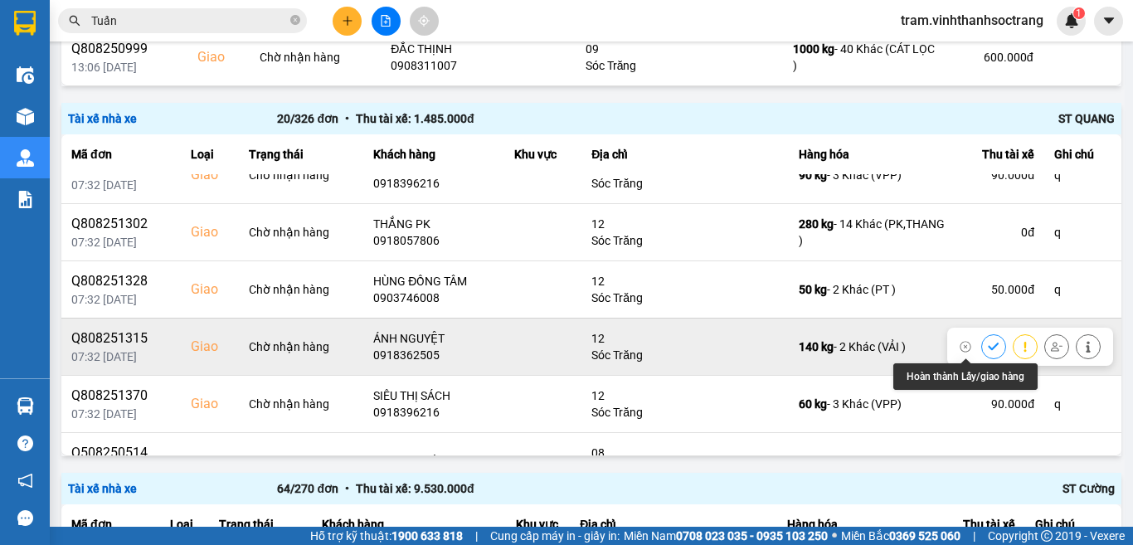
click at [982, 343] on button at bounding box center [993, 346] width 23 height 29
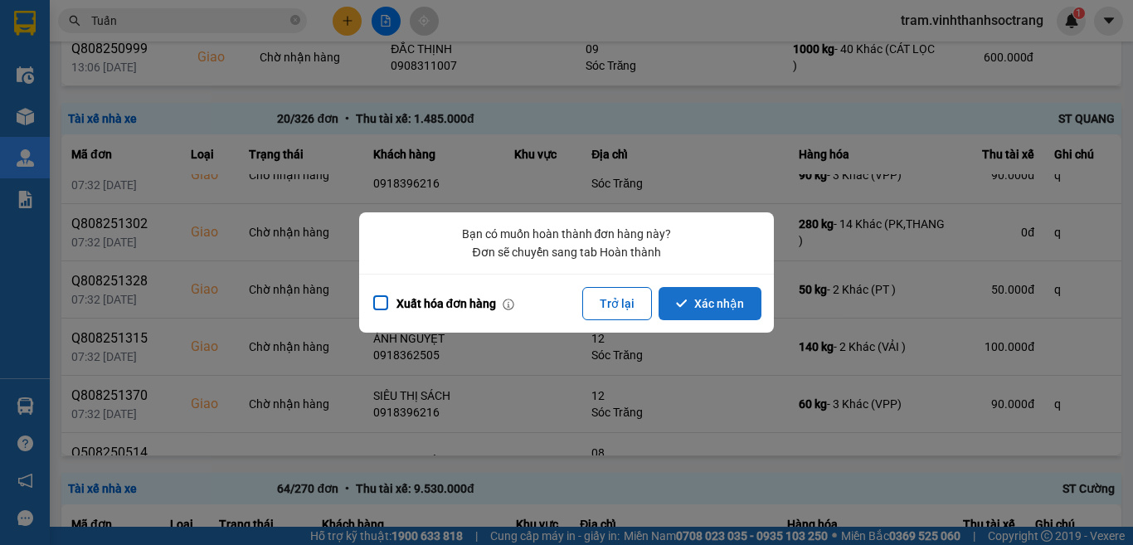
click at [697, 305] on button "Xác nhận" at bounding box center [709, 303] width 103 height 33
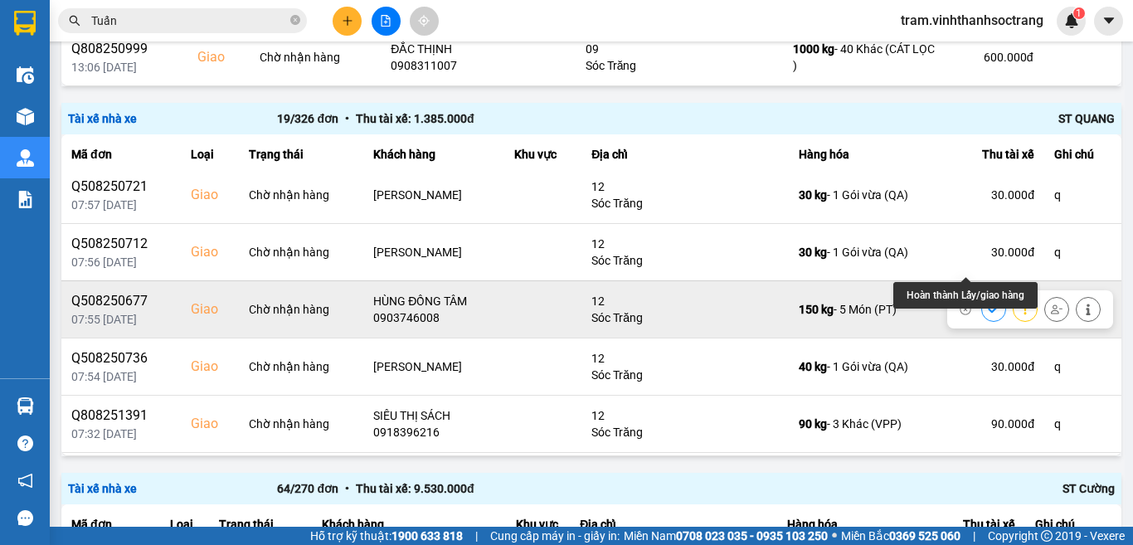
scroll to position [806, 0]
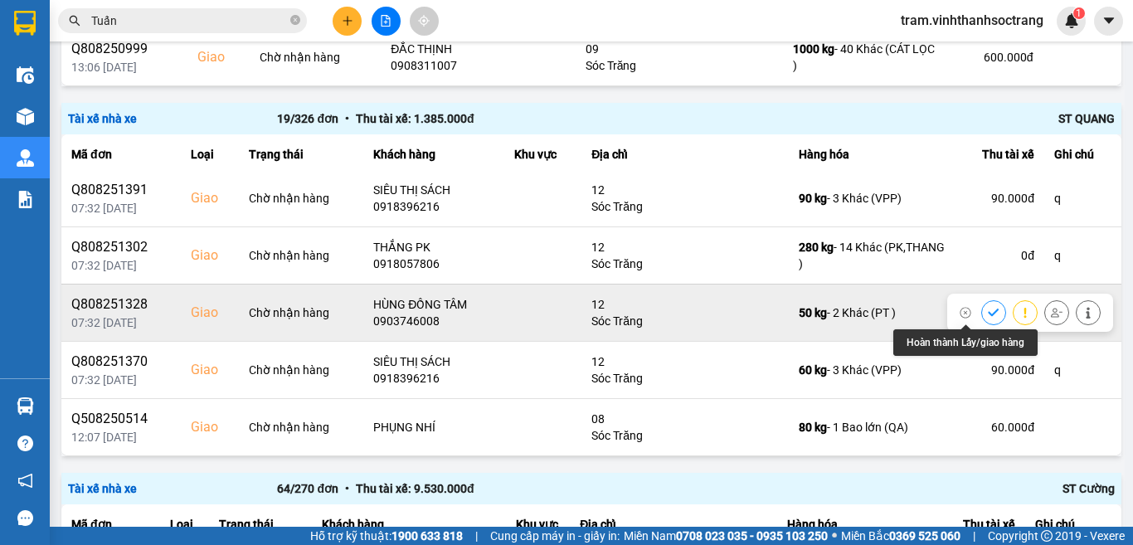
click at [988, 308] on icon at bounding box center [994, 313] width 12 height 12
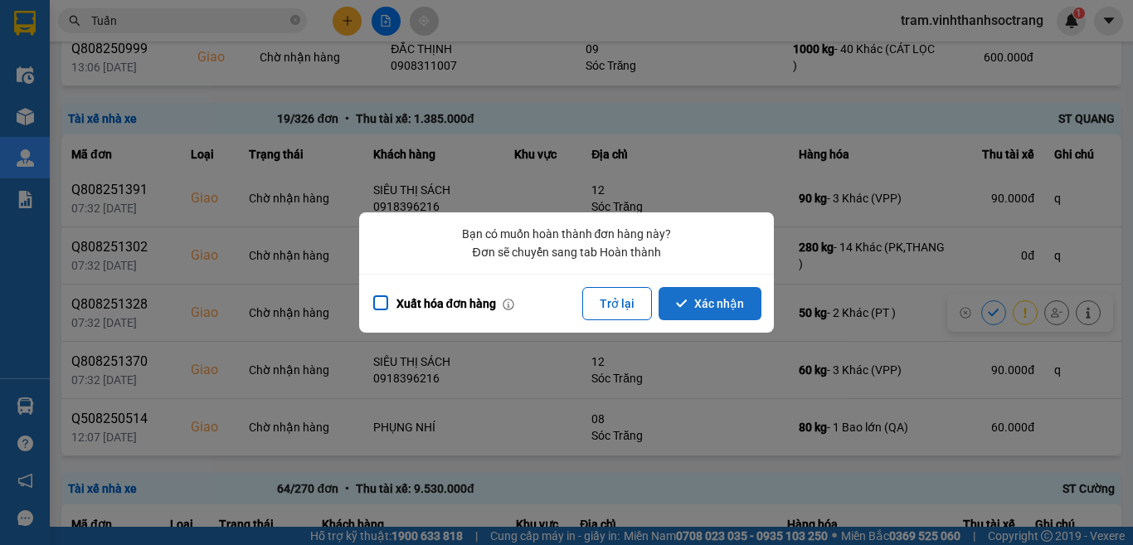
click at [692, 302] on button "Xác nhận" at bounding box center [709, 303] width 103 height 33
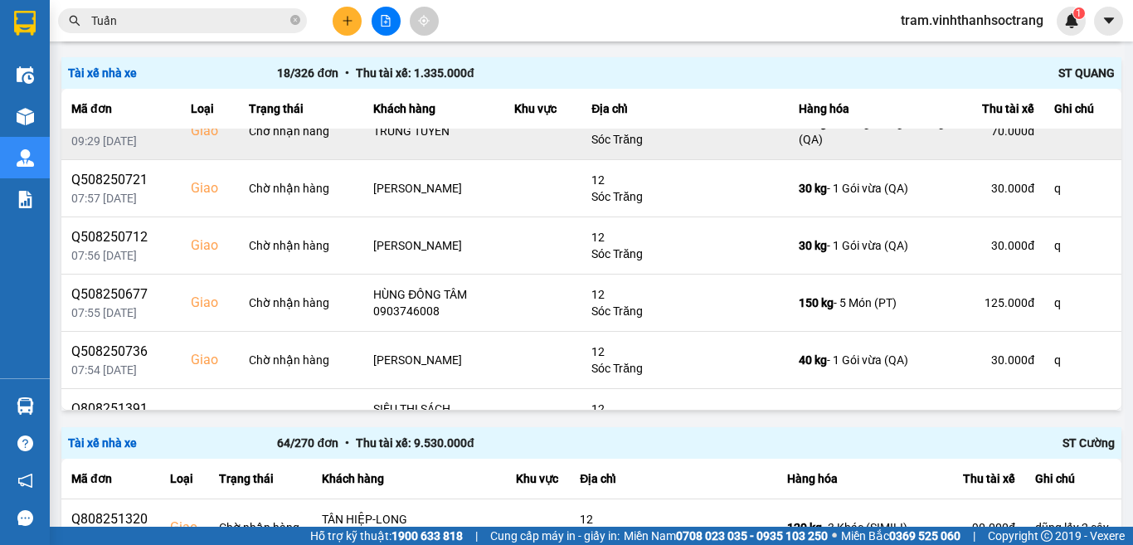
scroll to position [580, 0]
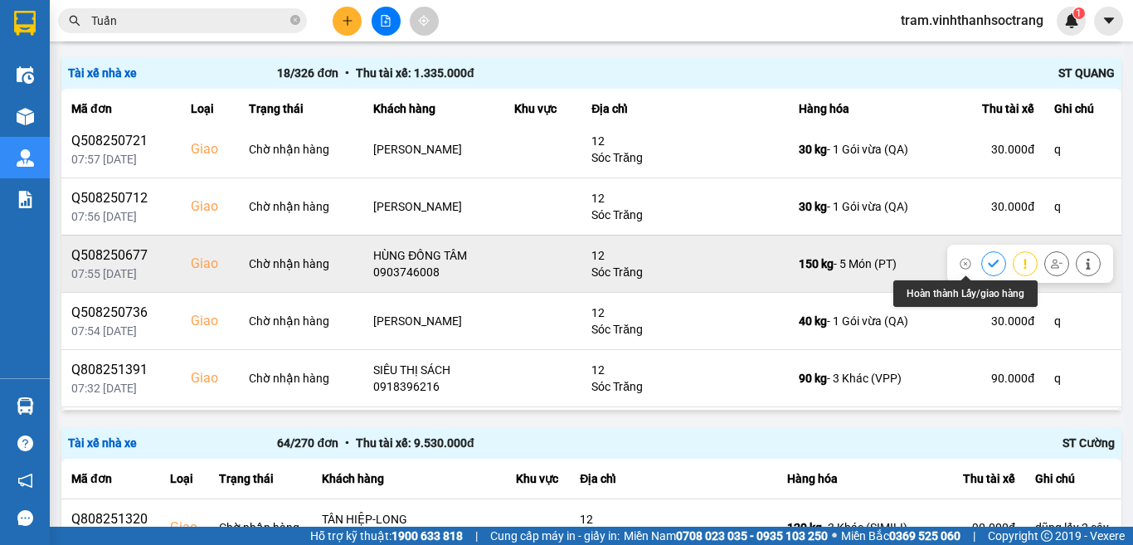
click at [982, 263] on button at bounding box center [993, 263] width 23 height 29
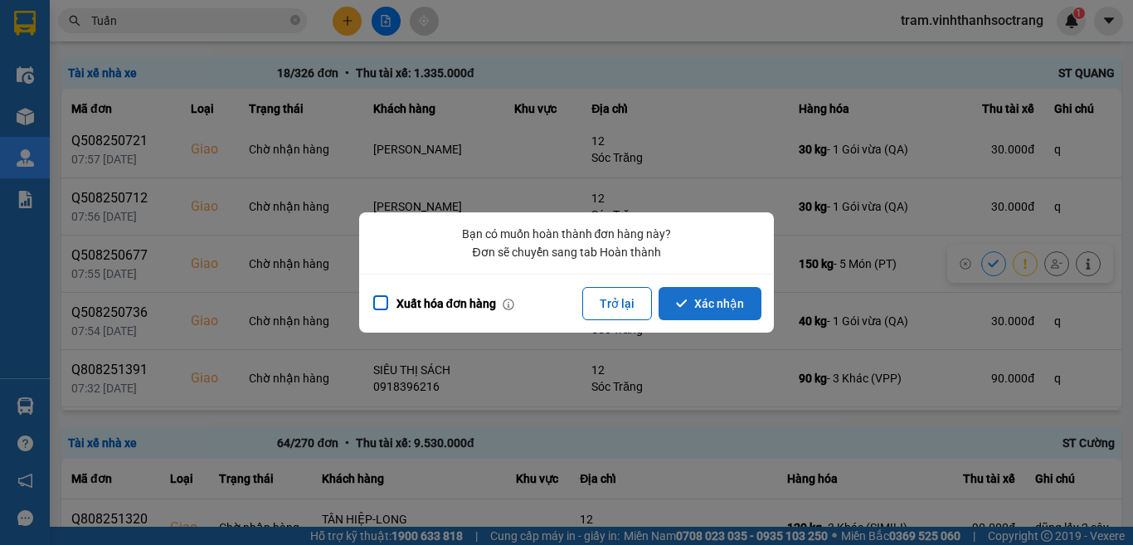
click at [692, 294] on button "Xác nhận" at bounding box center [709, 303] width 103 height 33
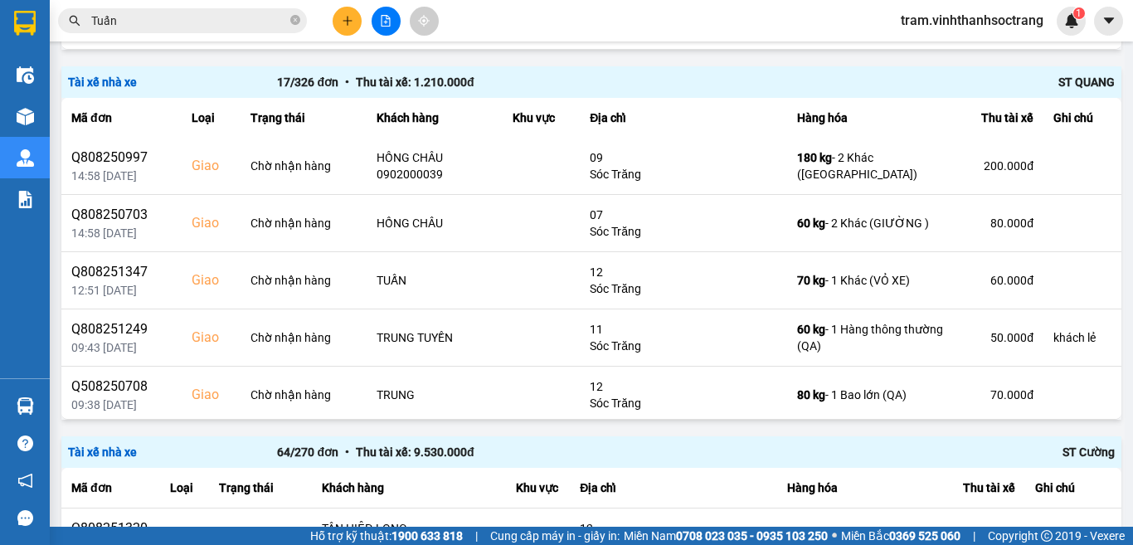
scroll to position [0, 0]
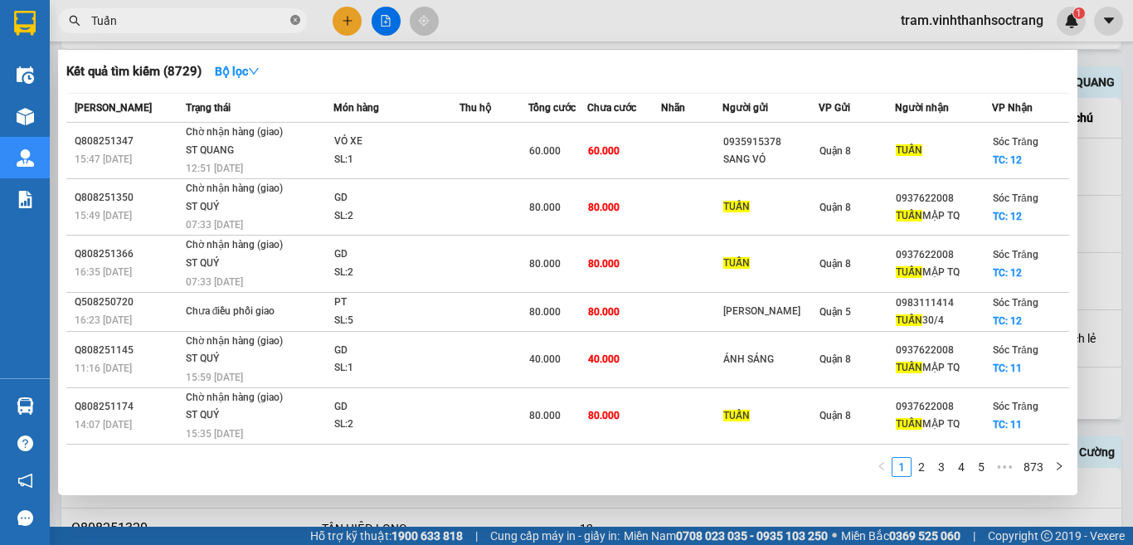
click at [293, 21] on icon "close-circle" at bounding box center [295, 20] width 10 height 10
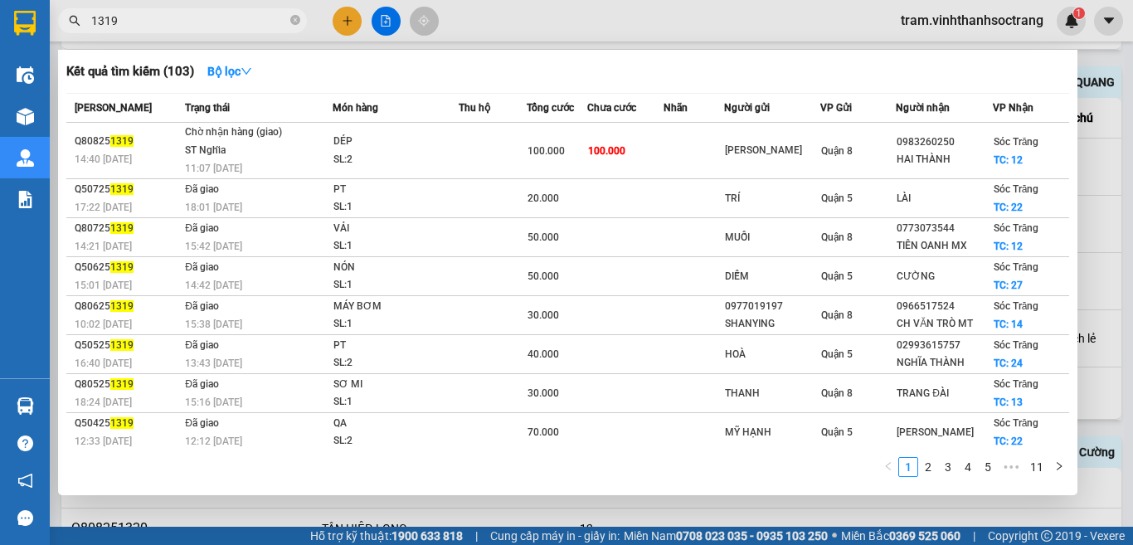
type input "1319"
click at [1132, 168] on div at bounding box center [566, 272] width 1133 height 545
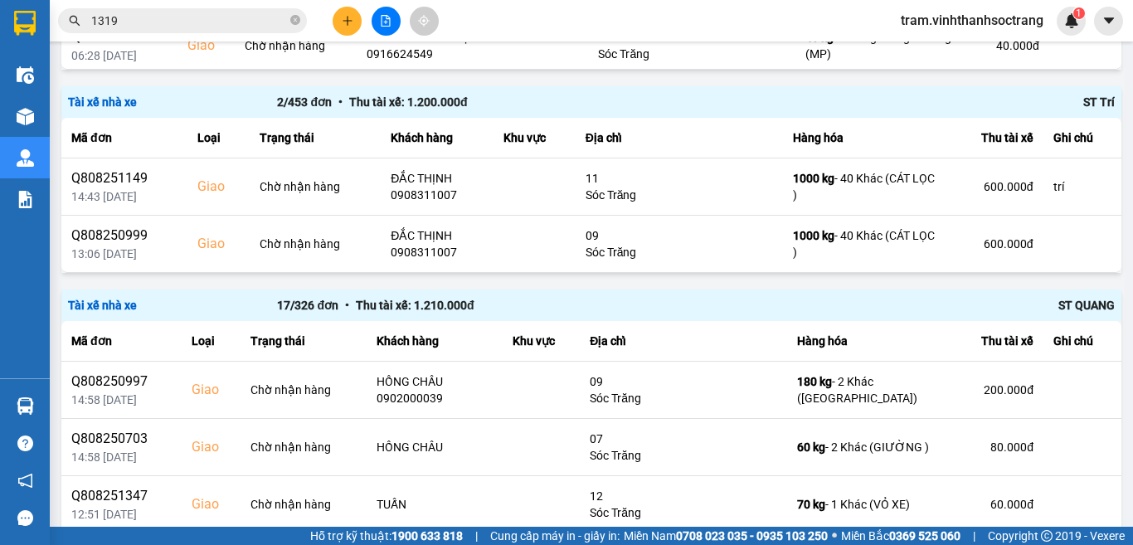
scroll to position [332, 0]
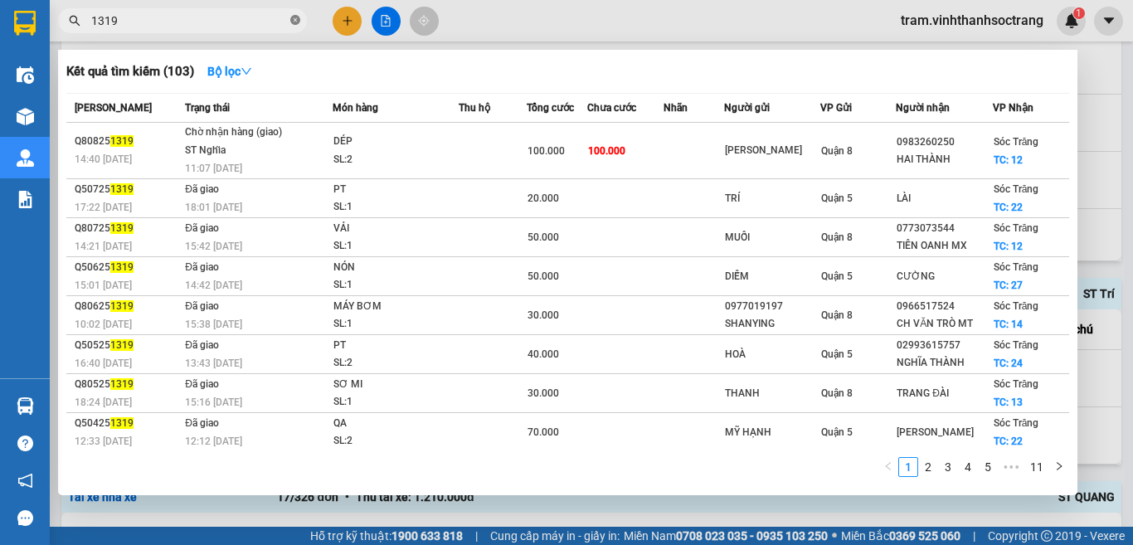
click at [296, 20] on icon "close-circle" at bounding box center [295, 20] width 10 height 10
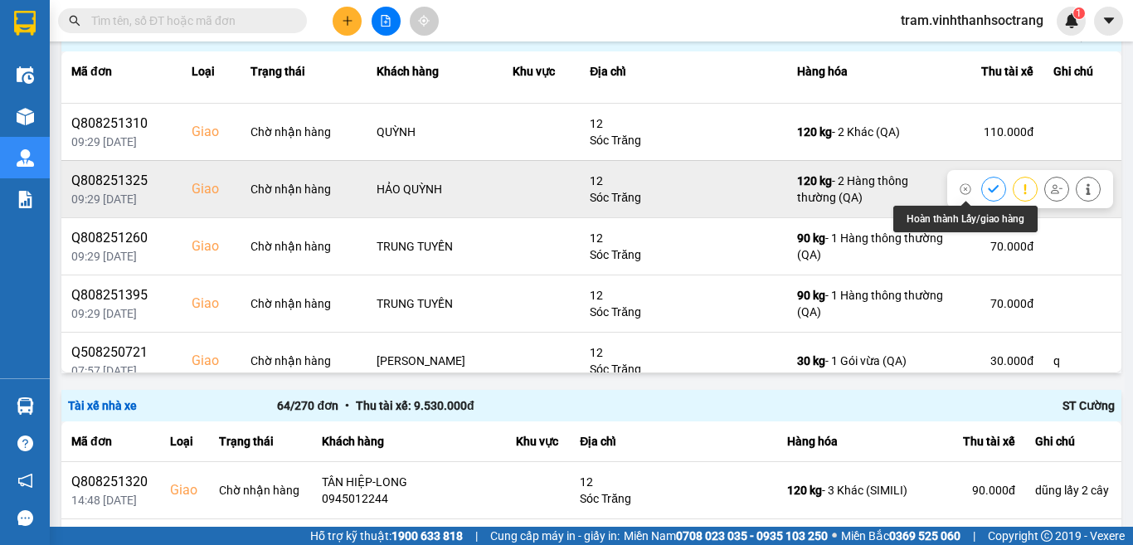
click at [988, 187] on icon at bounding box center [994, 189] width 12 height 12
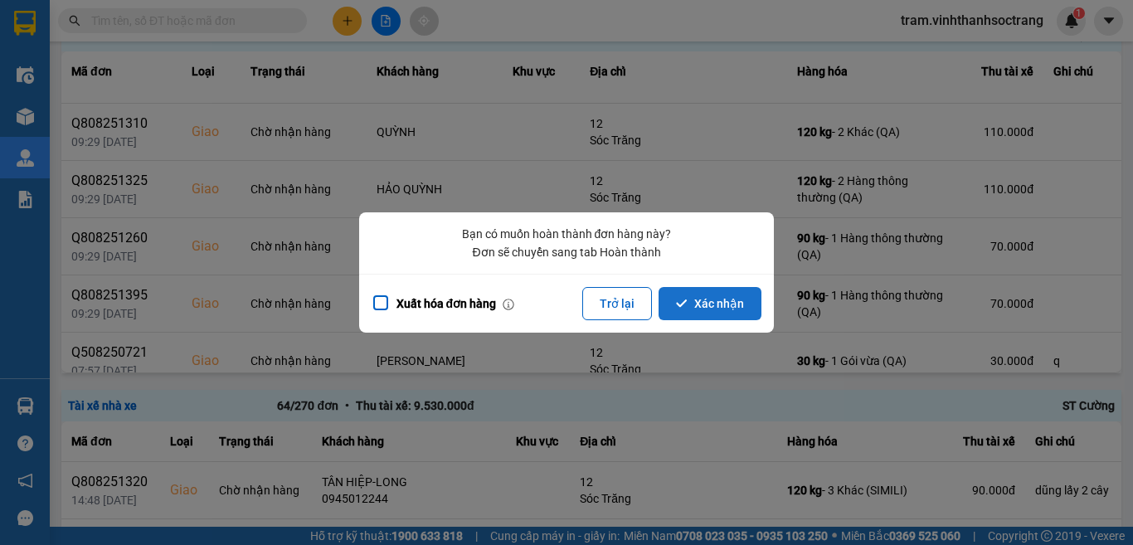
click at [736, 299] on button "Xác nhận" at bounding box center [709, 303] width 103 height 33
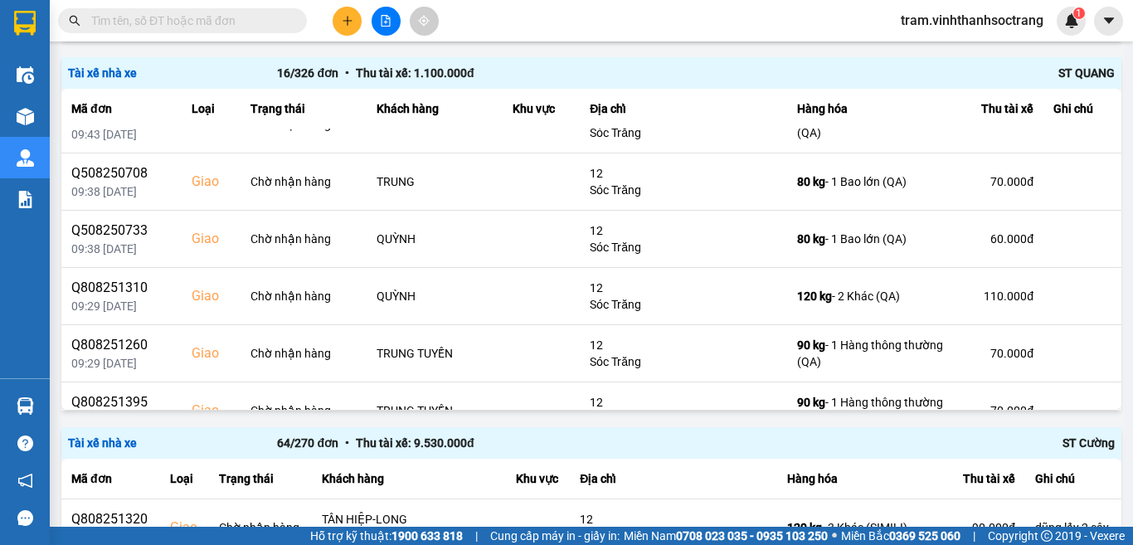
scroll to position [166, 0]
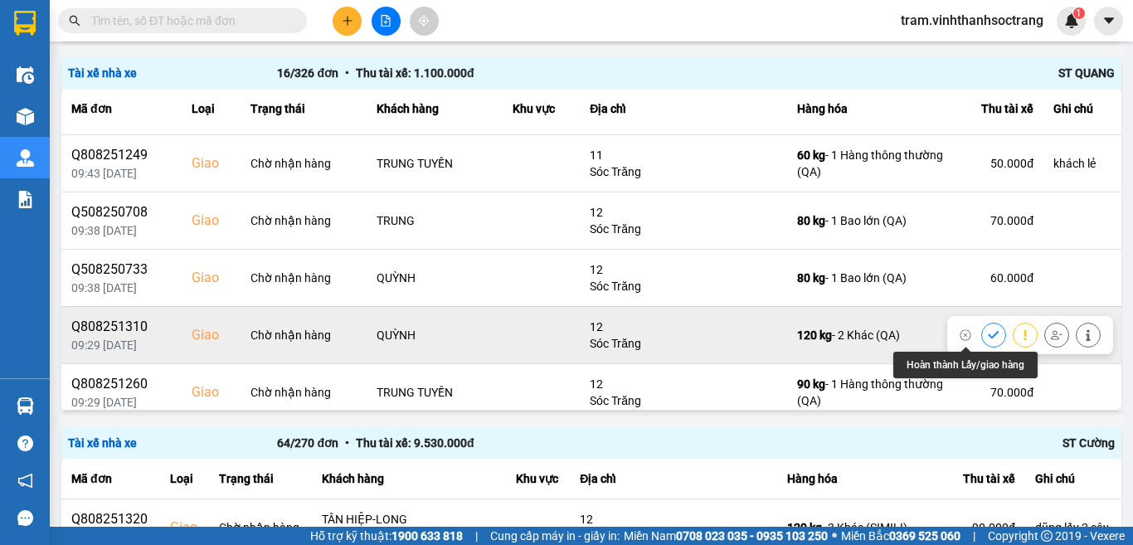
click at [988, 337] on icon at bounding box center [993, 334] width 11 height 7
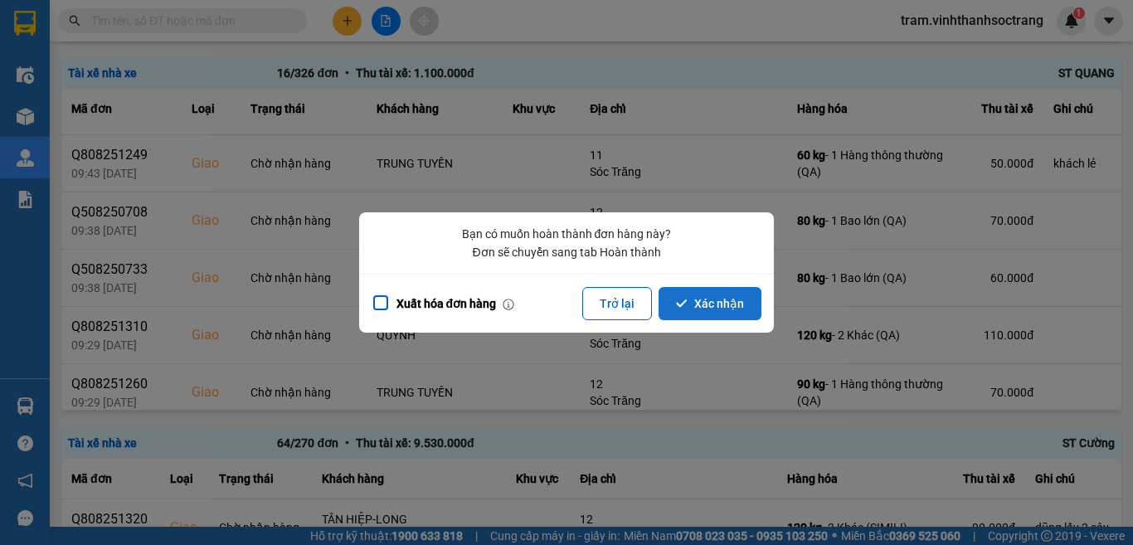
click at [707, 295] on button "Xác nhận" at bounding box center [709, 303] width 103 height 33
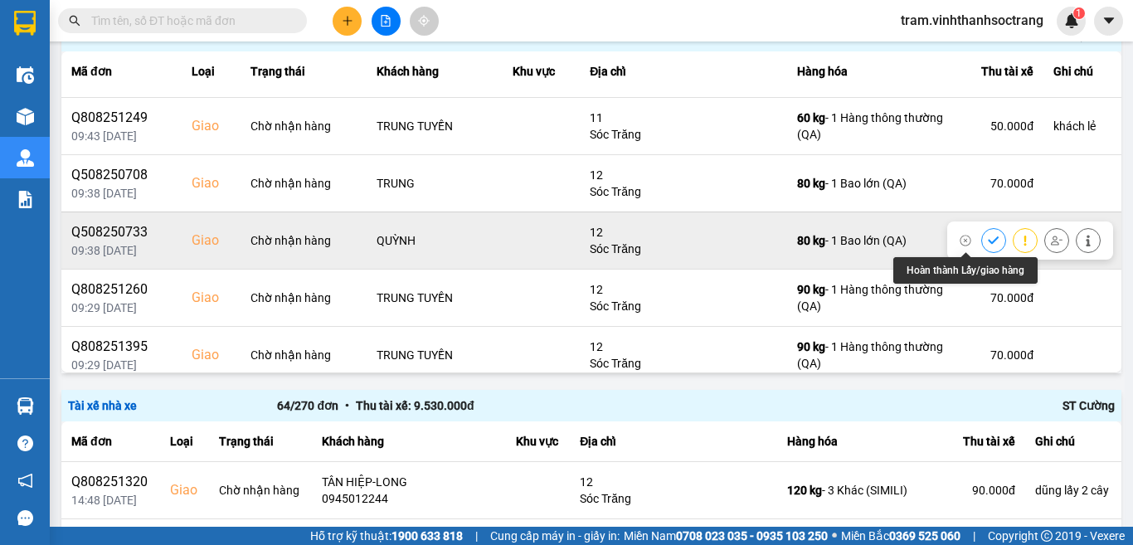
click at [988, 239] on icon at bounding box center [994, 241] width 12 height 12
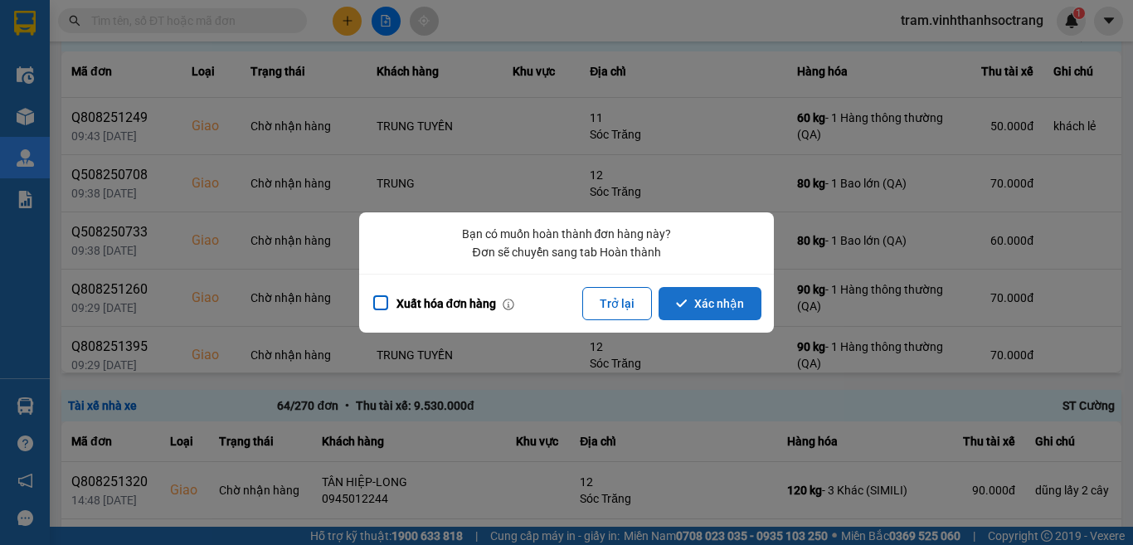
click at [718, 304] on button "Xác nhận" at bounding box center [709, 303] width 103 height 33
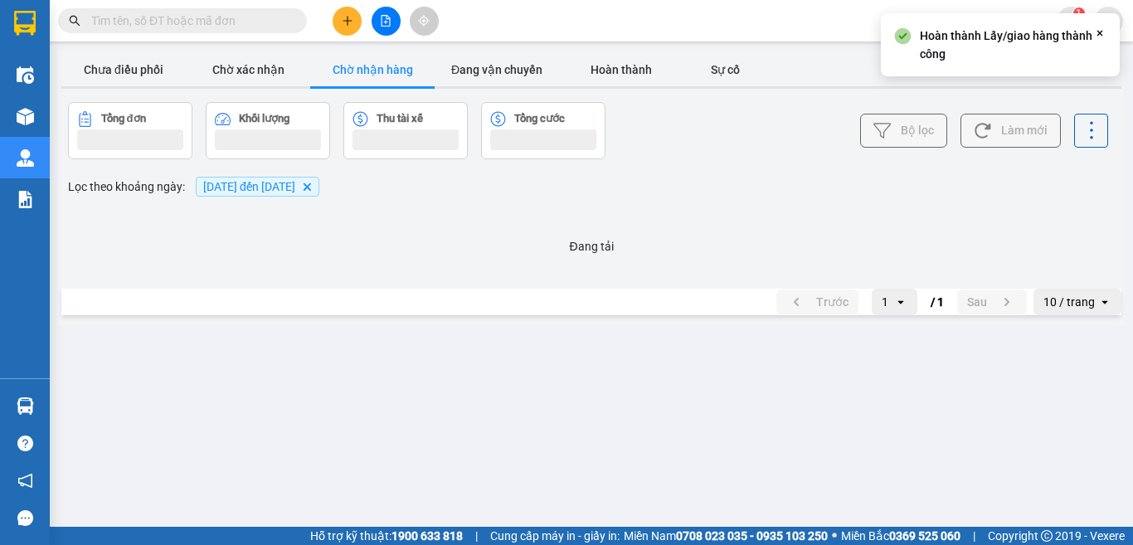
scroll to position [0, 0]
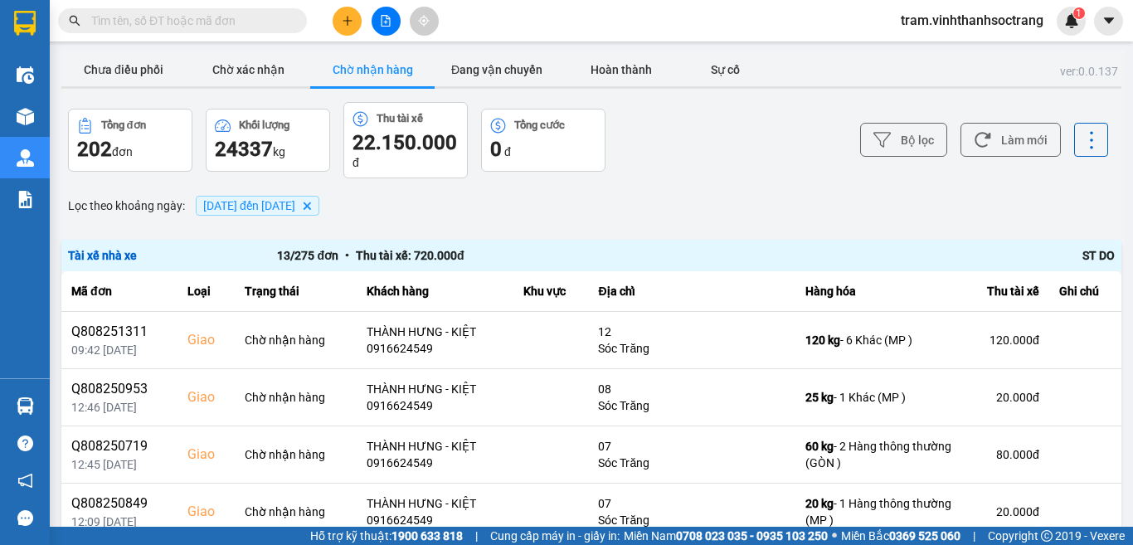
click at [253, 16] on input "text" at bounding box center [189, 21] width 196 height 18
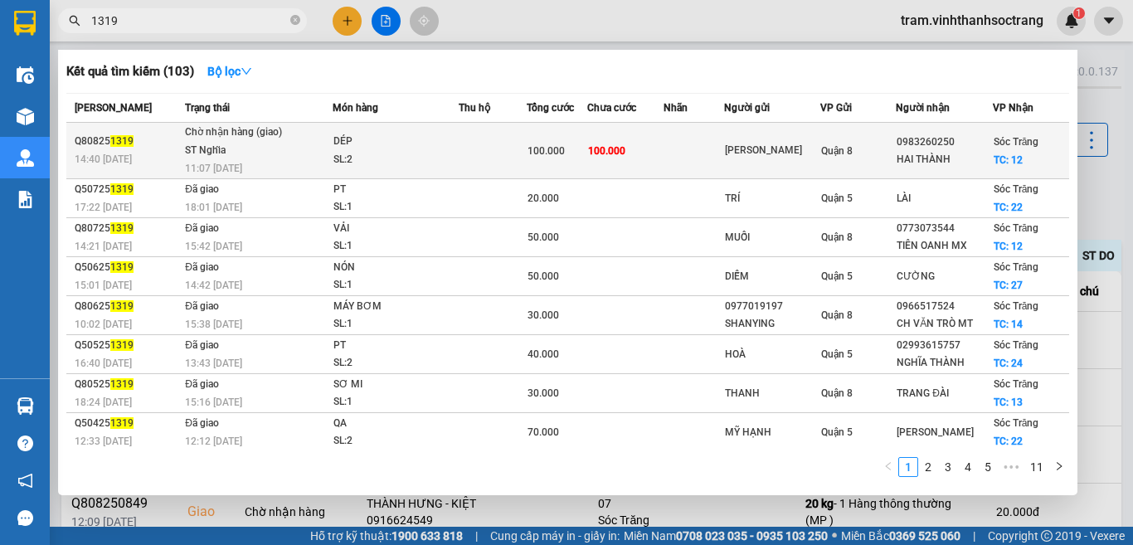
type input "1319"
click at [1008, 148] on span "Sóc Trăng" at bounding box center [1016, 142] width 46 height 12
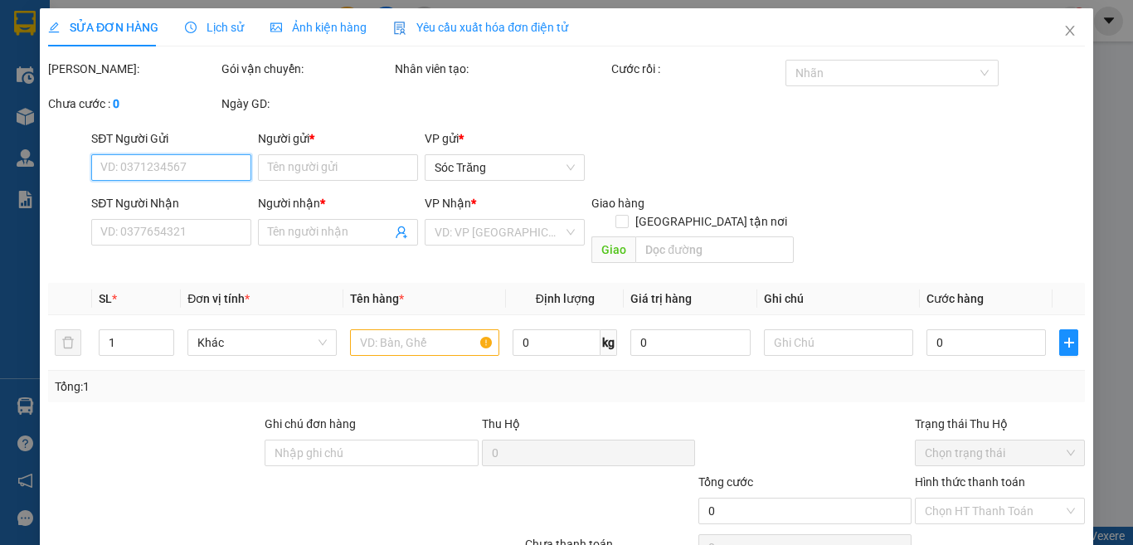
type input "NGỌC PHÁT"
type input "0983260250"
type input "HAI THÀNH"
checkbox input "true"
type input "12"
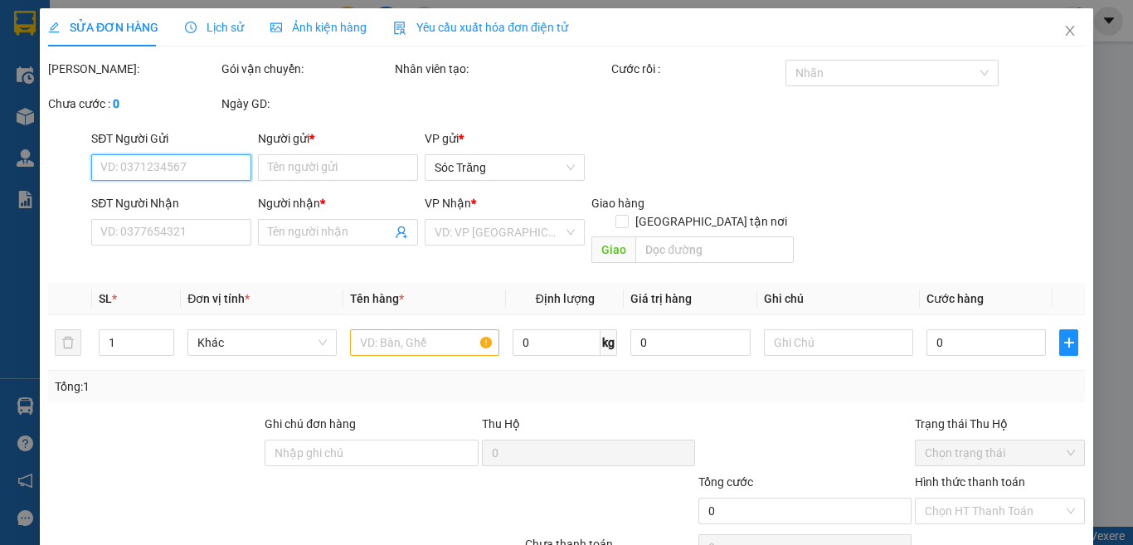
type input "100.000"
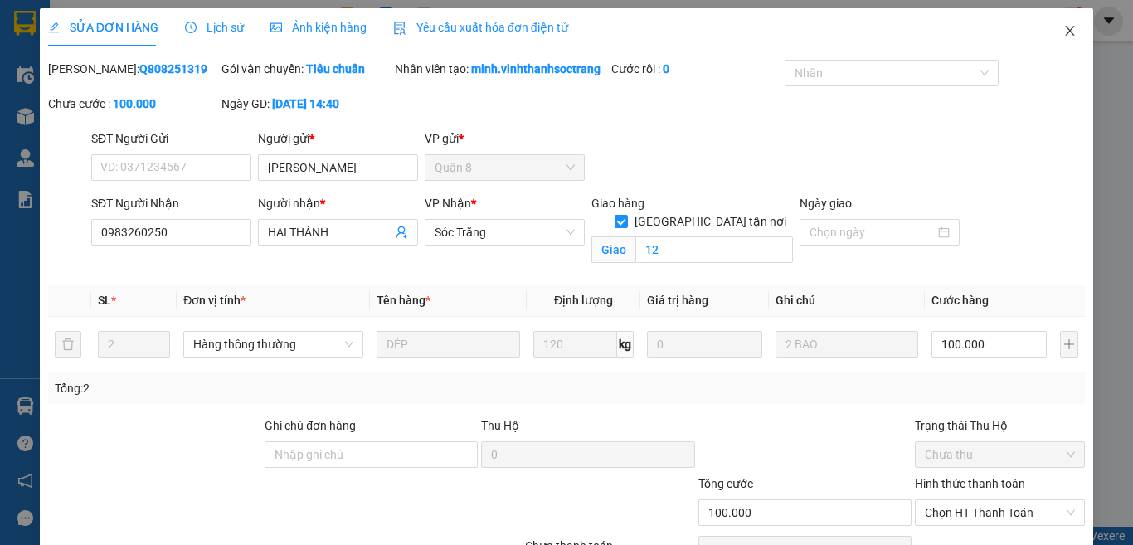
click at [1063, 29] on icon "close" at bounding box center [1069, 30] width 13 height 13
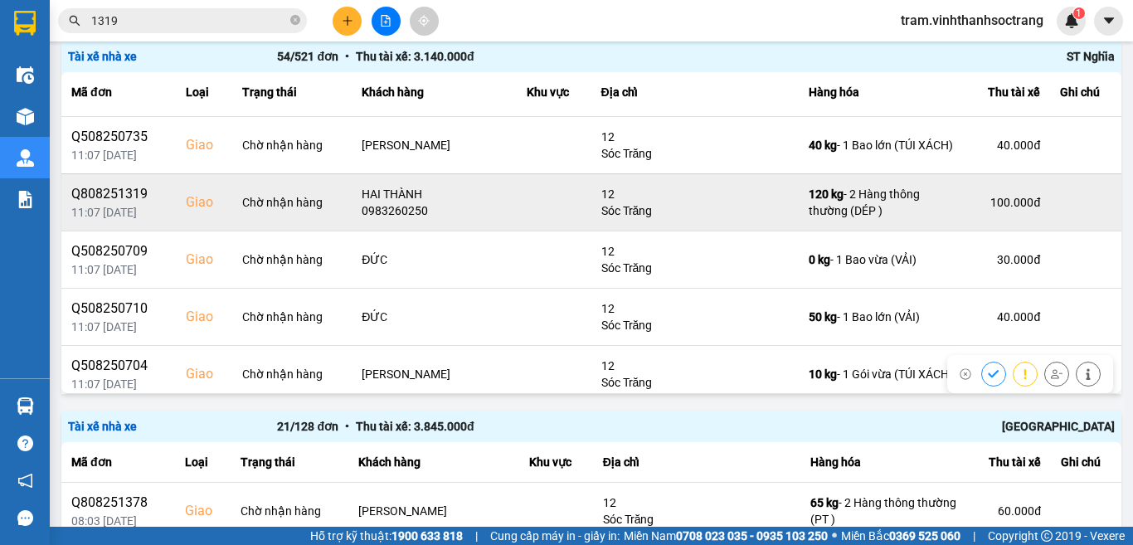
scroll to position [1078, 0]
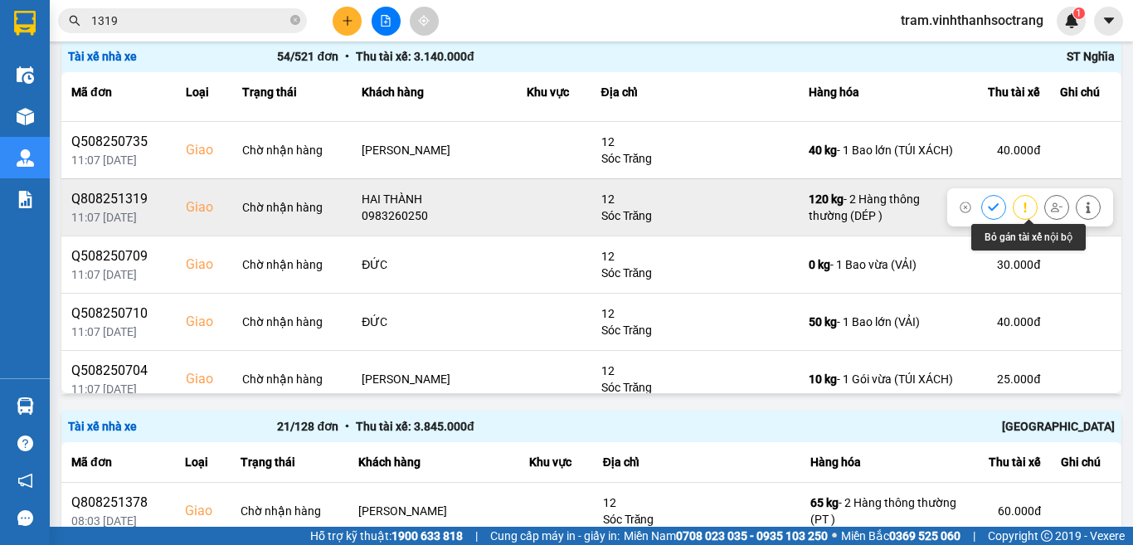
drag, startPoint x: 1059, startPoint y: 191, endPoint x: 912, endPoint y: 228, distance: 151.5
click at [1000, 211] on div at bounding box center [1040, 207] width 119 height 25
click at [1051, 210] on icon at bounding box center [1057, 206] width 12 height 9
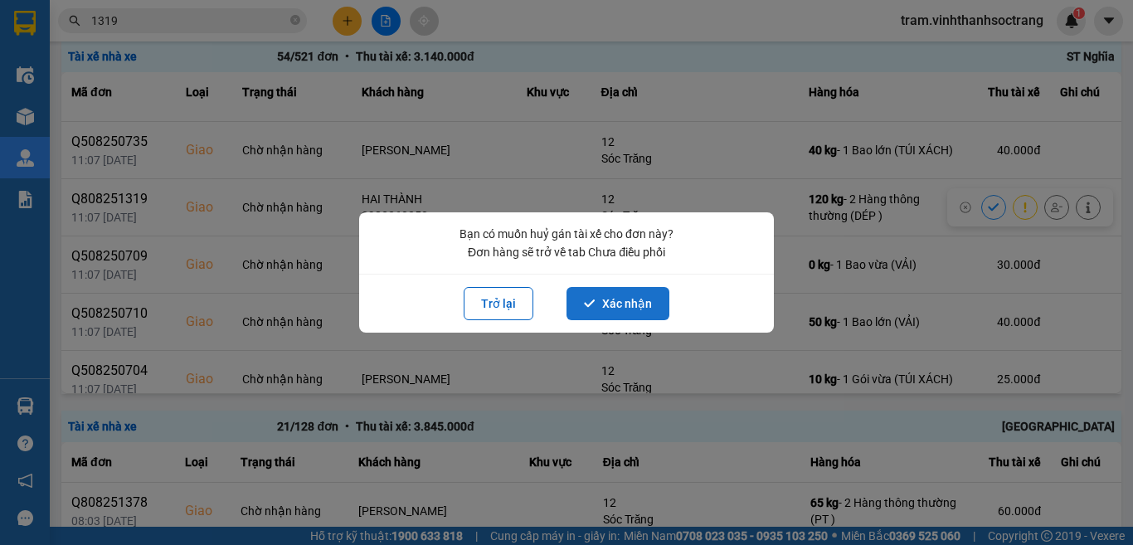
click at [646, 306] on button "Xác nhận" at bounding box center [617, 303] width 103 height 33
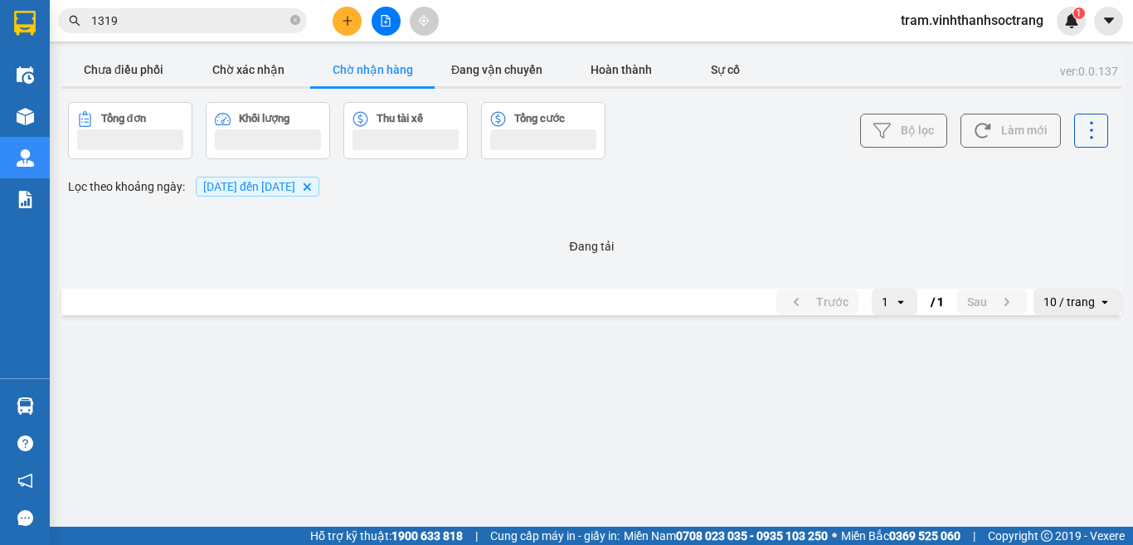
scroll to position [0, 0]
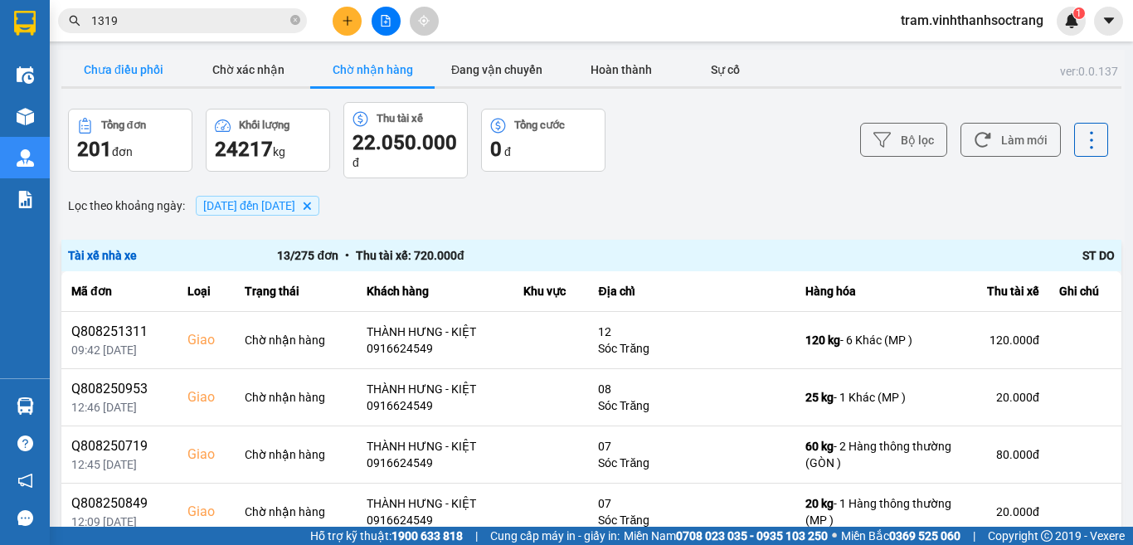
click at [119, 66] on button "Chưa điều phối" at bounding box center [123, 69] width 124 height 33
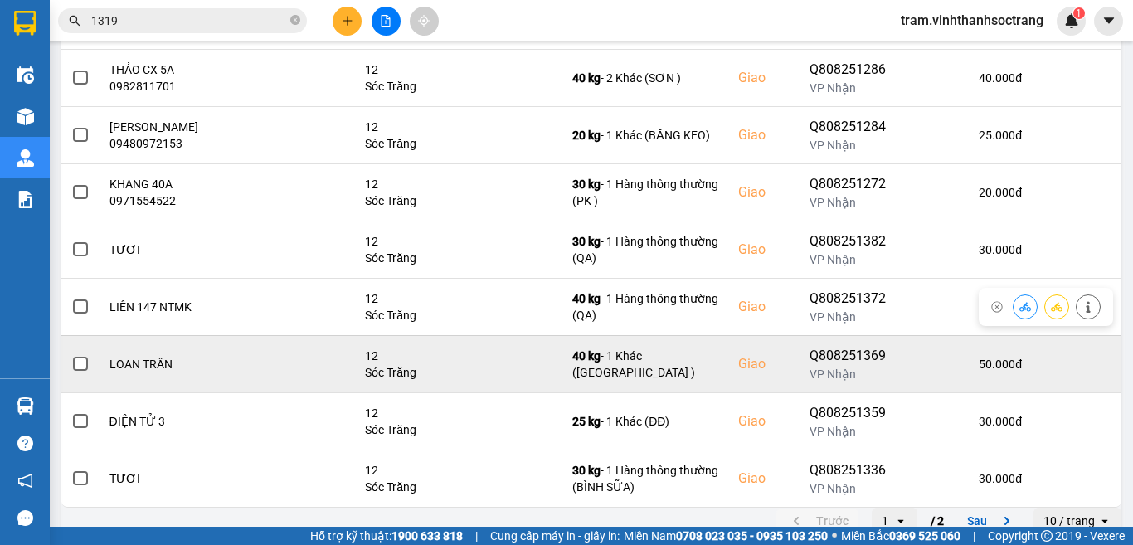
scroll to position [351, 0]
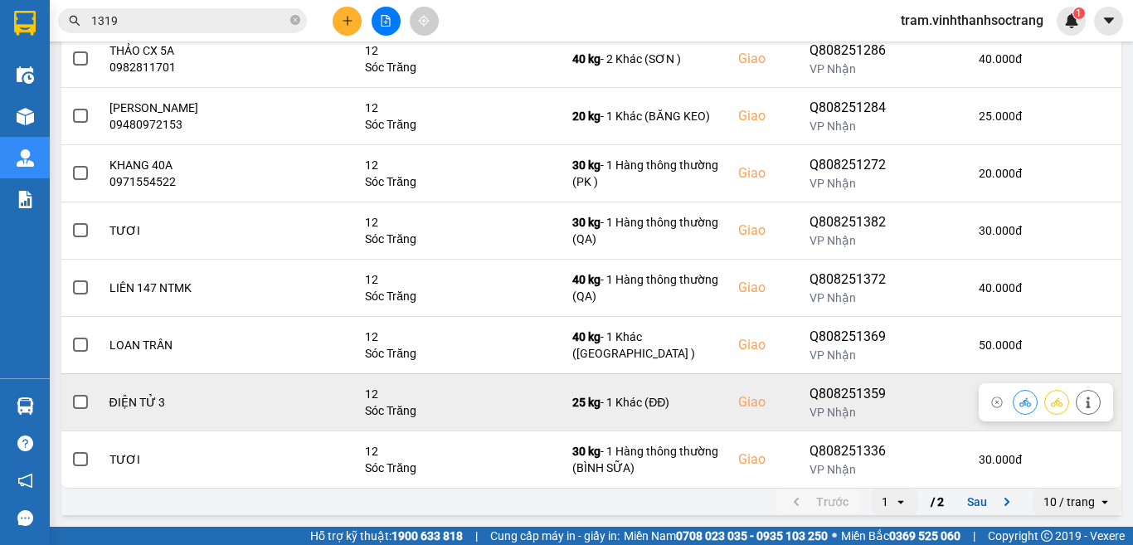
drag, startPoint x: 746, startPoint y: 419, endPoint x: 886, endPoint y: 329, distance: 165.6
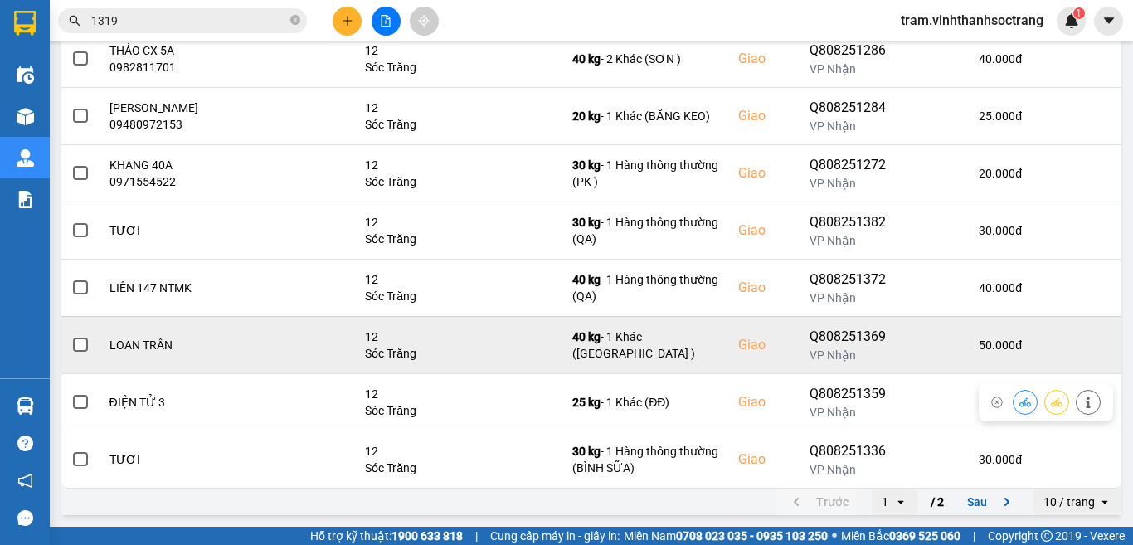
click at [751, 411] on td "Giao" at bounding box center [763, 401] width 70 height 57
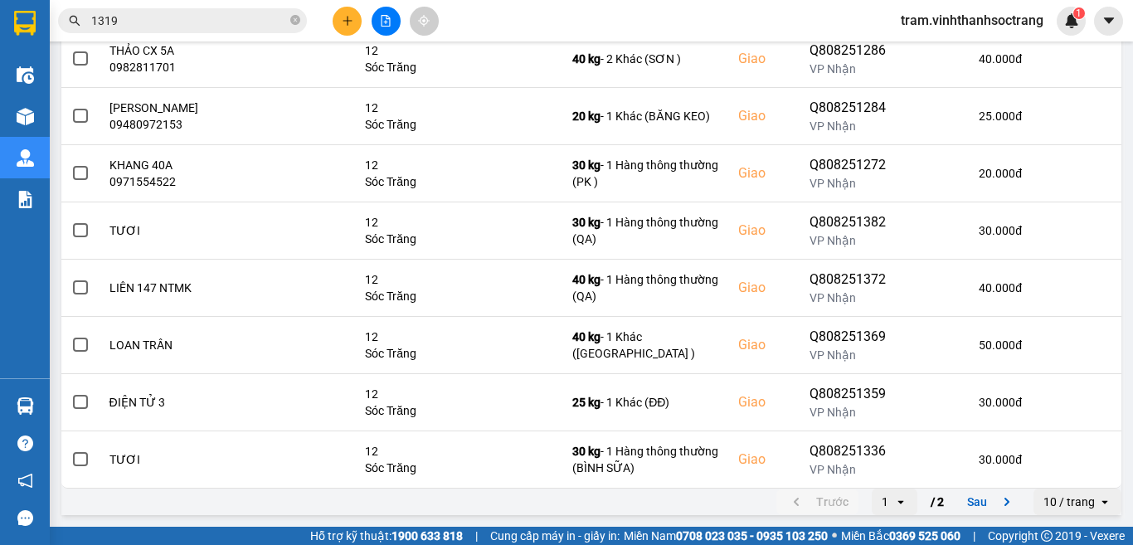
click at [1075, 506] on div "10 / trang" at bounding box center [1068, 501] width 51 height 17
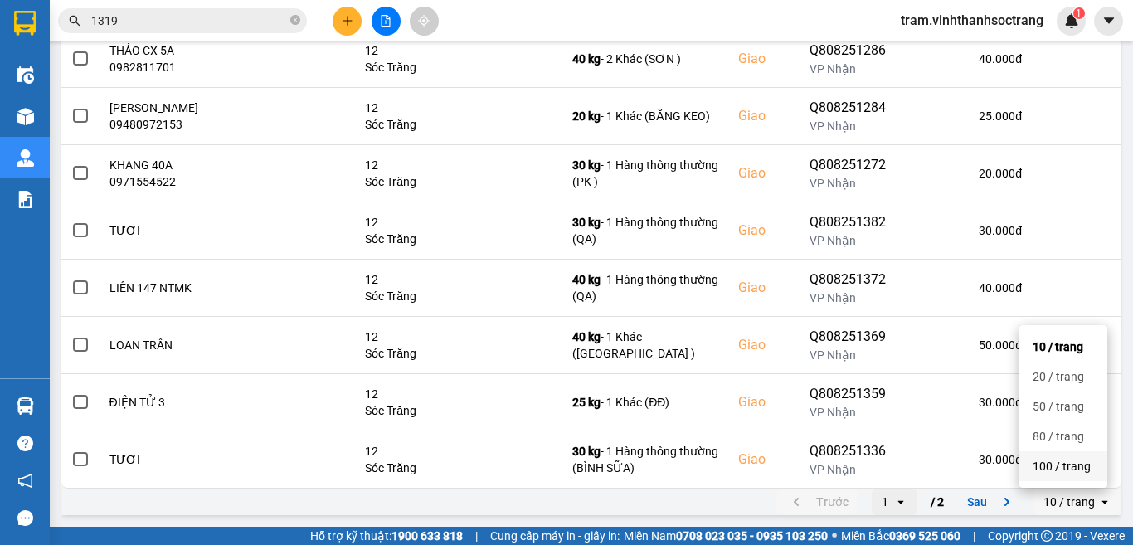
click at [1071, 469] on div "100 / trang" at bounding box center [1062, 466] width 61 height 17
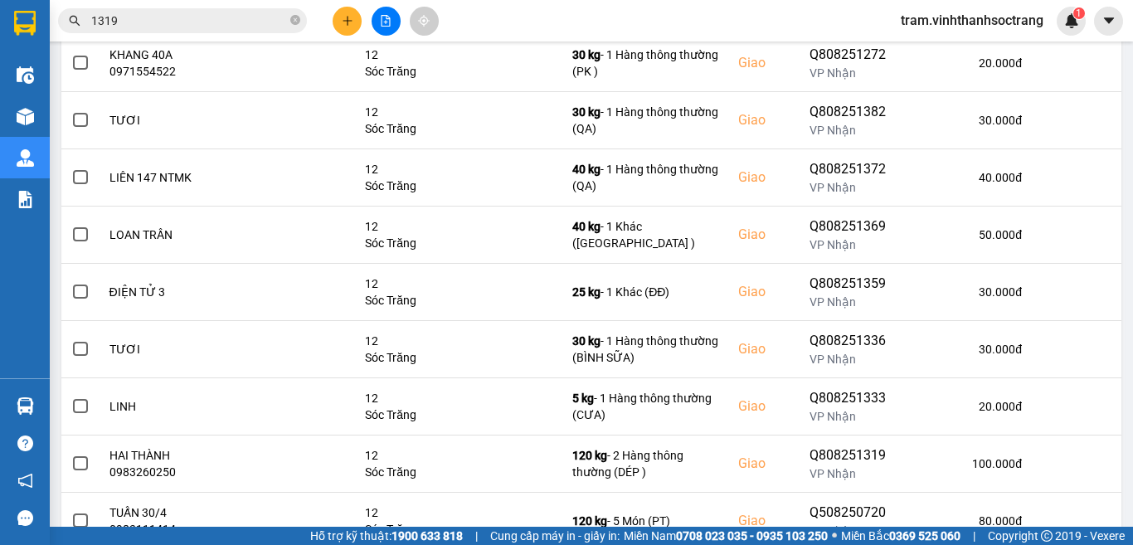
scroll to position [637, 0]
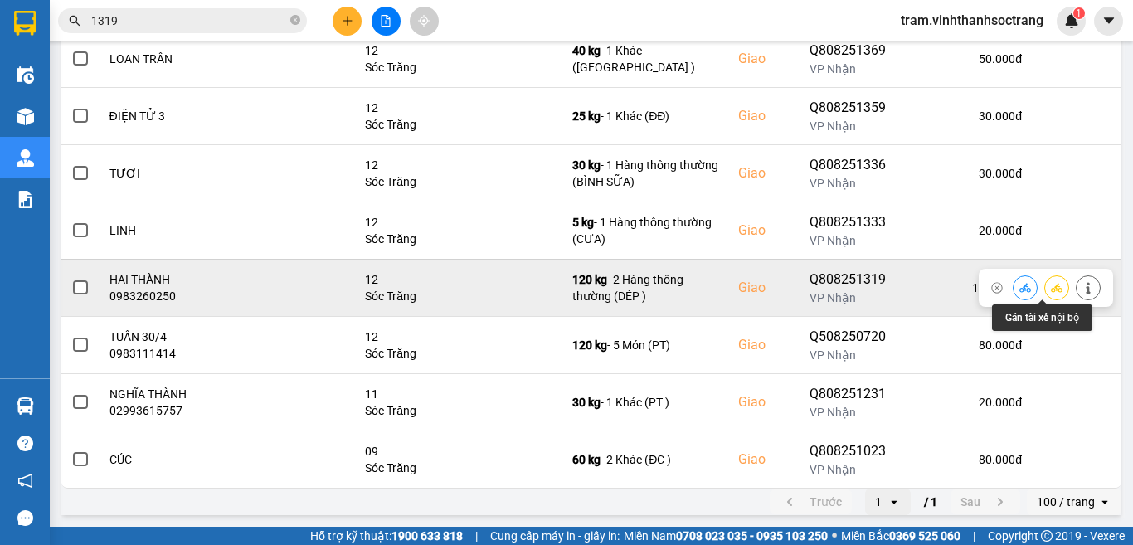
click at [1051, 289] on icon at bounding box center [1057, 288] width 12 height 12
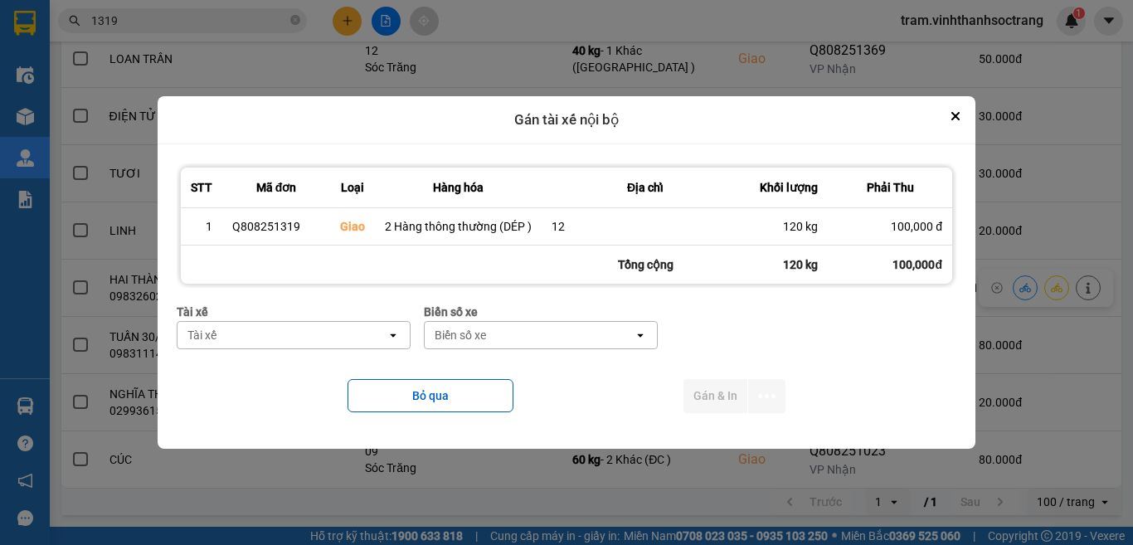
click at [294, 341] on div "Tài xế" at bounding box center [281, 335] width 209 height 27
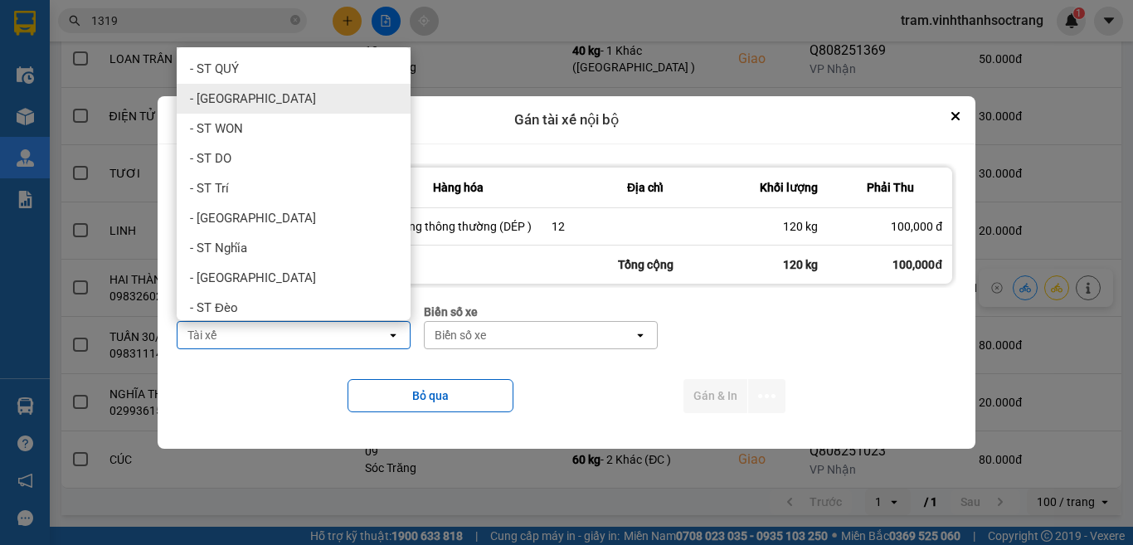
click at [303, 99] on div "- ST QUANG" at bounding box center [294, 99] width 234 height 30
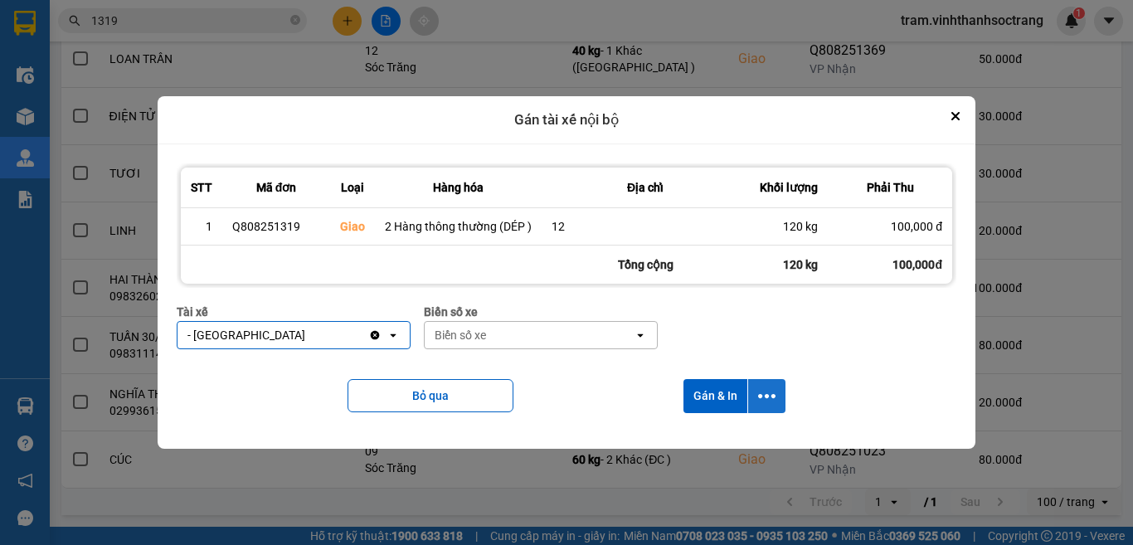
click at [771, 404] on icon "dialog" at bounding box center [766, 395] width 17 height 17
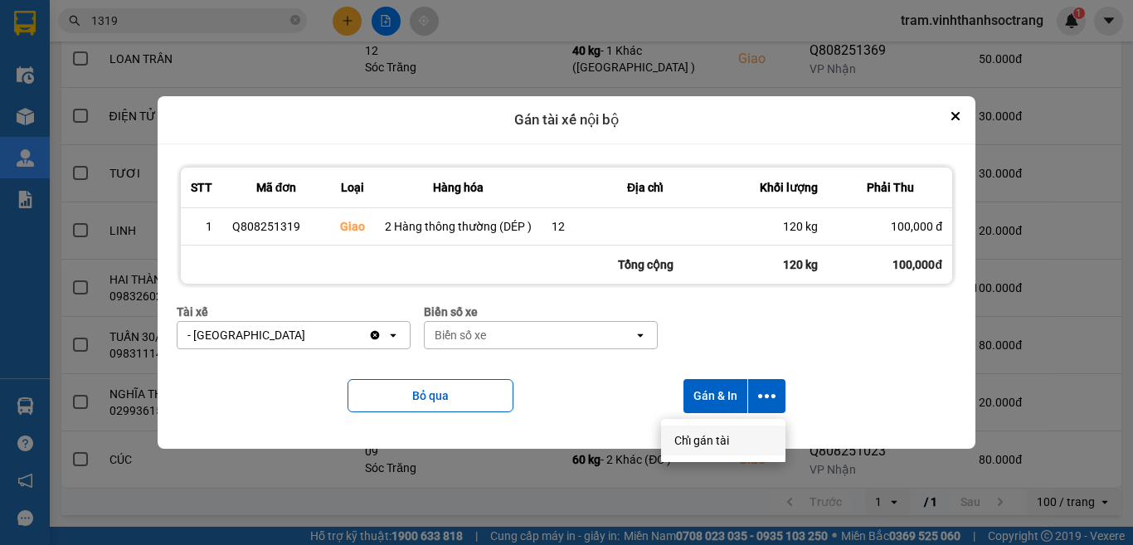
click at [707, 441] on span "Chỉ gán tài" at bounding box center [701, 440] width 55 height 17
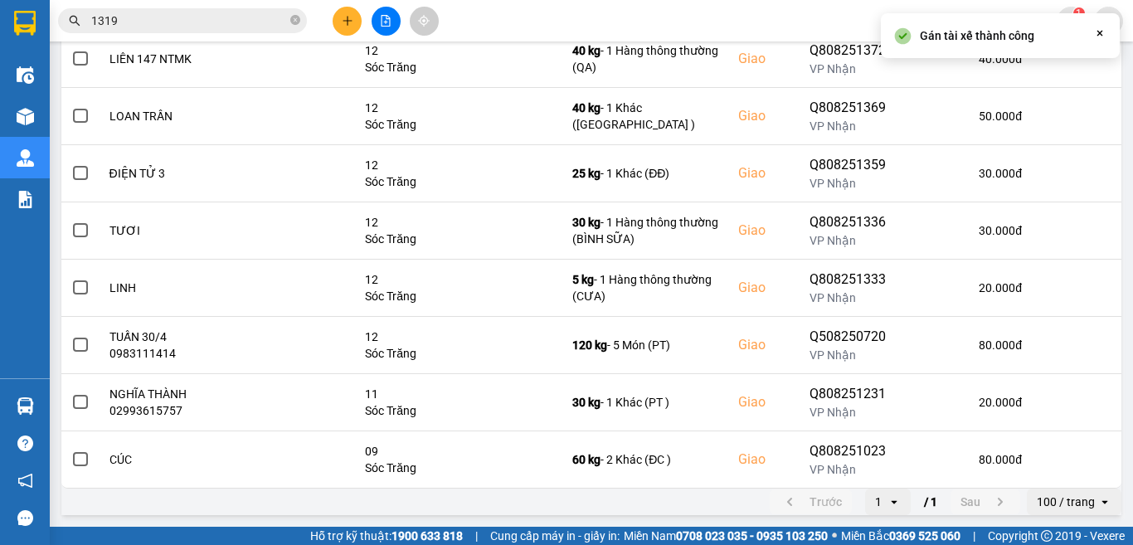
scroll to position [0, 0]
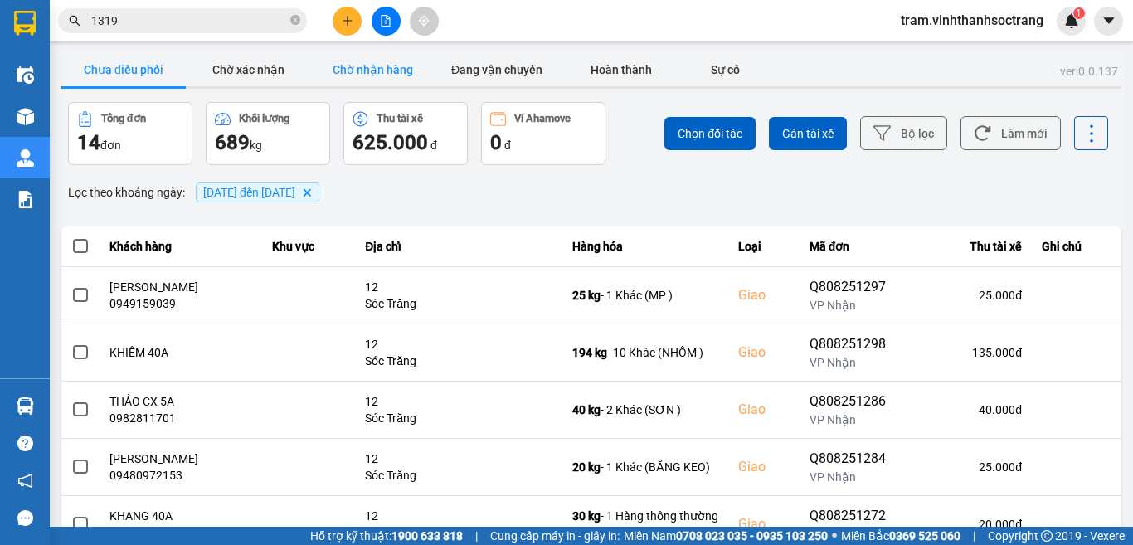
click at [393, 70] on button "Chờ nhận hàng" at bounding box center [372, 69] width 124 height 33
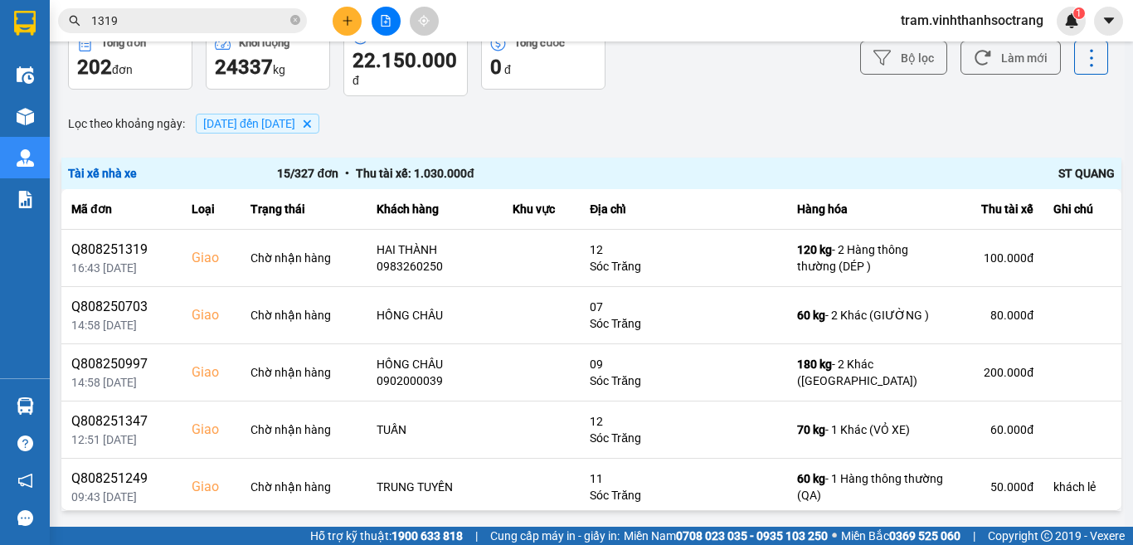
scroll to position [83, 0]
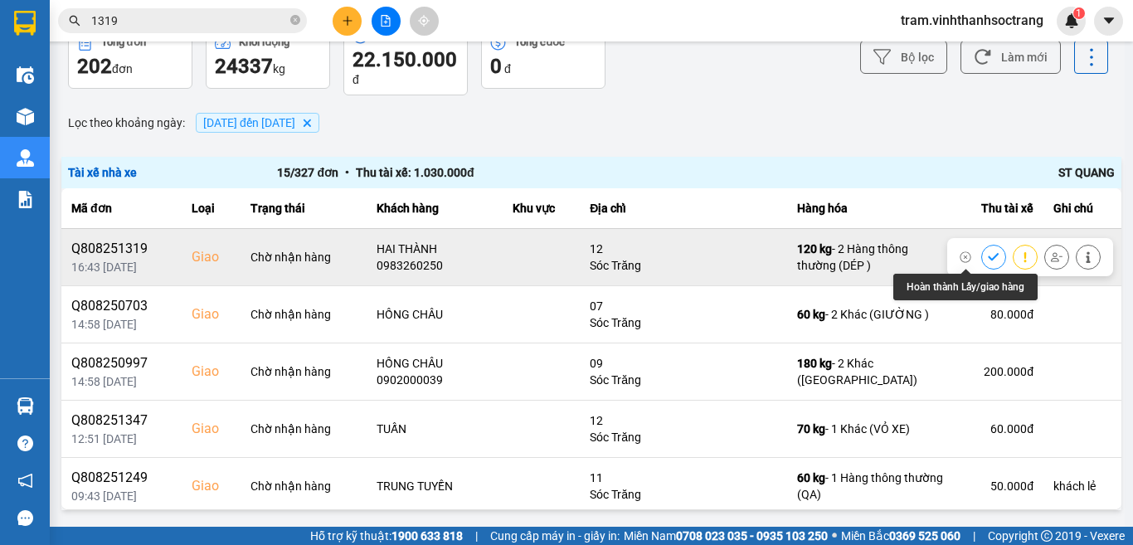
click at [988, 251] on icon at bounding box center [994, 257] width 12 height 12
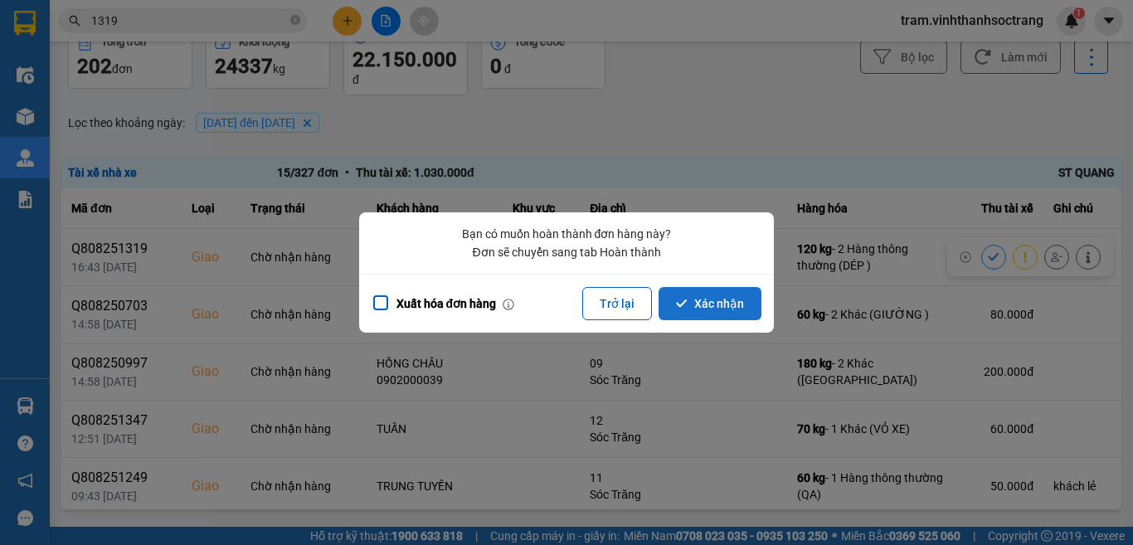
click at [703, 304] on button "Xác nhận" at bounding box center [709, 303] width 103 height 33
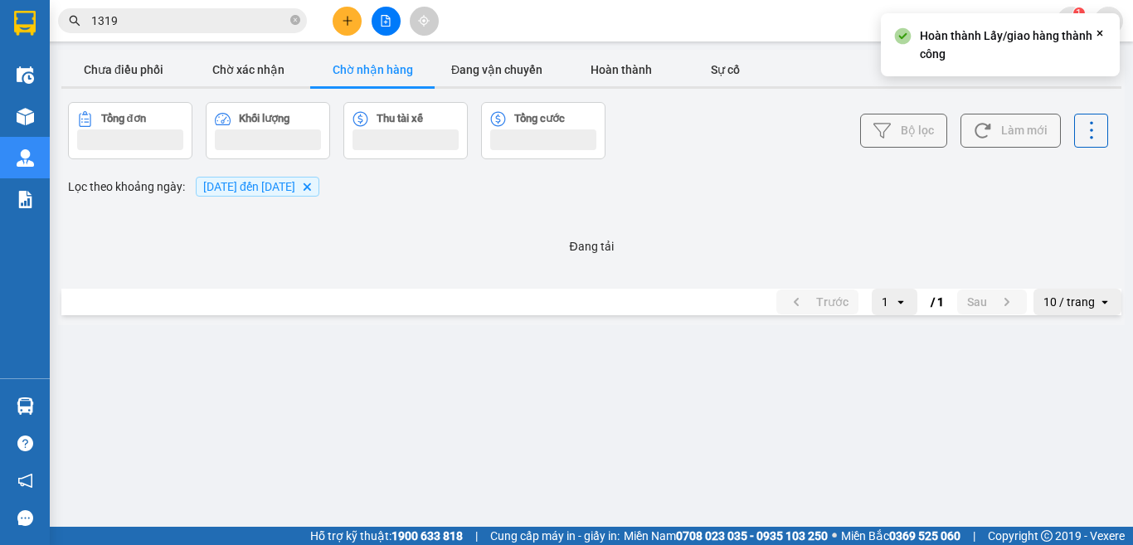
scroll to position [0, 0]
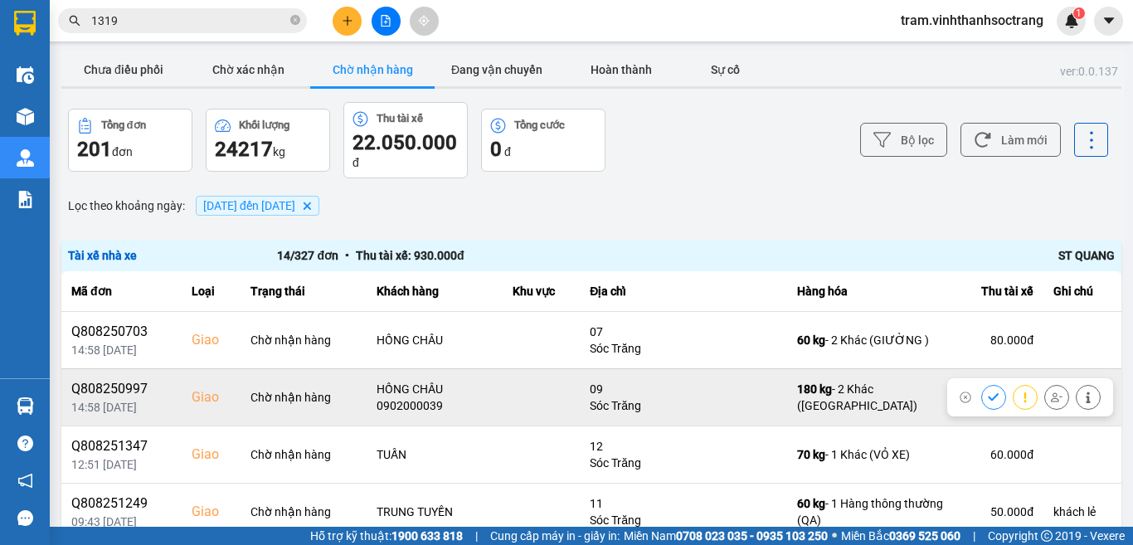
click at [988, 396] on icon at bounding box center [994, 397] width 12 height 12
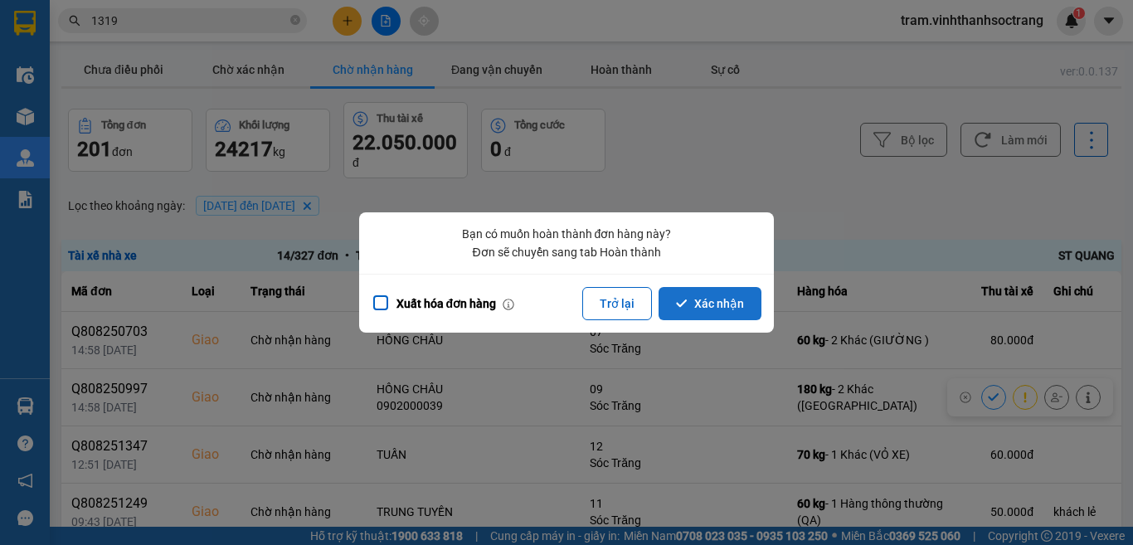
click at [712, 301] on button "Xác nhận" at bounding box center [709, 303] width 103 height 33
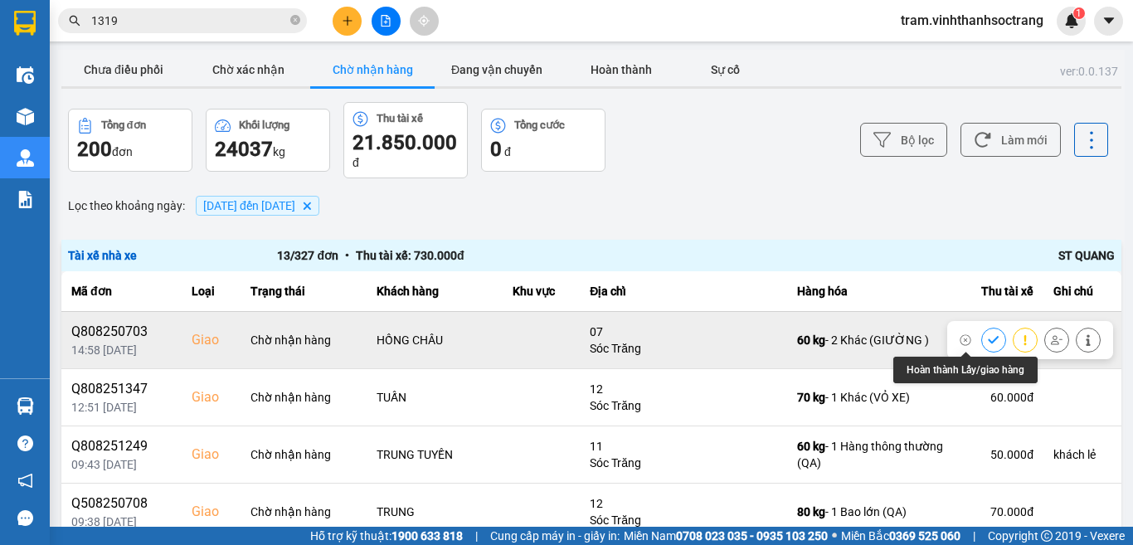
click at [982, 334] on button at bounding box center [993, 339] width 23 height 29
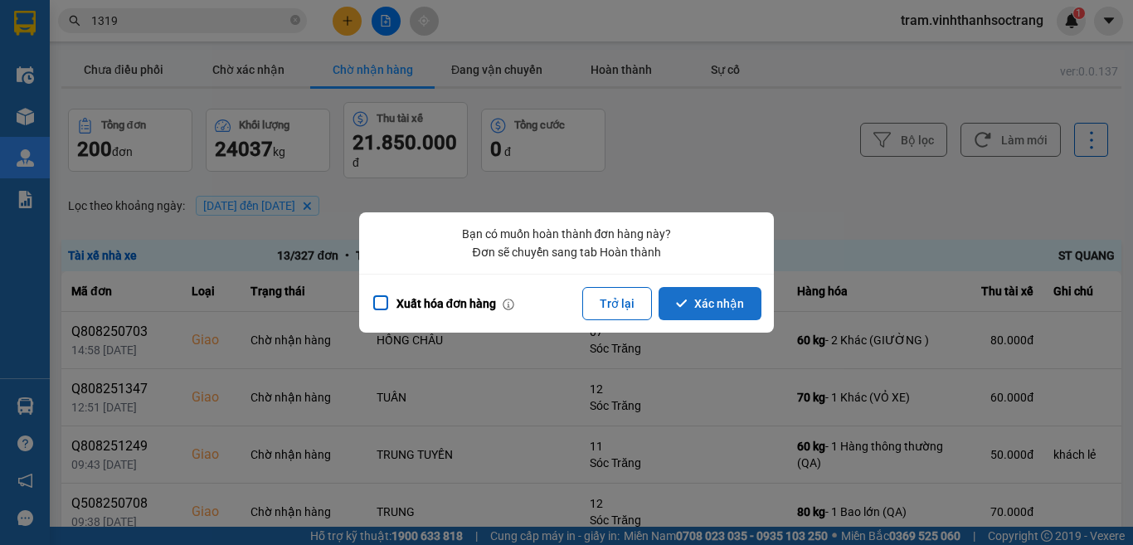
click at [742, 308] on button "Xác nhận" at bounding box center [709, 303] width 103 height 33
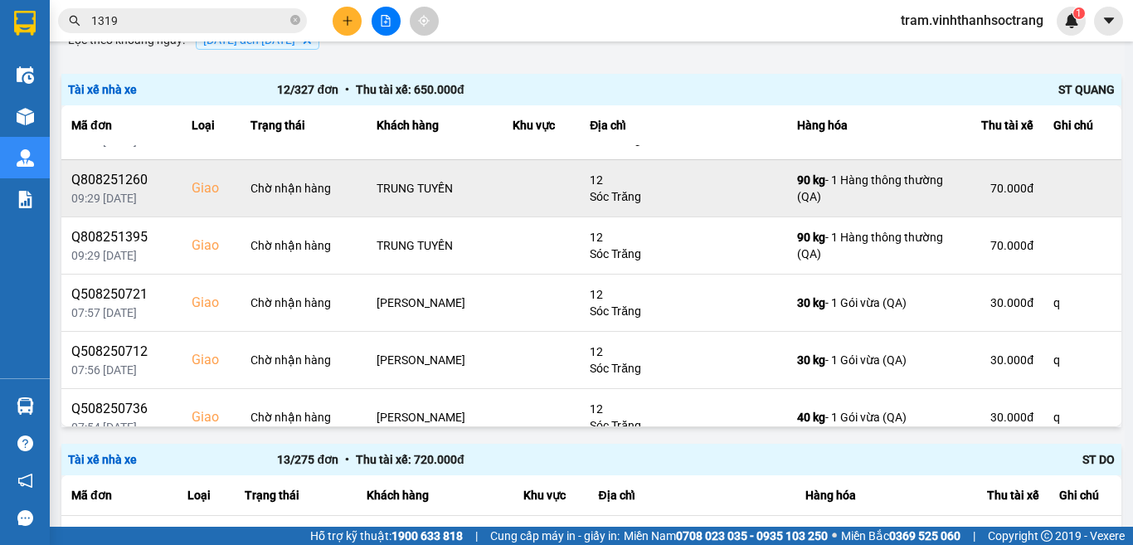
scroll to position [249, 0]
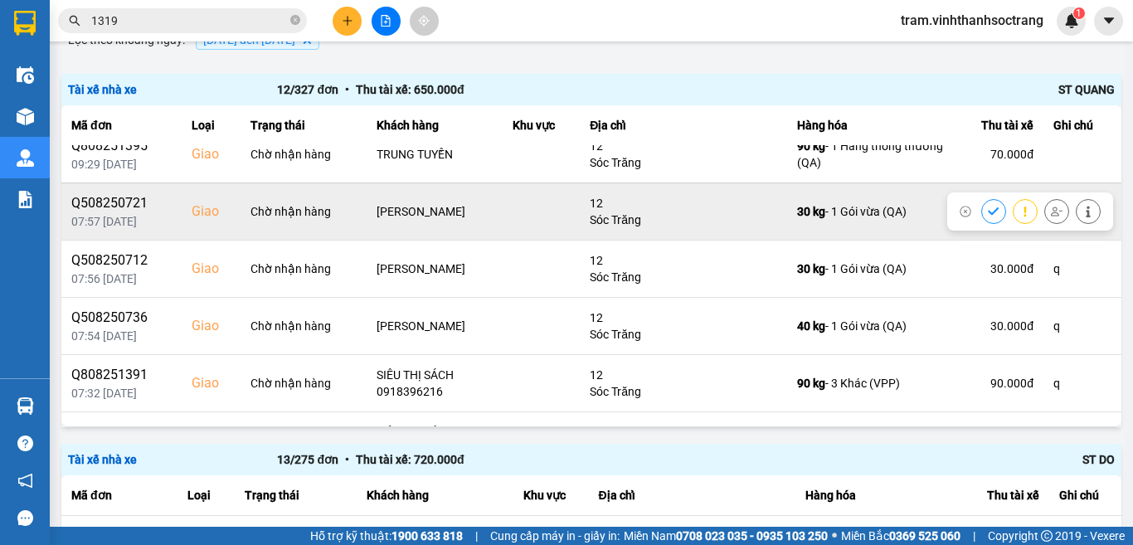
click at [988, 208] on icon at bounding box center [994, 212] width 12 height 12
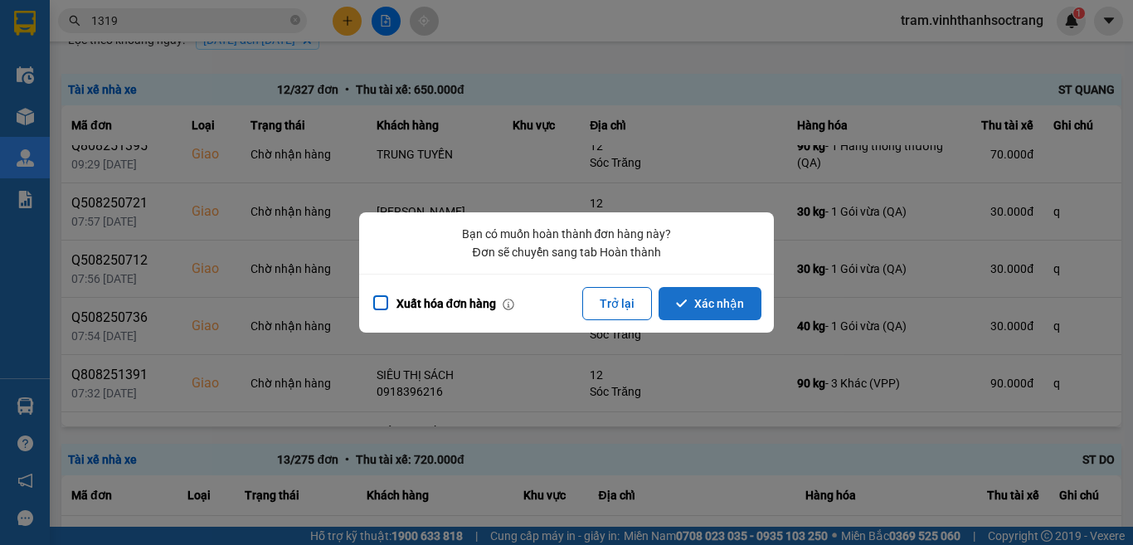
click at [718, 308] on button "Xác nhận" at bounding box center [709, 303] width 103 height 33
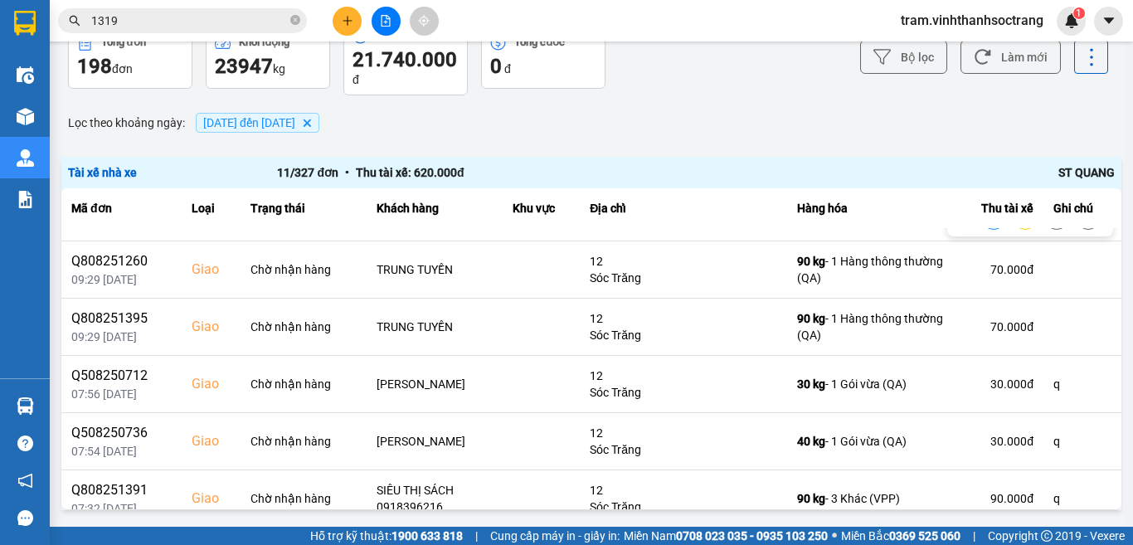
scroll to position [166, 0]
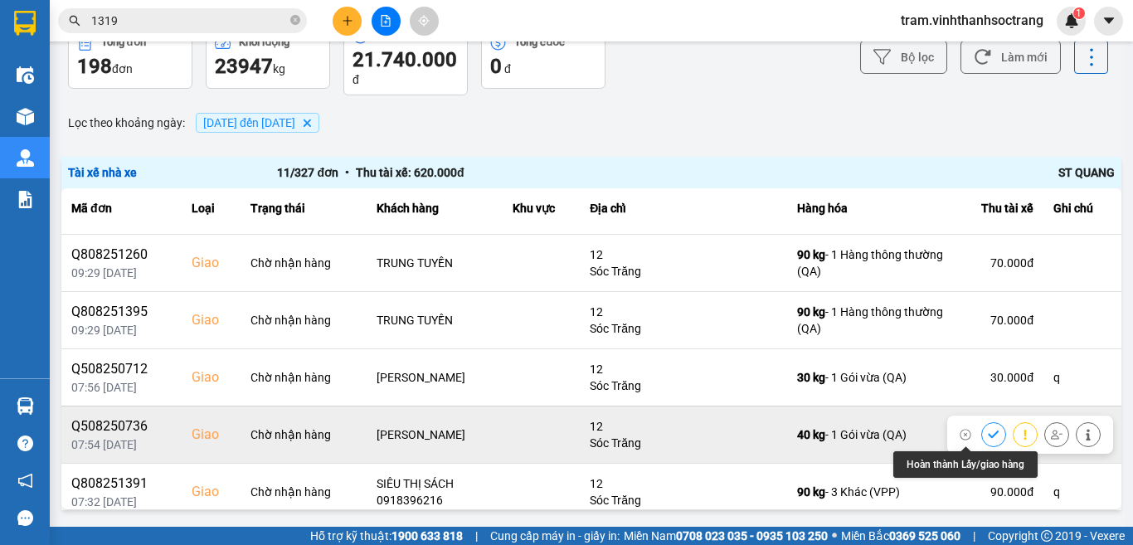
click at [988, 436] on icon at bounding box center [994, 435] width 12 height 12
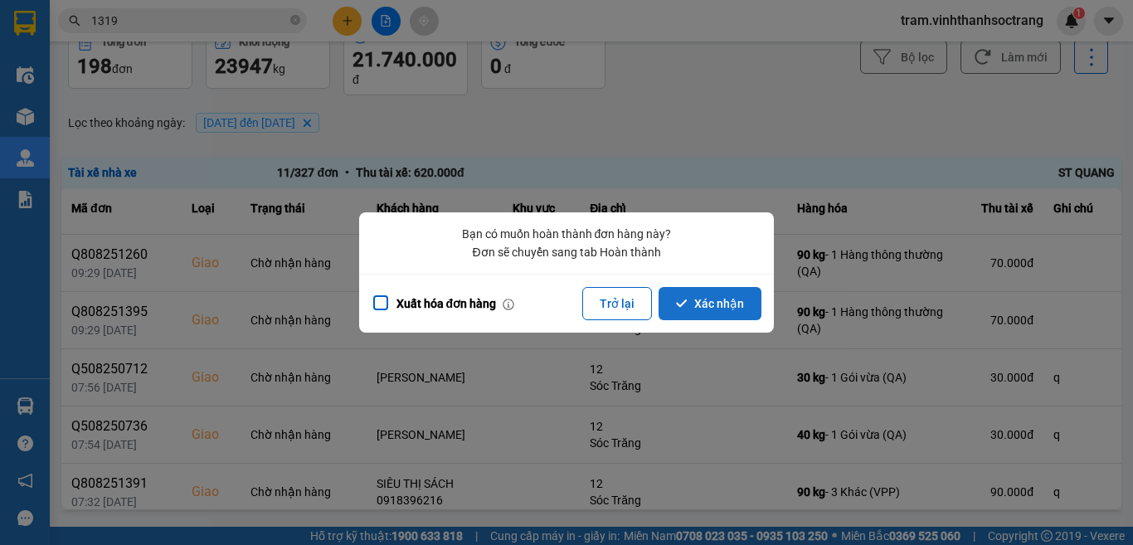
click at [719, 297] on button "Xác nhận" at bounding box center [709, 303] width 103 height 33
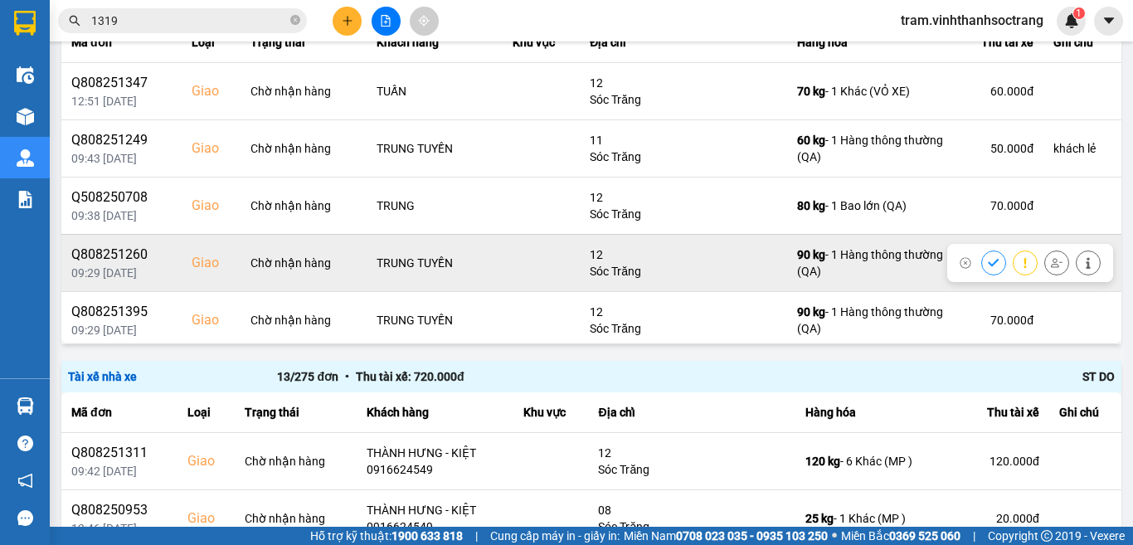
scroll to position [83, 0]
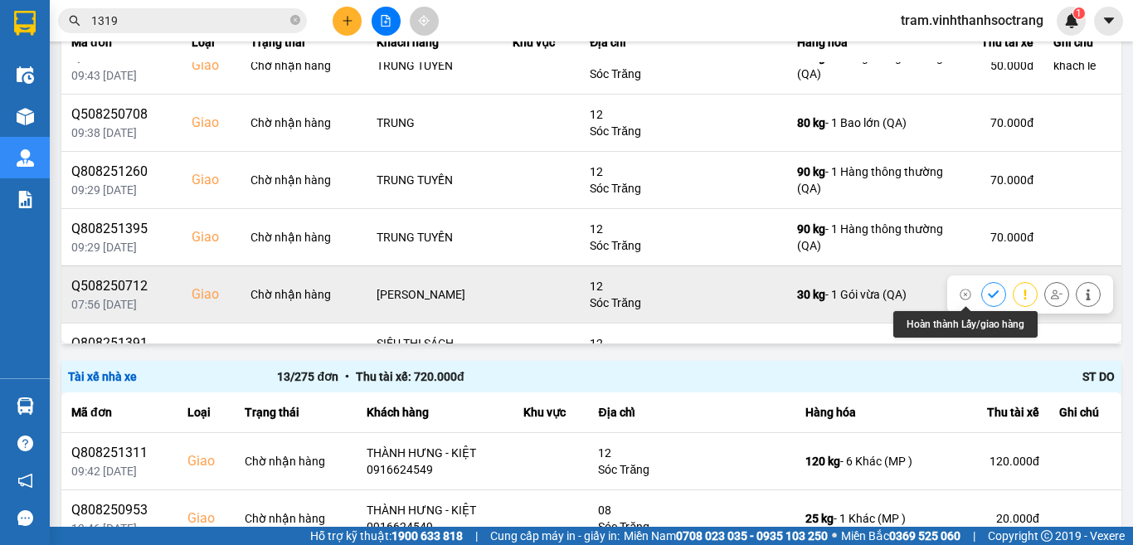
drag, startPoint x: 959, startPoint y: 295, endPoint x: 824, endPoint y: 286, distance: 135.5
click at [981, 294] on div at bounding box center [993, 294] width 25 height 25
click at [988, 294] on icon at bounding box center [994, 295] width 12 height 12
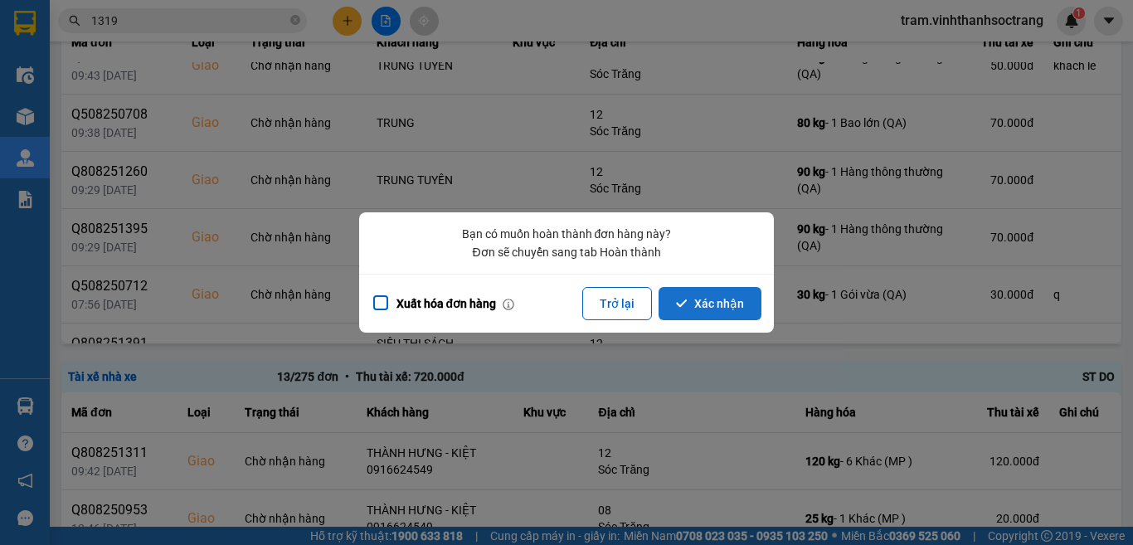
click at [712, 301] on button "Xác nhận" at bounding box center [709, 303] width 103 height 33
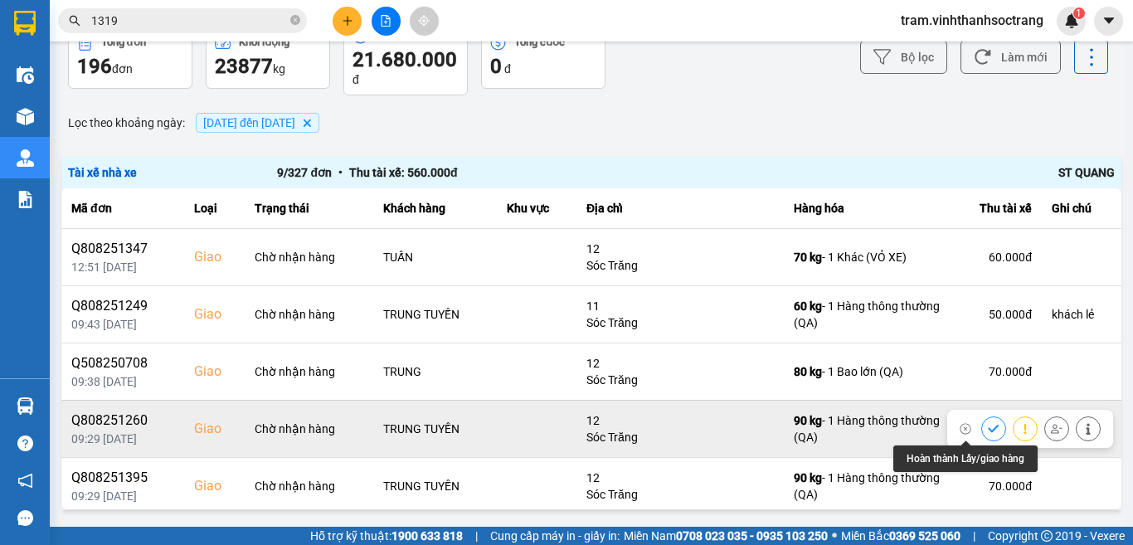
click at [988, 427] on icon at bounding box center [994, 429] width 12 height 12
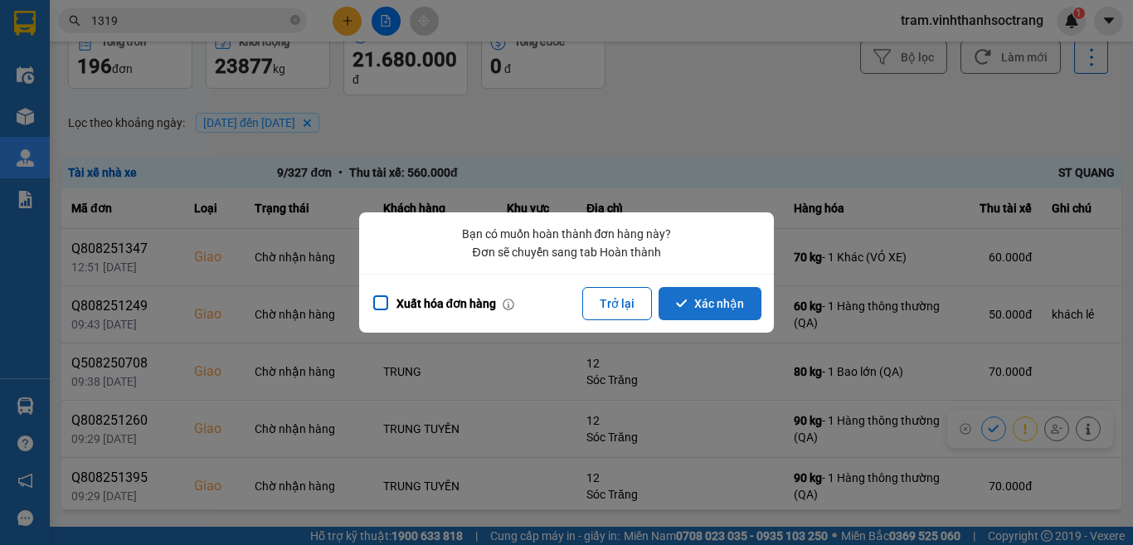
click at [721, 298] on button "Xác nhận" at bounding box center [709, 303] width 103 height 33
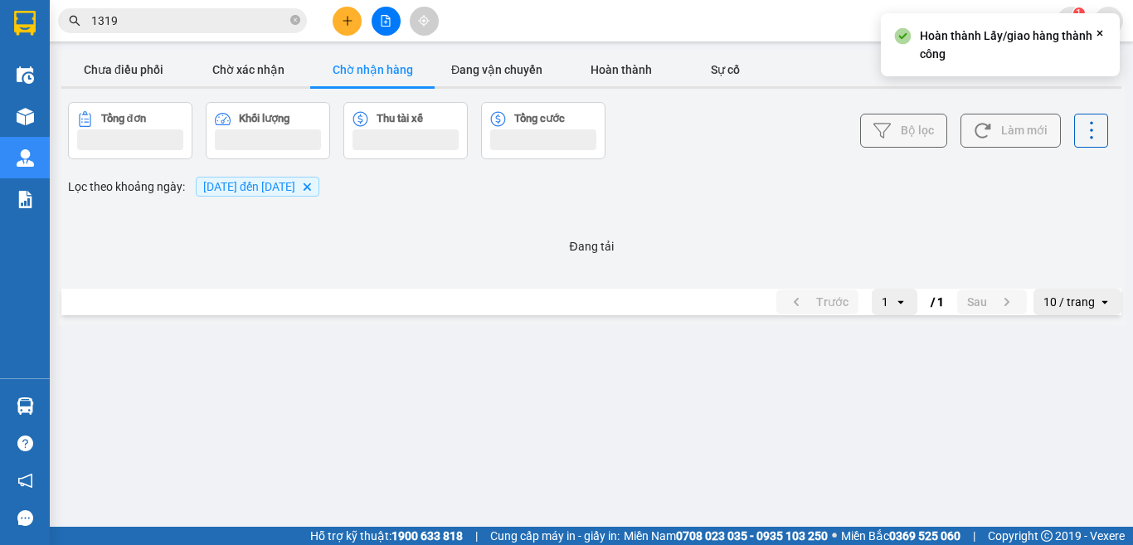
scroll to position [0, 0]
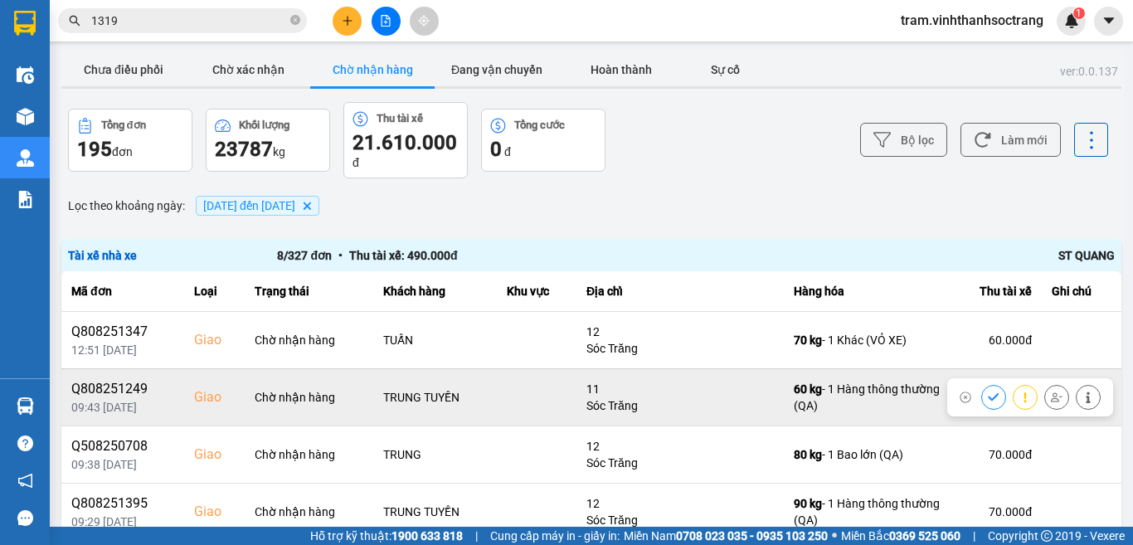
click at [988, 397] on icon at bounding box center [993, 396] width 11 height 7
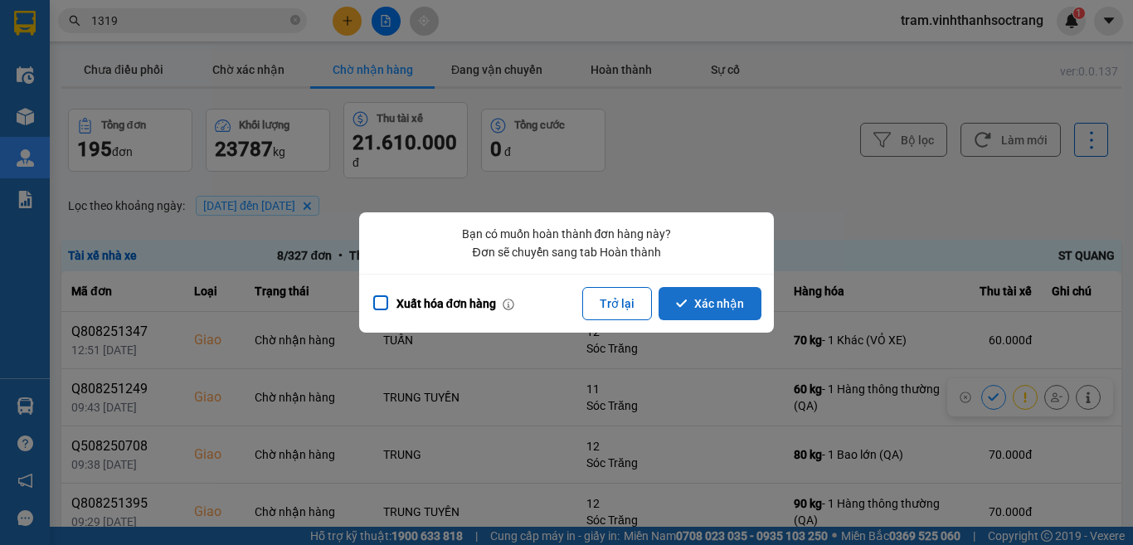
click at [726, 298] on button "Xác nhận" at bounding box center [709, 303] width 103 height 33
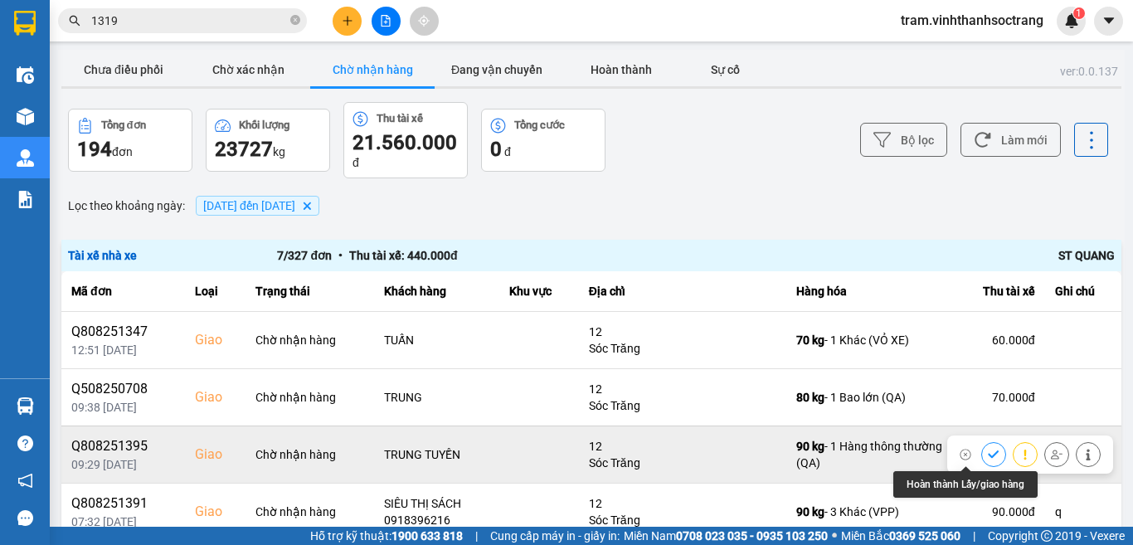
click at [988, 449] on icon at bounding box center [994, 455] width 12 height 12
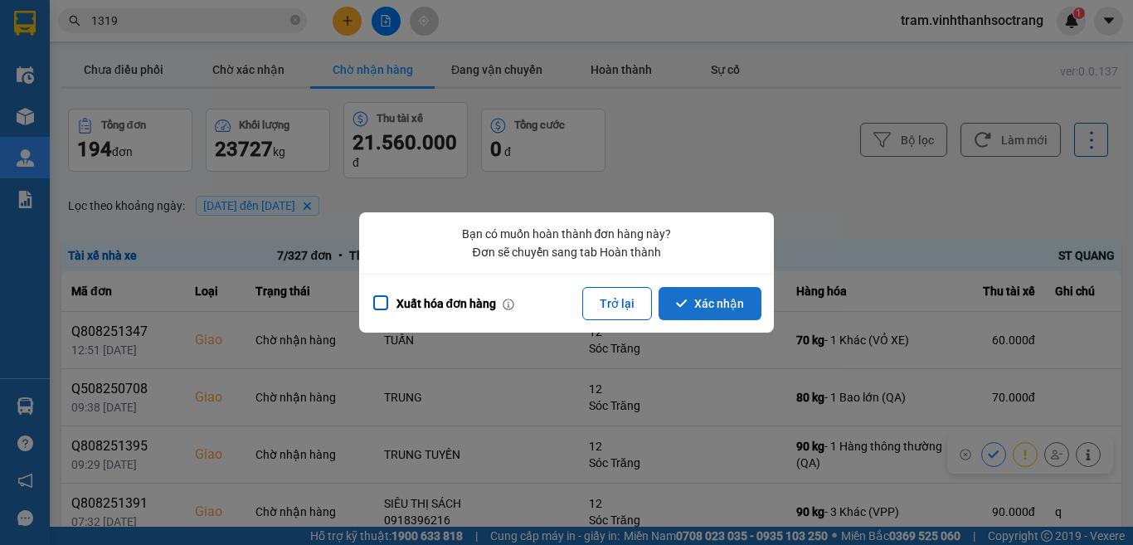
click at [697, 308] on button "Xác nhận" at bounding box center [709, 303] width 103 height 33
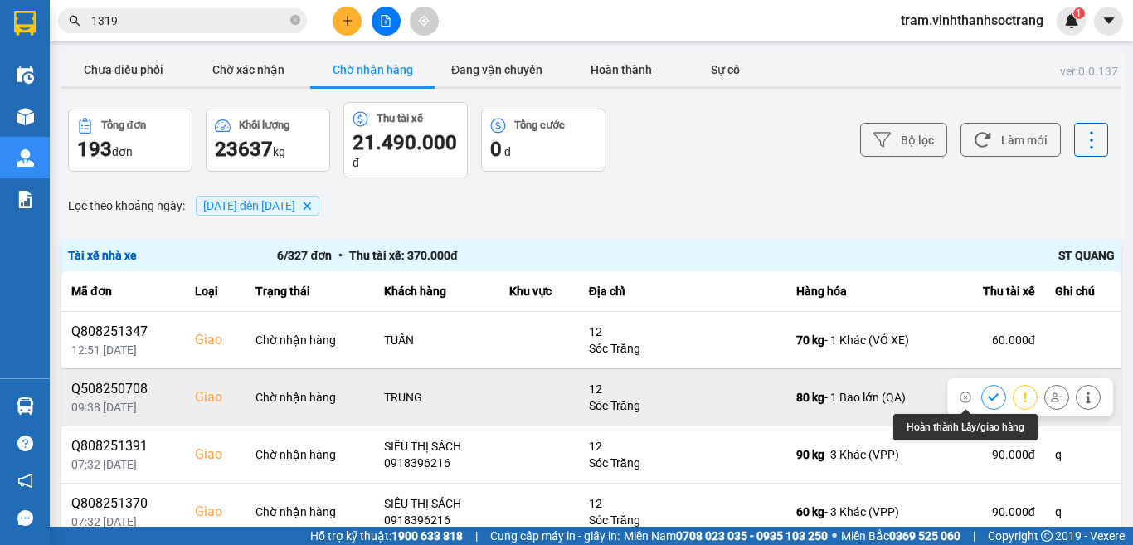
click at [988, 396] on icon at bounding box center [994, 397] width 12 height 12
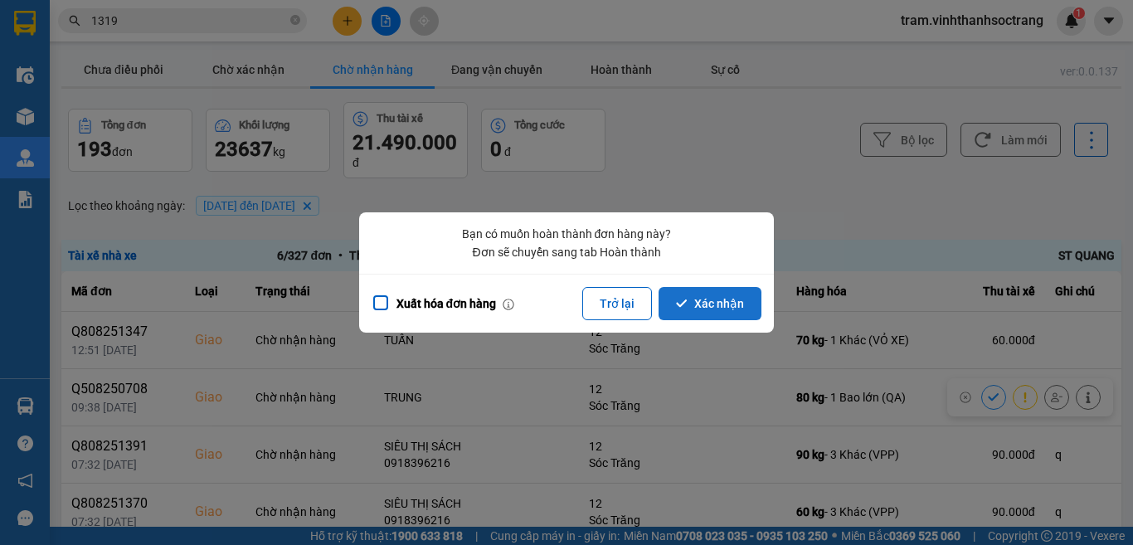
click at [726, 299] on button "Xác nhận" at bounding box center [709, 303] width 103 height 33
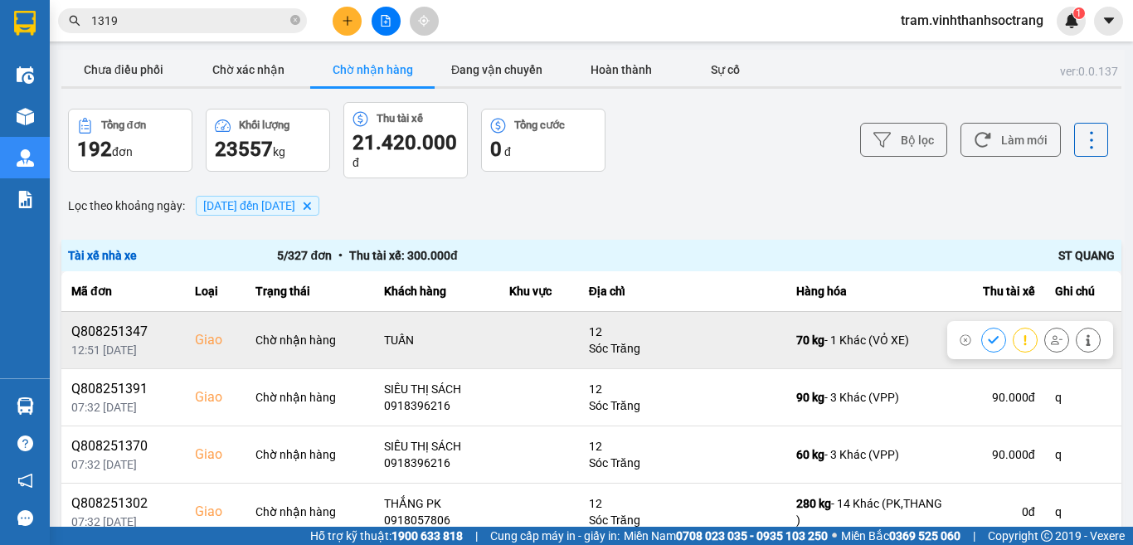
click at [1045, 344] on button at bounding box center [1056, 339] width 23 height 29
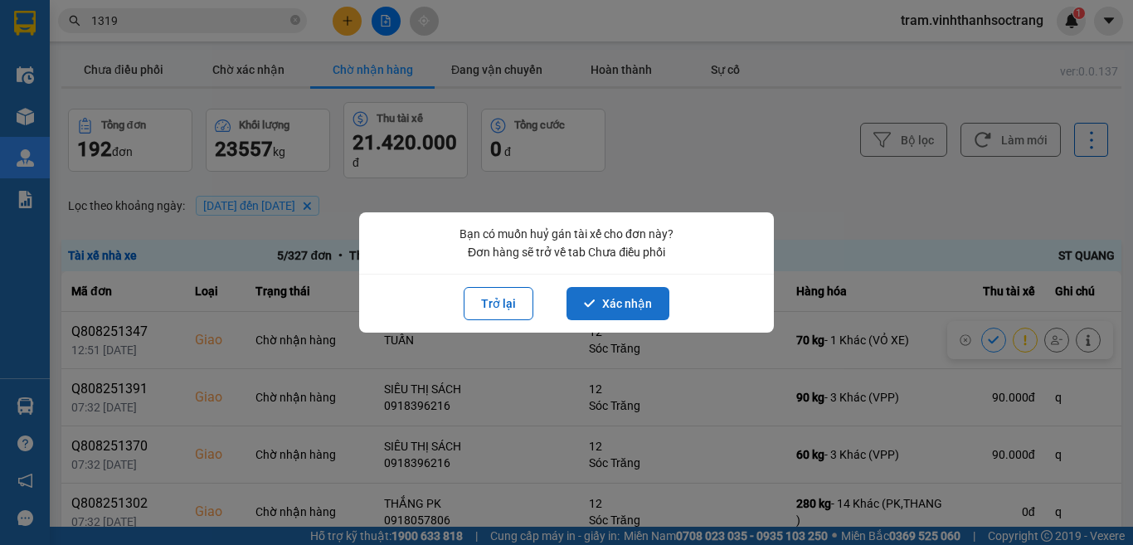
click at [641, 303] on button "Xác nhận" at bounding box center [617, 303] width 103 height 33
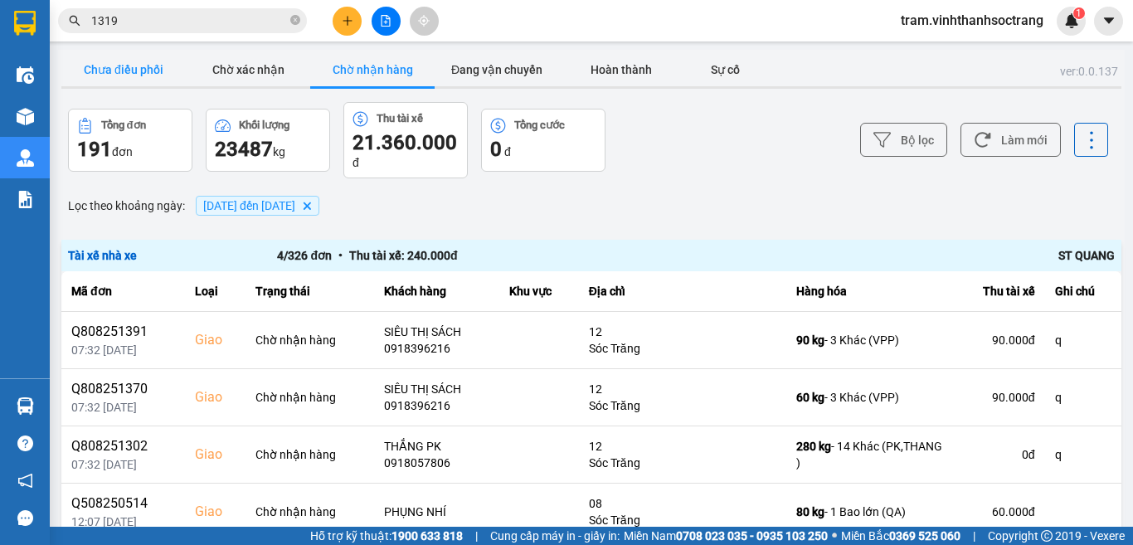
click at [146, 79] on button "Chưa điều phối" at bounding box center [123, 69] width 124 height 33
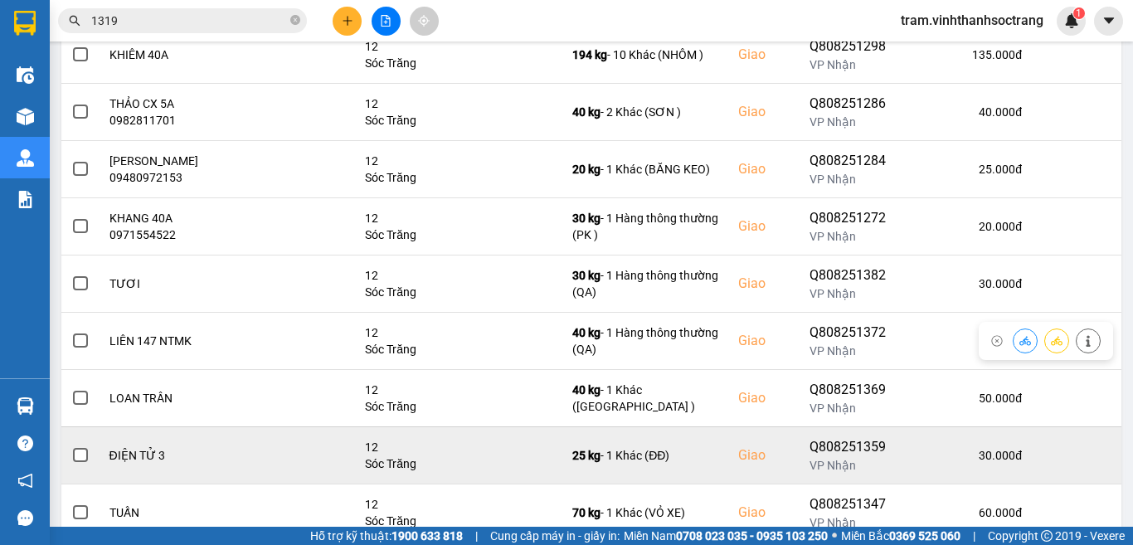
scroll to position [351, 0]
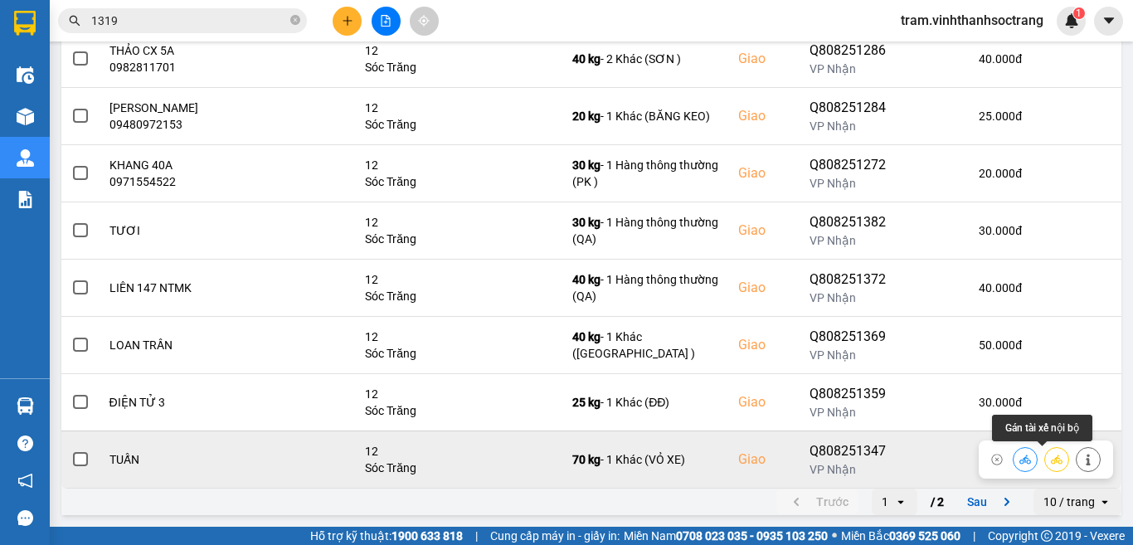
click at [1051, 457] on icon at bounding box center [1057, 460] width 12 height 12
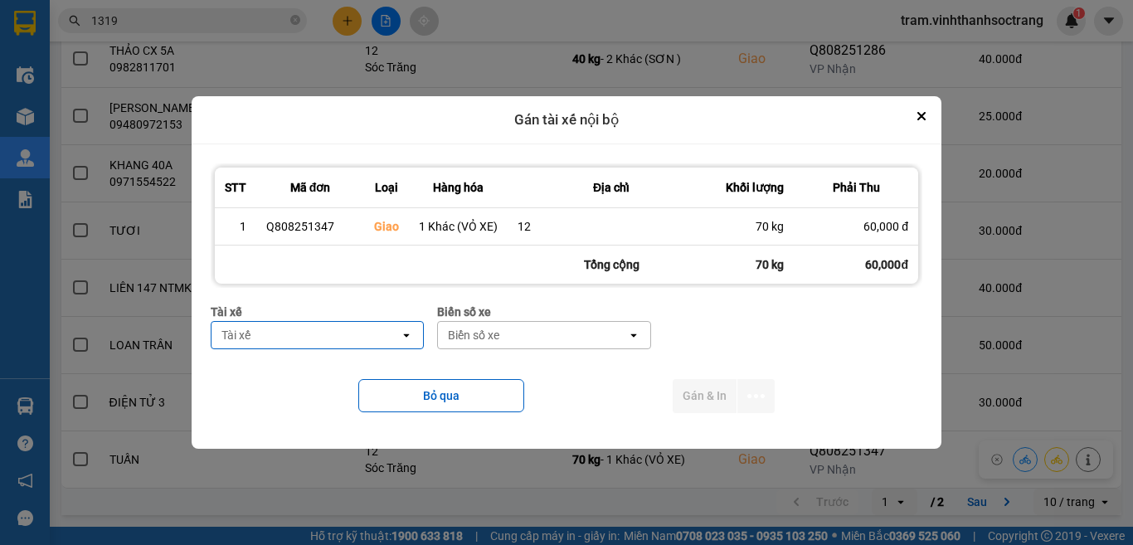
click at [313, 330] on div "Tài xế" at bounding box center [305, 335] width 188 height 27
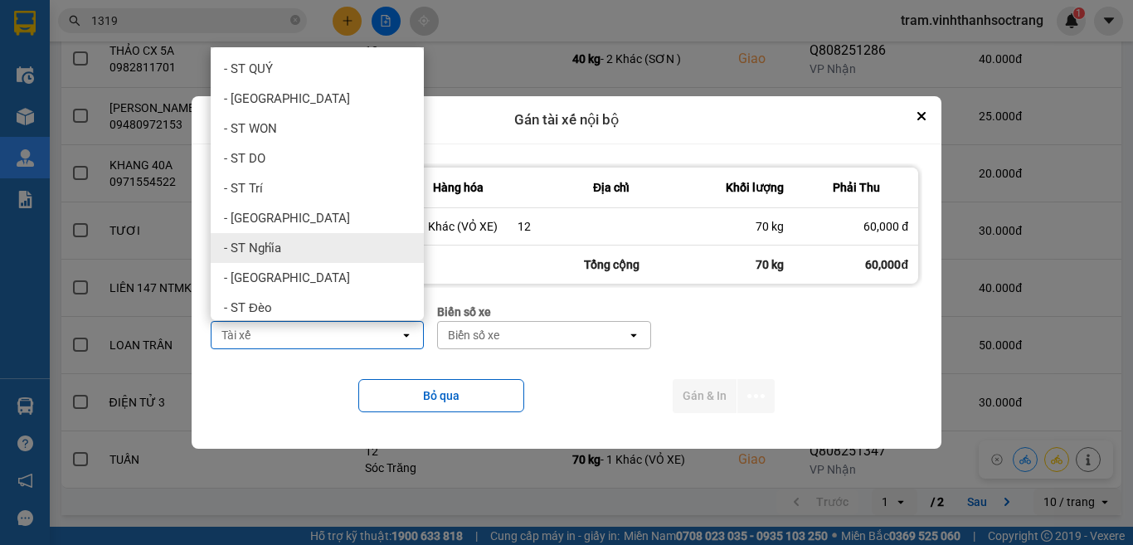
click at [307, 246] on div "- ST Nghĩa" at bounding box center [317, 248] width 213 height 30
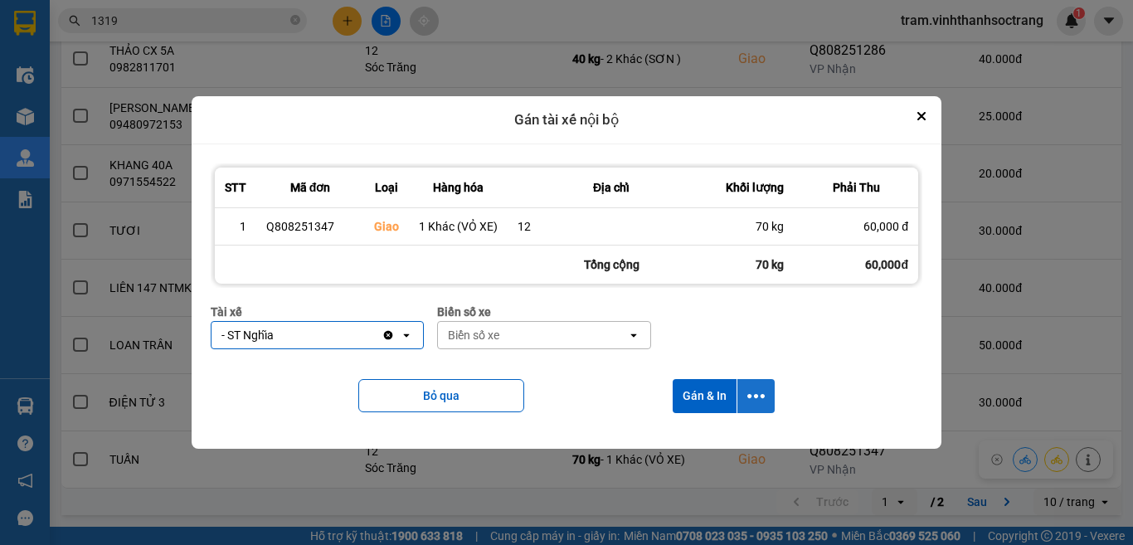
click at [749, 397] on icon "dialog" at bounding box center [755, 396] width 17 height 4
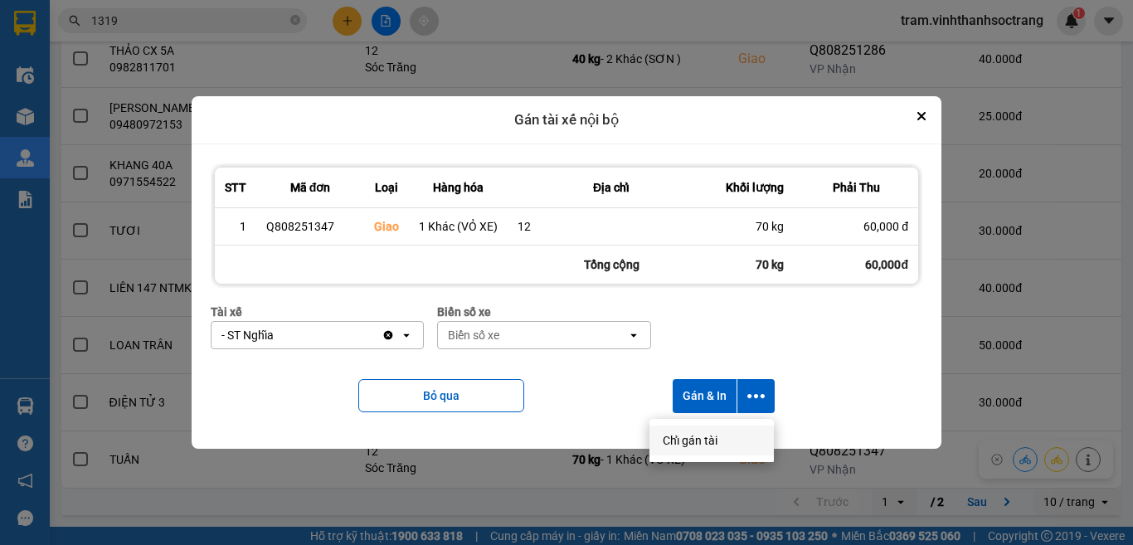
click at [678, 434] on span "Chỉ gán tài" at bounding box center [690, 440] width 55 height 17
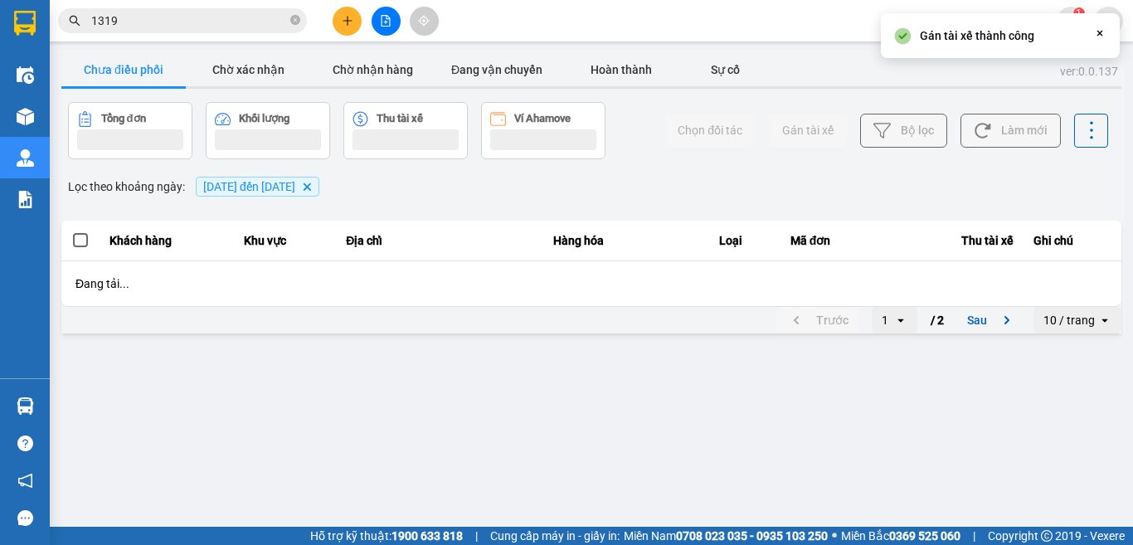
scroll to position [0, 0]
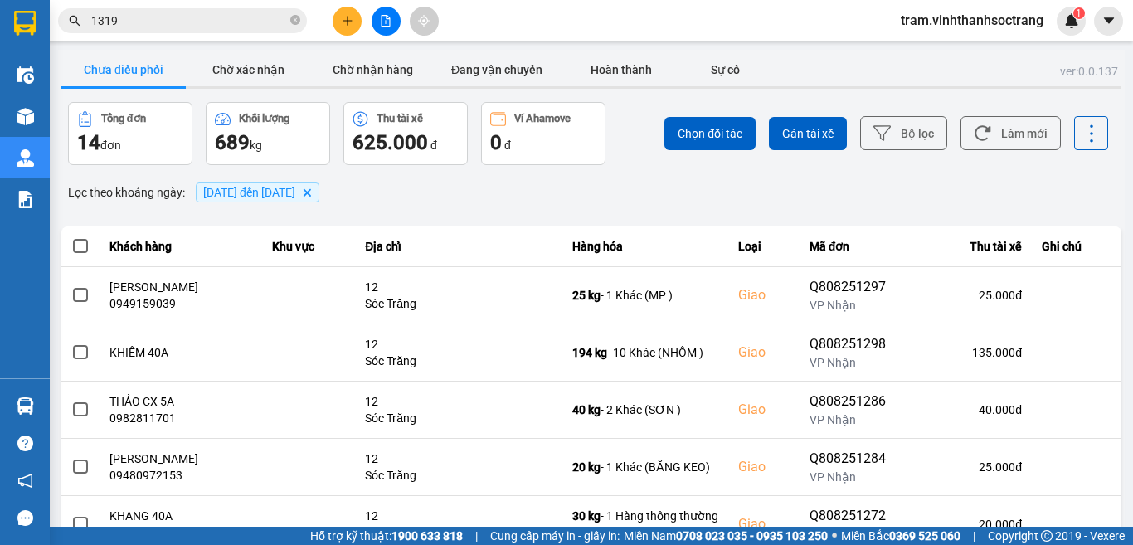
click at [140, 73] on button "Chưa điều phối" at bounding box center [123, 69] width 124 height 33
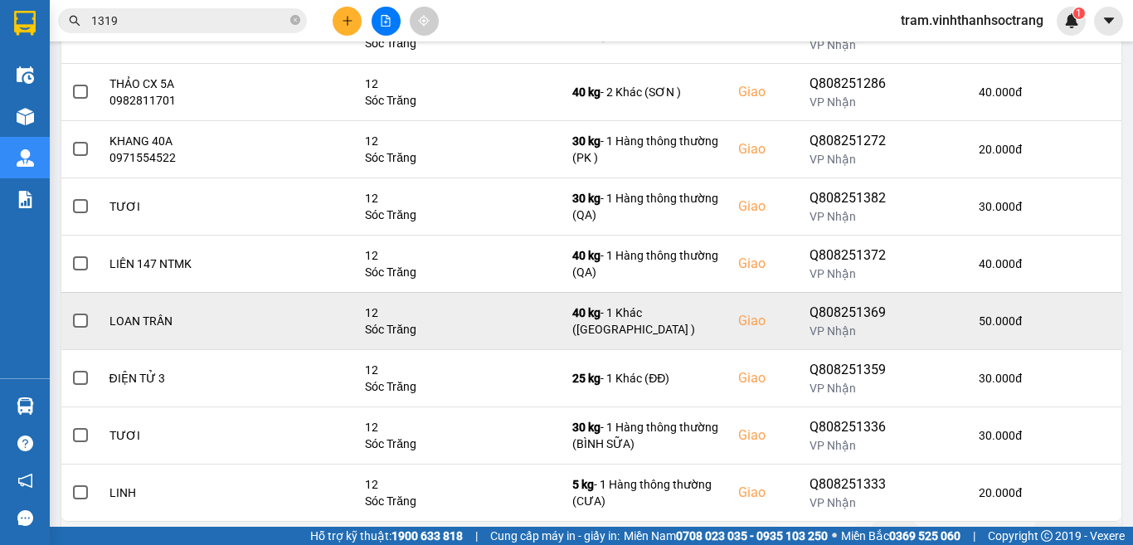
scroll to position [351, 0]
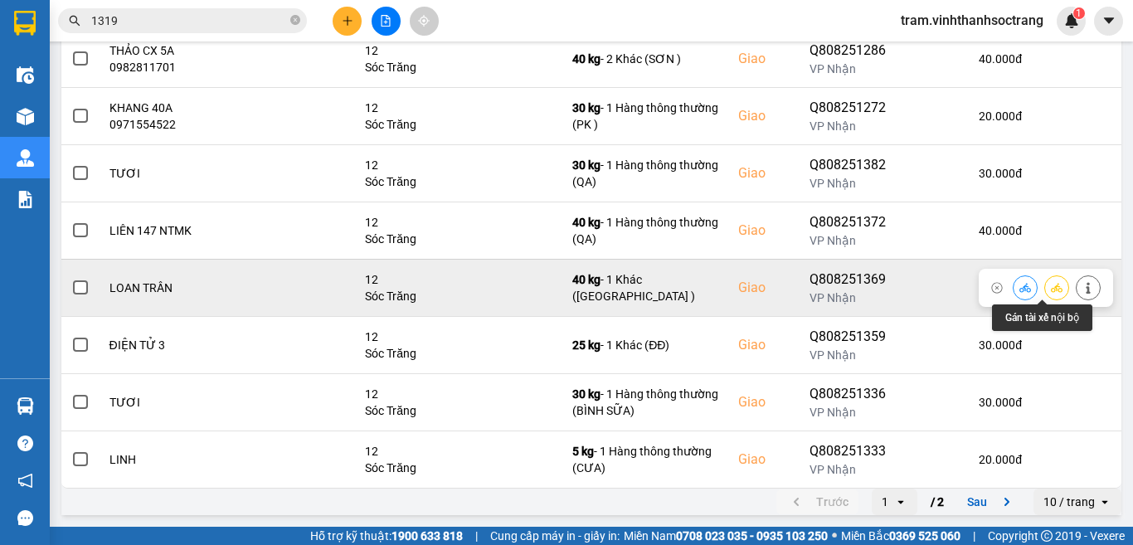
click at [1051, 288] on icon at bounding box center [1057, 287] width 12 height 9
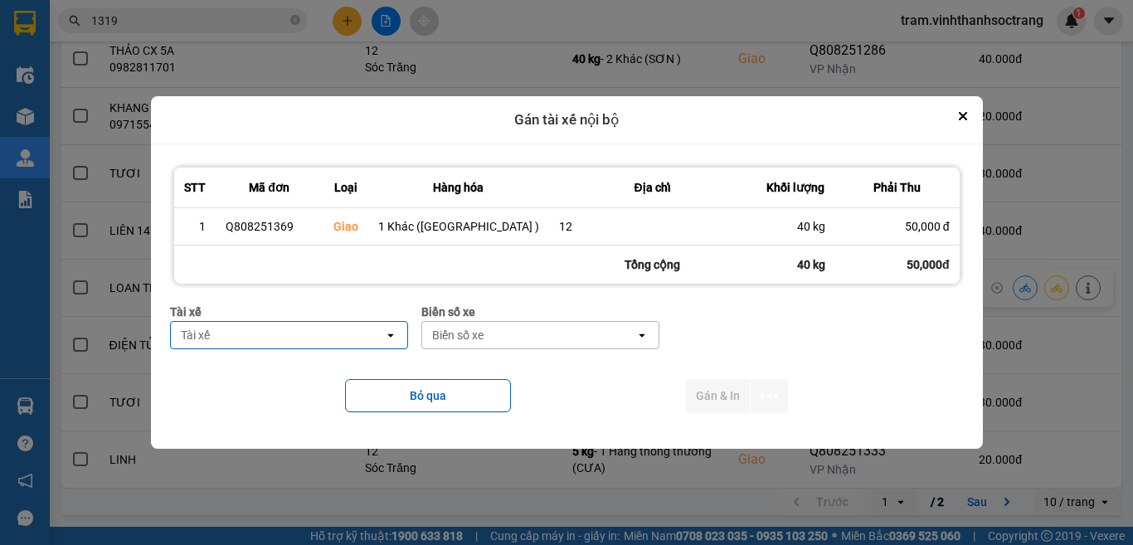
click at [359, 336] on div "Tài xế" at bounding box center [277, 335] width 213 height 27
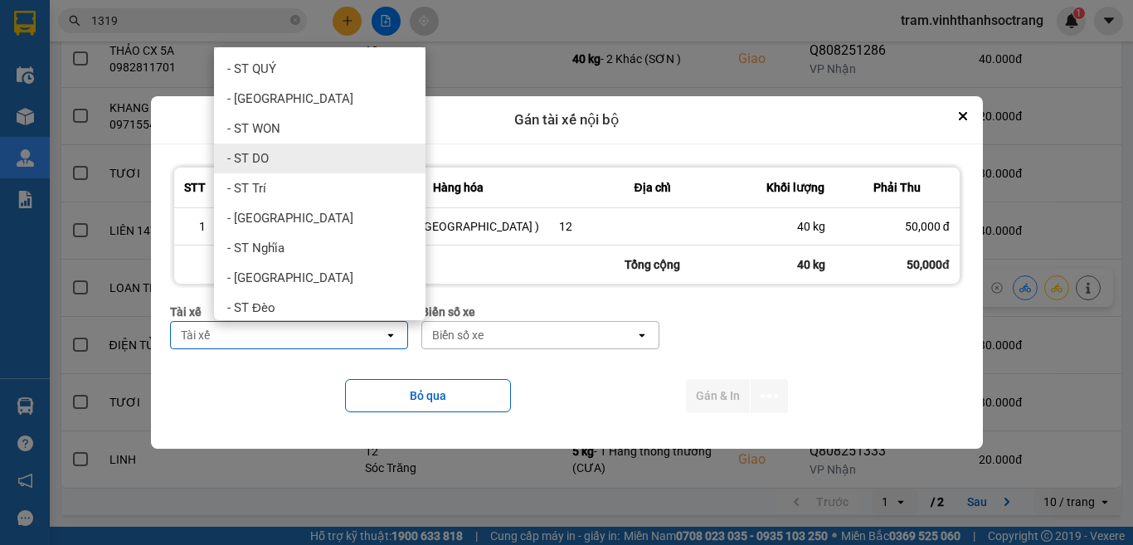
click at [349, 165] on div "- ST DO" at bounding box center [319, 158] width 211 height 30
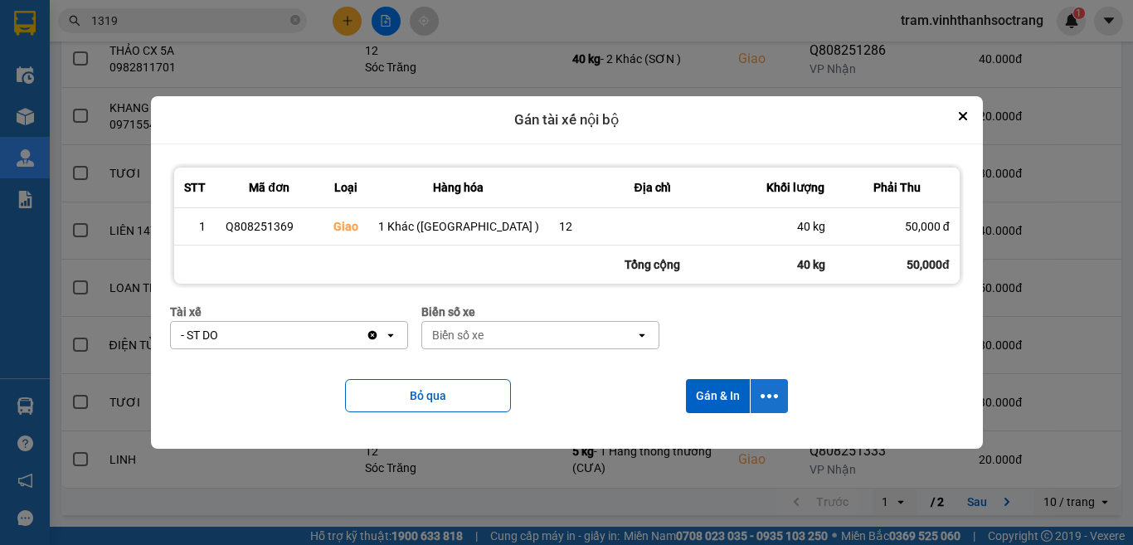
click at [760, 396] on icon "dialog" at bounding box center [768, 395] width 17 height 17
click at [698, 443] on span "Chỉ gán tài" at bounding box center [689, 440] width 55 height 17
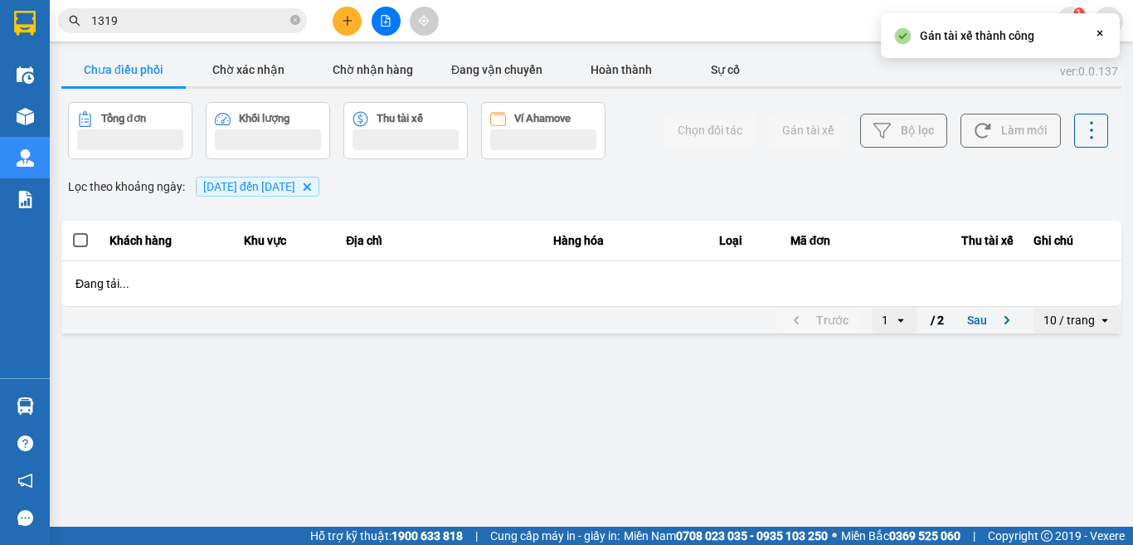
scroll to position [0, 0]
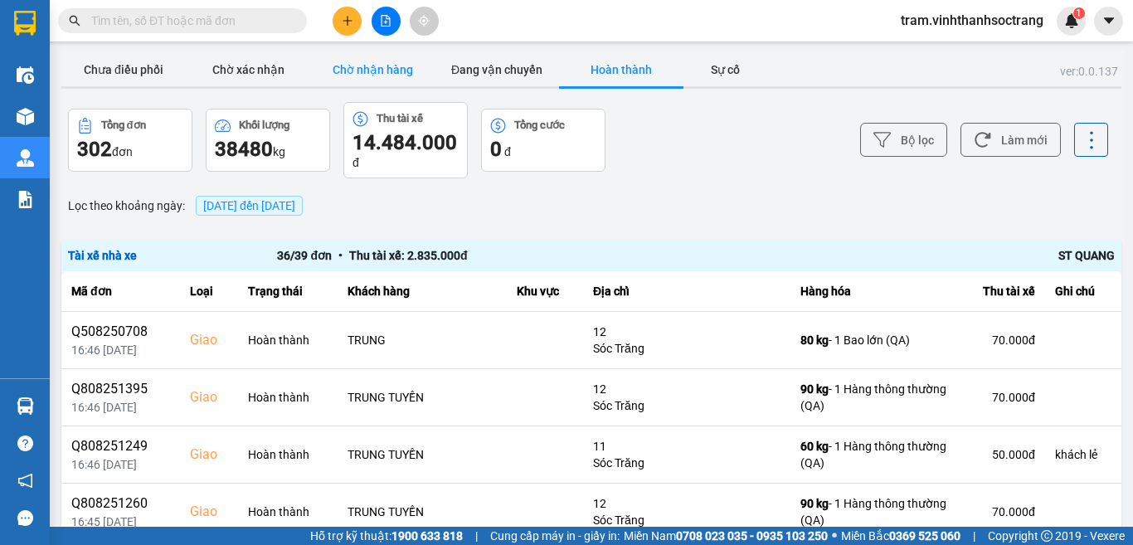
click at [372, 73] on button "Chờ nhận hàng" at bounding box center [372, 69] width 124 height 33
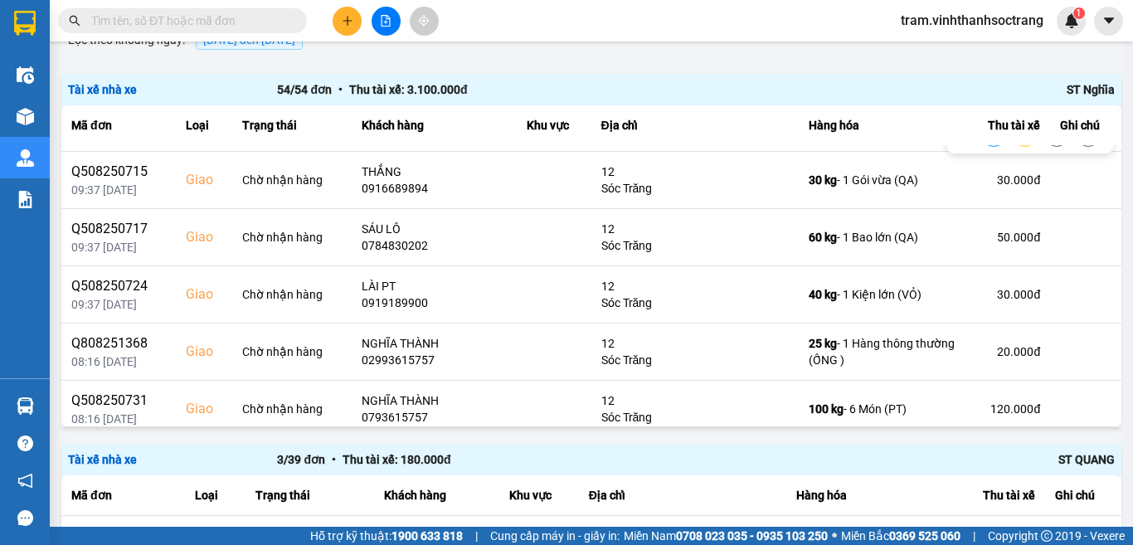
scroll to position [2405, 0]
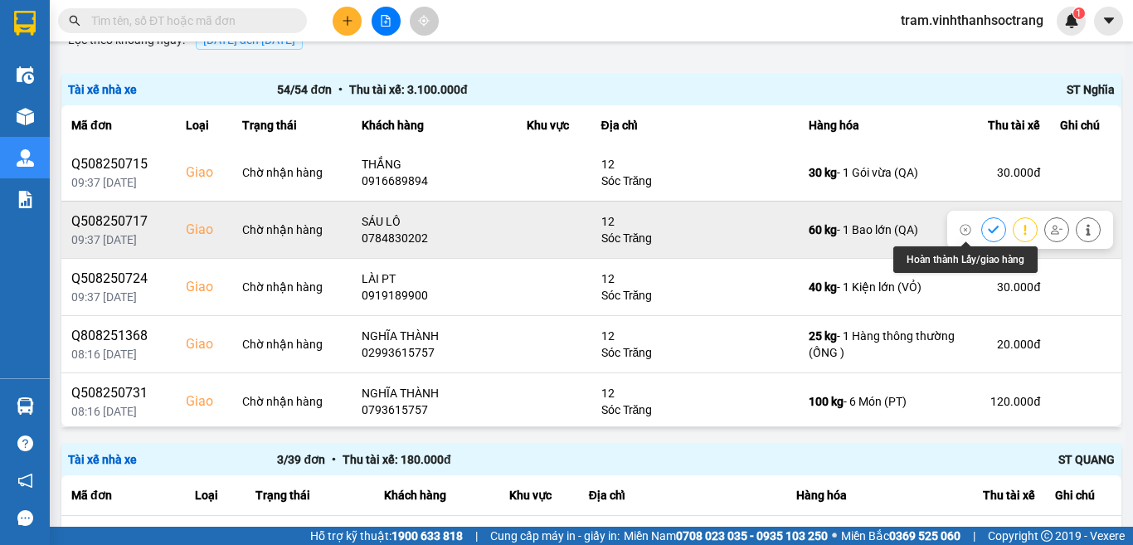
click at [988, 227] on icon at bounding box center [993, 229] width 11 height 7
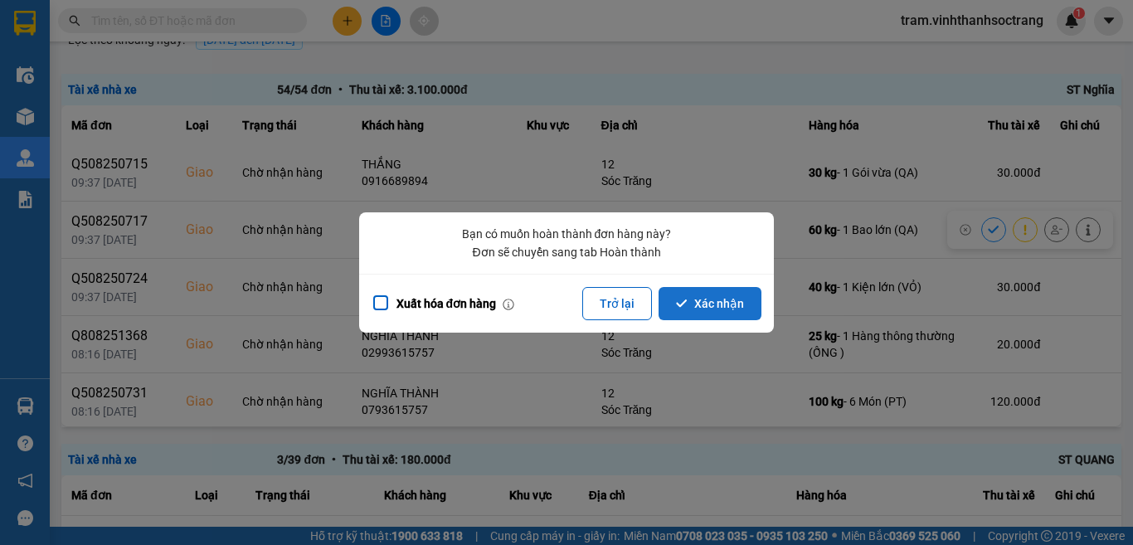
click at [705, 304] on button "Xác nhận" at bounding box center [709, 303] width 103 height 33
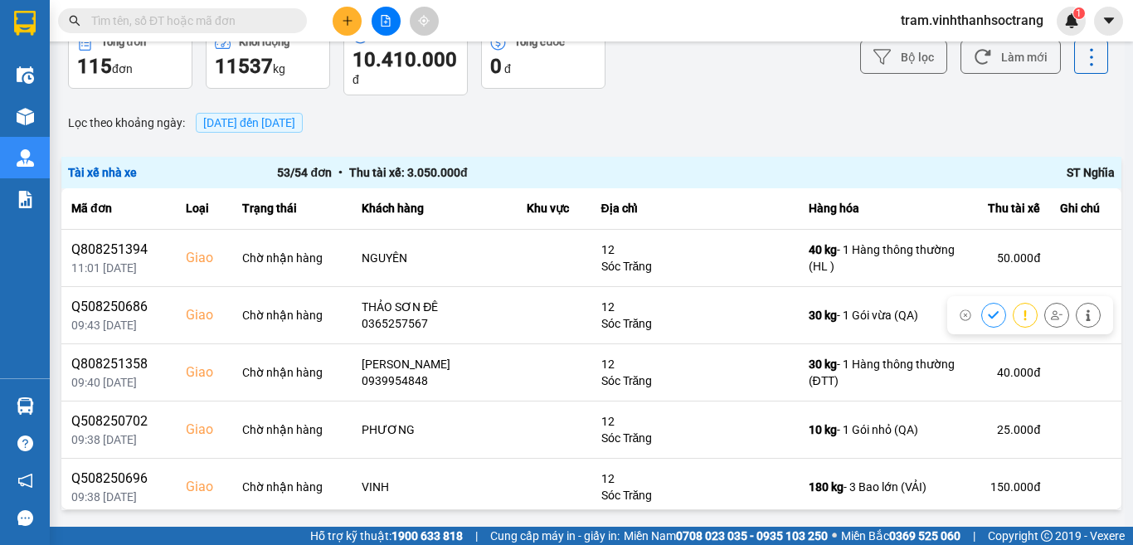
scroll to position [1824, 0]
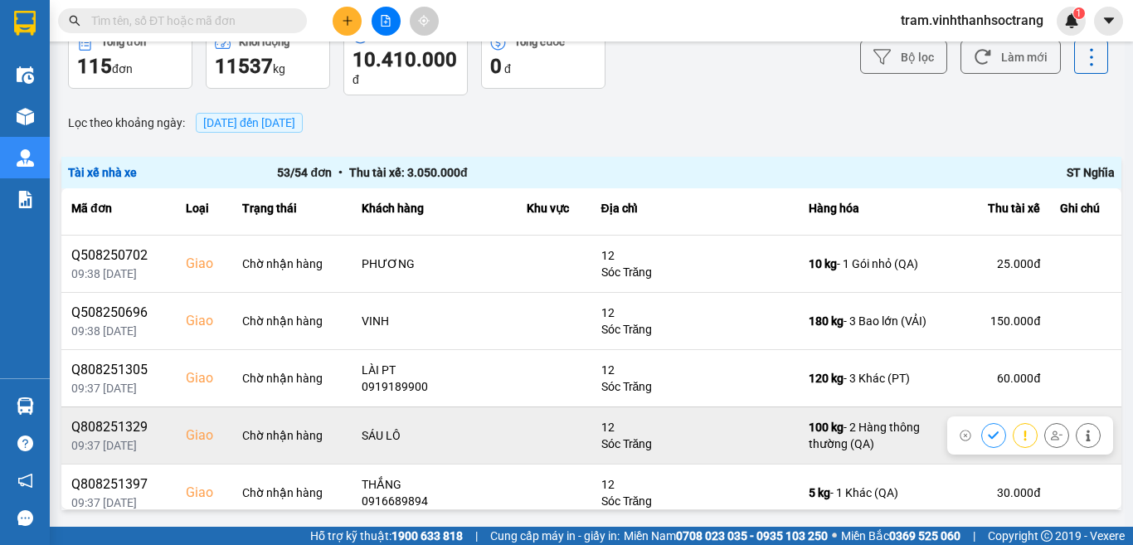
click at [988, 433] on icon at bounding box center [994, 436] width 12 height 12
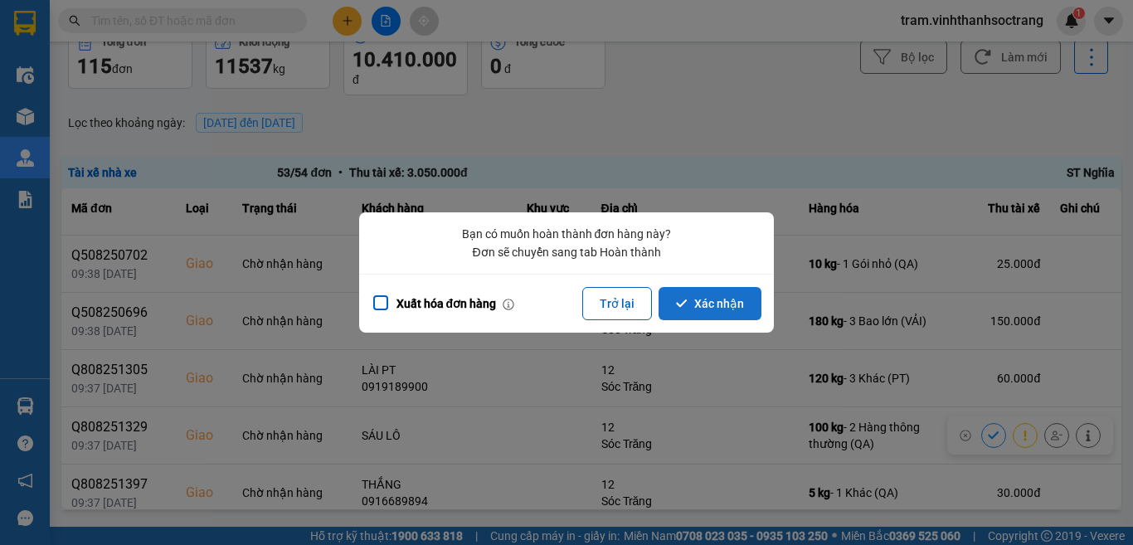
click at [720, 313] on button "Xác nhận" at bounding box center [709, 303] width 103 height 33
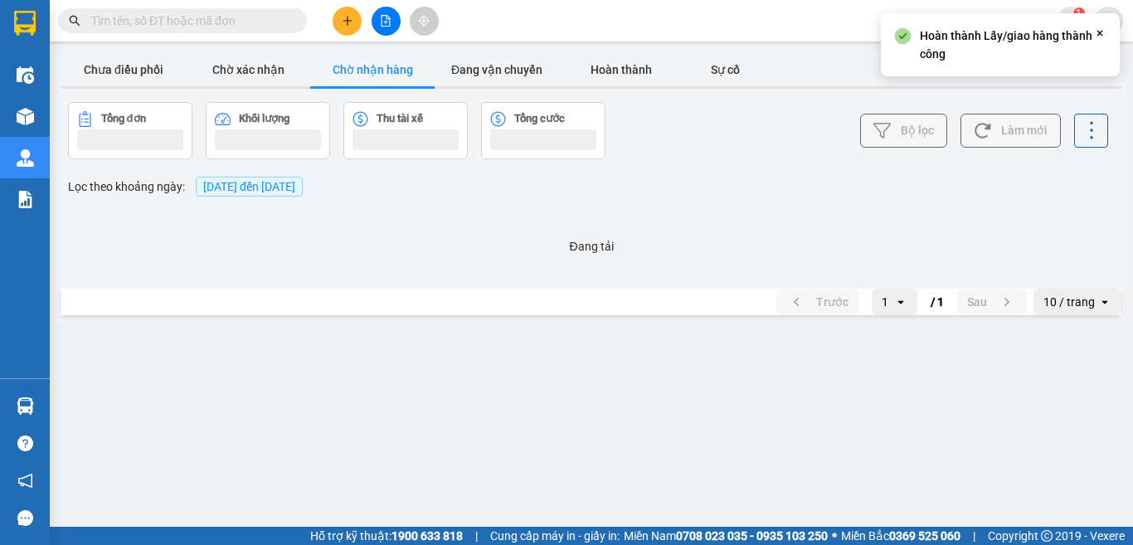
scroll to position [0, 0]
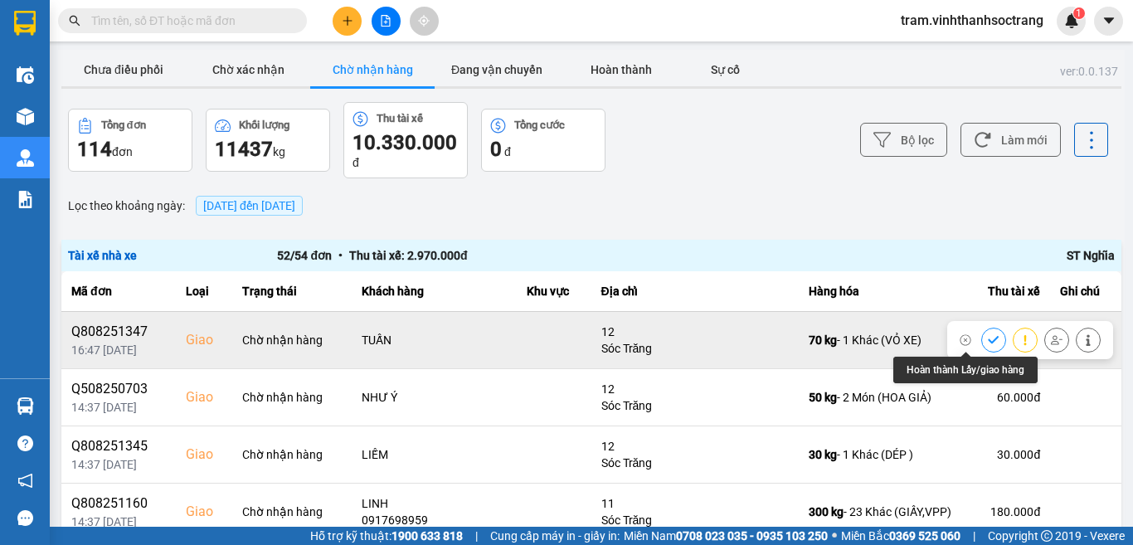
click at [982, 341] on button at bounding box center [993, 339] width 23 height 29
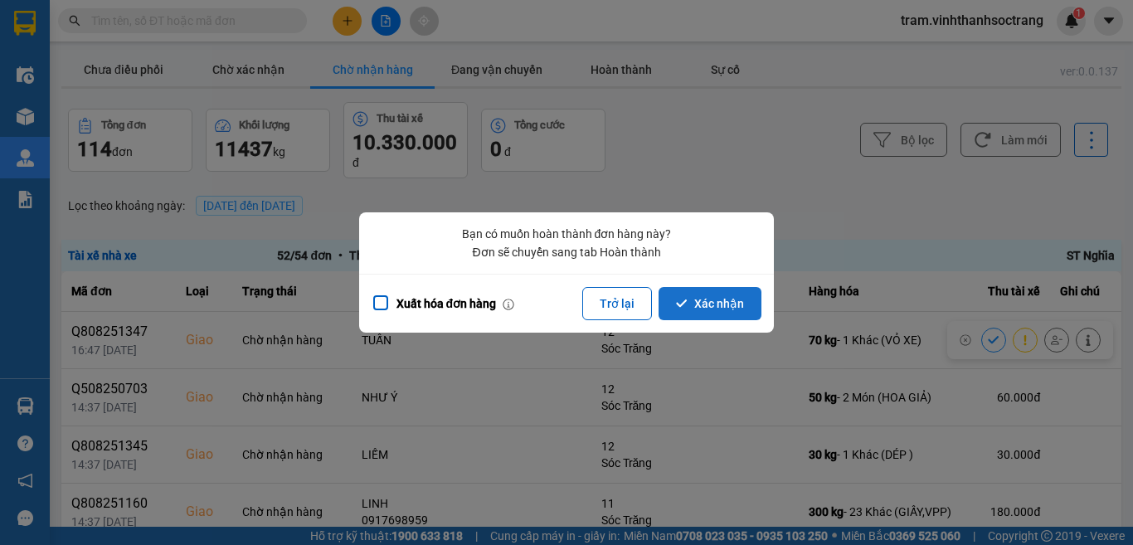
click at [725, 305] on button "Xác nhận" at bounding box center [709, 303] width 103 height 33
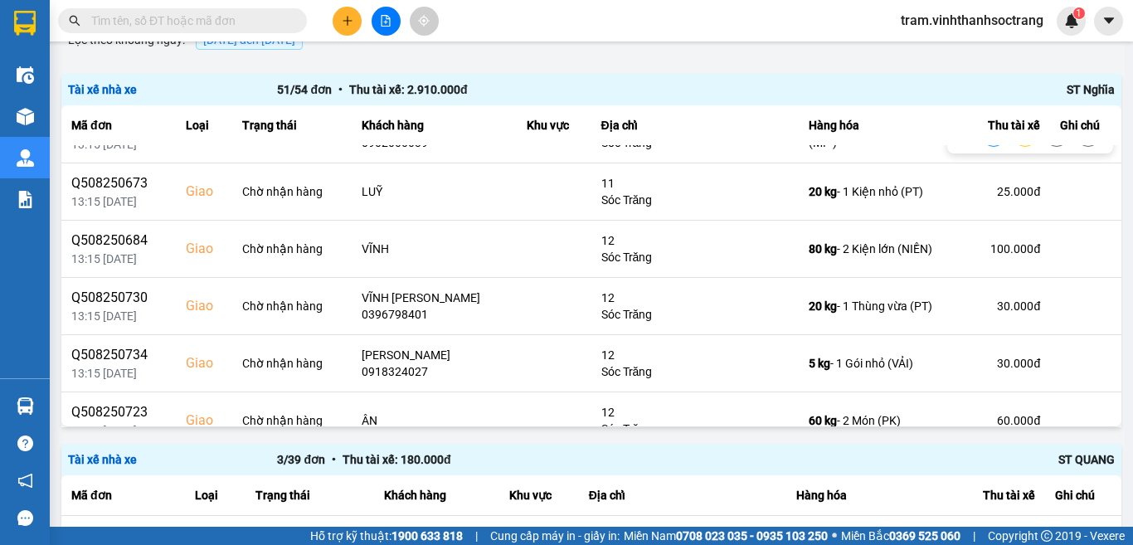
scroll to position [580, 0]
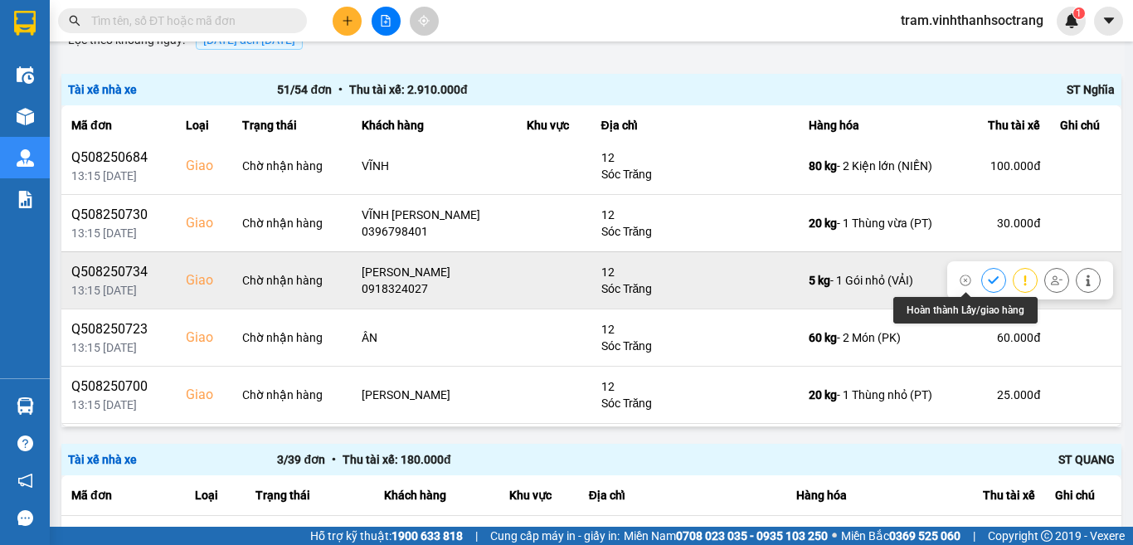
click at [988, 282] on icon at bounding box center [994, 280] width 12 height 12
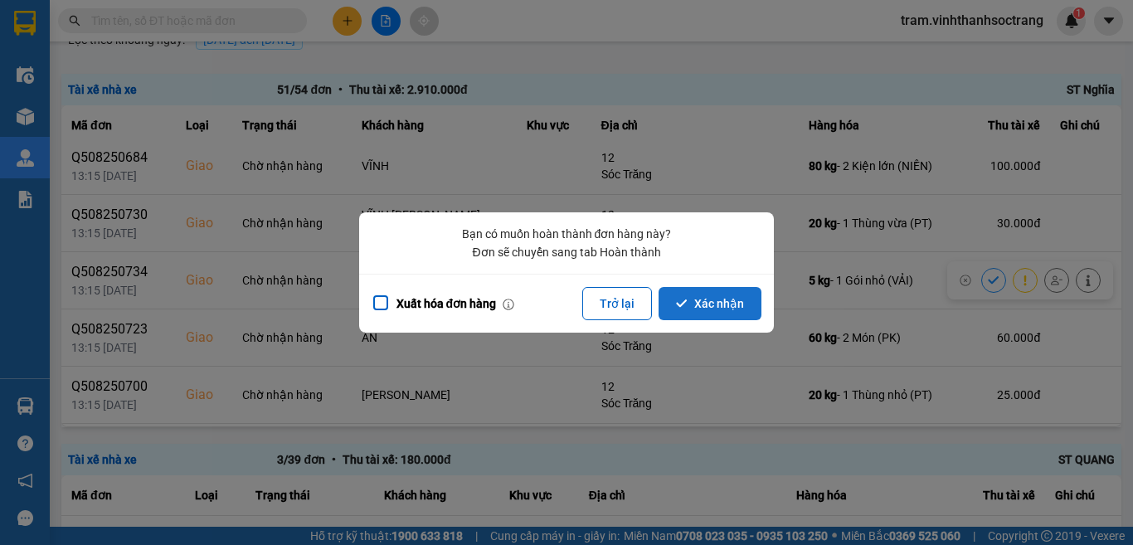
click at [756, 305] on button "Xác nhận" at bounding box center [709, 303] width 103 height 33
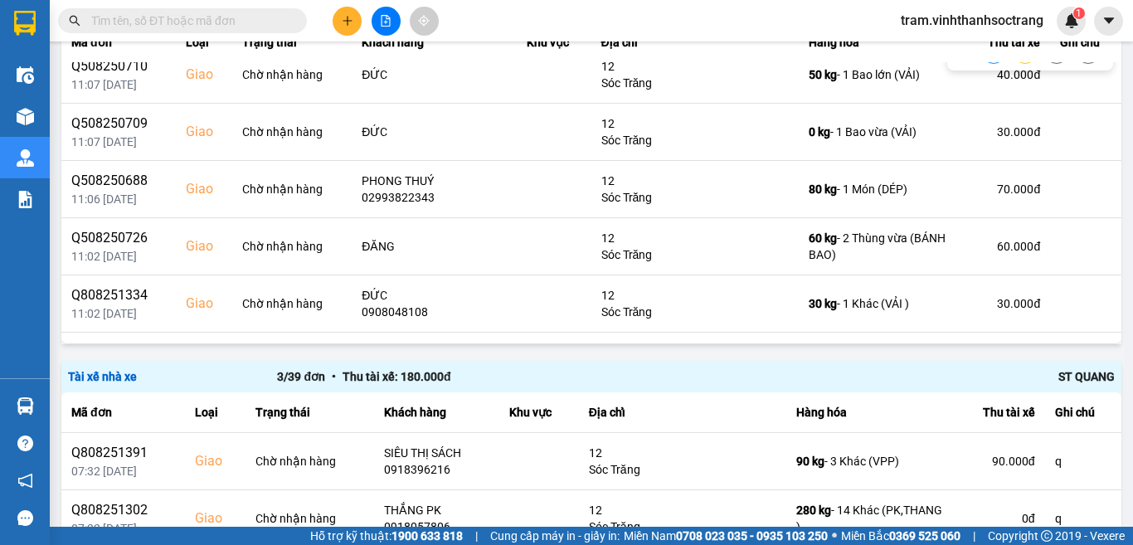
scroll to position [1244, 0]
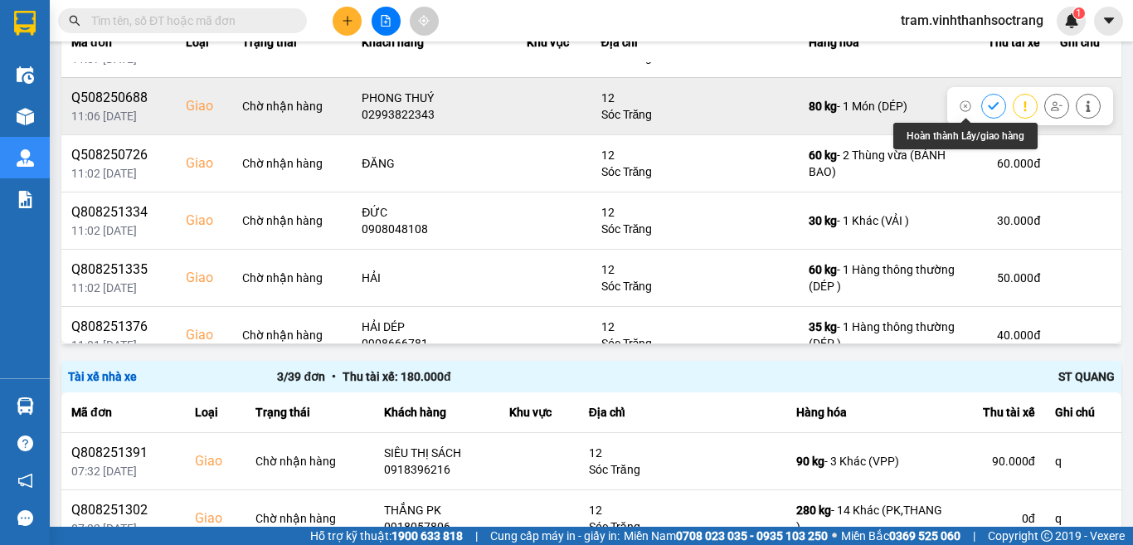
click at [988, 105] on icon at bounding box center [994, 106] width 12 height 12
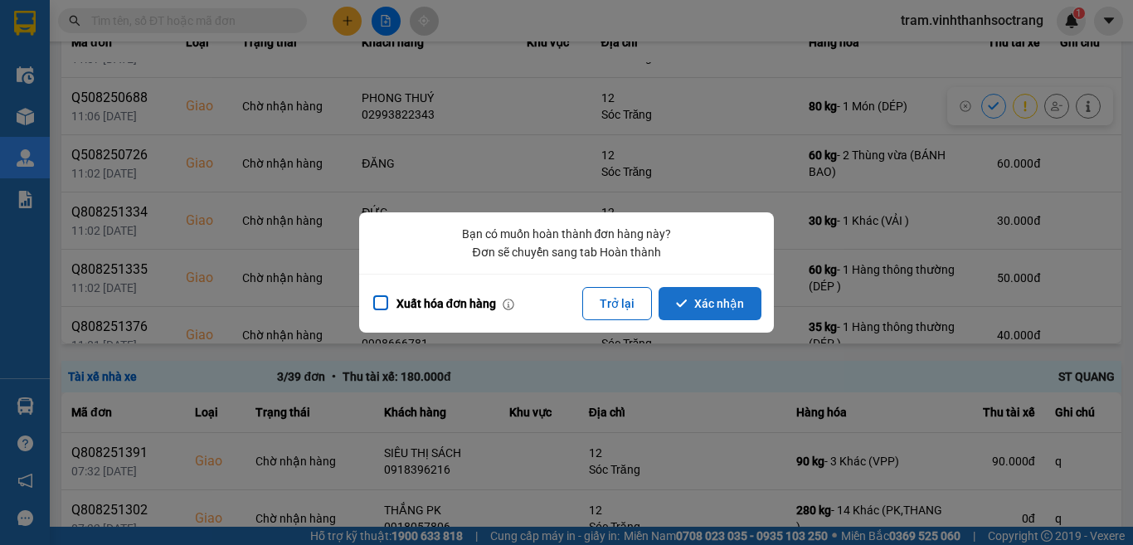
click at [708, 301] on button "Xác nhận" at bounding box center [709, 303] width 103 height 33
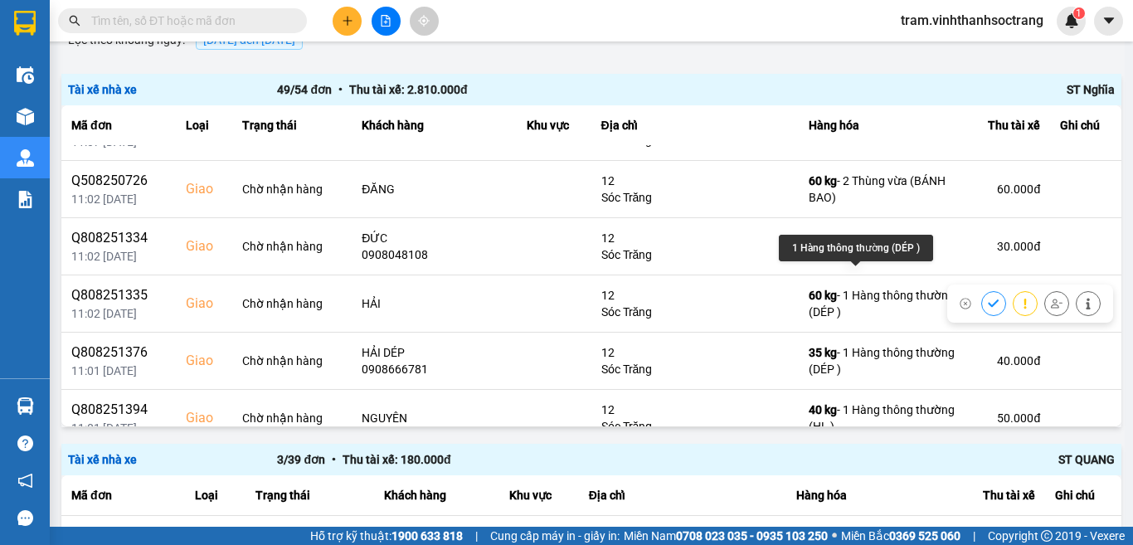
scroll to position [1327, 0]
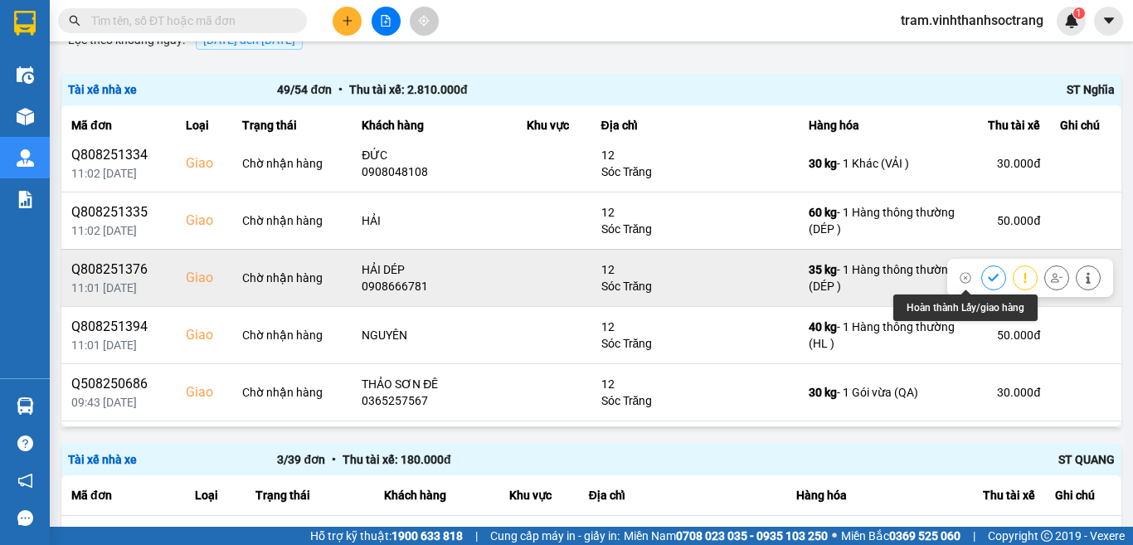
click at [988, 279] on icon at bounding box center [993, 277] width 11 height 7
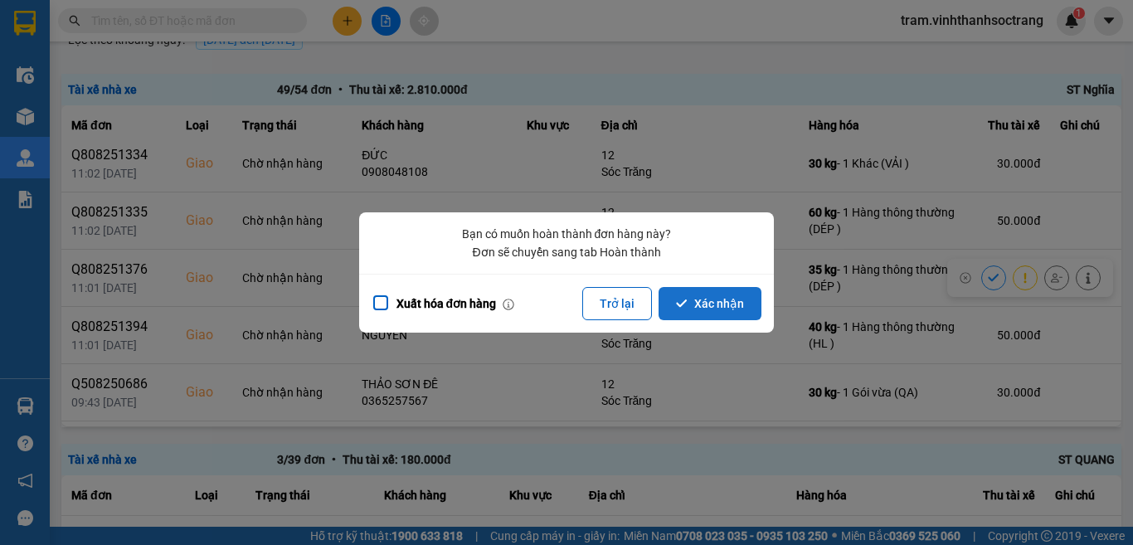
click at [759, 308] on button "Xác nhận" at bounding box center [709, 303] width 103 height 33
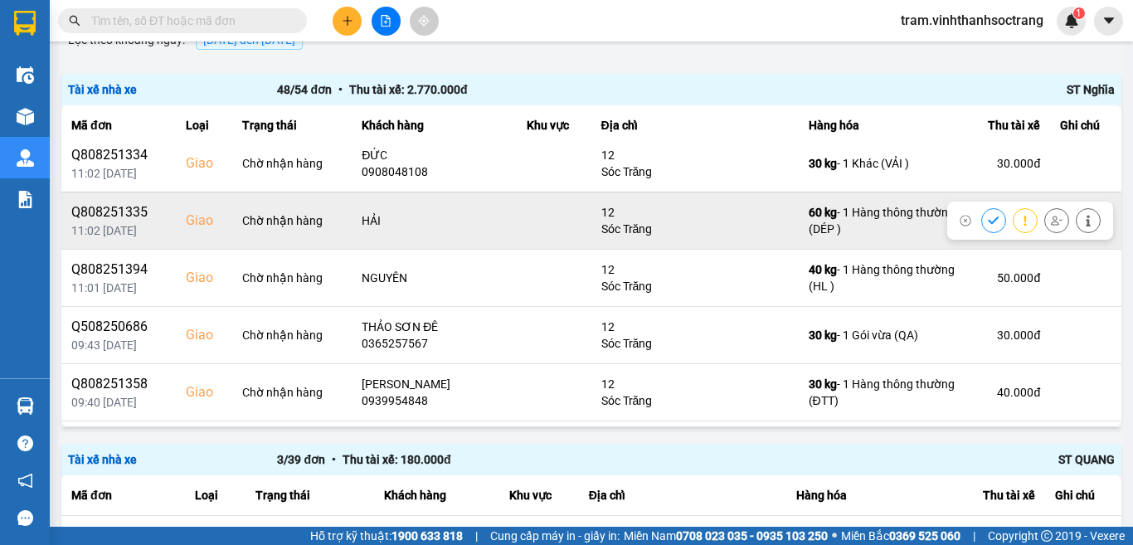
click at [982, 224] on button at bounding box center [993, 220] width 23 height 29
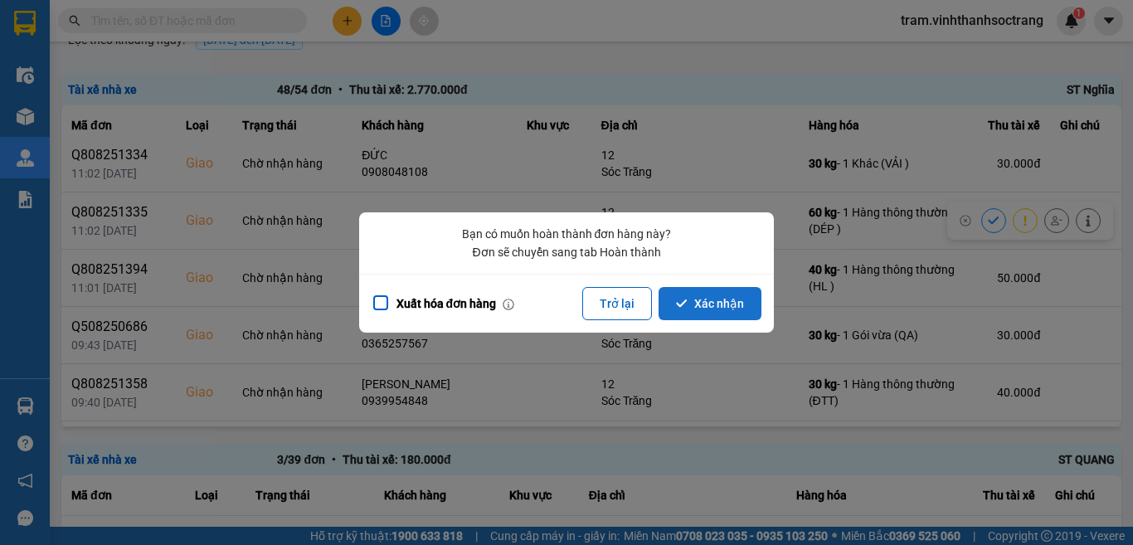
click at [719, 308] on button "Xác nhận" at bounding box center [709, 303] width 103 height 33
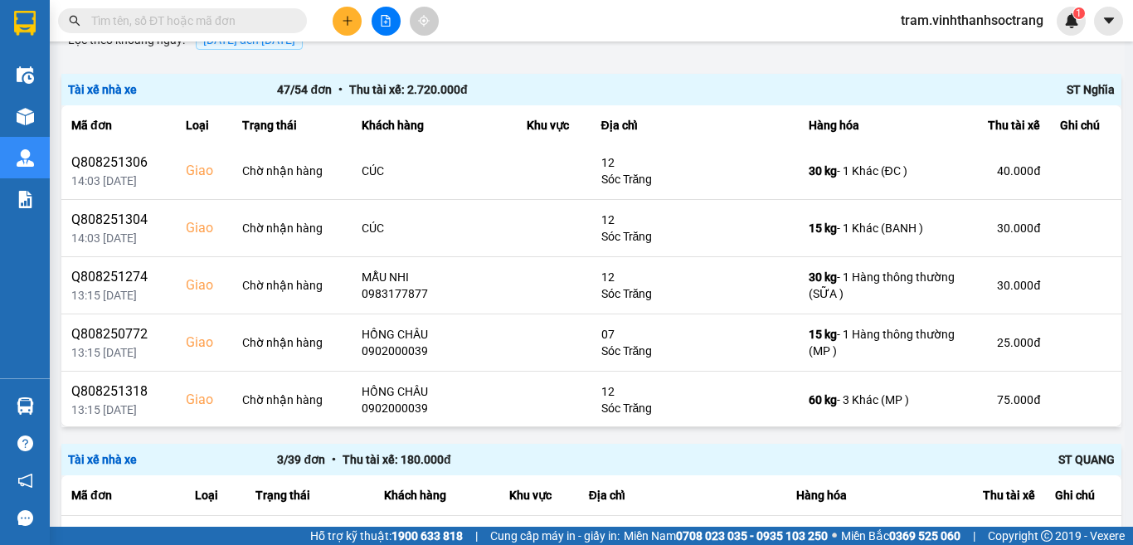
scroll to position [86, 0]
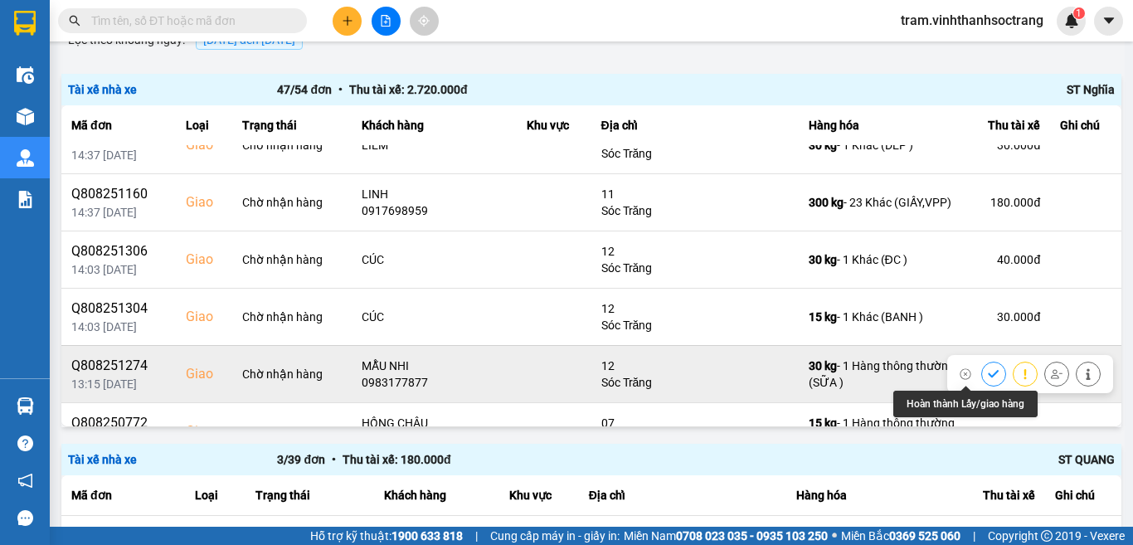
click at [988, 374] on icon at bounding box center [994, 374] width 12 height 12
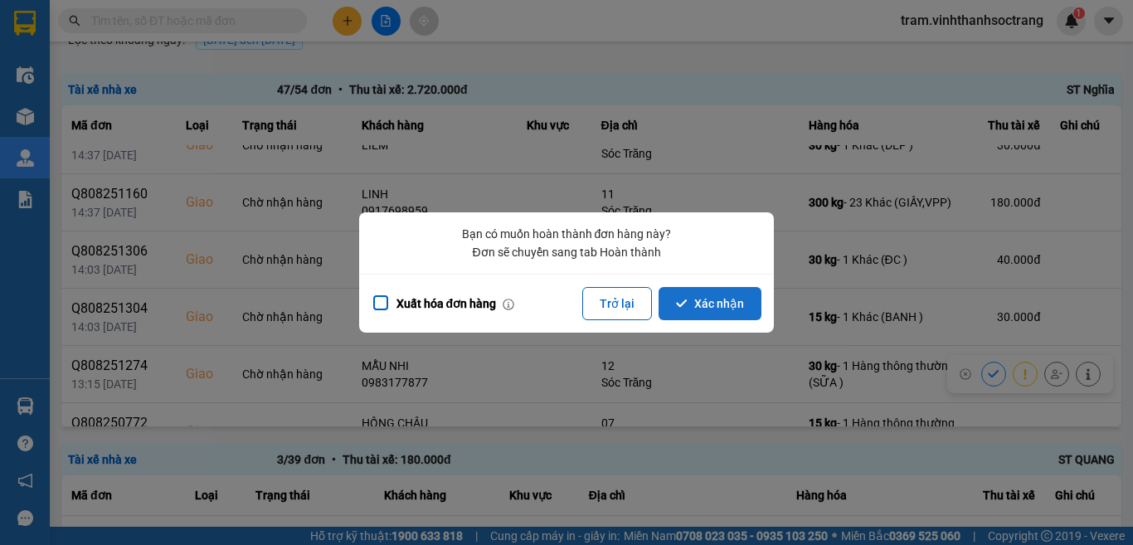
click at [716, 310] on button "Xác nhận" at bounding box center [709, 303] width 103 height 33
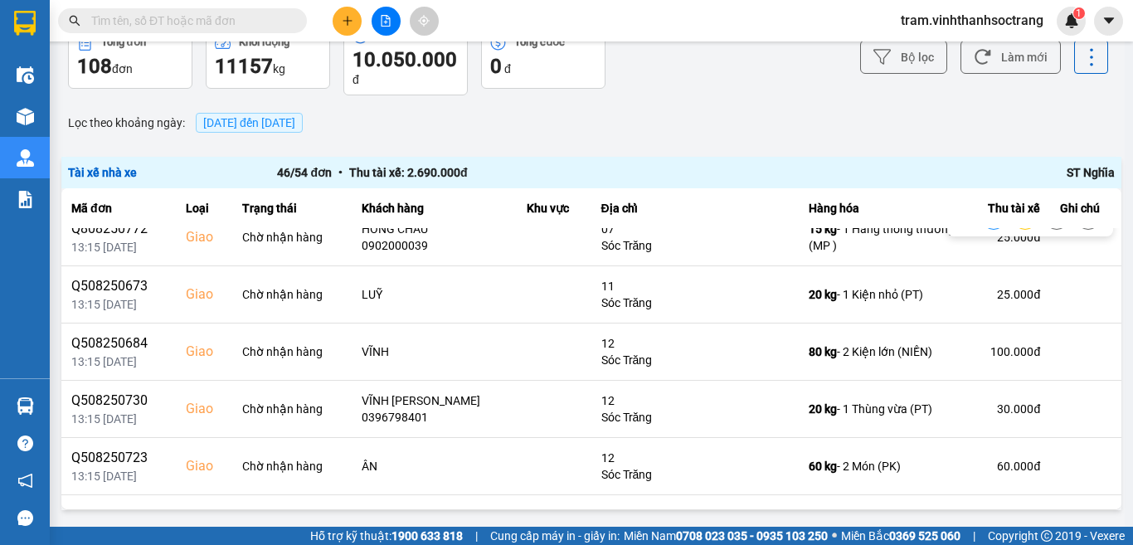
scroll to position [498, 0]
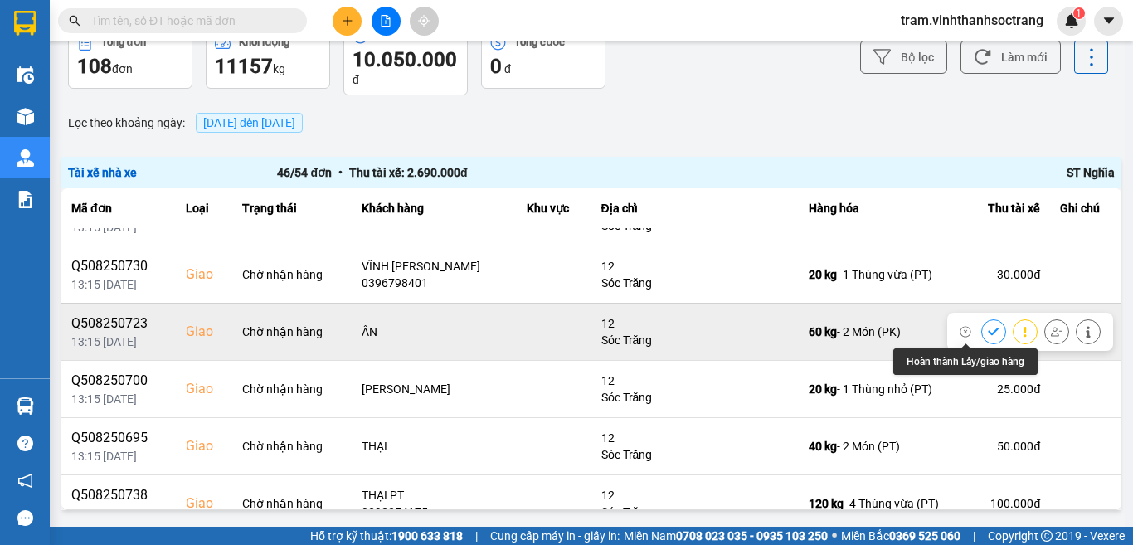
click at [988, 333] on icon at bounding box center [994, 332] width 12 height 12
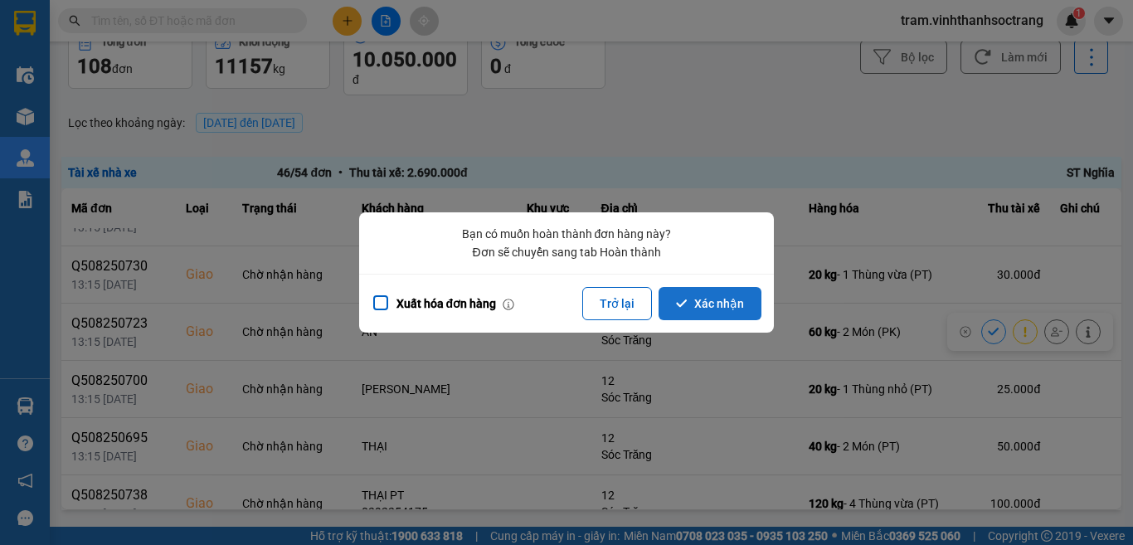
click at [677, 299] on icon "dialog" at bounding box center [682, 304] width 12 height 12
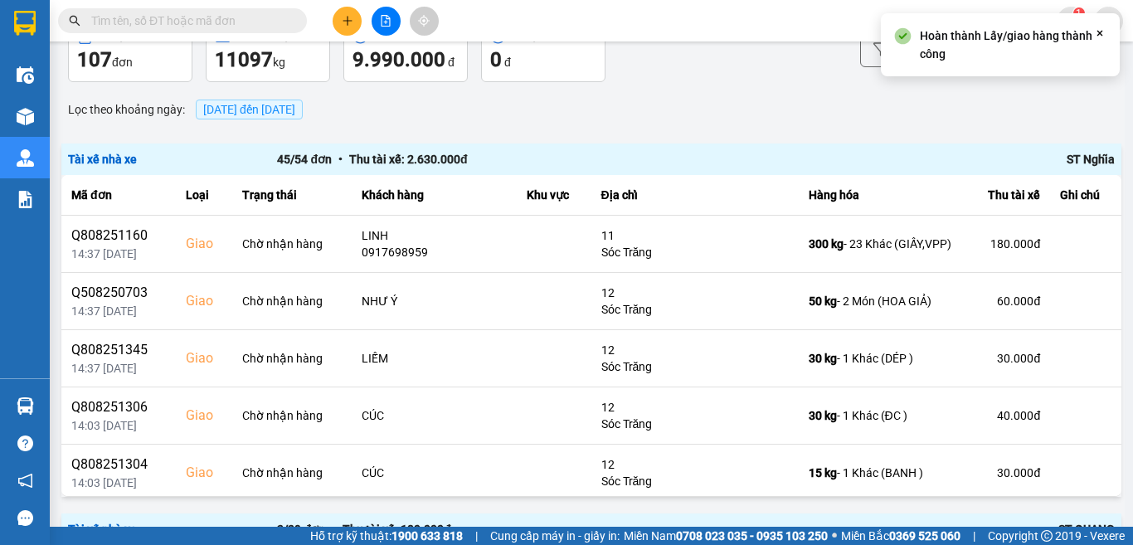
scroll to position [0, 0]
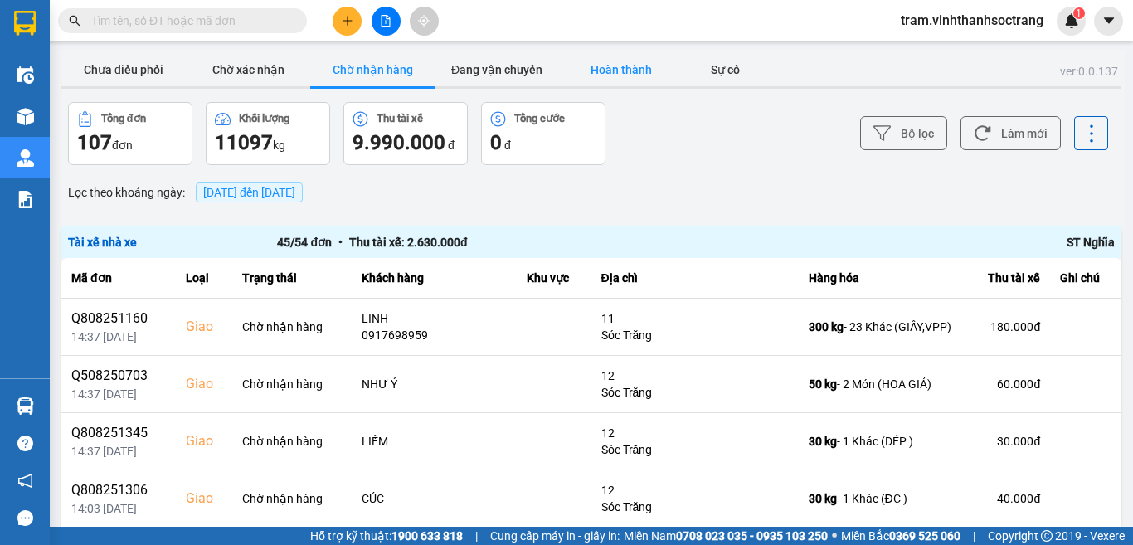
click at [653, 66] on button "Hoàn thành" at bounding box center [621, 69] width 124 height 33
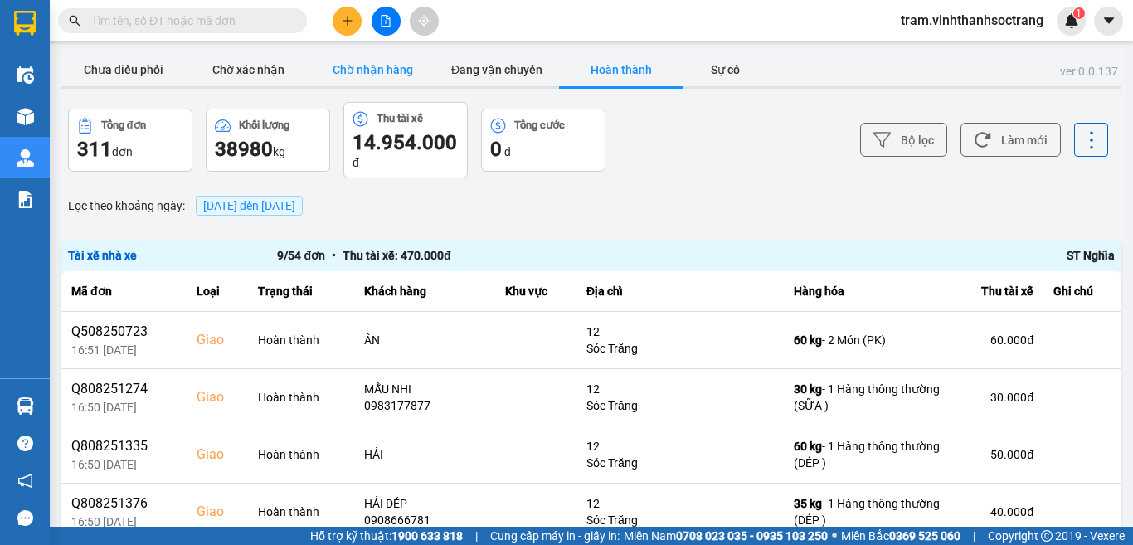
click at [362, 69] on button "Chờ nhận hàng" at bounding box center [372, 69] width 124 height 33
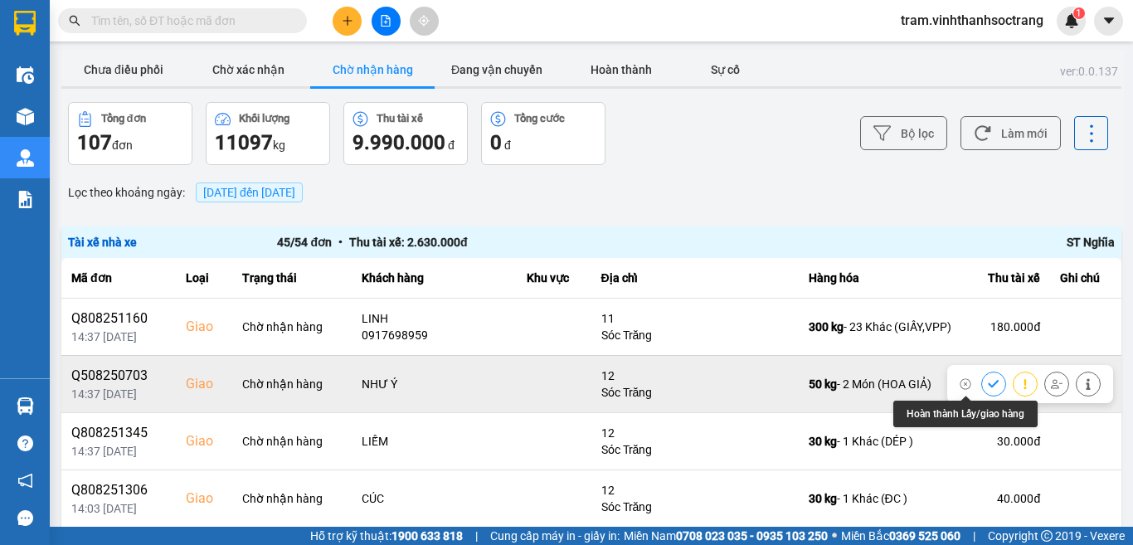
click at [982, 376] on button at bounding box center [993, 383] width 23 height 29
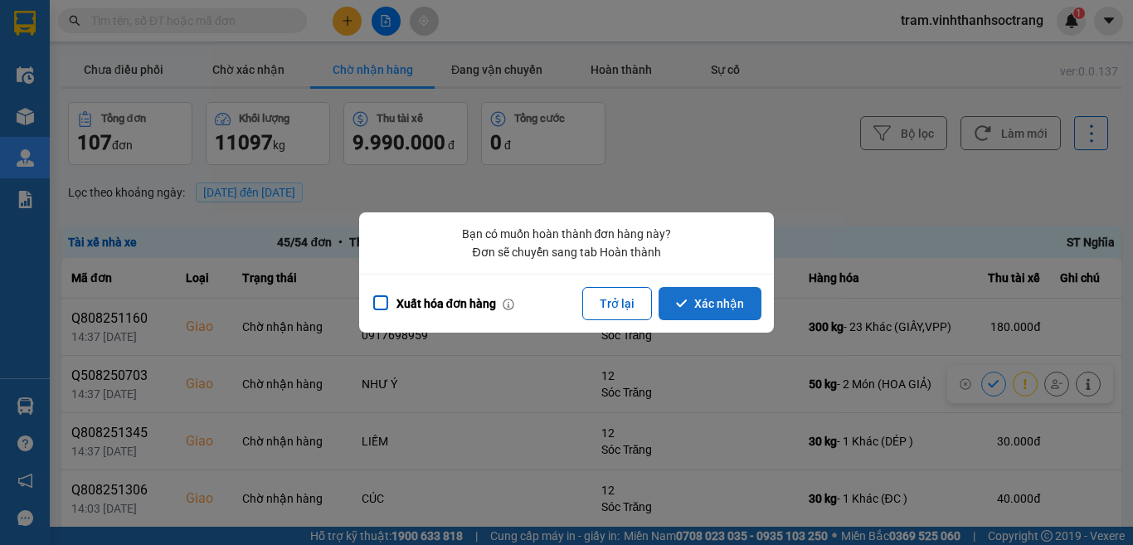
click at [715, 299] on button "Xác nhận" at bounding box center [709, 303] width 103 height 33
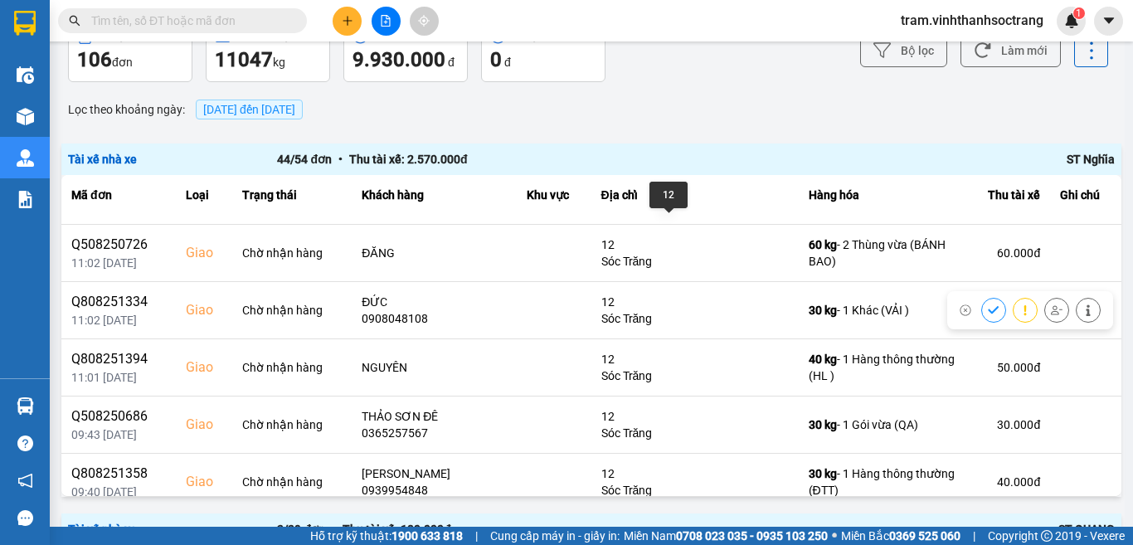
scroll to position [1161, 0]
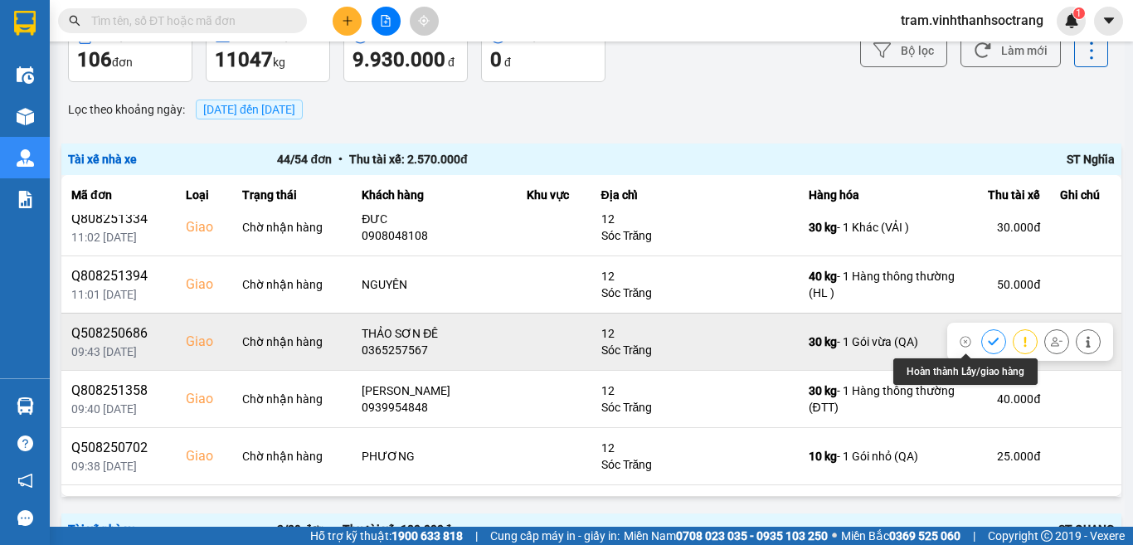
click at [988, 343] on icon at bounding box center [993, 341] width 11 height 7
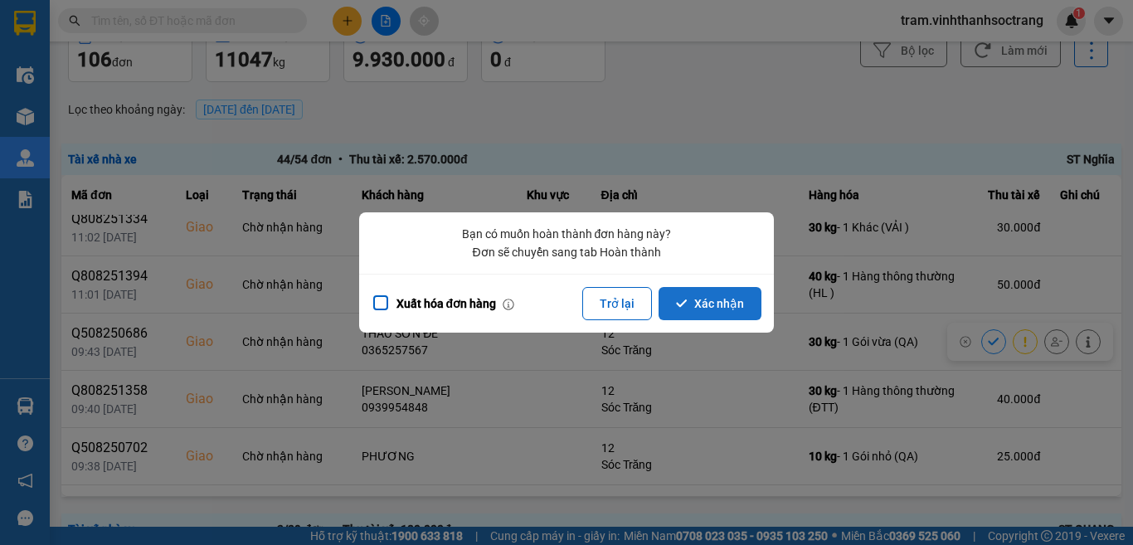
click at [715, 304] on button "Xác nhận" at bounding box center [709, 303] width 103 height 33
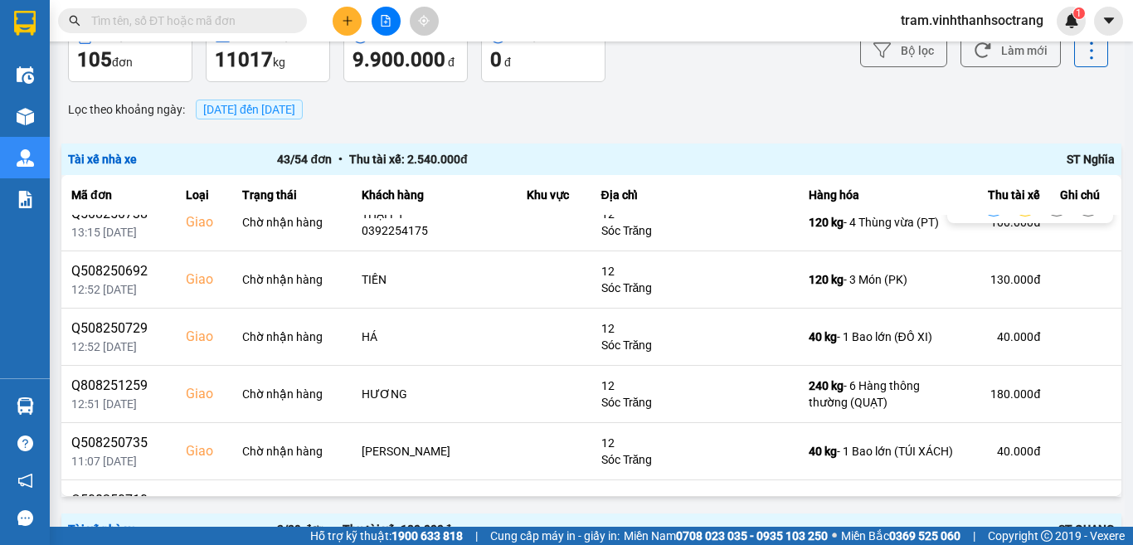
scroll to position [746, 0]
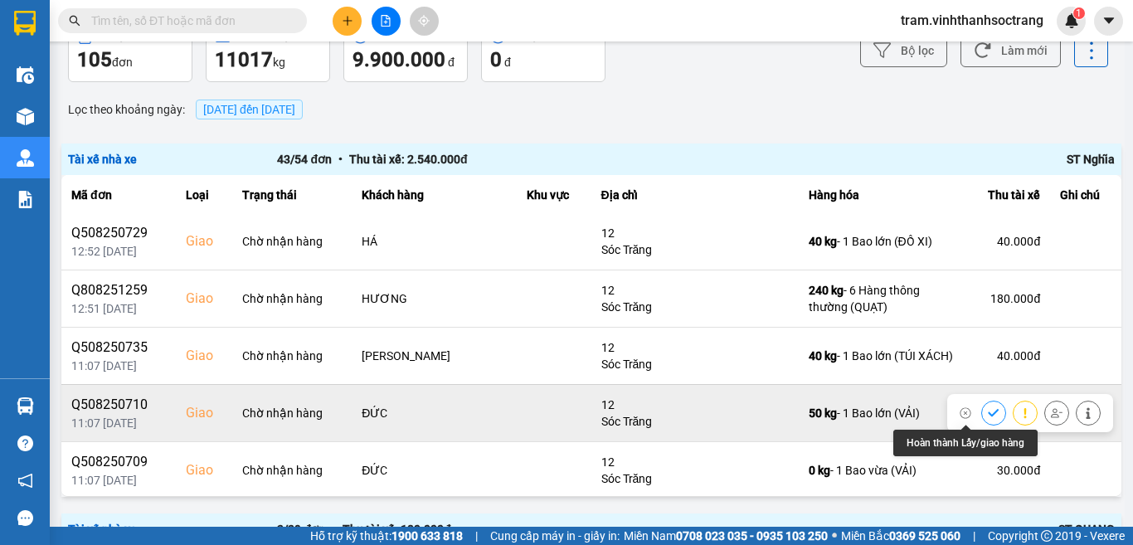
click at [988, 414] on icon at bounding box center [994, 413] width 12 height 12
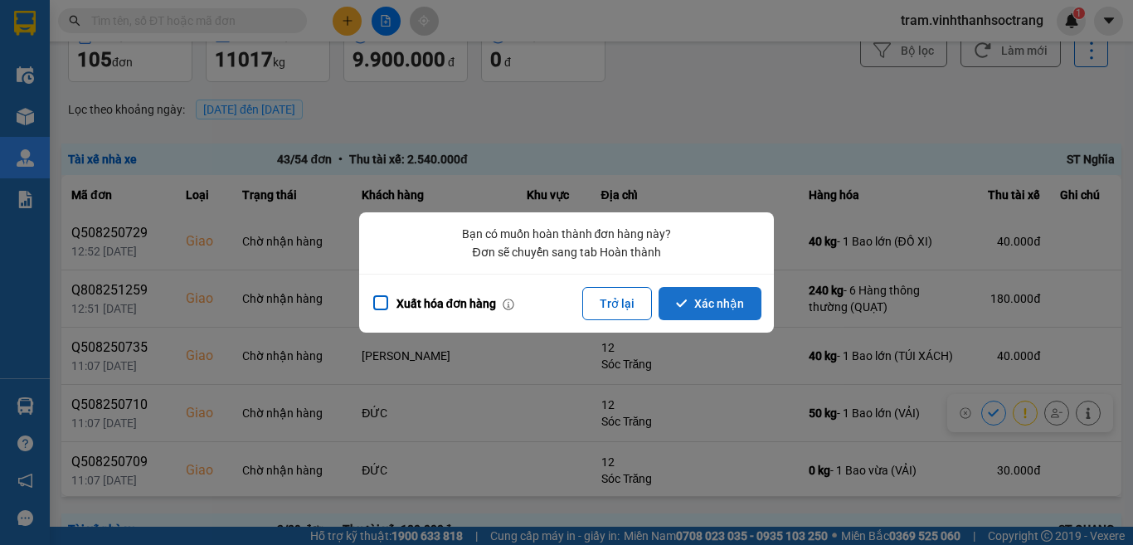
click at [703, 304] on button "Xác nhận" at bounding box center [709, 303] width 103 height 33
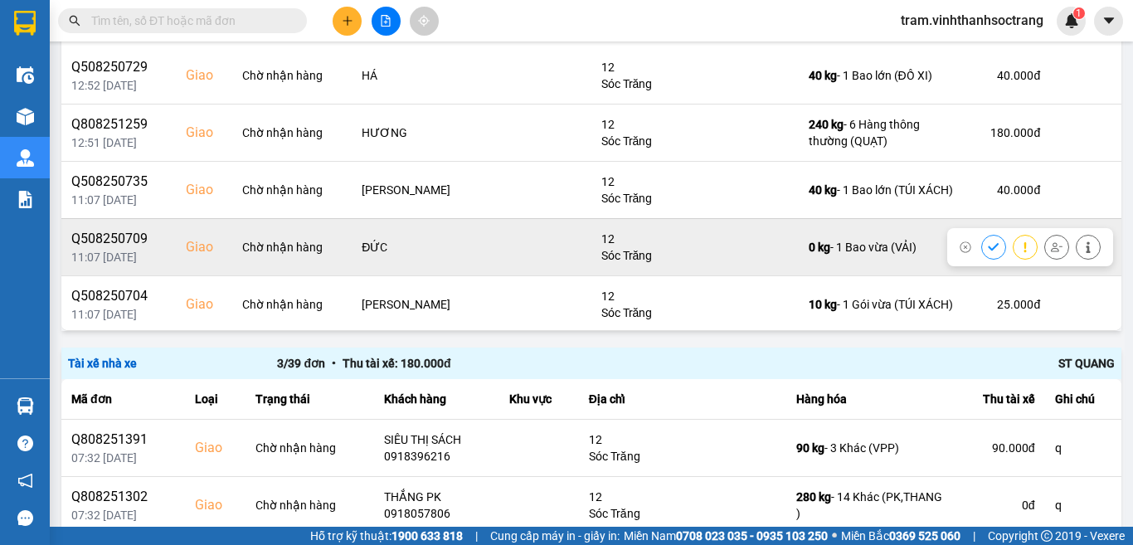
click at [988, 249] on icon at bounding box center [994, 247] width 12 height 12
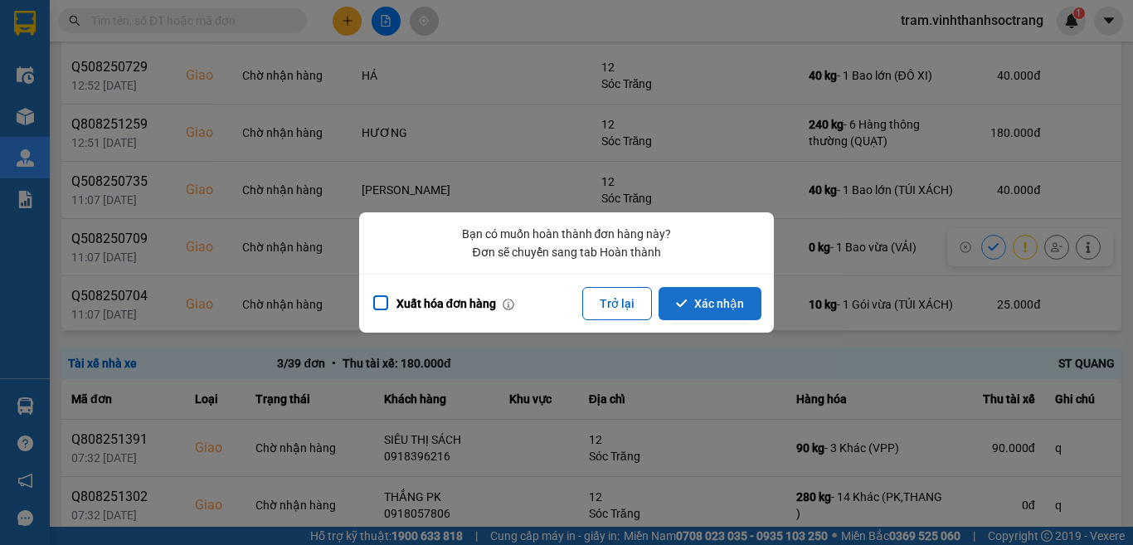
click at [730, 297] on button "Xác nhận" at bounding box center [709, 303] width 103 height 33
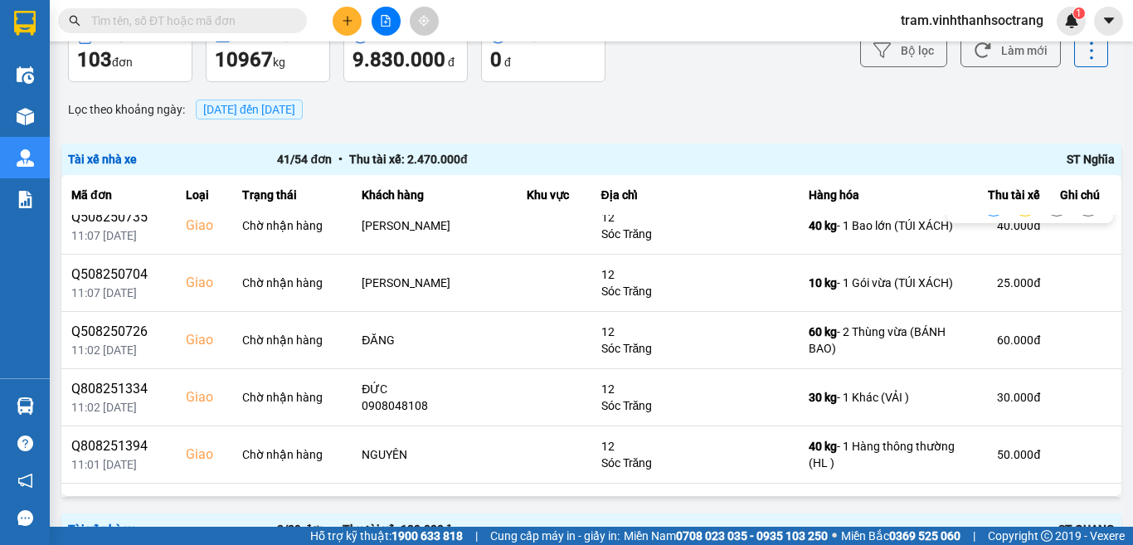
scroll to position [912, 0]
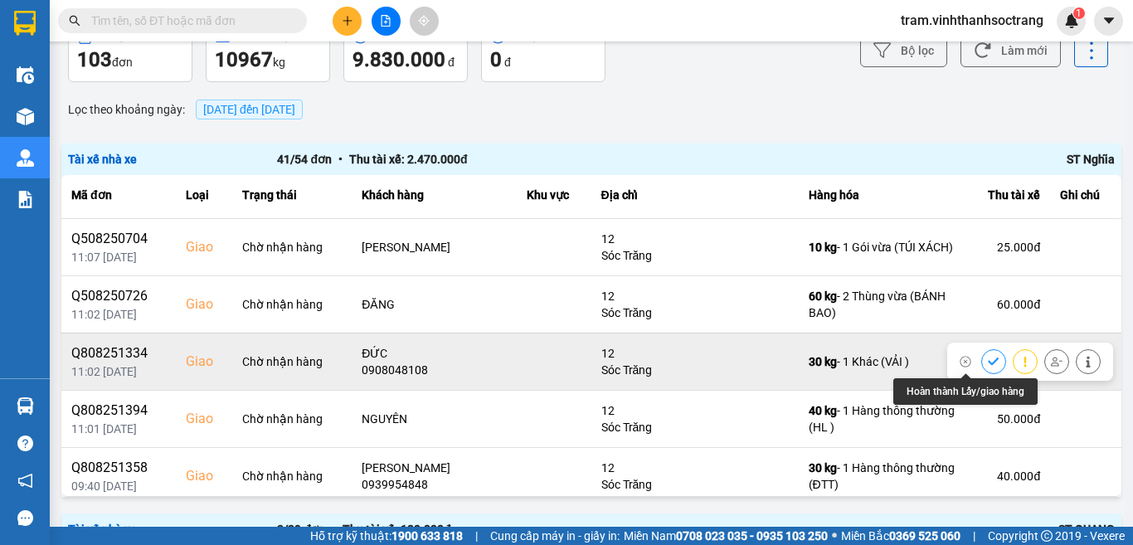
click at [988, 357] on icon at bounding box center [994, 362] width 12 height 12
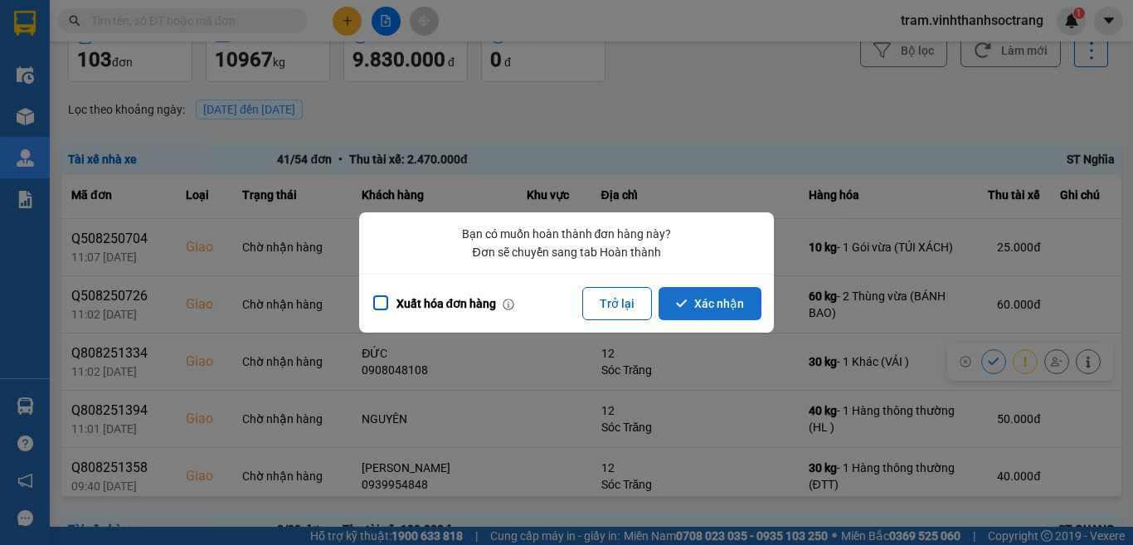
click at [712, 308] on button "Xác nhận" at bounding box center [709, 303] width 103 height 33
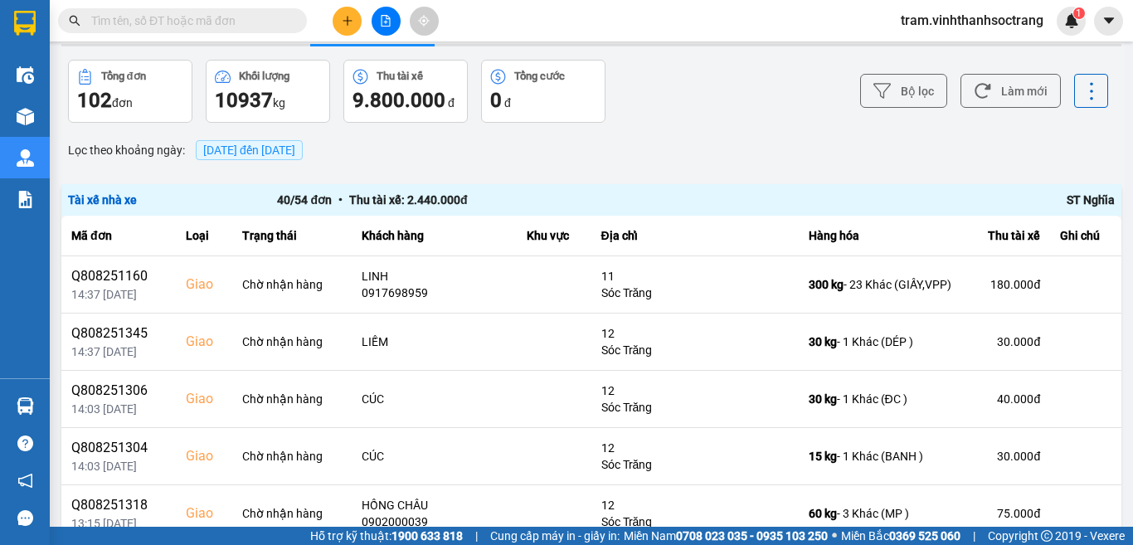
scroll to position [83, 0]
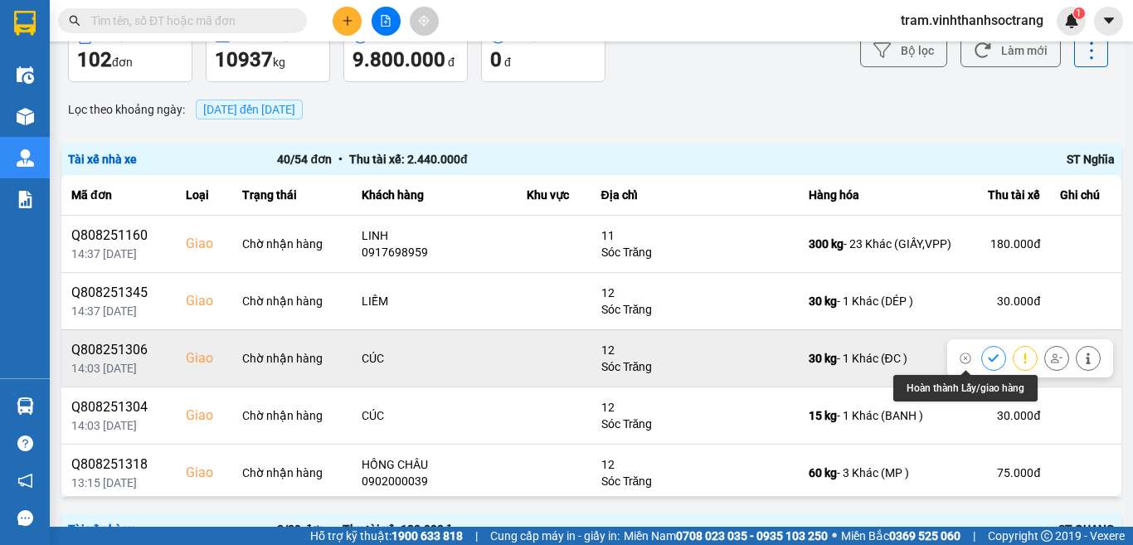
click at [988, 353] on icon at bounding box center [994, 358] width 12 height 12
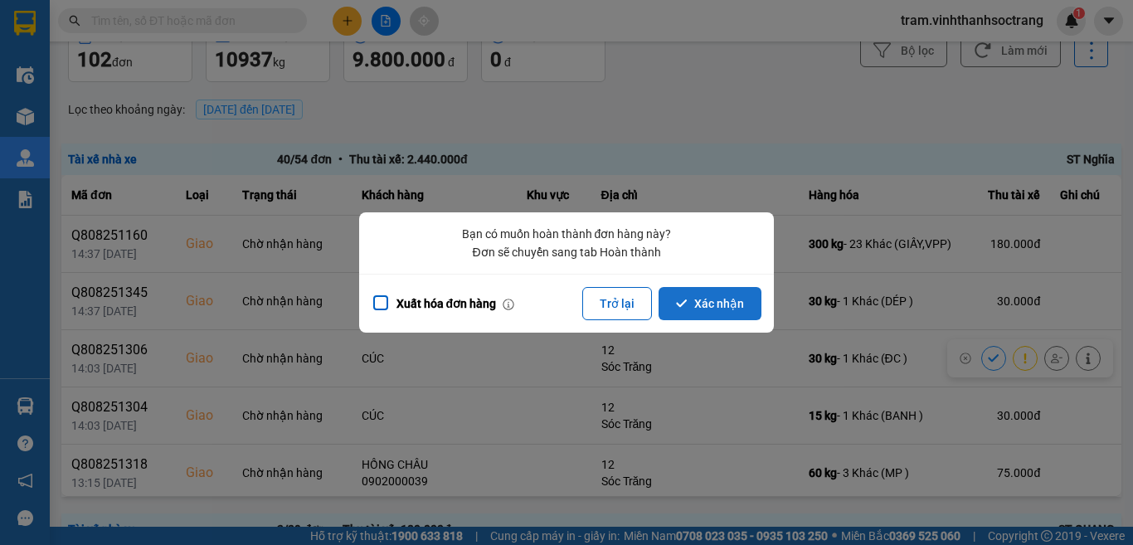
click at [741, 304] on button "Xác nhận" at bounding box center [709, 303] width 103 height 33
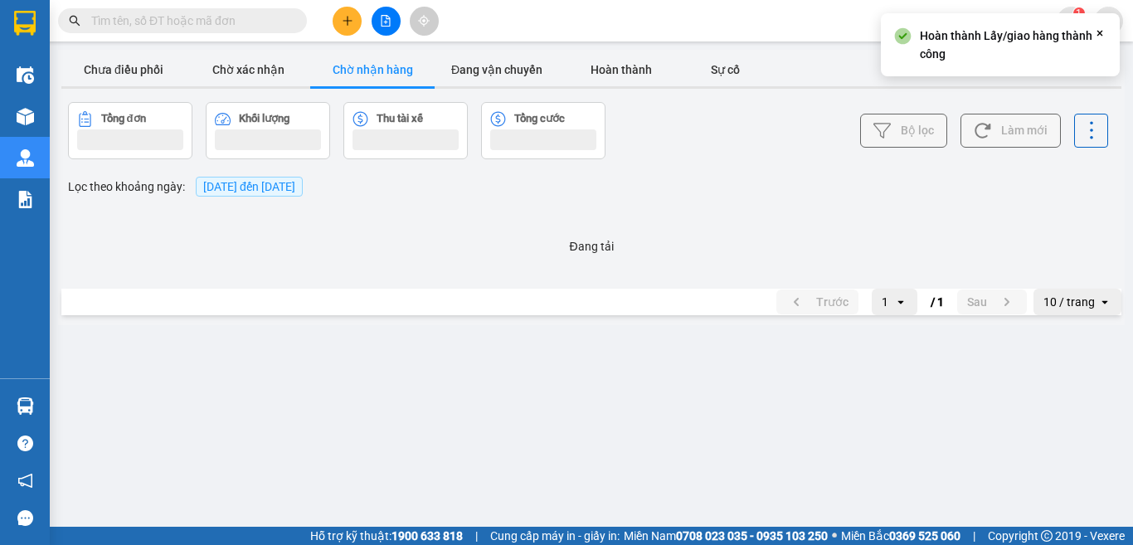
scroll to position [0, 0]
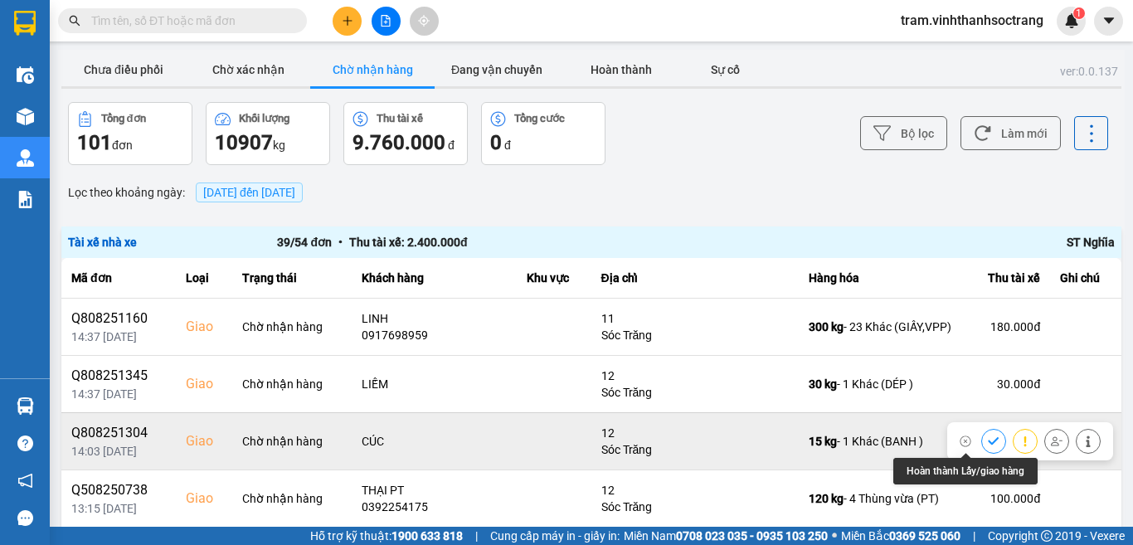
click at [988, 439] on icon at bounding box center [994, 441] width 12 height 12
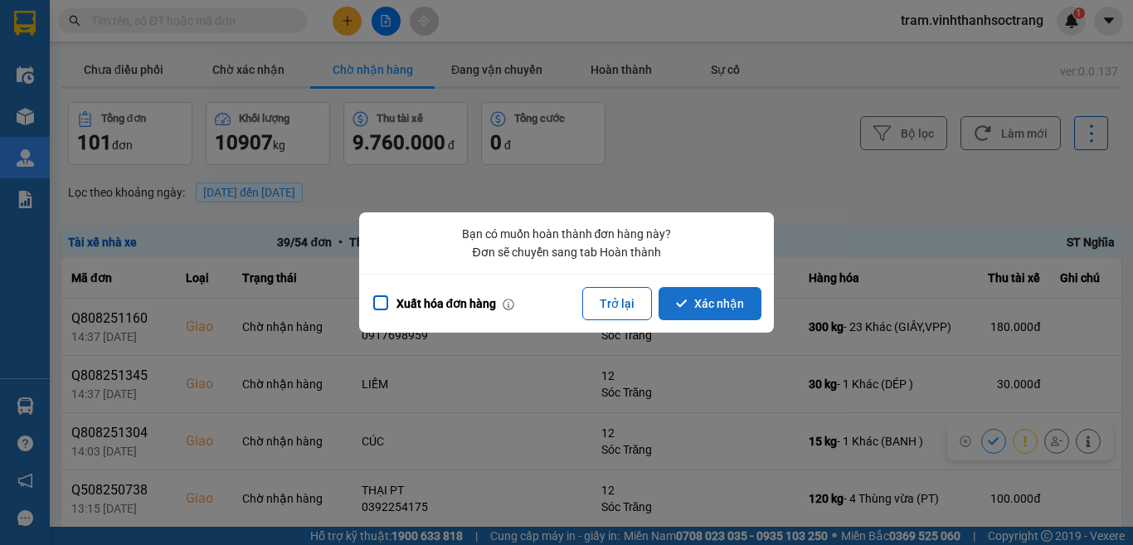
click at [719, 310] on button "Xác nhận" at bounding box center [709, 303] width 103 height 33
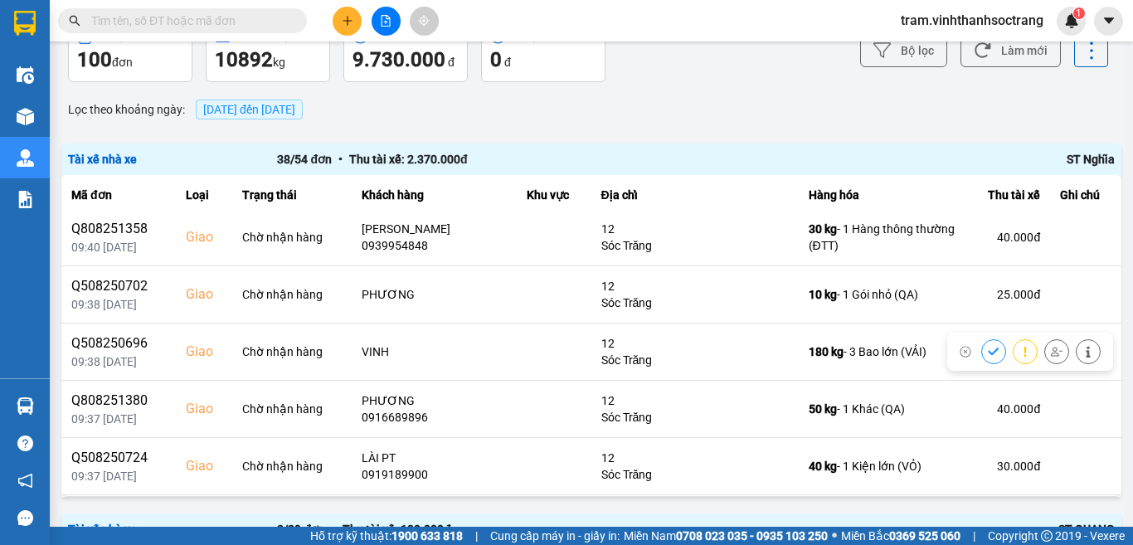
scroll to position [912, 0]
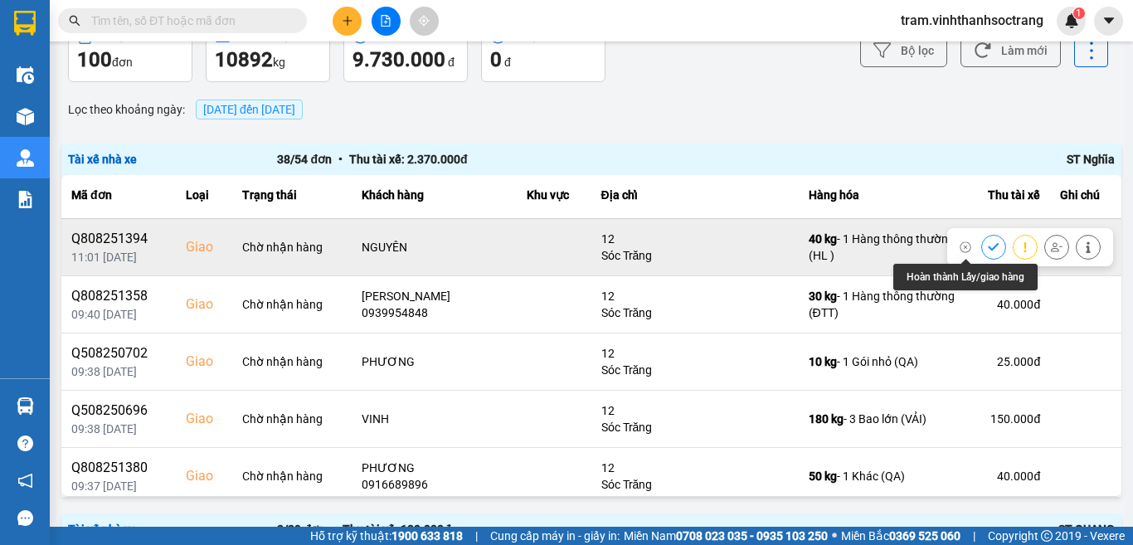
click at [988, 243] on icon at bounding box center [994, 247] width 12 height 12
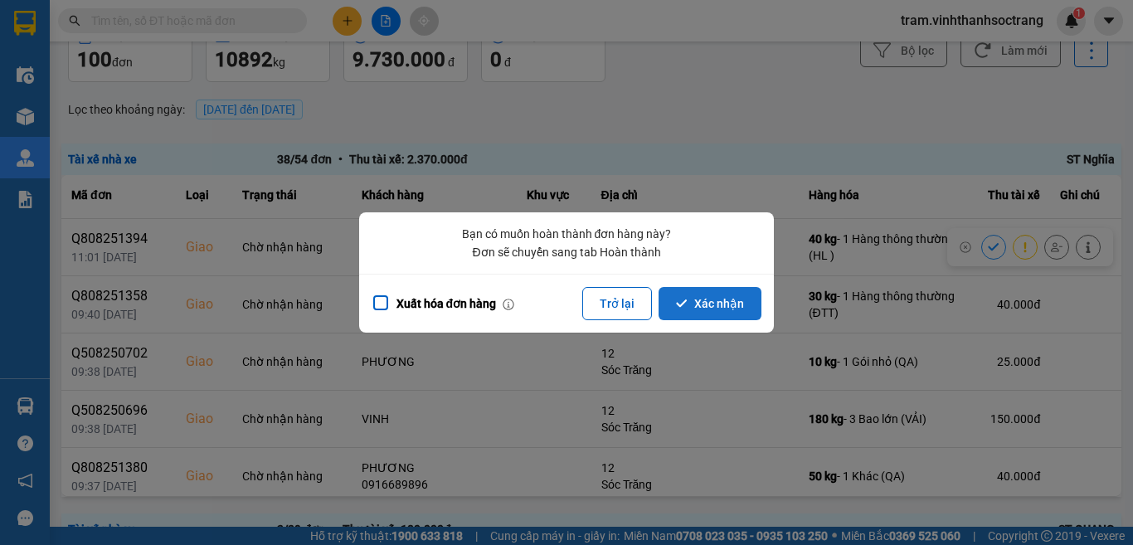
click at [743, 295] on button "Xác nhận" at bounding box center [709, 303] width 103 height 33
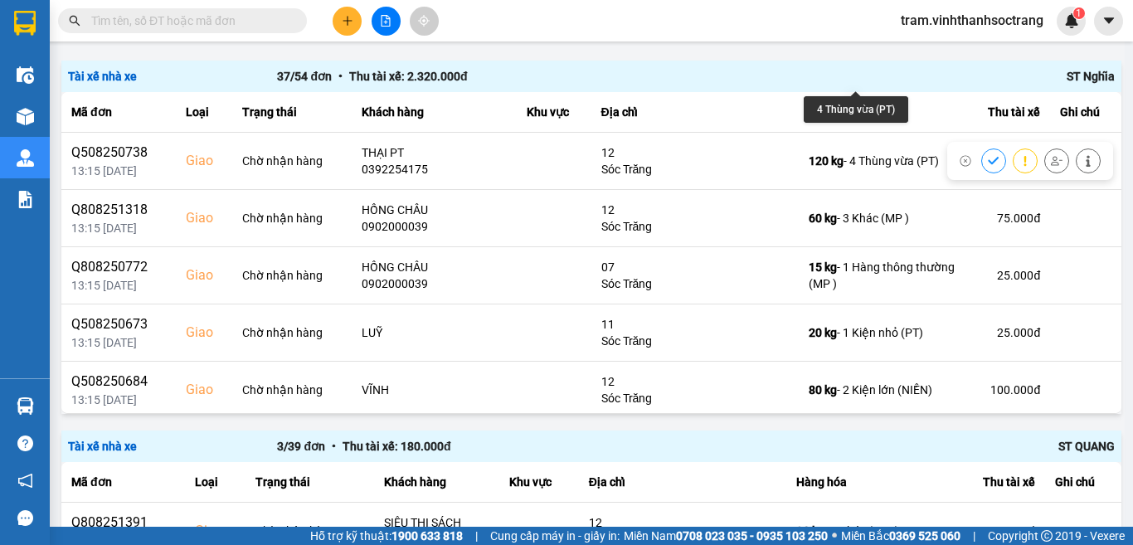
scroll to position [332, 0]
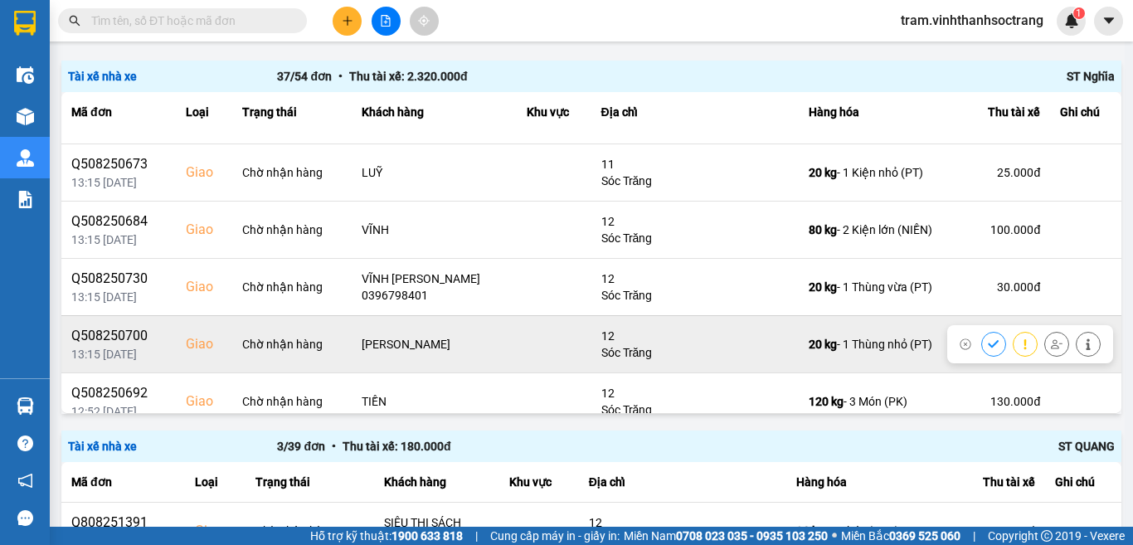
click at [988, 343] on icon at bounding box center [994, 344] width 12 height 12
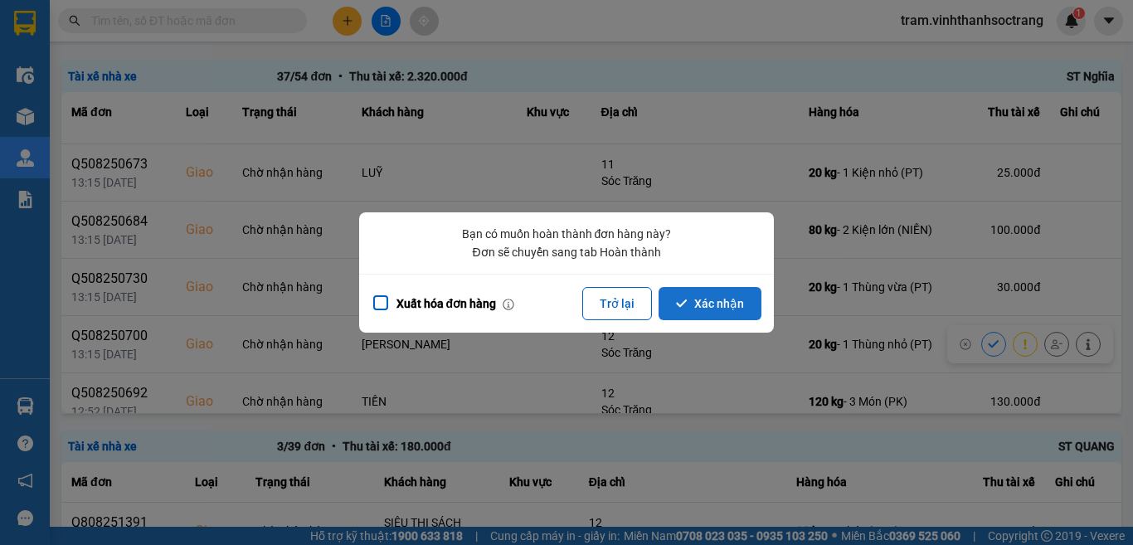
click at [735, 294] on button "Xác nhận" at bounding box center [709, 303] width 103 height 33
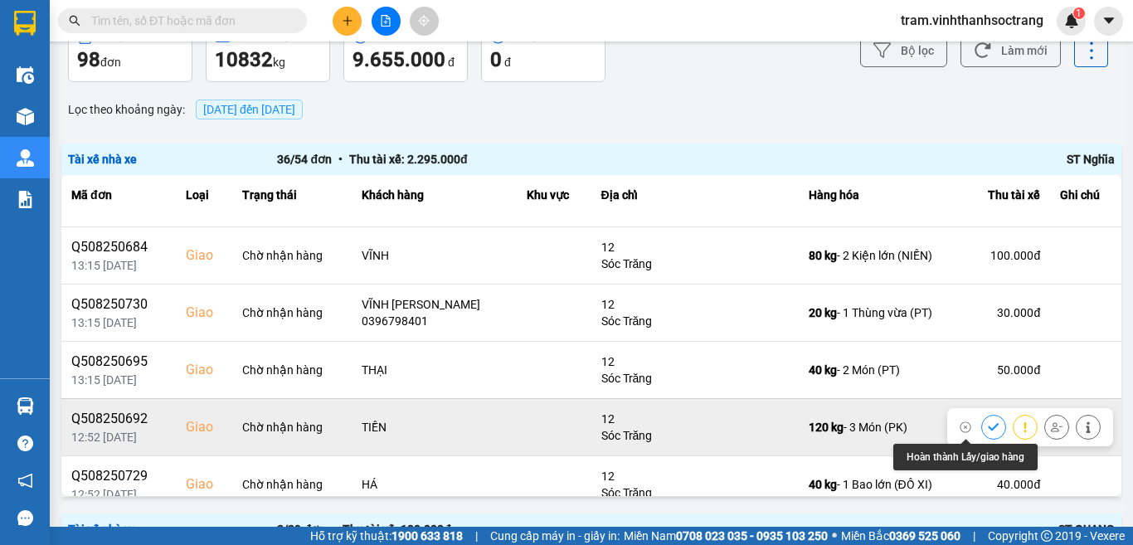
click at [988, 426] on icon at bounding box center [994, 427] width 12 height 12
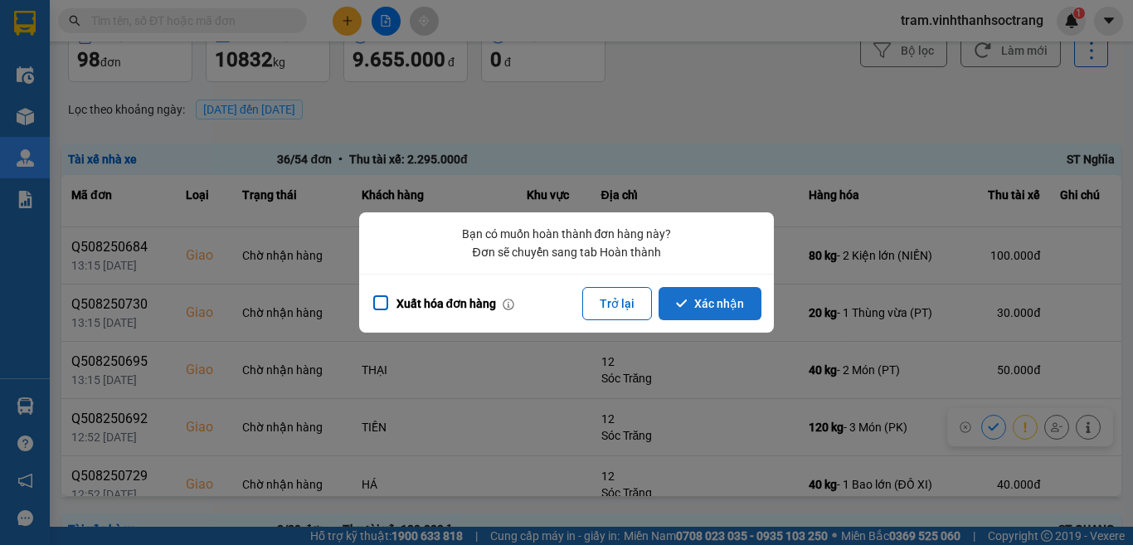
click at [696, 308] on button "Xác nhận" at bounding box center [709, 303] width 103 height 33
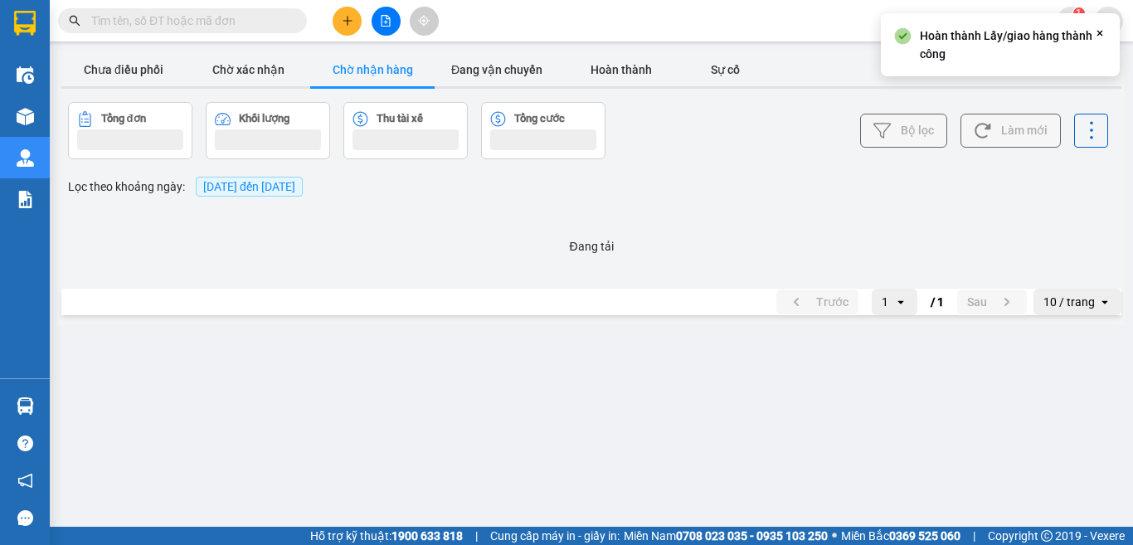
scroll to position [0, 0]
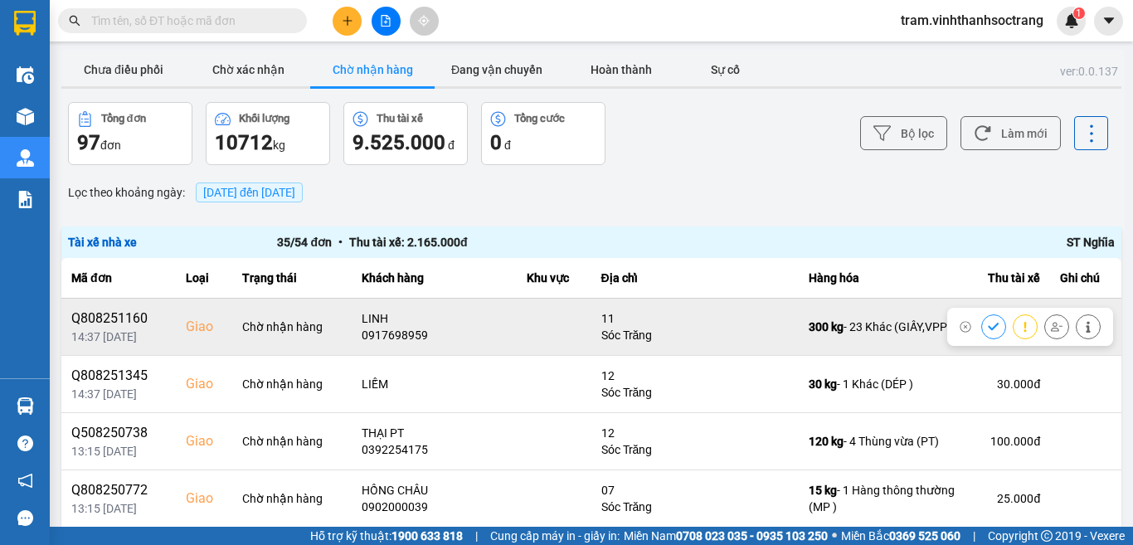
click at [988, 330] on icon at bounding box center [994, 327] width 12 height 12
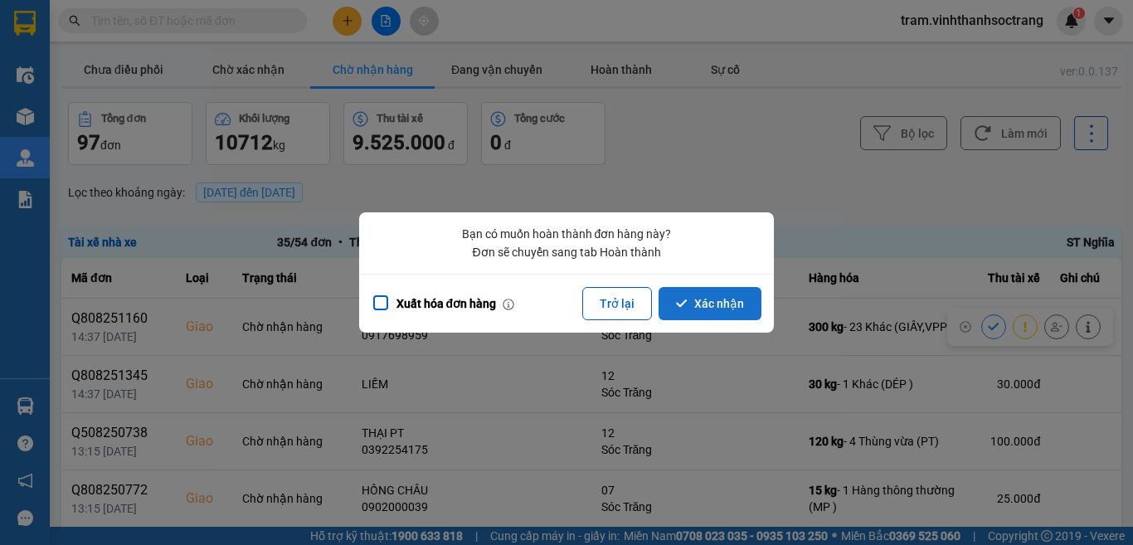
click at [717, 299] on button "Xác nhận" at bounding box center [709, 303] width 103 height 33
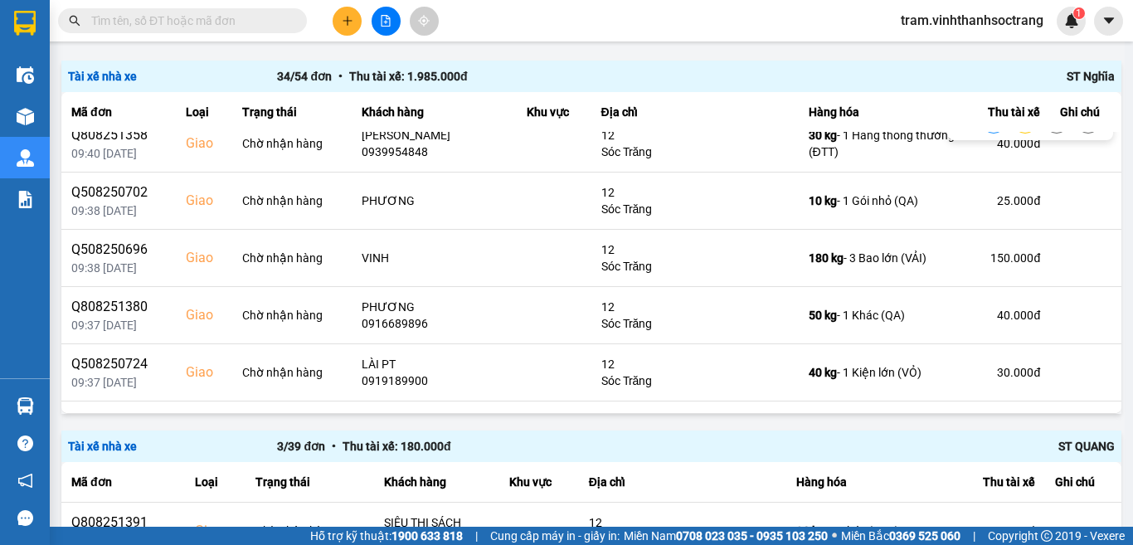
scroll to position [829, 0]
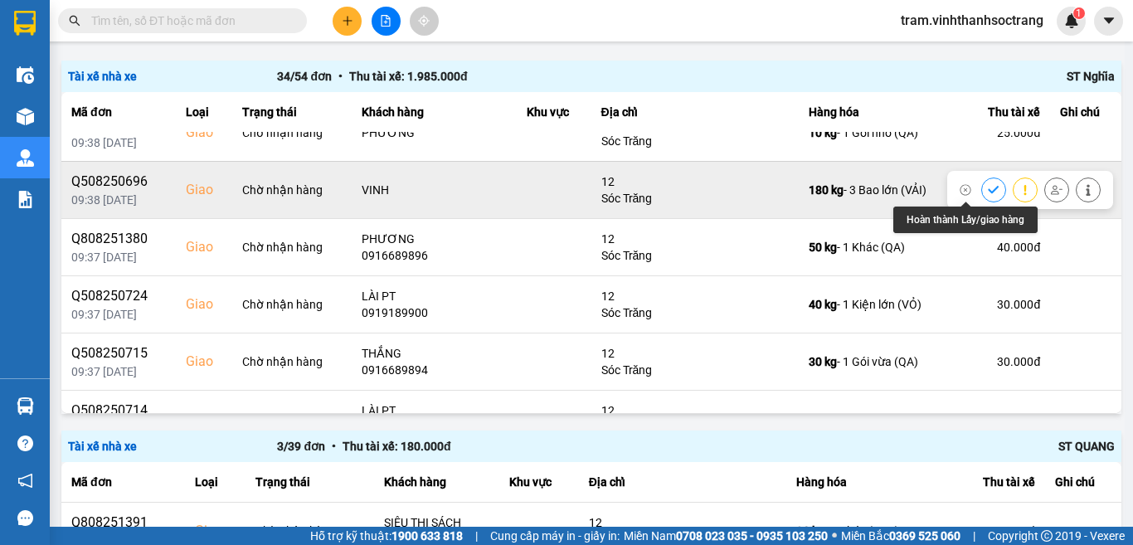
click at [988, 190] on icon at bounding box center [993, 189] width 11 height 7
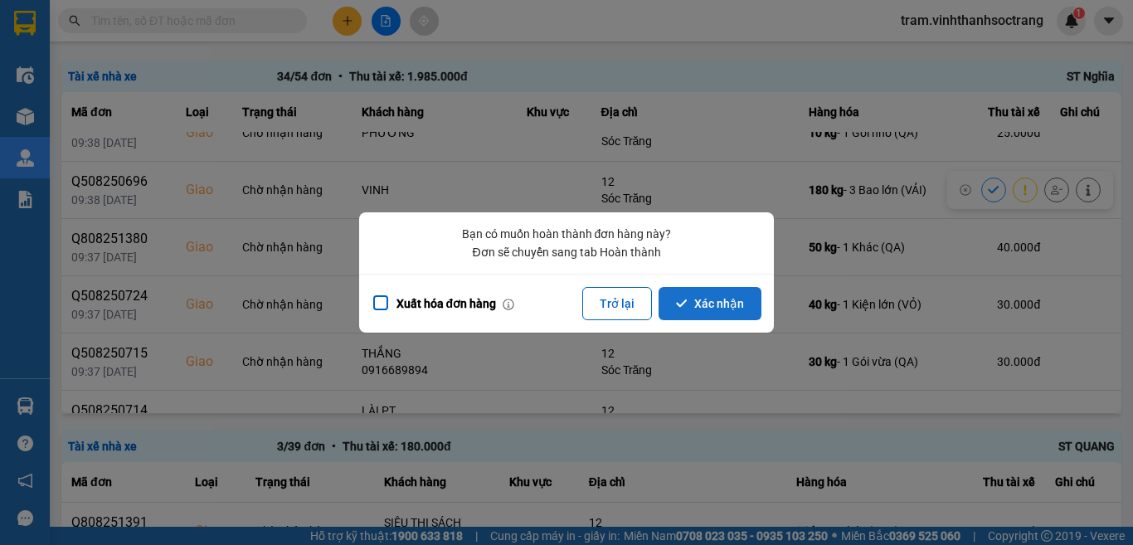
click at [717, 300] on button "Xác nhận" at bounding box center [709, 303] width 103 height 33
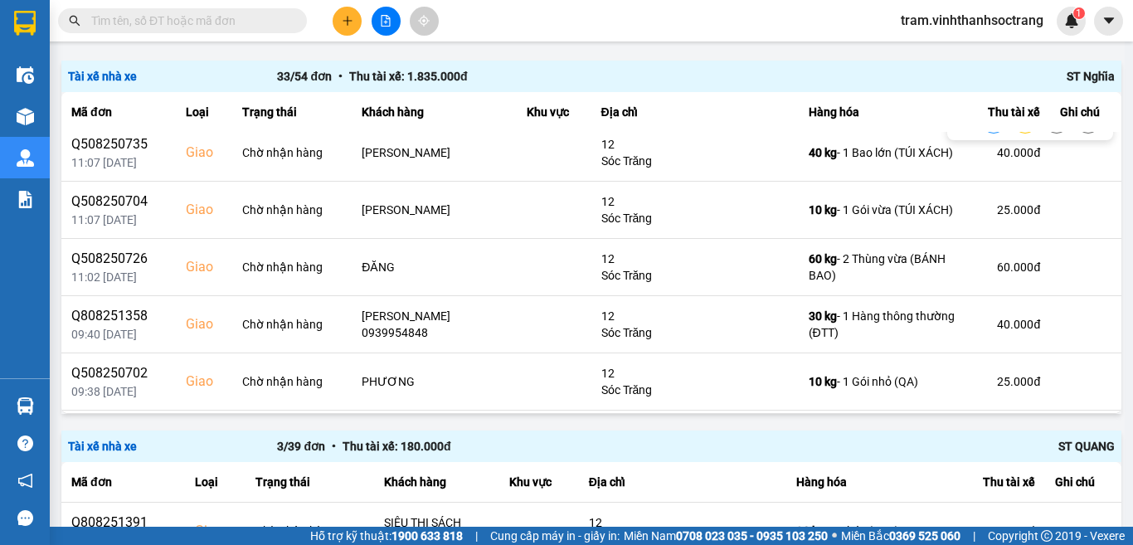
scroll to position [663, 0]
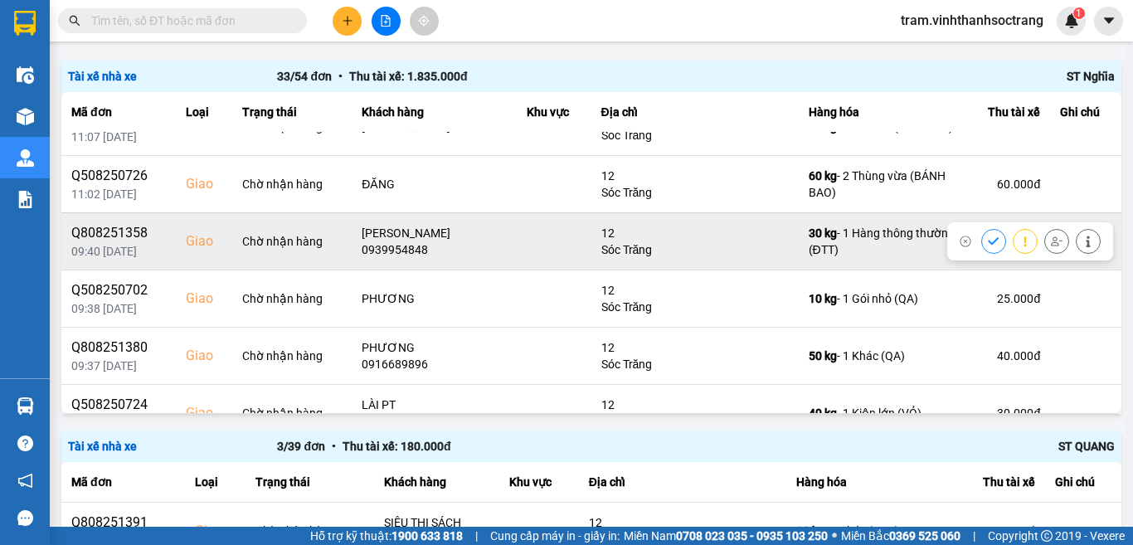
click at [988, 243] on icon at bounding box center [994, 242] width 12 height 12
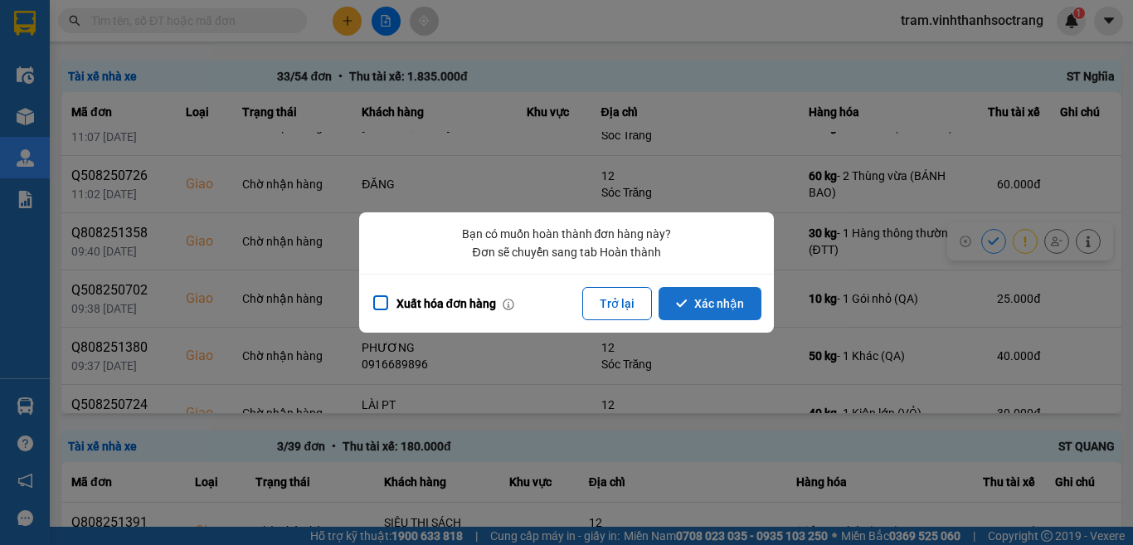
click at [732, 297] on button "Xác nhận" at bounding box center [709, 303] width 103 height 33
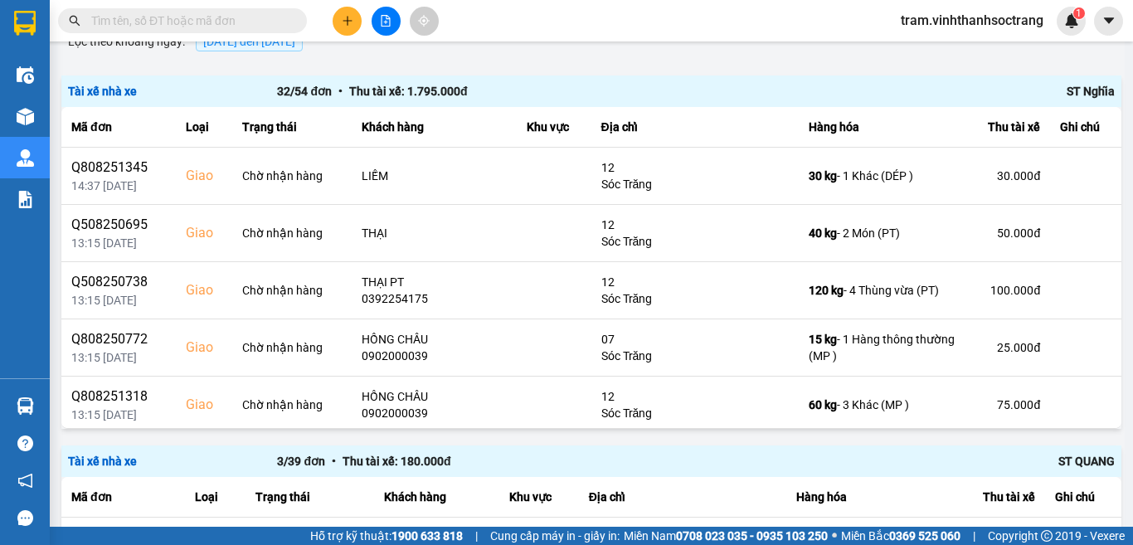
scroll to position [166, 0]
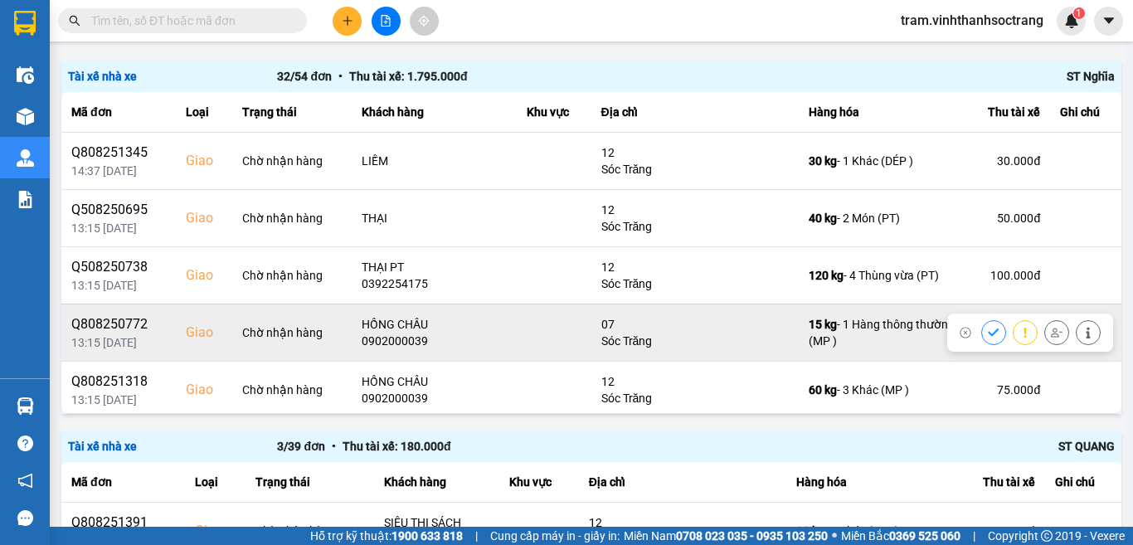
click at [982, 333] on button at bounding box center [993, 332] width 23 height 29
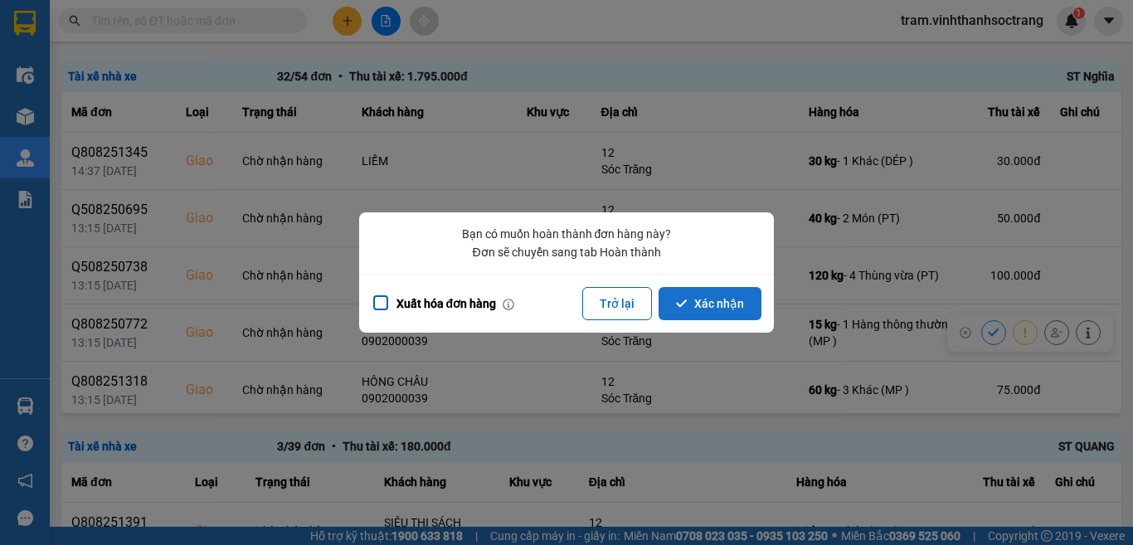
click at [752, 310] on button "Xác nhận" at bounding box center [709, 303] width 103 height 33
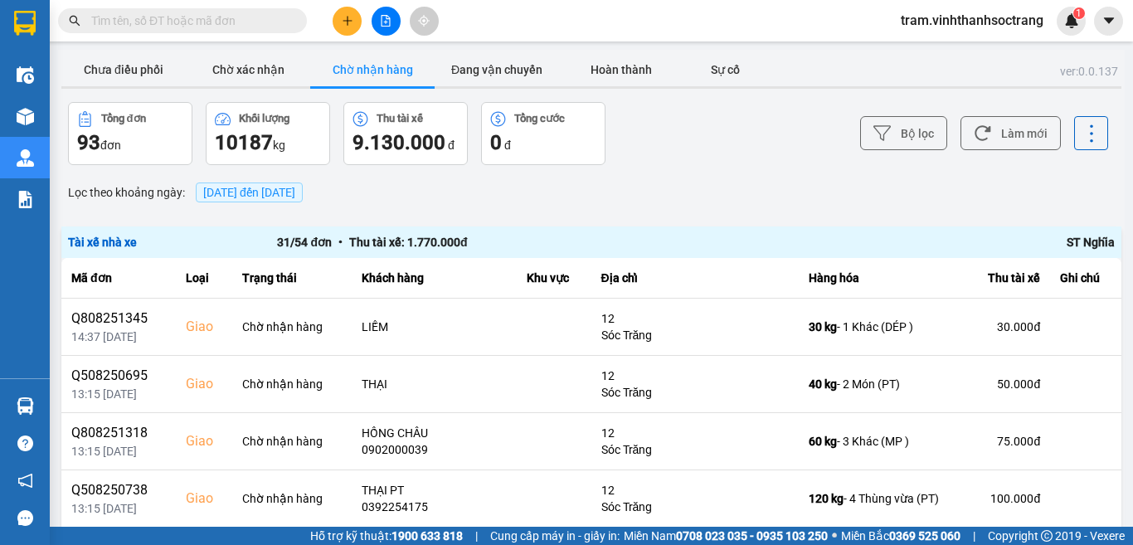
scroll to position [83, 0]
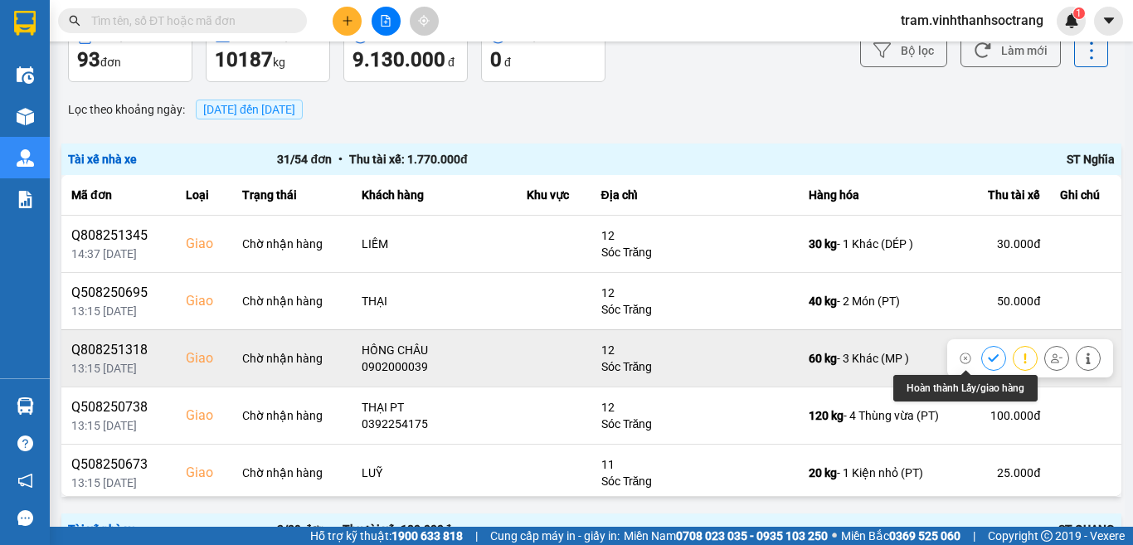
click at [988, 352] on icon at bounding box center [994, 358] width 12 height 12
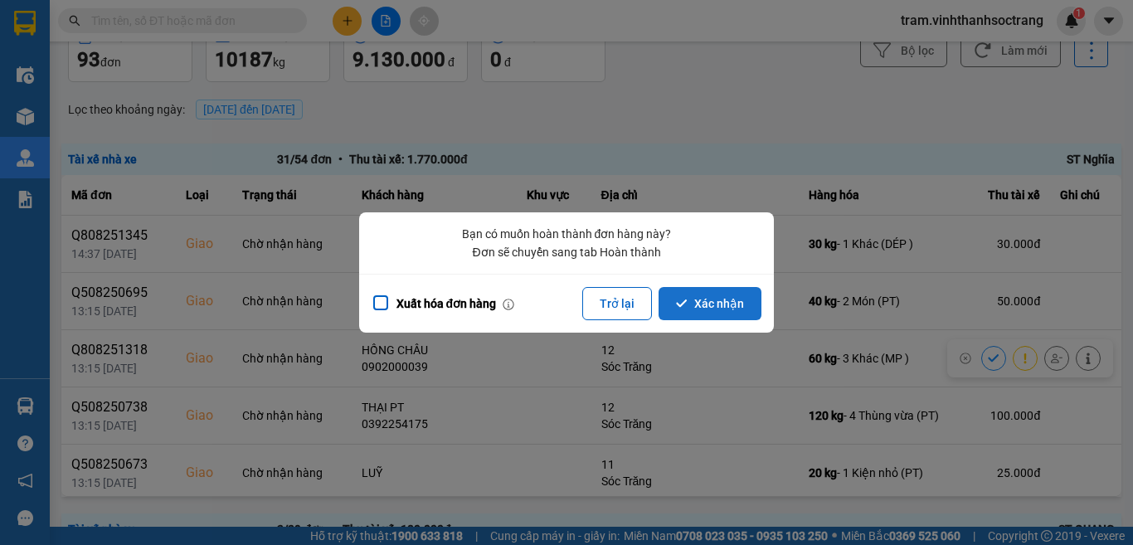
click at [733, 312] on button "Xác nhận" at bounding box center [709, 303] width 103 height 33
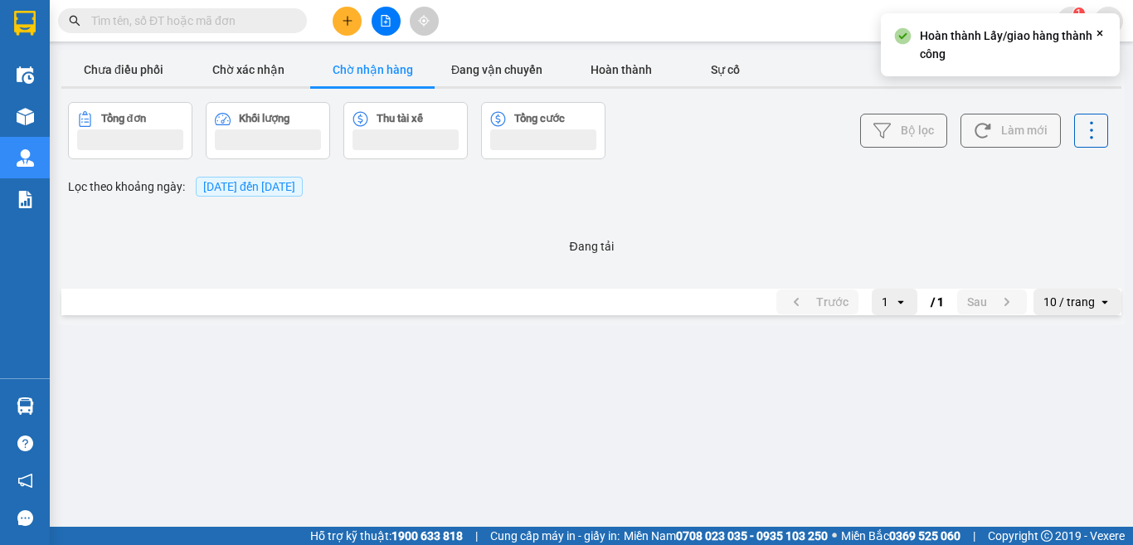
scroll to position [0, 0]
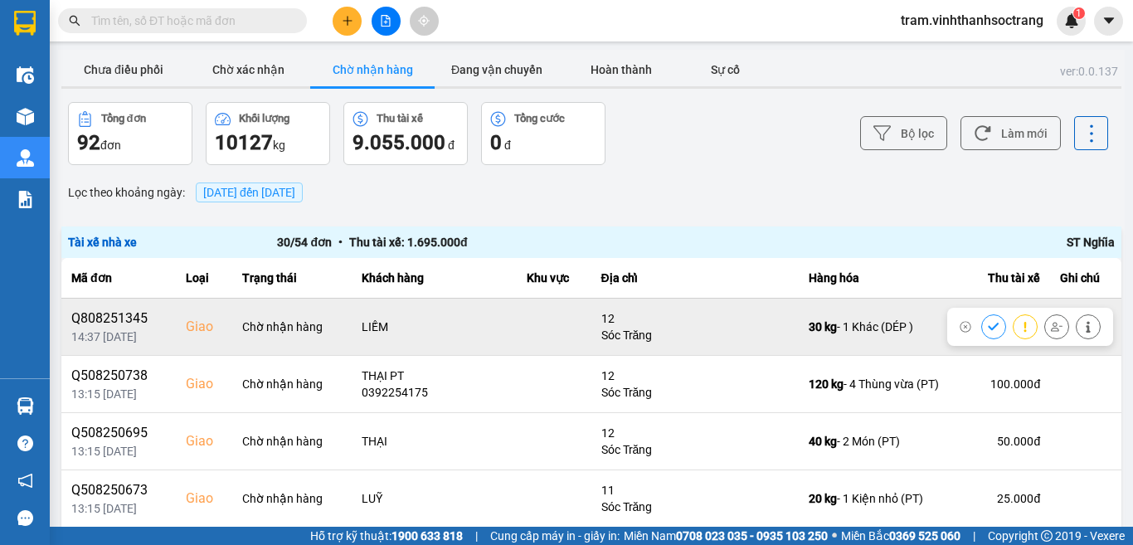
click at [988, 323] on icon at bounding box center [993, 326] width 11 height 7
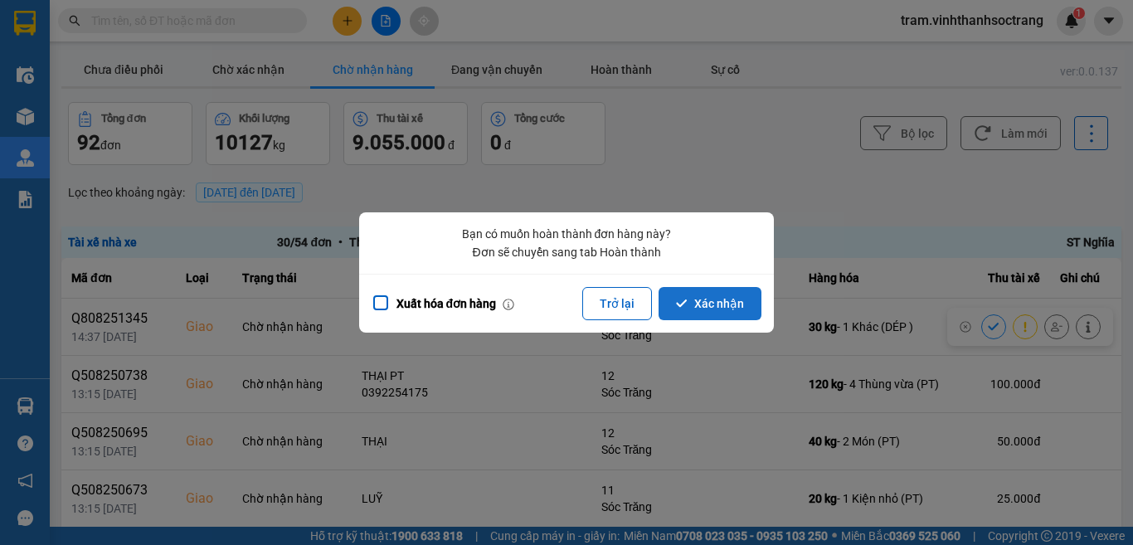
click at [736, 299] on button "Xác nhận" at bounding box center [709, 303] width 103 height 33
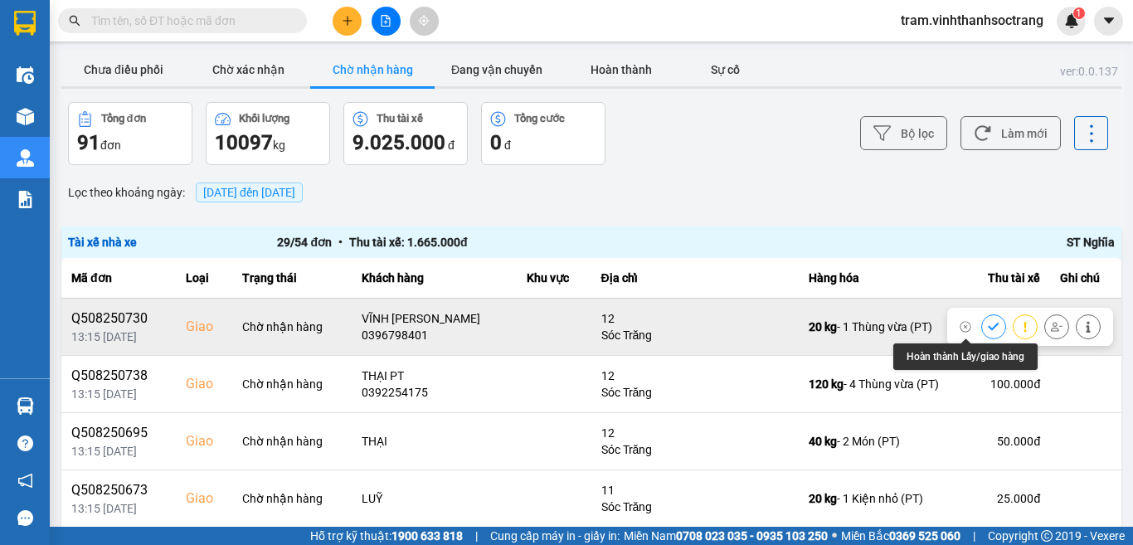
click at [988, 324] on icon at bounding box center [994, 327] width 12 height 12
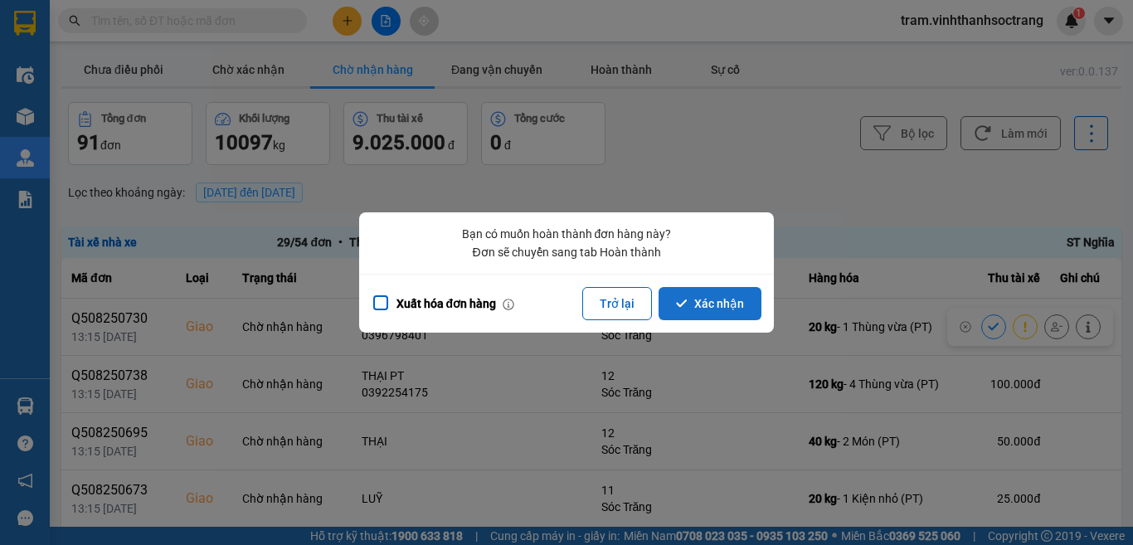
click at [709, 301] on button "Xác nhận" at bounding box center [709, 303] width 103 height 33
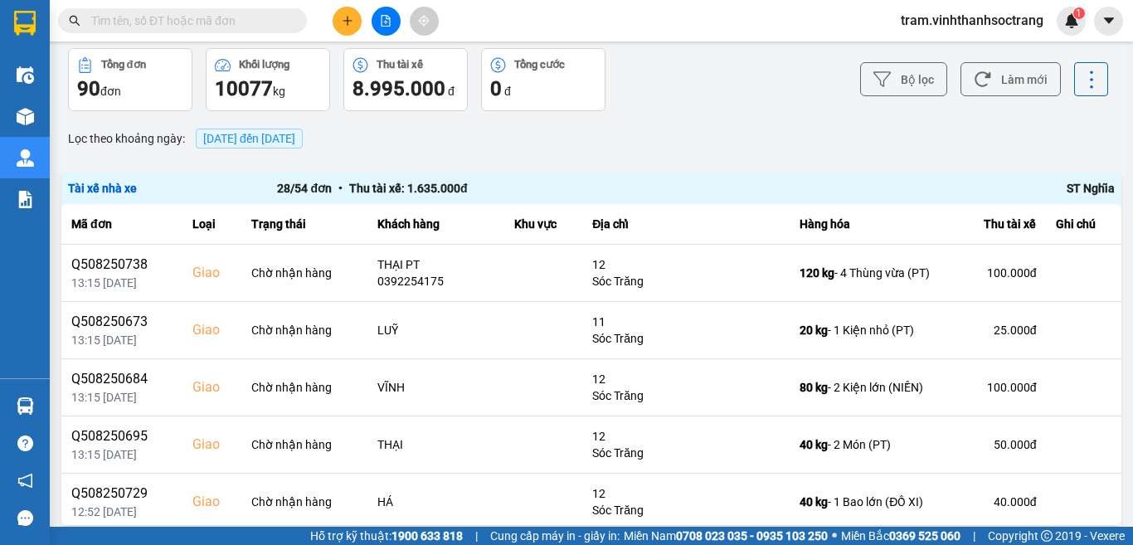
scroll to position [83, 0]
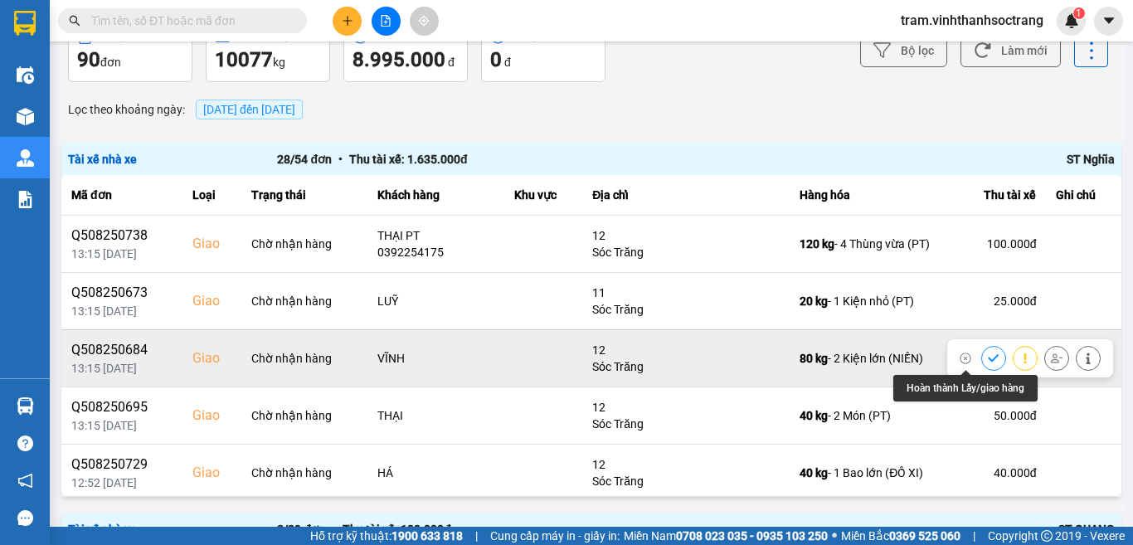
click at [988, 354] on icon at bounding box center [994, 358] width 12 height 12
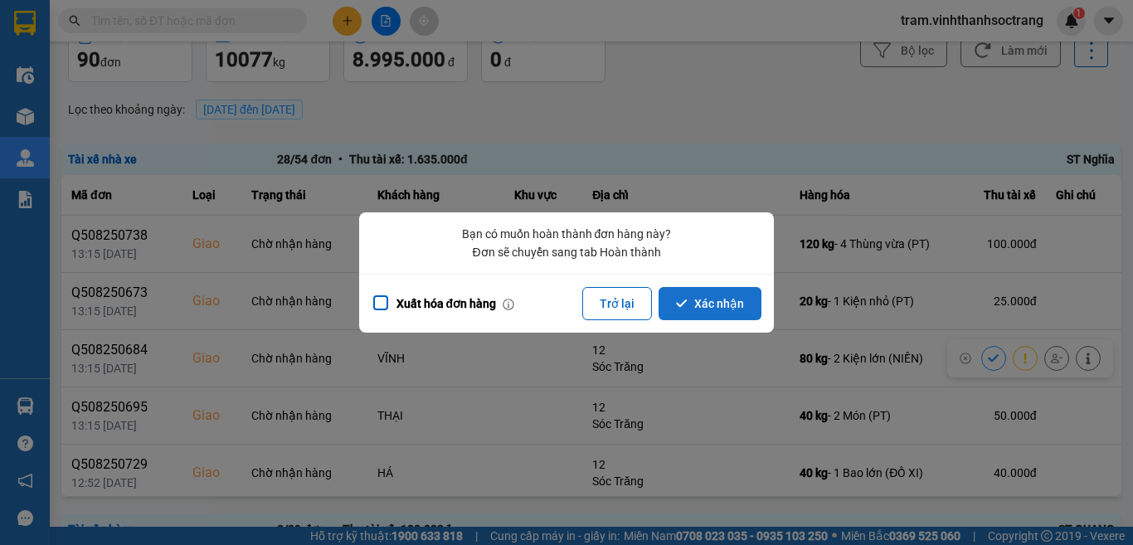
click at [709, 311] on button "Xác nhận" at bounding box center [709, 303] width 103 height 33
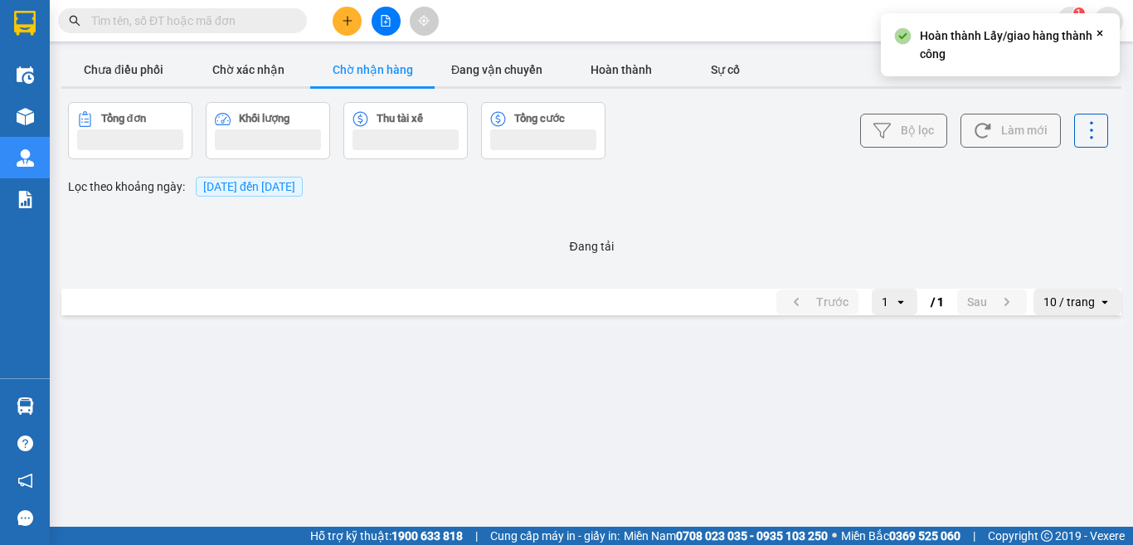
scroll to position [0, 0]
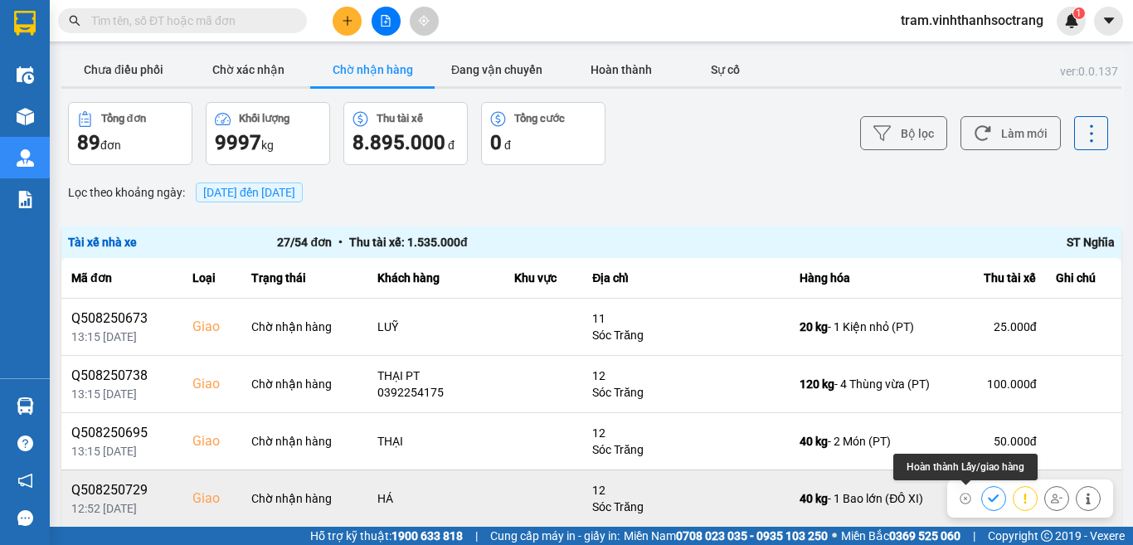
click at [988, 496] on icon at bounding box center [994, 499] width 12 height 12
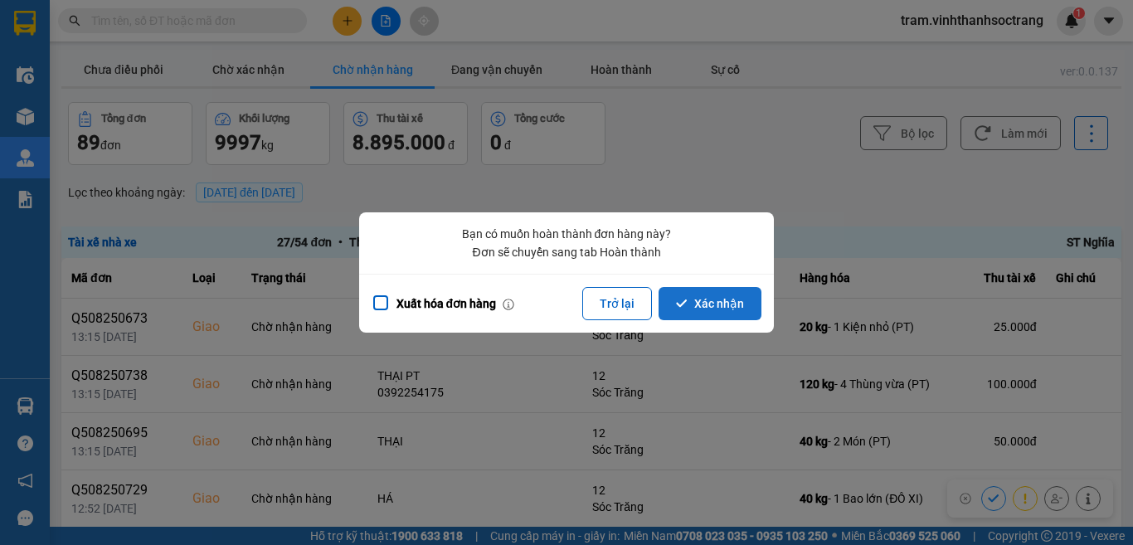
click at [713, 296] on button "Xác nhận" at bounding box center [709, 303] width 103 height 33
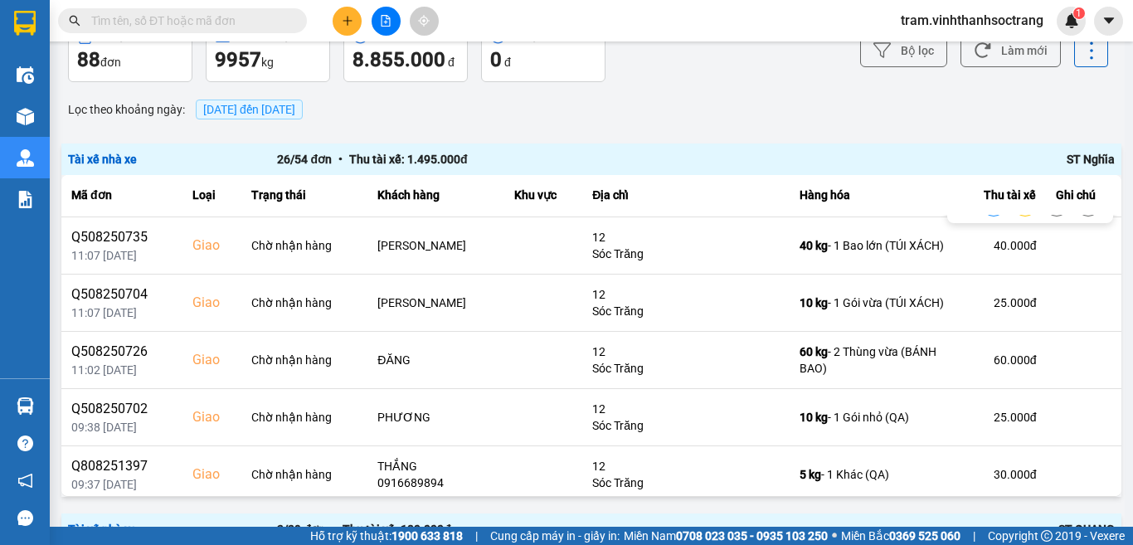
scroll to position [249, 0]
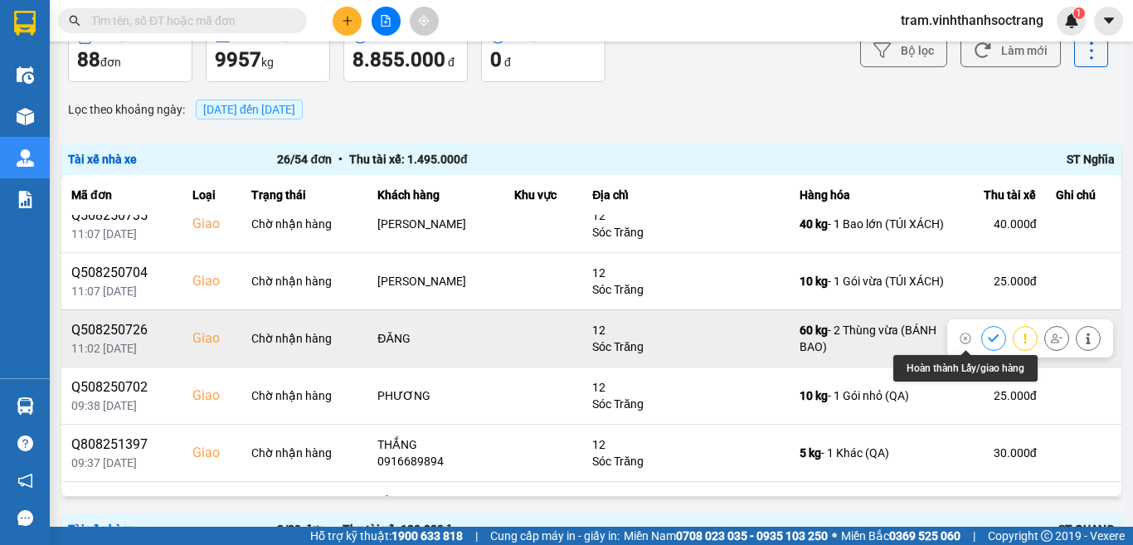
click at [988, 337] on icon at bounding box center [994, 339] width 12 height 12
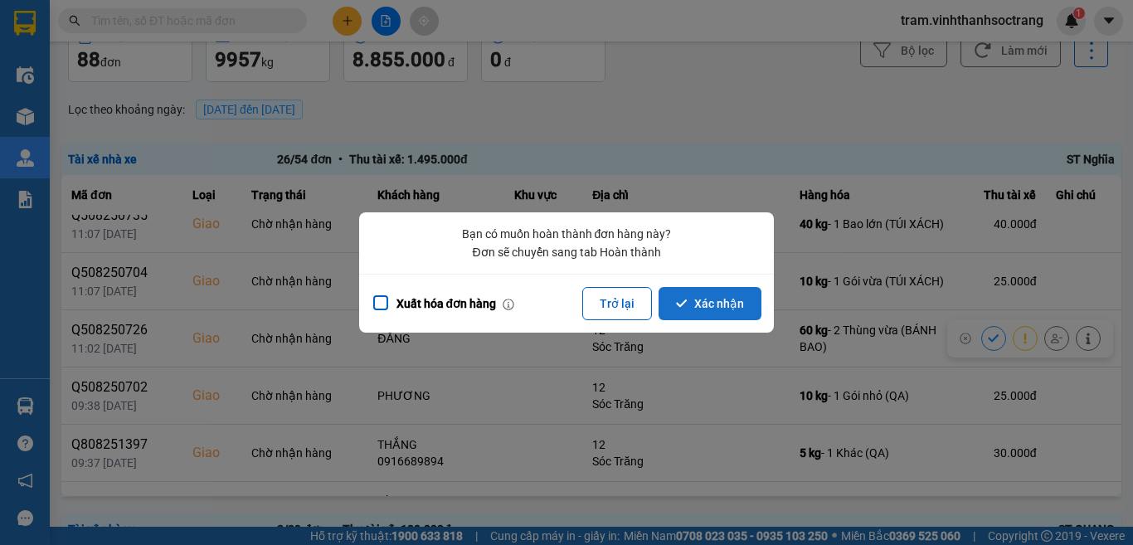
click at [722, 311] on button "Xác nhận" at bounding box center [709, 303] width 103 height 33
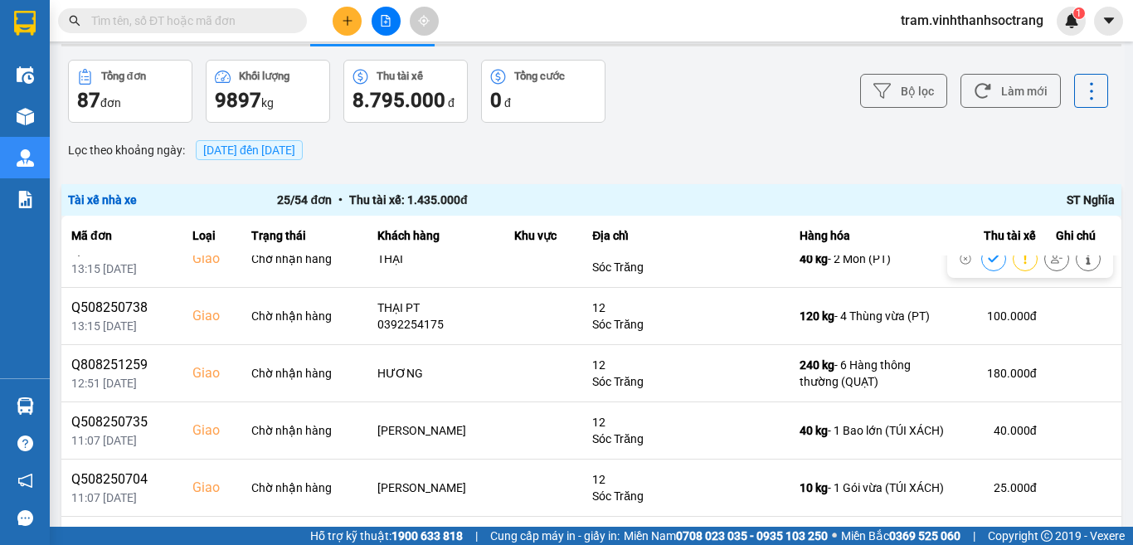
scroll to position [83, 0]
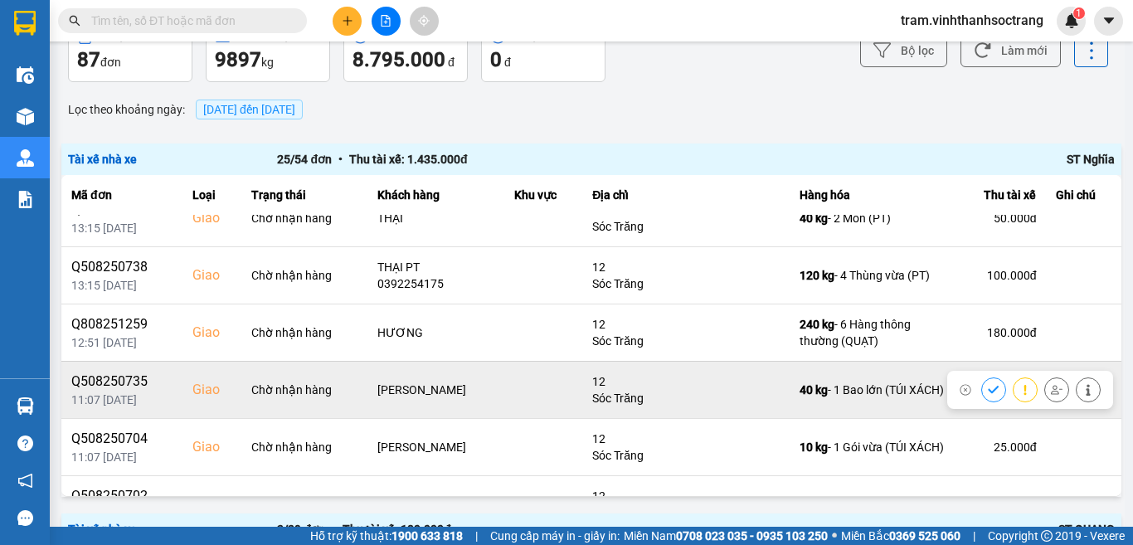
click at [982, 394] on button at bounding box center [993, 389] width 23 height 29
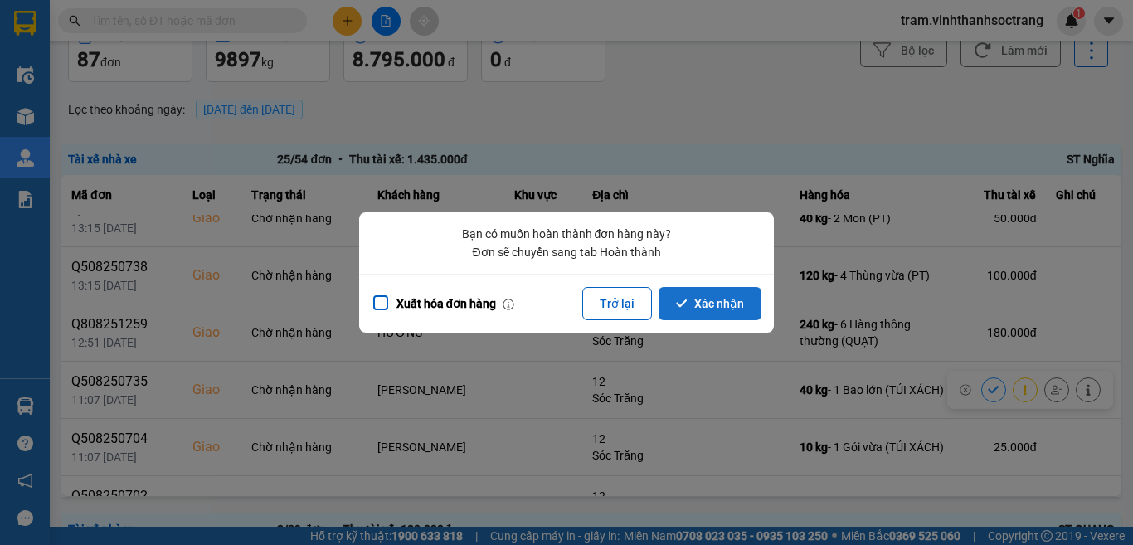
click at [711, 312] on button "Xác nhận" at bounding box center [709, 303] width 103 height 33
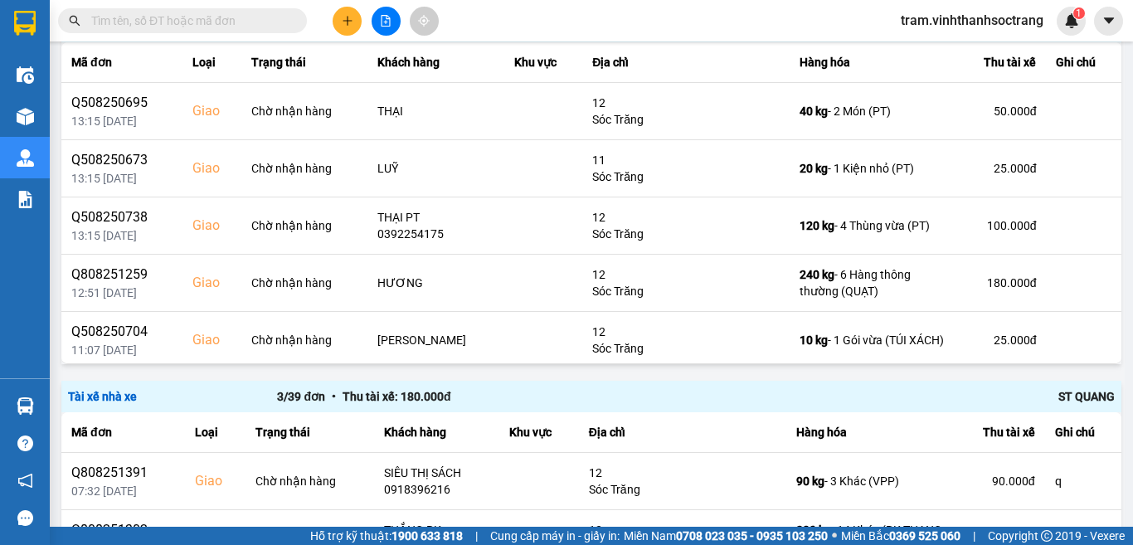
scroll to position [378, 0]
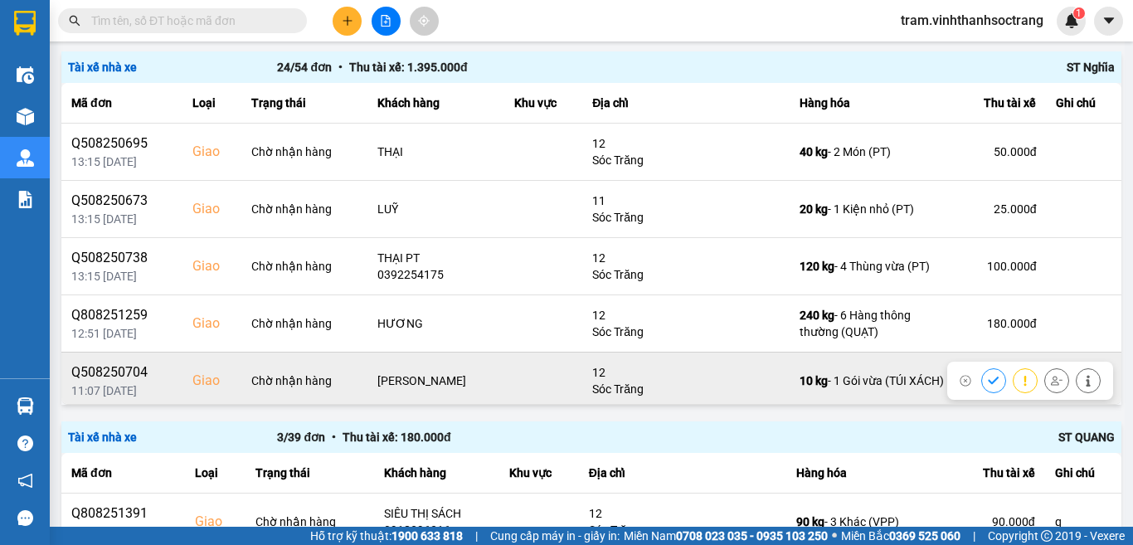
click at [988, 380] on icon at bounding box center [994, 381] width 12 height 12
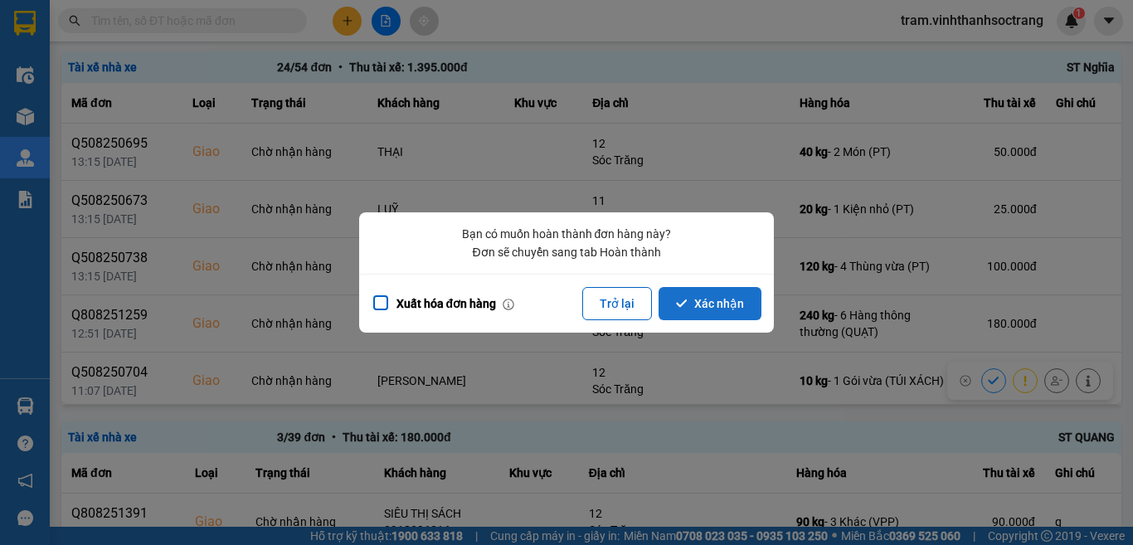
click at [700, 305] on button "Xác nhận" at bounding box center [709, 303] width 103 height 33
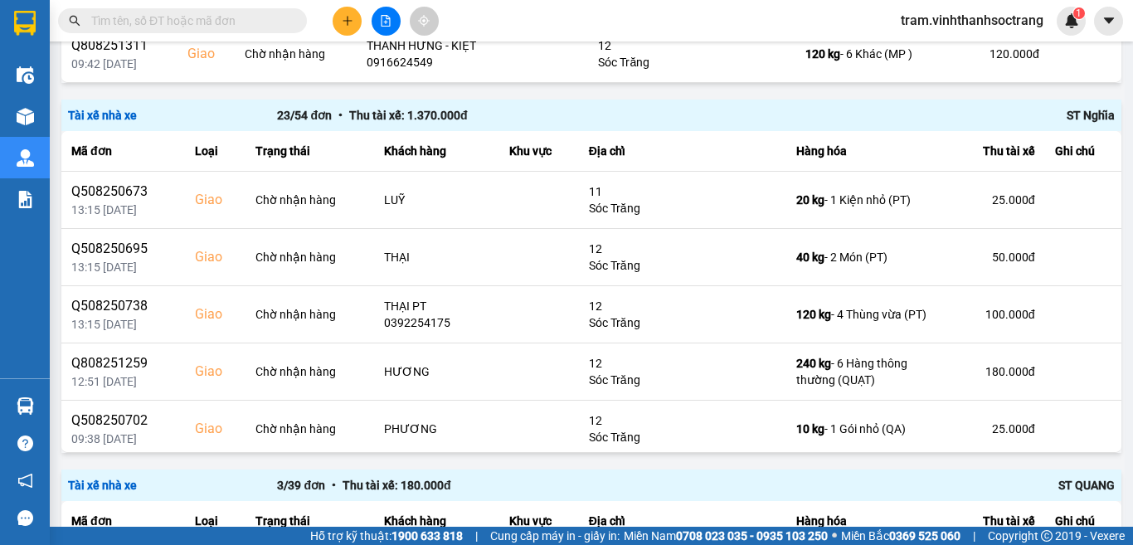
scroll to position [332, 0]
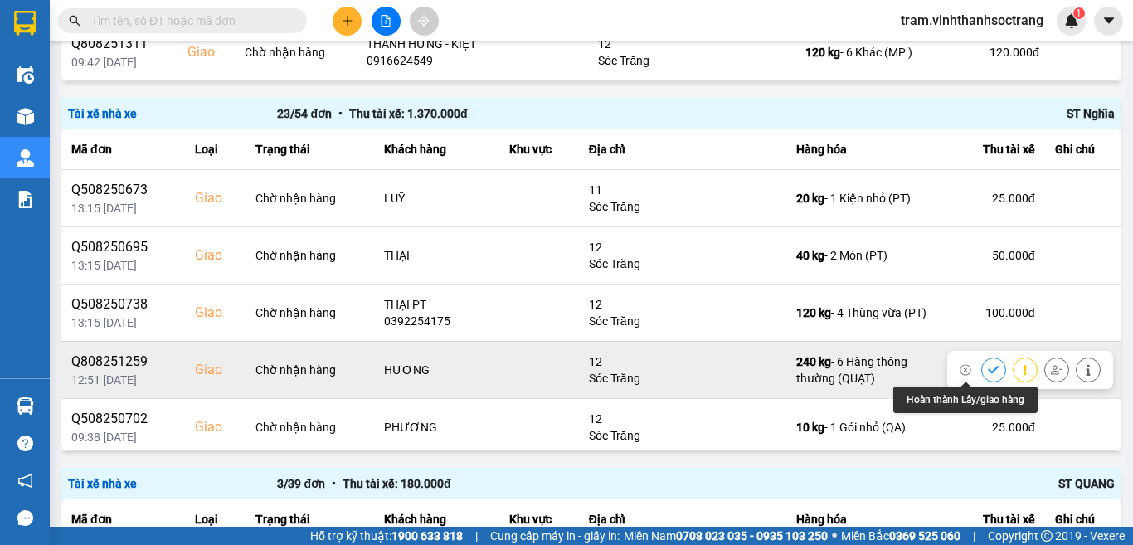
click at [988, 365] on icon at bounding box center [994, 370] width 12 height 12
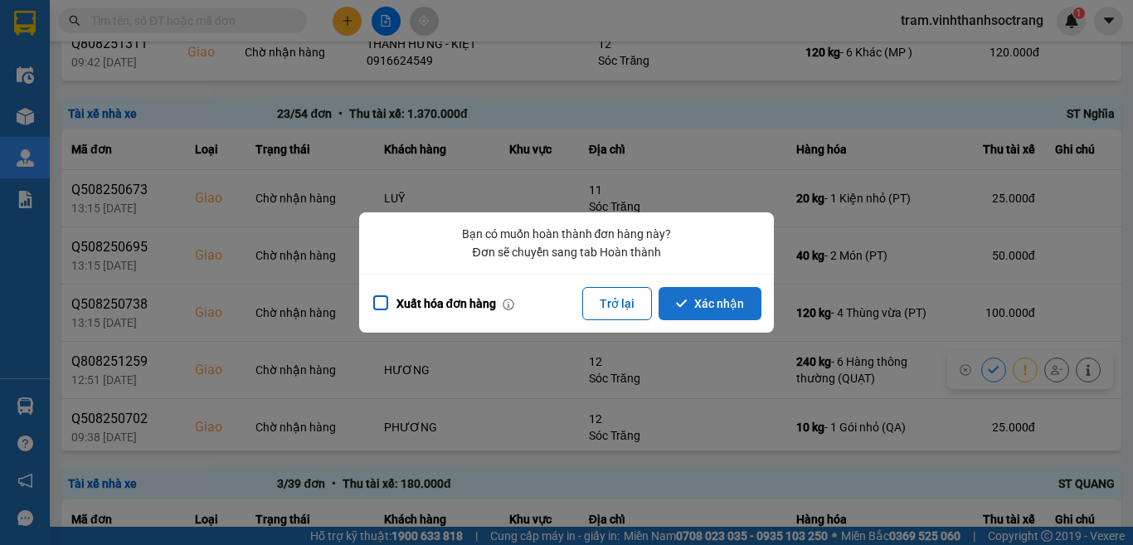
click at [713, 296] on button "Xác nhận" at bounding box center [709, 303] width 103 height 33
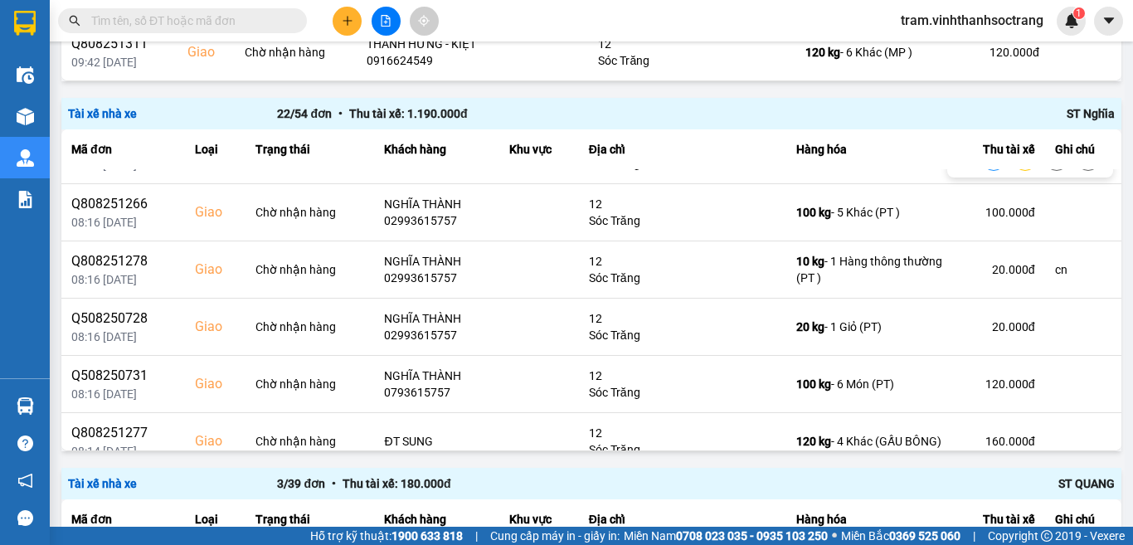
scroll to position [978, 0]
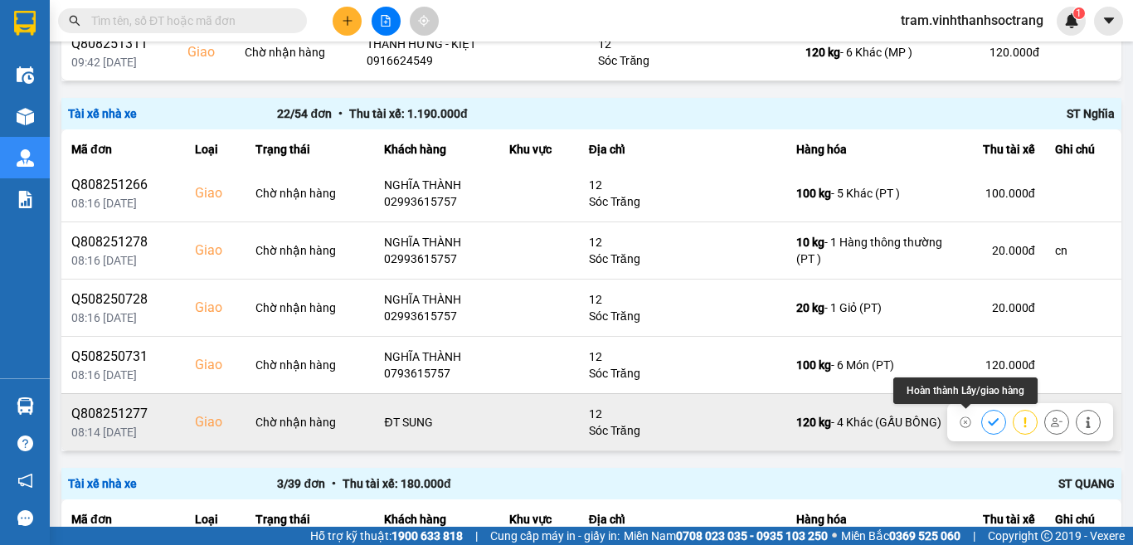
click at [988, 419] on icon at bounding box center [993, 421] width 11 height 7
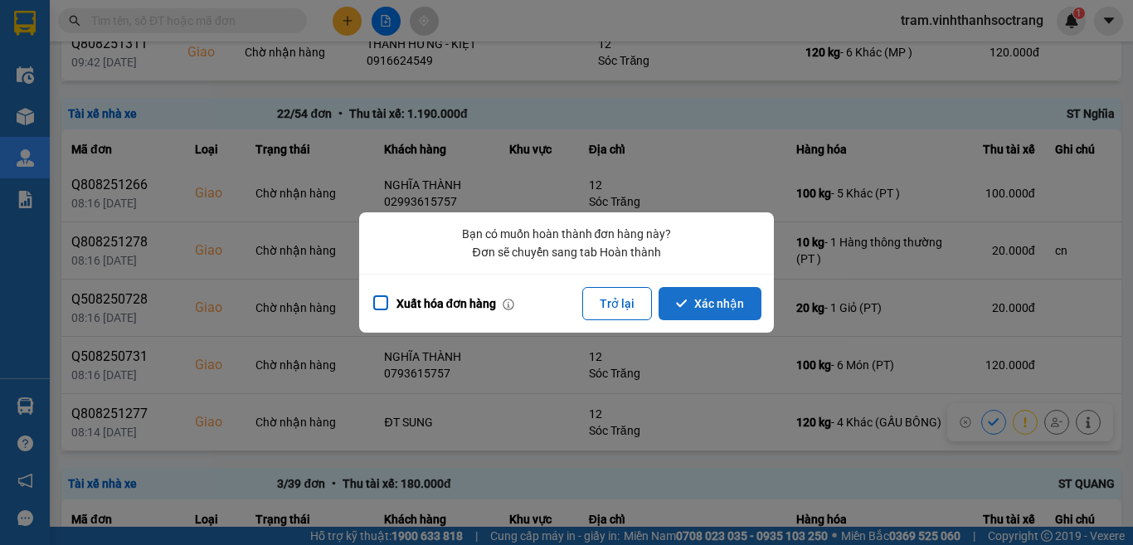
click at [716, 300] on button "Xác nhận" at bounding box center [709, 303] width 103 height 33
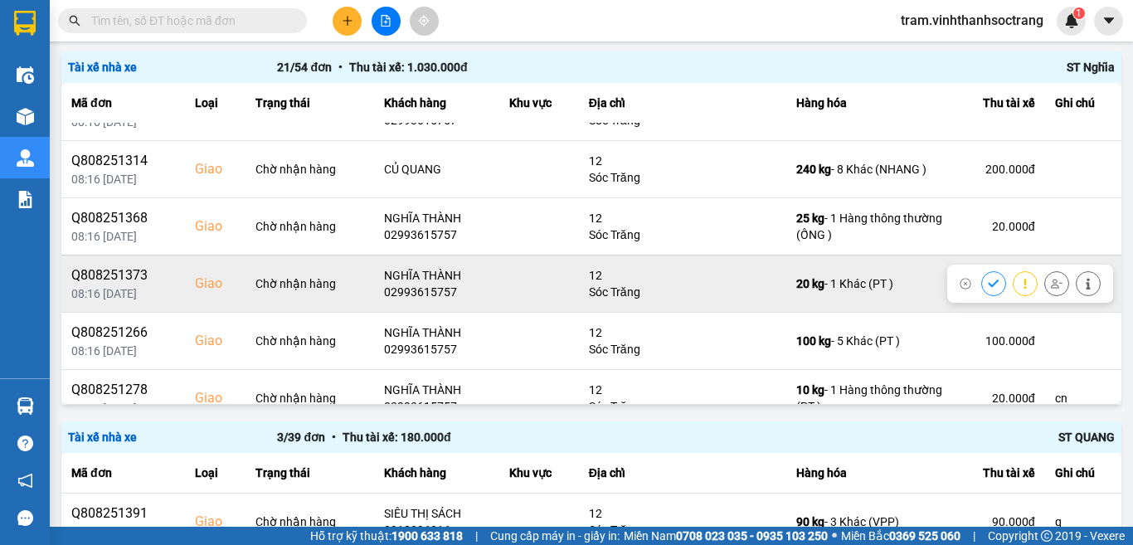
scroll to position [755, 0]
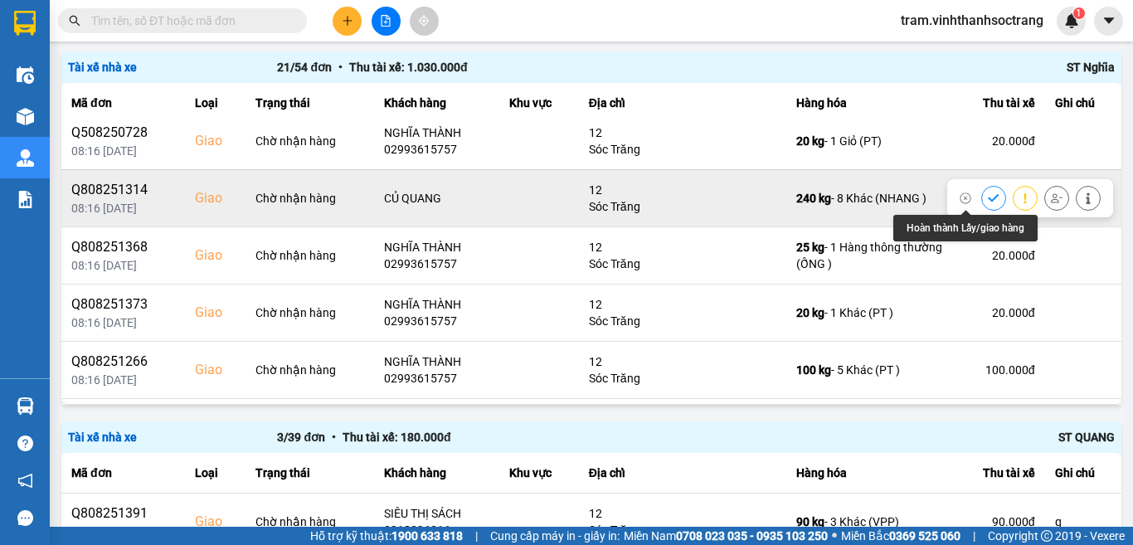
click at [988, 197] on icon at bounding box center [994, 198] width 12 height 12
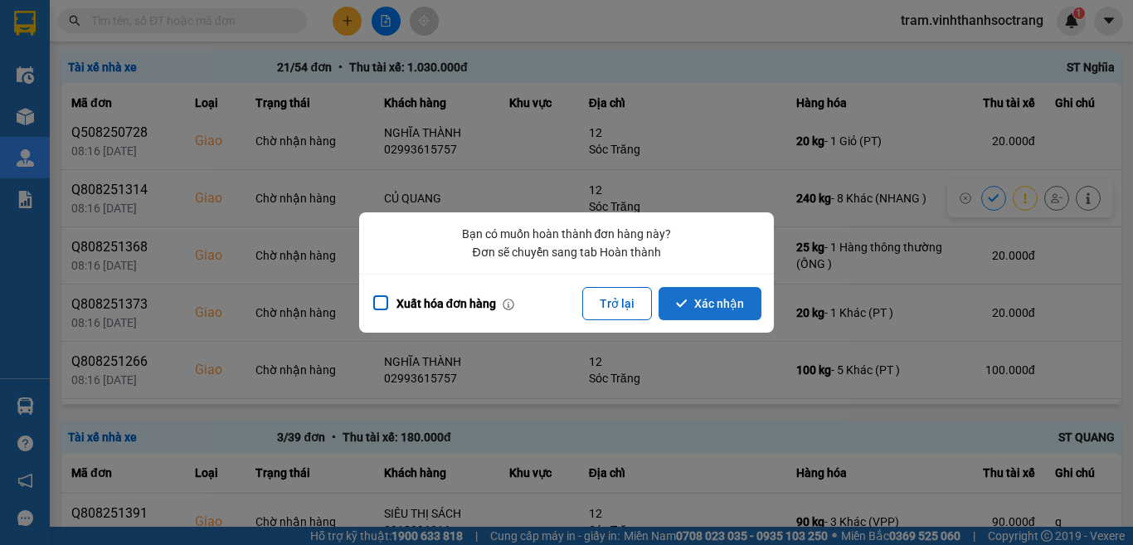
click at [724, 298] on button "Xác nhận" at bounding box center [709, 303] width 103 height 33
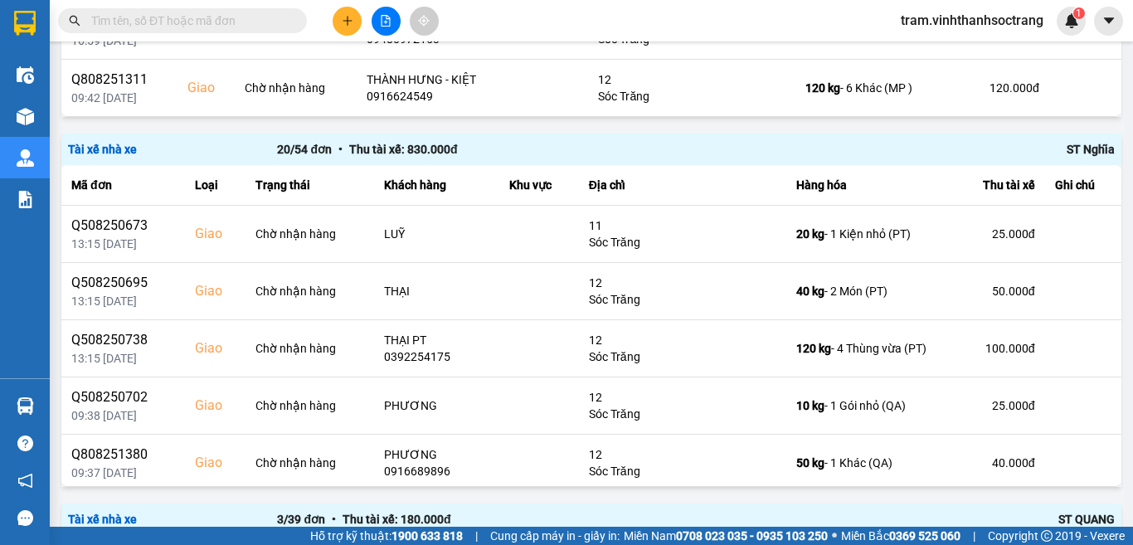
scroll to position [332, 0]
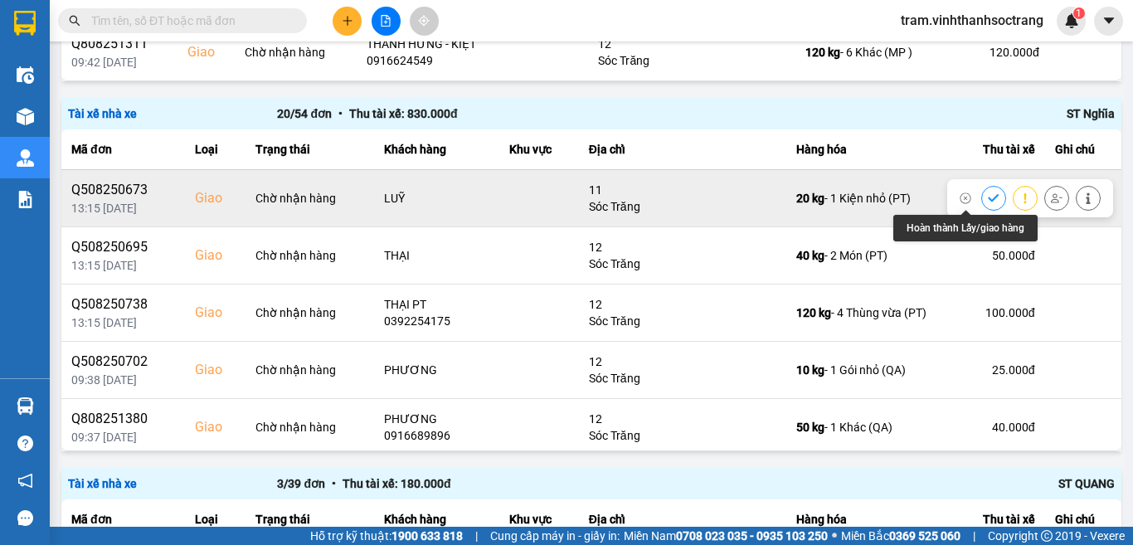
click at [988, 194] on icon at bounding box center [994, 198] width 12 height 12
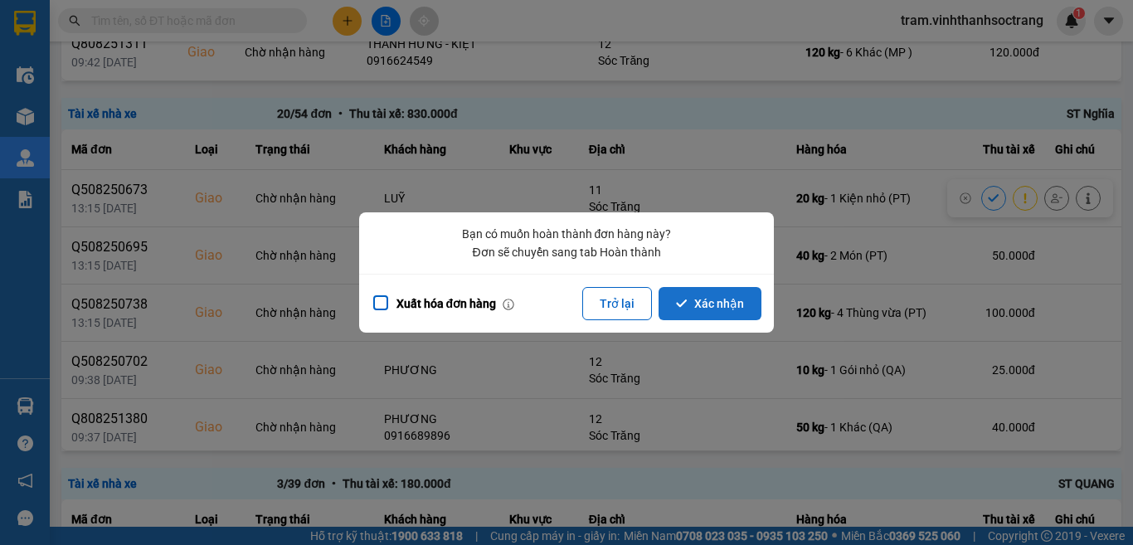
click at [709, 301] on button "Xác nhận" at bounding box center [709, 303] width 103 height 33
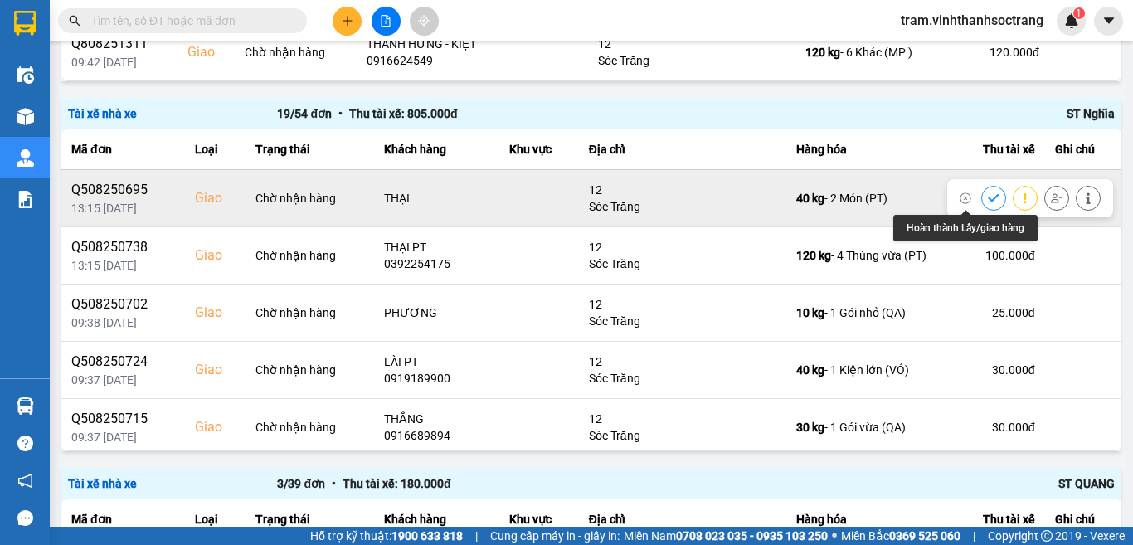
click at [988, 197] on icon at bounding box center [994, 198] width 12 height 12
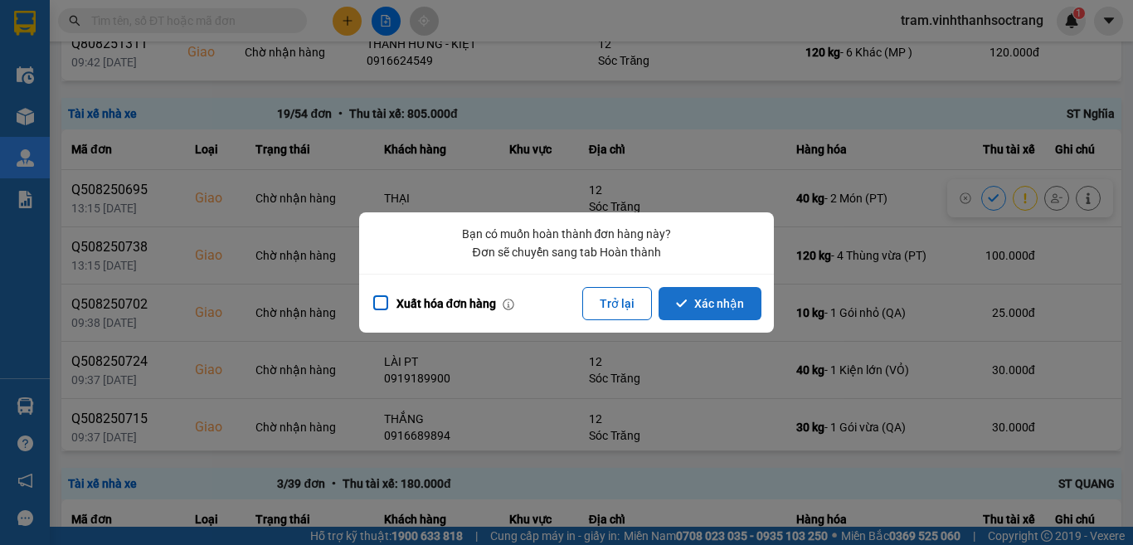
click at [736, 301] on button "Xác nhận" at bounding box center [709, 303] width 103 height 33
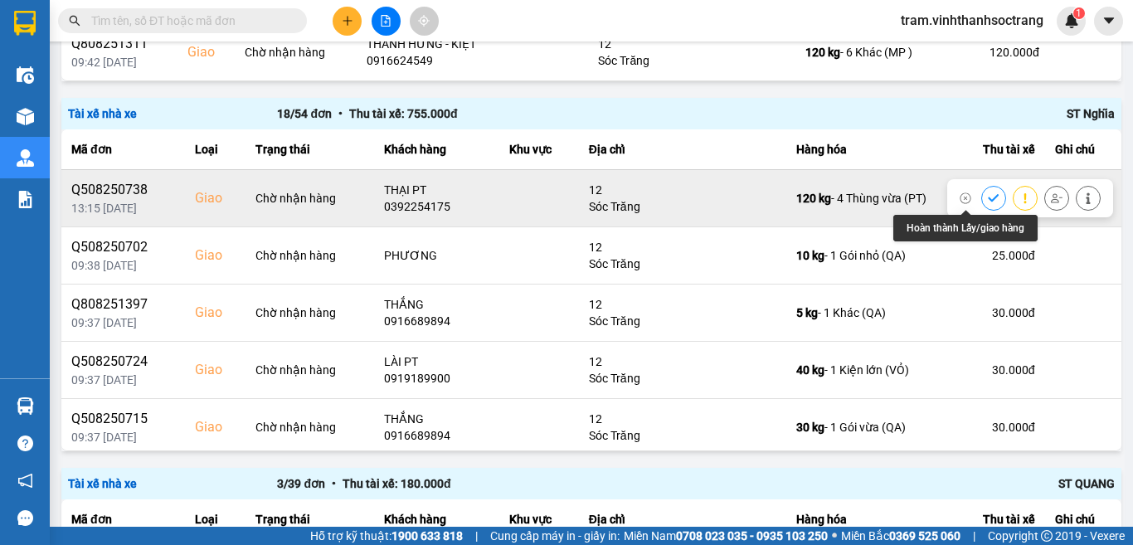
click at [988, 197] on icon at bounding box center [994, 198] width 12 height 12
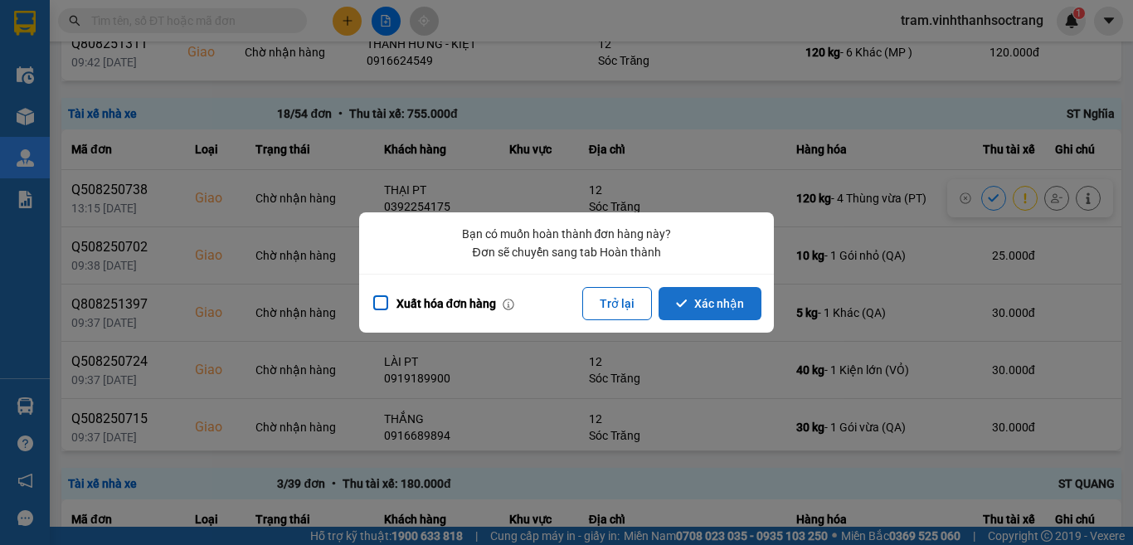
click at [721, 299] on button "Xác nhận" at bounding box center [709, 303] width 103 height 33
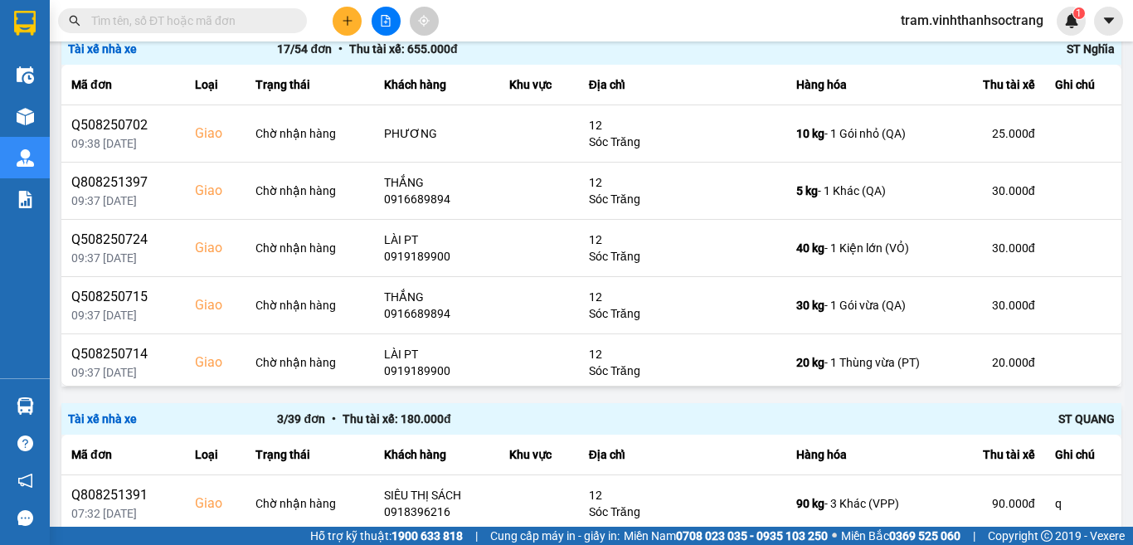
scroll to position [378, 0]
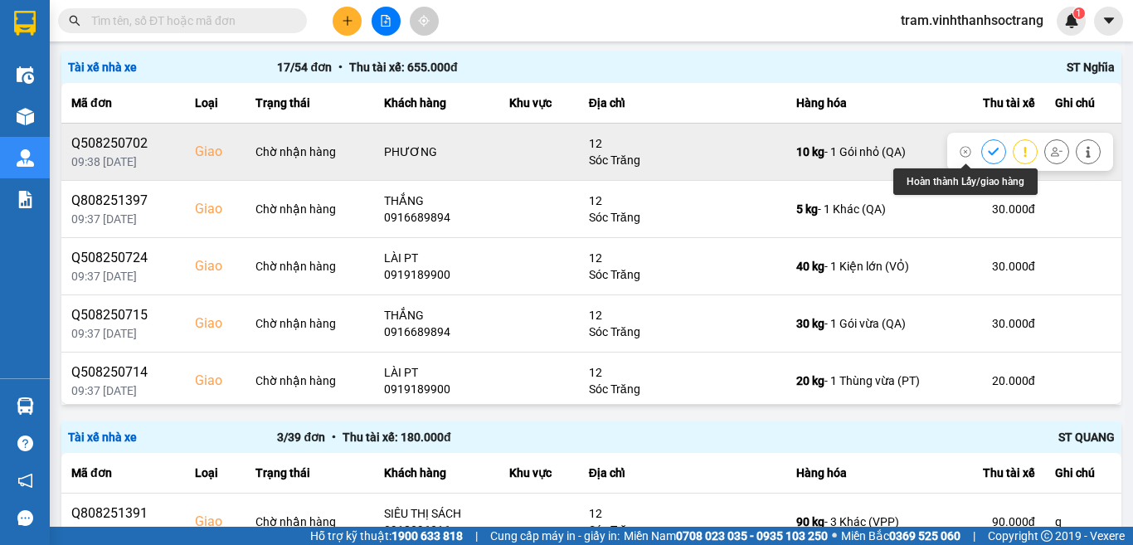
drag, startPoint x: 969, startPoint y: 160, endPoint x: 956, endPoint y: 156, distance: 13.9
click at [982, 156] on button at bounding box center [993, 151] width 23 height 29
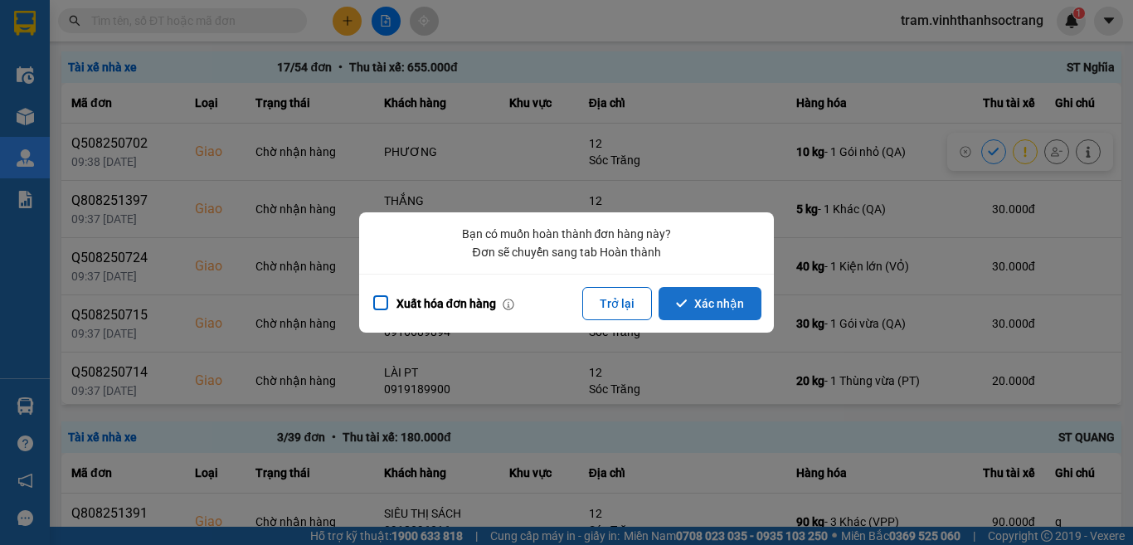
click at [717, 294] on button "Xác nhận" at bounding box center [709, 303] width 103 height 33
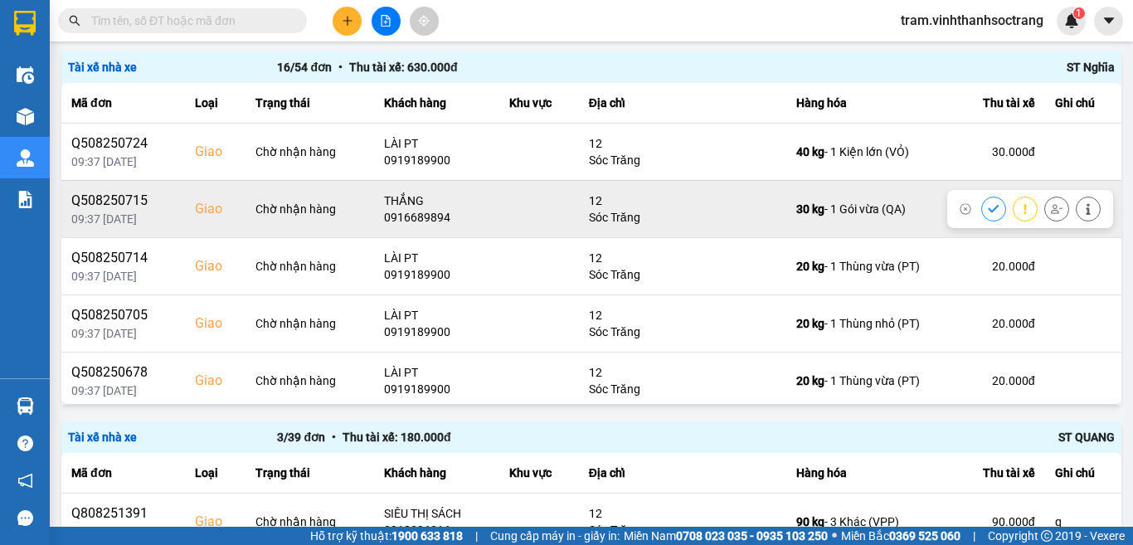
click at [982, 214] on button at bounding box center [993, 208] width 23 height 29
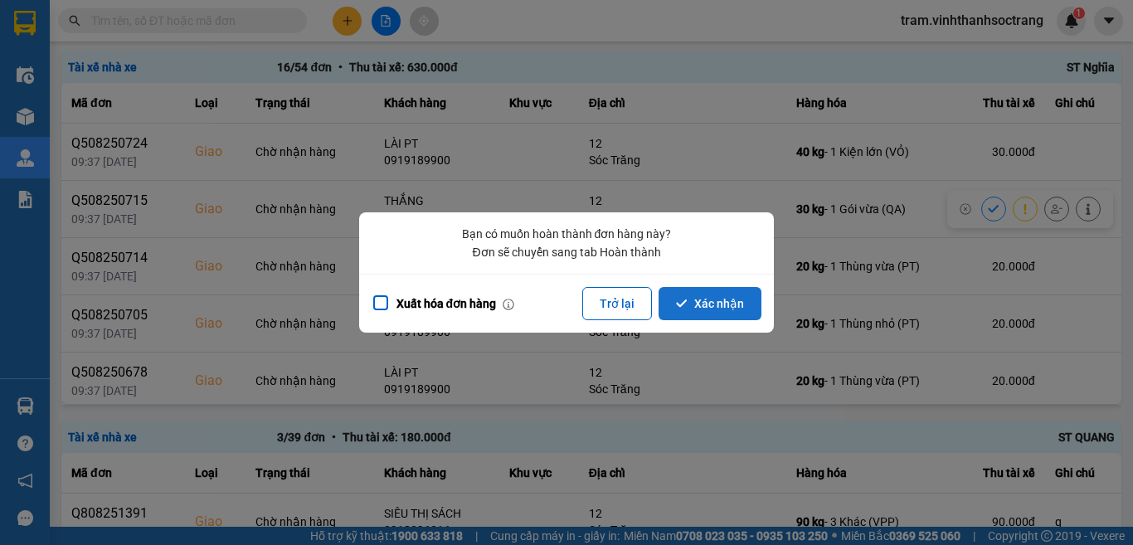
click at [692, 314] on button "Xác nhận" at bounding box center [709, 303] width 103 height 33
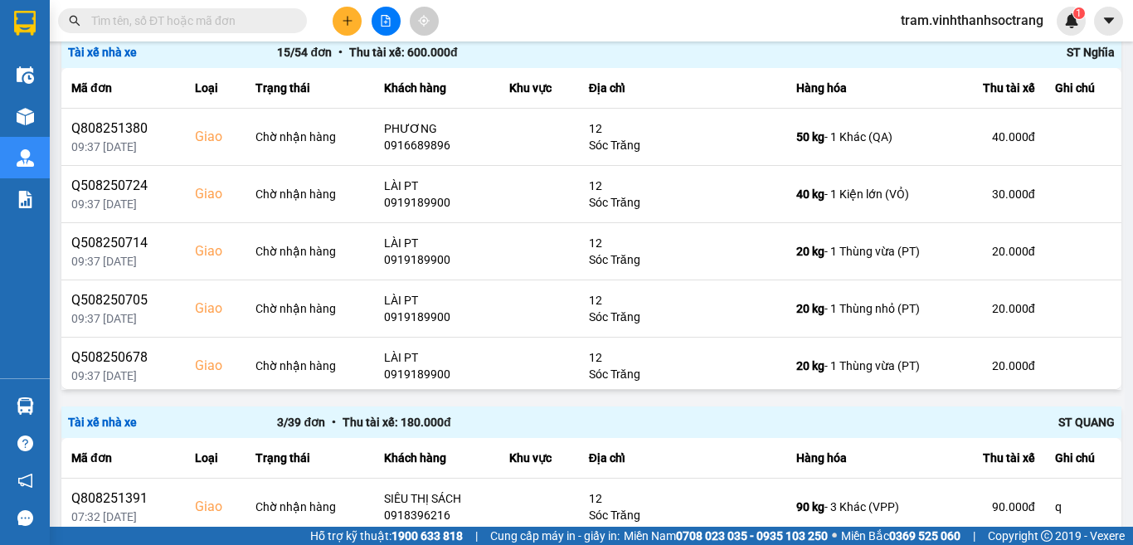
scroll to position [415, 0]
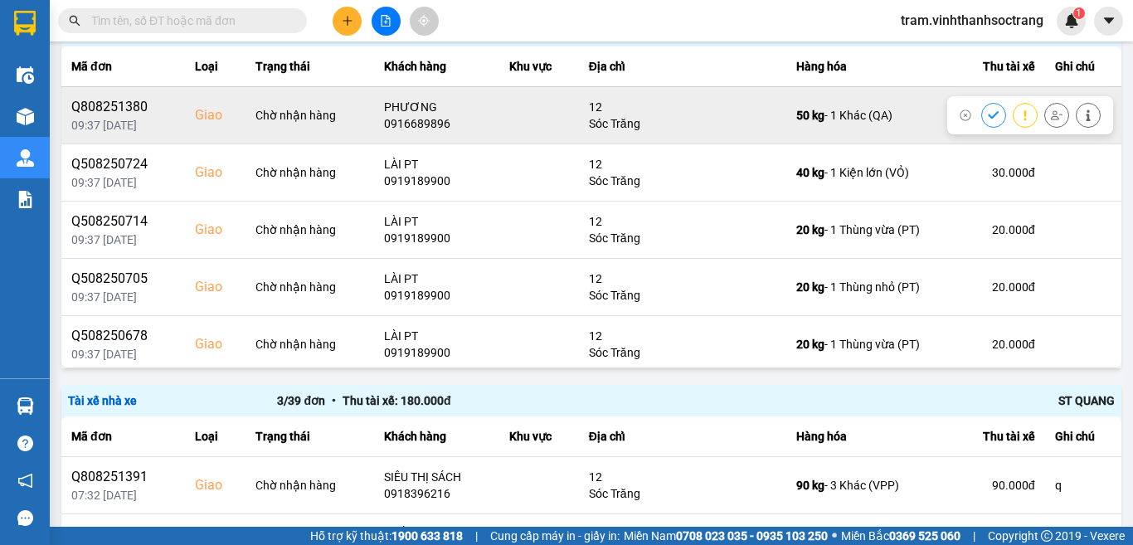
click at [988, 110] on icon at bounding box center [994, 115] width 12 height 12
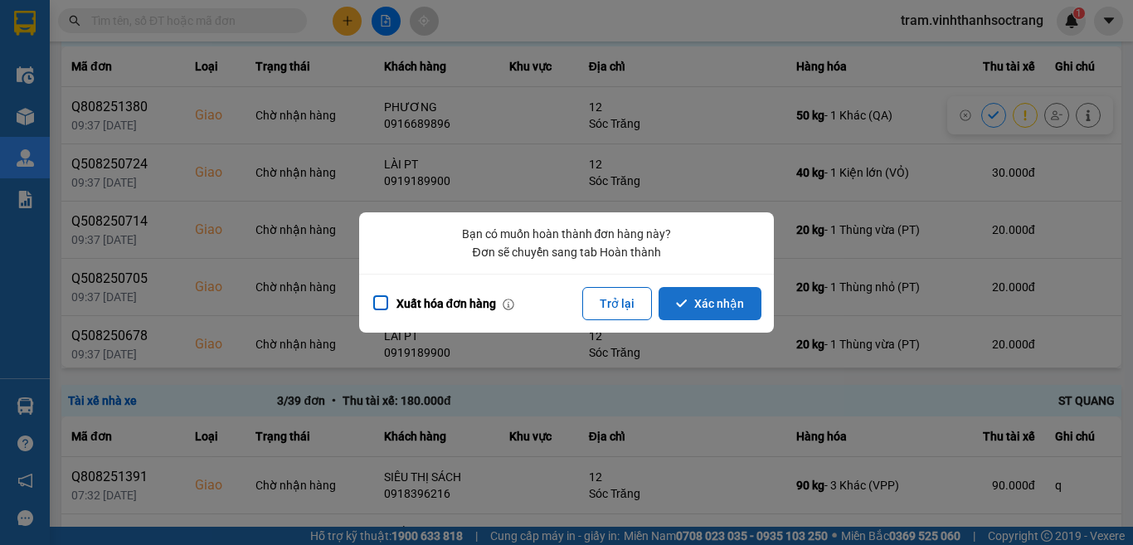
click at [737, 297] on button "Xác nhận" at bounding box center [709, 303] width 103 height 33
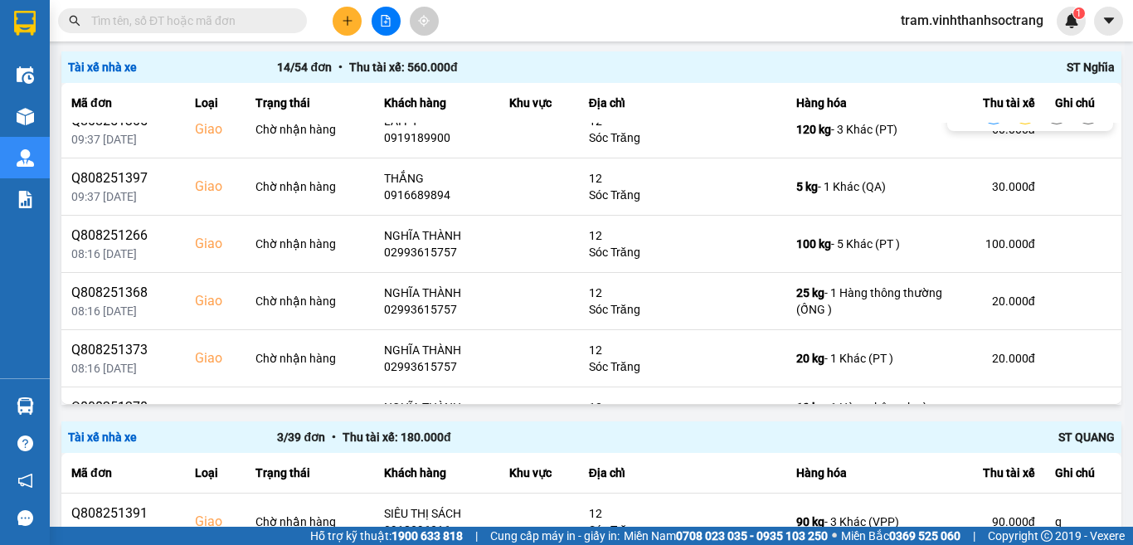
scroll to position [332, 0]
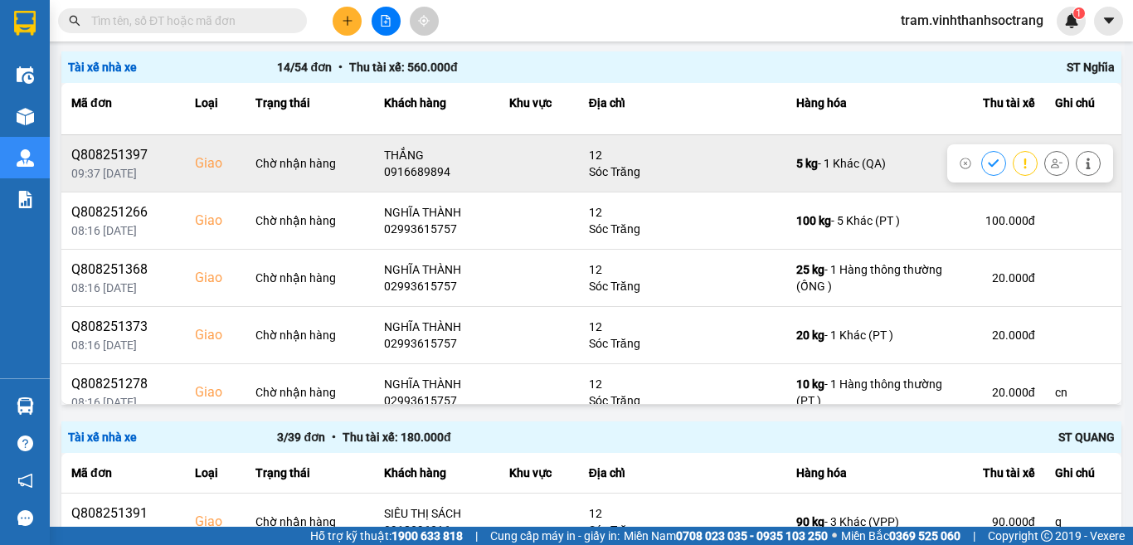
click at [988, 165] on icon at bounding box center [994, 164] width 12 height 12
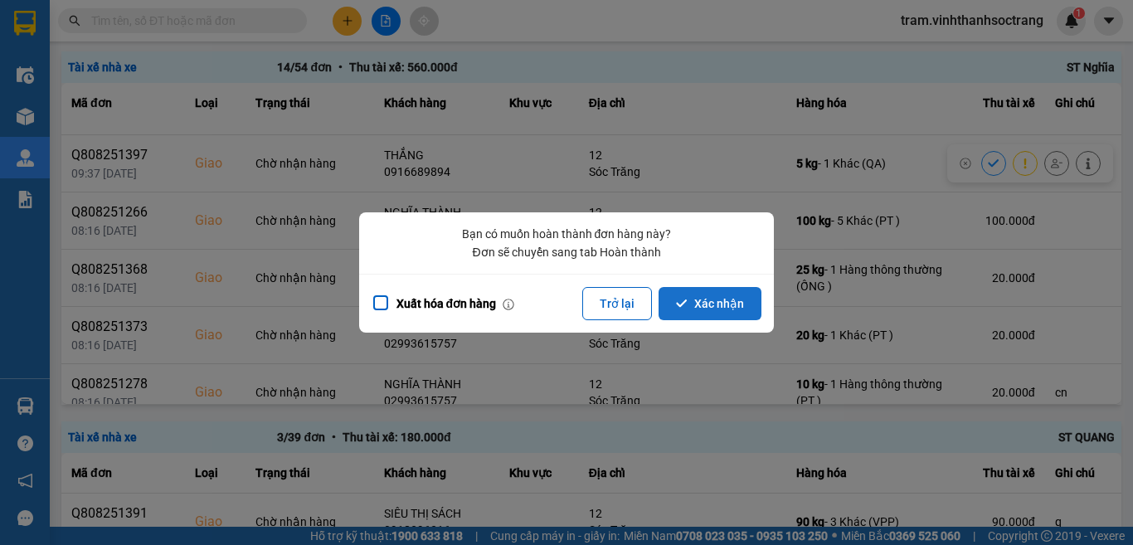
click at [726, 312] on button "Xác nhận" at bounding box center [709, 303] width 103 height 33
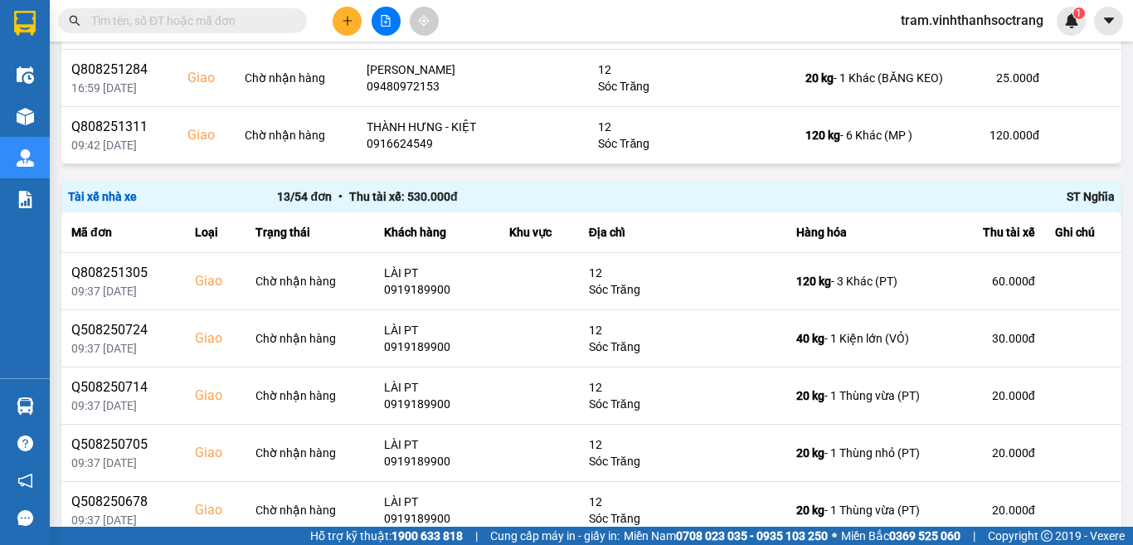
scroll to position [415, 0]
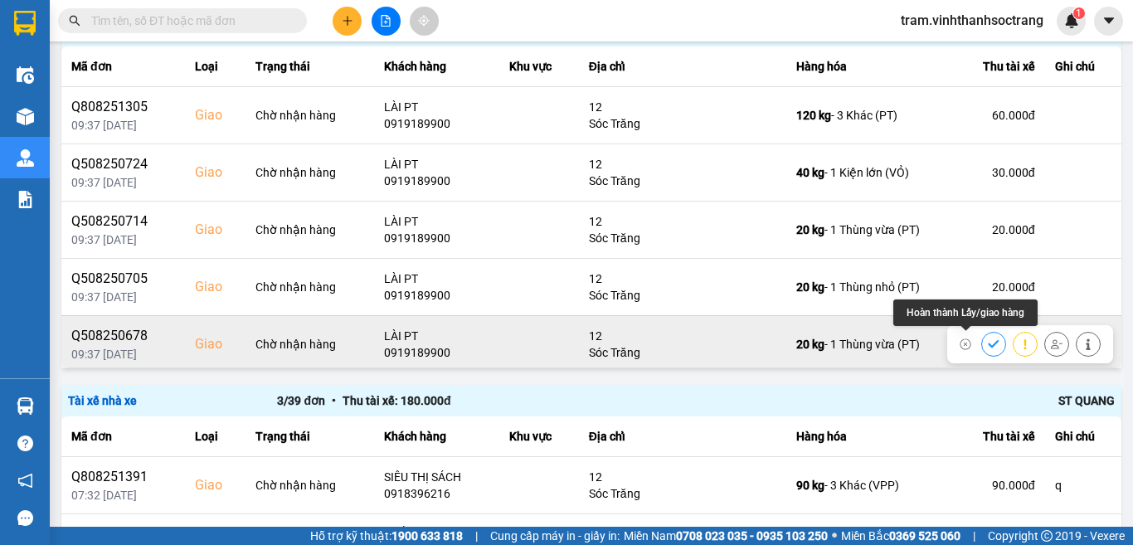
click at [988, 342] on icon at bounding box center [994, 344] width 12 height 12
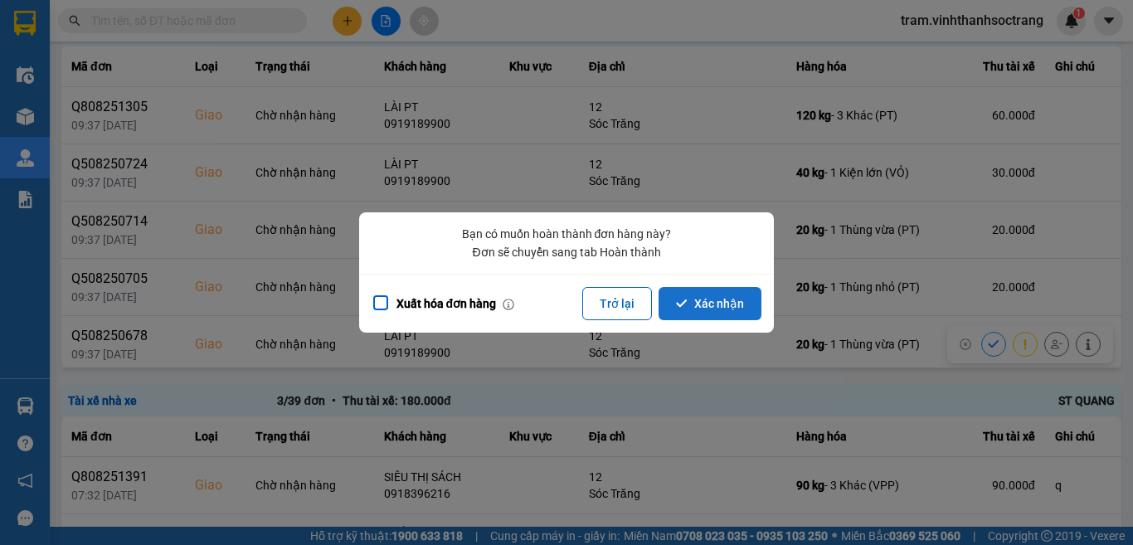
click at [736, 299] on button "Xác nhận" at bounding box center [709, 303] width 103 height 33
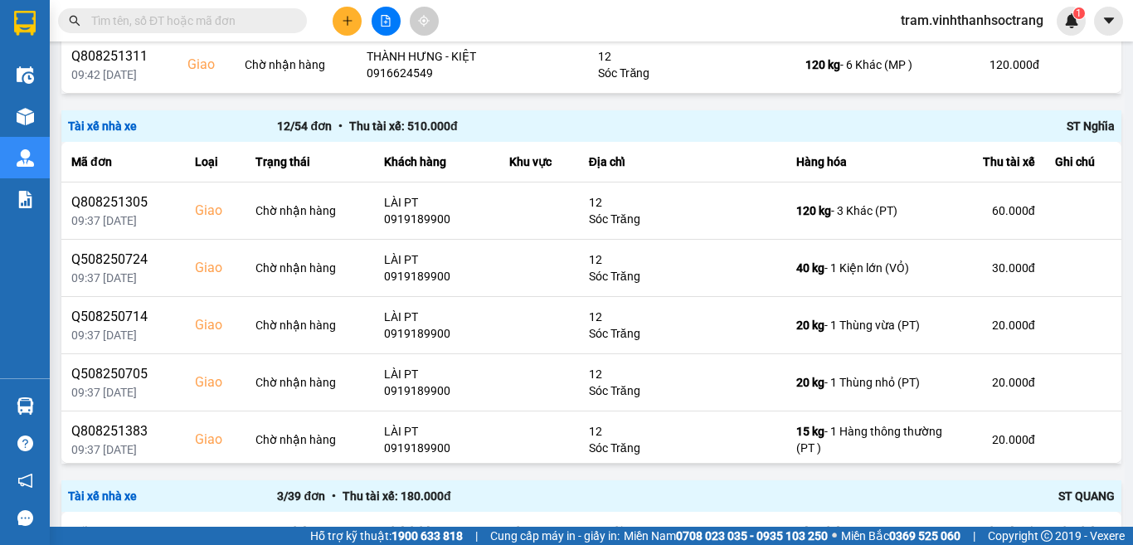
scroll to position [332, 0]
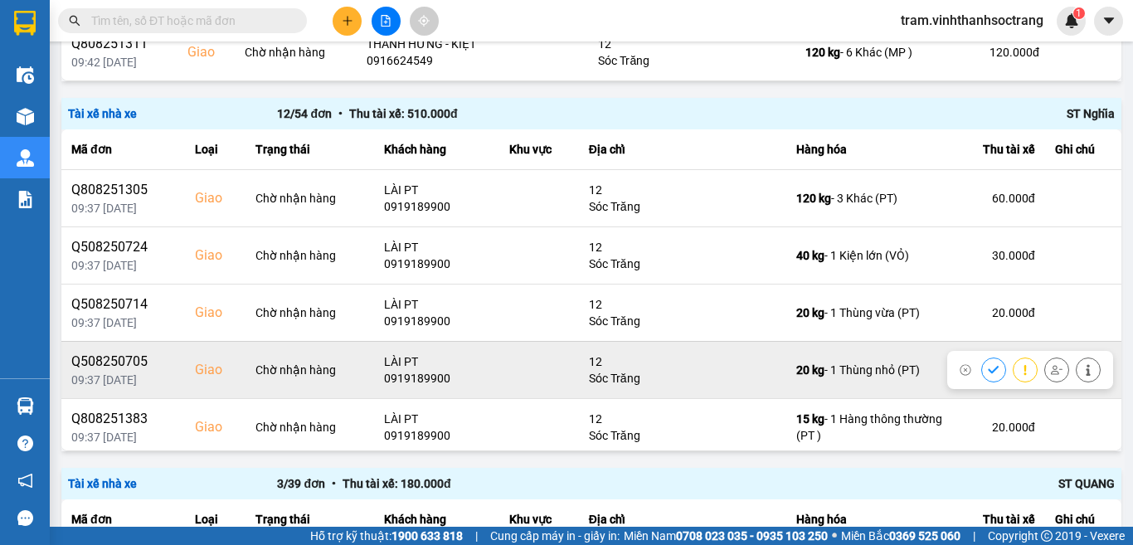
click at [988, 372] on icon at bounding box center [994, 370] width 12 height 12
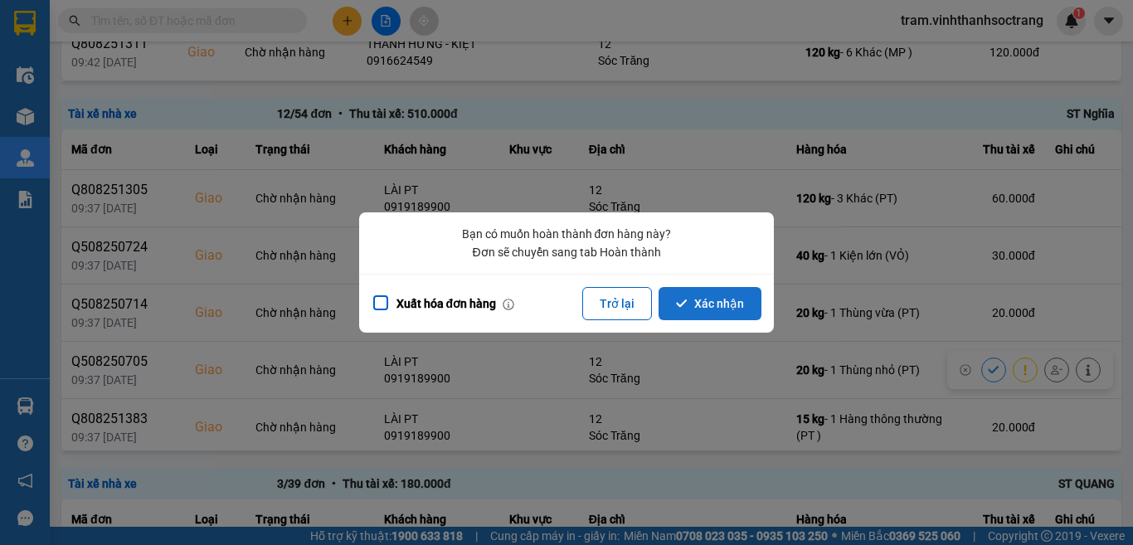
click at [709, 294] on button "Xác nhận" at bounding box center [709, 303] width 103 height 33
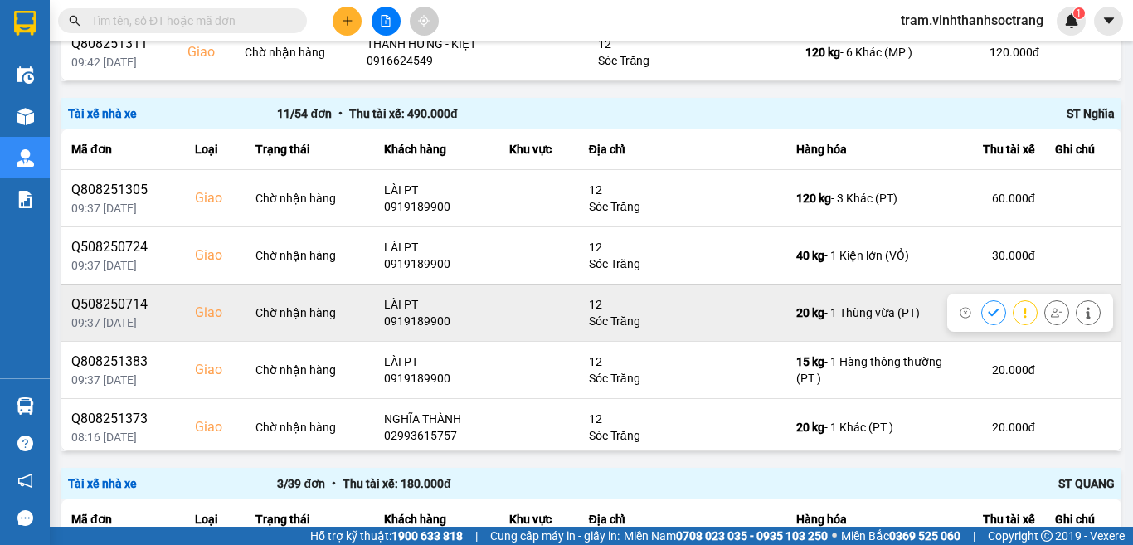
click at [988, 314] on icon at bounding box center [993, 311] width 11 height 7
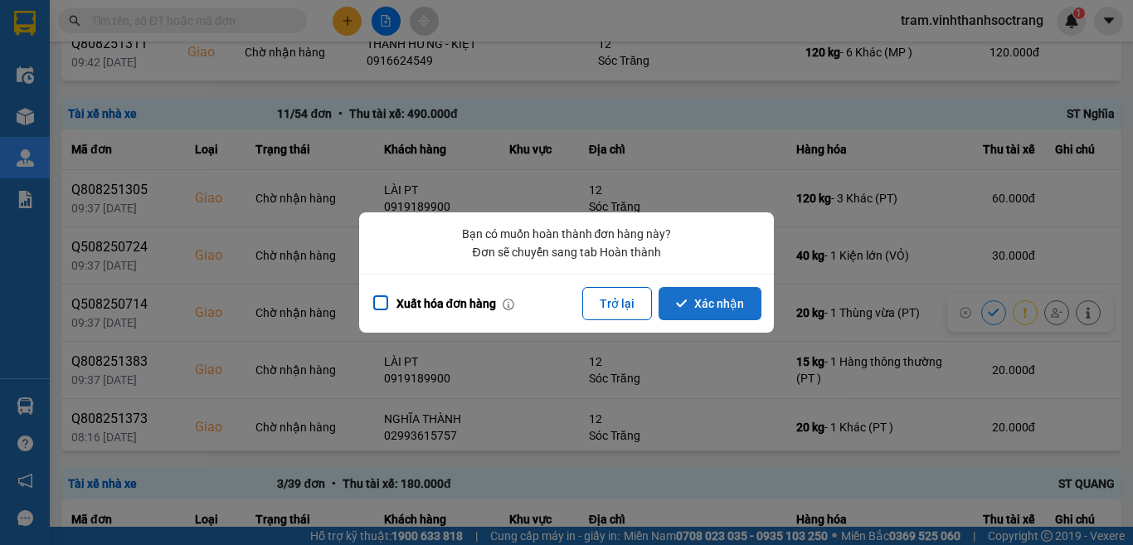
click at [718, 299] on button "Xác nhận" at bounding box center [709, 303] width 103 height 33
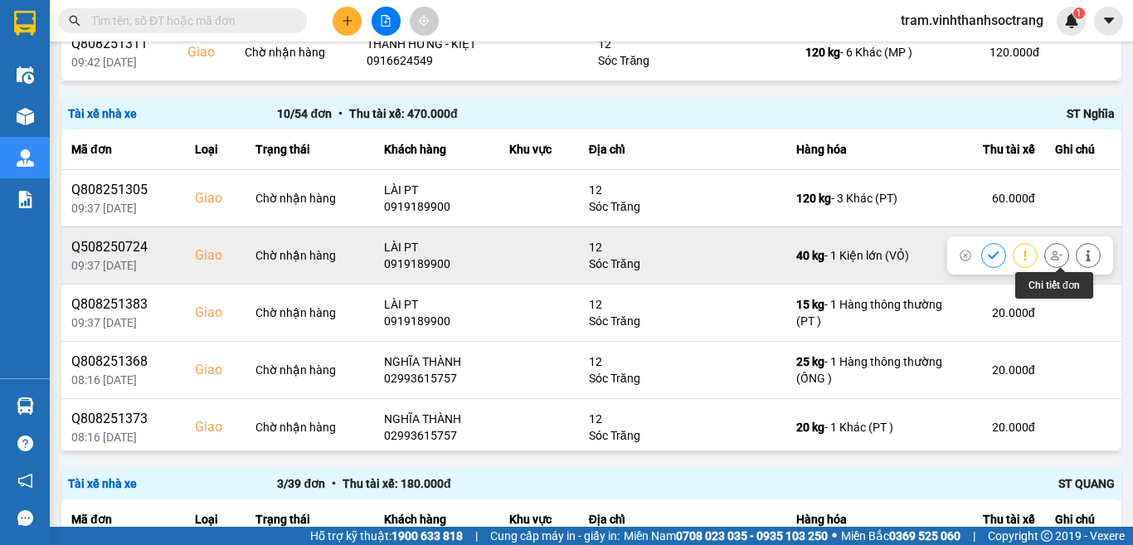
click at [1086, 258] on icon at bounding box center [1088, 256] width 4 height 12
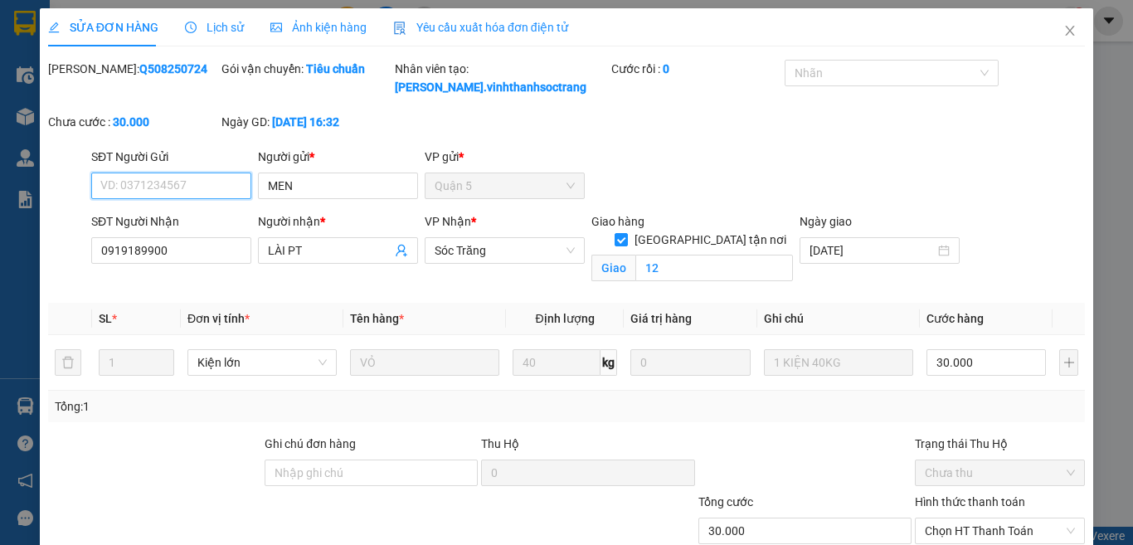
type input "MEN"
type input "0919189900"
type input "LÀI PT"
checkbox input "true"
type input "12"
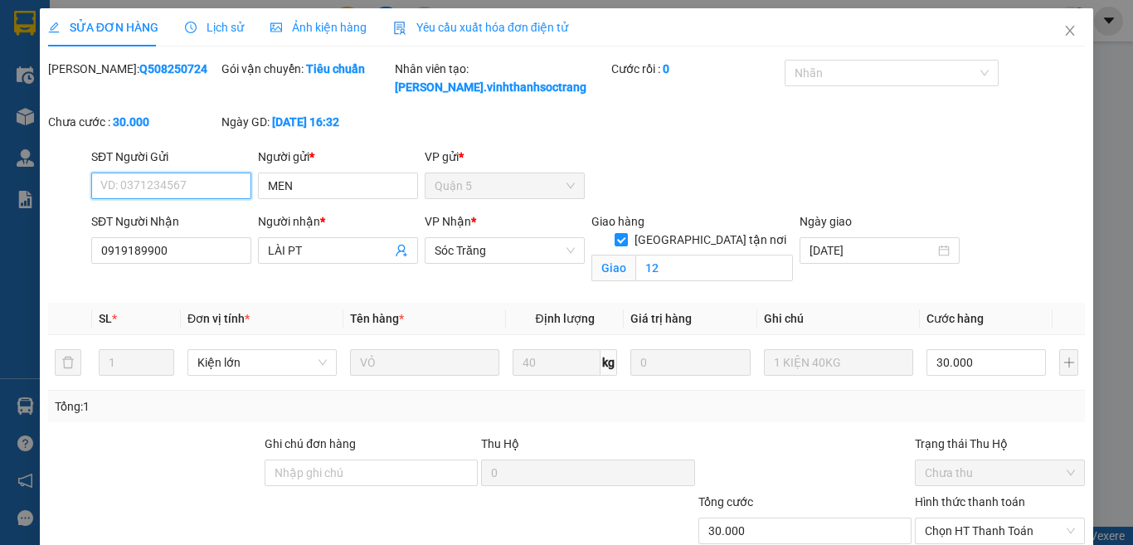
type input "30.000"
click at [979, 357] on input "30.000" at bounding box center [985, 362] width 119 height 27
type input "2"
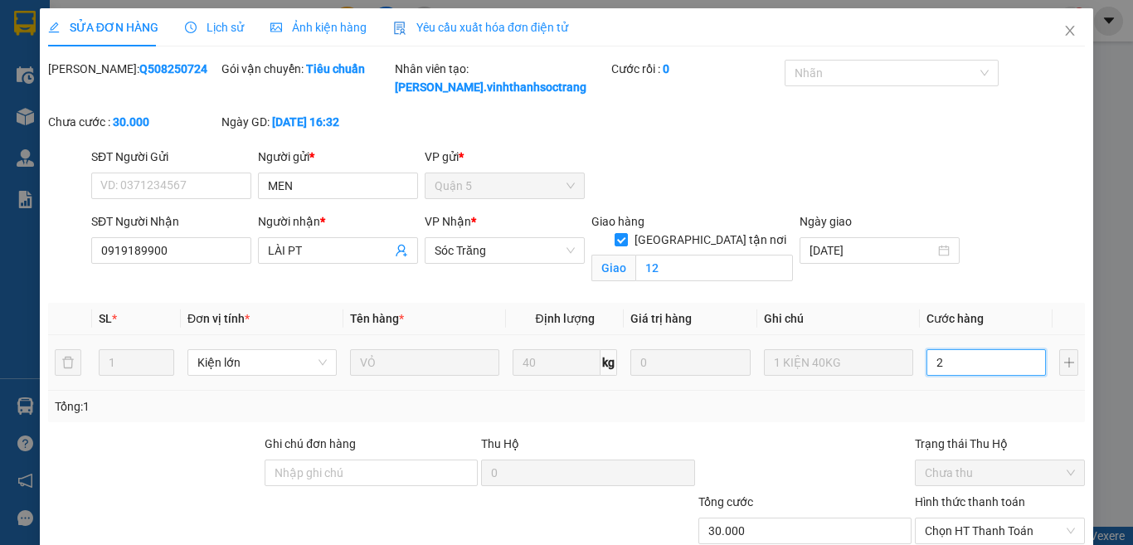
type input "2"
type input "20"
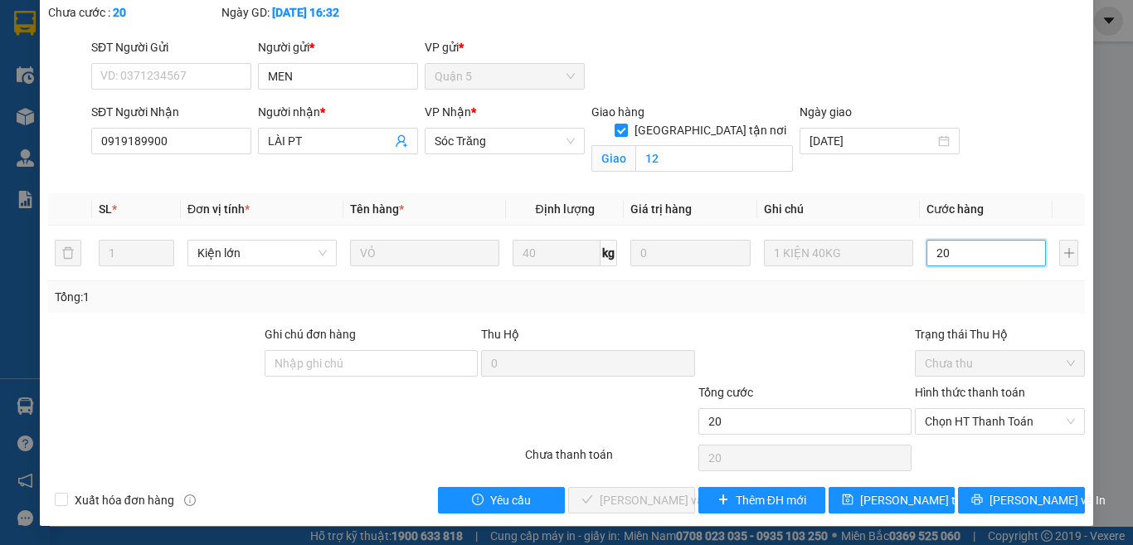
scroll to position [110, 0]
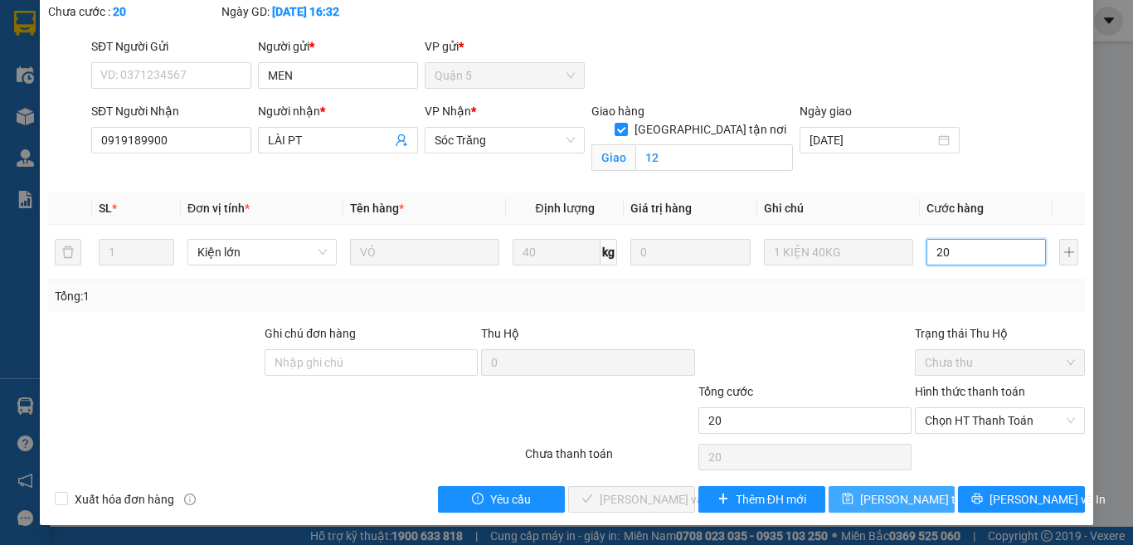
type input "20"
type input "20.000"
click at [892, 502] on span "[PERSON_NAME] thay đổi" at bounding box center [926, 499] width 133 height 18
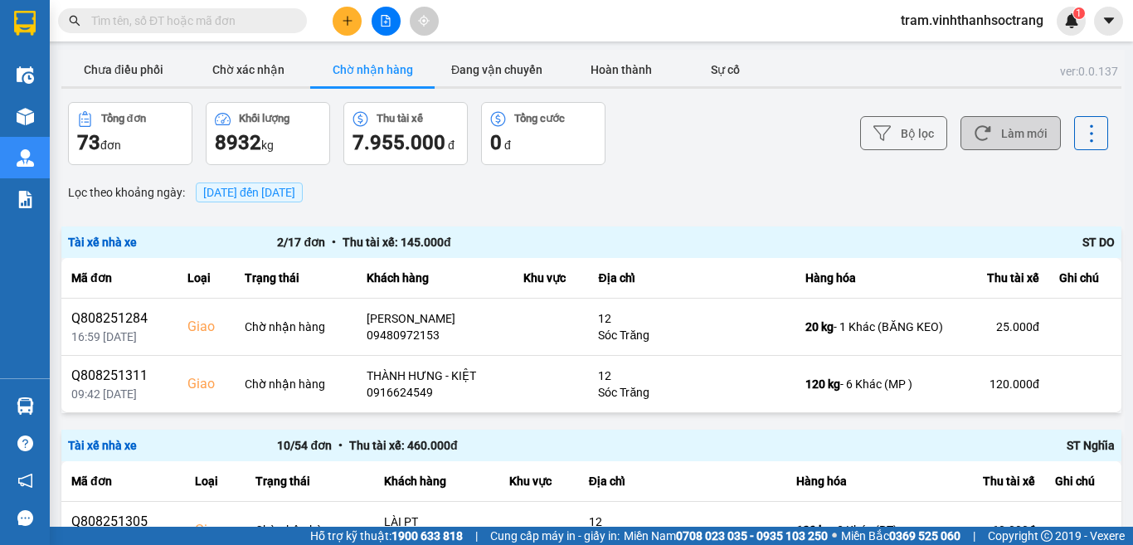
click at [989, 132] on button "Làm mới" at bounding box center [1010, 133] width 100 height 34
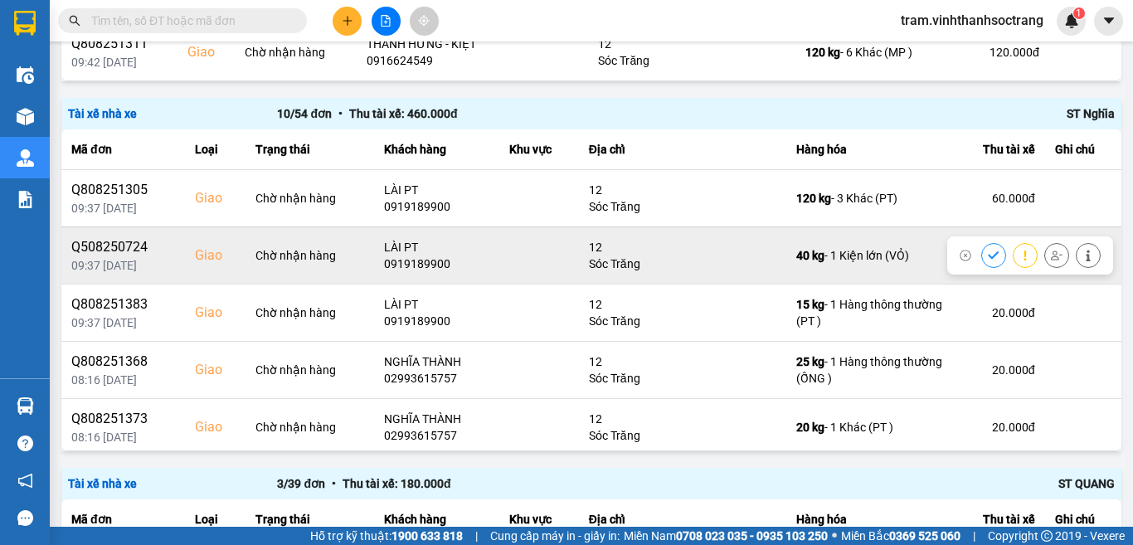
click at [988, 255] on icon at bounding box center [993, 254] width 11 height 7
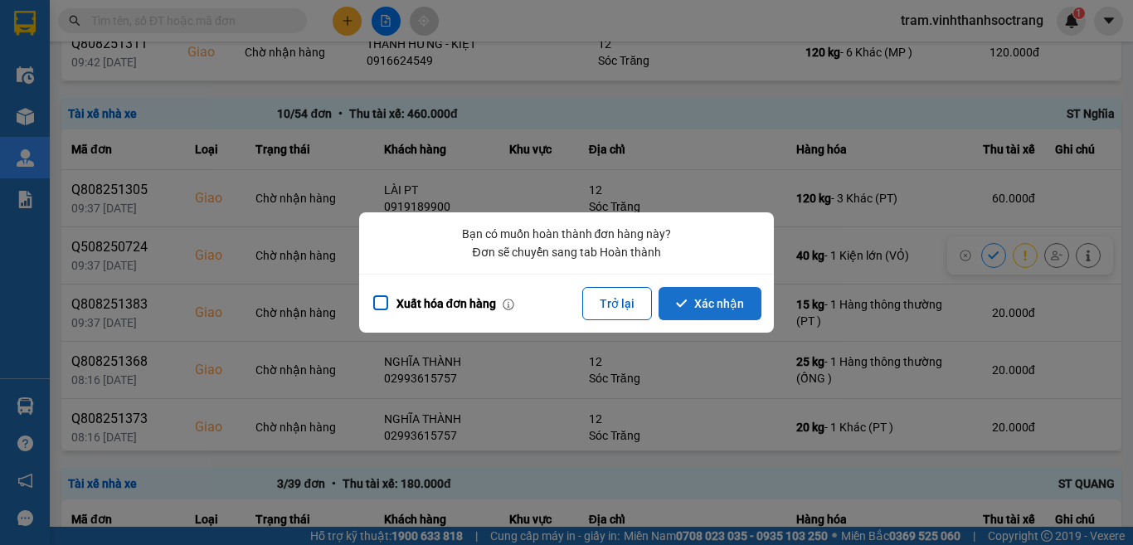
click at [730, 297] on button "Xác nhận" at bounding box center [709, 303] width 103 height 33
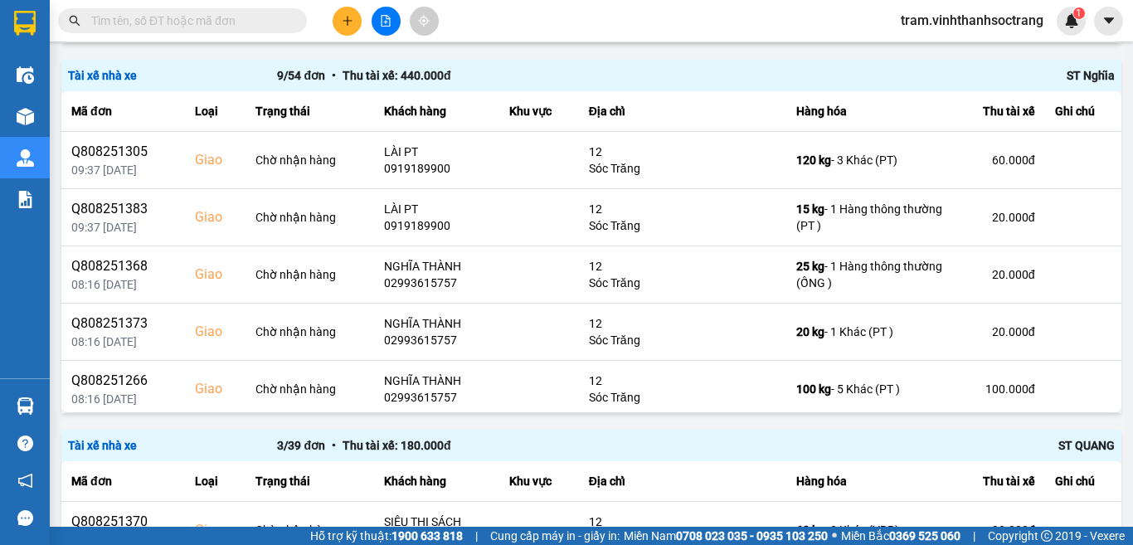
scroll to position [341, 0]
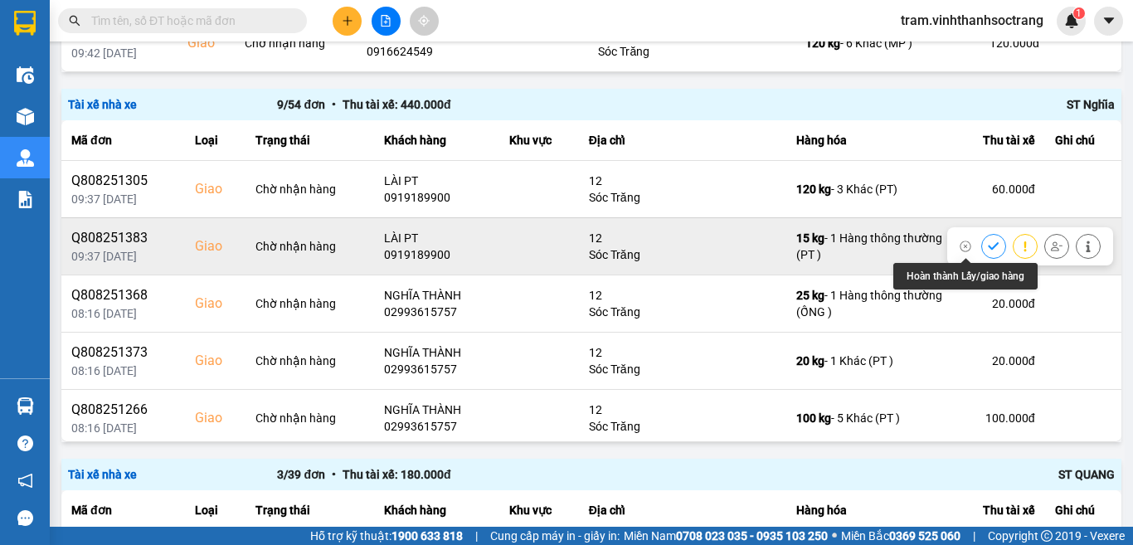
click at [988, 243] on icon at bounding box center [993, 245] width 11 height 7
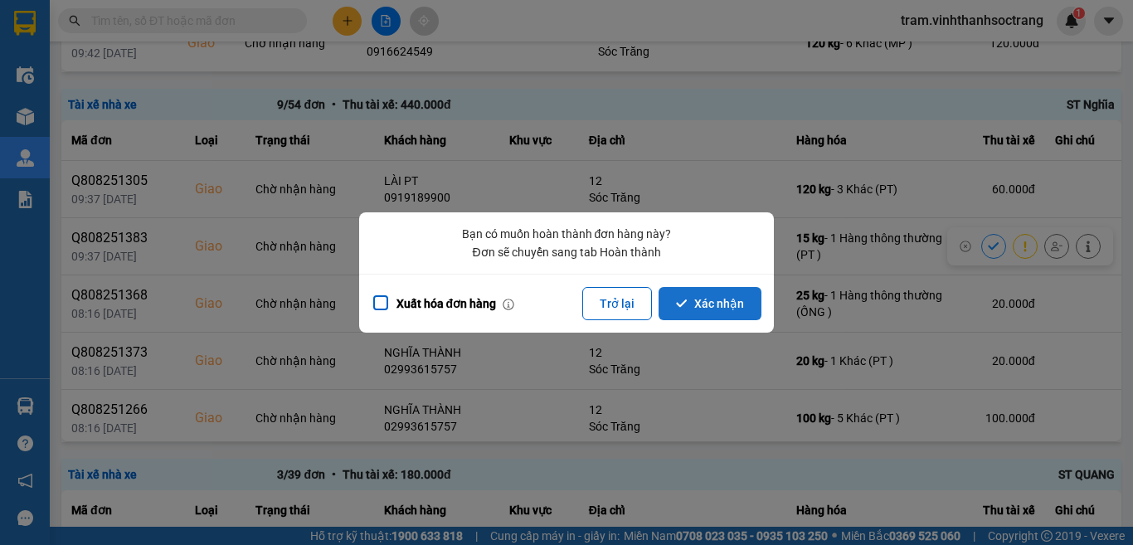
click at [747, 303] on button "Xác nhận" at bounding box center [709, 303] width 103 height 33
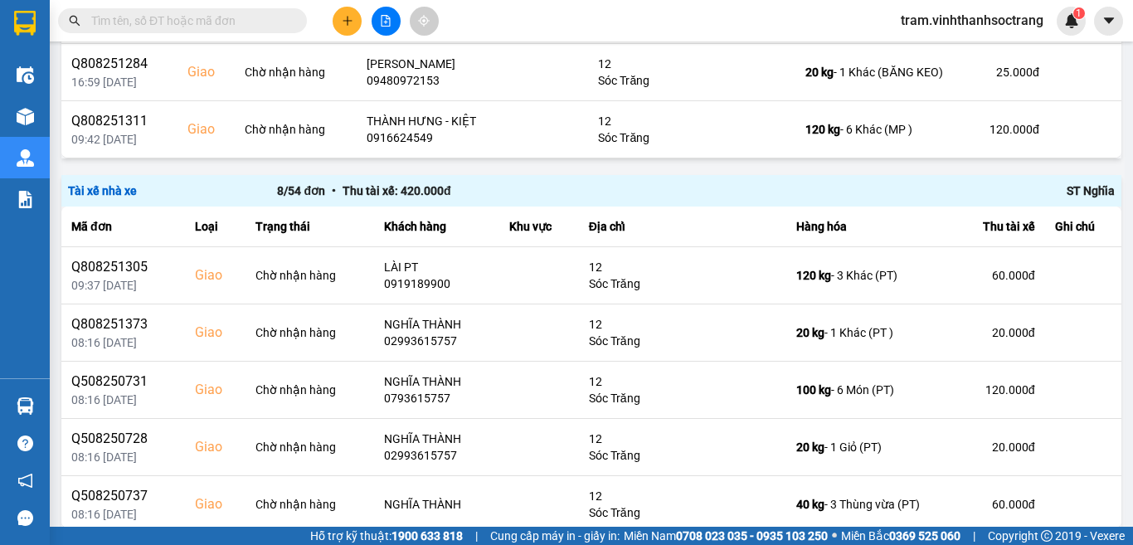
scroll to position [332, 0]
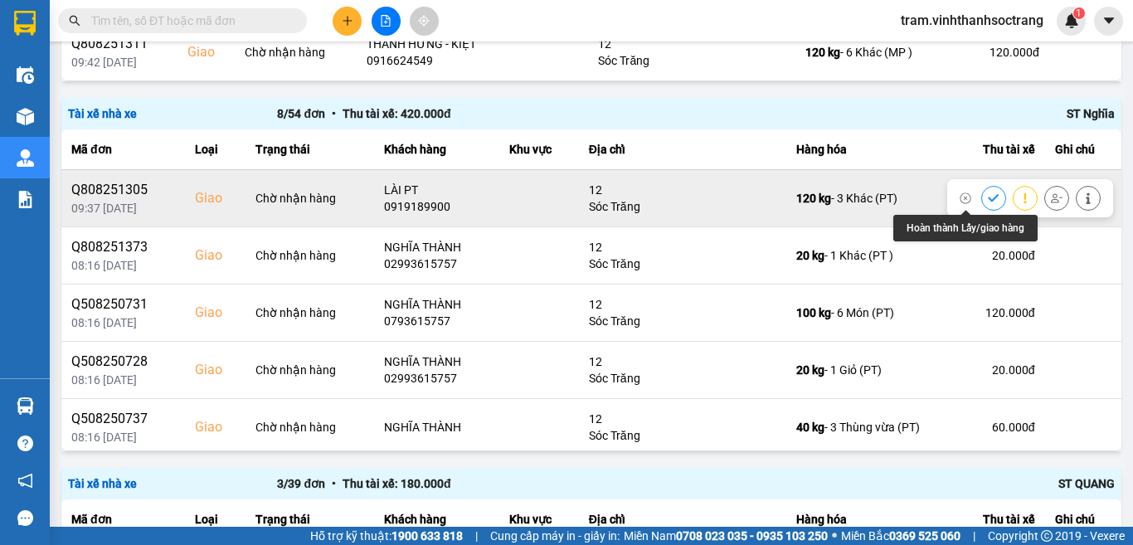
click at [988, 197] on icon at bounding box center [993, 197] width 11 height 7
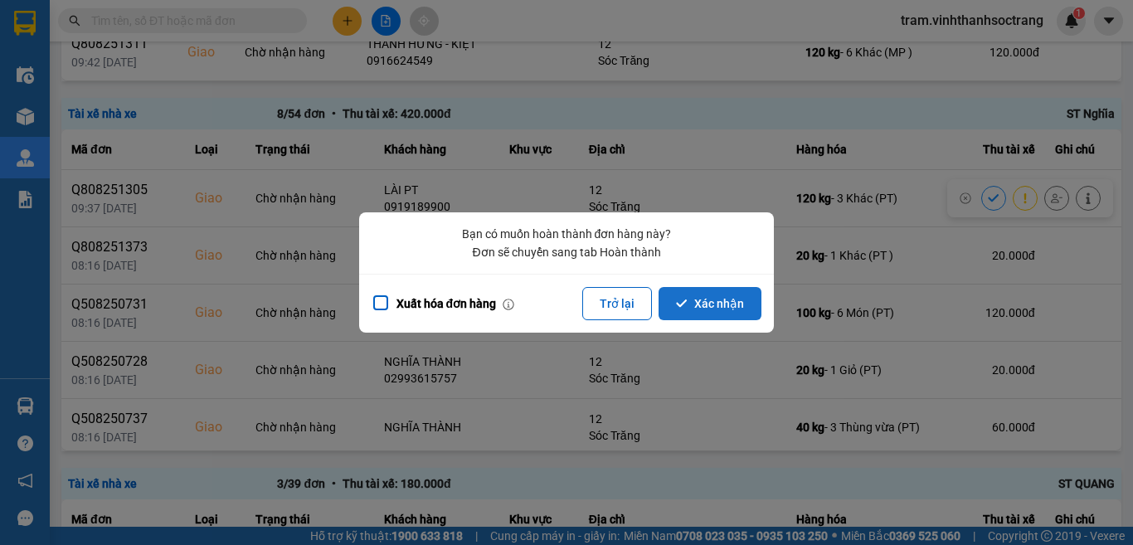
click at [748, 295] on button "Xác nhận" at bounding box center [709, 303] width 103 height 33
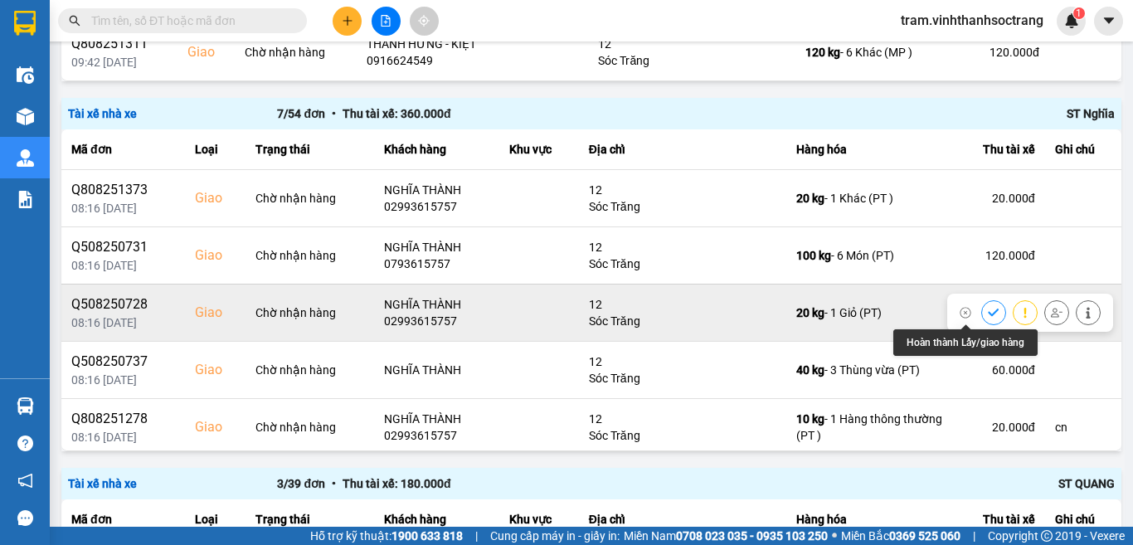
click at [988, 308] on icon at bounding box center [994, 313] width 12 height 12
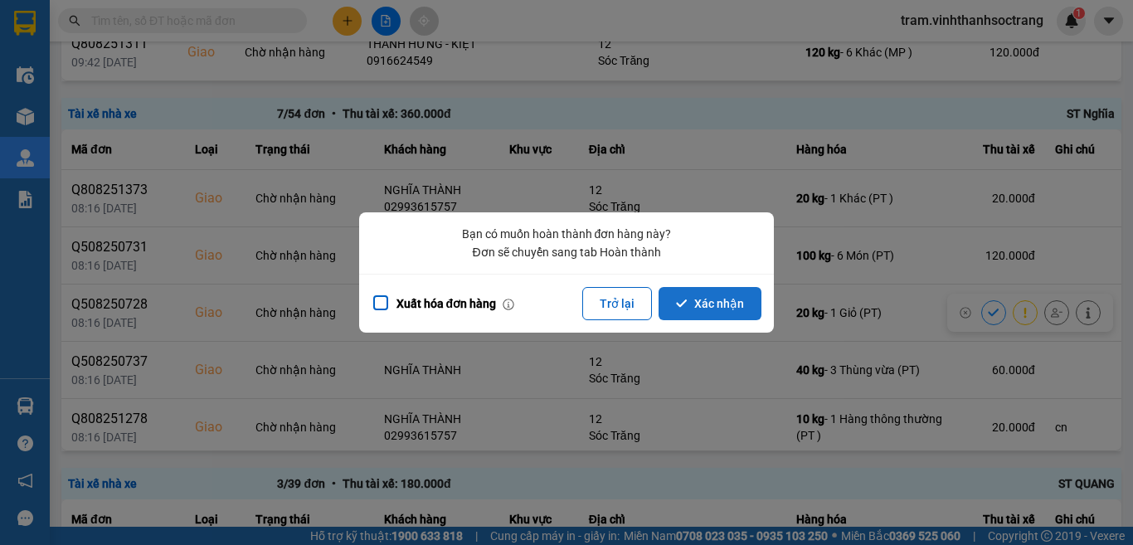
click at [725, 313] on button "Xác nhận" at bounding box center [709, 303] width 103 height 33
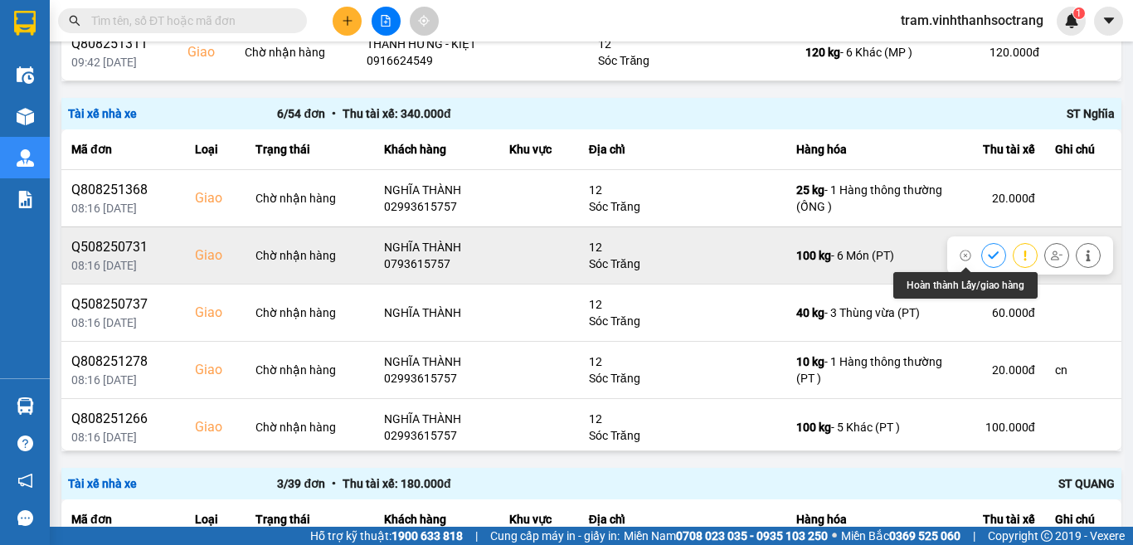
click at [988, 250] on icon at bounding box center [994, 256] width 12 height 12
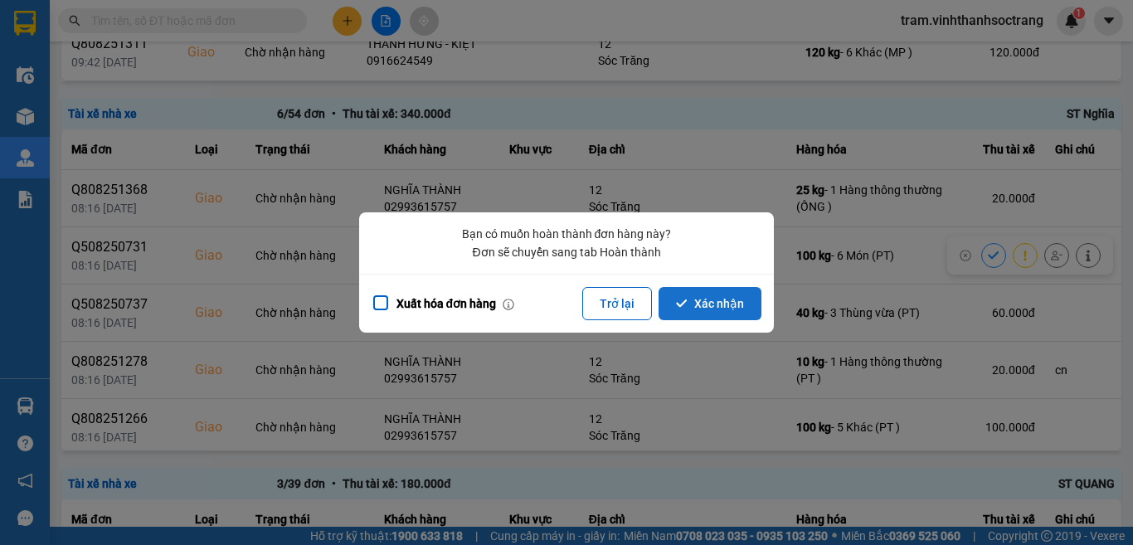
click at [735, 303] on button "Xác nhận" at bounding box center [709, 303] width 103 height 33
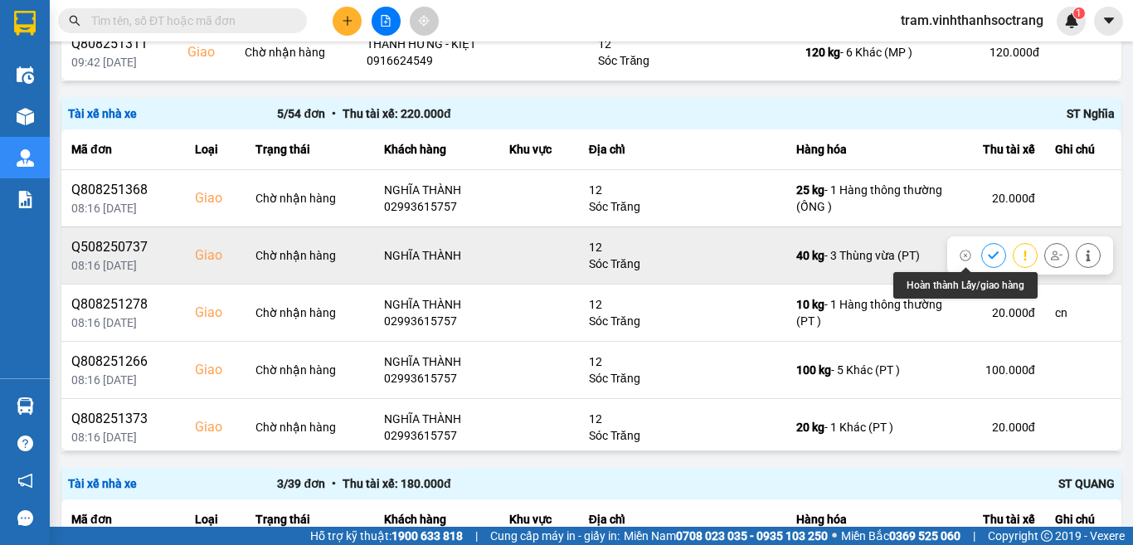
click at [988, 252] on icon at bounding box center [994, 256] width 12 height 12
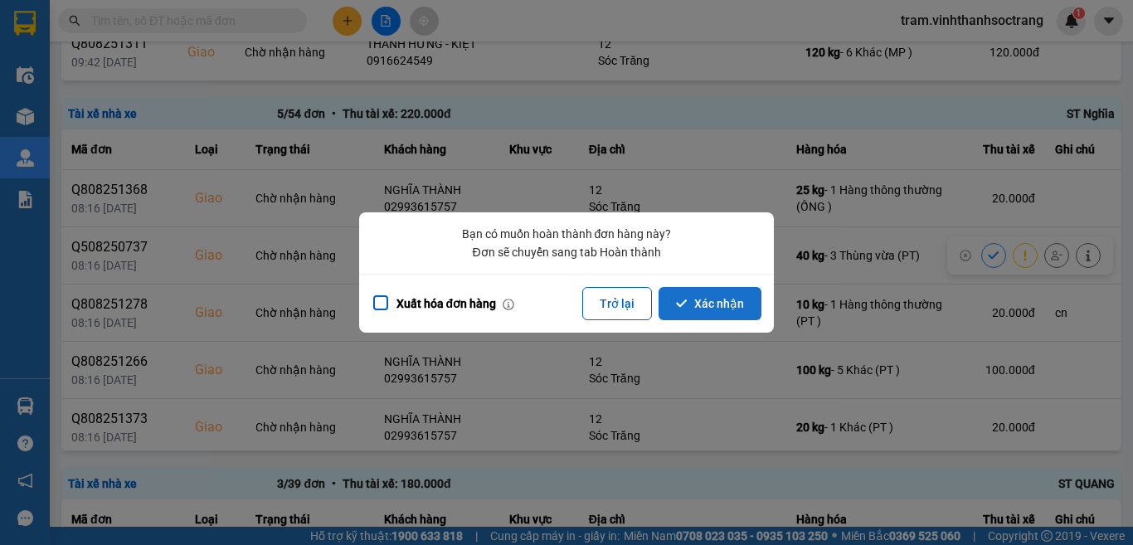
click at [741, 303] on button "Xác nhận" at bounding box center [709, 303] width 103 height 33
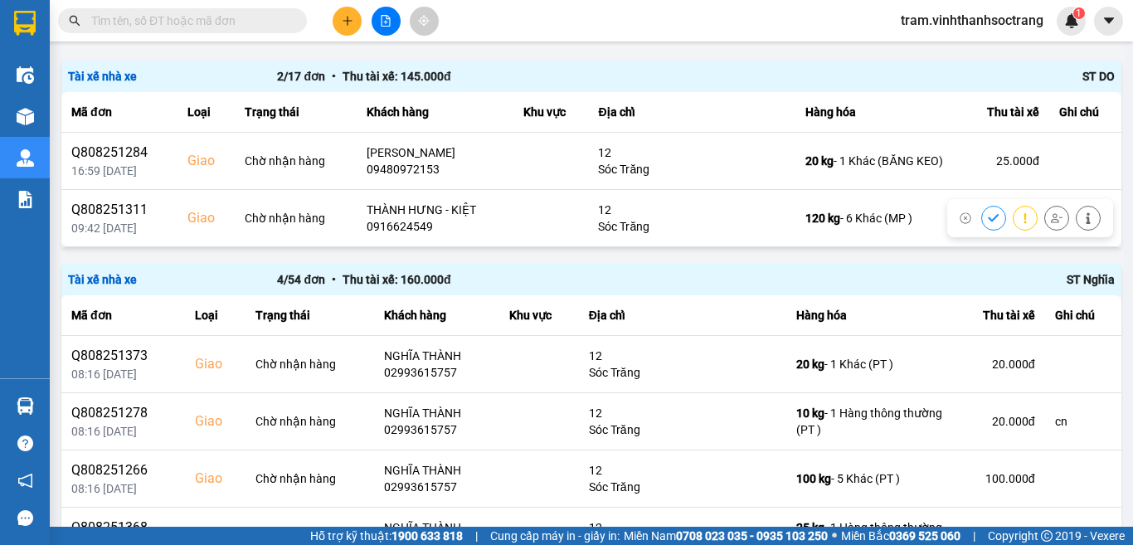
scroll to position [249, 0]
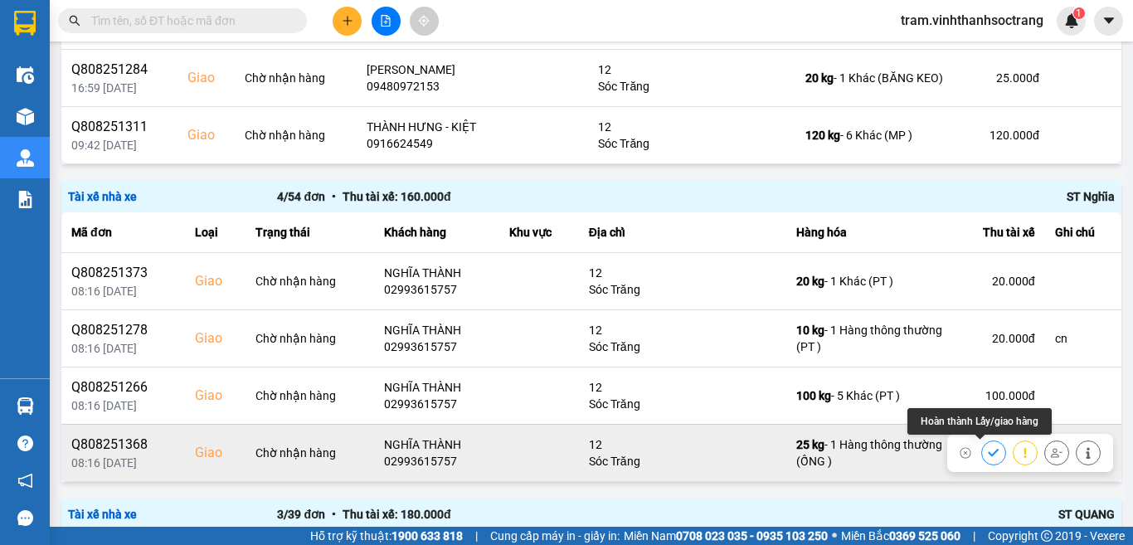
click at [988, 449] on icon at bounding box center [994, 453] width 12 height 12
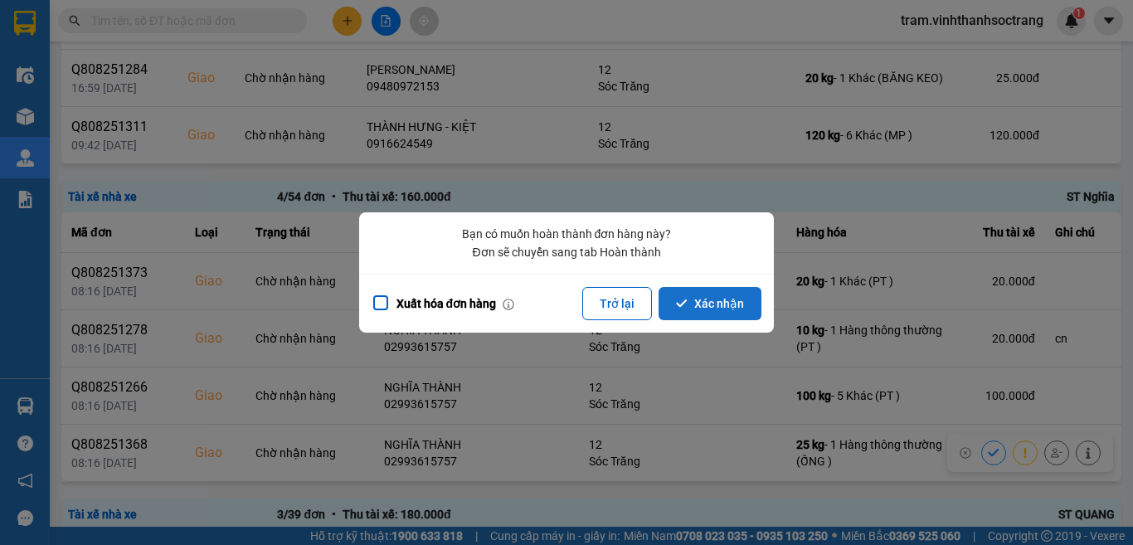
click at [708, 300] on button "Xác nhận" at bounding box center [709, 303] width 103 height 33
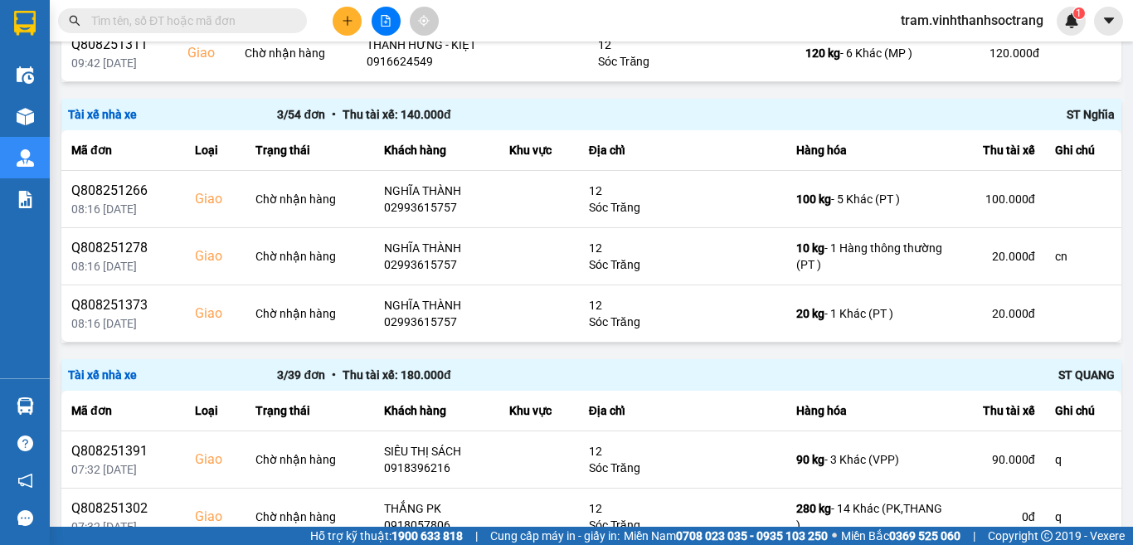
scroll to position [332, 0]
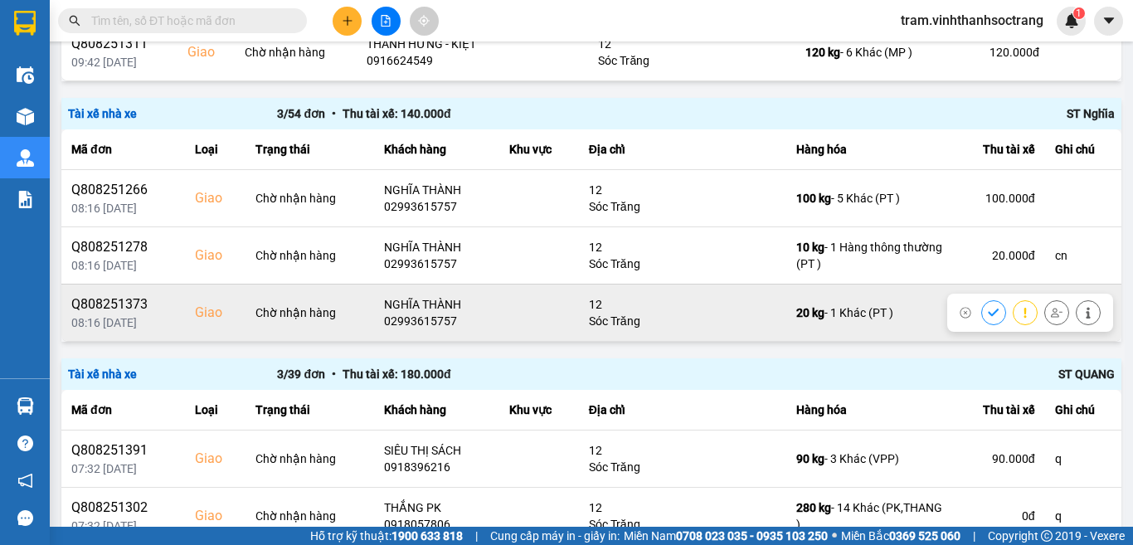
click at [990, 316] on button at bounding box center [993, 312] width 23 height 29
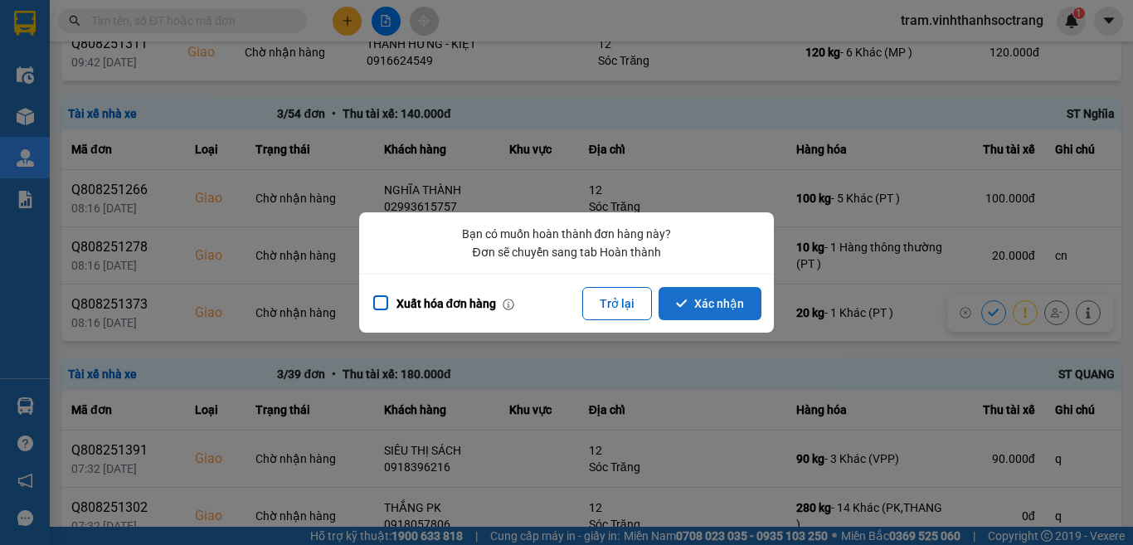
click at [732, 313] on button "Xác nhận" at bounding box center [709, 303] width 103 height 33
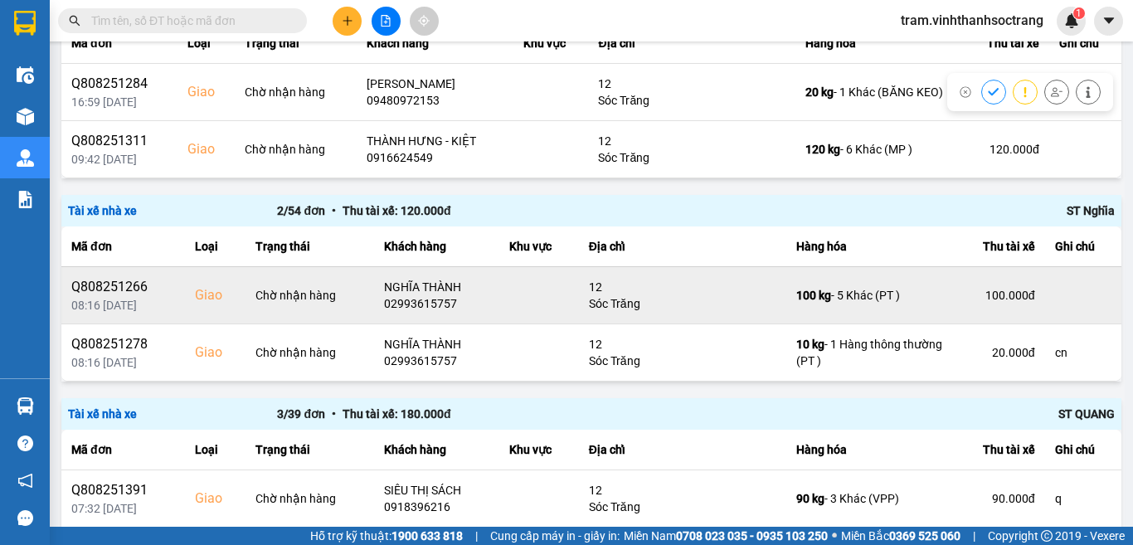
scroll to position [249, 0]
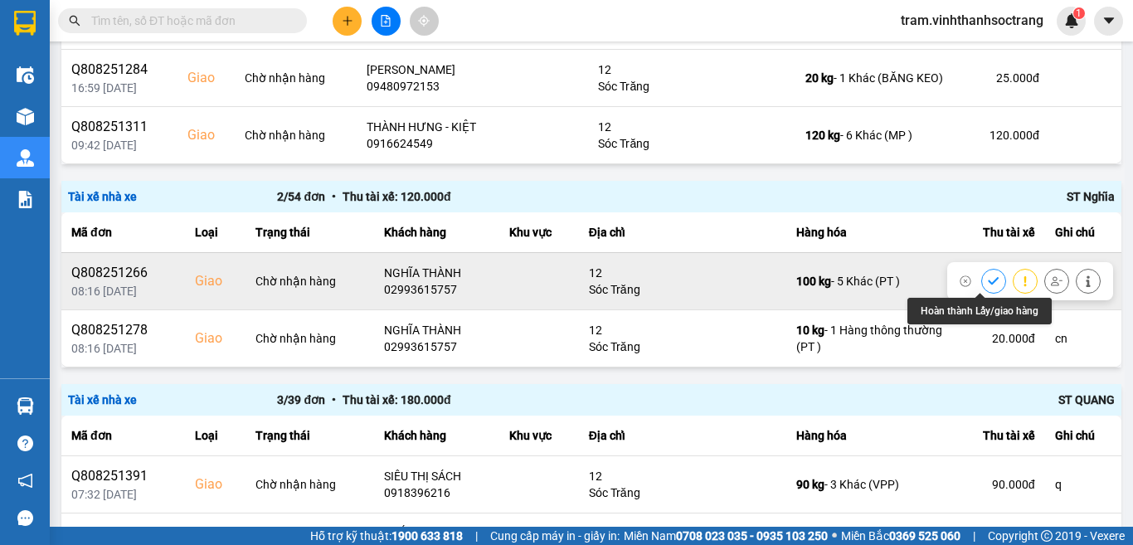
click at [988, 278] on icon at bounding box center [994, 281] width 12 height 12
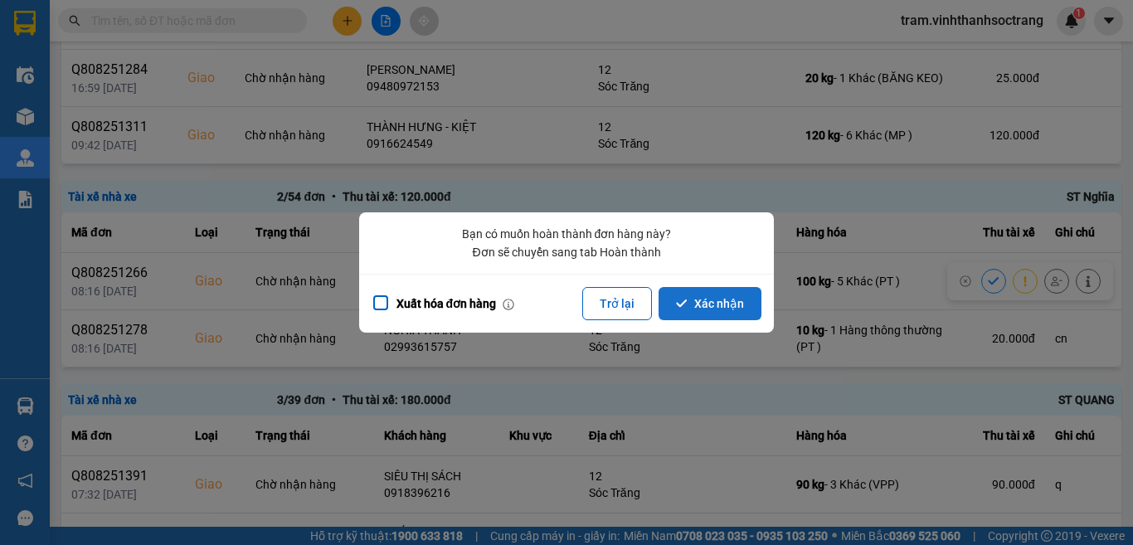
click at [691, 289] on button "Xác nhận" at bounding box center [709, 303] width 103 height 33
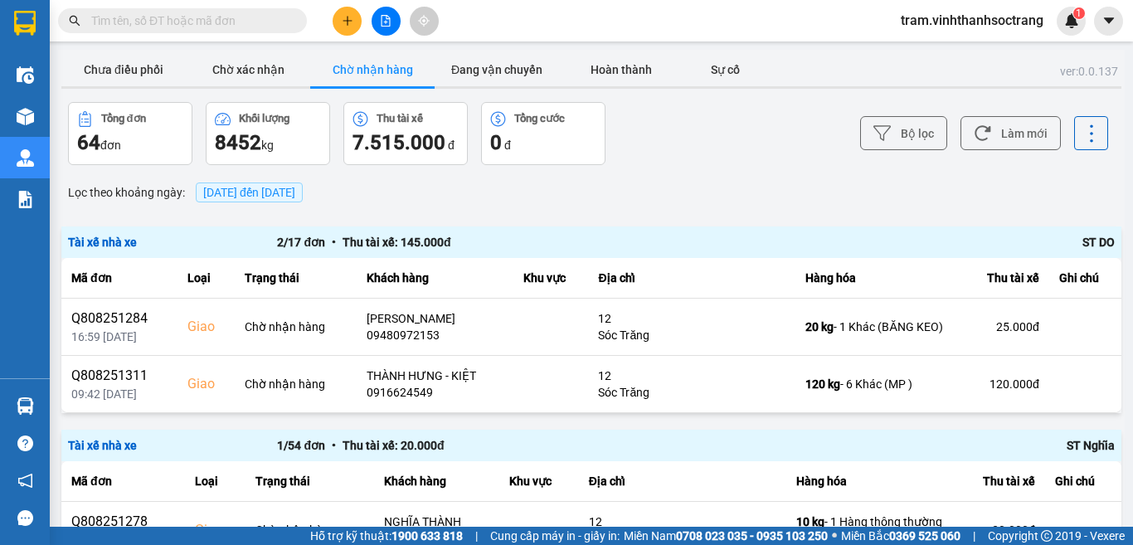
scroll to position [83, 0]
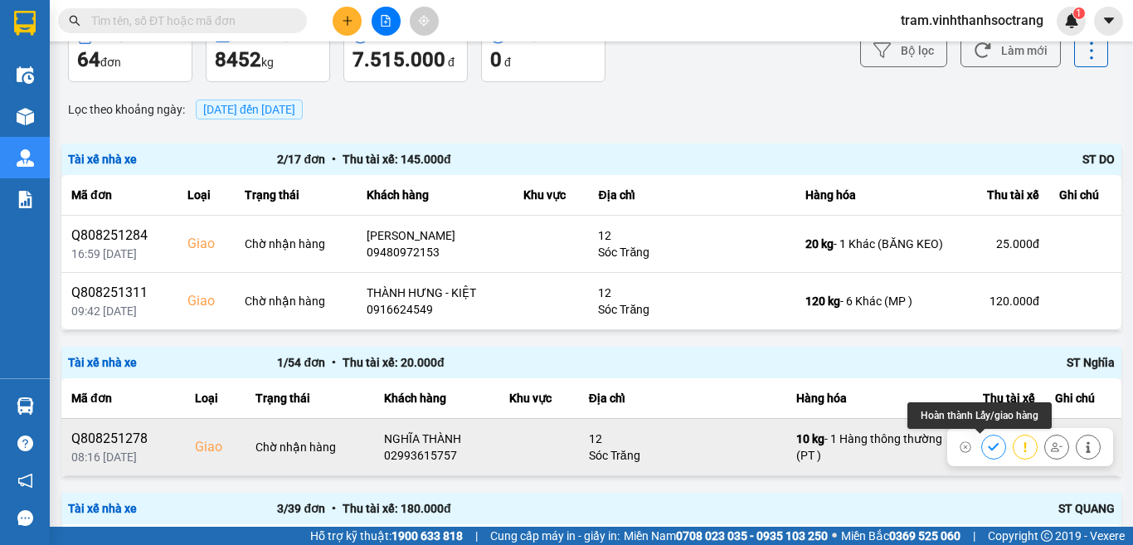
click at [988, 444] on icon at bounding box center [994, 447] width 12 height 12
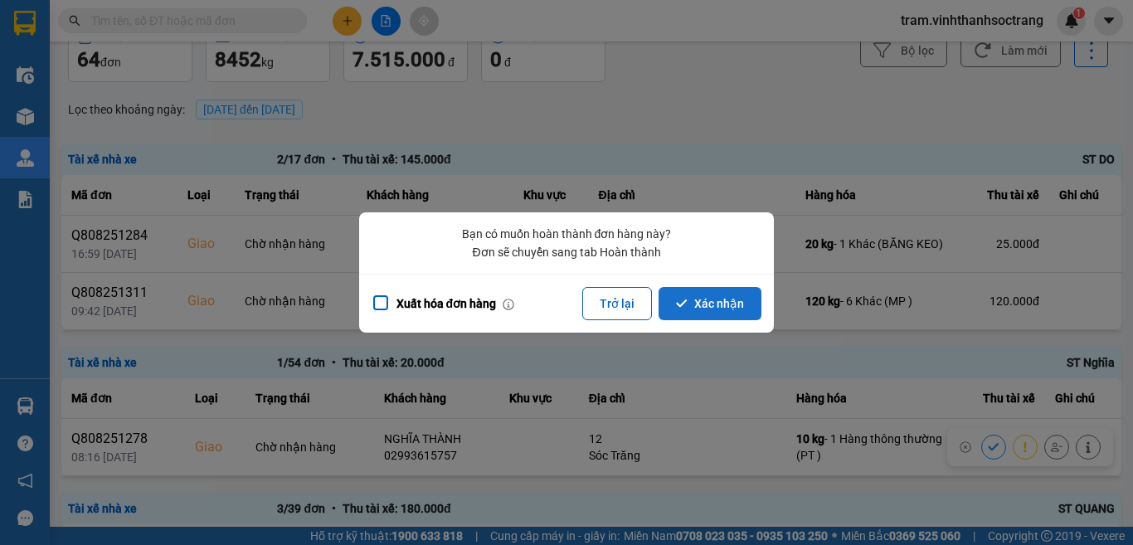
click at [717, 289] on button "Xác nhận" at bounding box center [709, 303] width 103 height 33
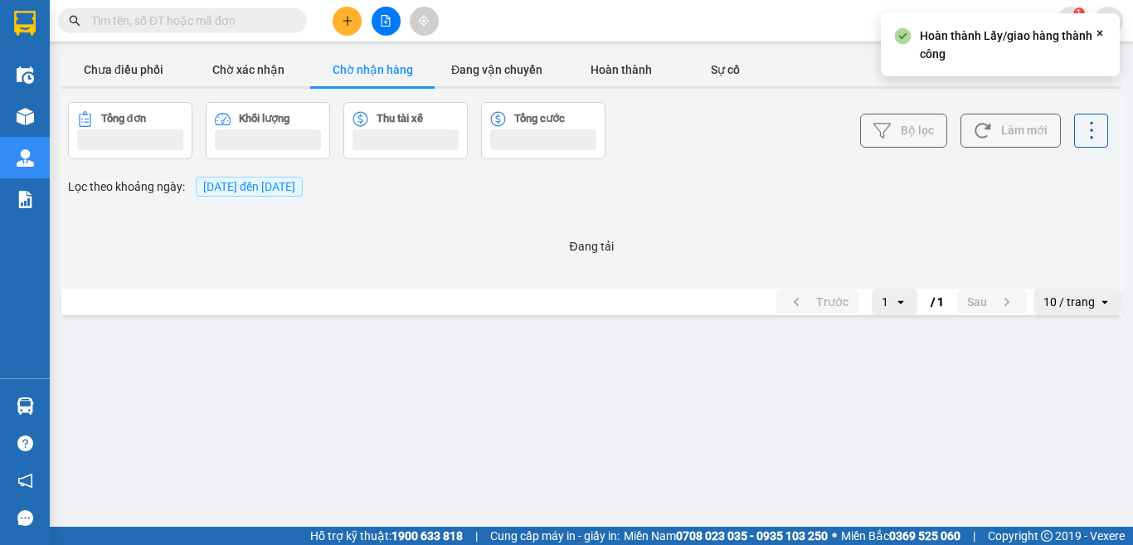
scroll to position [0, 0]
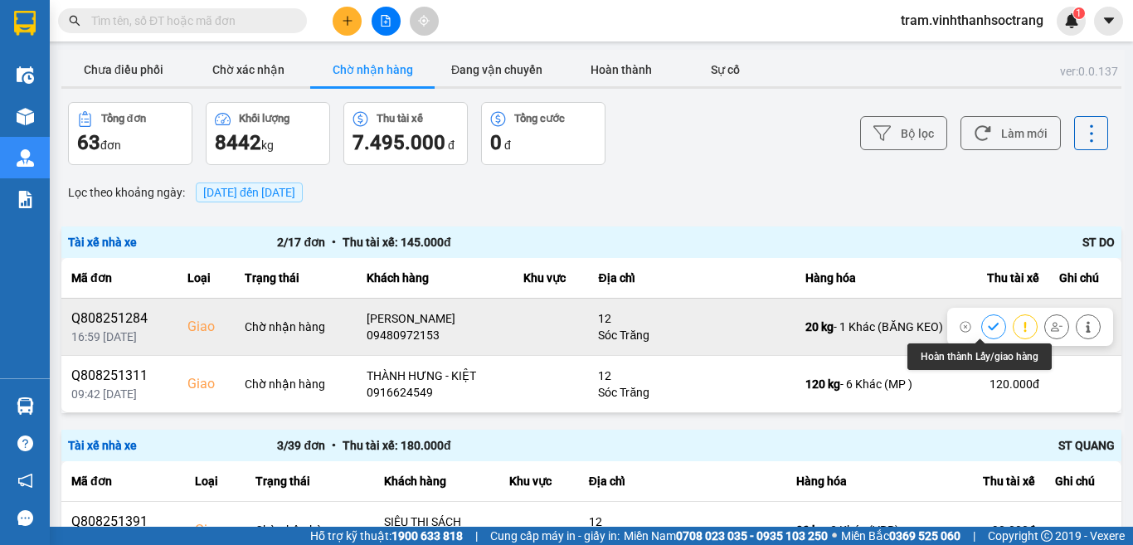
click at [988, 323] on icon at bounding box center [994, 327] width 12 height 12
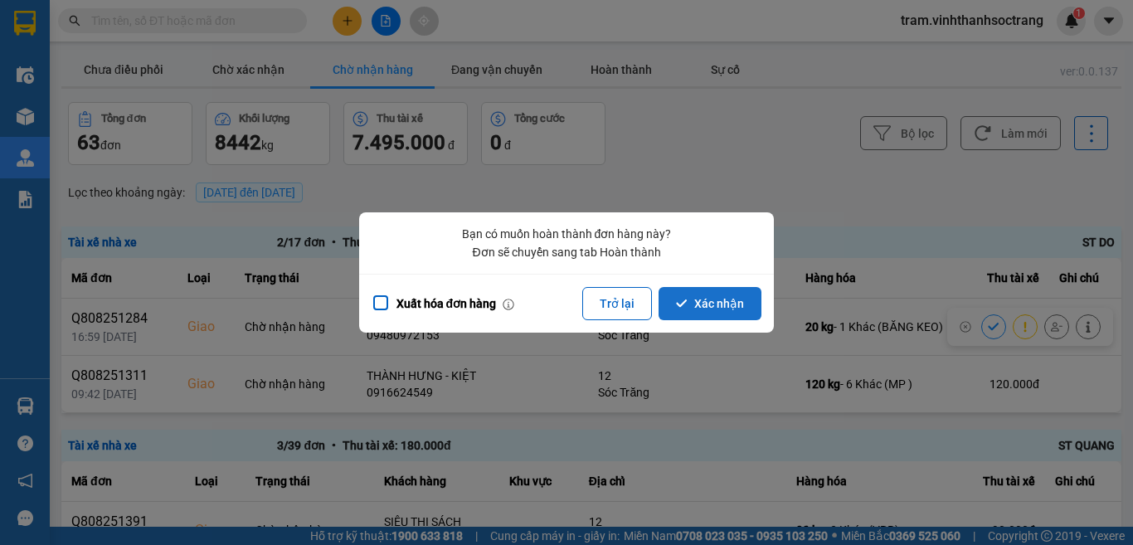
click at [707, 307] on button "Xác nhận" at bounding box center [709, 303] width 103 height 33
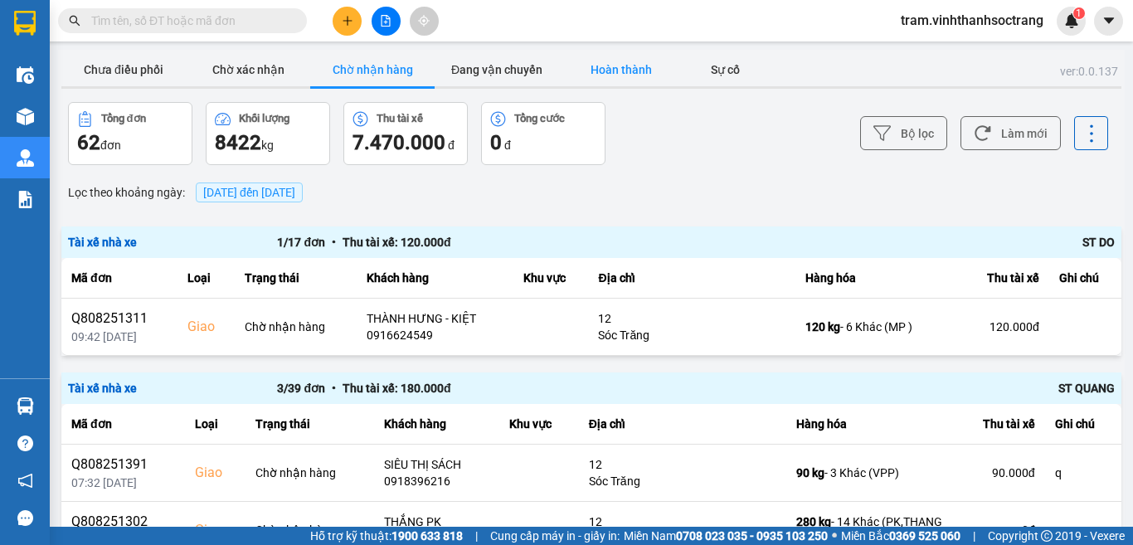
drag, startPoint x: 605, startPoint y: 79, endPoint x: 580, endPoint y: 68, distance: 27.1
click at [605, 78] on button "Hoàn thành" at bounding box center [621, 69] width 124 height 33
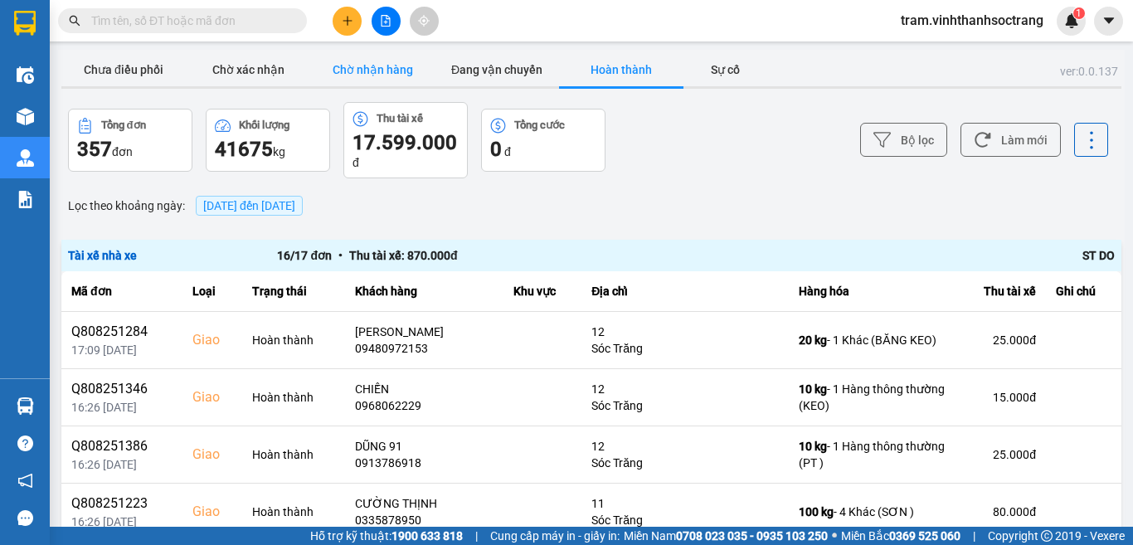
click at [362, 63] on button "Chờ nhận hàng" at bounding box center [372, 69] width 124 height 33
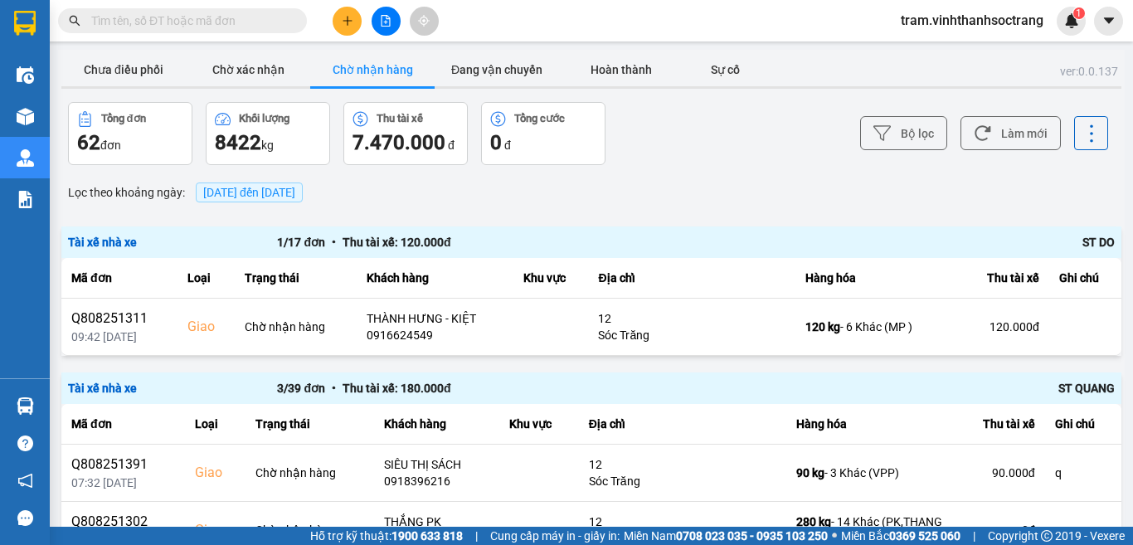
click at [391, 66] on button "Chờ nhận hàng" at bounding box center [372, 69] width 124 height 33
click at [397, 75] on button "Chờ nhận hàng" at bounding box center [372, 69] width 124 height 33
click at [357, 75] on button "Chờ nhận hàng" at bounding box center [372, 69] width 124 height 33
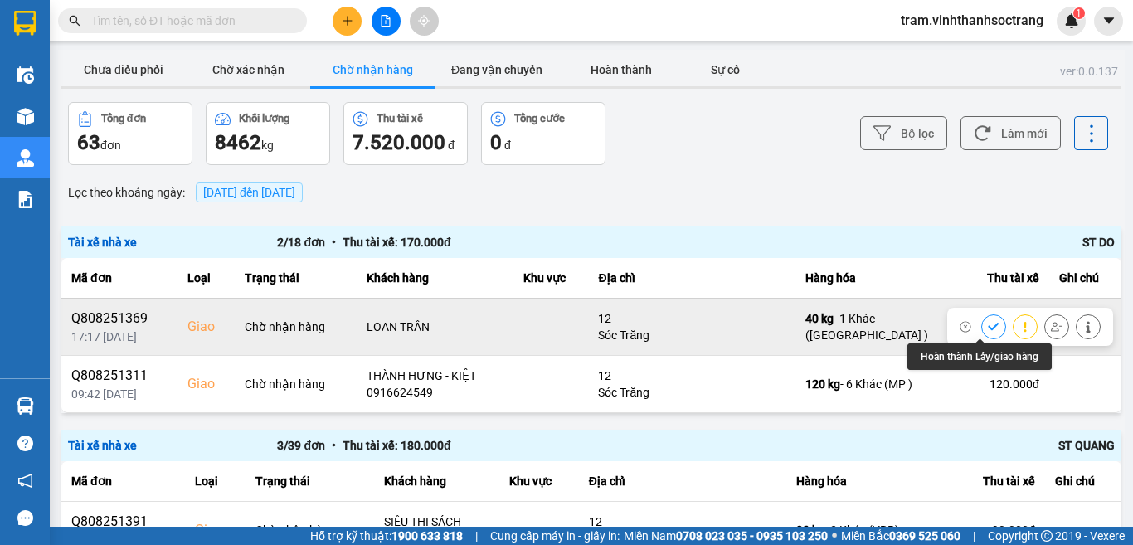
click at [988, 323] on icon at bounding box center [994, 327] width 12 height 12
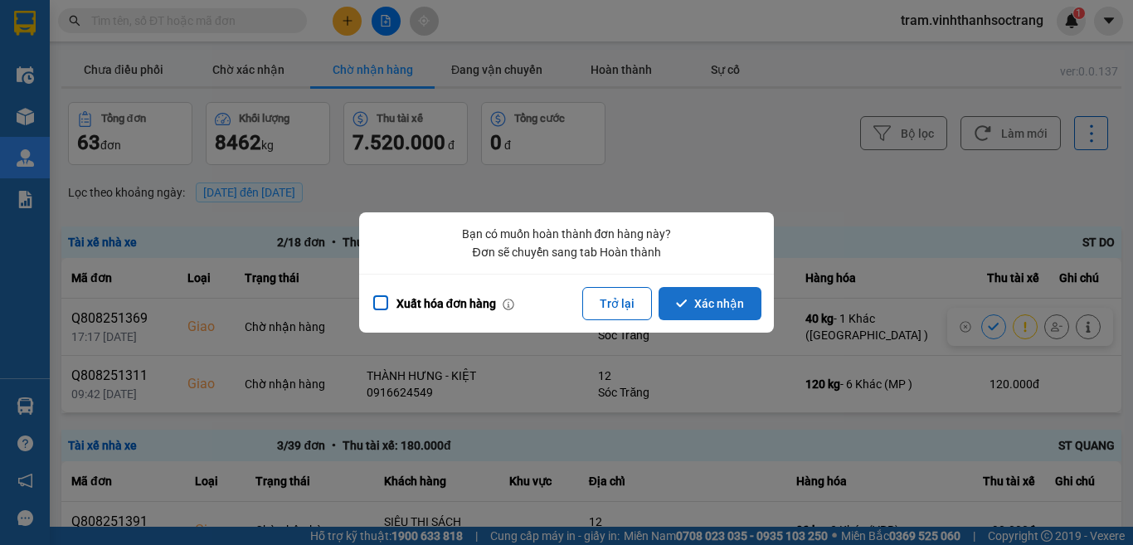
click at [732, 294] on button "Xác nhận" at bounding box center [709, 303] width 103 height 33
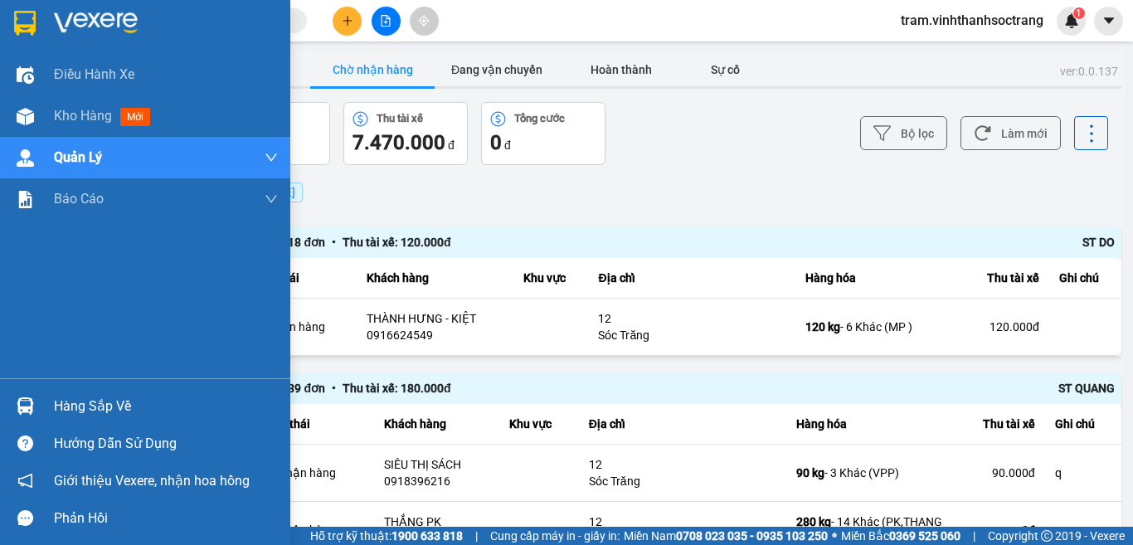
click at [43, 22] on div at bounding box center [145, 27] width 290 height 54
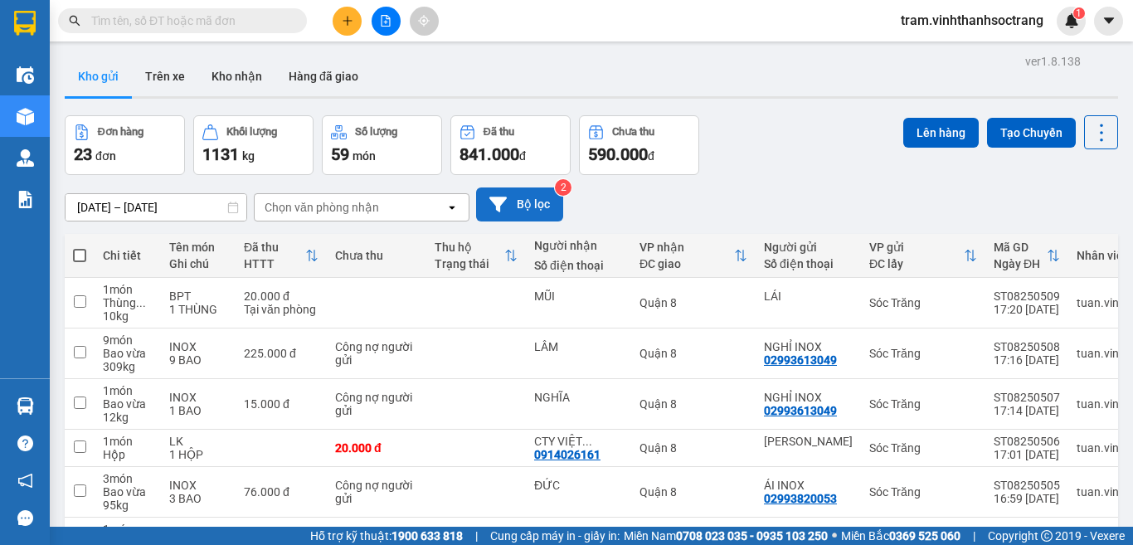
click at [528, 208] on button "Bộ lọc" at bounding box center [519, 204] width 87 height 34
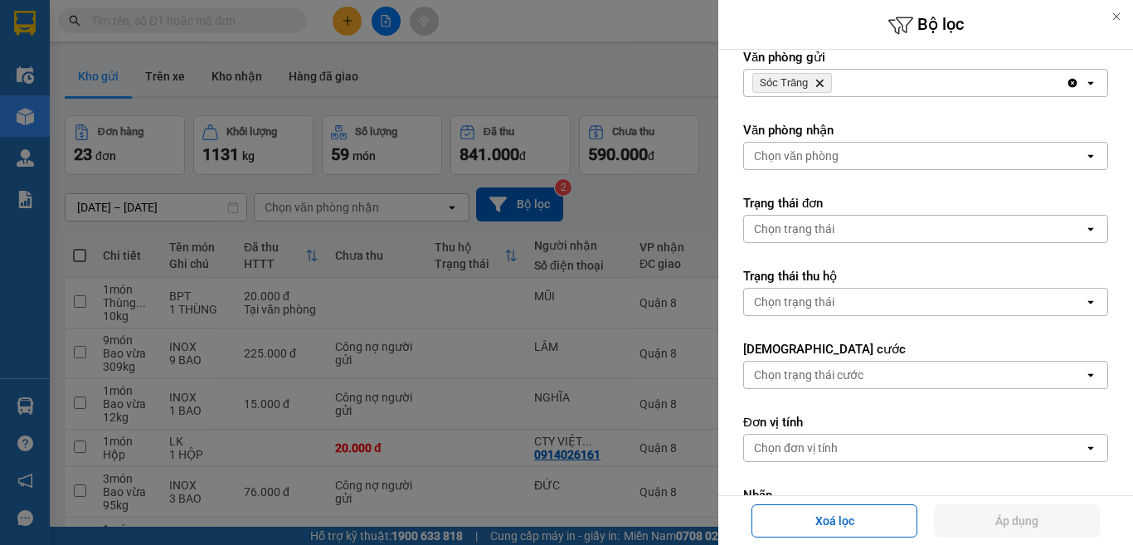
scroll to position [294, 0]
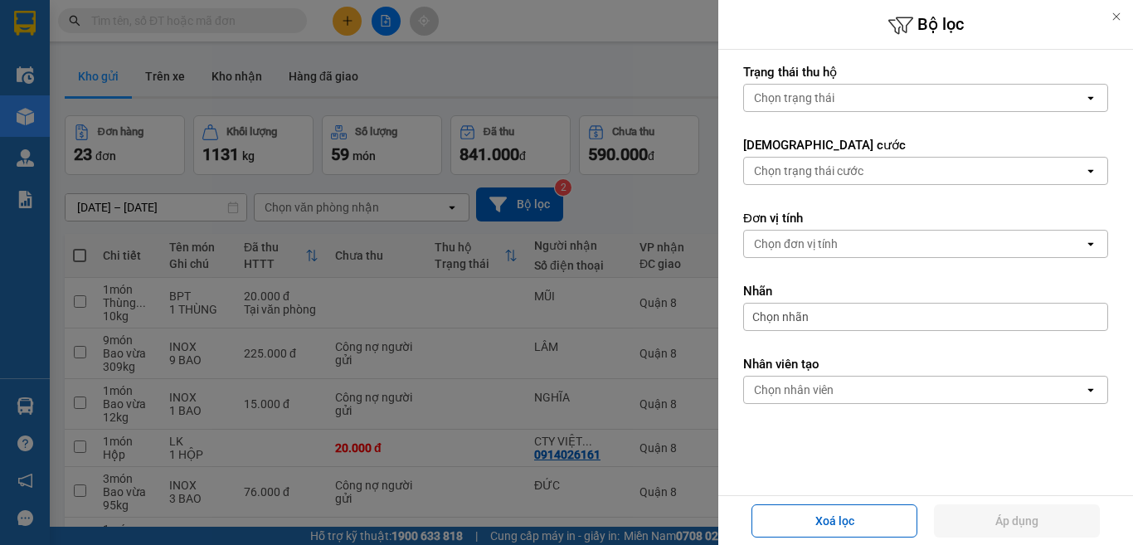
click at [882, 386] on div "Chọn nhân viên" at bounding box center [914, 389] width 340 height 27
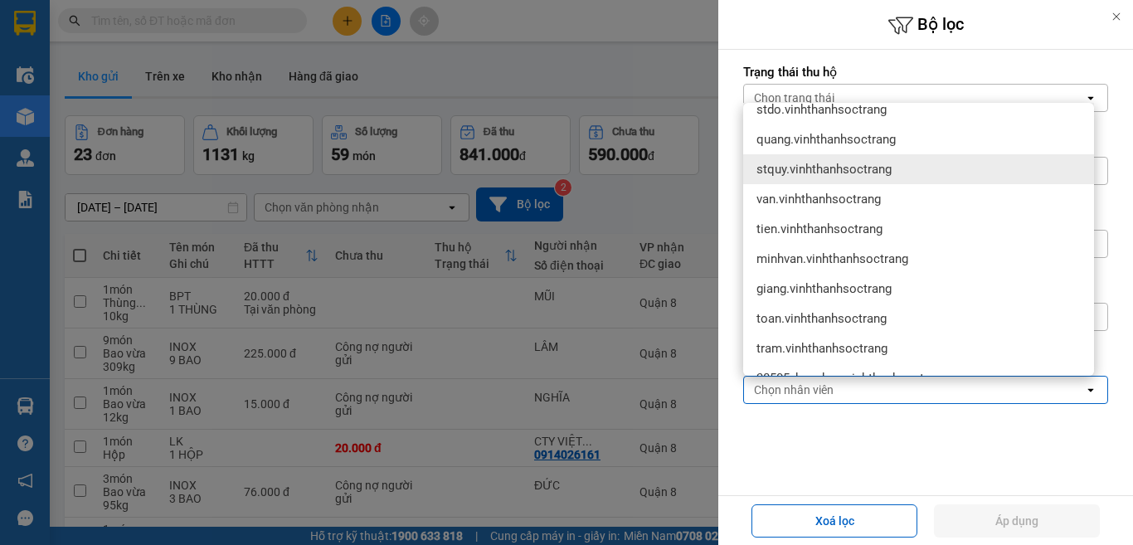
scroll to position [166, 0]
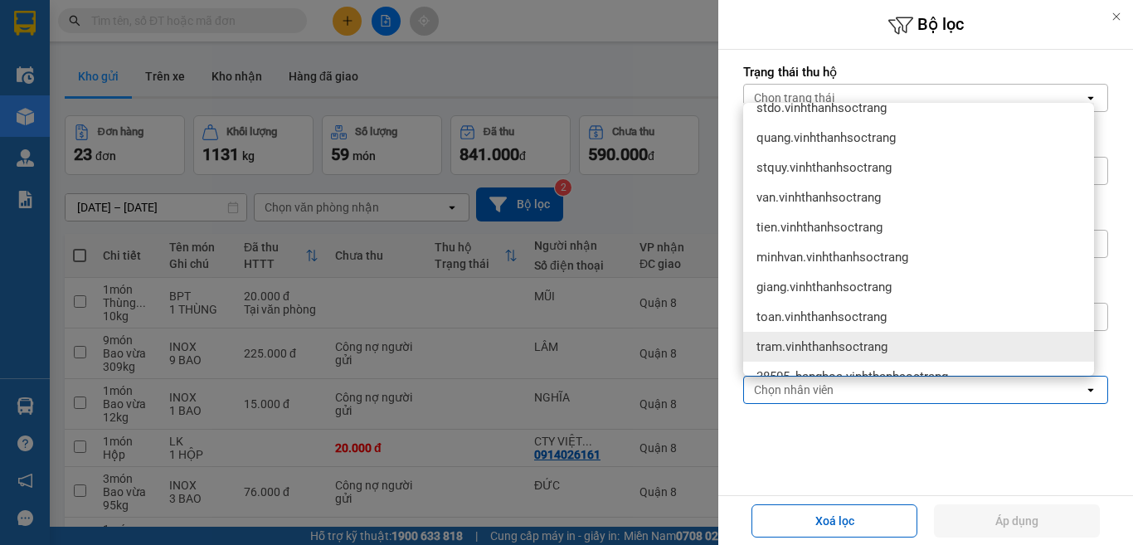
click at [877, 342] on span "tram.vinhthanhsoctrang" at bounding box center [821, 346] width 131 height 17
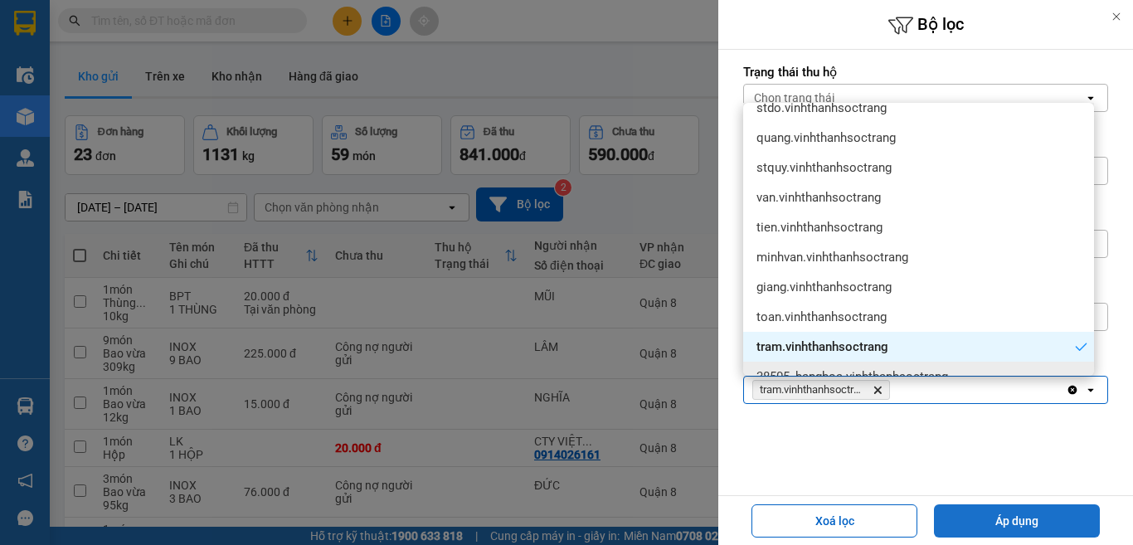
click at [1035, 523] on button "Áp dụng" at bounding box center [1017, 520] width 166 height 33
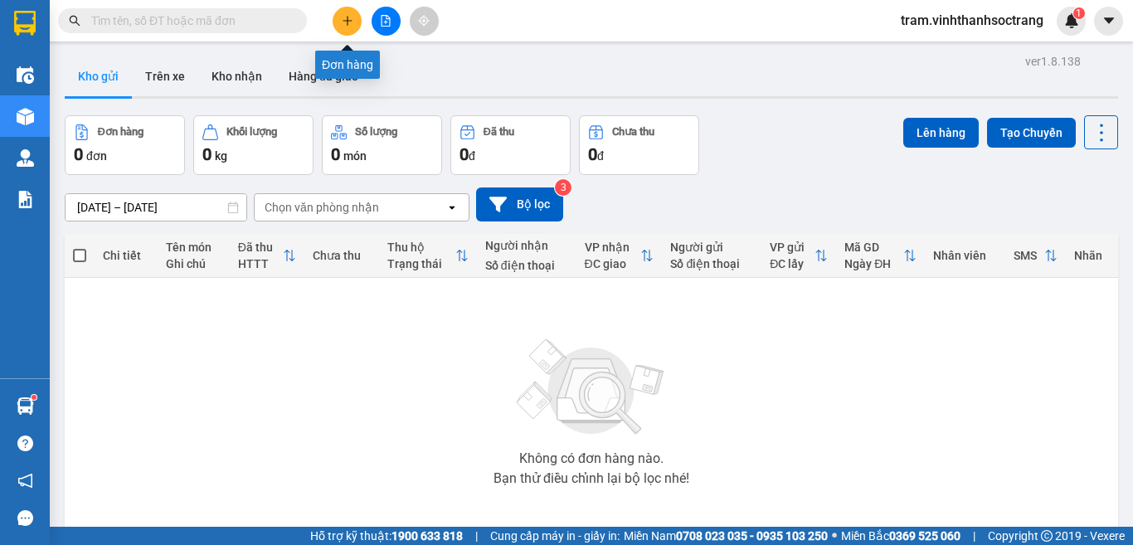
click at [346, 24] on icon "plus" at bounding box center [348, 21] width 12 height 12
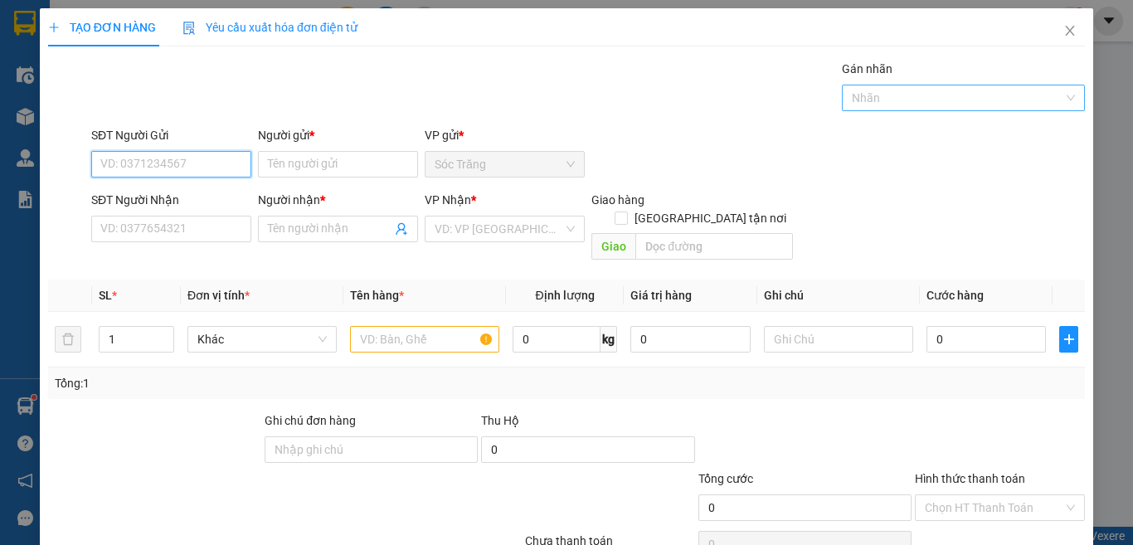
click at [860, 100] on div at bounding box center [955, 98] width 219 height 20
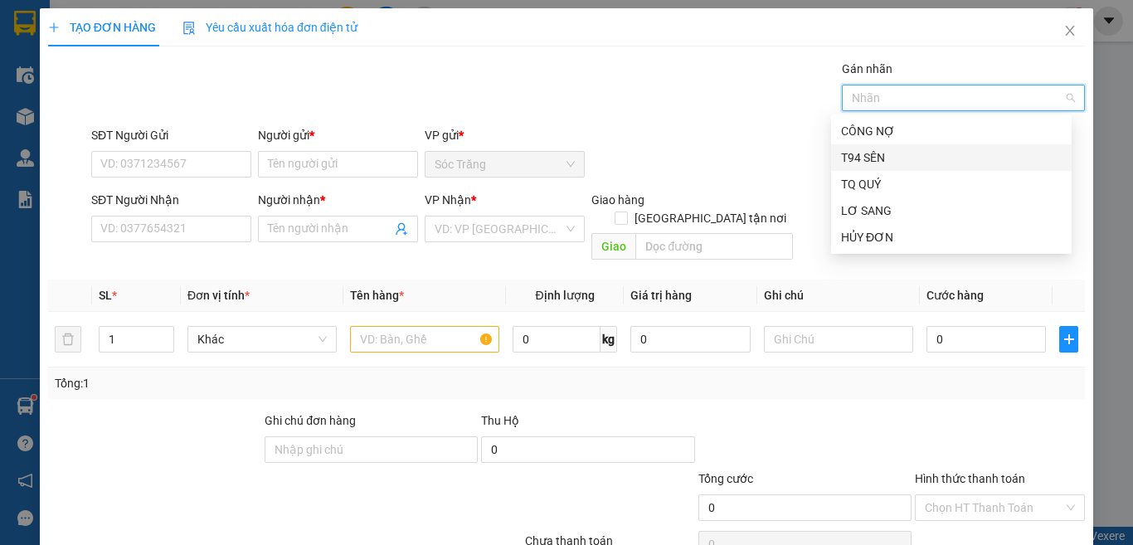
click at [859, 151] on div "T94 SÊN" at bounding box center [951, 157] width 221 height 18
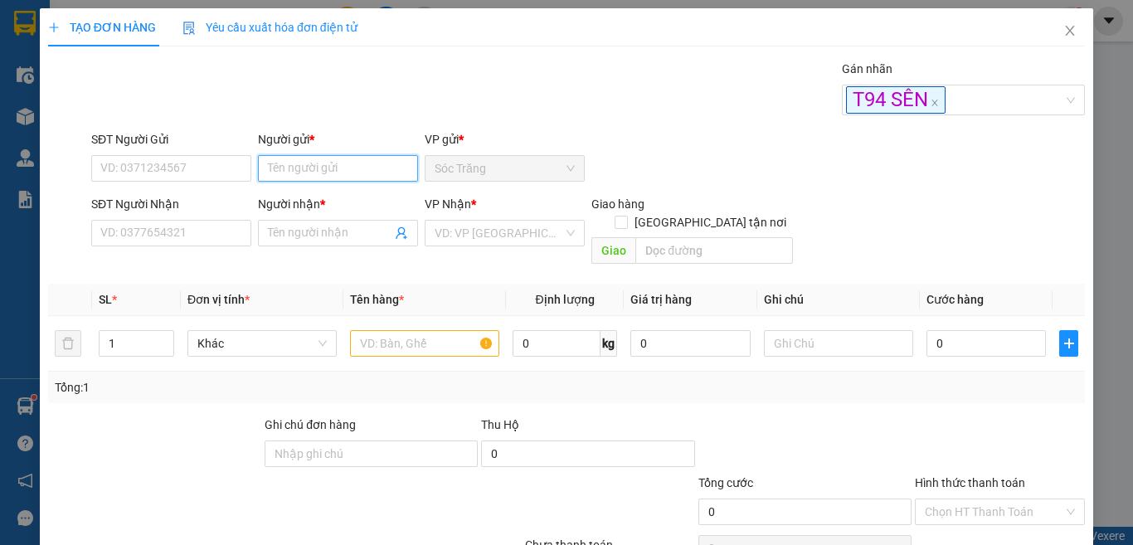
click at [366, 172] on input "Người gửi *" at bounding box center [338, 168] width 160 height 27
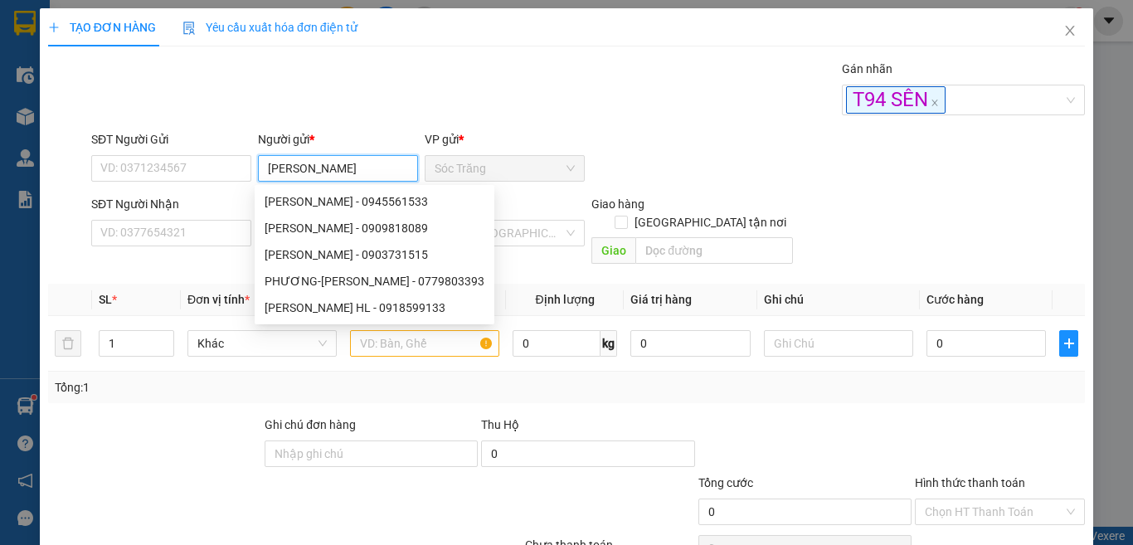
type input "[PERSON_NAME]"
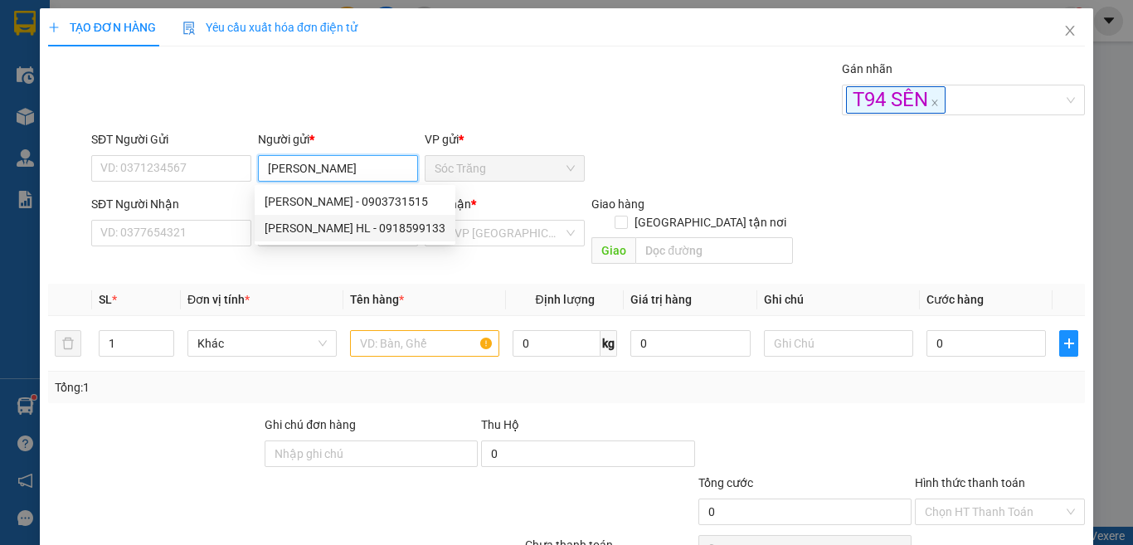
type input "0918599133"
type input "[PERSON_NAME] HL"
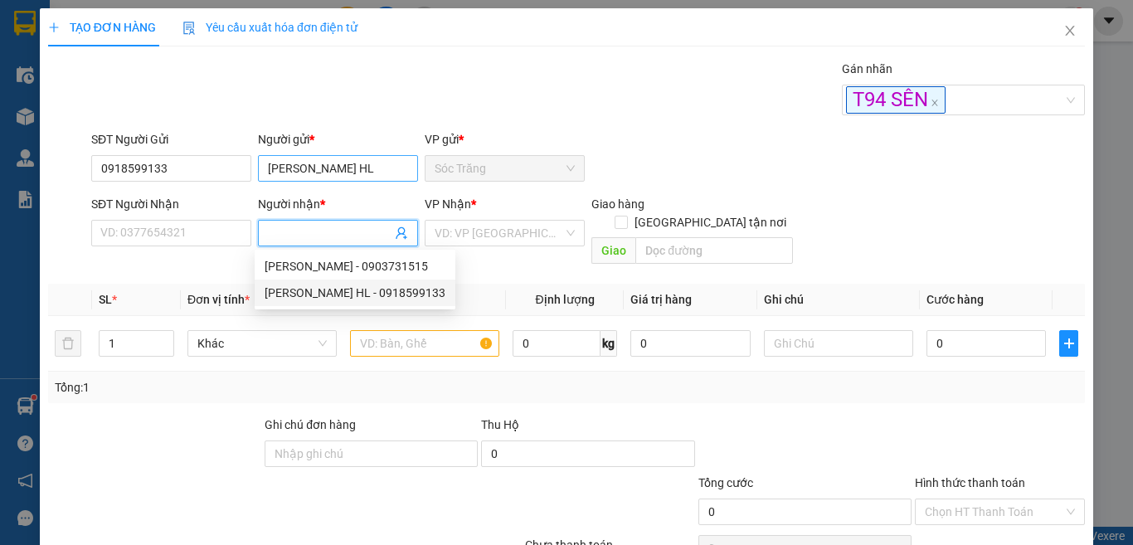
type input "[PERSON_NAME] HL"
type input "0918599133"
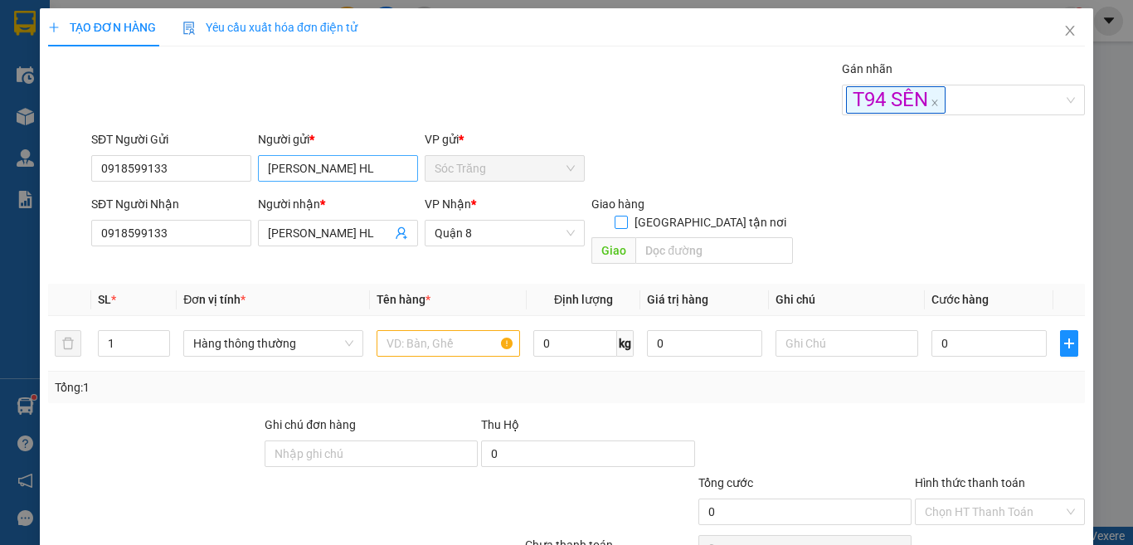
click at [615, 216] on input "[GEOGRAPHIC_DATA] tận nơi" at bounding box center [621, 222] width 12 height 12
checkbox input "true"
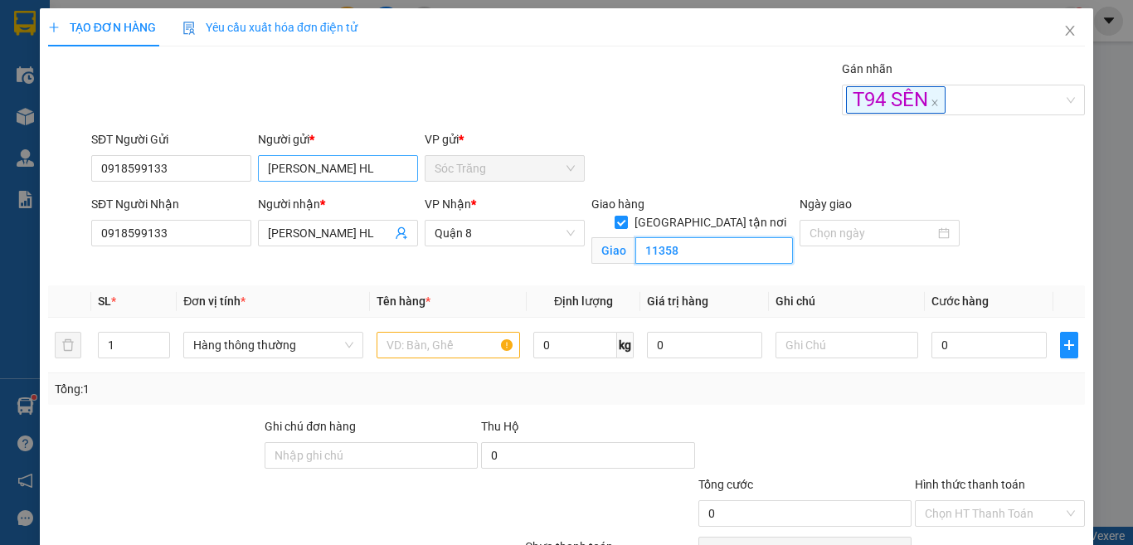
type input "11358"
type input "6"
type input "th"
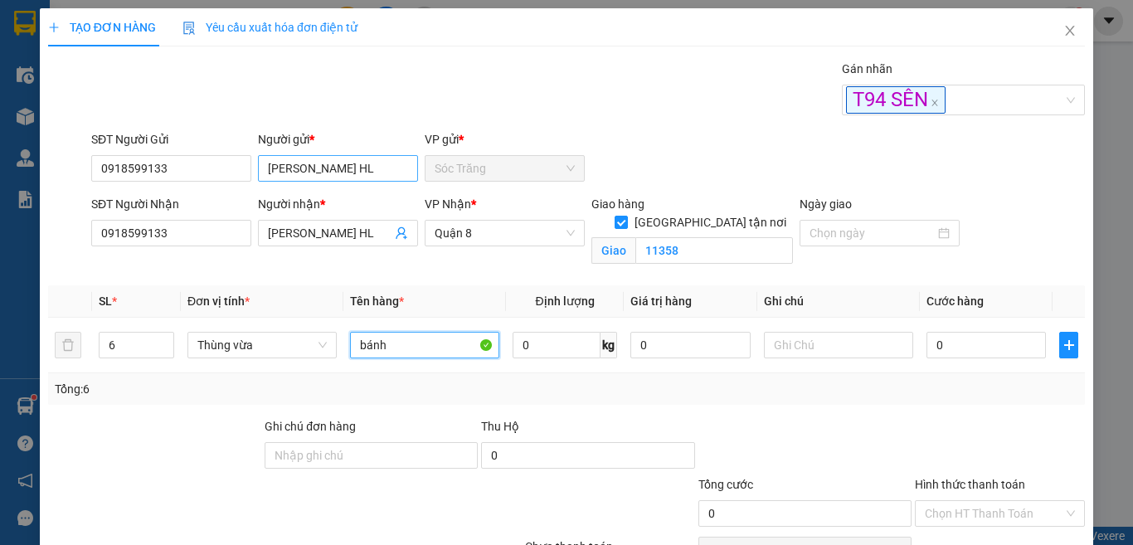
type input "bánh"
type input "60"
type input "1"
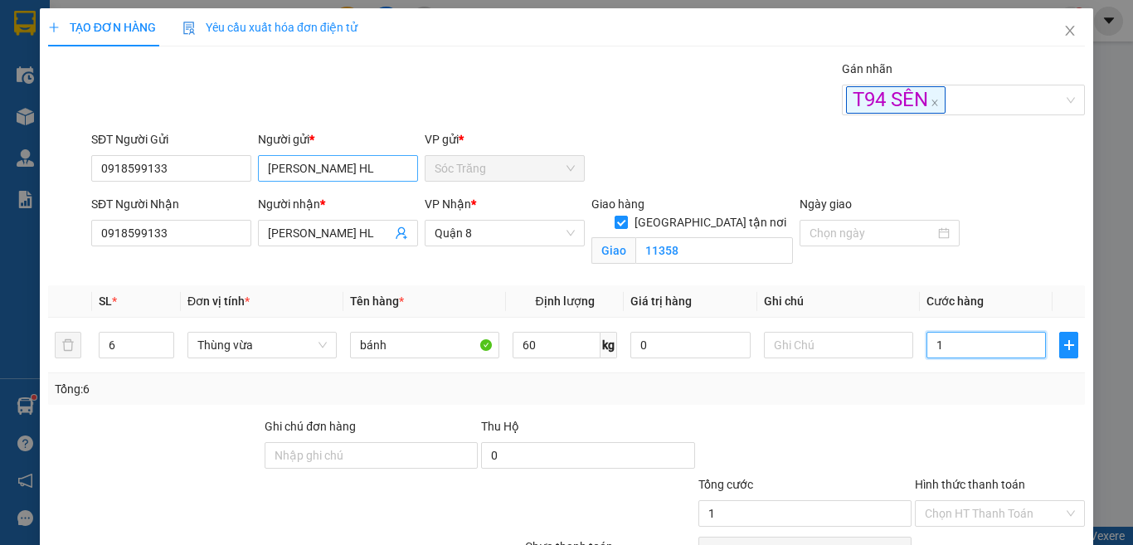
type input "12"
type input "120"
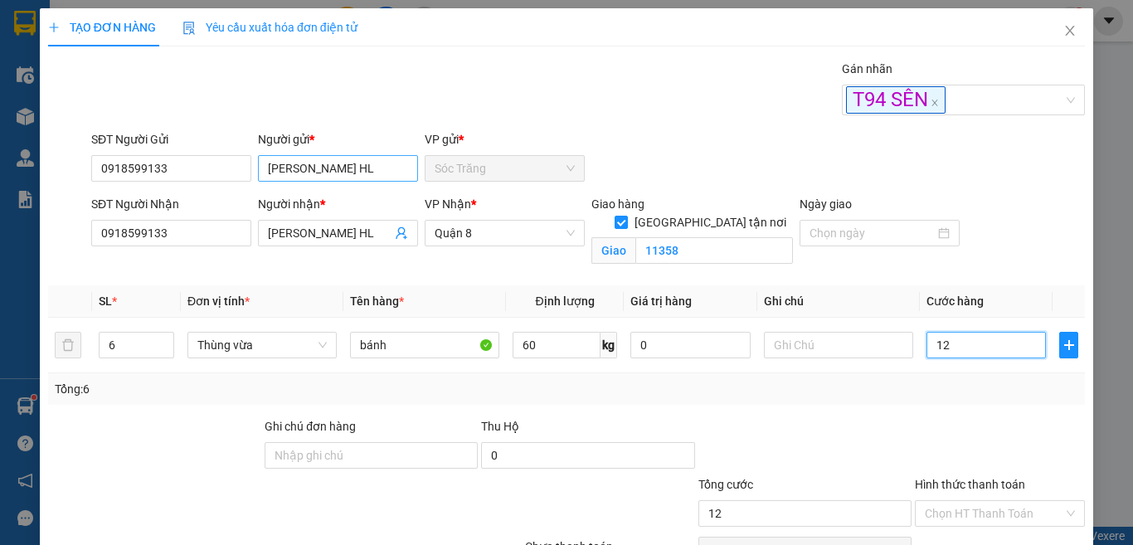
type input "120"
type input "120.000"
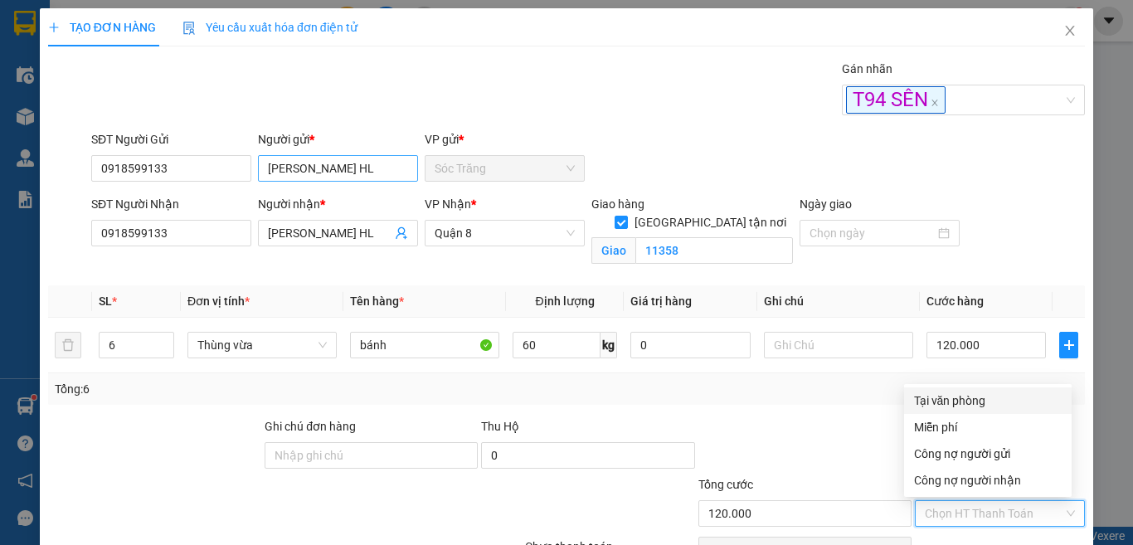
type input "0"
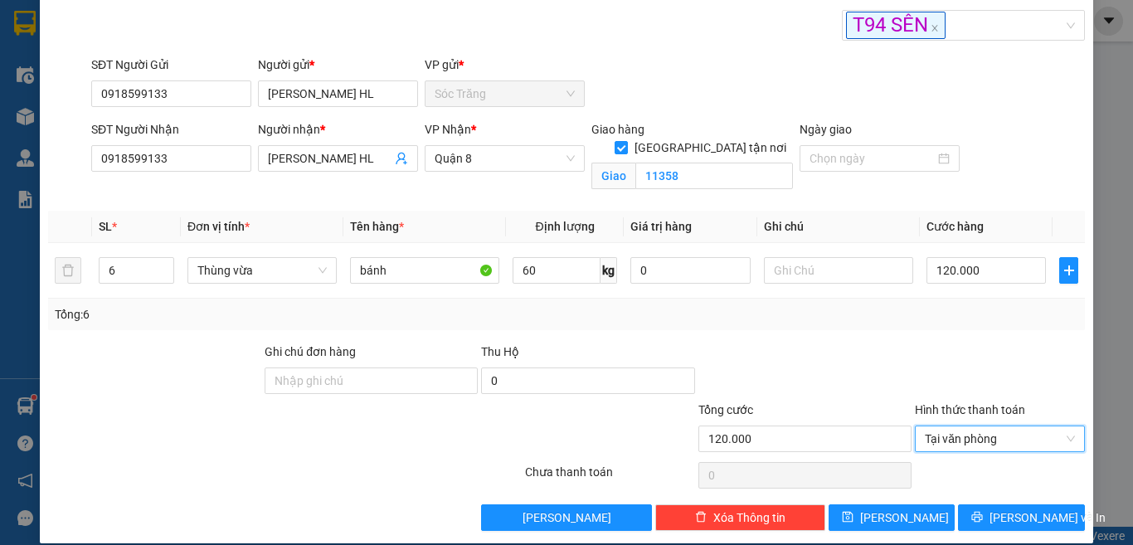
scroll to position [93, 0]
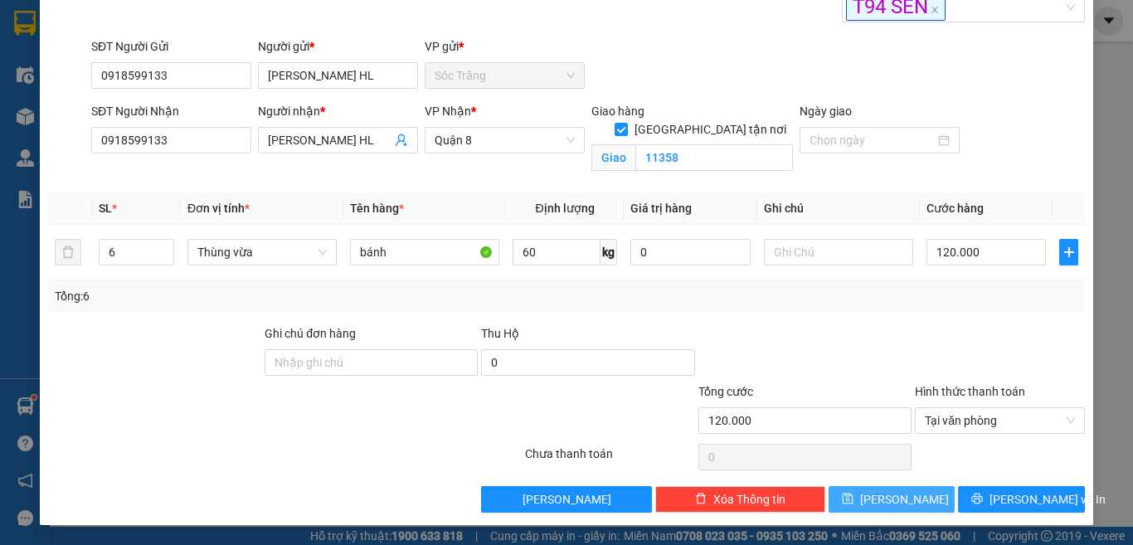
click at [886, 494] on span "[PERSON_NAME]" at bounding box center [904, 499] width 89 height 18
checkbox input "false"
type input "1"
type input "0"
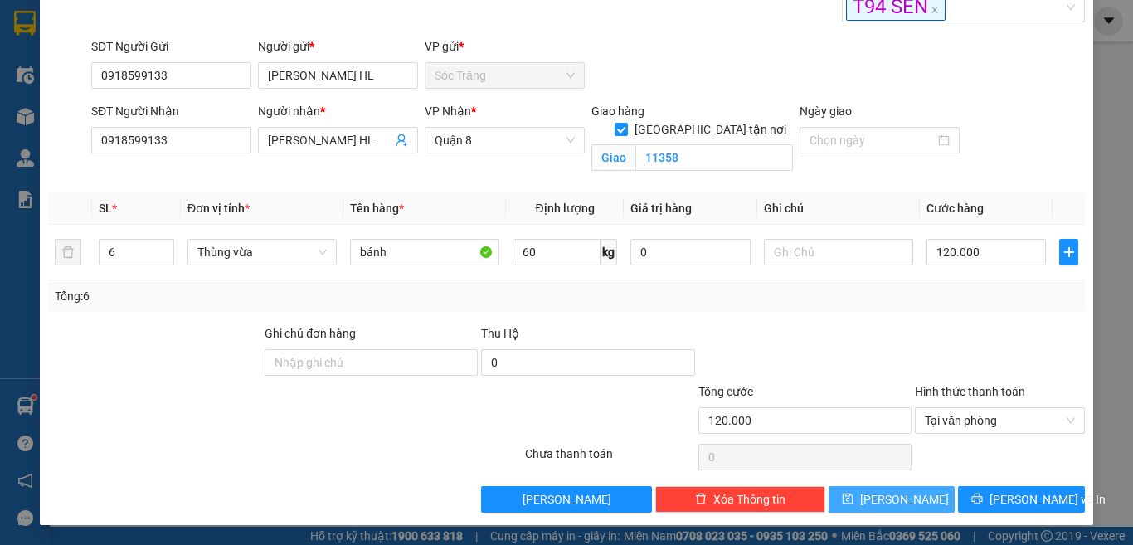
type input "0"
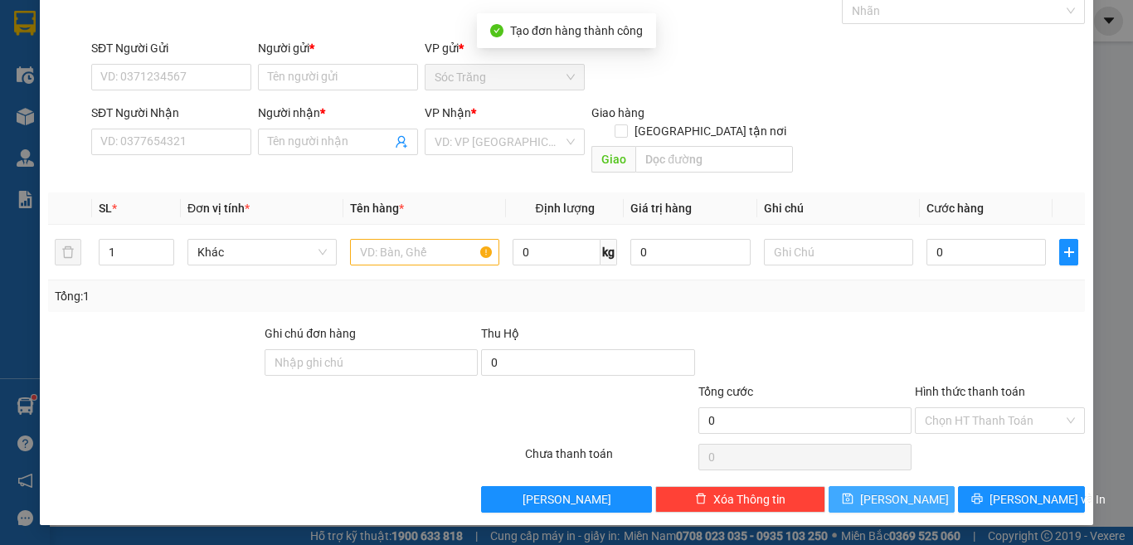
scroll to position [69, 0]
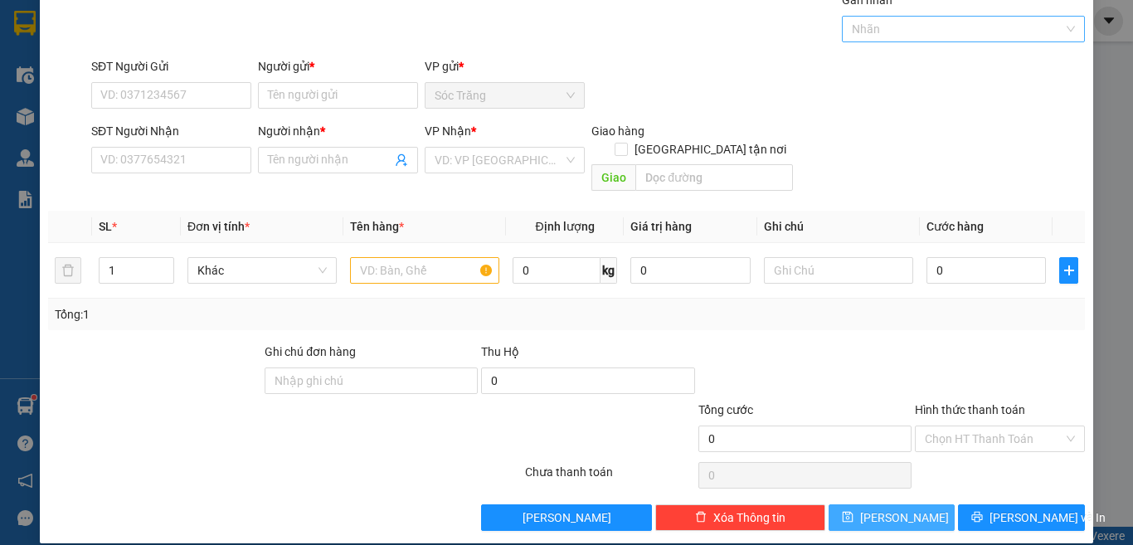
click at [875, 30] on div at bounding box center [955, 29] width 219 height 20
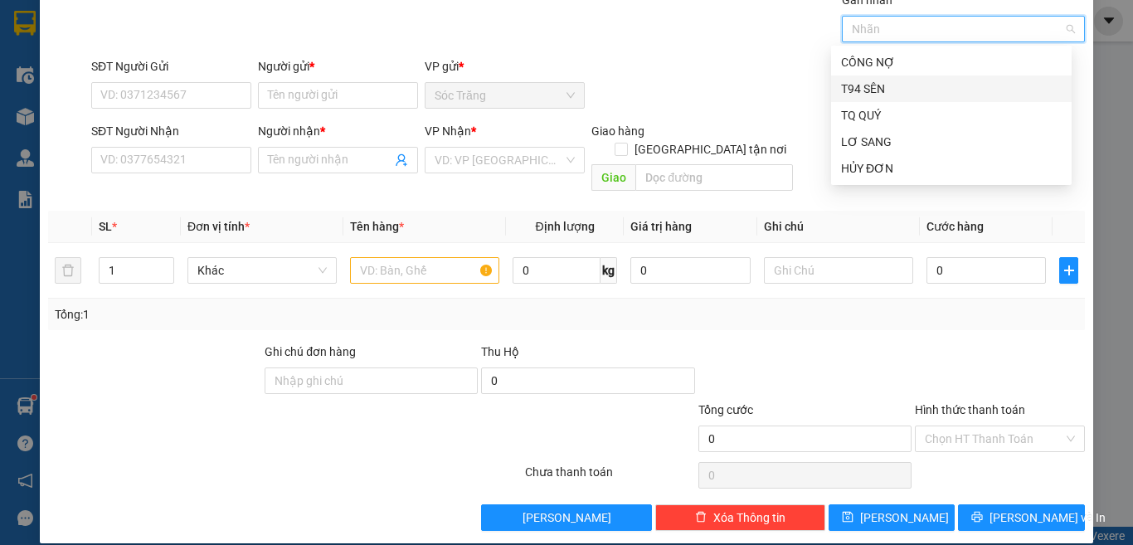
click at [886, 84] on div "T94 SÊN" at bounding box center [951, 89] width 221 height 18
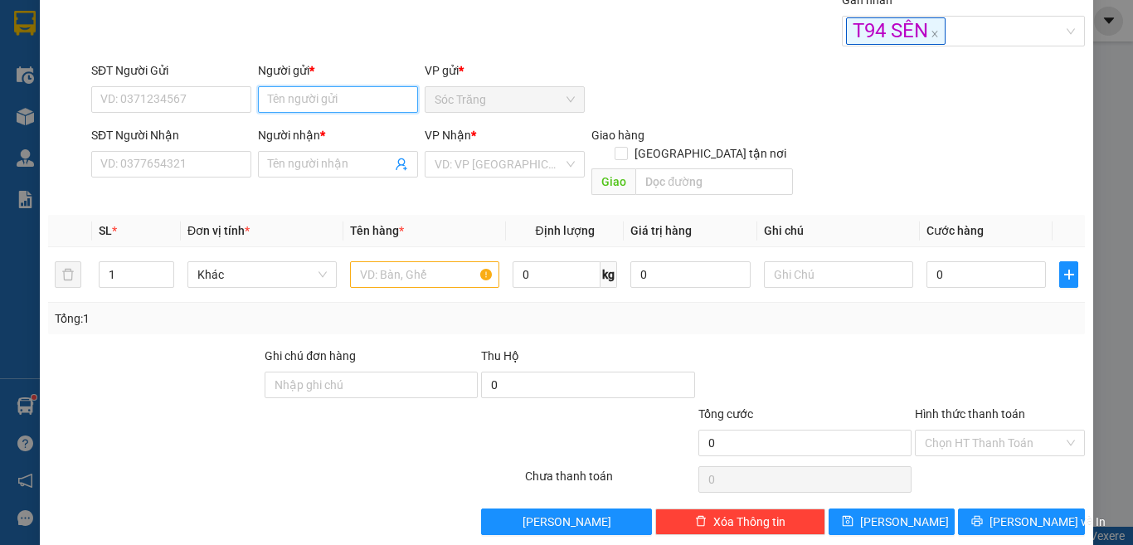
click at [391, 100] on input "Người gửi *" at bounding box center [338, 99] width 160 height 27
type input "Mỹ Trân 2"
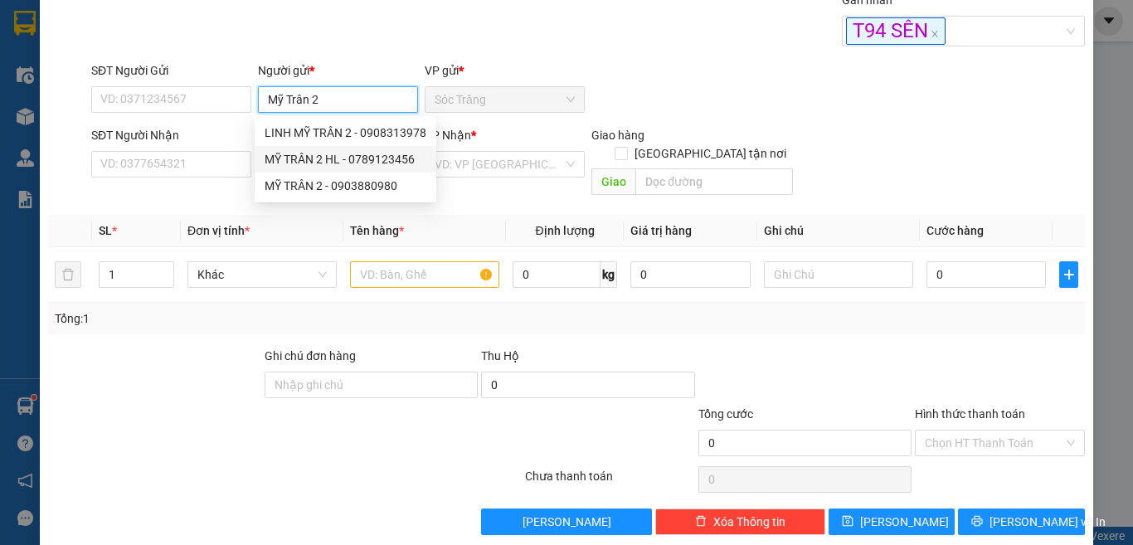
type input "0789123456"
type input "MỸ TRÂN 2 HL"
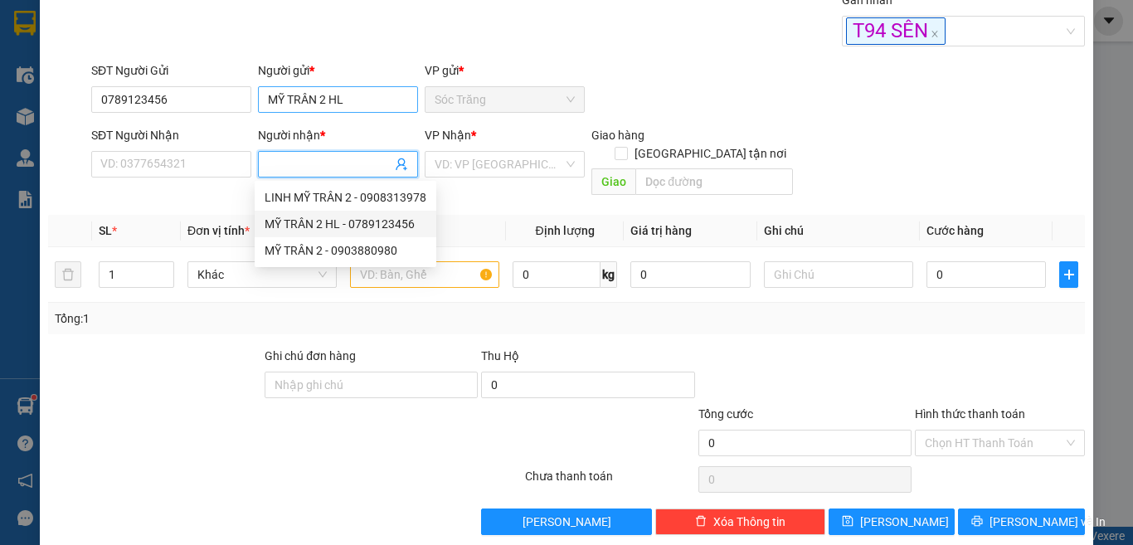
type input "0789123456"
type input "MỸ TRÂN 2 HL"
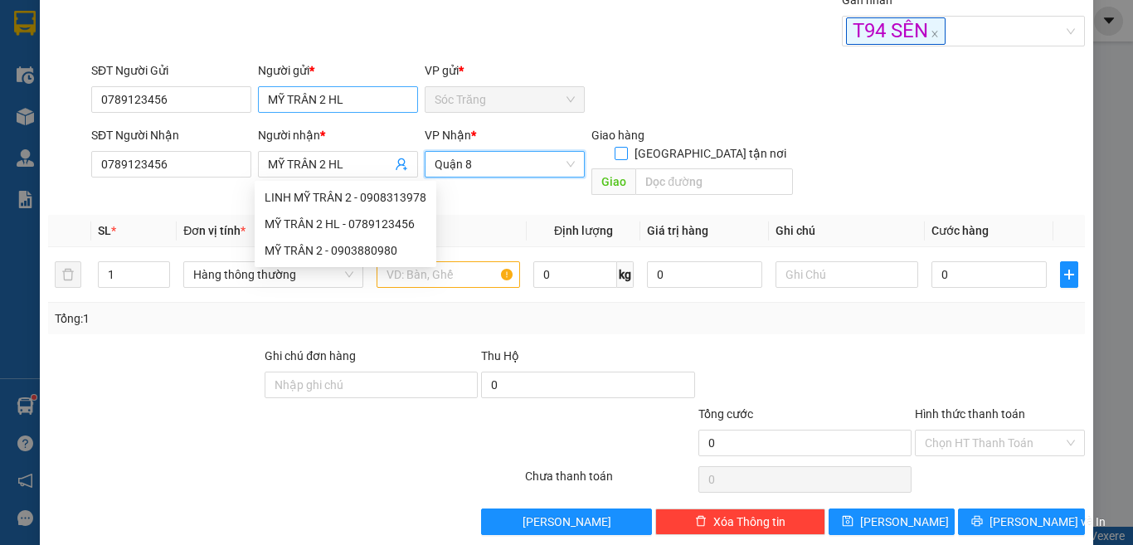
click at [615, 147] on input "[GEOGRAPHIC_DATA] tận nơi" at bounding box center [621, 153] width 12 height 12
checkbox input "true"
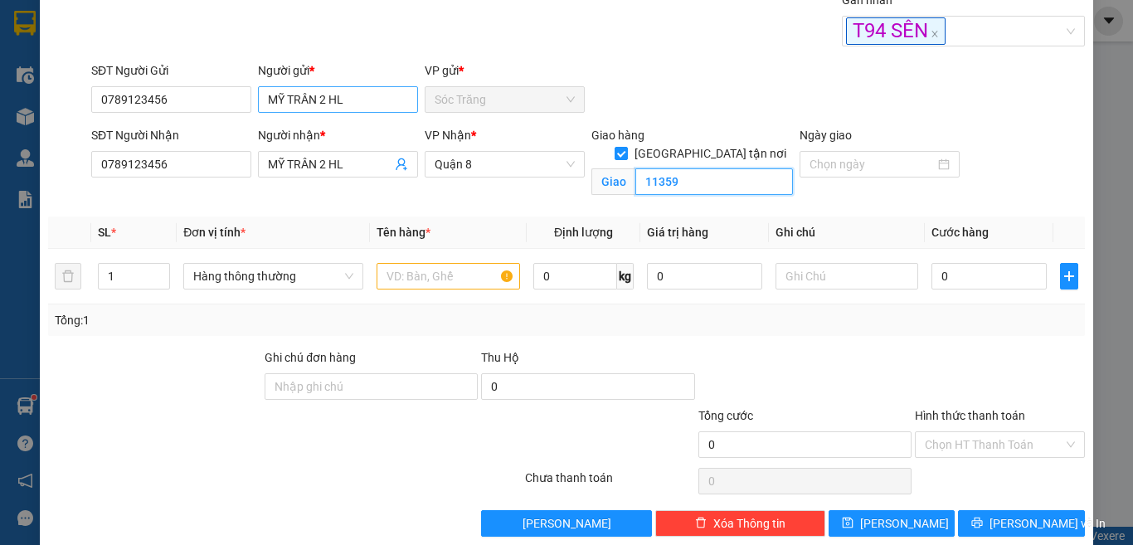
type input "11359"
type input "3"
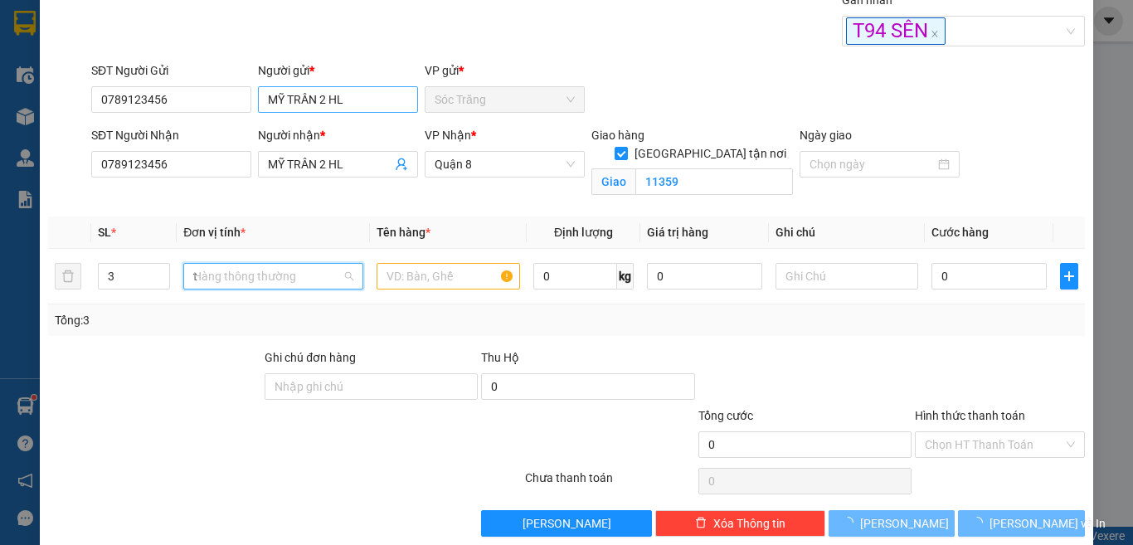
type input "th"
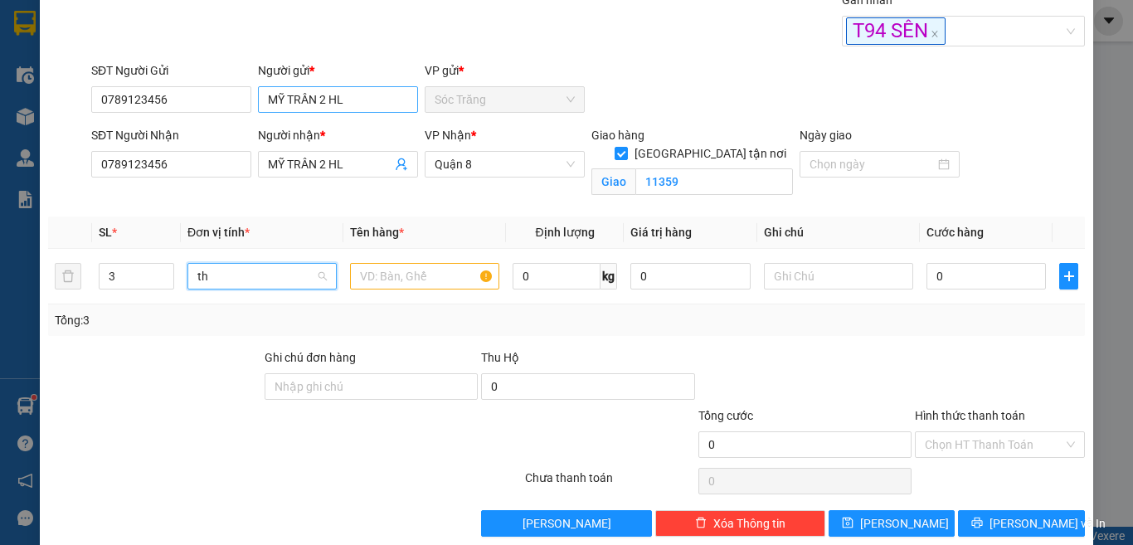
scroll to position [0, 0]
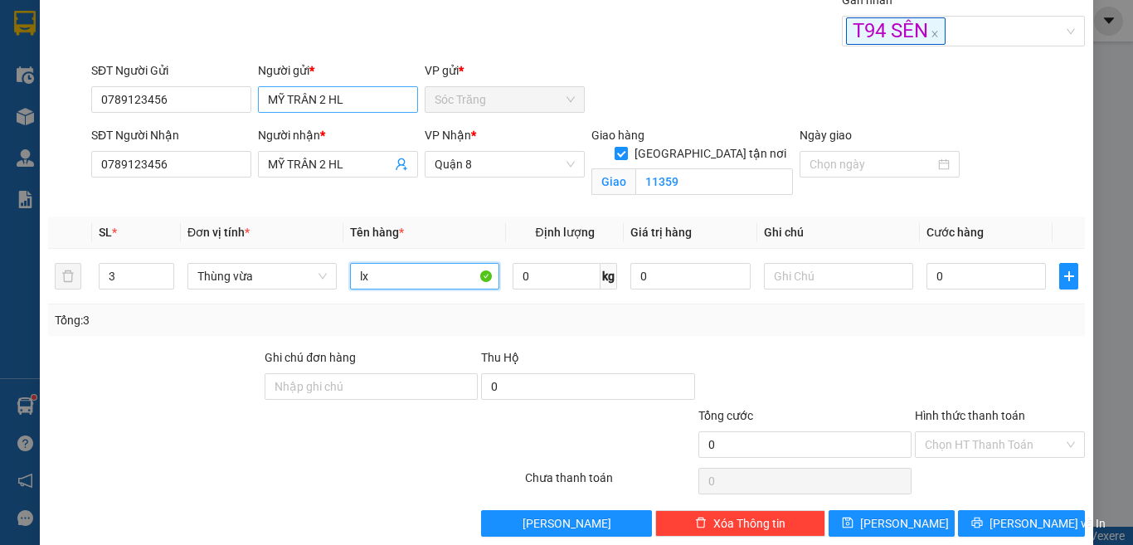
type input "lx"
type input "60"
type input "6"
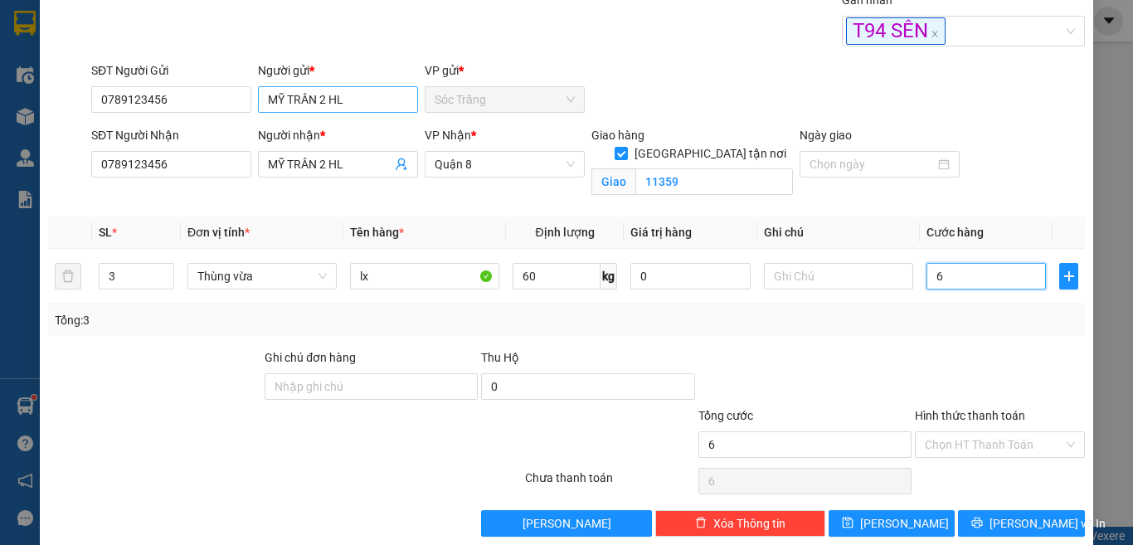
type input "65"
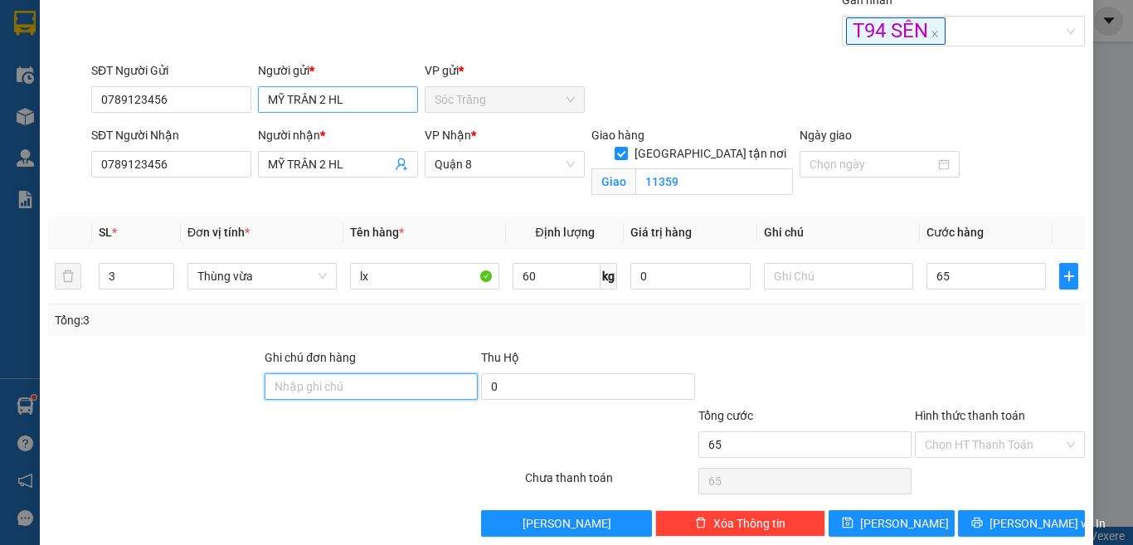
type input "65.000"
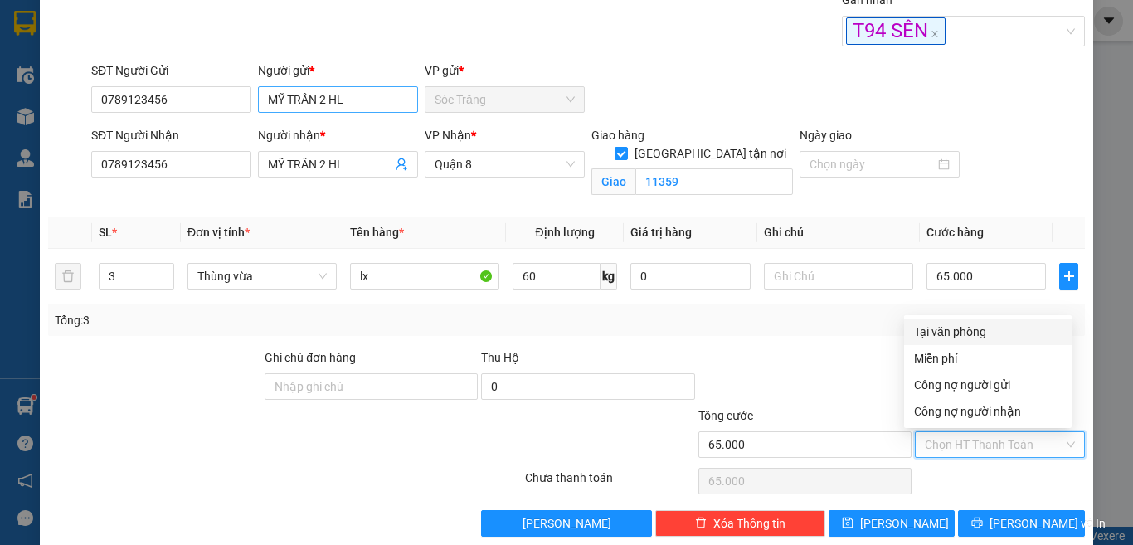
type input "0"
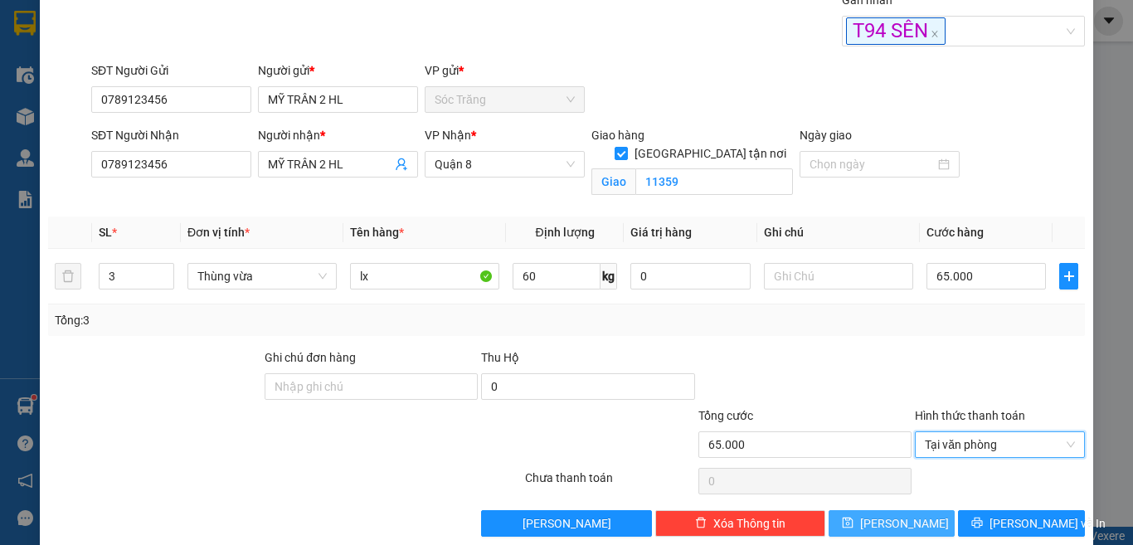
click at [907, 525] on button "[PERSON_NAME]" at bounding box center [891, 523] width 127 height 27
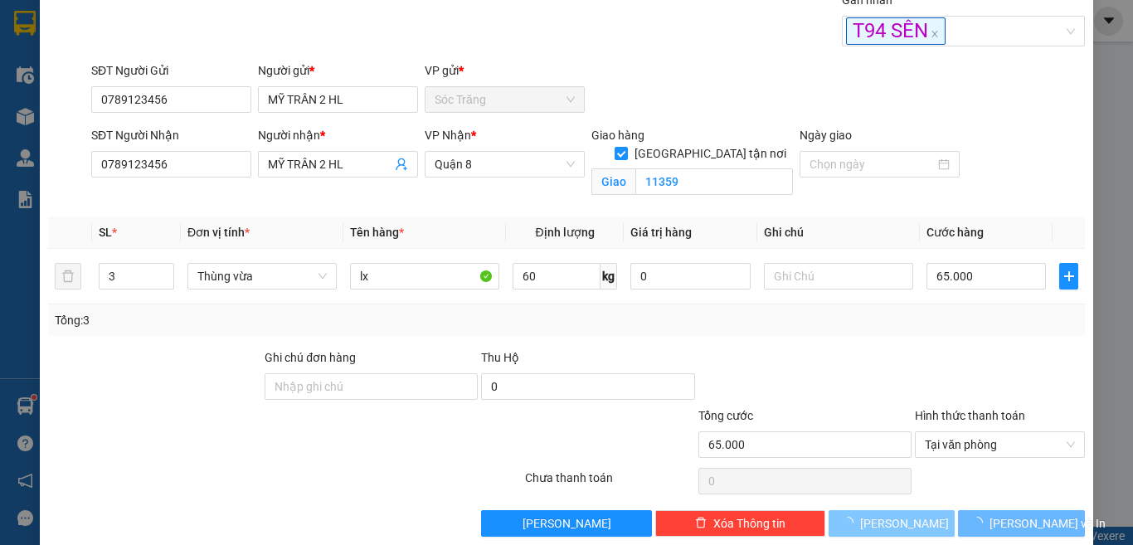
checkbox input "false"
type input "1"
type input "0"
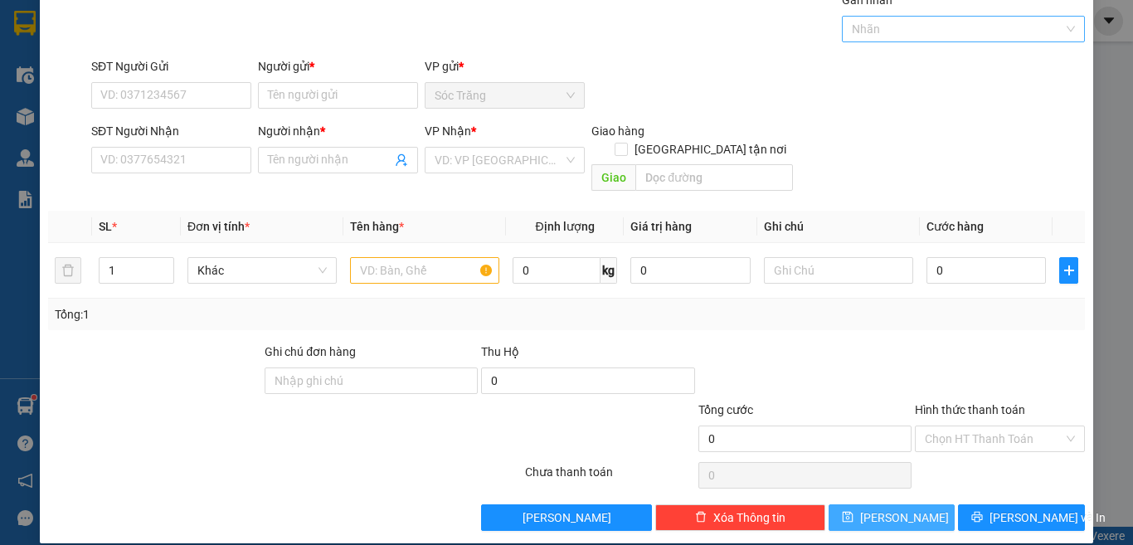
click at [870, 35] on div at bounding box center [955, 29] width 219 height 20
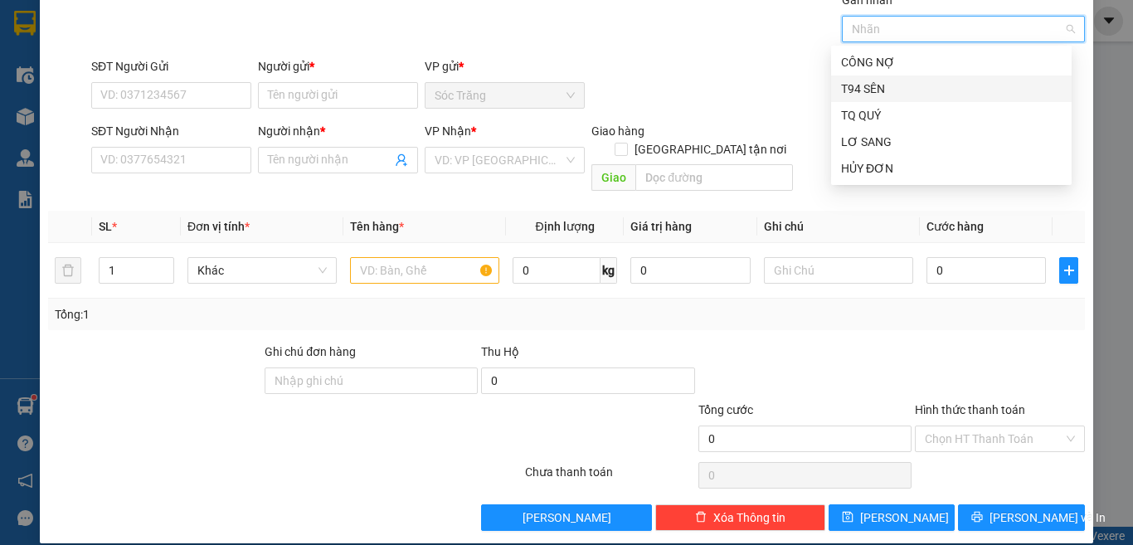
click at [877, 100] on div "T94 SÊN" at bounding box center [951, 88] width 240 height 27
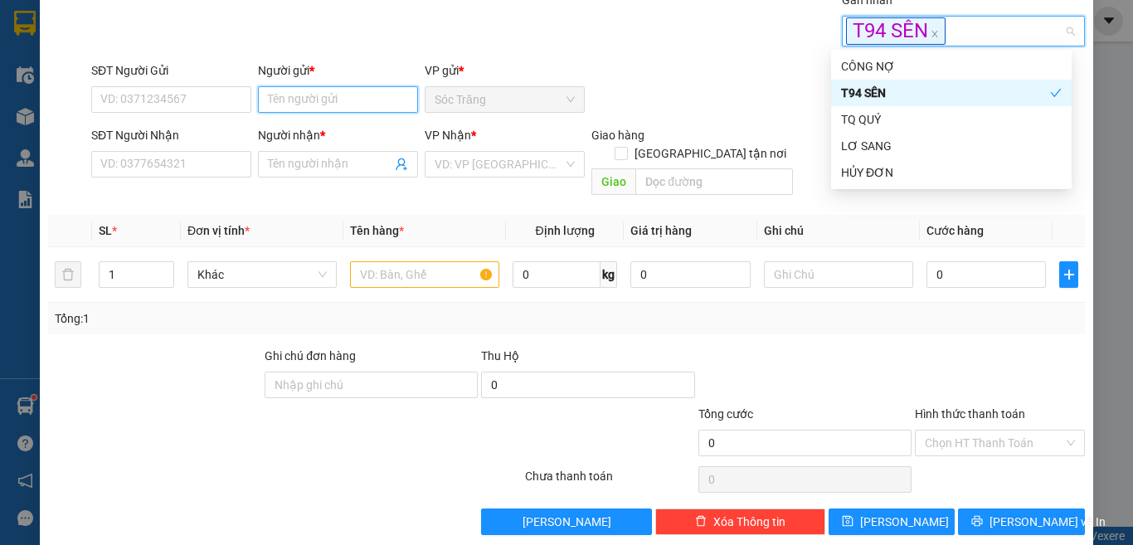
click at [375, 104] on input "Người gửi *" at bounding box center [338, 99] width 160 height 27
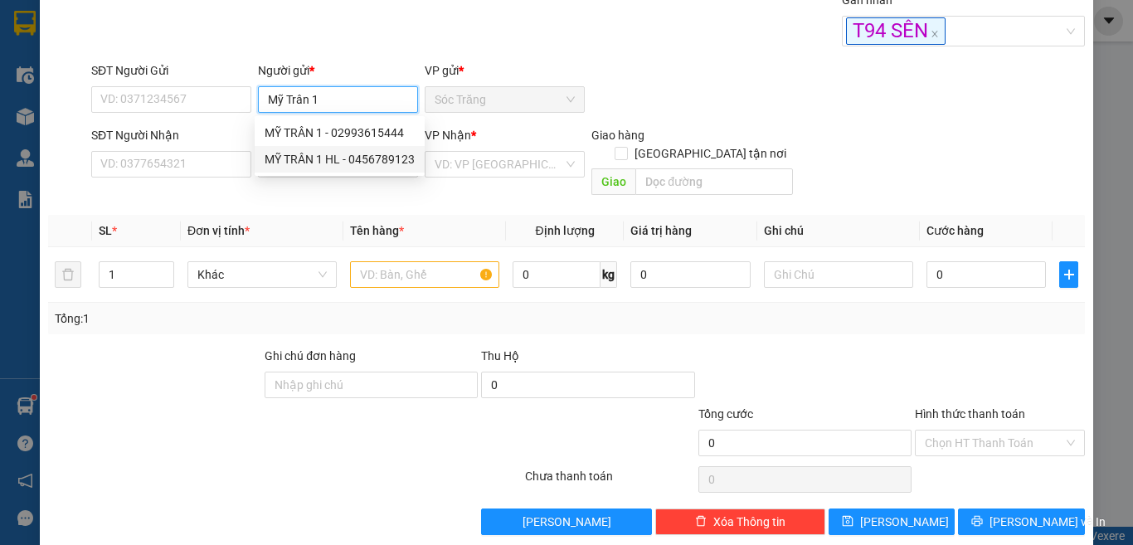
type input "MỸ TRÂN 1 HL"
type input "0456789123"
type input "MỸ TRÂN 1 HL"
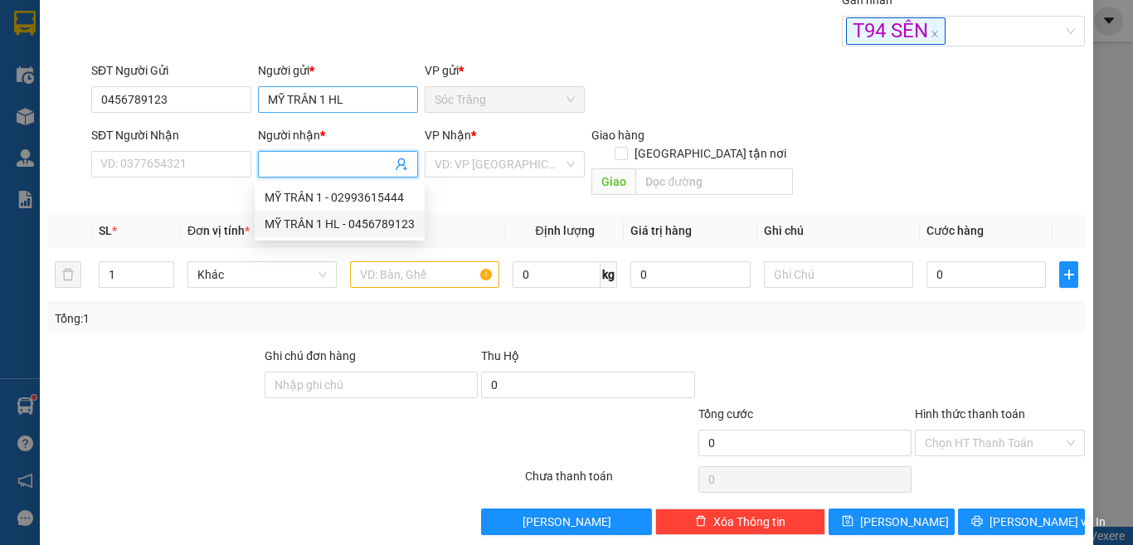
type input "0456789123"
type input "MỸ TRÂN 1 HL"
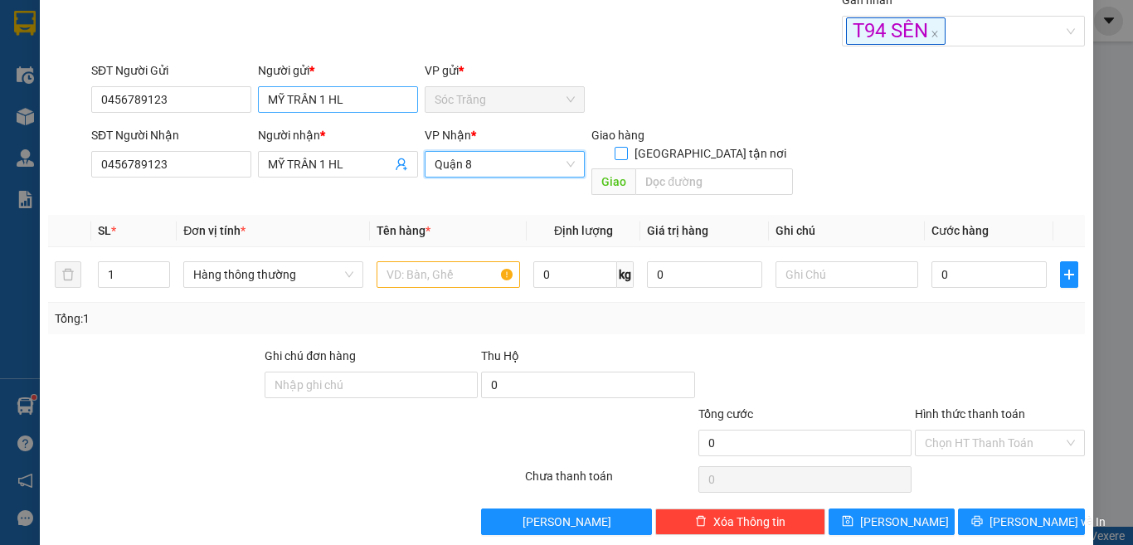
click at [615, 147] on input "[GEOGRAPHIC_DATA] tận nơi" at bounding box center [621, 153] width 12 height 12
checkbox input "true"
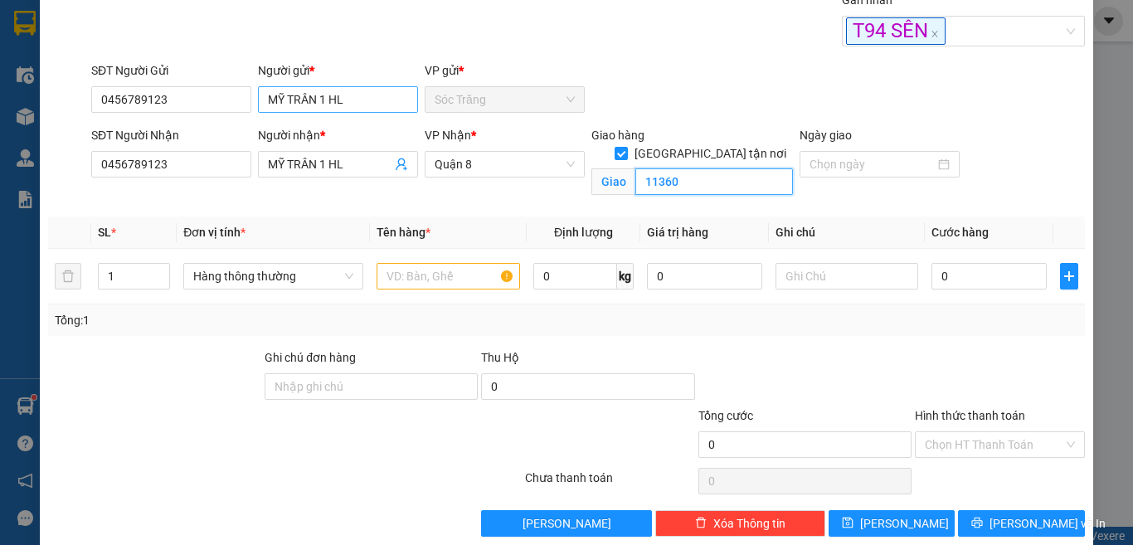
type input "11360"
type input "32"
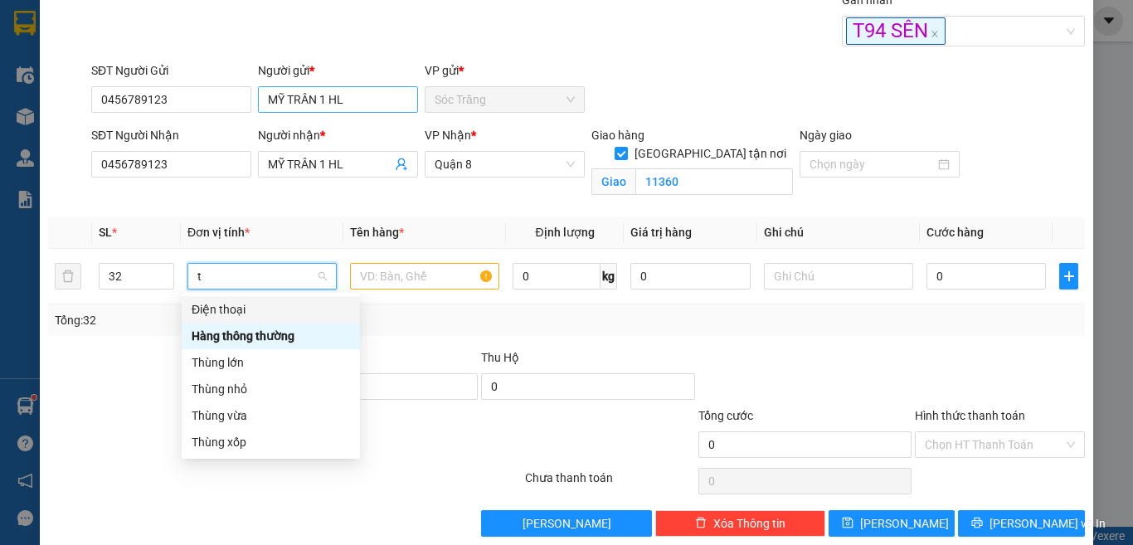
type input "th"
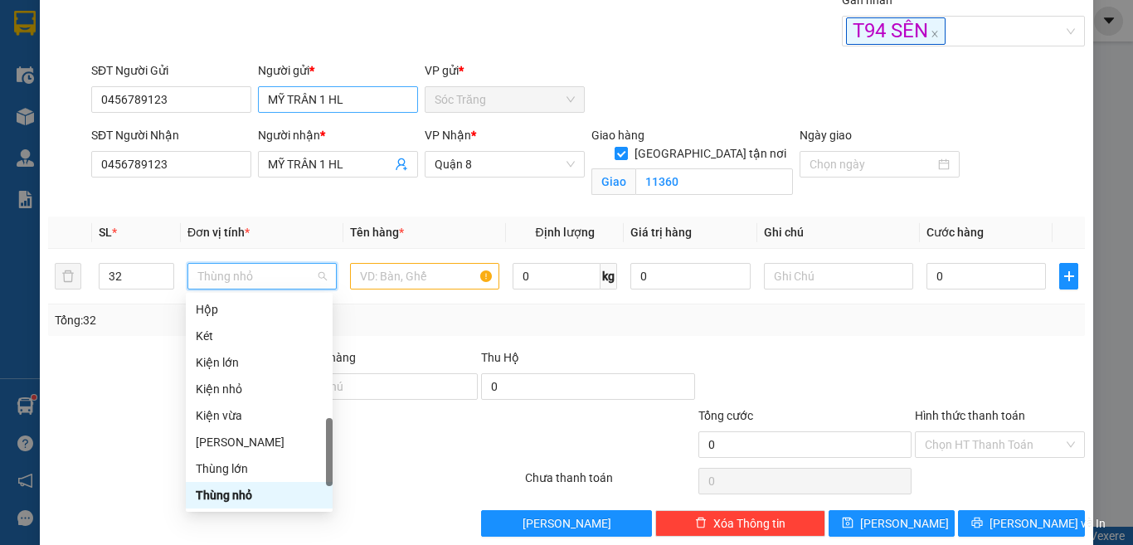
scroll to position [504, 0]
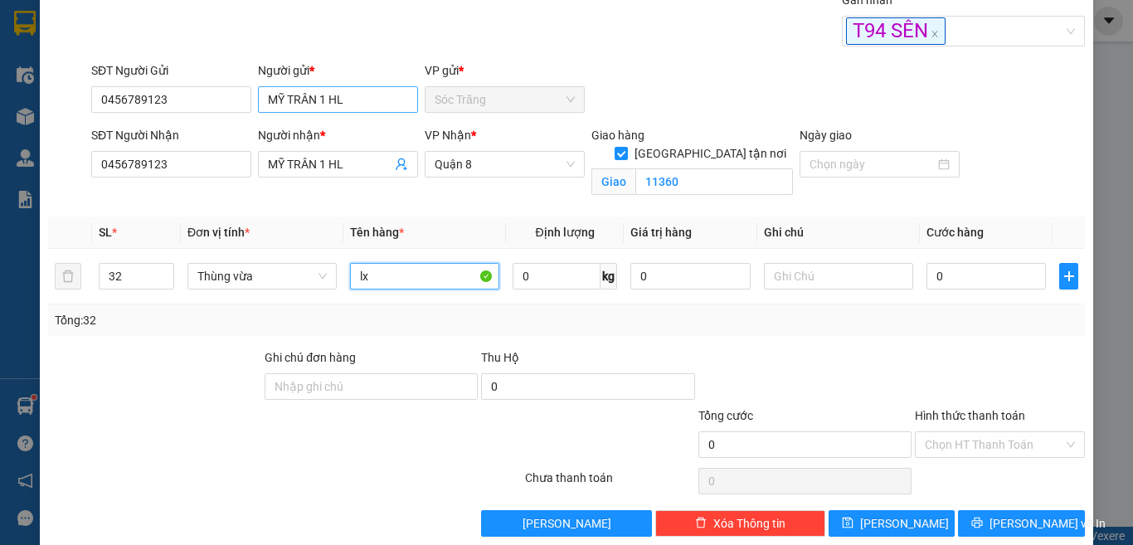
type input "lx"
type input "640"
type input "8"
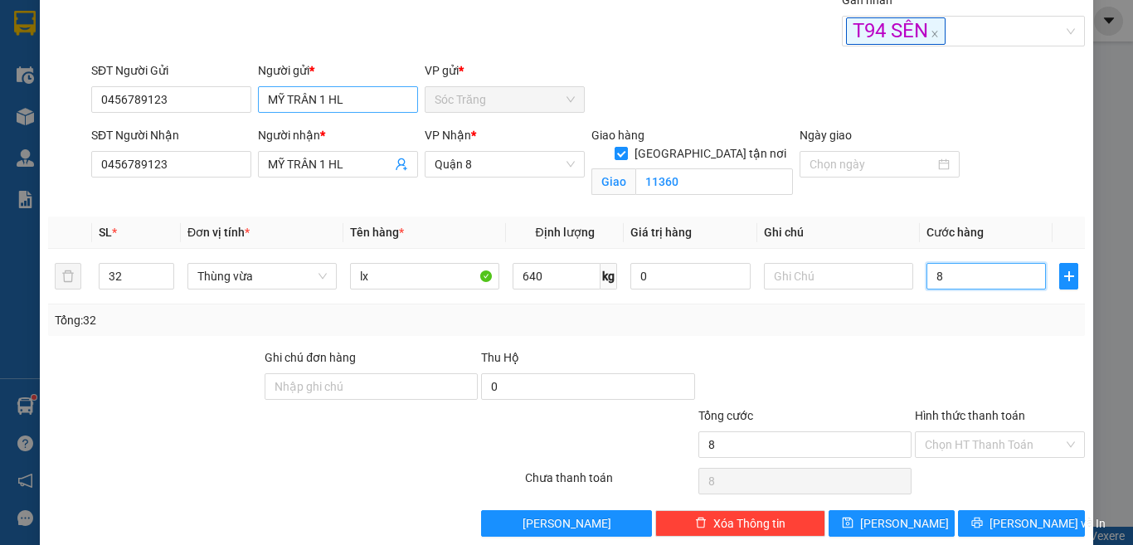
type input "80"
type input "800"
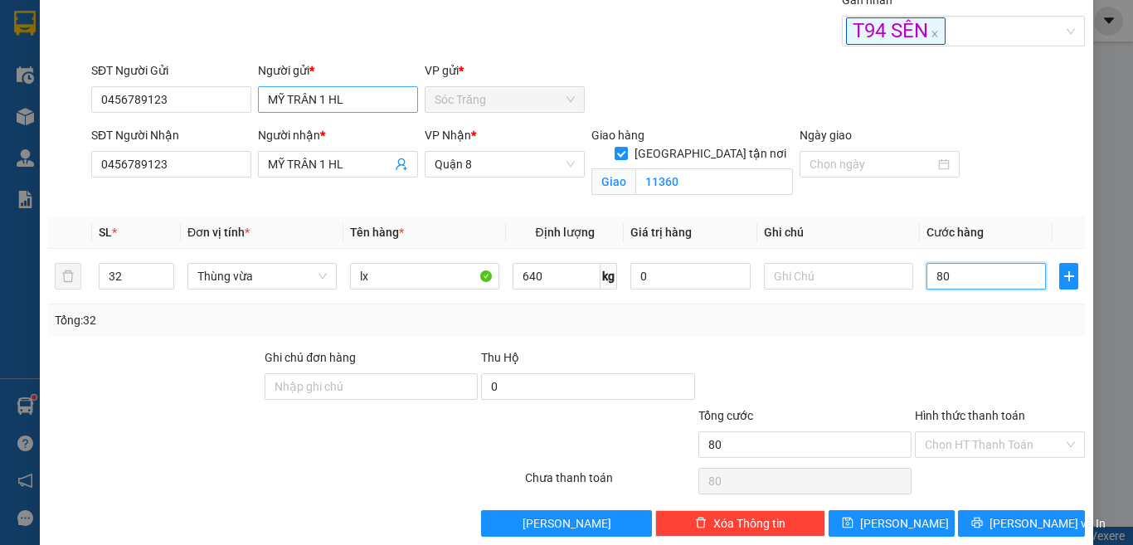
type input "800"
type input "800.000"
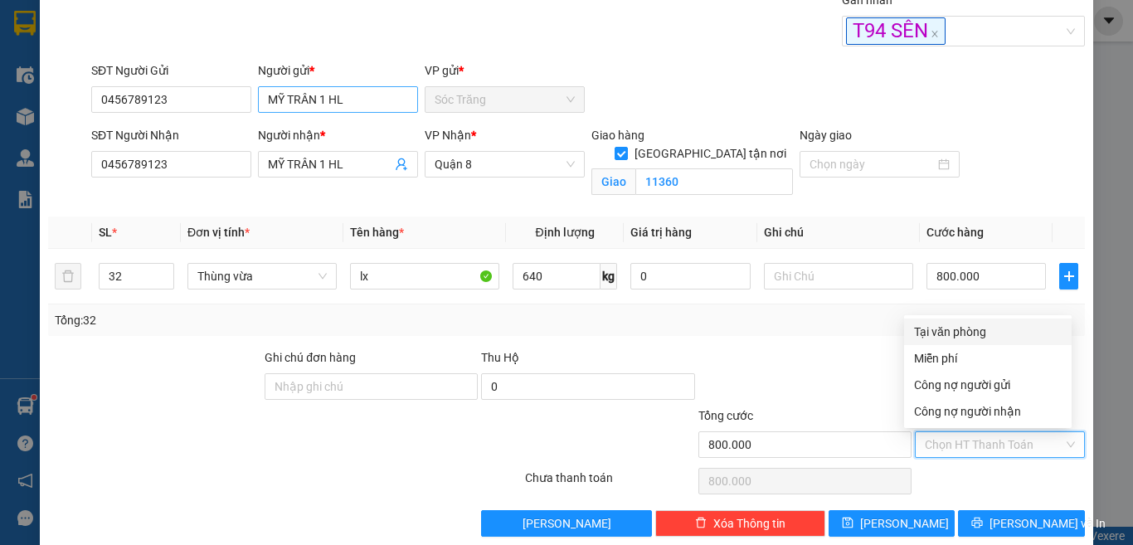
type input "0"
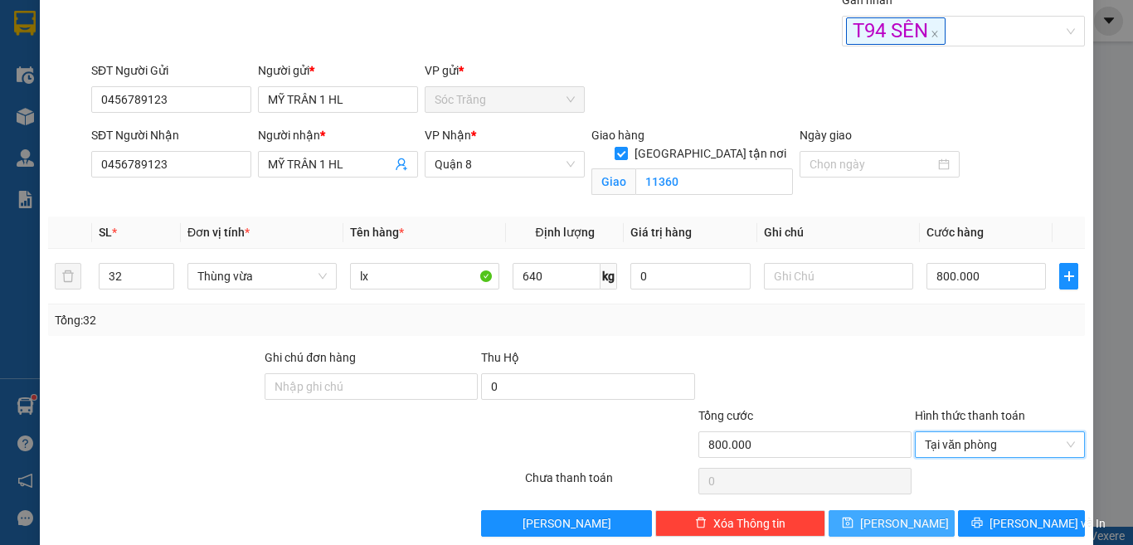
click at [883, 522] on span "[PERSON_NAME]" at bounding box center [904, 523] width 89 height 18
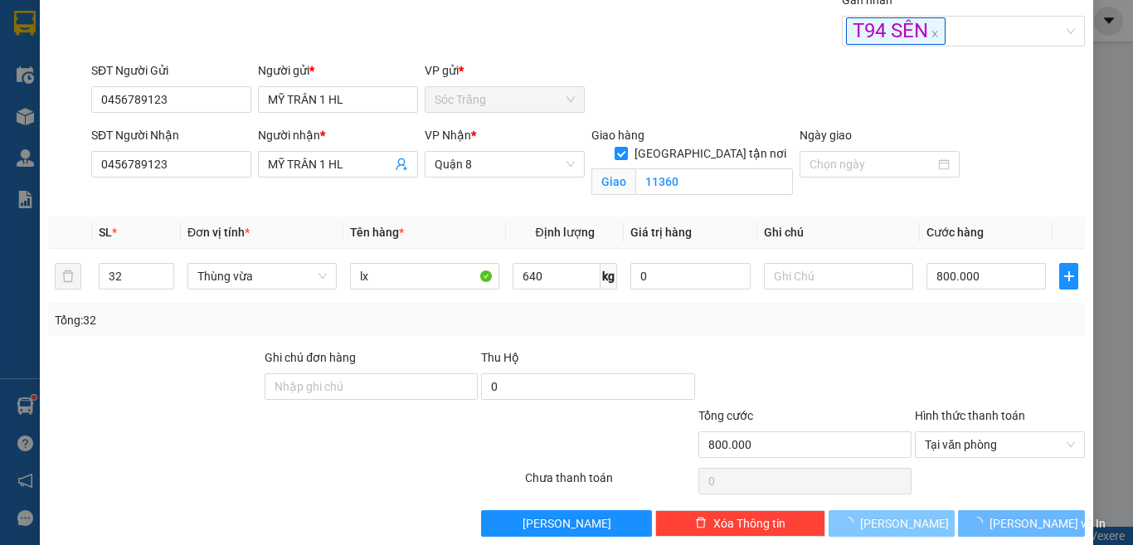
checkbox input "false"
type input "1"
type input "0"
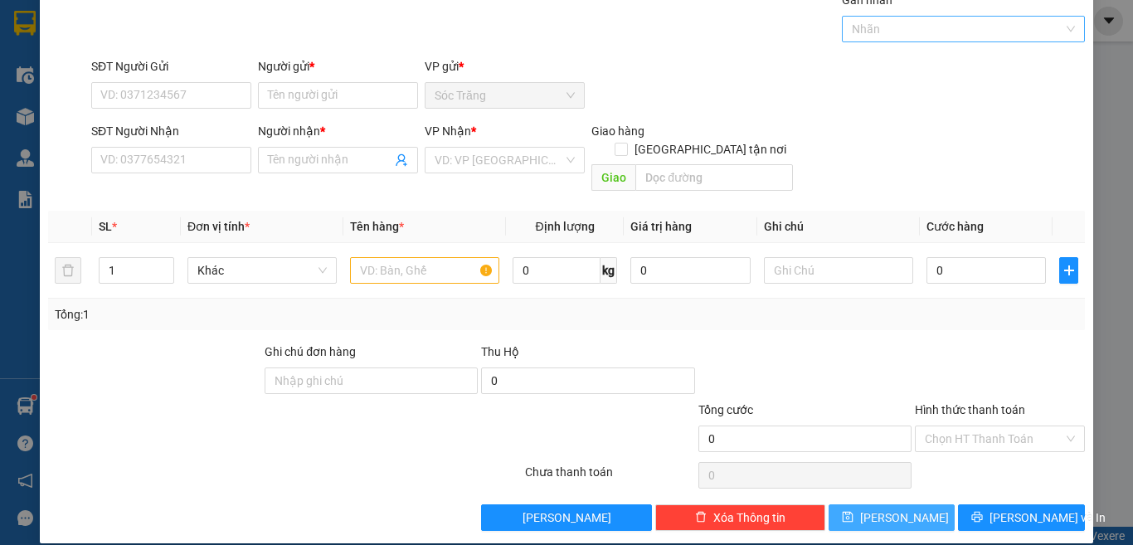
click at [883, 22] on div at bounding box center [955, 29] width 219 height 20
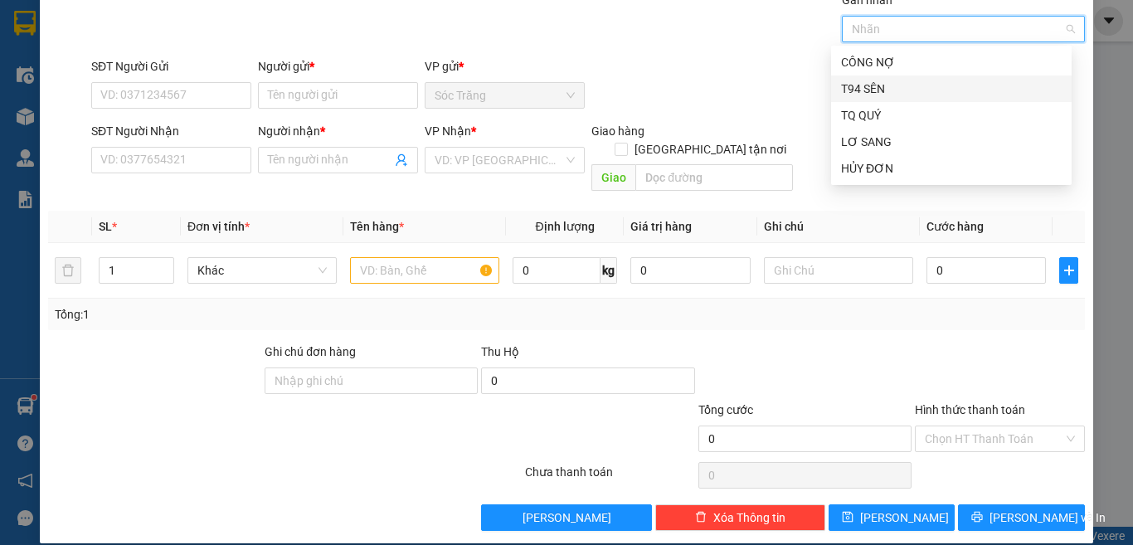
click at [930, 98] on div "T94 SÊN" at bounding box center [951, 88] width 240 height 27
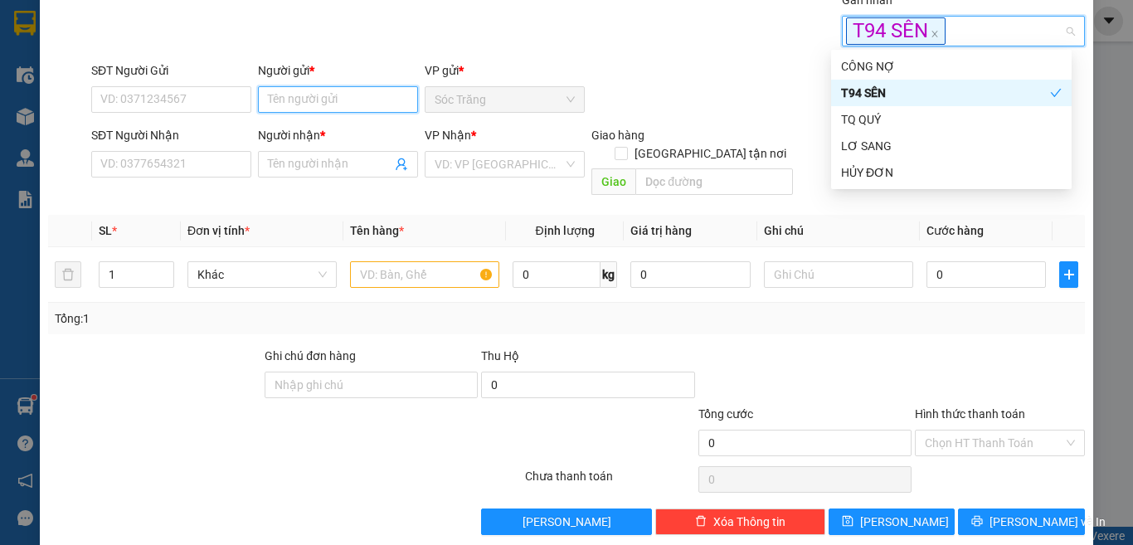
click at [375, 107] on input "Người gửi *" at bounding box center [338, 99] width 160 height 27
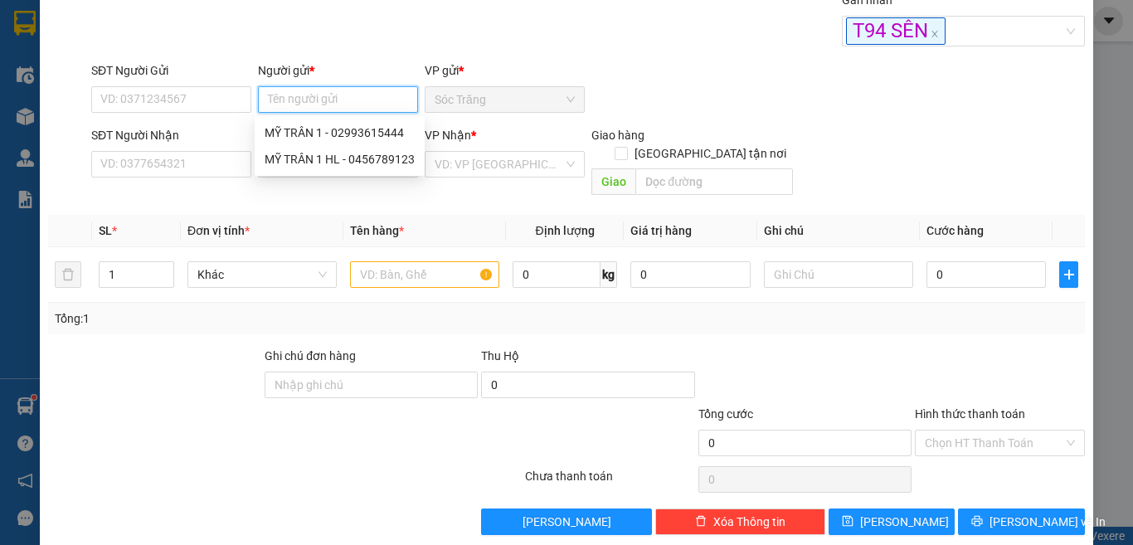
type input "y"
type input "ỹ"
type input "MỸ ANH BÁNH HL"
type input "0962311068"
type input "MỸ ANH BÁNH HL"
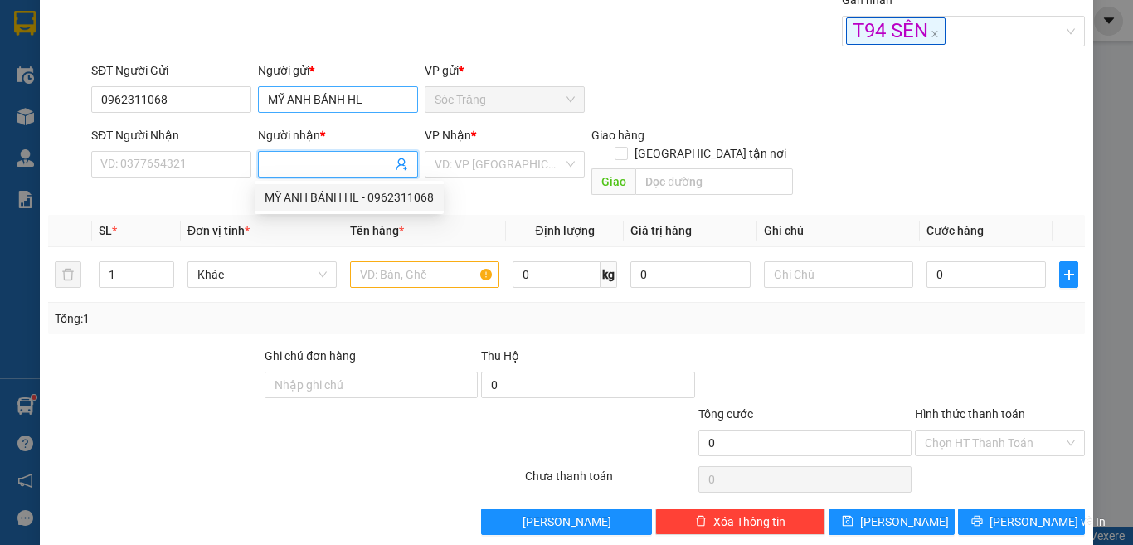
type input "0962311068"
type input "MỸ ANH BÁNH HL"
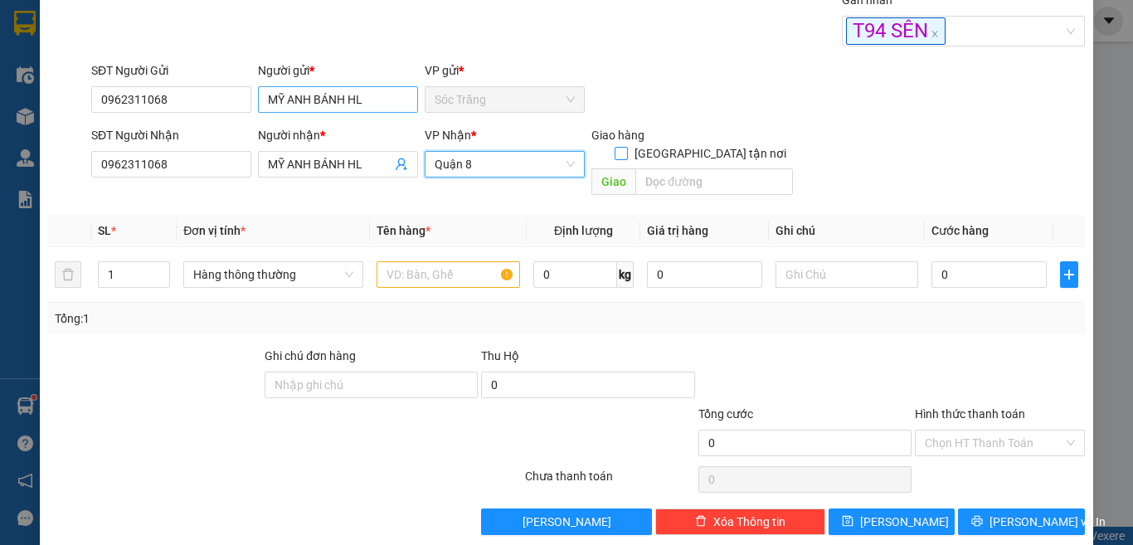
click at [615, 147] on input "[GEOGRAPHIC_DATA] tận nơi" at bounding box center [621, 153] width 12 height 12
checkbox input "true"
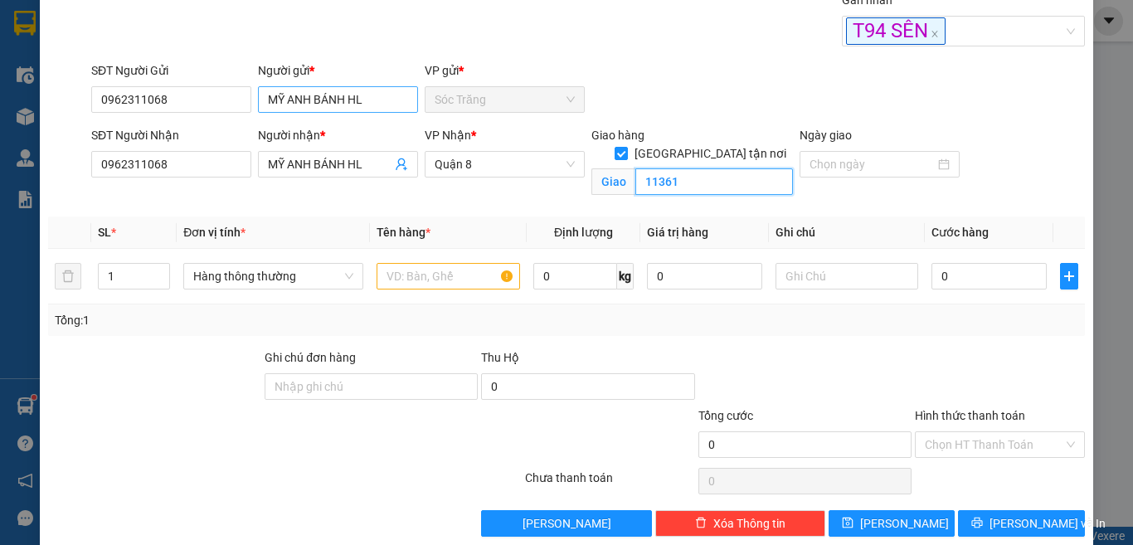
type input "11361"
type input "8"
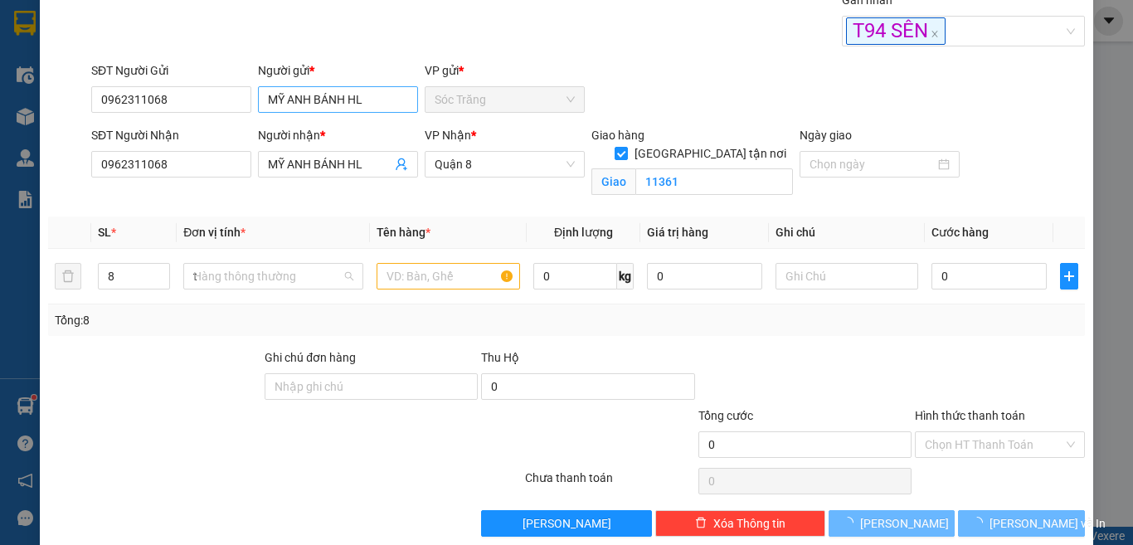
type input "th"
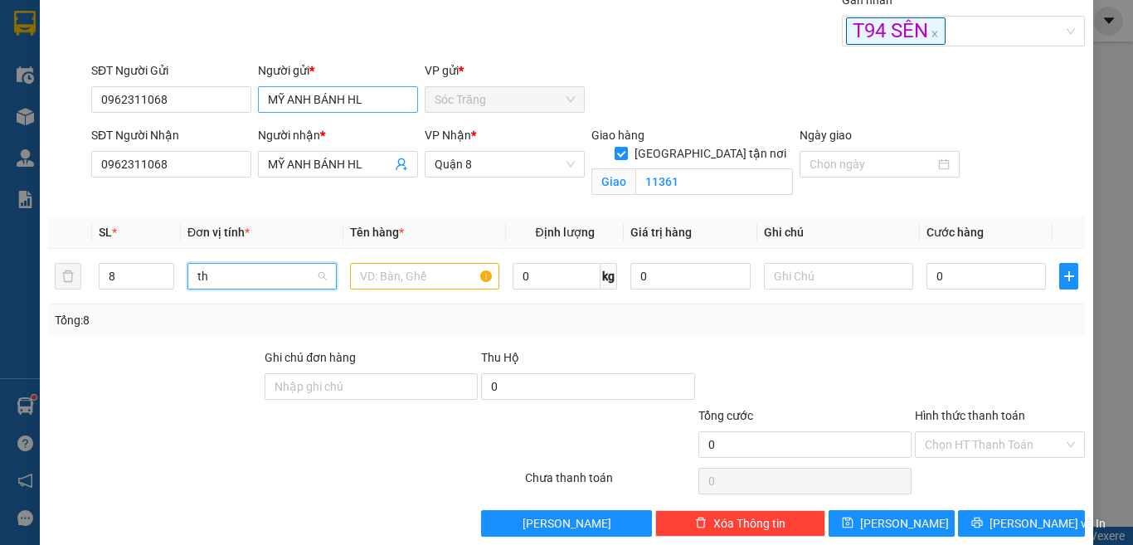
scroll to position [0, 0]
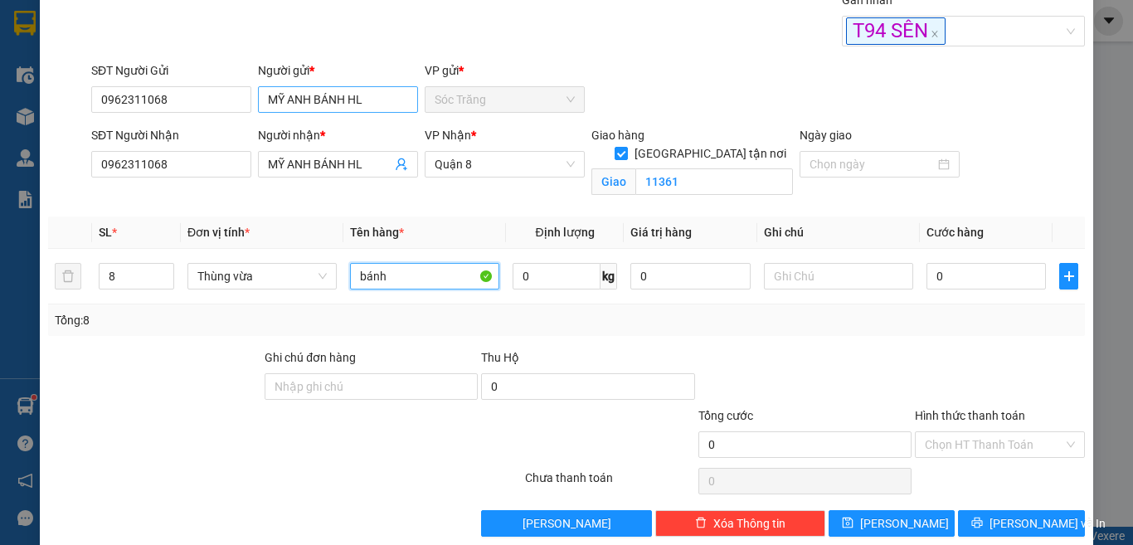
type input "bánh"
type input "80"
type input "1"
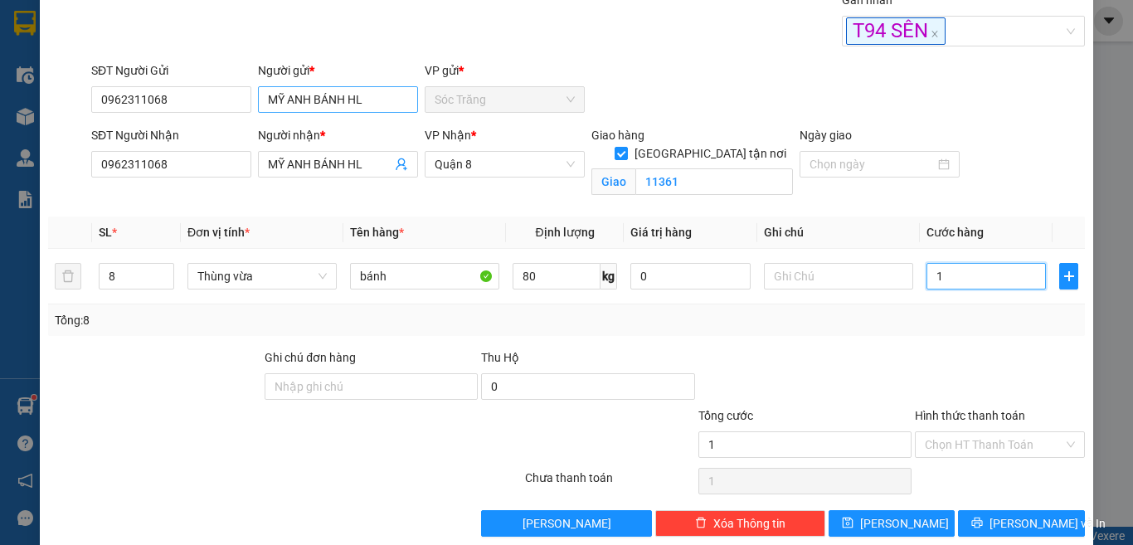
type input "13"
type input "130"
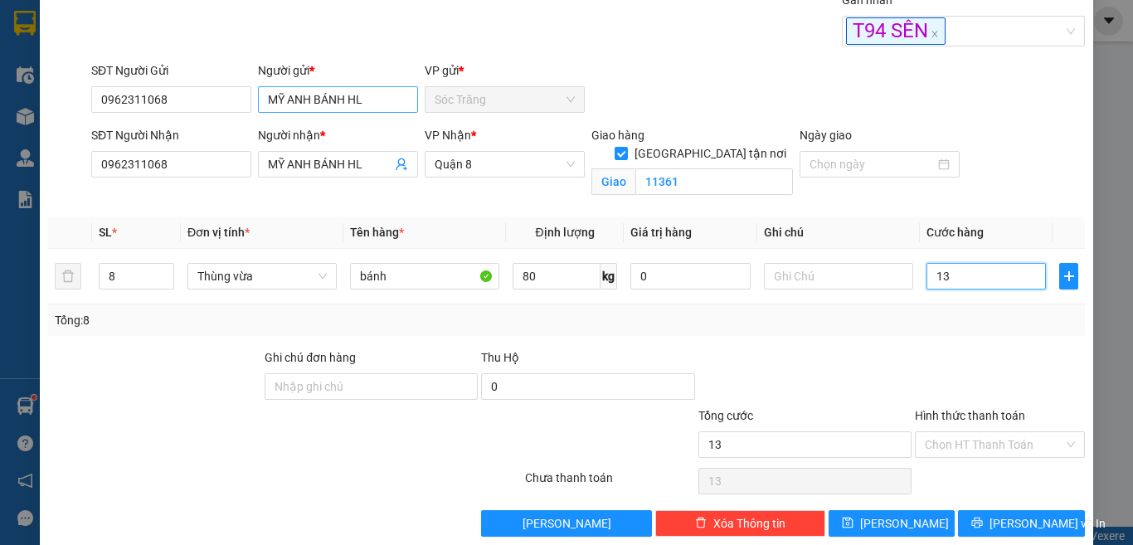
type input "130"
type input "130.000"
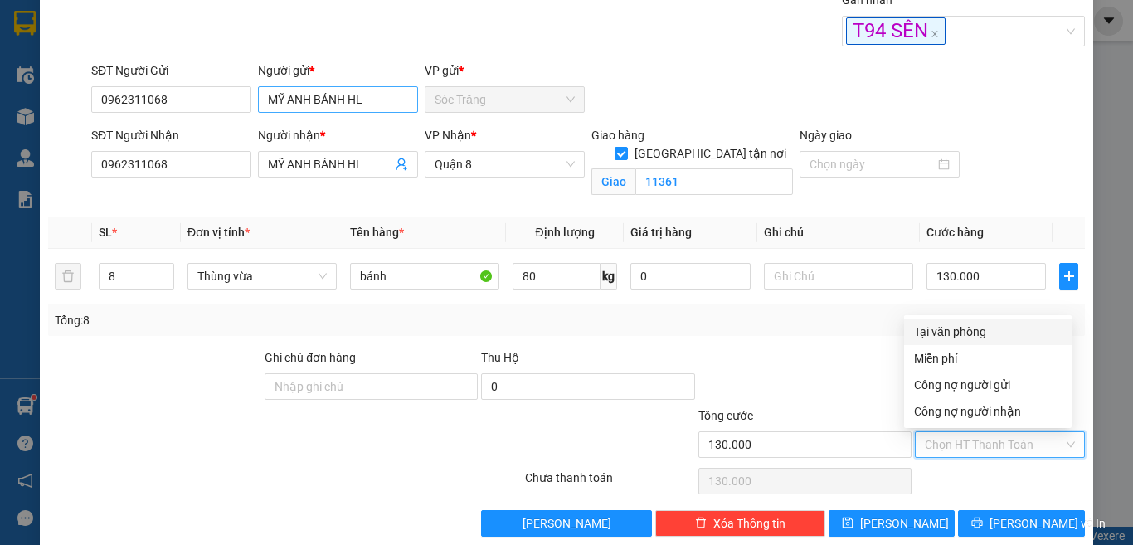
type input "0"
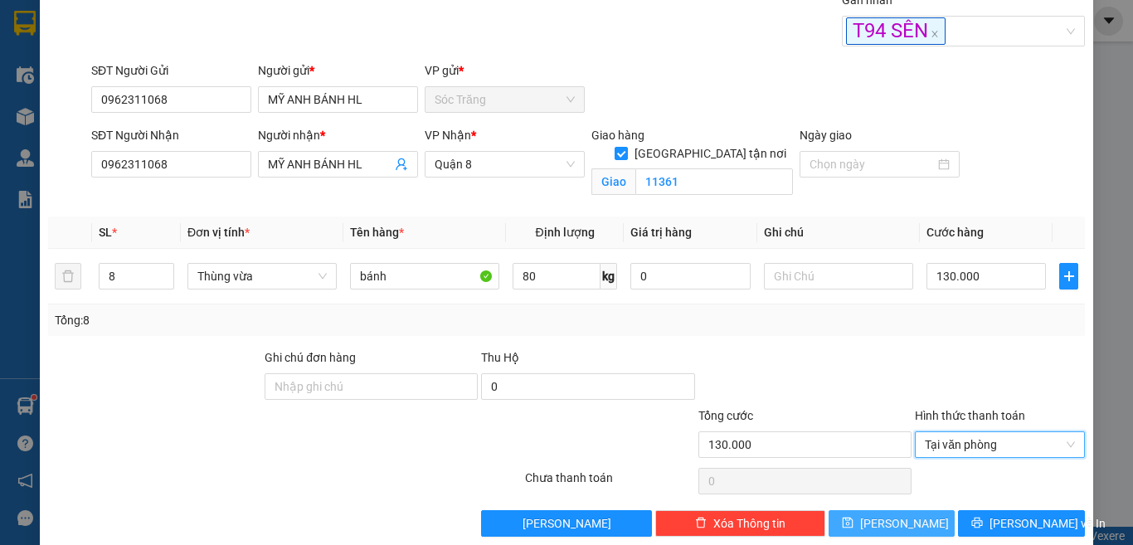
click at [892, 523] on span "[PERSON_NAME]" at bounding box center [904, 523] width 89 height 18
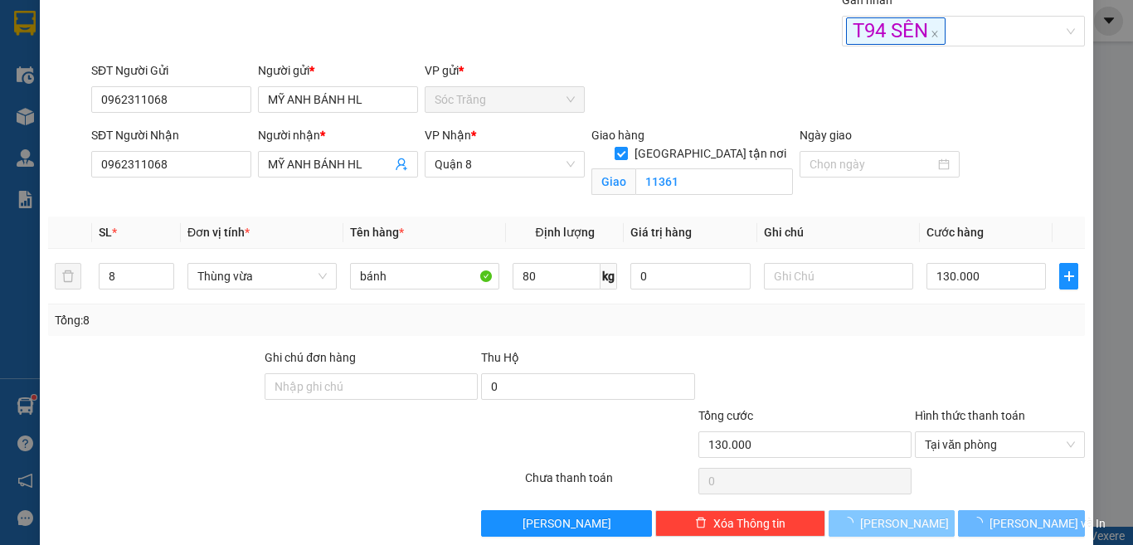
checkbox input "false"
type input "1"
type input "0"
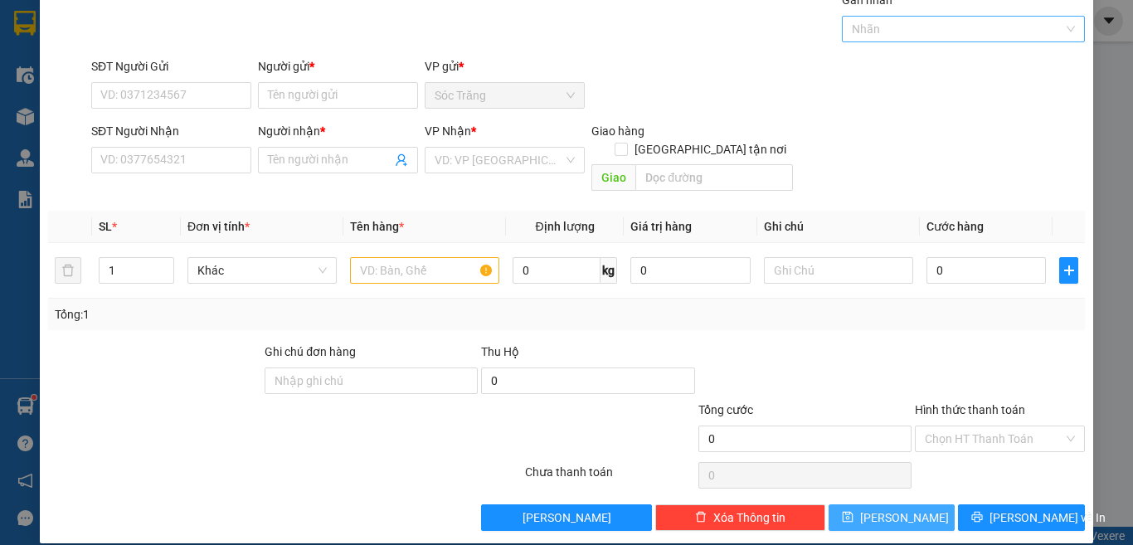
click at [880, 36] on div at bounding box center [955, 29] width 219 height 20
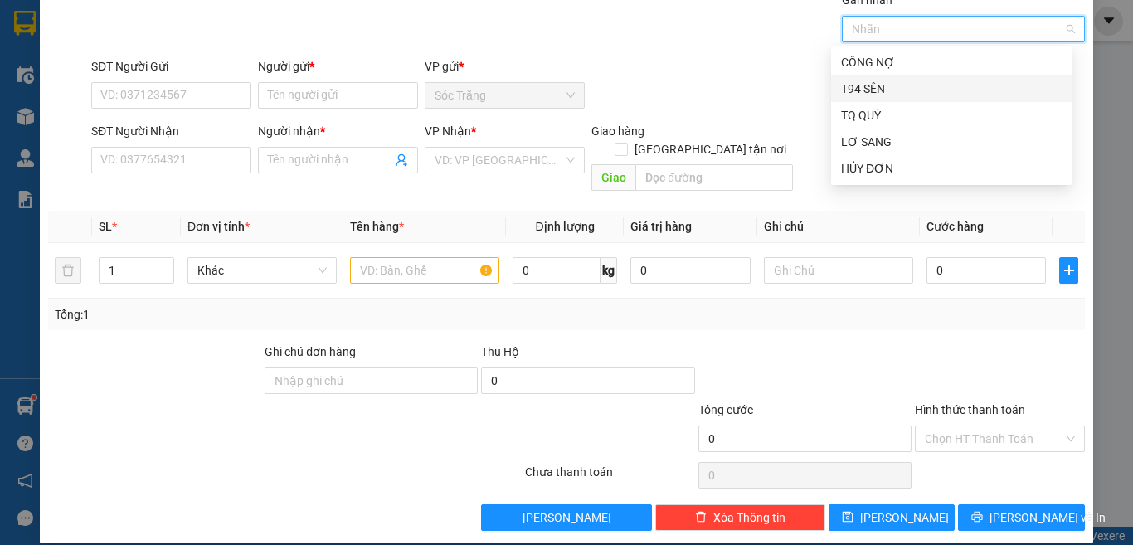
click at [877, 100] on div "T94 SÊN" at bounding box center [951, 88] width 240 height 27
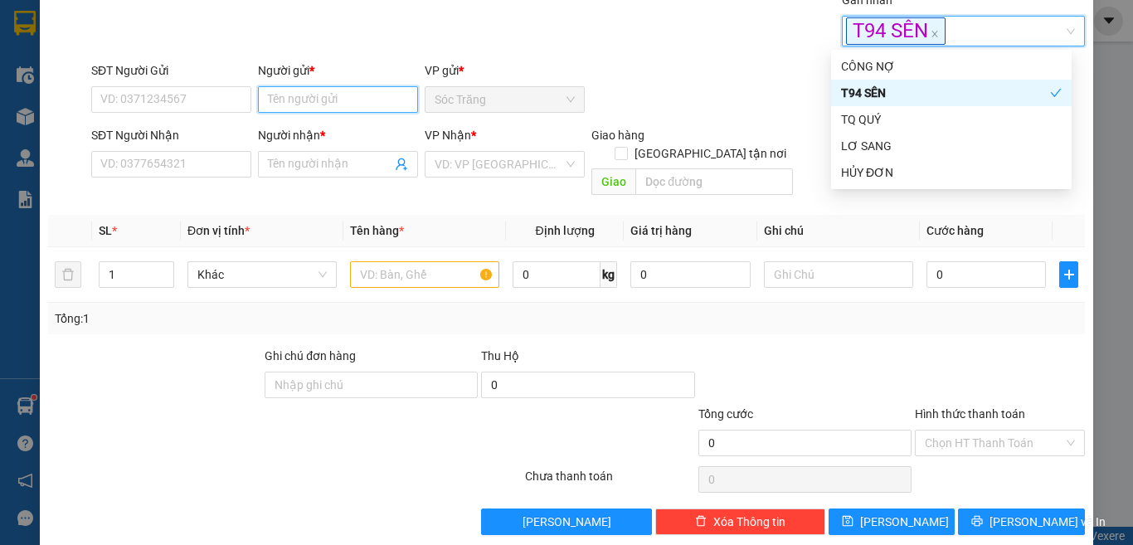
click at [360, 104] on input "Người gửi *" at bounding box center [338, 99] width 160 height 27
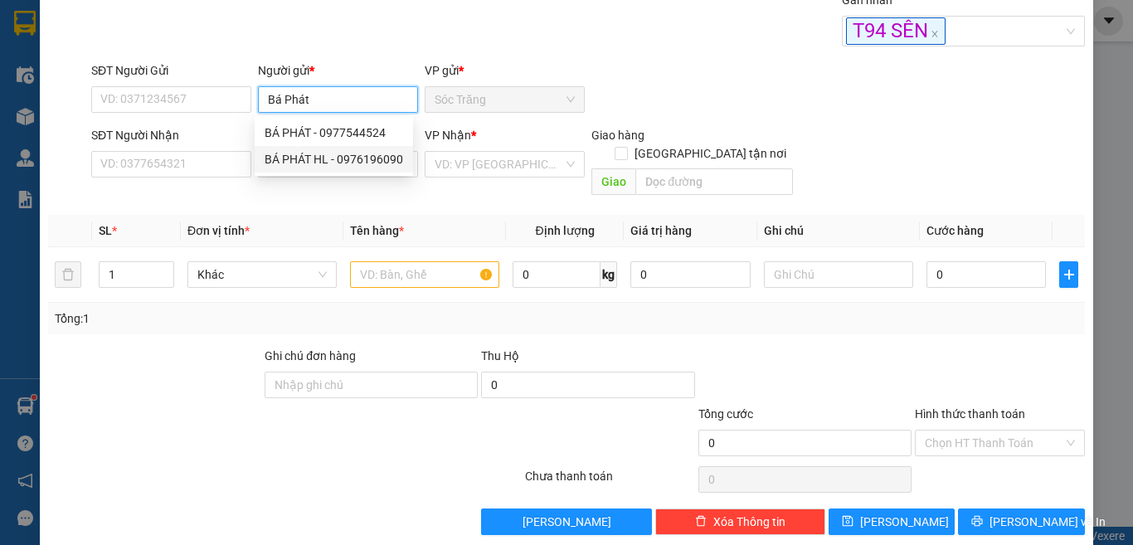
type input "BÁ PHÁT HL"
type input "0976196090"
type input "BÁ PHÁT HL"
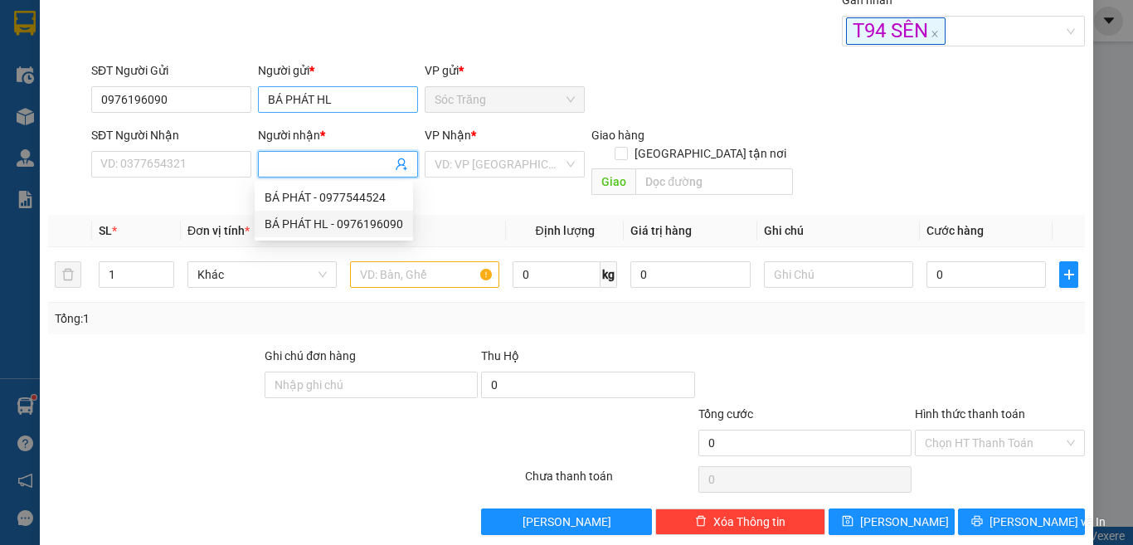
type input "0976196090"
type input "BÁ PHÁT HL"
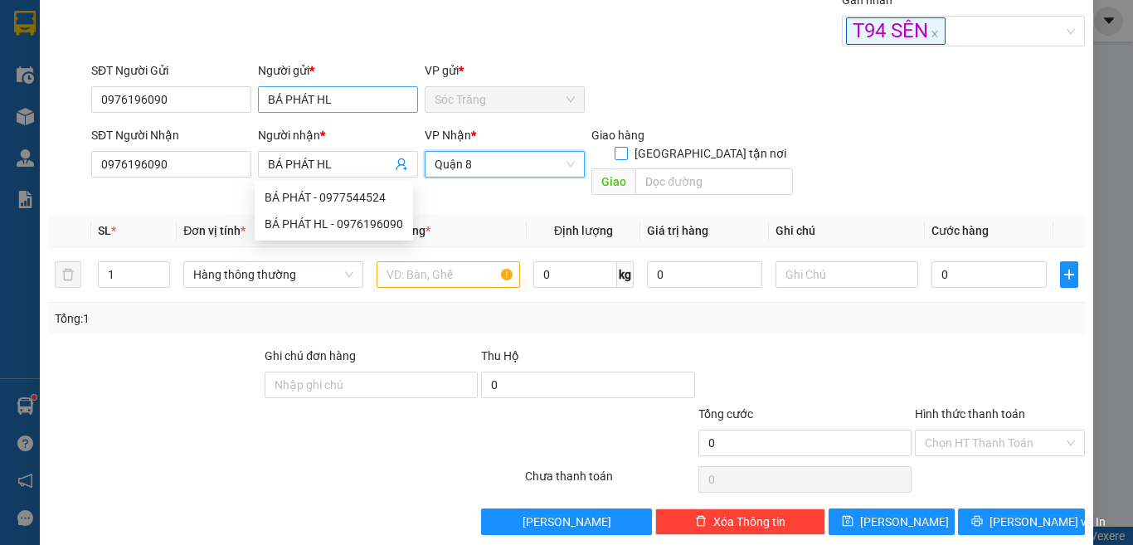
click at [615, 147] on input "[GEOGRAPHIC_DATA] tận nơi" at bounding box center [621, 153] width 12 height 12
checkbox input "true"
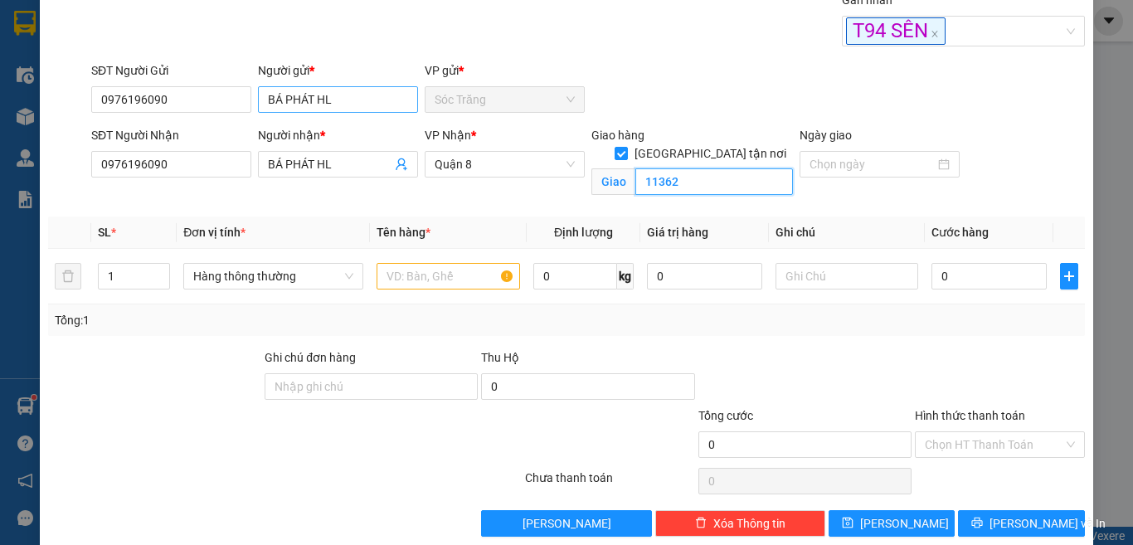
type input "11362"
type input "4"
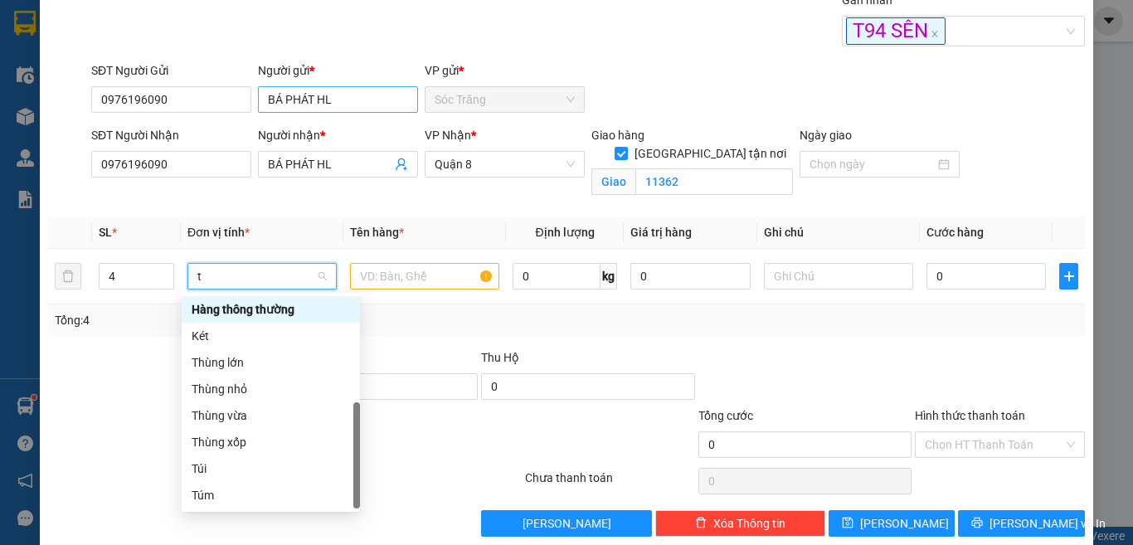
scroll to position [53, 0]
type input "th"
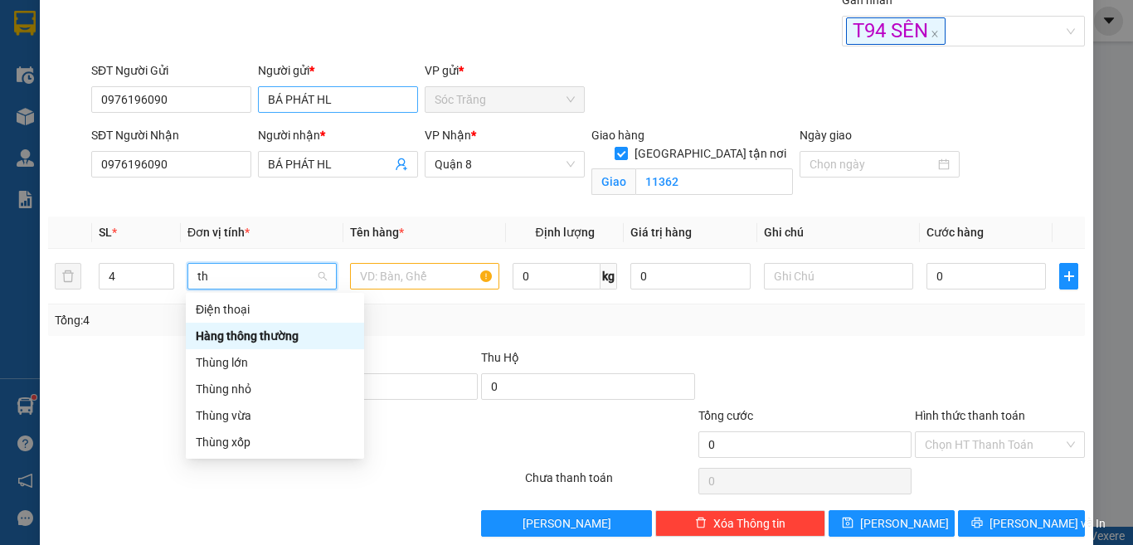
scroll to position [0, 0]
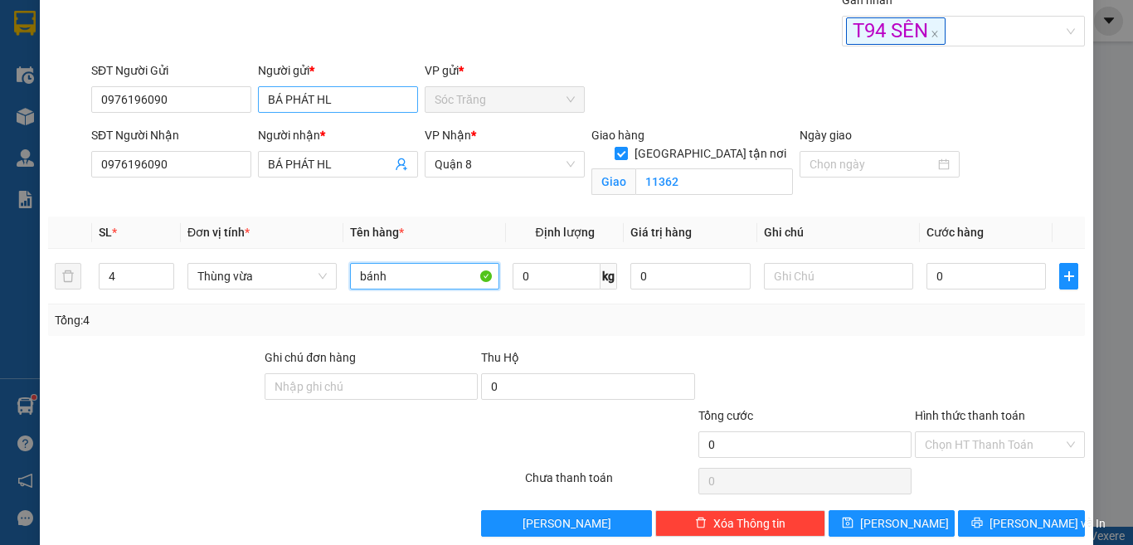
type input "bánh"
type input "40"
type input "7"
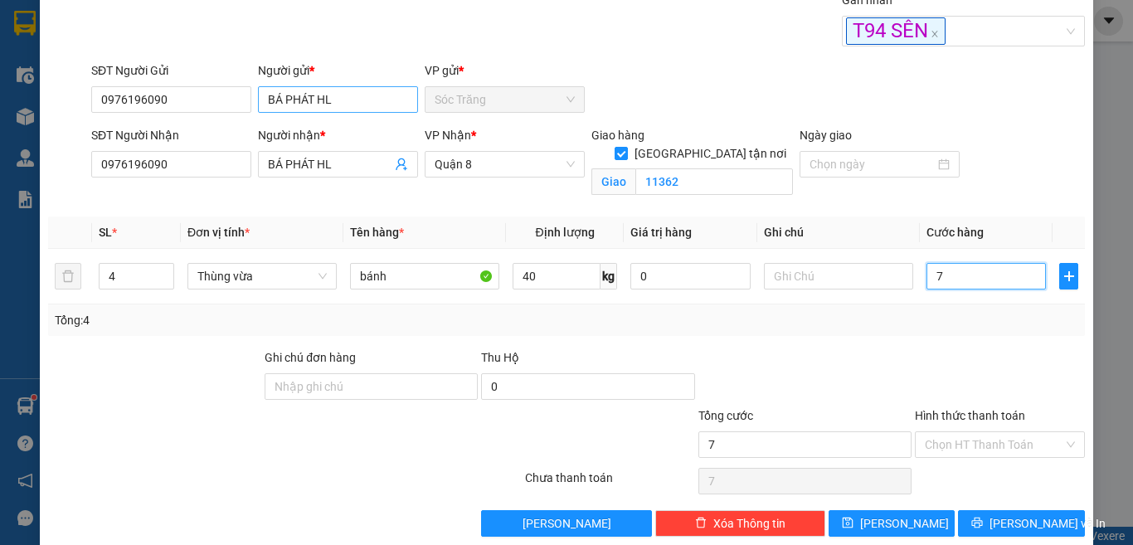
type input "70"
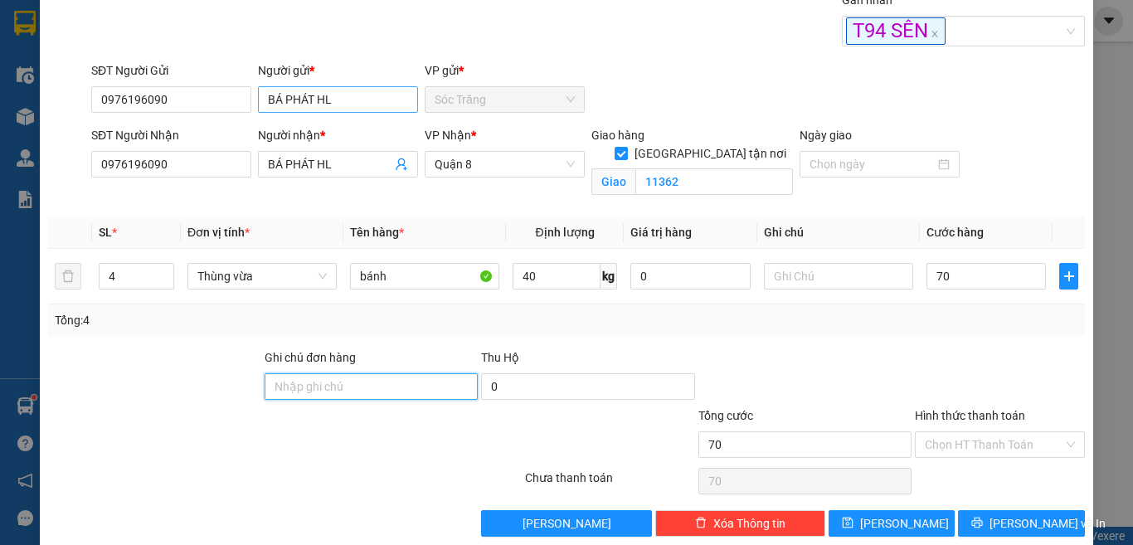
type input "70.000"
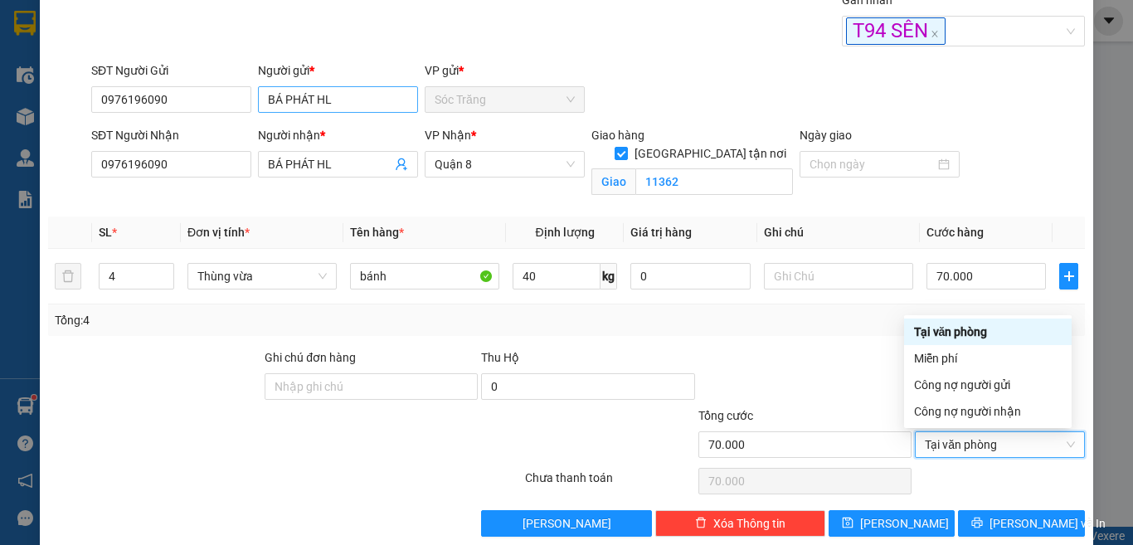
type input "0"
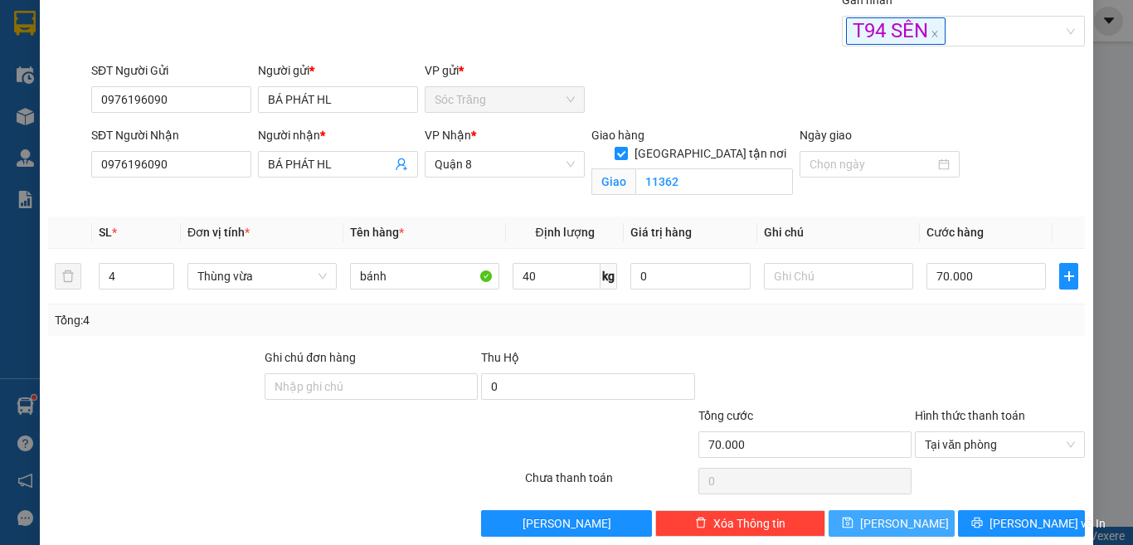
click at [897, 527] on span "[PERSON_NAME]" at bounding box center [904, 523] width 89 height 18
checkbox input "false"
type input "1"
type input "0"
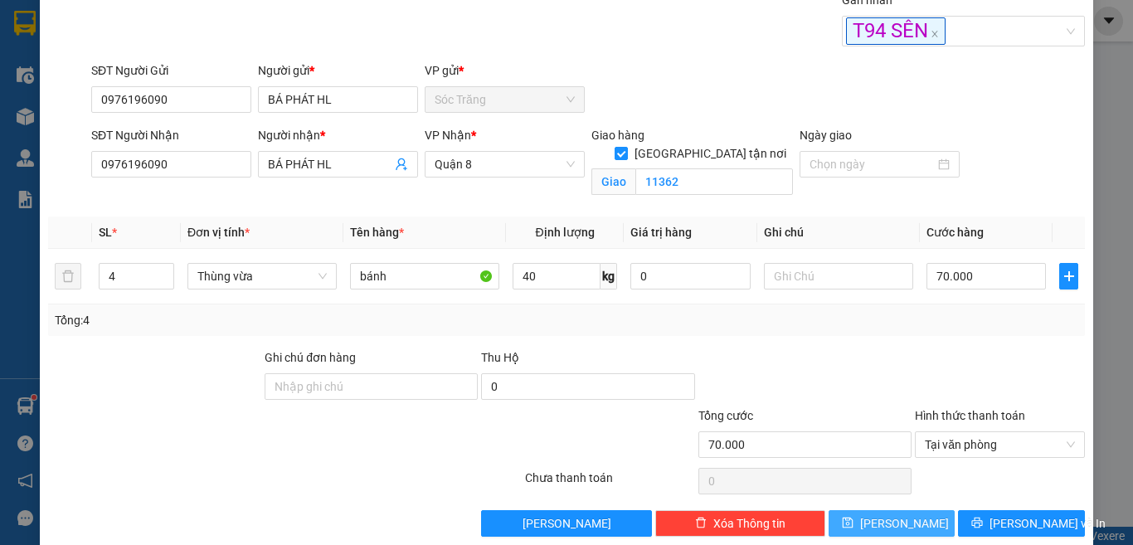
type input "0"
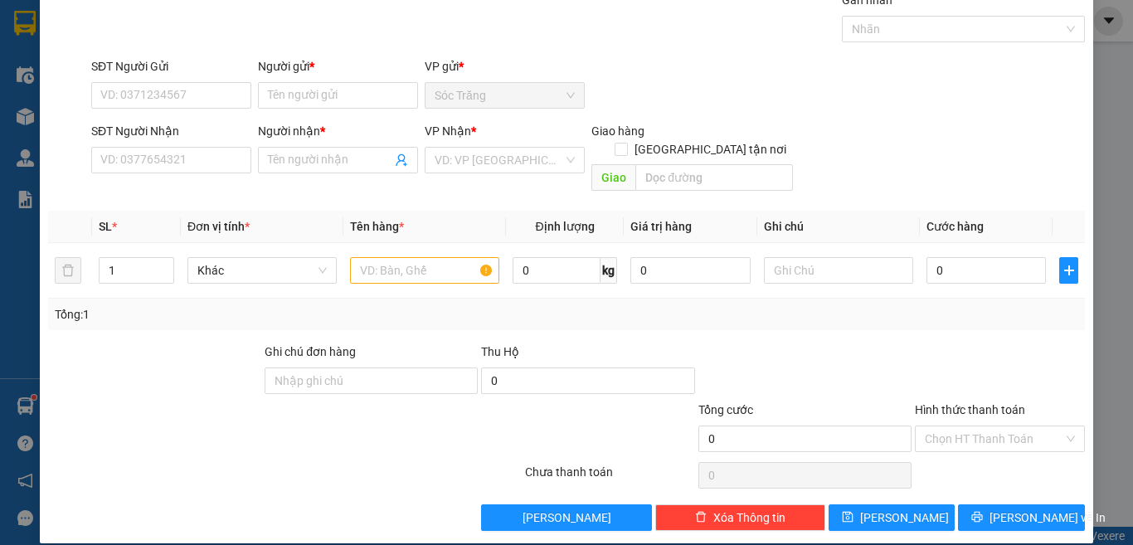
click at [868, 14] on div "Gán nhãn" at bounding box center [964, 3] width 244 height 25
click at [891, 15] on div "Gán nhãn" at bounding box center [964, 3] width 244 height 25
click at [894, 27] on div at bounding box center [955, 29] width 219 height 20
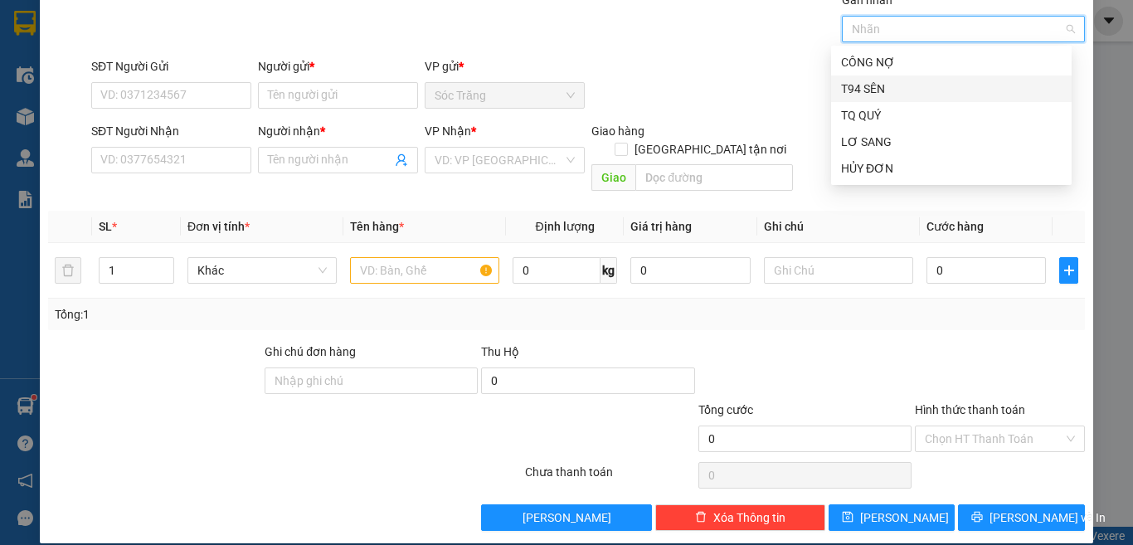
click at [895, 78] on div "T94 SÊN" at bounding box center [951, 88] width 240 height 27
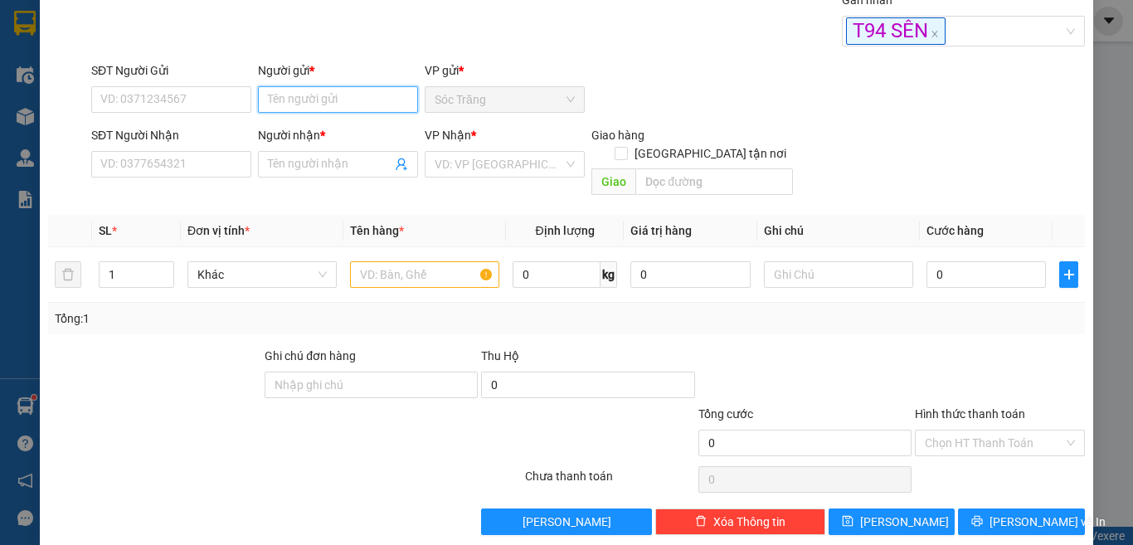
click at [393, 100] on input "Người gửi *" at bounding box center [338, 99] width 160 height 27
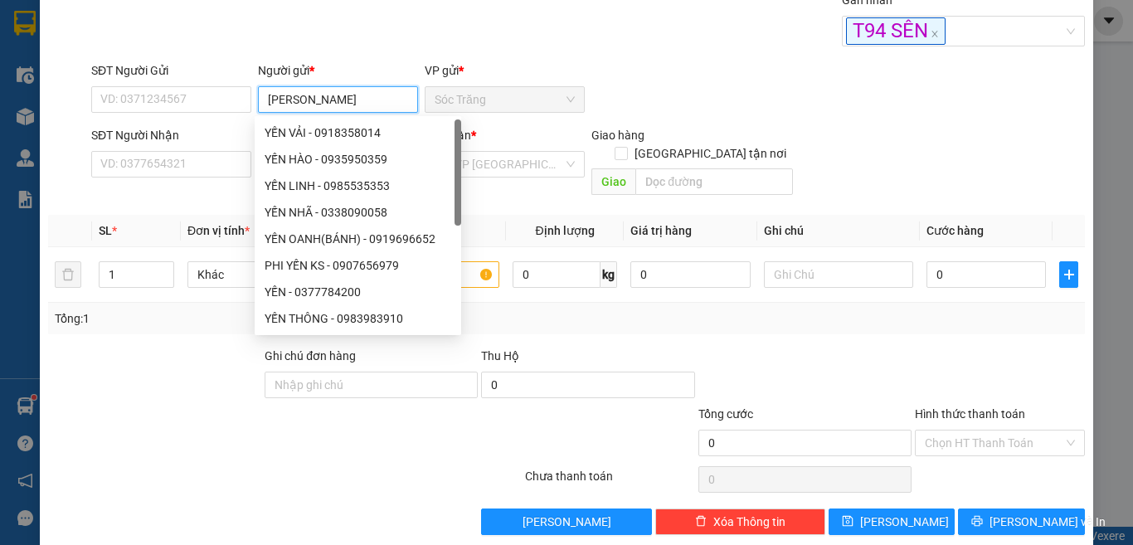
type input "[PERSON_NAME]"
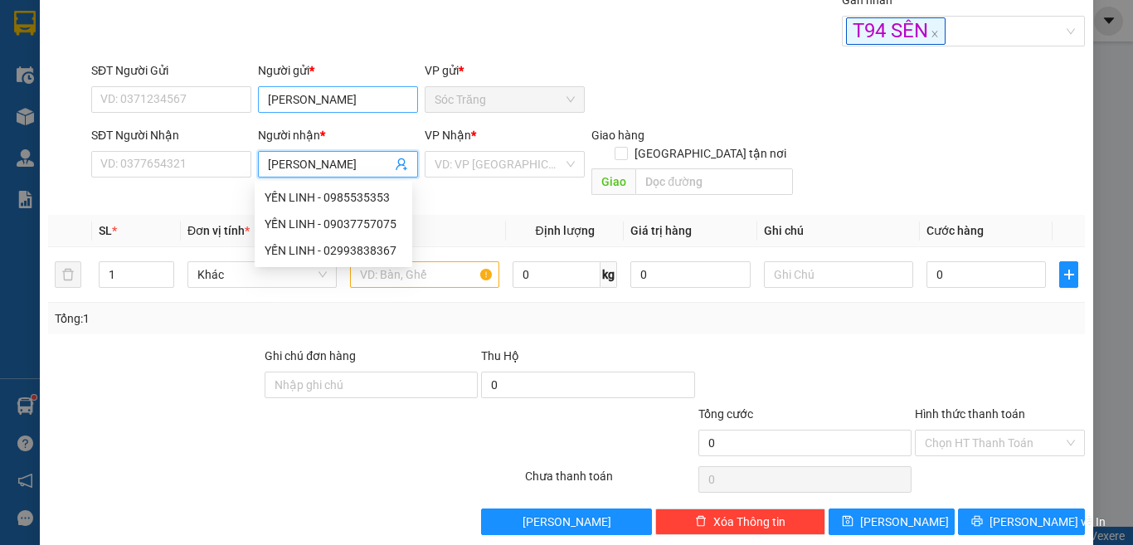
type input "[PERSON_NAME]"
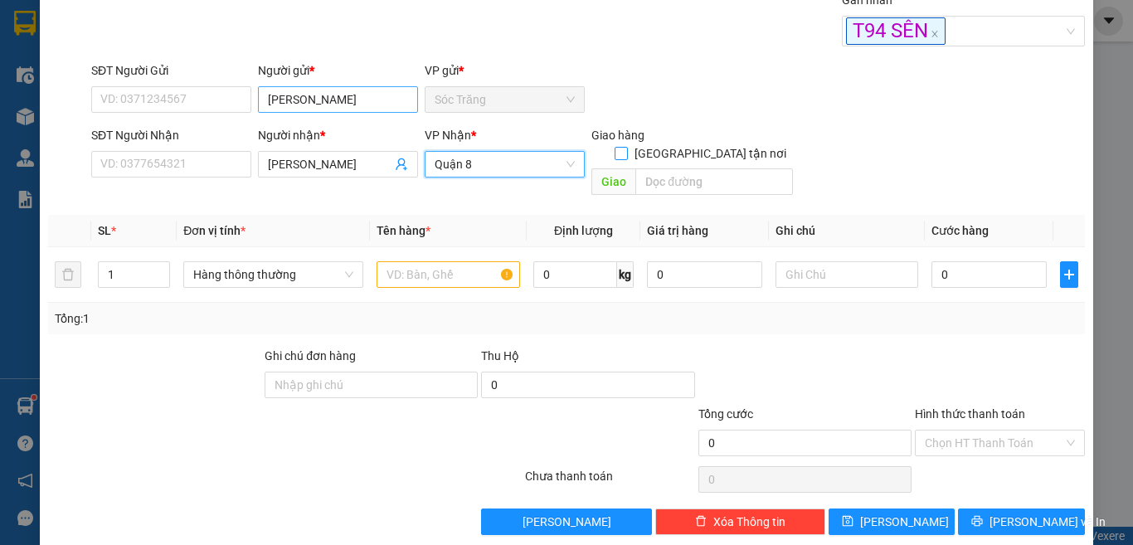
click at [615, 147] on input "[GEOGRAPHIC_DATA] tận nơi" at bounding box center [621, 153] width 12 height 12
checkbox input "true"
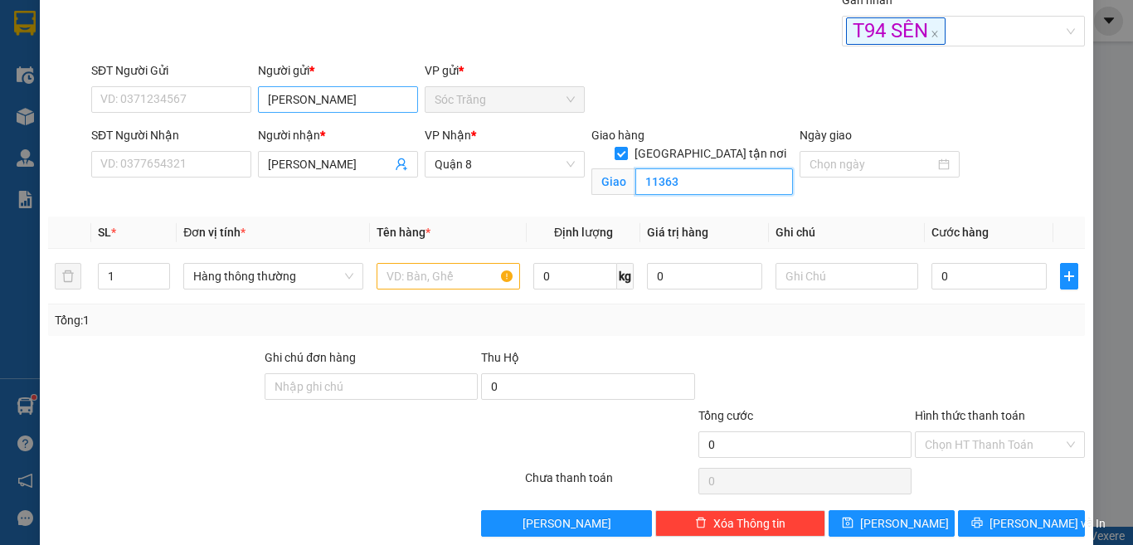
type input "11363"
type input "3"
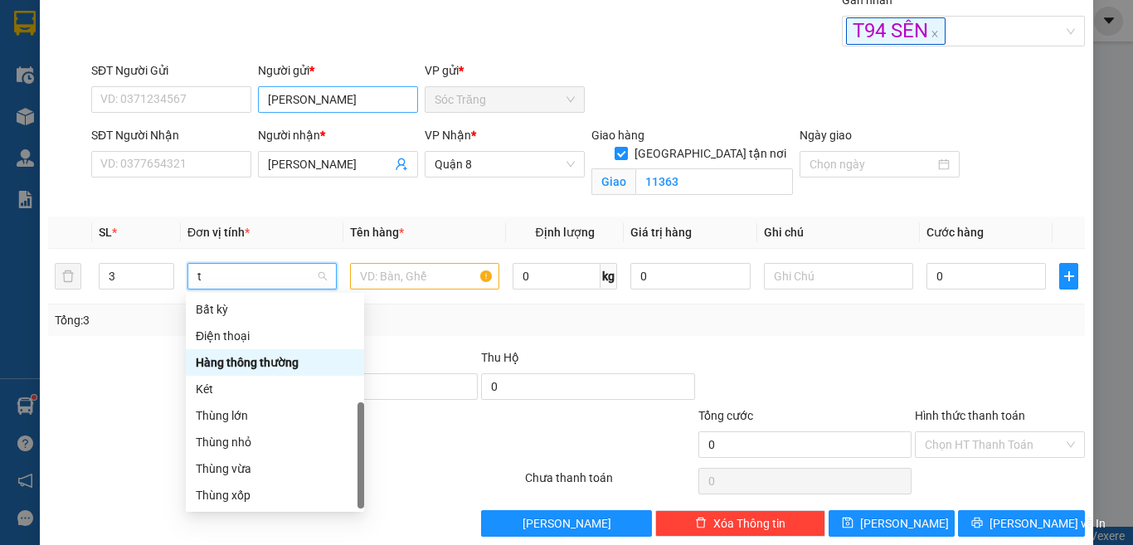
type input "tú"
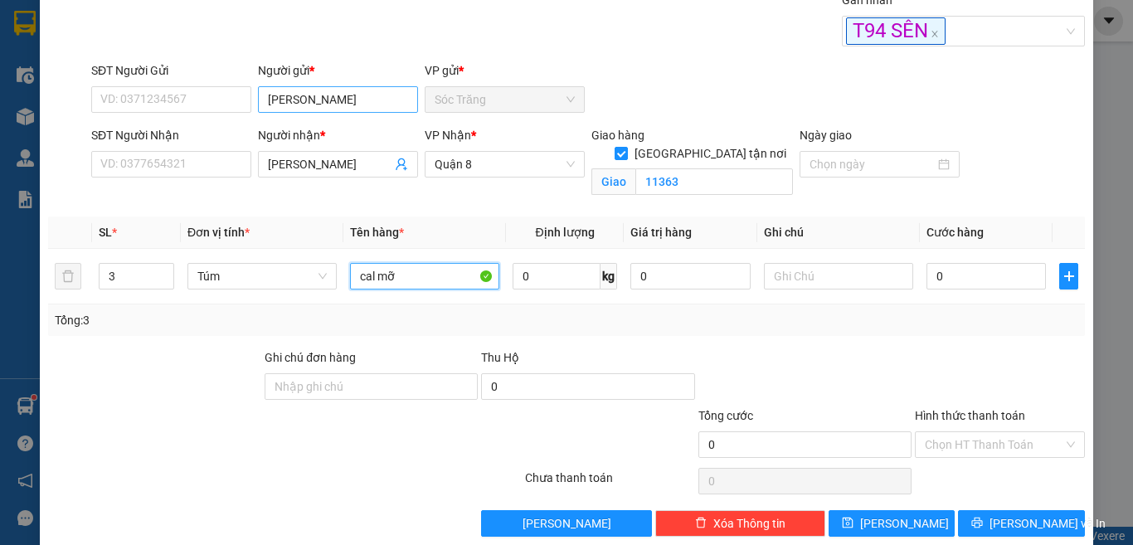
type input "cal mỡ"
type input "60"
type input "90"
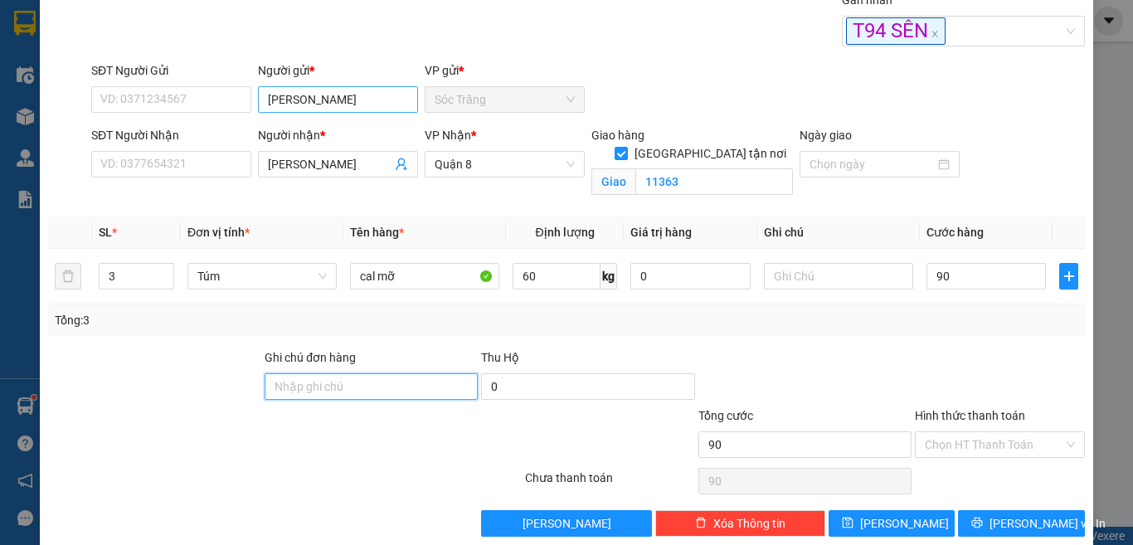
type input "90.000"
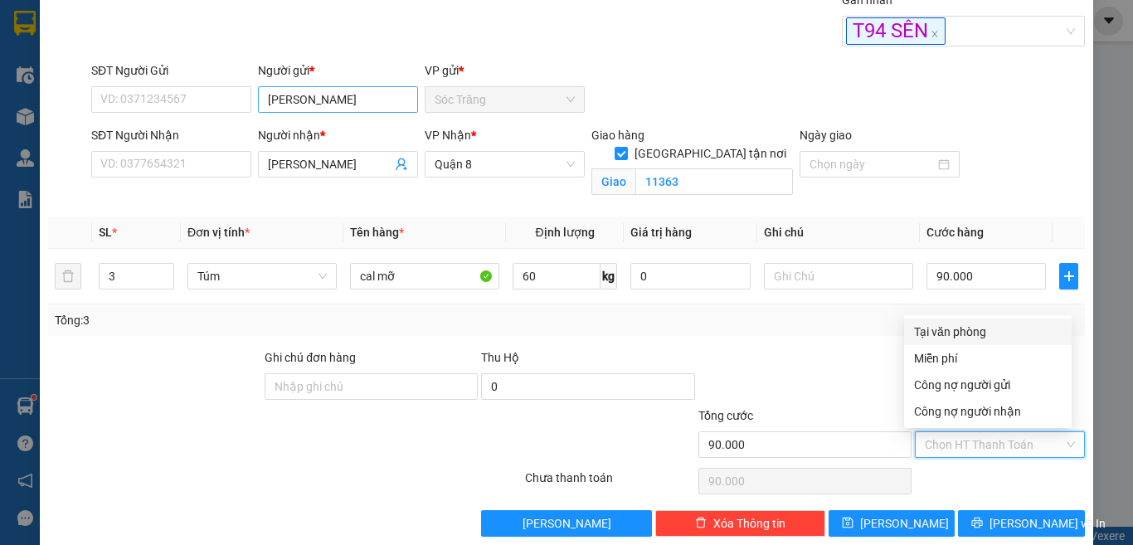
type input "0"
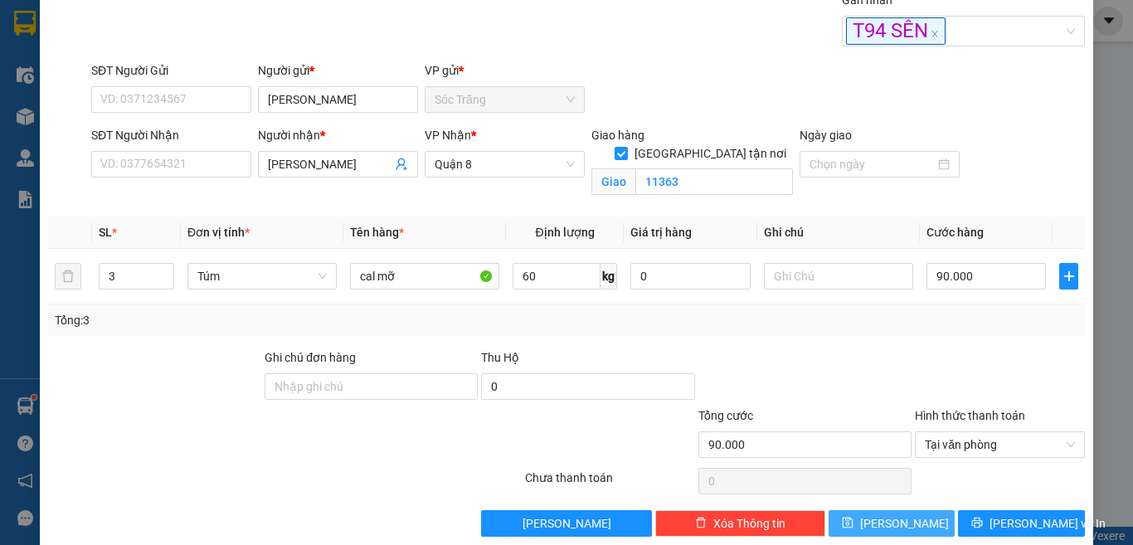
click at [858, 517] on button "[PERSON_NAME]" at bounding box center [891, 523] width 127 height 27
checkbox input "false"
type input "1"
type input "0"
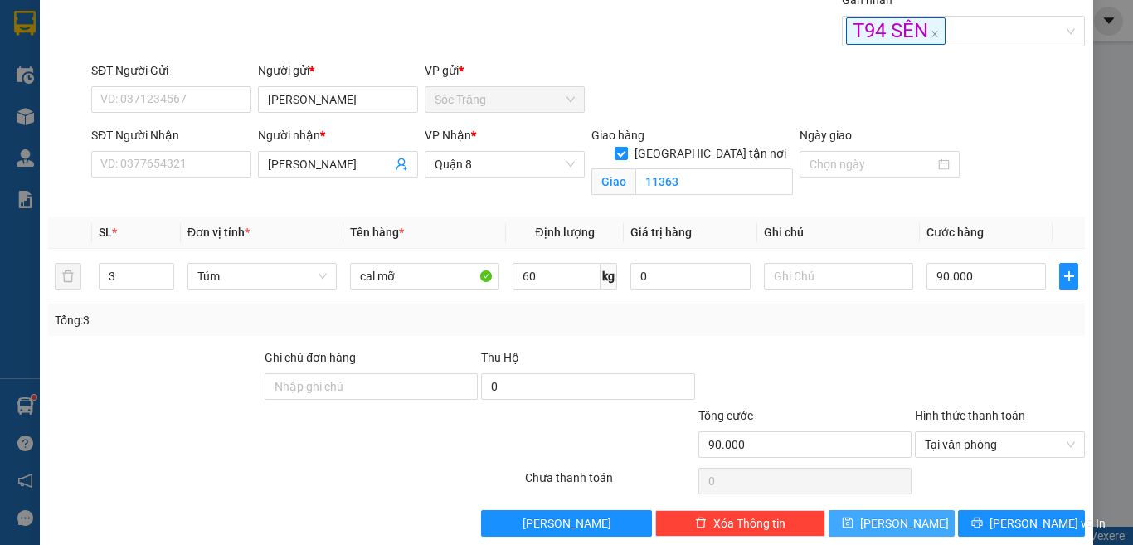
type input "0"
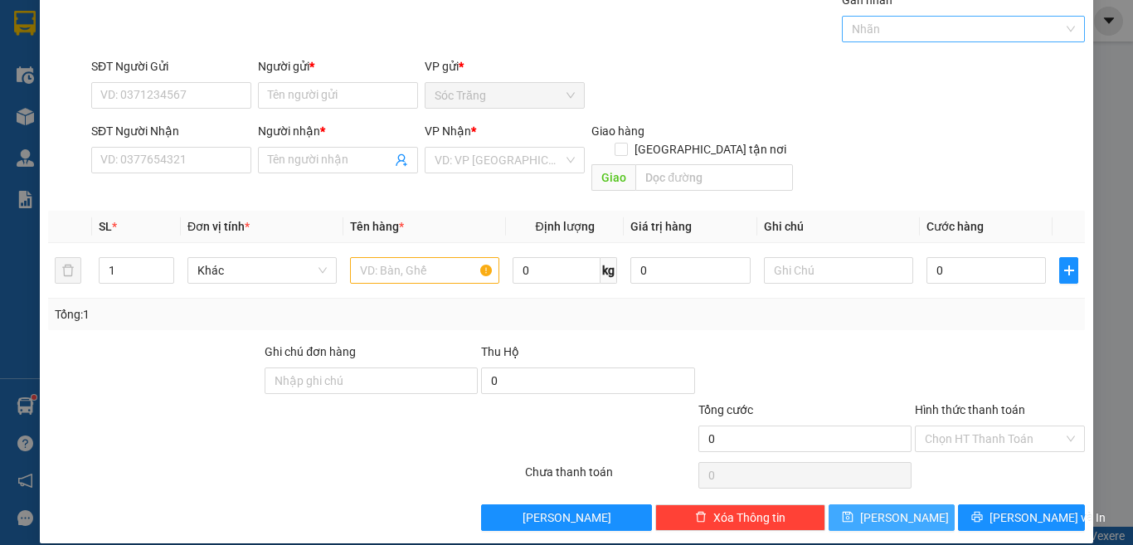
click at [955, 24] on div at bounding box center [955, 29] width 219 height 20
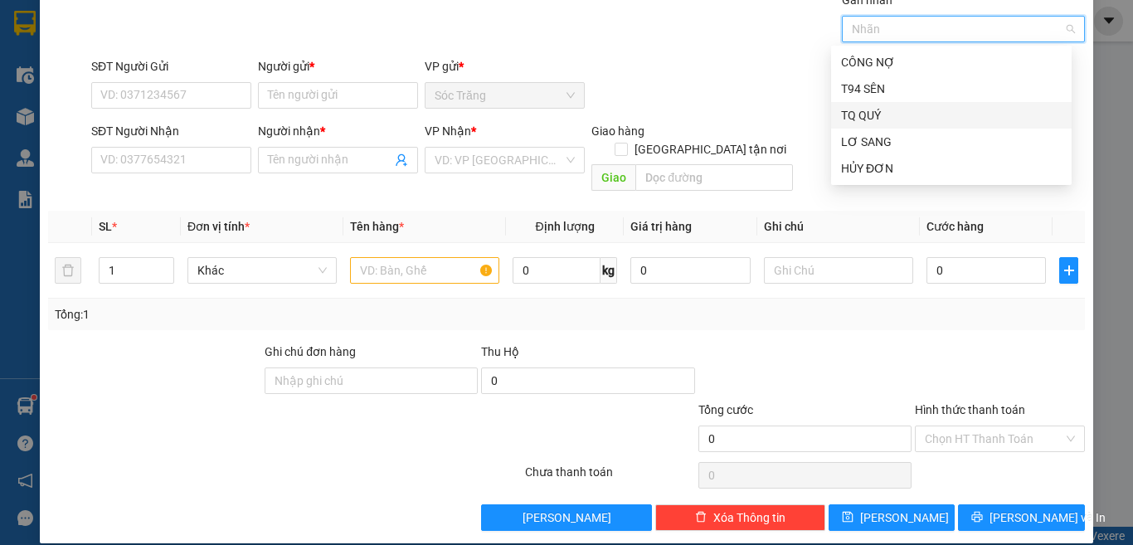
click at [901, 118] on div "TQ QUÝ" at bounding box center [951, 115] width 221 height 18
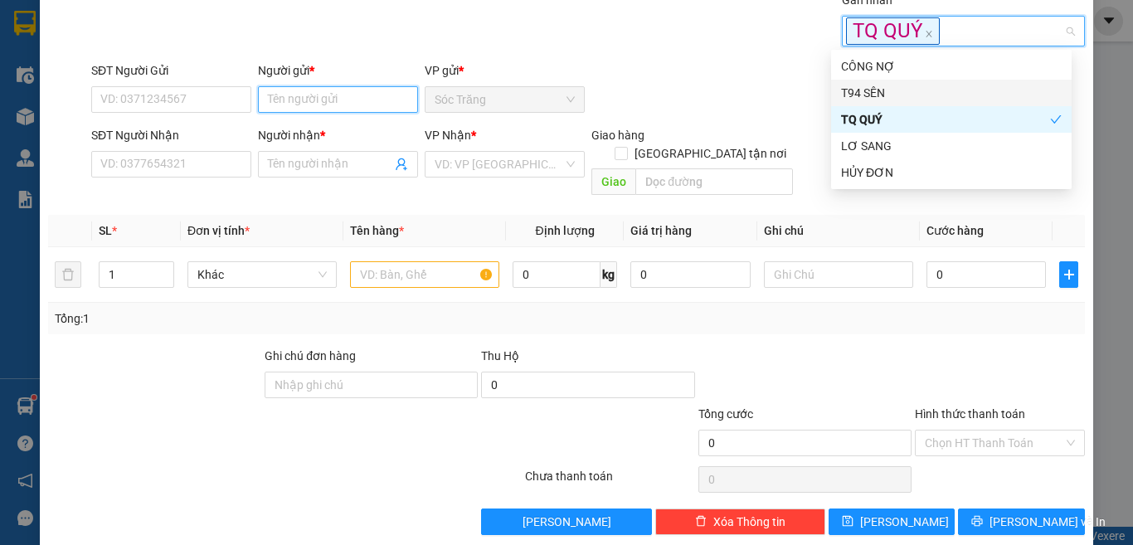
click at [353, 100] on input "Người gửi *" at bounding box center [338, 99] width 160 height 27
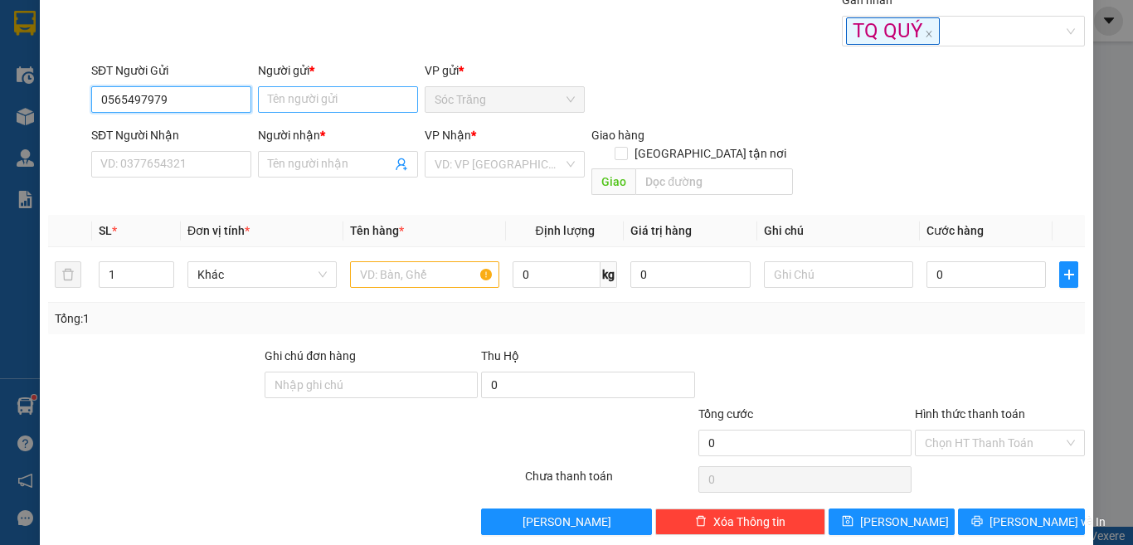
type input "0565497979"
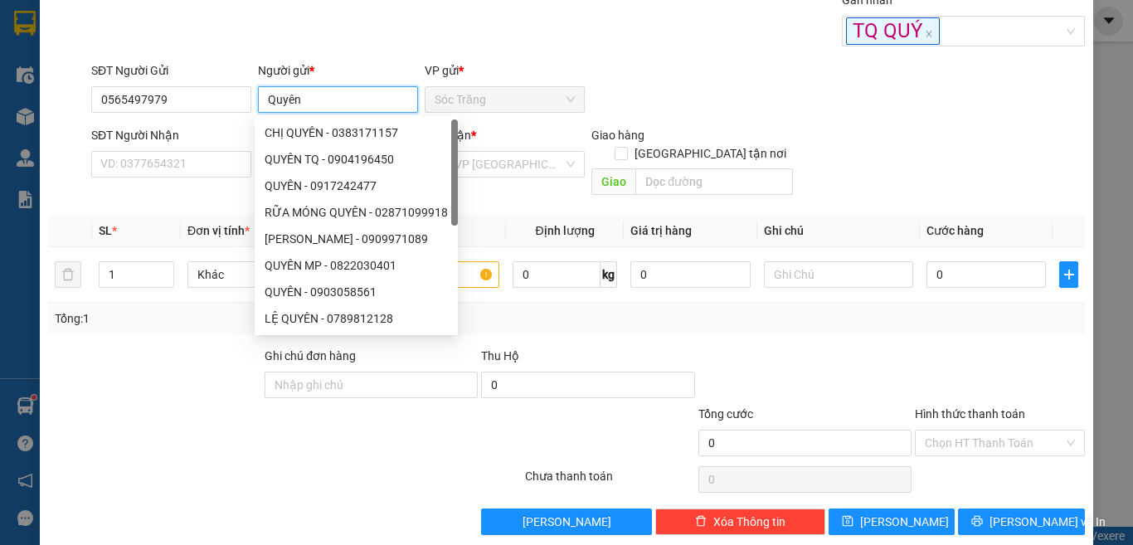
type input "Quyên"
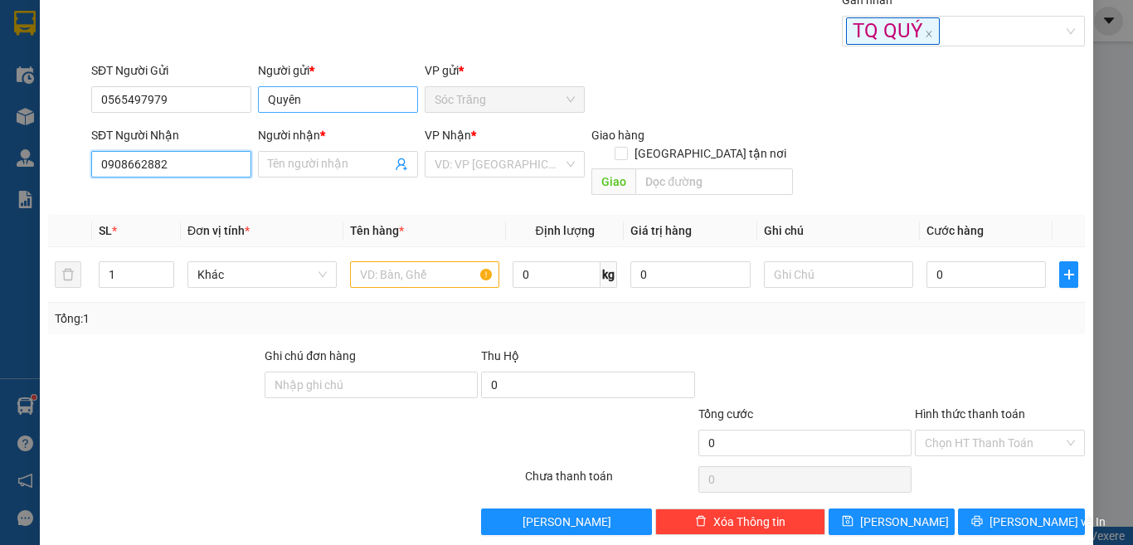
type input "0908662882"
type input "D"
type input "[PERSON_NAME]"
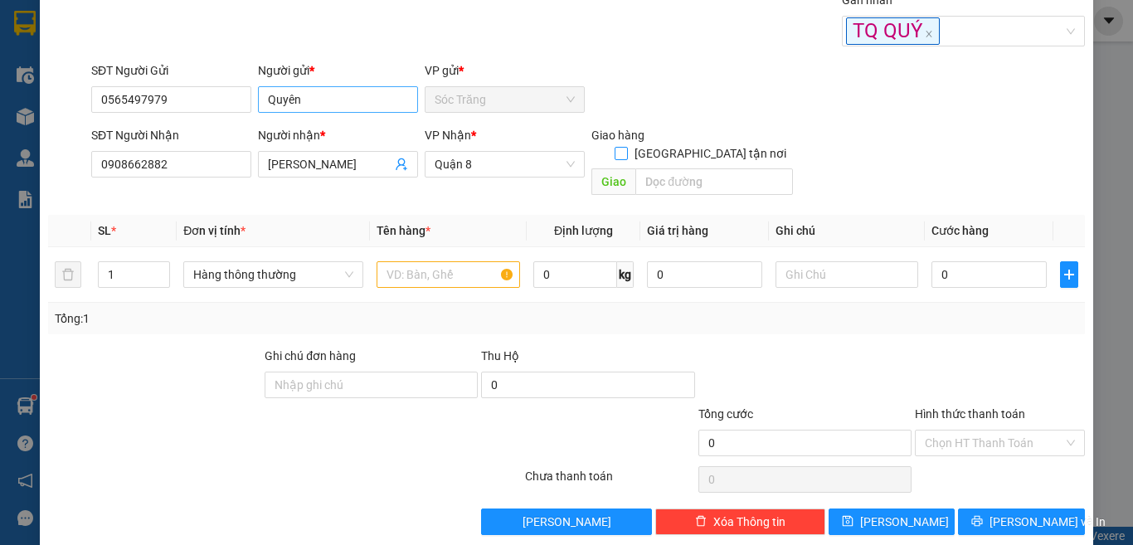
click at [615, 147] on input "[GEOGRAPHIC_DATA] tận nơi" at bounding box center [621, 153] width 12 height 12
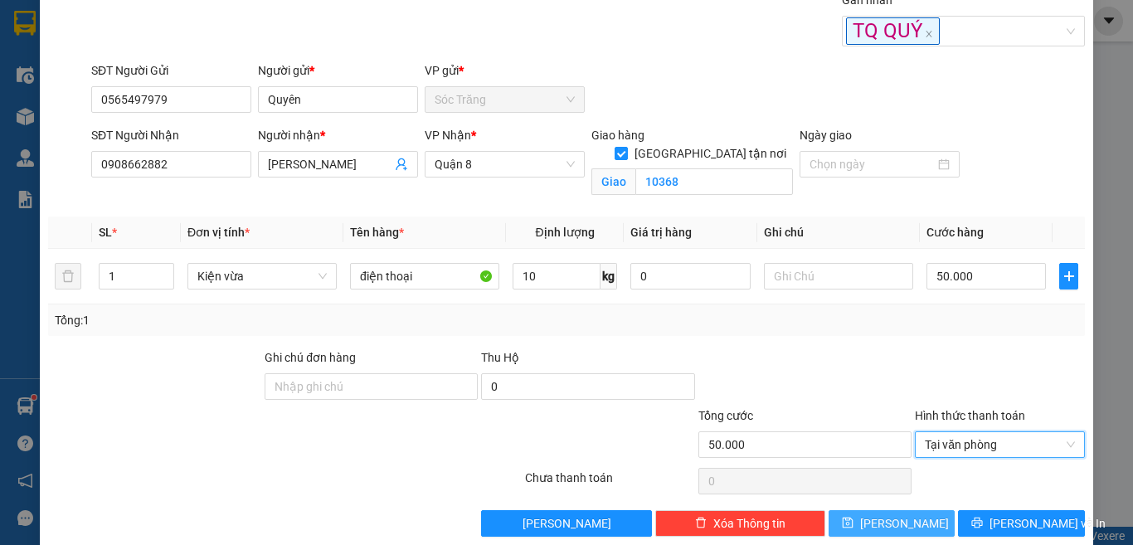
click at [891, 516] on span "[PERSON_NAME]" at bounding box center [904, 523] width 89 height 18
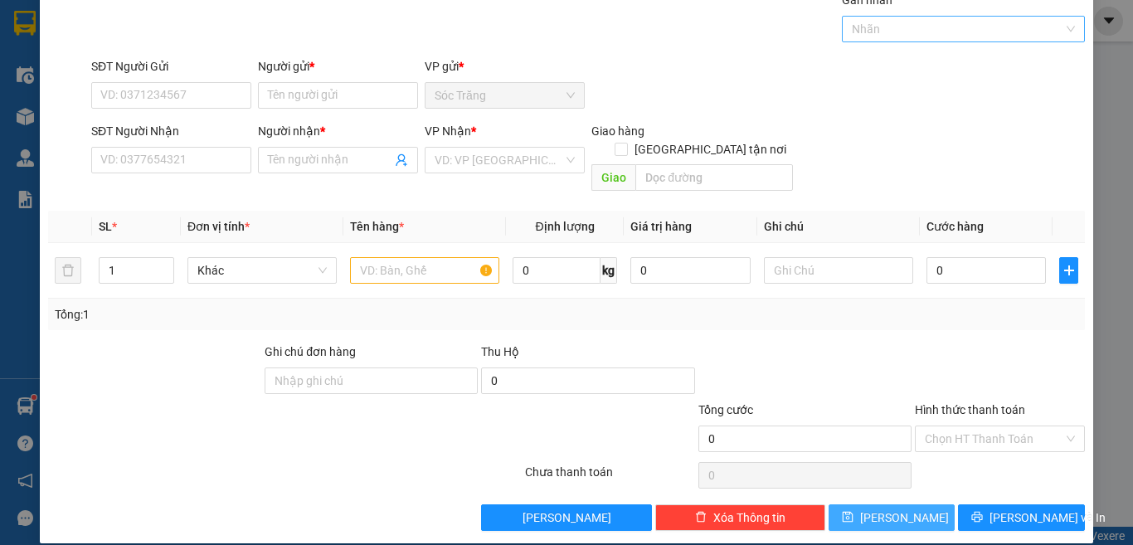
click at [941, 21] on div at bounding box center [955, 29] width 219 height 20
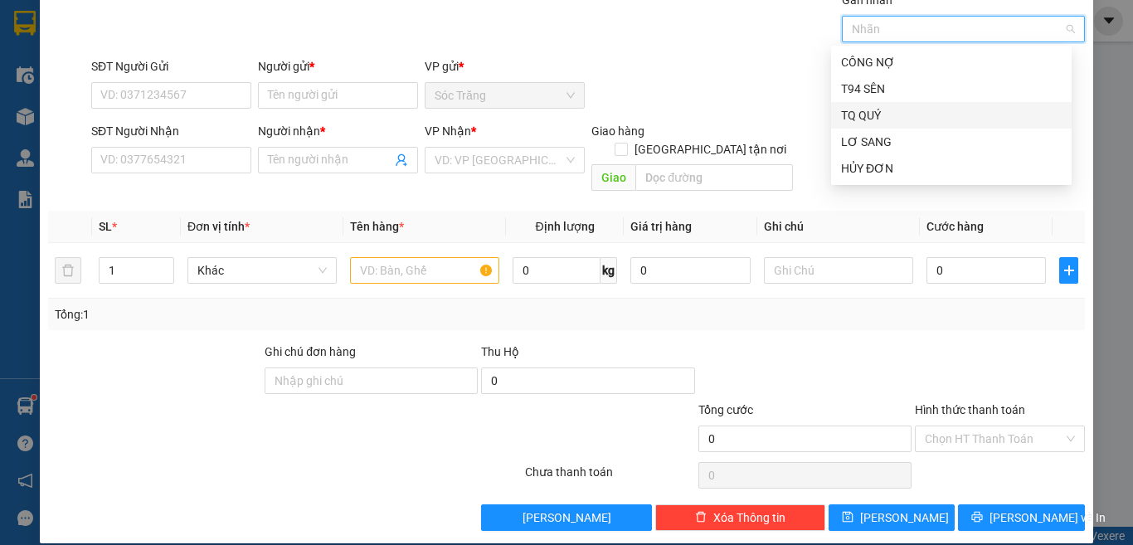
click at [910, 117] on div "TQ QUÝ" at bounding box center [951, 115] width 221 height 18
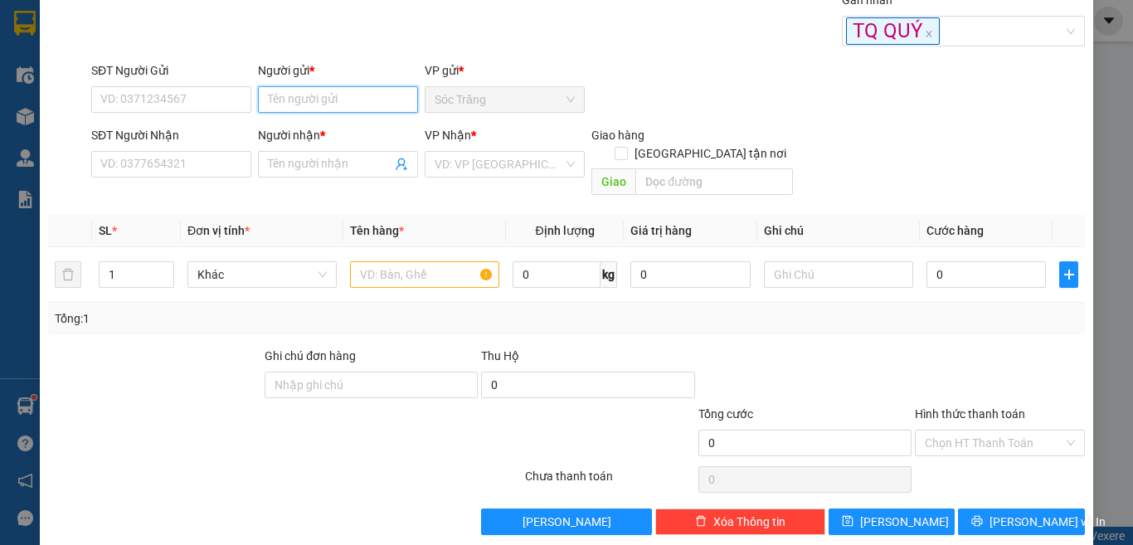
click at [358, 102] on input "Người gửi *" at bounding box center [338, 99] width 160 height 27
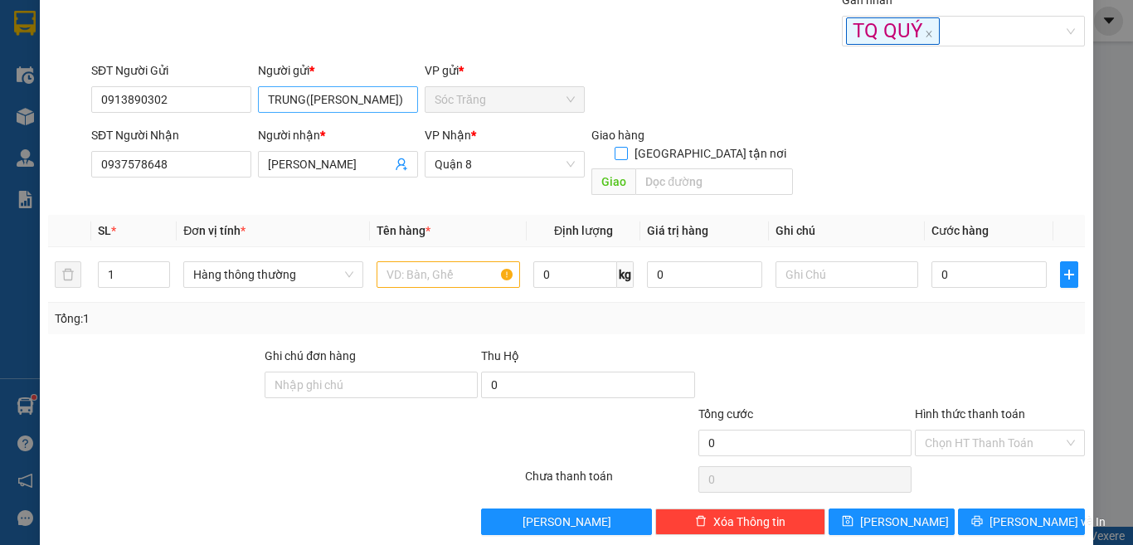
click at [615, 147] on input "[GEOGRAPHIC_DATA] tận nơi" at bounding box center [621, 153] width 12 height 12
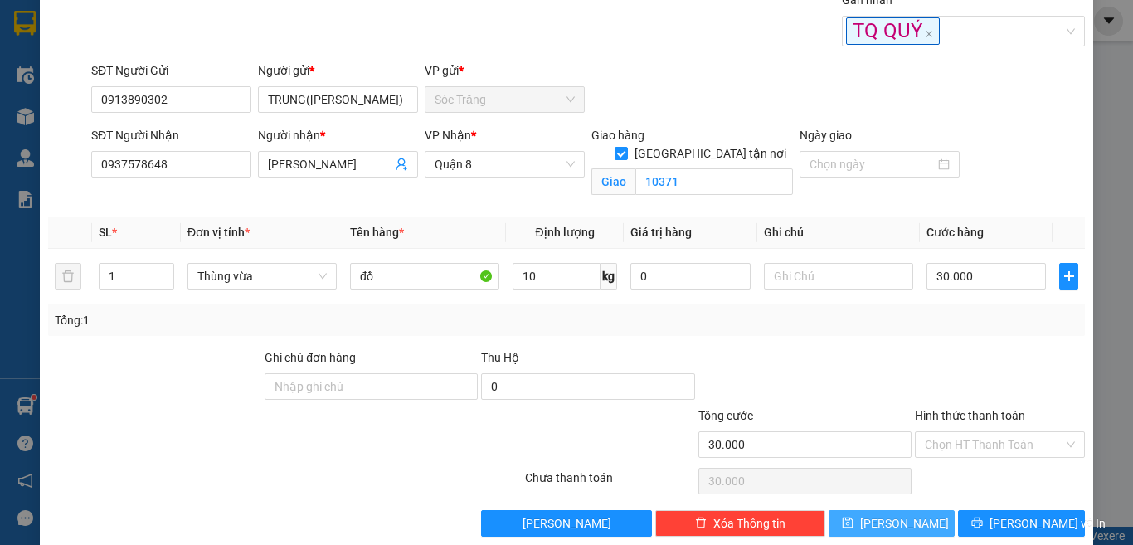
click at [877, 522] on button "[PERSON_NAME]" at bounding box center [891, 523] width 127 height 27
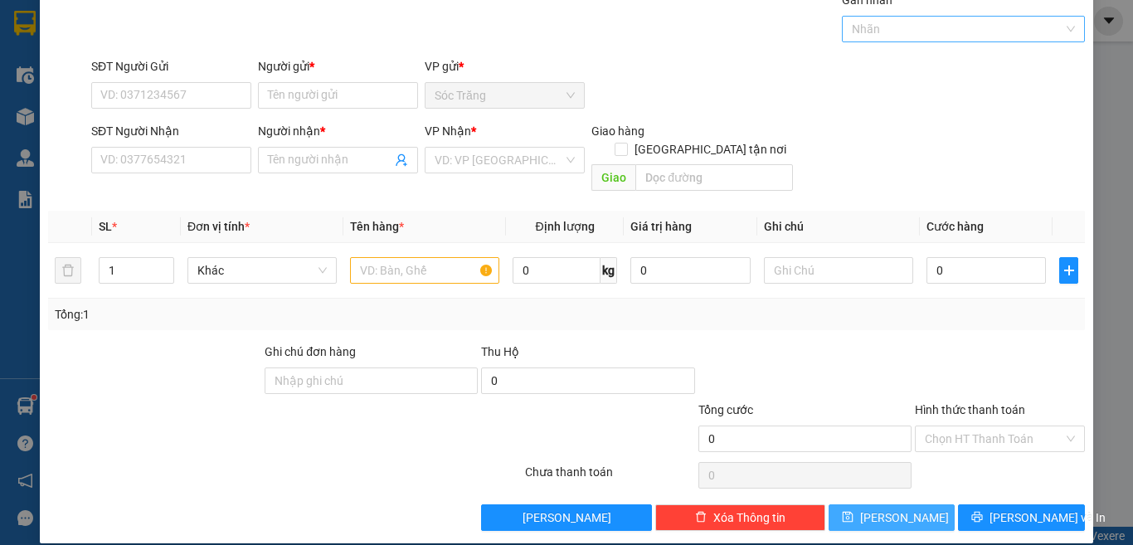
click at [879, 23] on div at bounding box center [955, 29] width 219 height 20
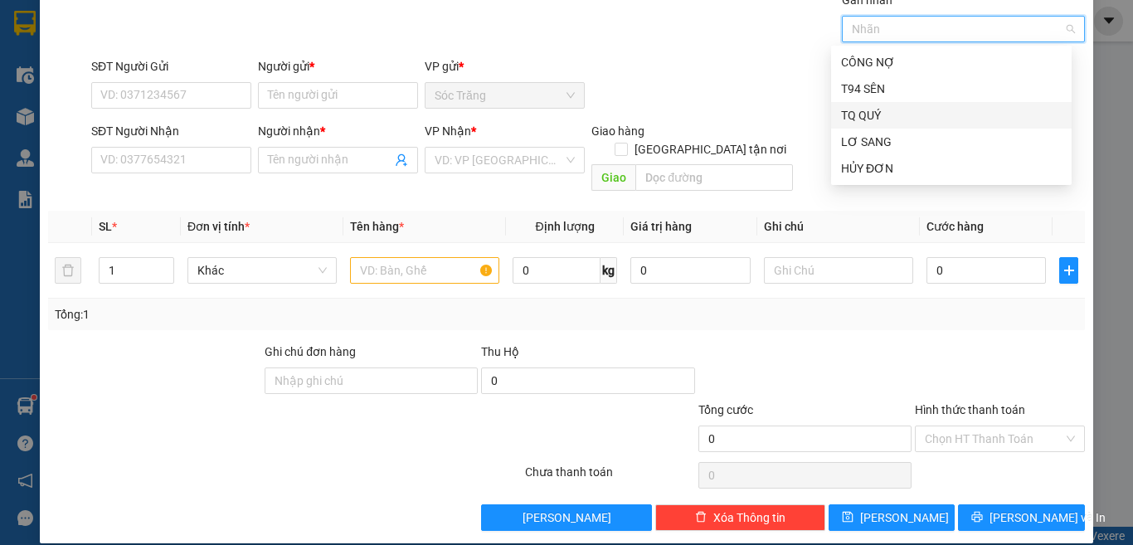
click at [894, 109] on div "TQ QUÝ" at bounding box center [951, 115] width 221 height 18
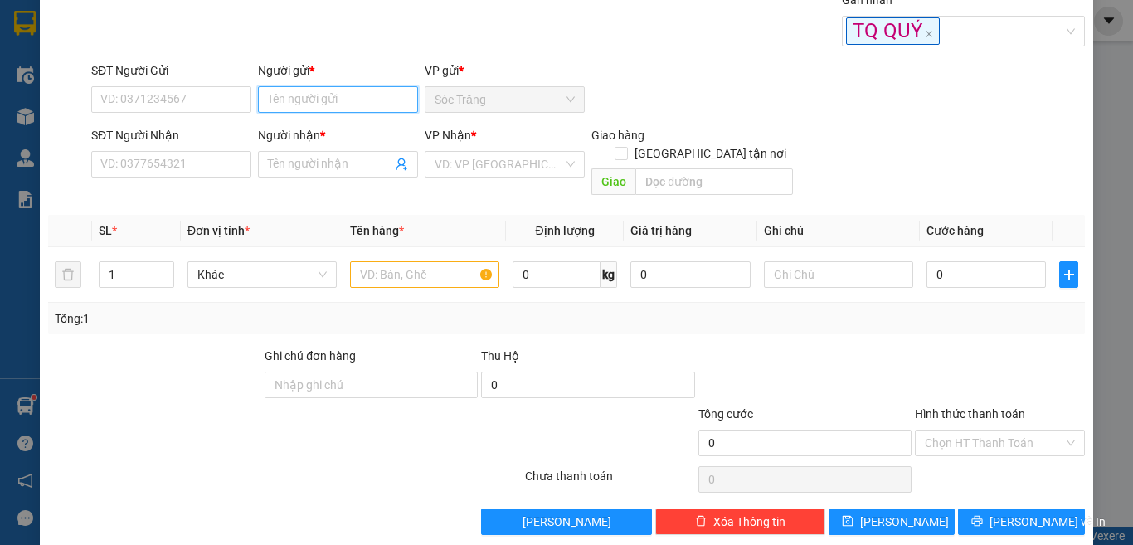
click at [270, 96] on input "Người gửi *" at bounding box center [338, 99] width 160 height 27
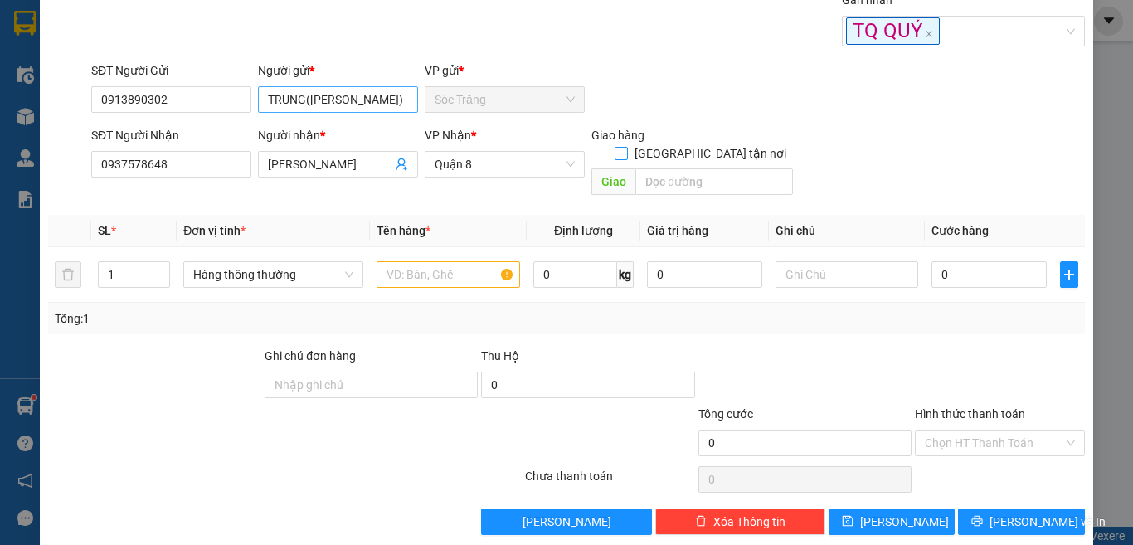
click at [615, 147] on input "[GEOGRAPHIC_DATA] tận nơi" at bounding box center [621, 153] width 12 height 12
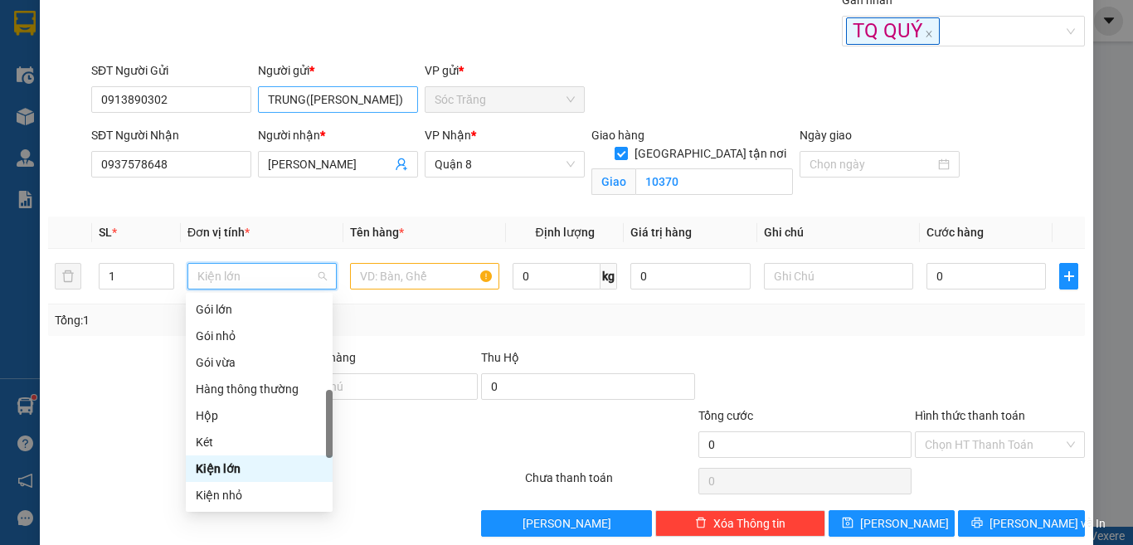
scroll to position [398, 0]
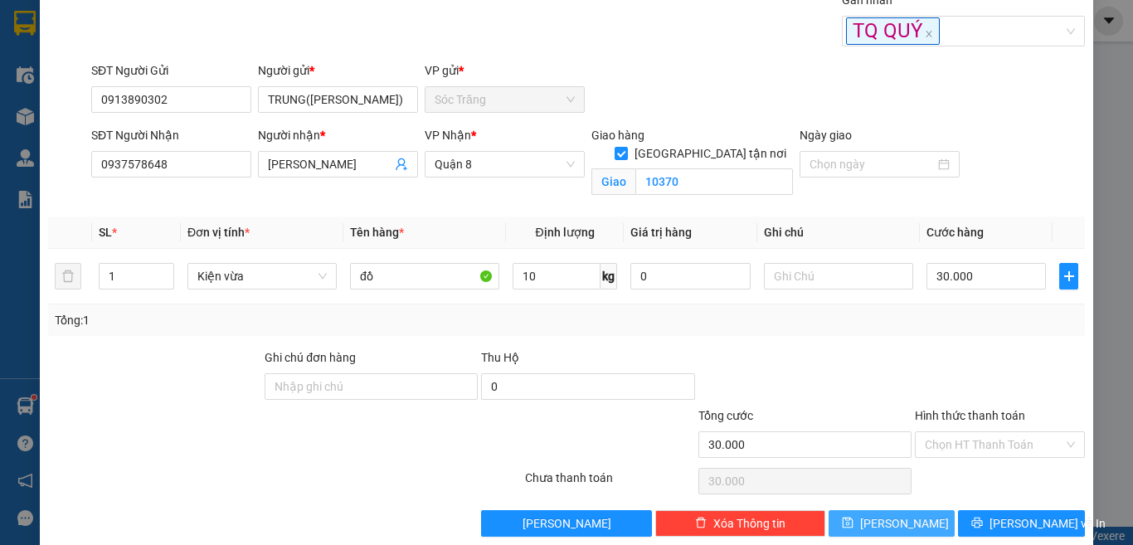
click at [906, 526] on button "[PERSON_NAME]" at bounding box center [891, 523] width 127 height 27
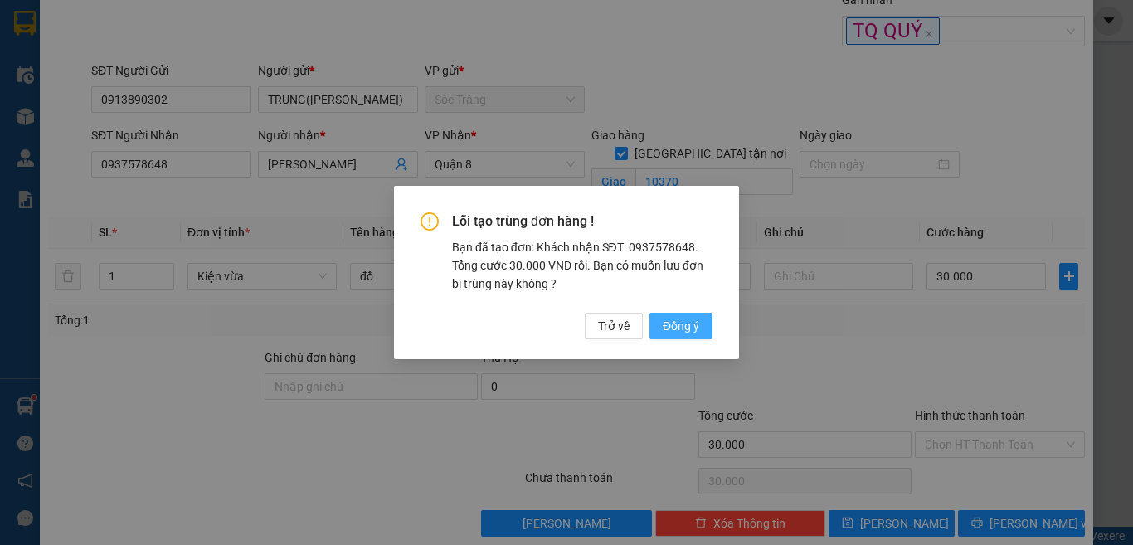
click at [684, 329] on span "Đồng ý" at bounding box center [681, 326] width 36 height 18
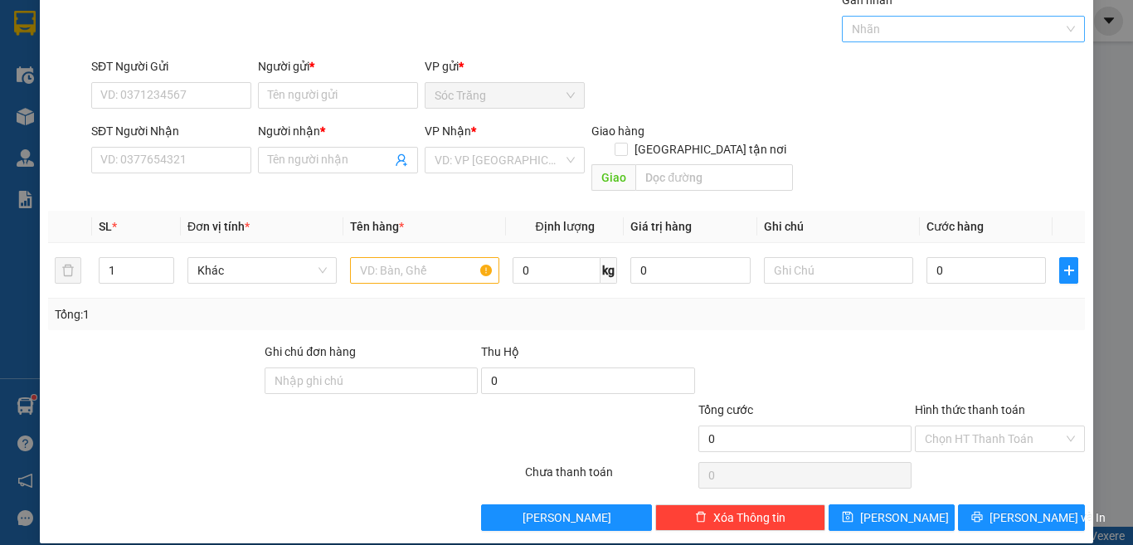
click at [906, 37] on div at bounding box center [955, 29] width 219 height 20
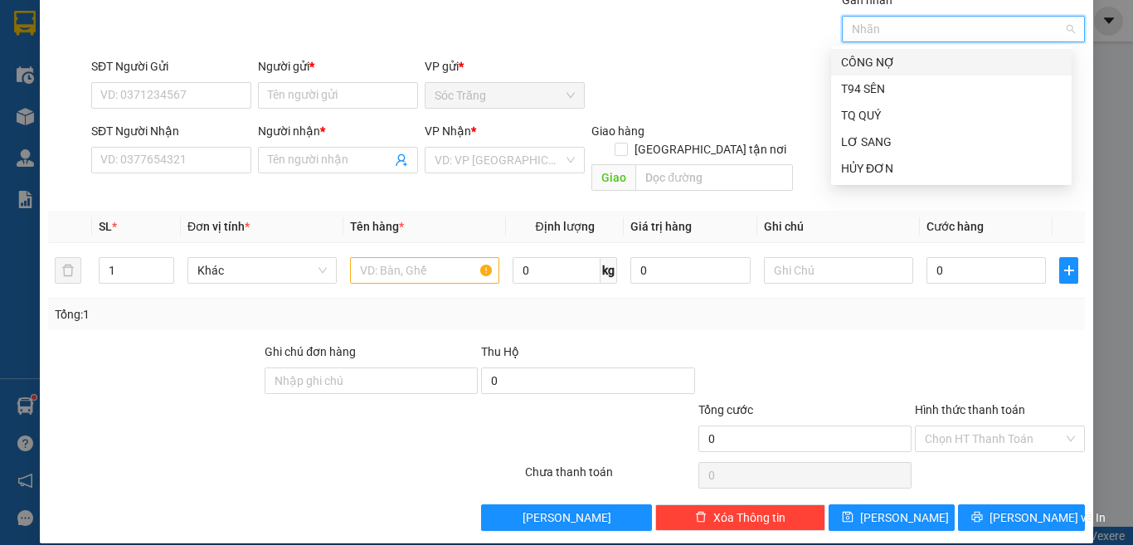
click at [921, 60] on div "CÔNG NỢ" at bounding box center [951, 62] width 221 height 18
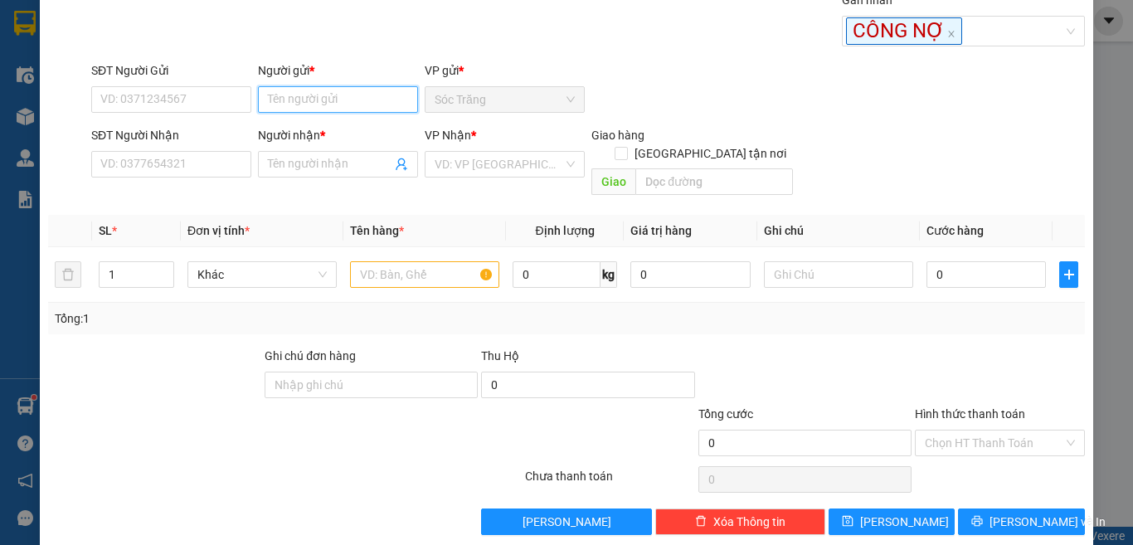
click at [391, 104] on input "Người gửi *" at bounding box center [338, 99] width 160 height 27
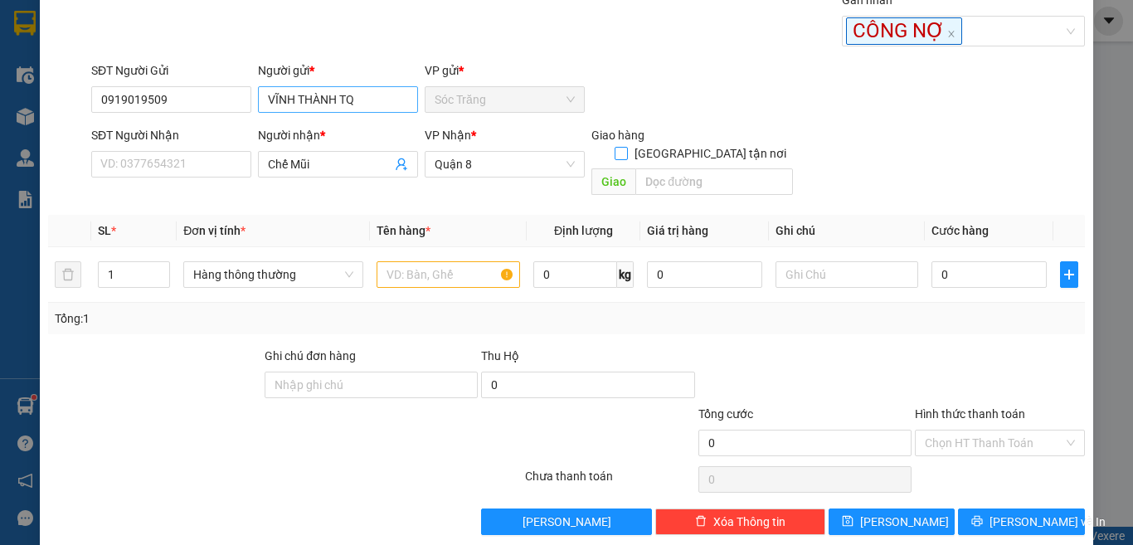
click at [615, 147] on input "[GEOGRAPHIC_DATA] tận nơi" at bounding box center [621, 153] width 12 height 12
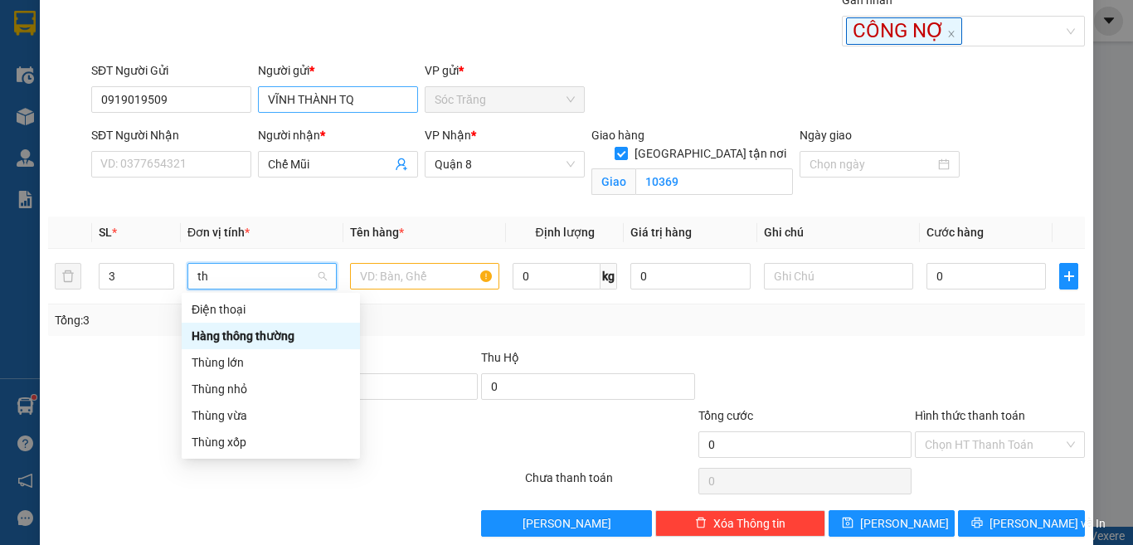
scroll to position [0, 0]
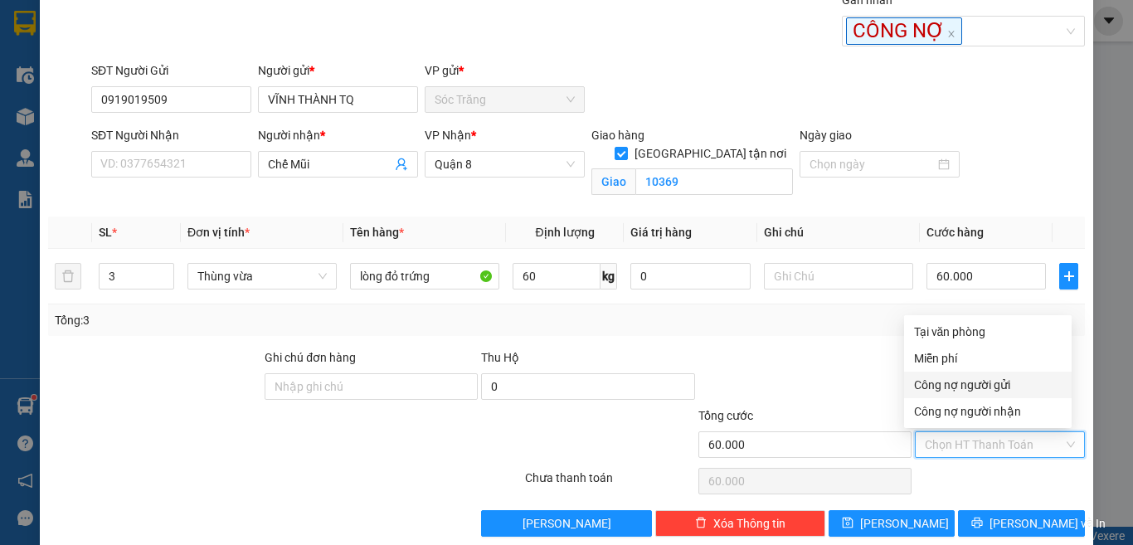
click at [1013, 386] on div "Công nợ người gửi" at bounding box center [988, 385] width 148 height 18
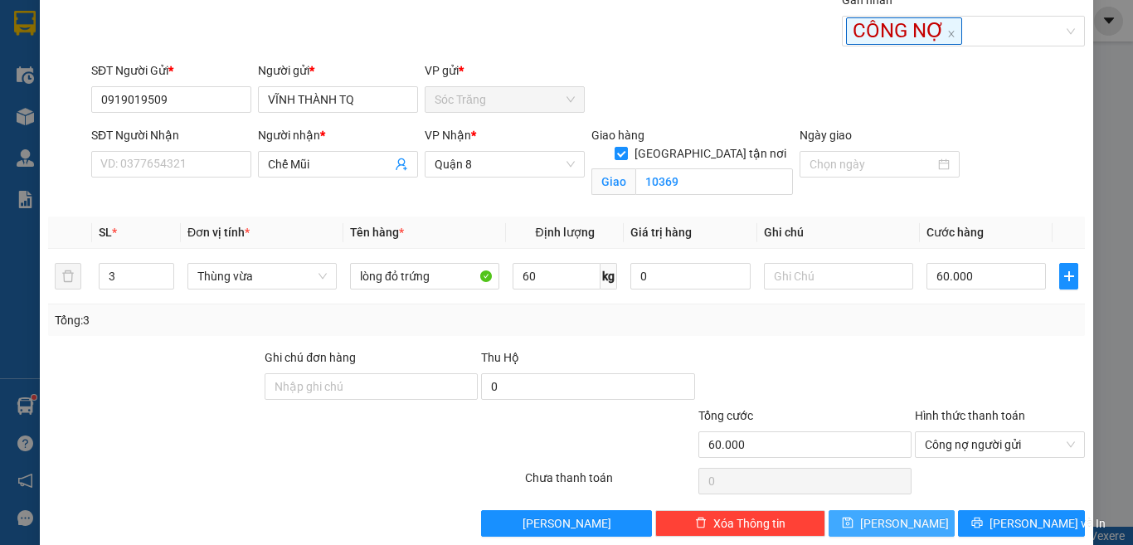
click at [906, 527] on button "[PERSON_NAME]" at bounding box center [891, 523] width 127 height 27
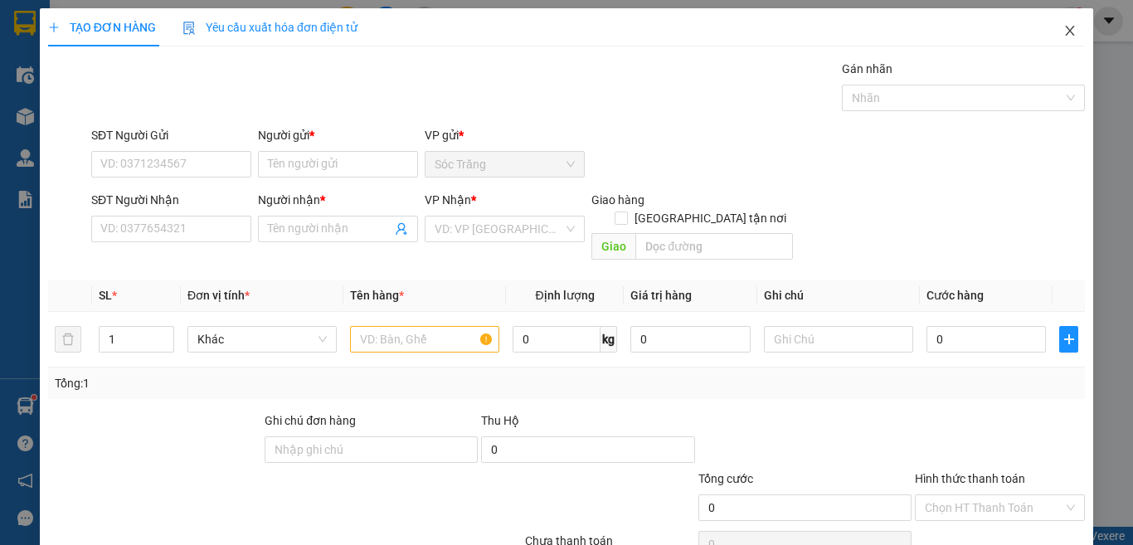
click at [1063, 32] on icon "close" at bounding box center [1069, 30] width 13 height 13
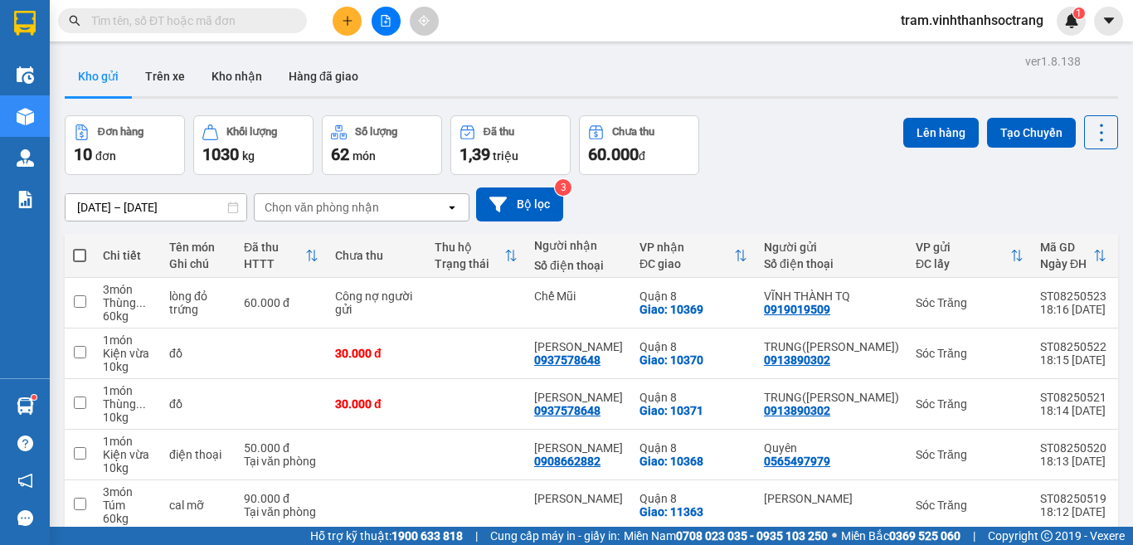
click at [73, 253] on span at bounding box center [79, 255] width 13 height 13
click at [80, 247] on input "checkbox" at bounding box center [80, 247] width 0 height 0
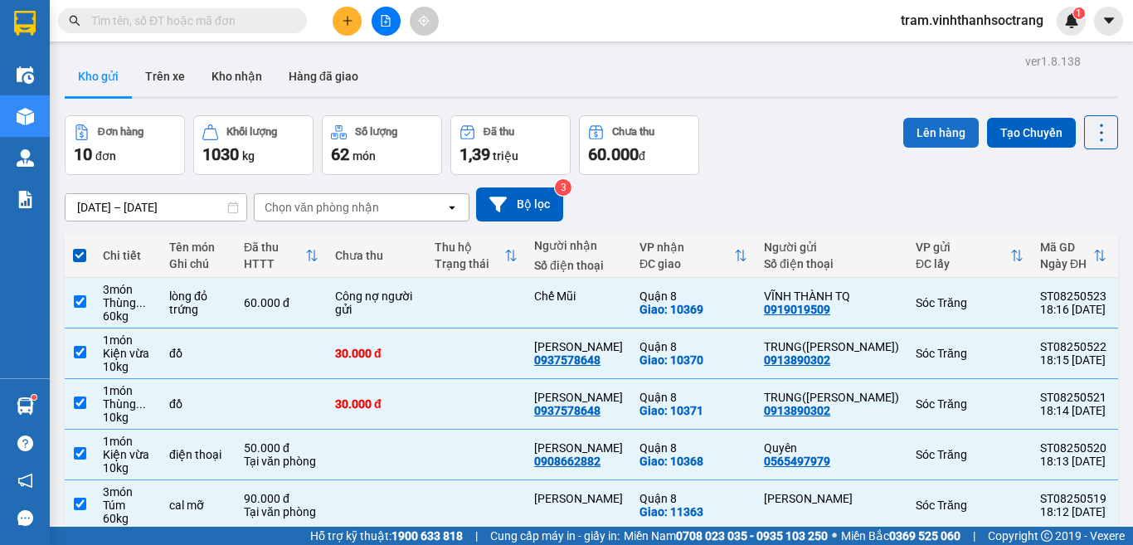
click at [950, 129] on button "Lên hàng" at bounding box center [940, 133] width 75 height 30
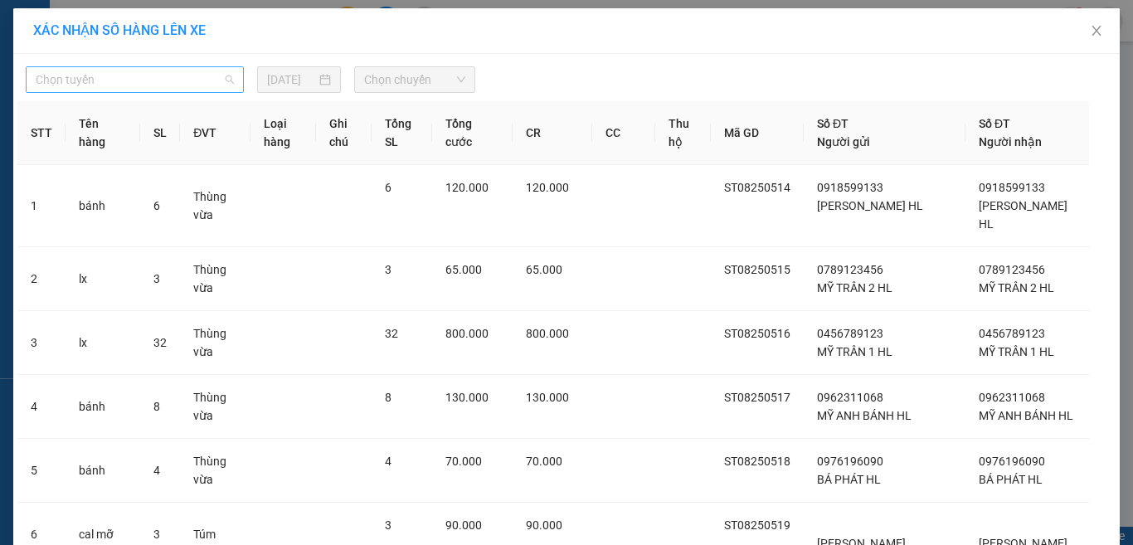
click at [139, 78] on span "Chọn tuyến" at bounding box center [135, 79] width 198 height 25
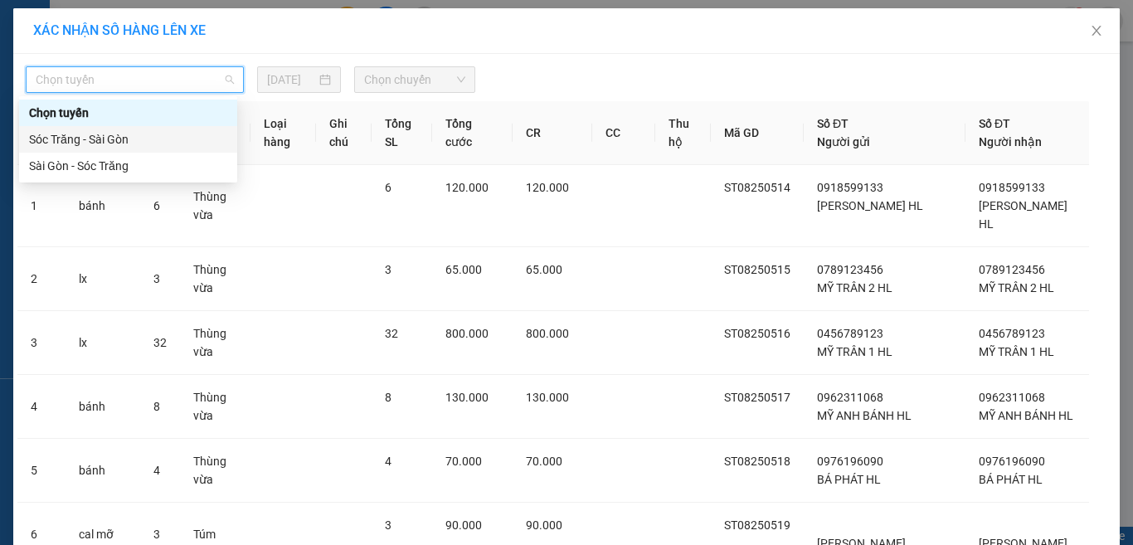
click at [185, 140] on div "Sóc Trăng - Sài Gòn" at bounding box center [128, 139] width 198 height 18
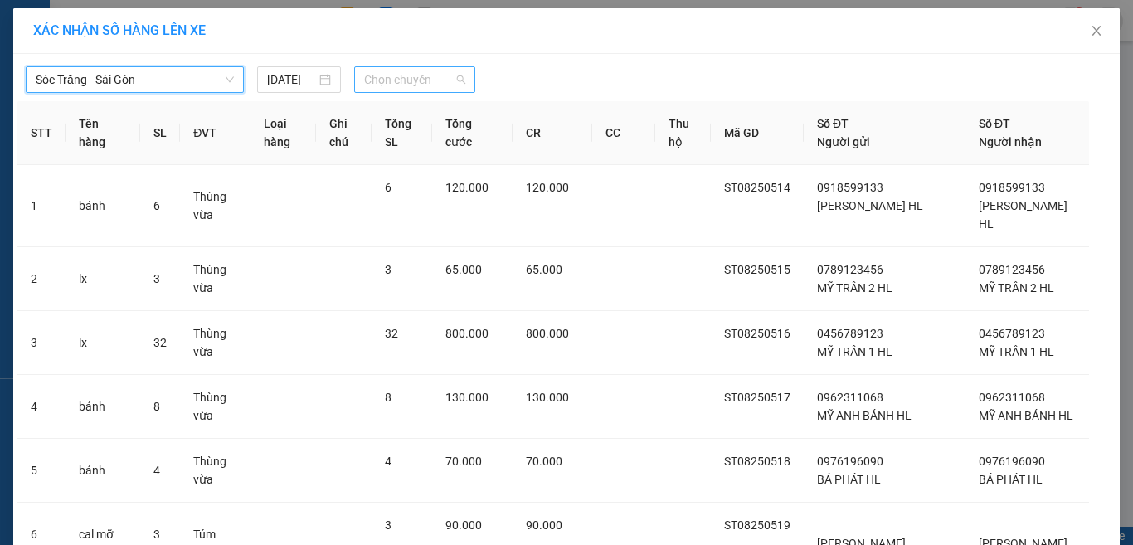
click at [406, 74] on span "Chọn chuyến" at bounding box center [415, 79] width 102 height 25
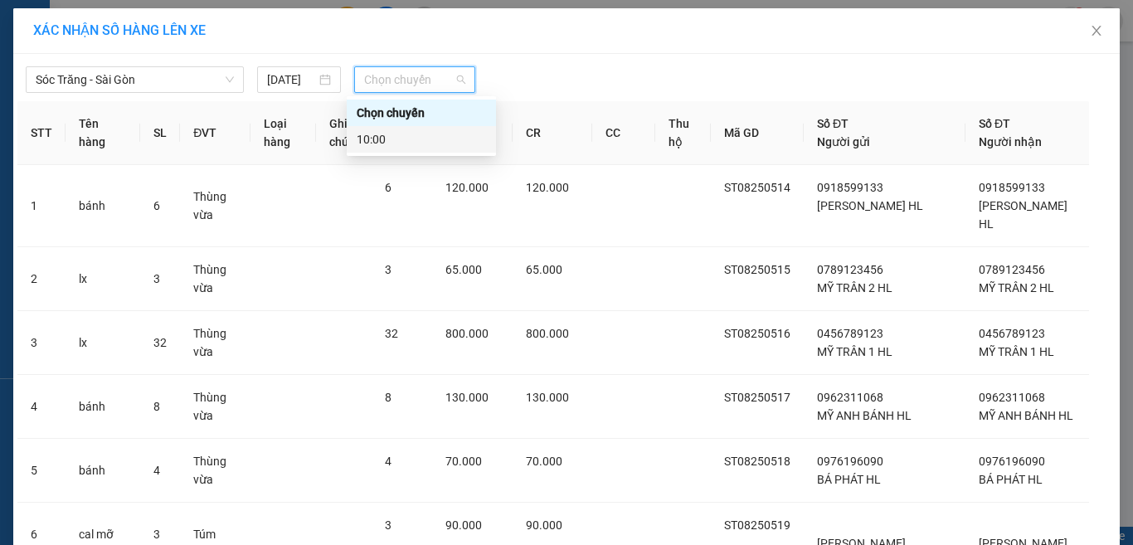
click at [433, 137] on div "10:00" at bounding box center [421, 139] width 129 height 18
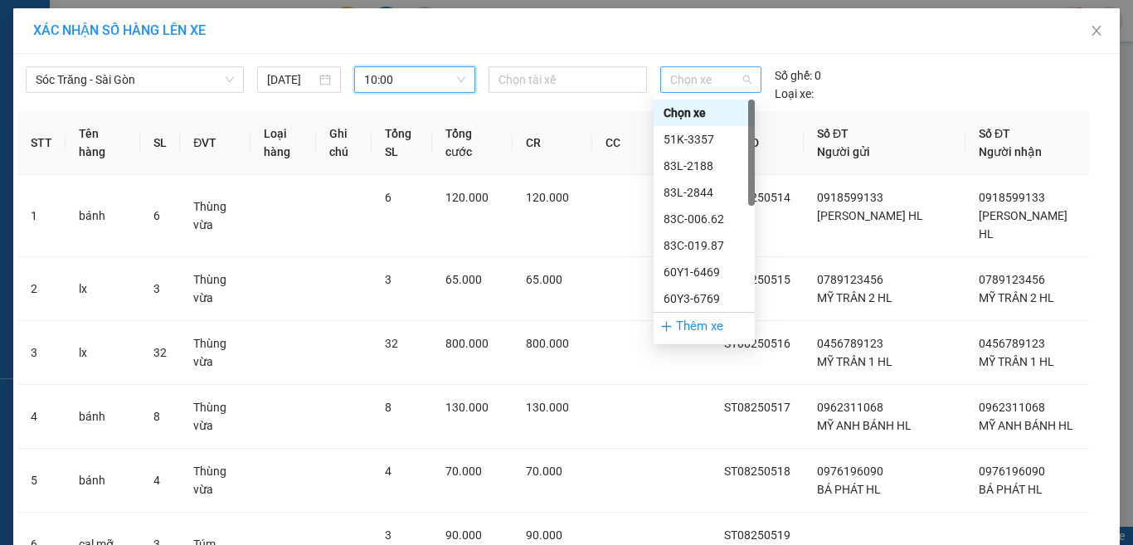
click at [722, 80] on span "Chọn xe" at bounding box center [710, 79] width 81 height 25
click at [712, 134] on div "51K-3357" at bounding box center [703, 139] width 81 height 18
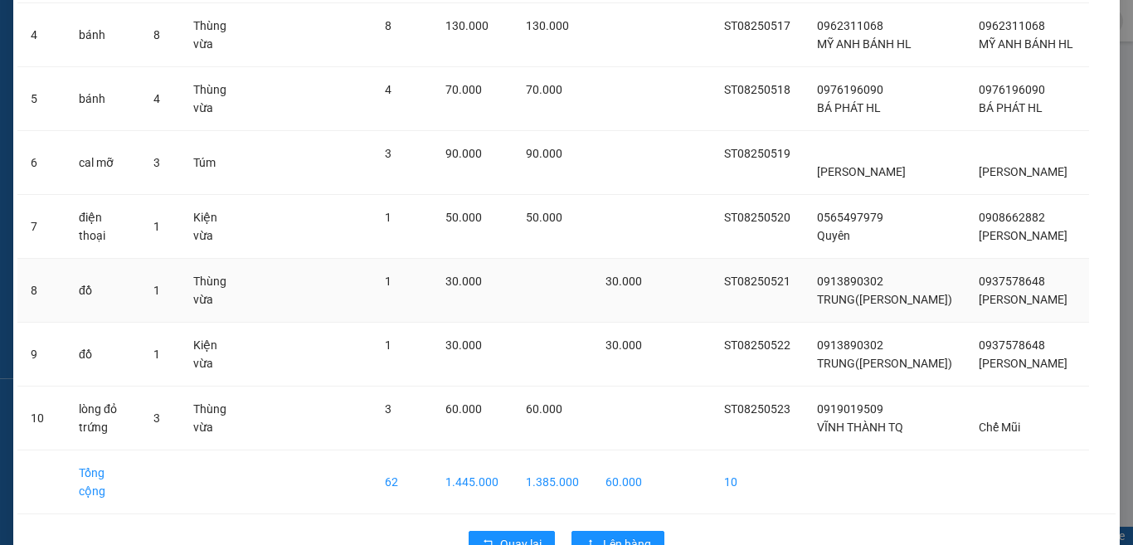
scroll to position [398, 0]
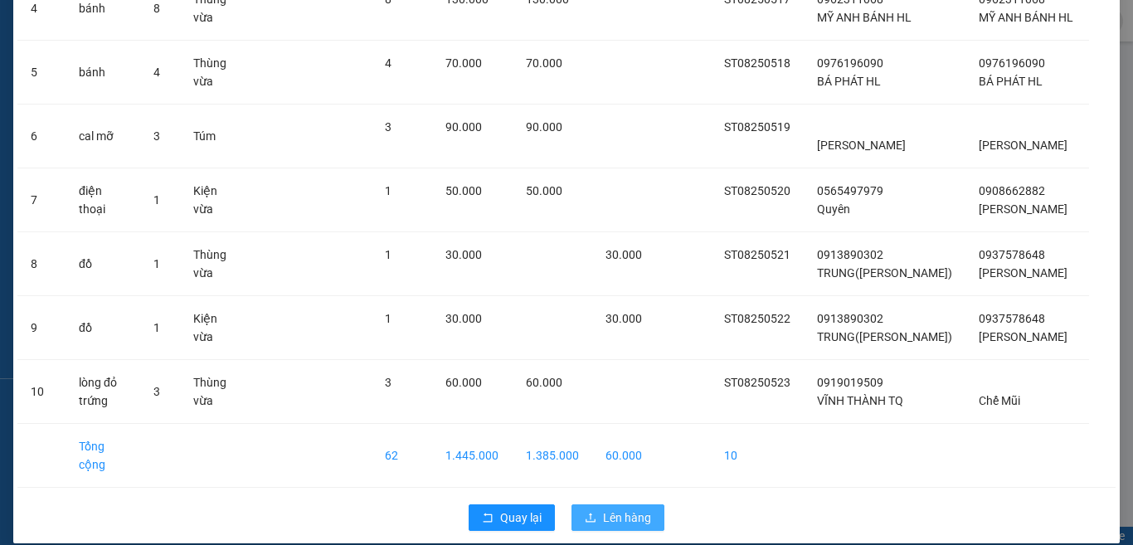
click at [642, 508] on span "Lên hàng" at bounding box center [627, 517] width 48 height 18
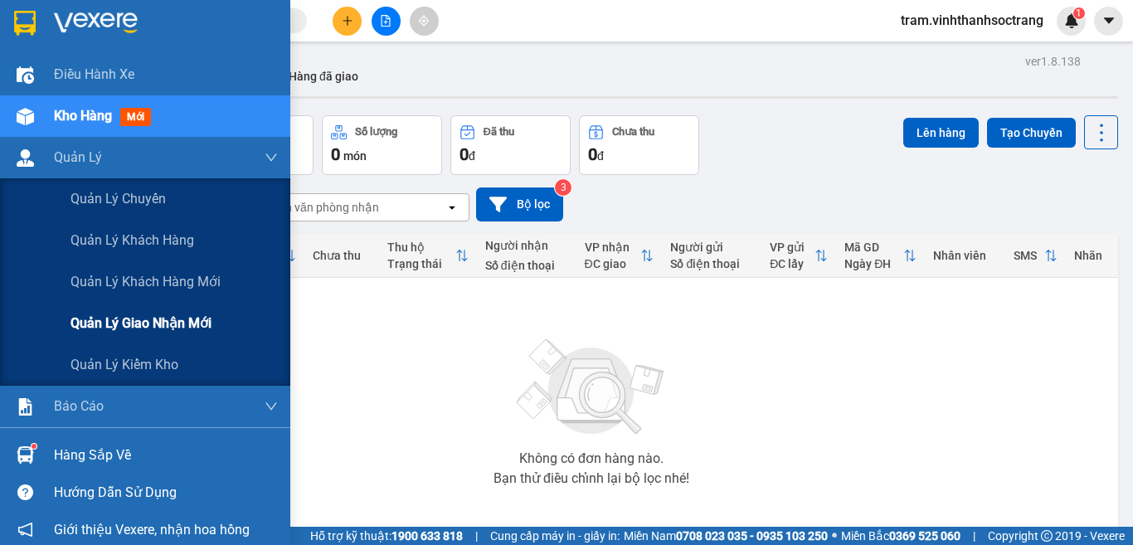
click at [151, 326] on span "Quản lý giao nhận mới" at bounding box center [140, 323] width 141 height 21
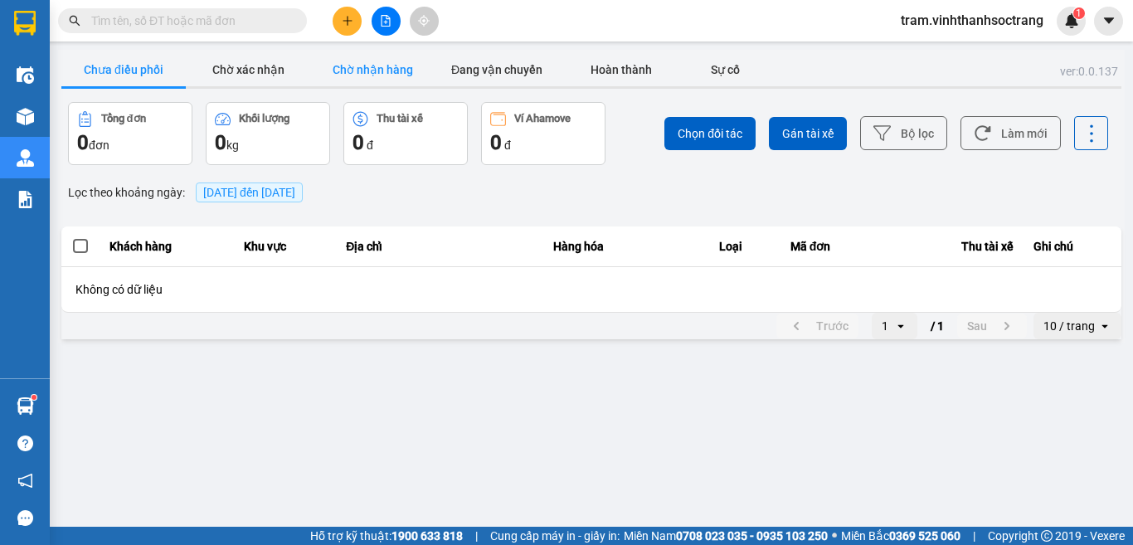
click at [366, 68] on button "Chờ nhận hàng" at bounding box center [372, 69] width 124 height 33
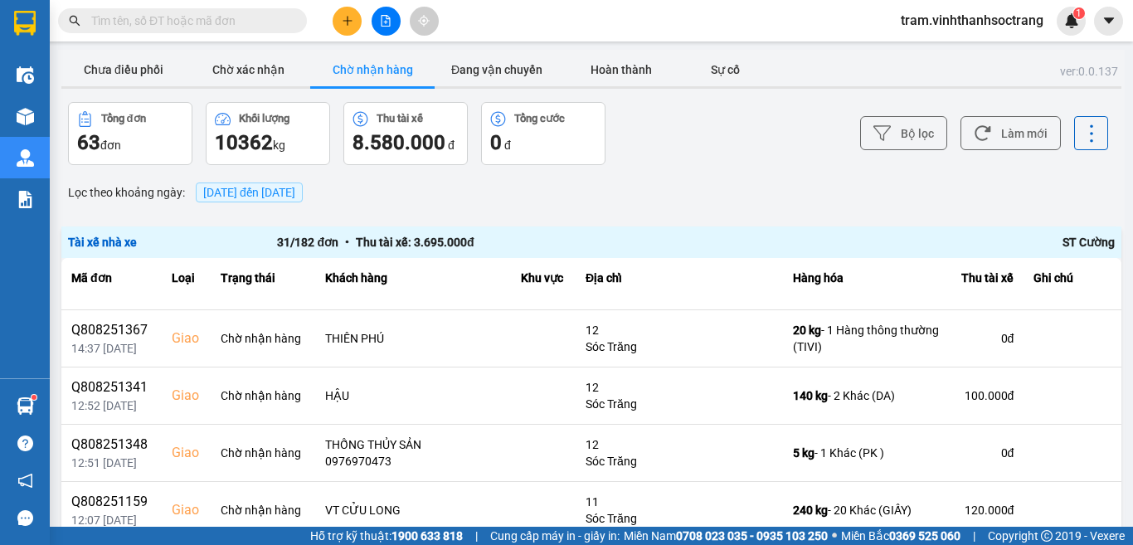
click at [221, 28] on input "text" at bounding box center [189, 21] width 196 height 18
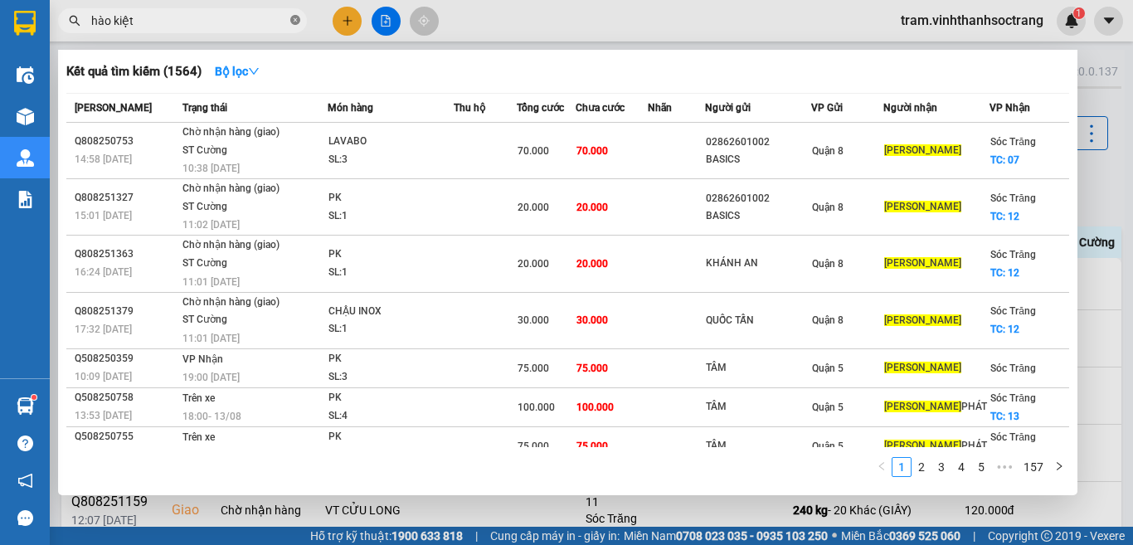
click at [295, 18] on icon "close-circle" at bounding box center [295, 20] width 10 height 10
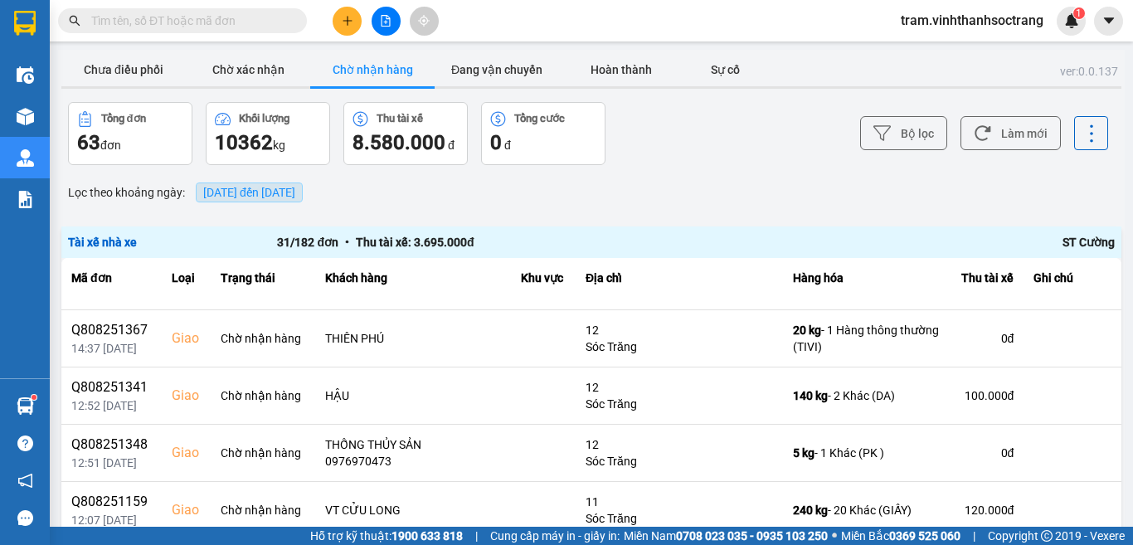
click at [295, 190] on span "[DATE] đến [DATE]" at bounding box center [249, 192] width 92 height 13
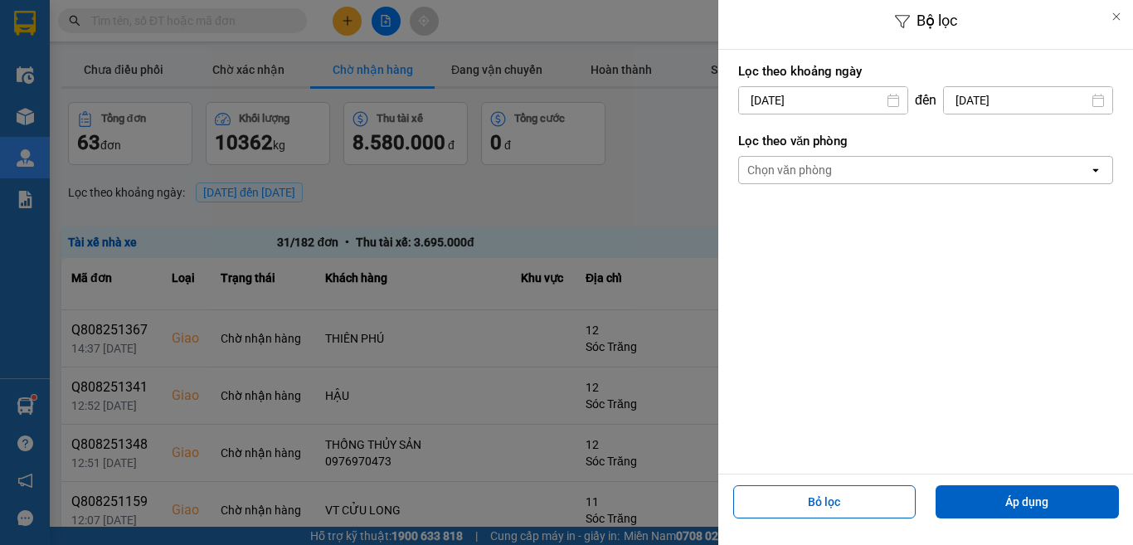
click at [861, 102] on input "[DATE]" at bounding box center [823, 100] width 168 height 27
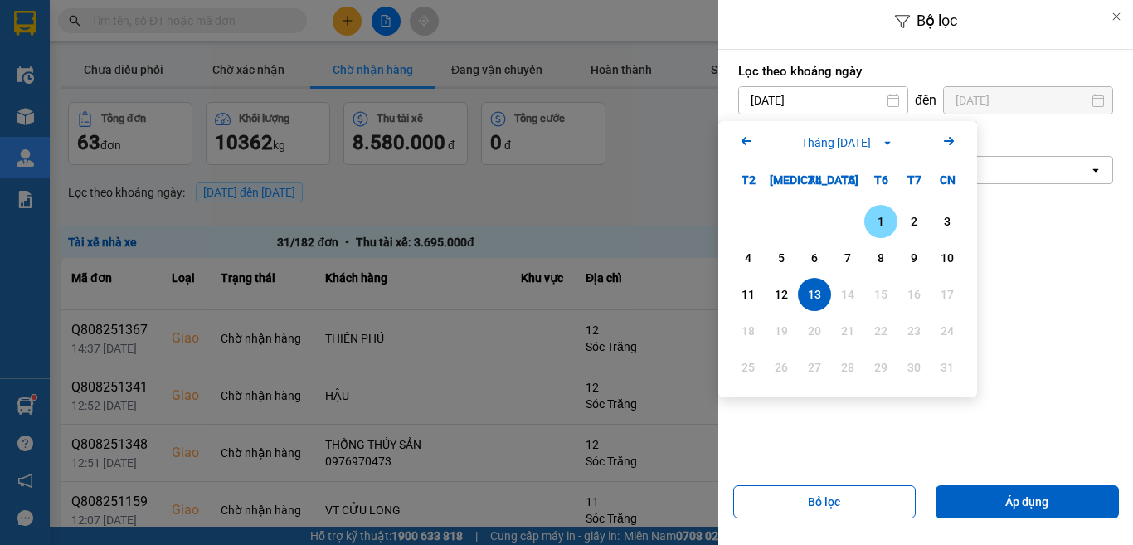
click at [885, 218] on div "1" at bounding box center [880, 221] width 23 height 20
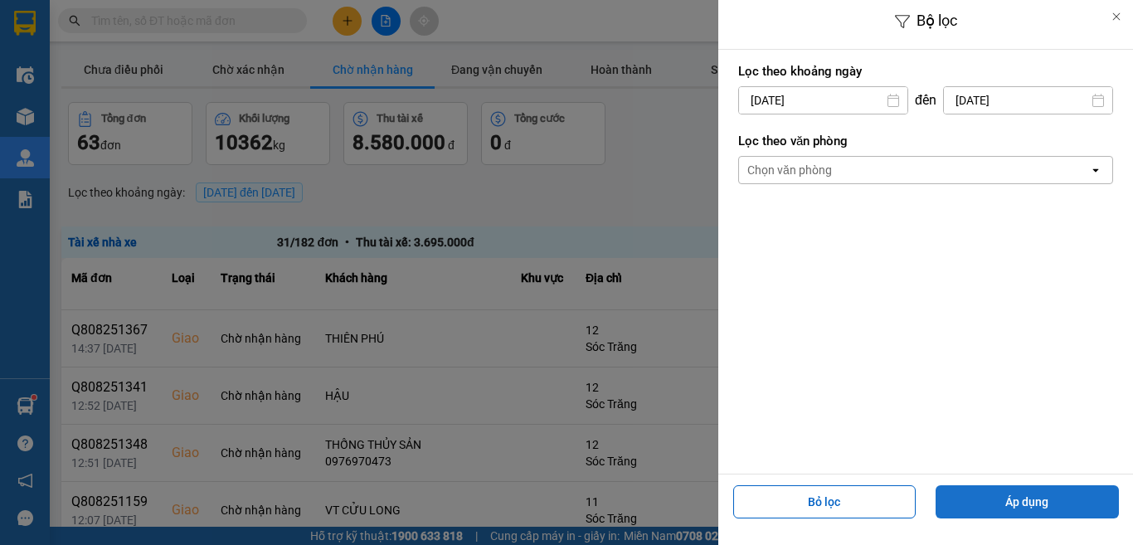
click at [1028, 500] on button "Áp dụng" at bounding box center [1026, 501] width 183 height 33
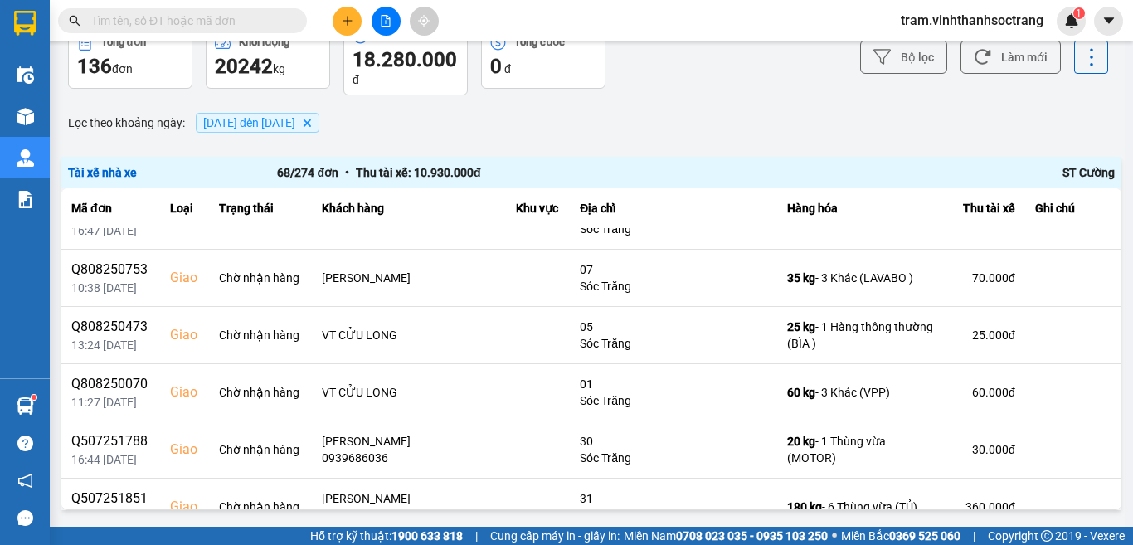
scroll to position [3444, 0]
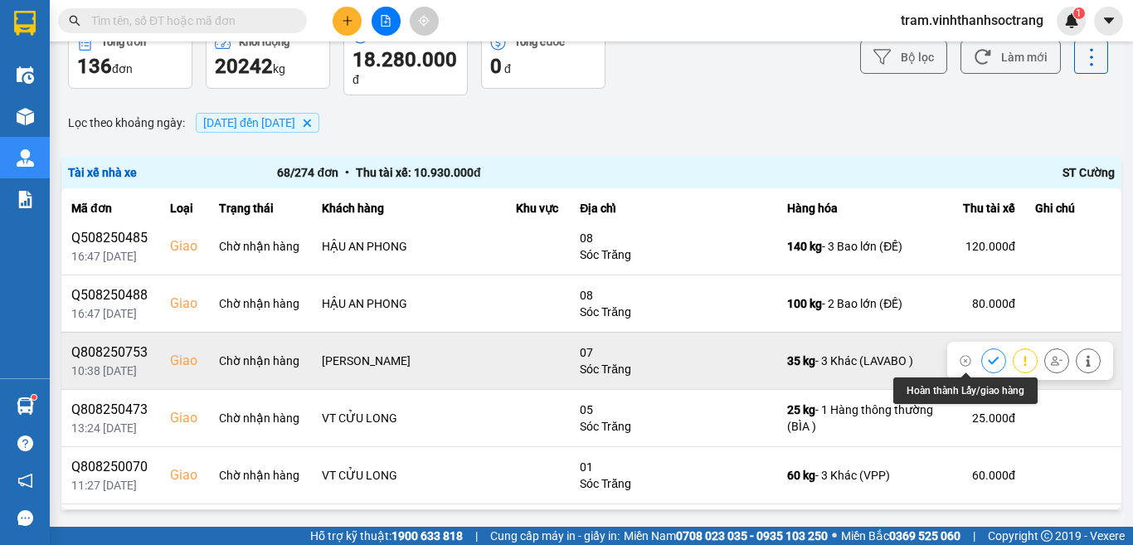
click at [988, 360] on icon at bounding box center [993, 360] width 11 height 7
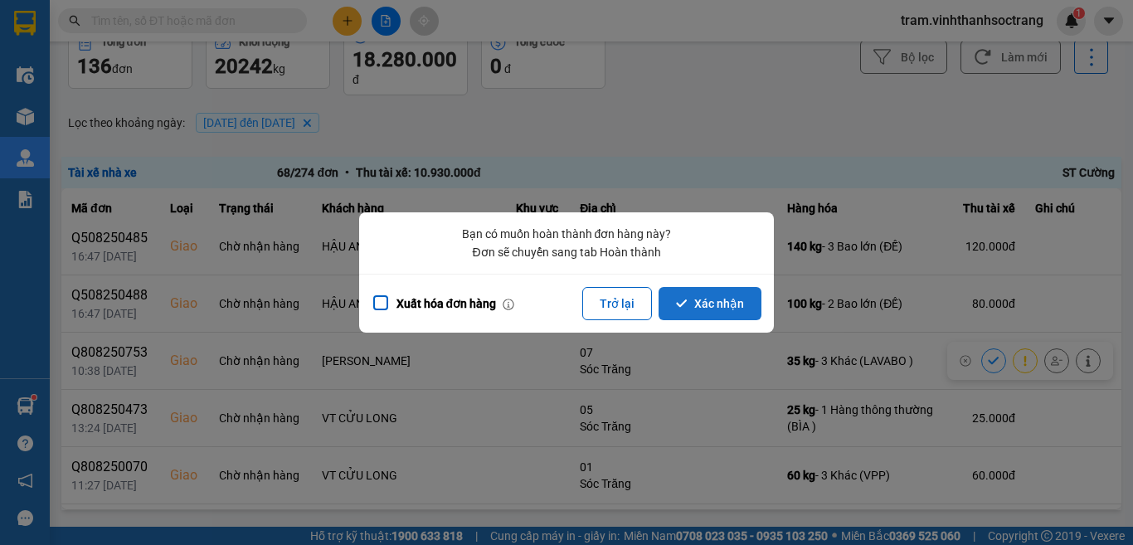
click at [703, 302] on button "Xác nhận" at bounding box center [709, 303] width 103 height 33
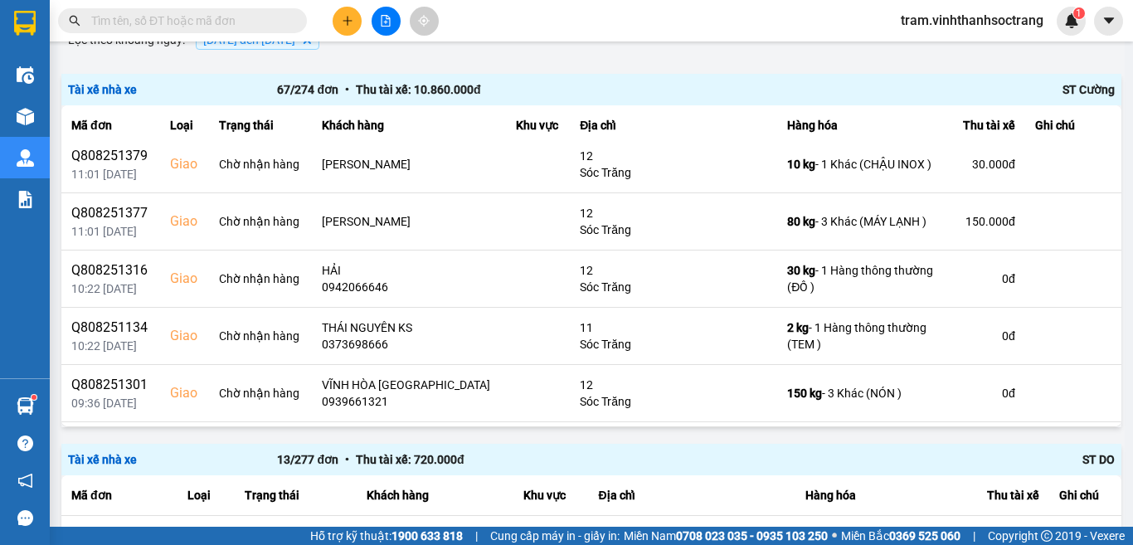
scroll to position [982, 0]
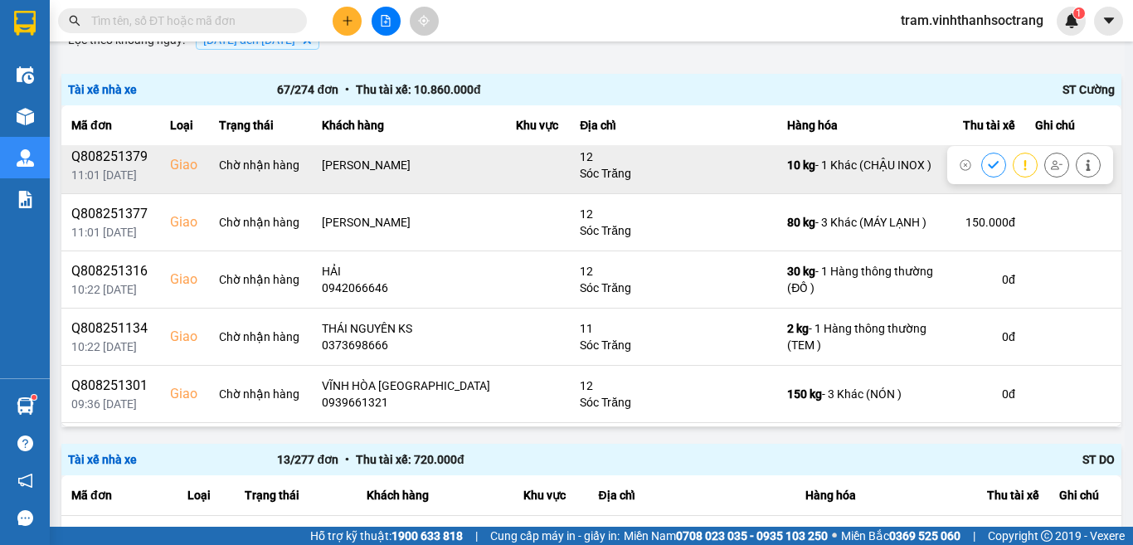
click at [988, 165] on icon at bounding box center [993, 164] width 11 height 7
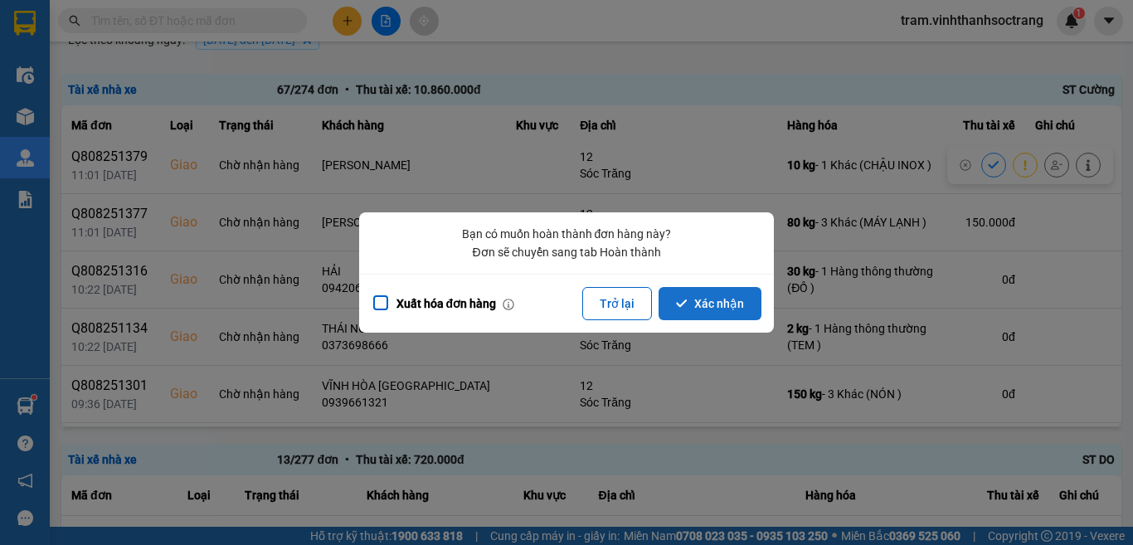
click at [756, 308] on button "Xác nhận" at bounding box center [709, 303] width 103 height 33
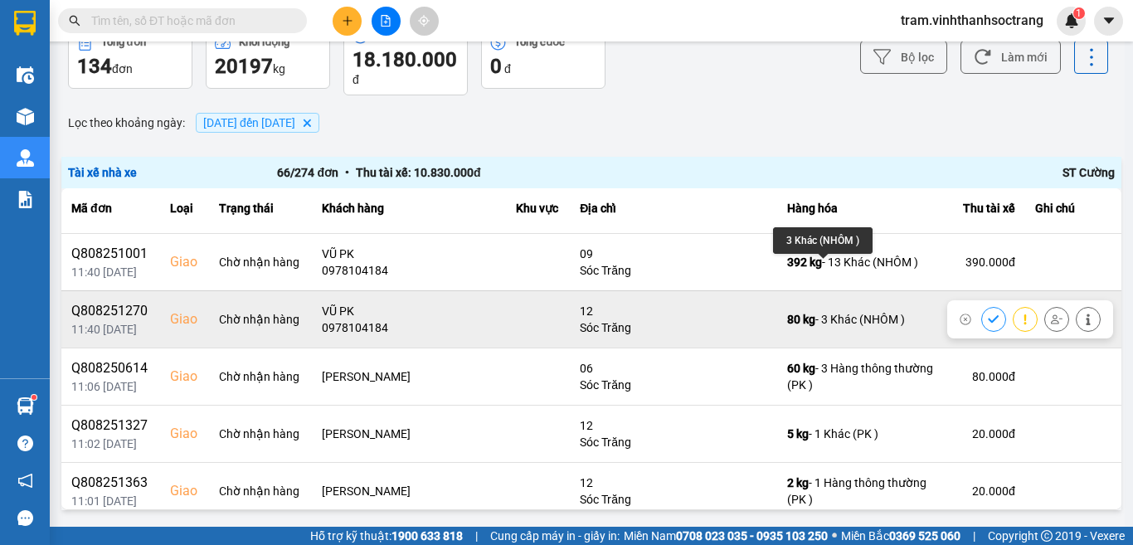
scroll to position [746, 0]
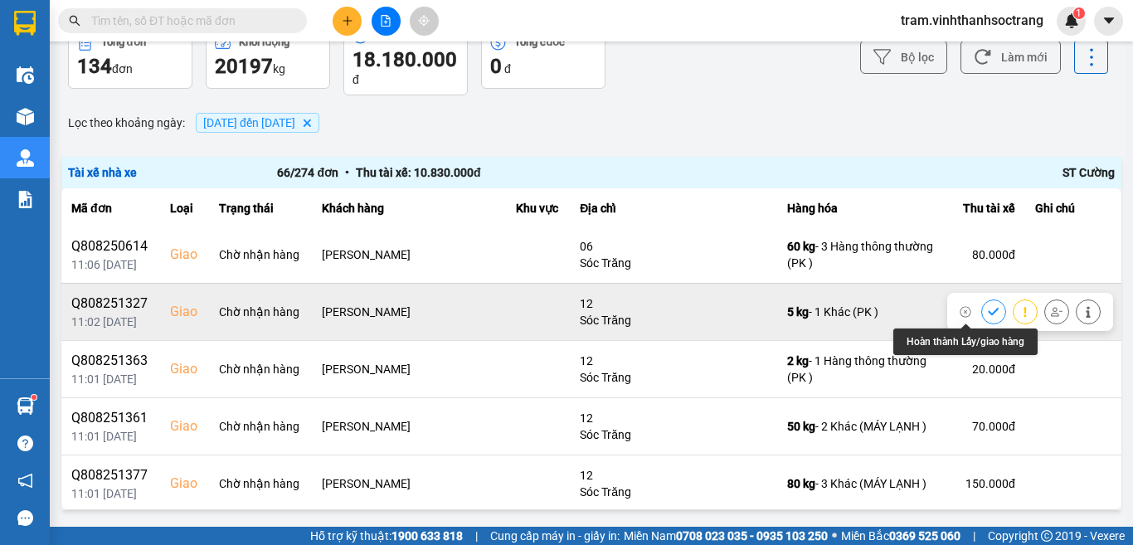
click at [988, 308] on icon at bounding box center [994, 312] width 12 height 12
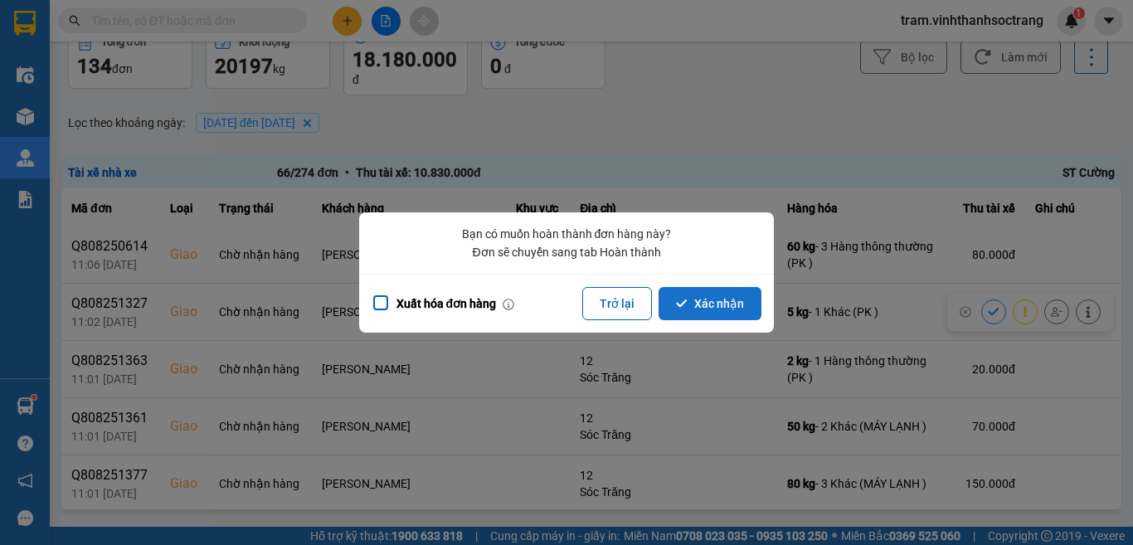
click at [730, 315] on button "Xác nhận" at bounding box center [709, 303] width 103 height 33
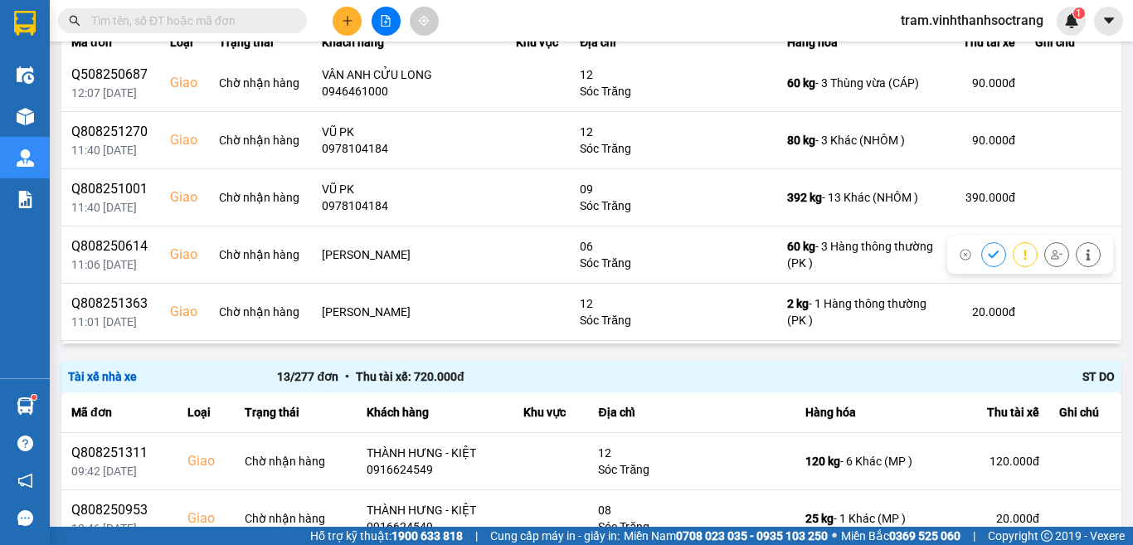
scroll to position [663, 0]
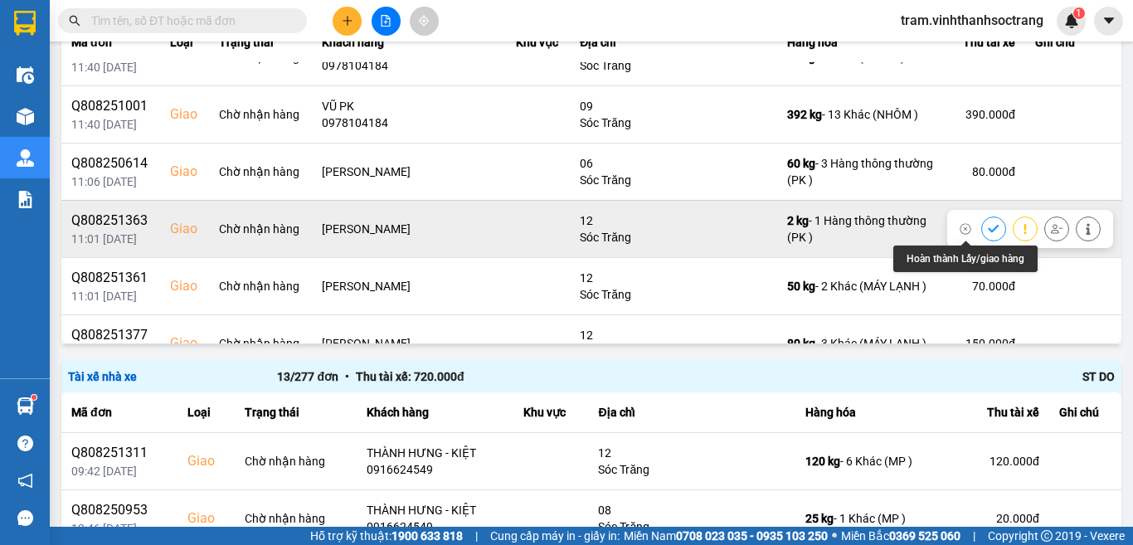
click at [988, 230] on icon at bounding box center [993, 228] width 11 height 7
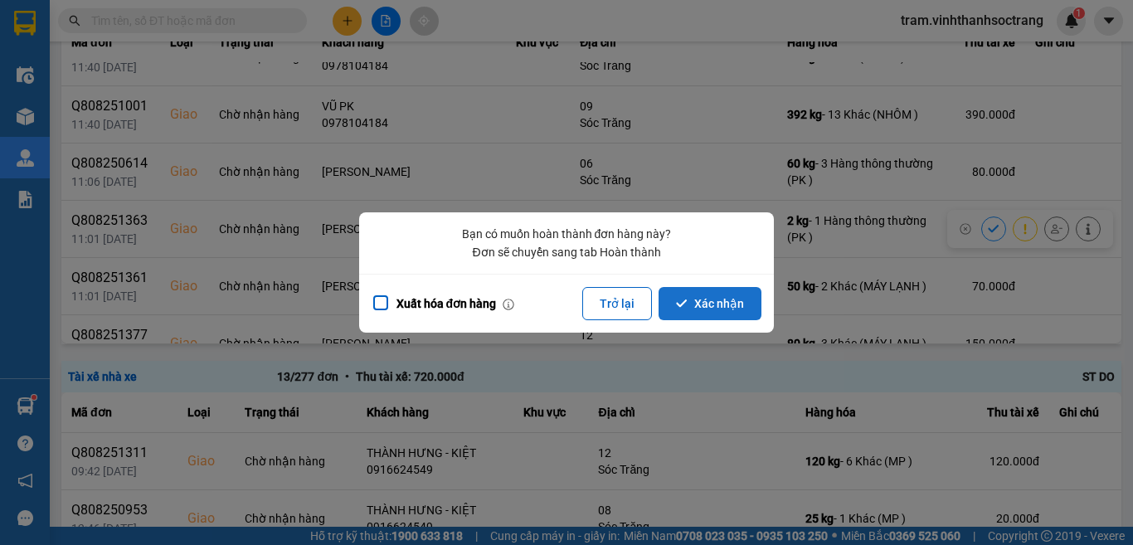
click at [747, 305] on button "Xác nhận" at bounding box center [709, 303] width 103 height 33
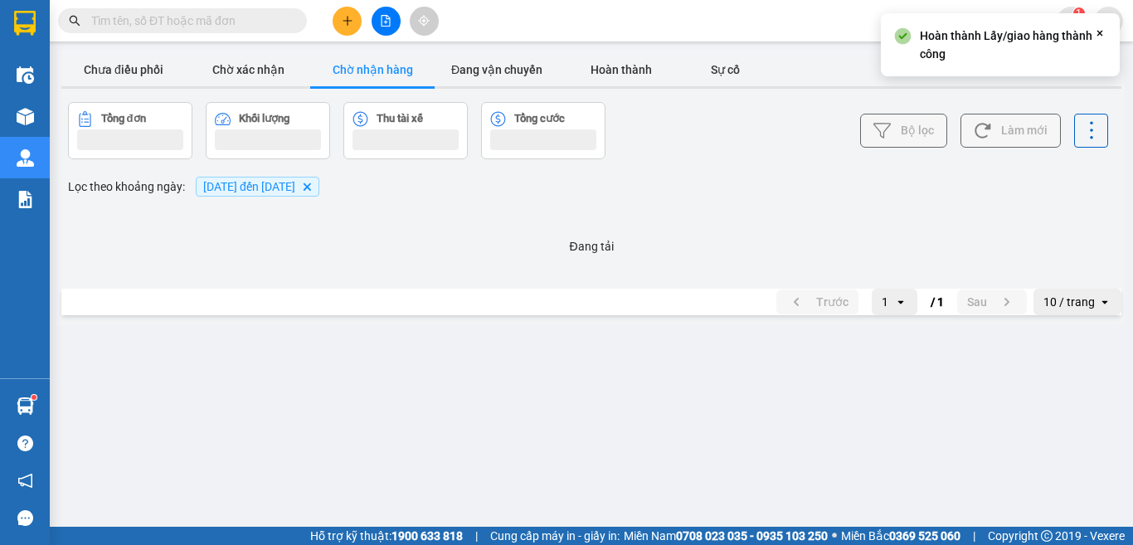
scroll to position [0, 0]
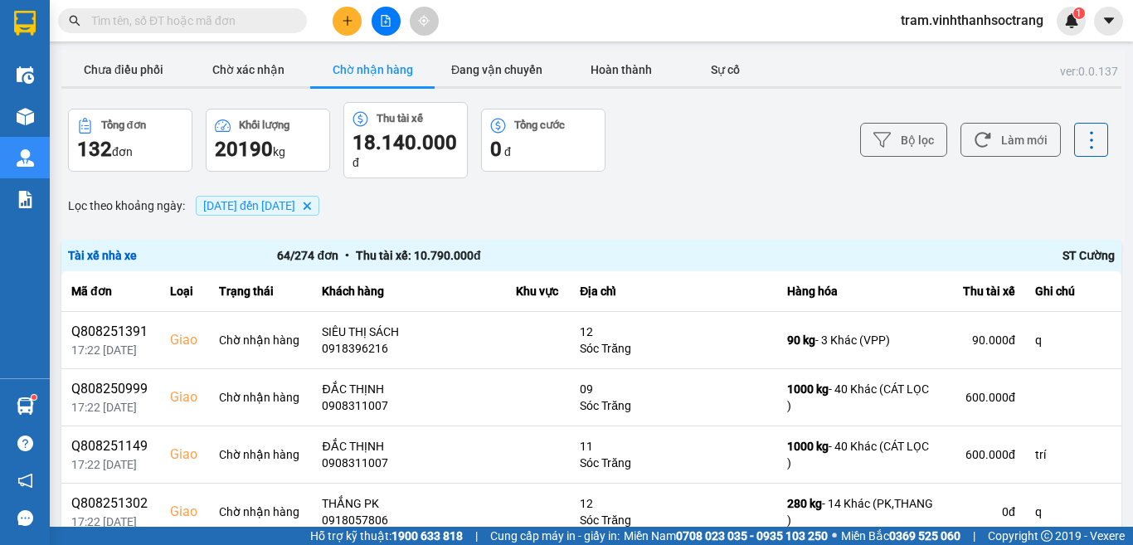
click at [260, 25] on input "text" at bounding box center [189, 21] width 196 height 18
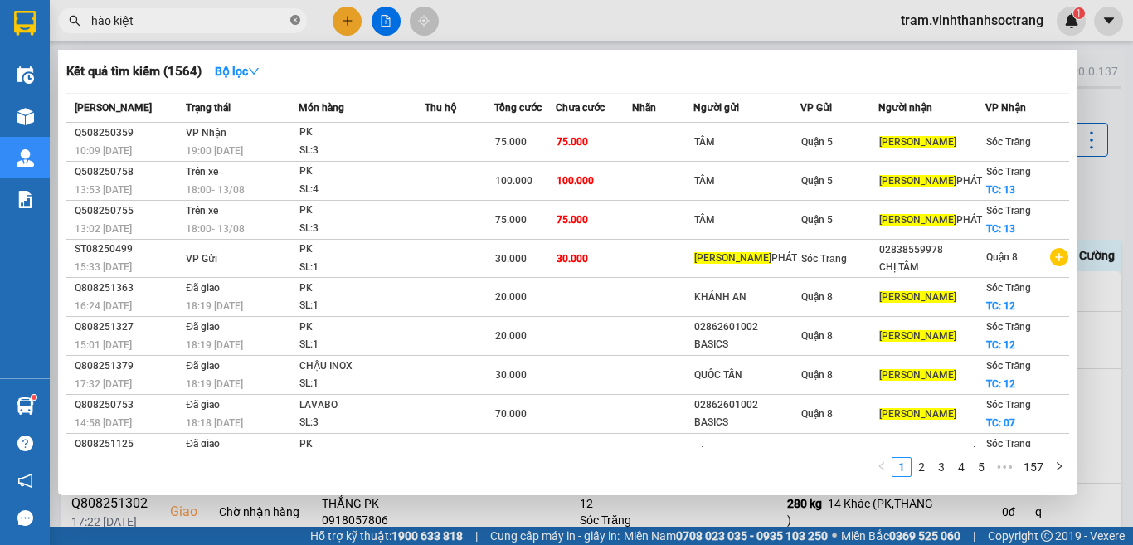
click at [292, 22] on icon "close-circle" at bounding box center [295, 20] width 10 height 10
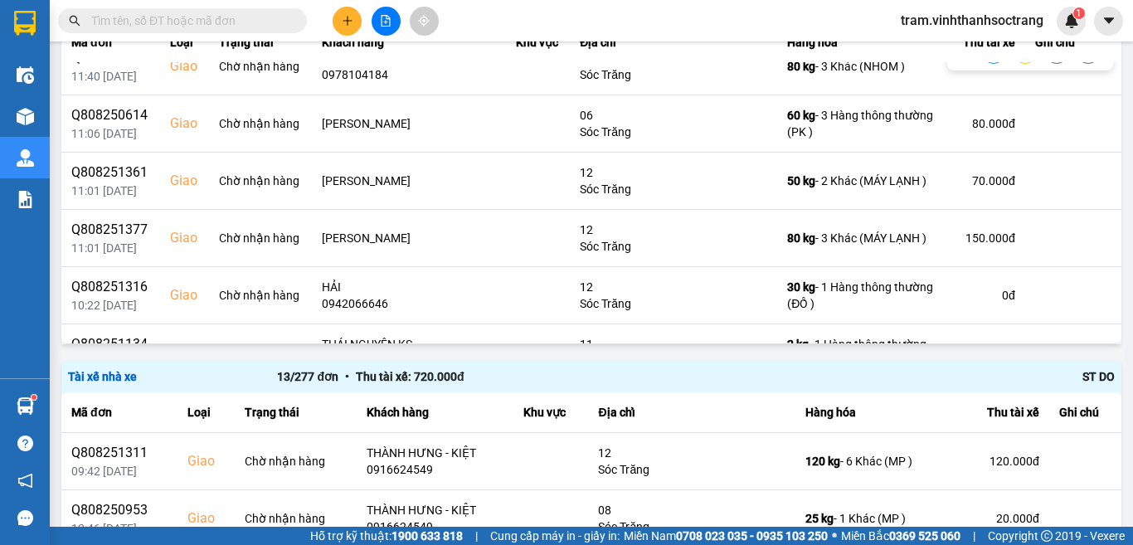
scroll to position [746, 0]
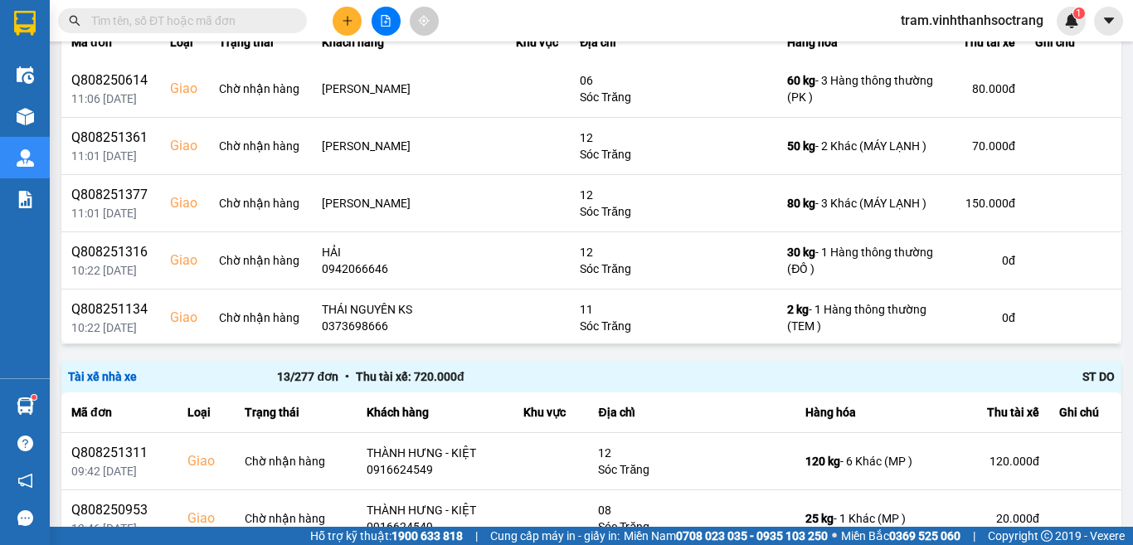
click at [240, 21] on input "text" at bounding box center [189, 21] width 196 height 18
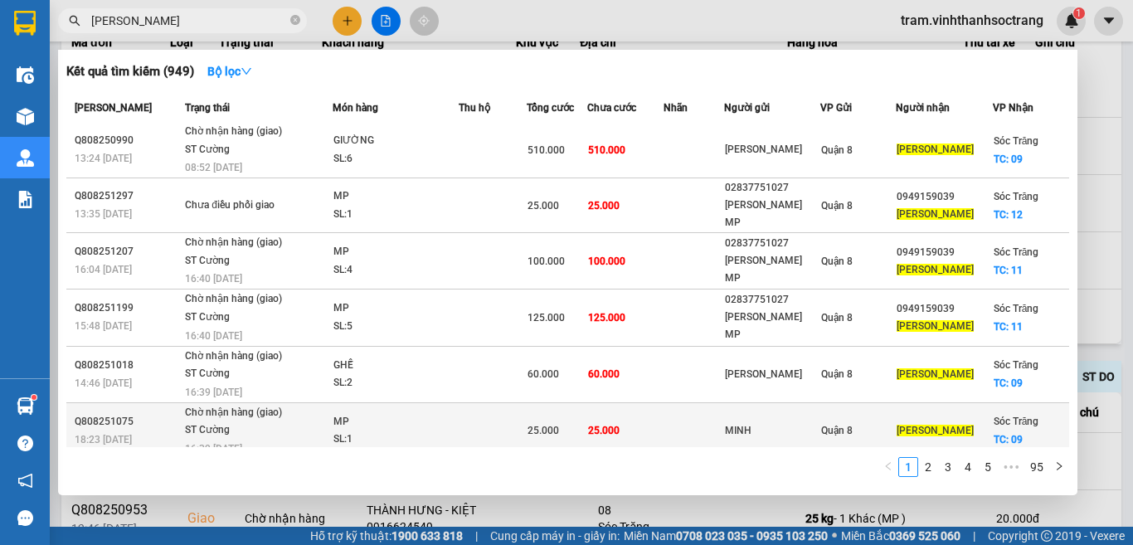
scroll to position [0, 0]
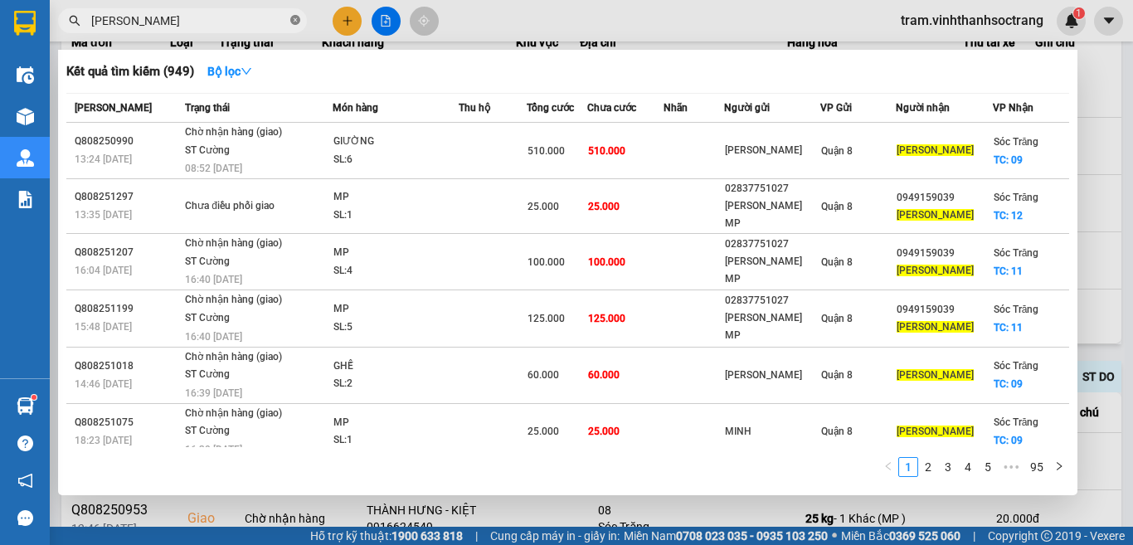
click at [295, 17] on icon "close-circle" at bounding box center [295, 20] width 10 height 10
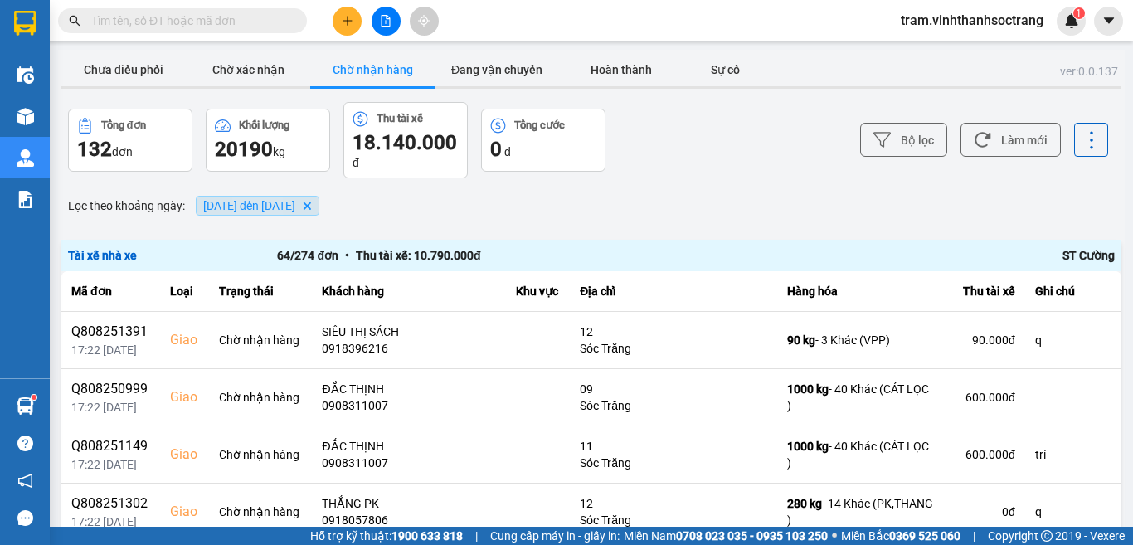
click at [295, 206] on span "[DATE] đến [DATE]" at bounding box center [249, 205] width 92 height 13
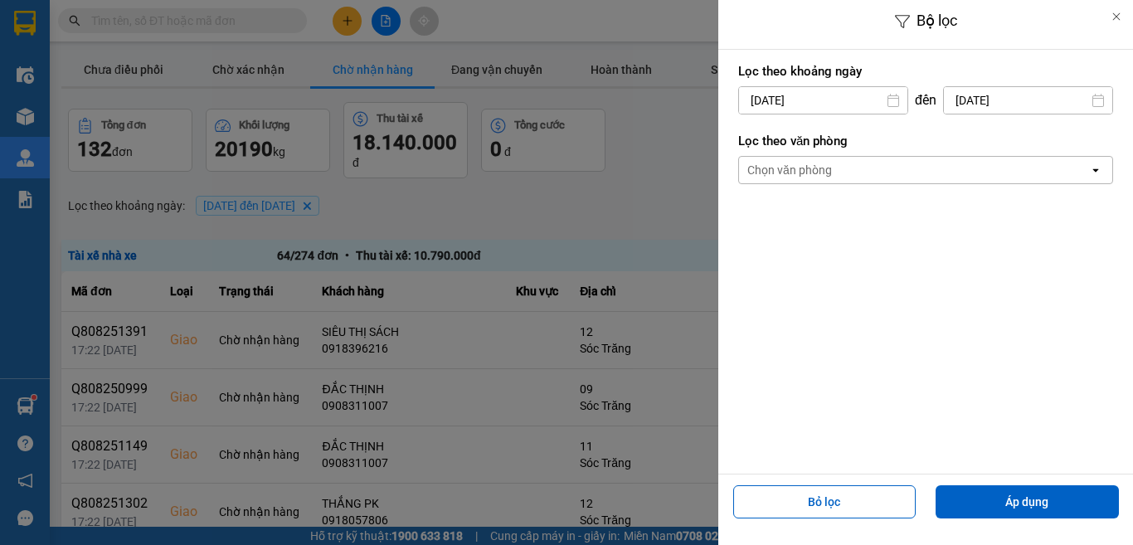
drag, startPoint x: 847, startPoint y: 74, endPoint x: 849, endPoint y: 89, distance: 15.1
click at [848, 75] on label "Lọc theo khoảng ngày" at bounding box center [925, 71] width 375 height 17
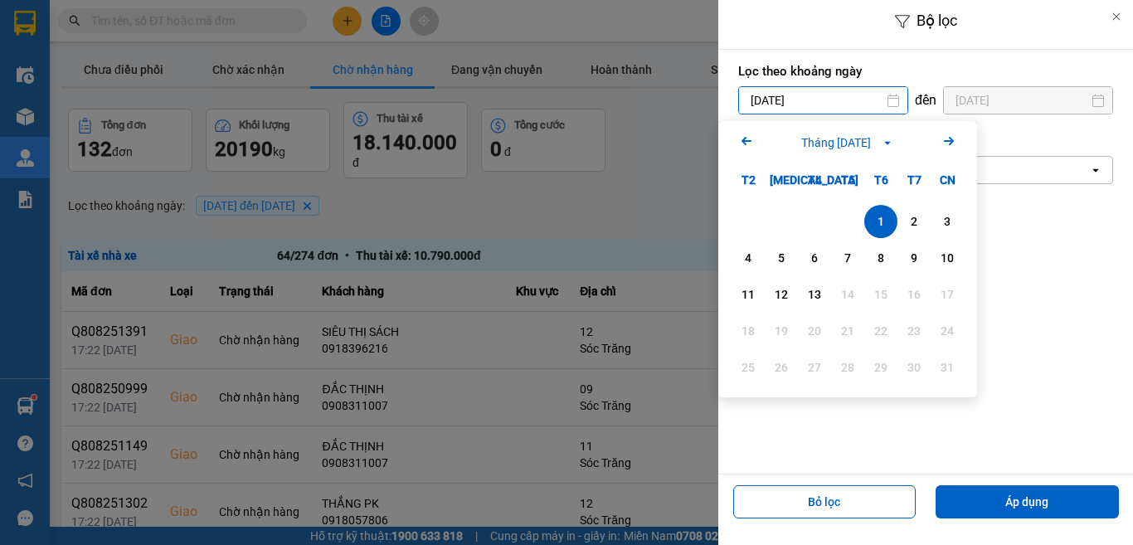
click at [851, 100] on input "[DATE]" at bounding box center [823, 100] width 168 height 27
click at [770, 289] on div "12" at bounding box center [781, 294] width 23 height 20
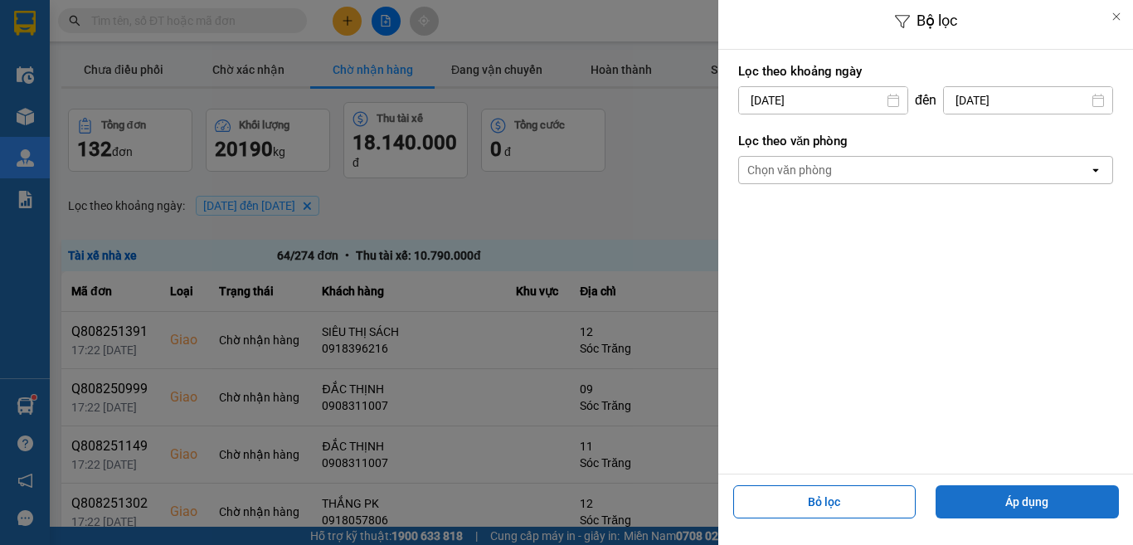
click at [1013, 492] on button "Áp dụng" at bounding box center [1026, 501] width 183 height 33
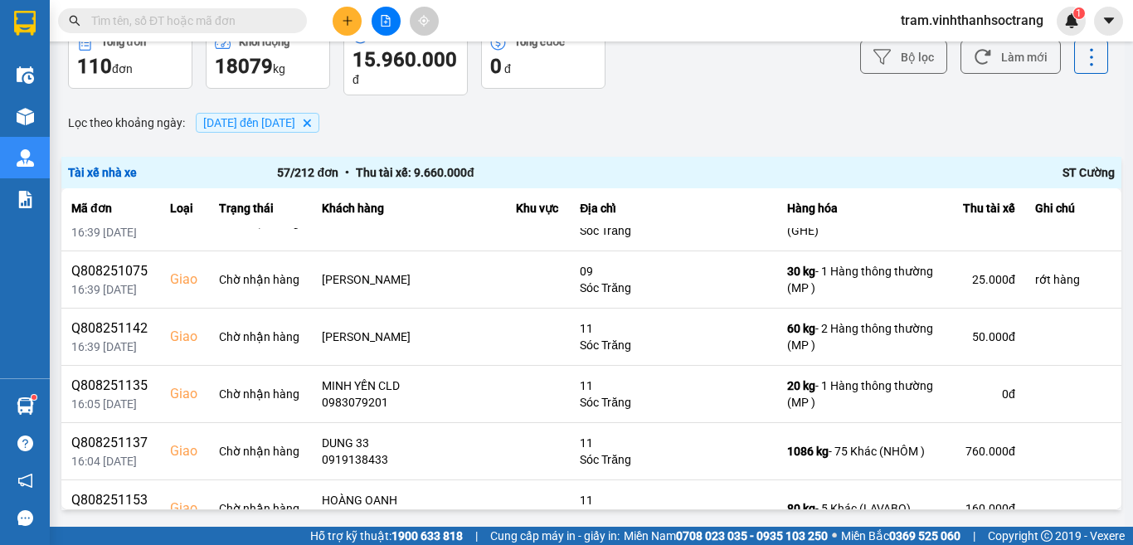
scroll to position [2151, 0]
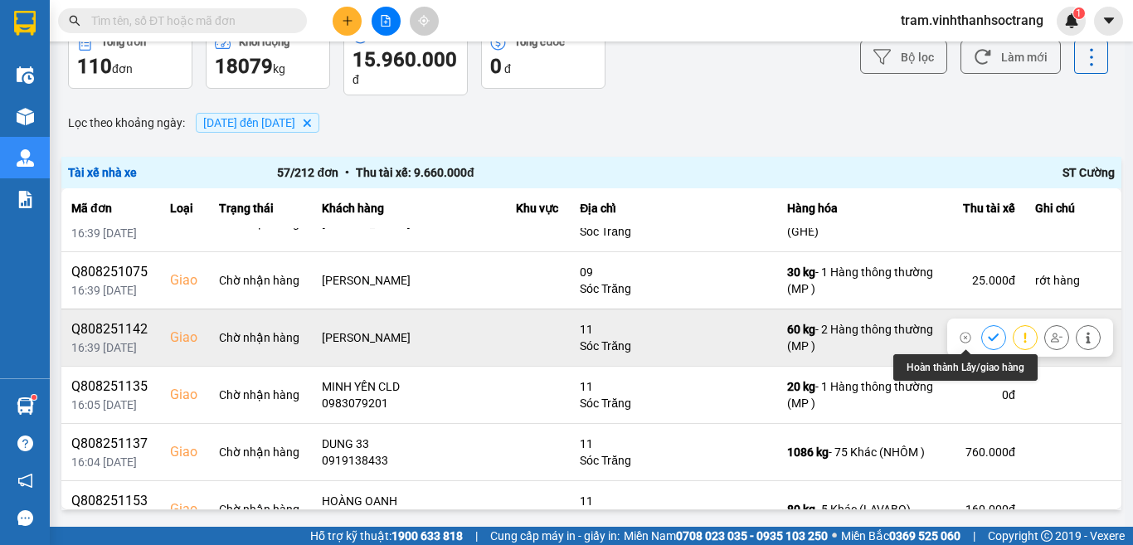
click at [982, 338] on button at bounding box center [993, 337] width 23 height 29
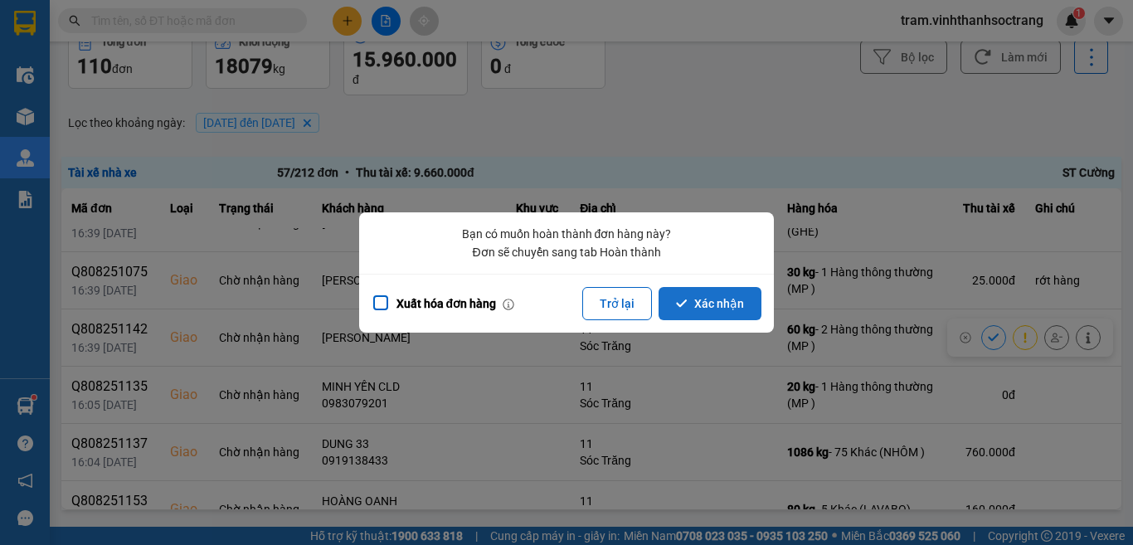
click at [713, 317] on button "Xác nhận" at bounding box center [709, 303] width 103 height 33
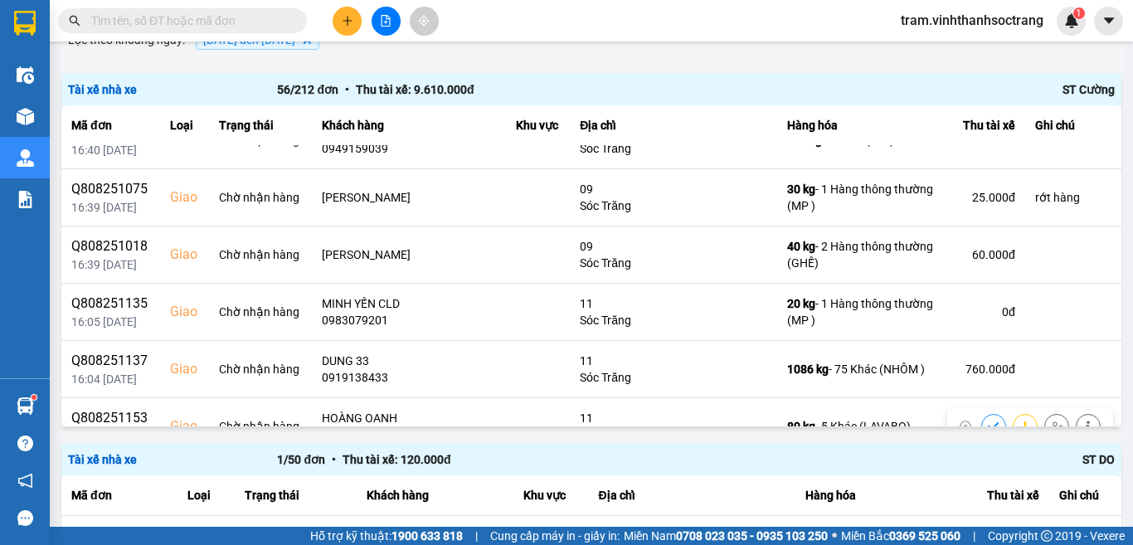
scroll to position [2011, 0]
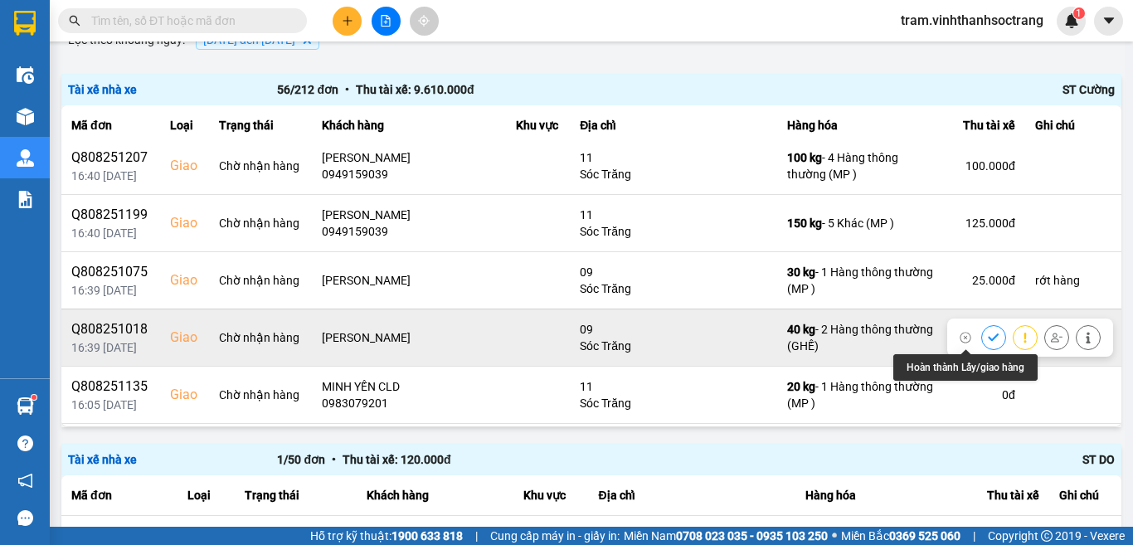
click at [988, 338] on icon at bounding box center [993, 336] width 11 height 7
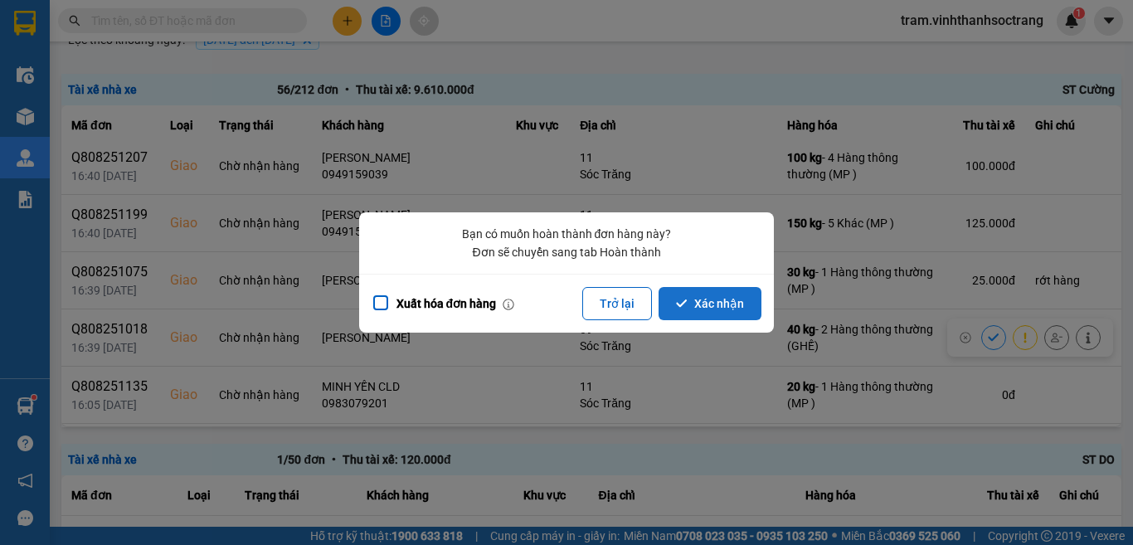
click at [719, 311] on button "Xác nhận" at bounding box center [709, 303] width 103 height 33
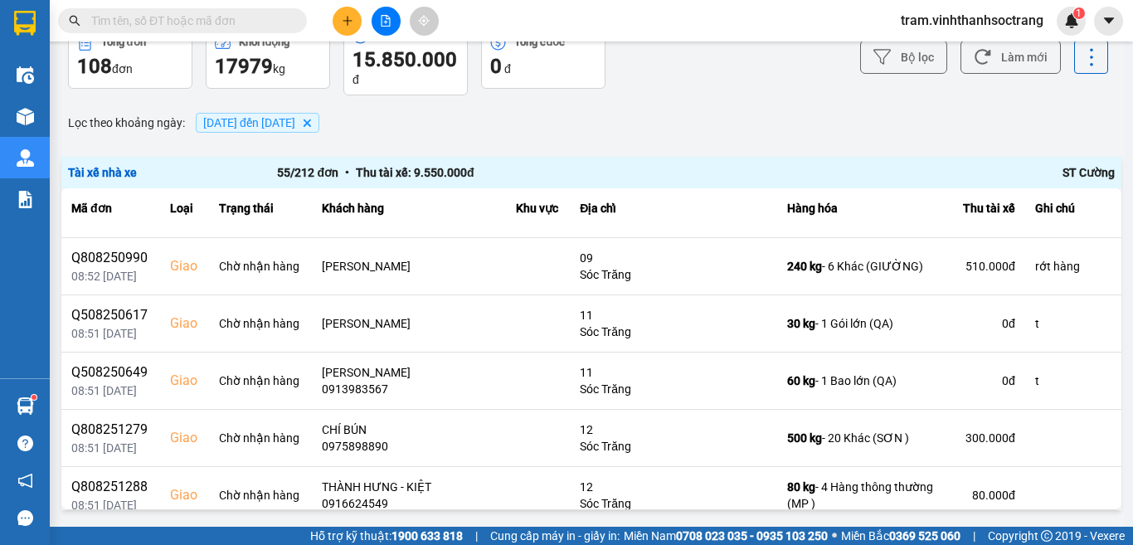
scroll to position [0, 0]
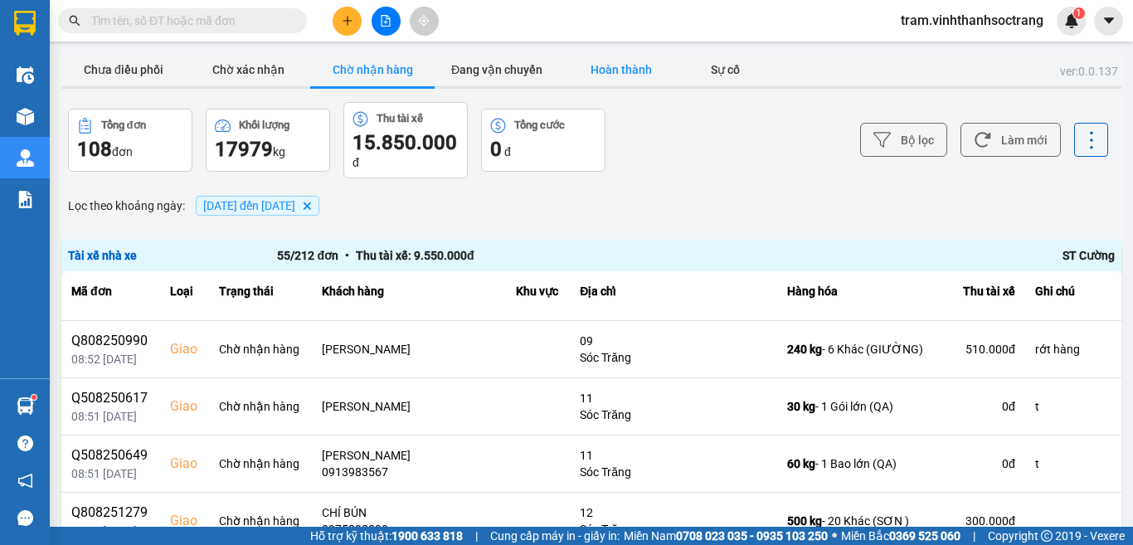
click at [637, 74] on button "Hoàn thành" at bounding box center [621, 69] width 124 height 33
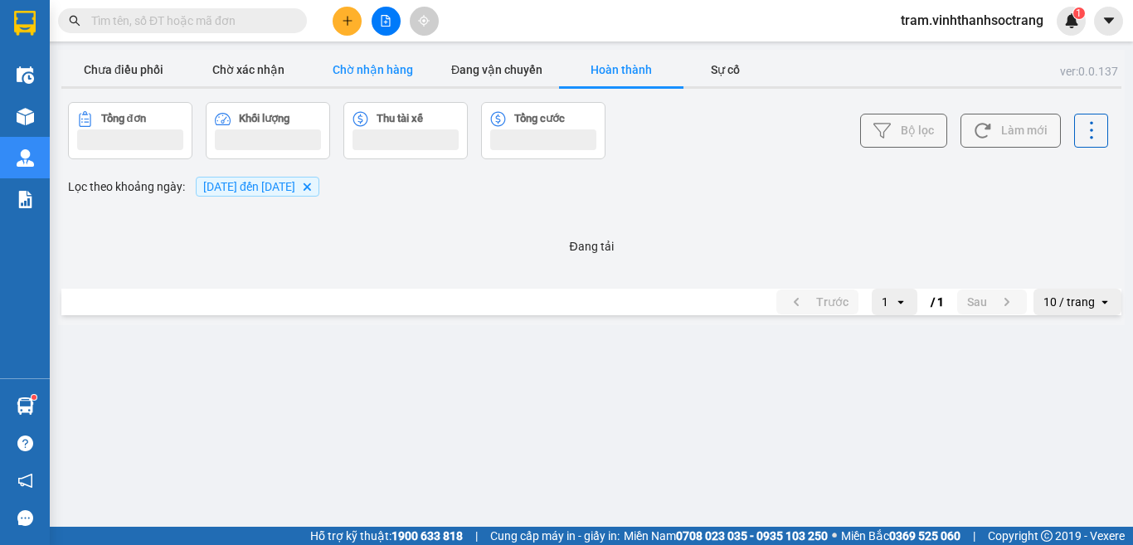
click at [407, 67] on button "Chờ nhận hàng" at bounding box center [372, 69] width 124 height 33
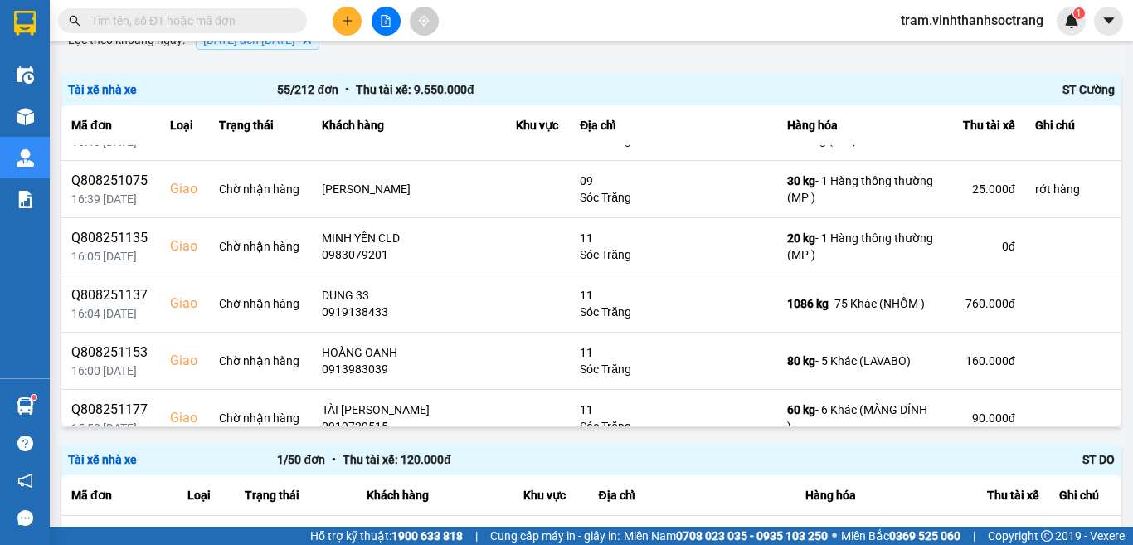
scroll to position [1915, 0]
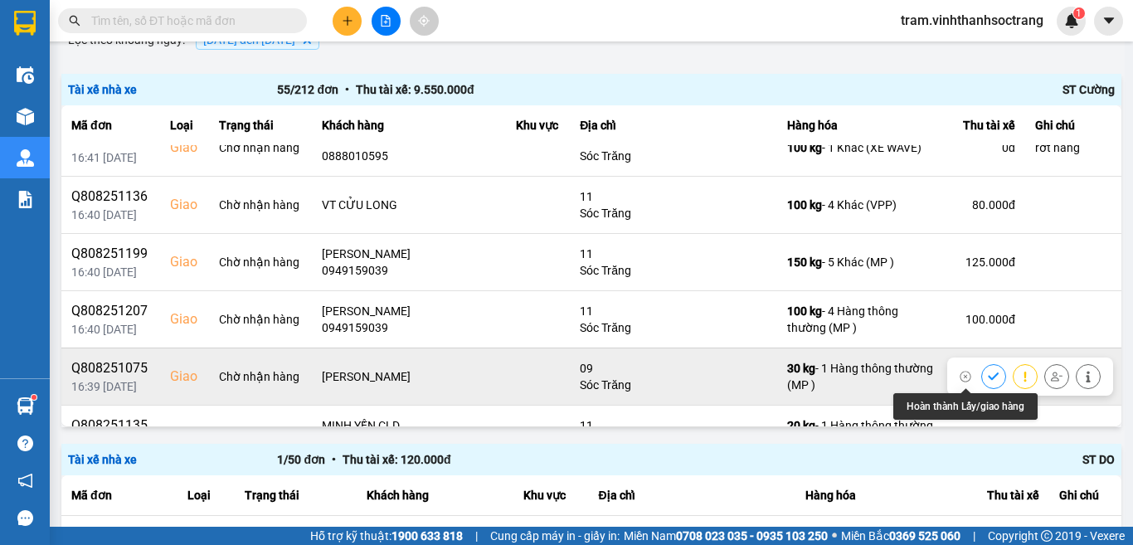
click at [988, 375] on icon at bounding box center [993, 375] width 11 height 7
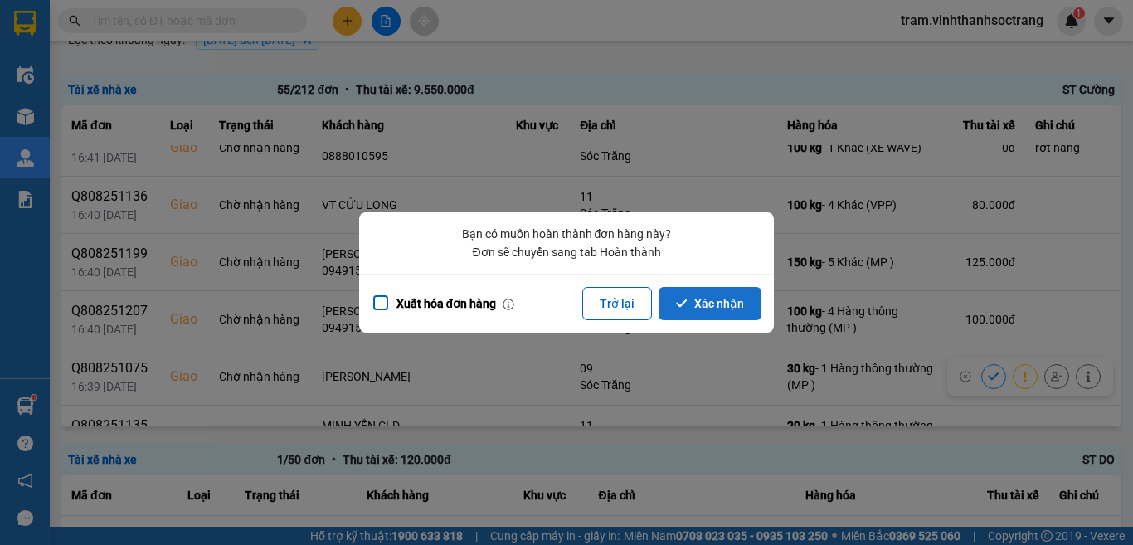
click at [712, 308] on button "Xác nhận" at bounding box center [709, 303] width 103 height 33
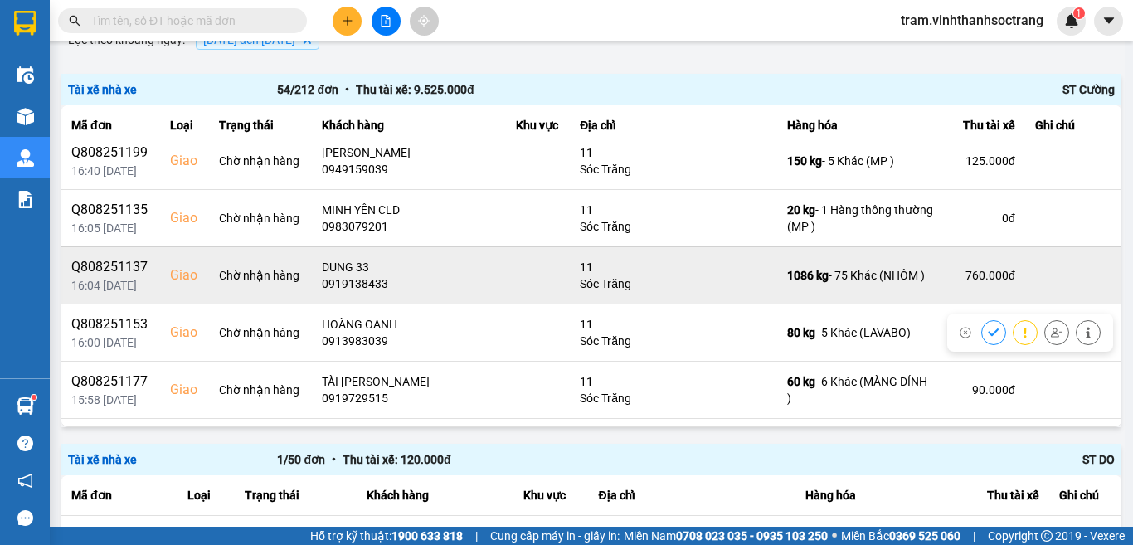
scroll to position [1990, 0]
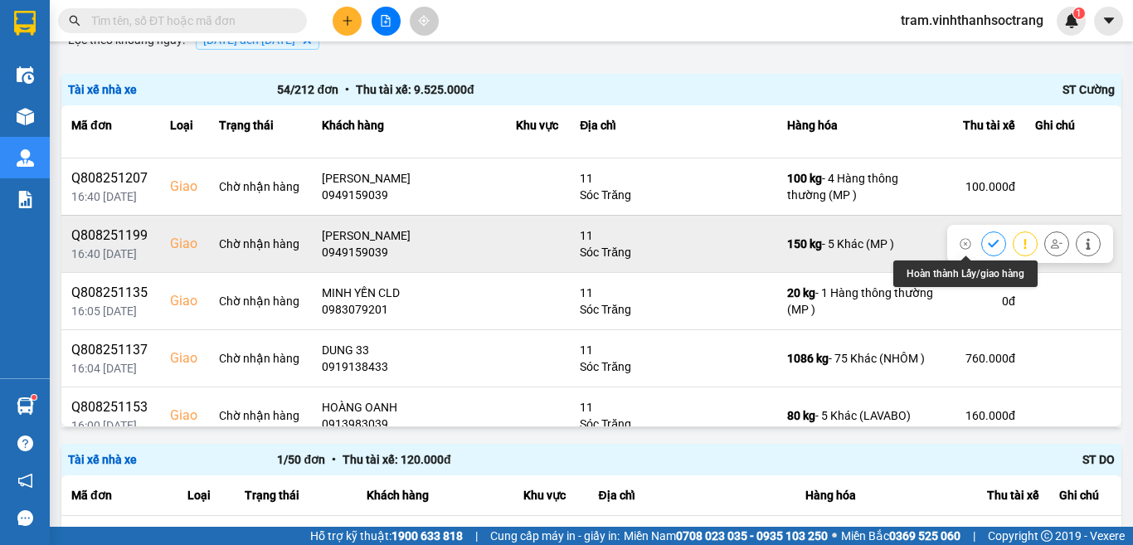
click at [982, 252] on button at bounding box center [993, 243] width 23 height 29
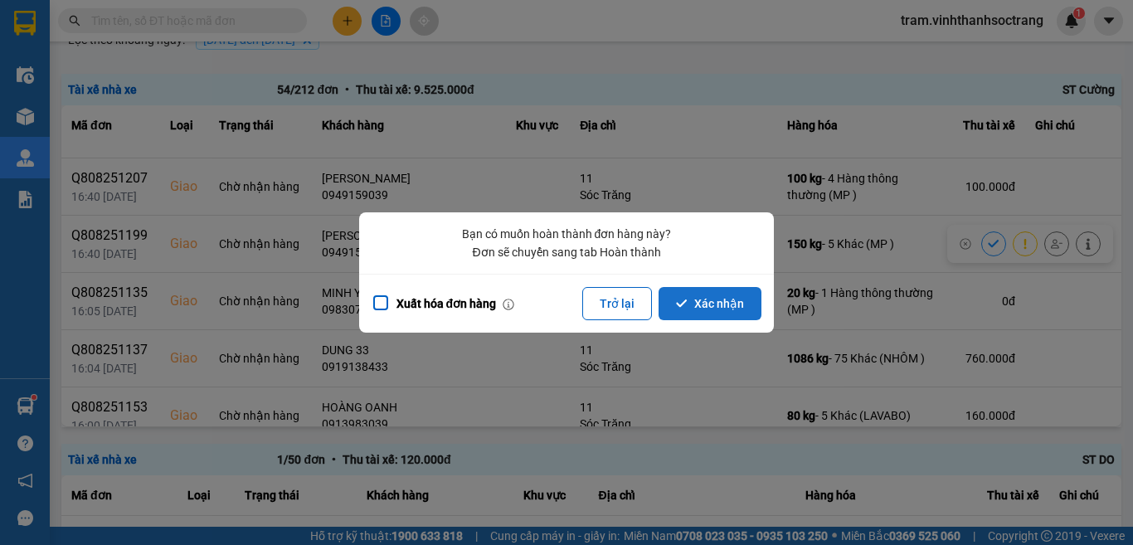
click at [694, 309] on button "Xác nhận" at bounding box center [709, 303] width 103 height 33
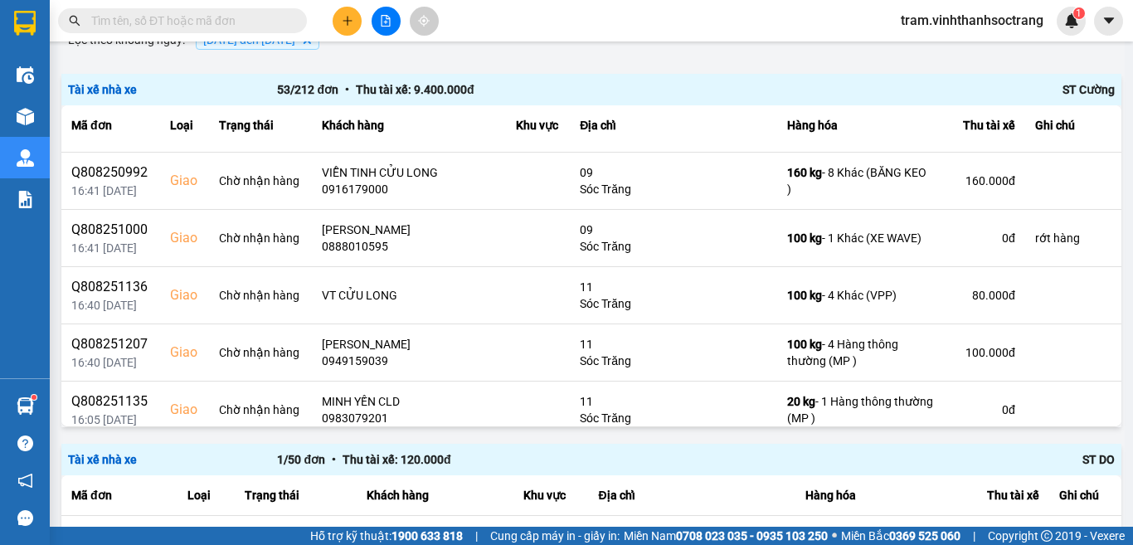
scroll to position [1907, 0]
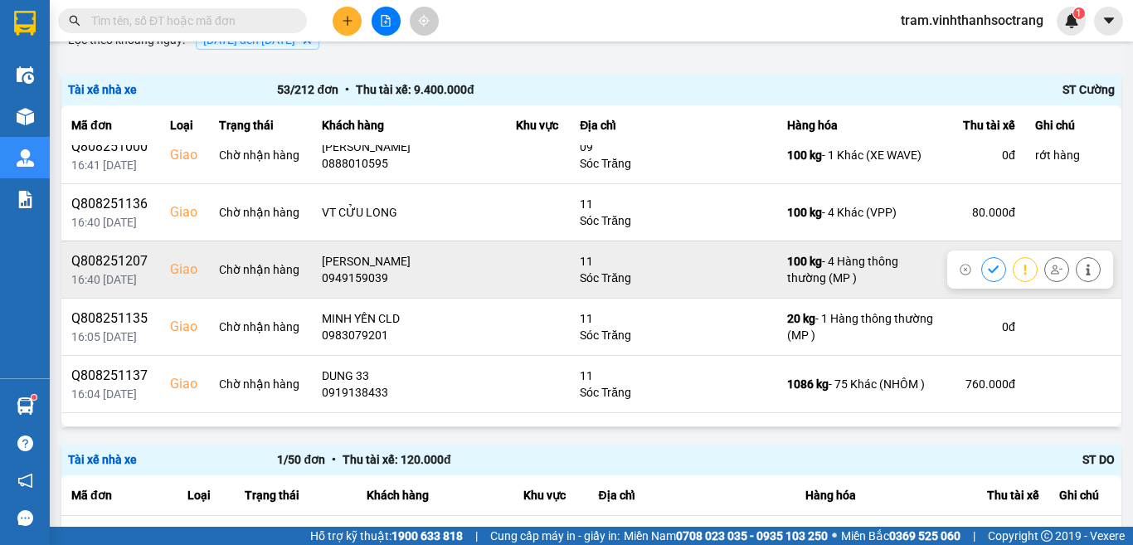
click at [988, 270] on icon at bounding box center [993, 268] width 11 height 7
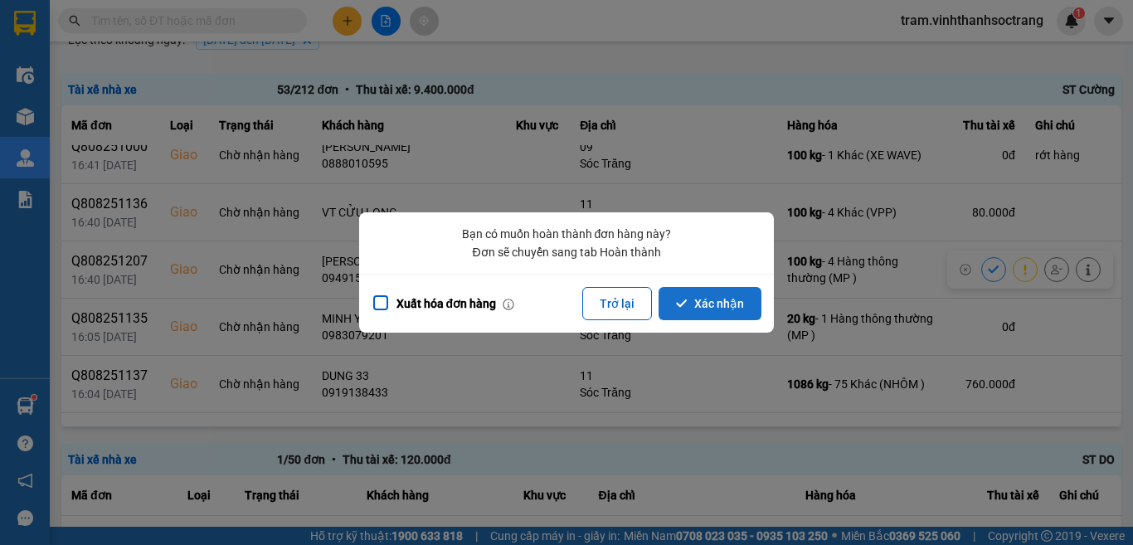
click at [695, 308] on button "Xác nhận" at bounding box center [709, 303] width 103 height 33
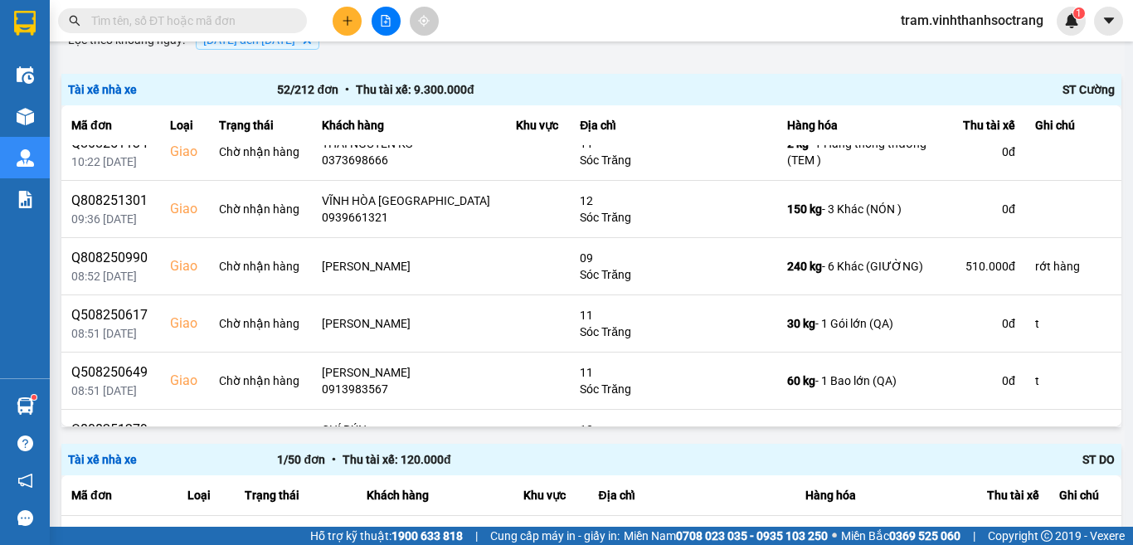
scroll to position [912, 0]
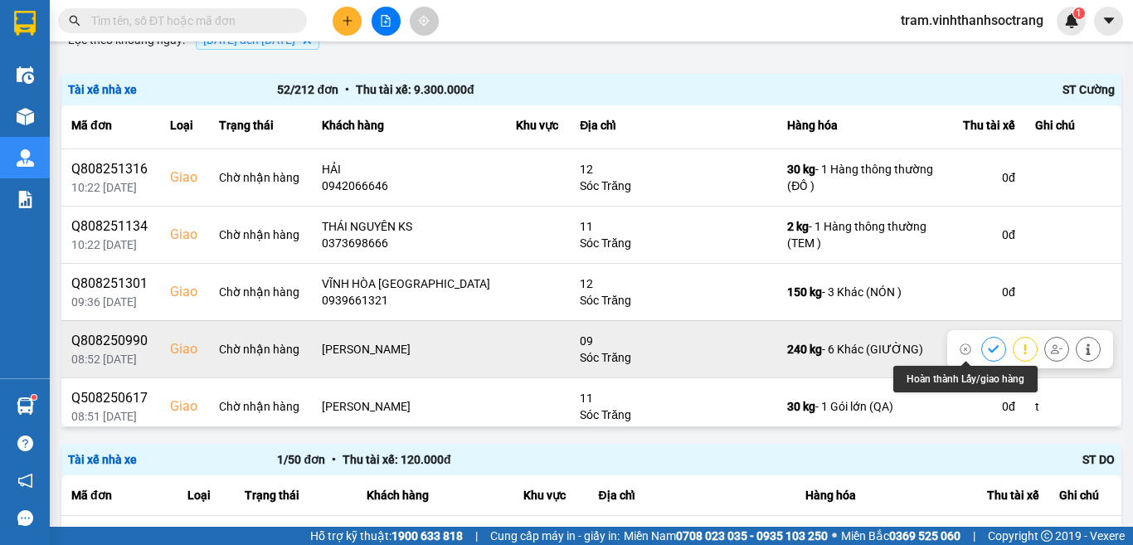
click at [988, 350] on icon at bounding box center [993, 348] width 11 height 7
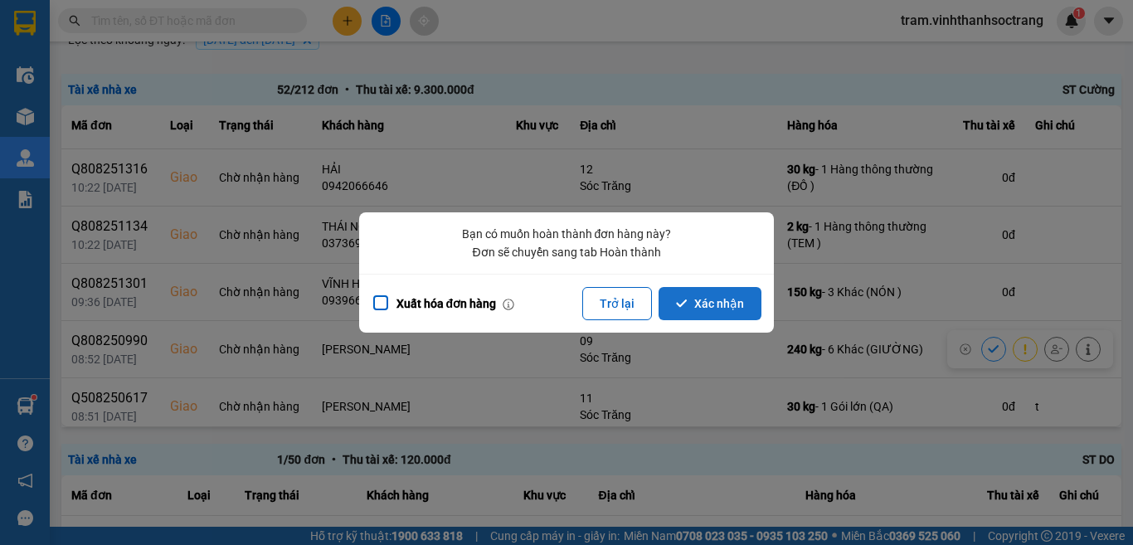
click at [691, 317] on button "Xác nhận" at bounding box center [709, 303] width 103 height 33
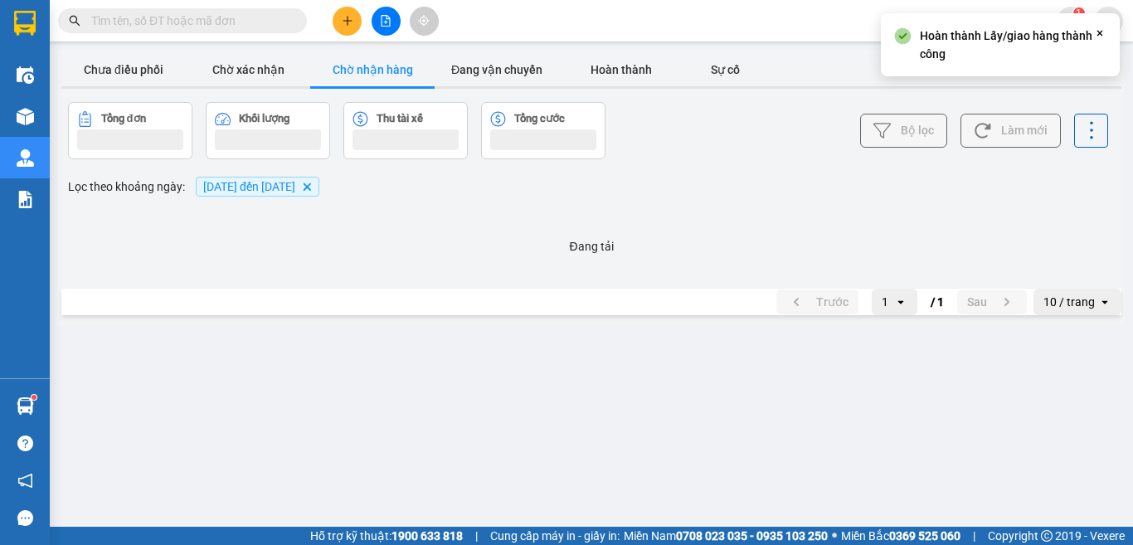
scroll to position [0, 0]
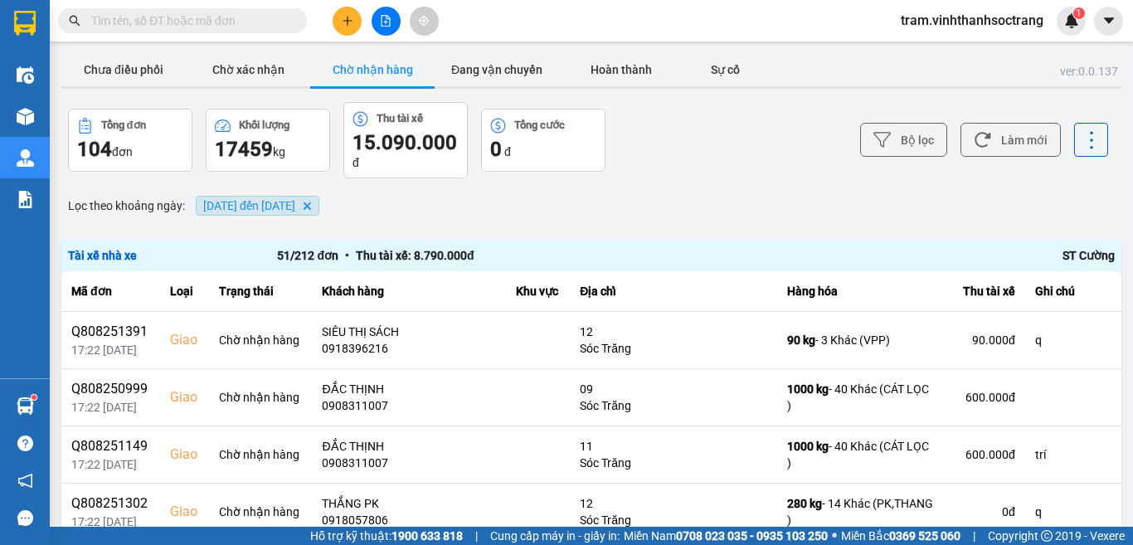
click at [311, 205] on icon "12/08/2025 đến 13/08/2025, close by backspace" at bounding box center [307, 205] width 7 height 7
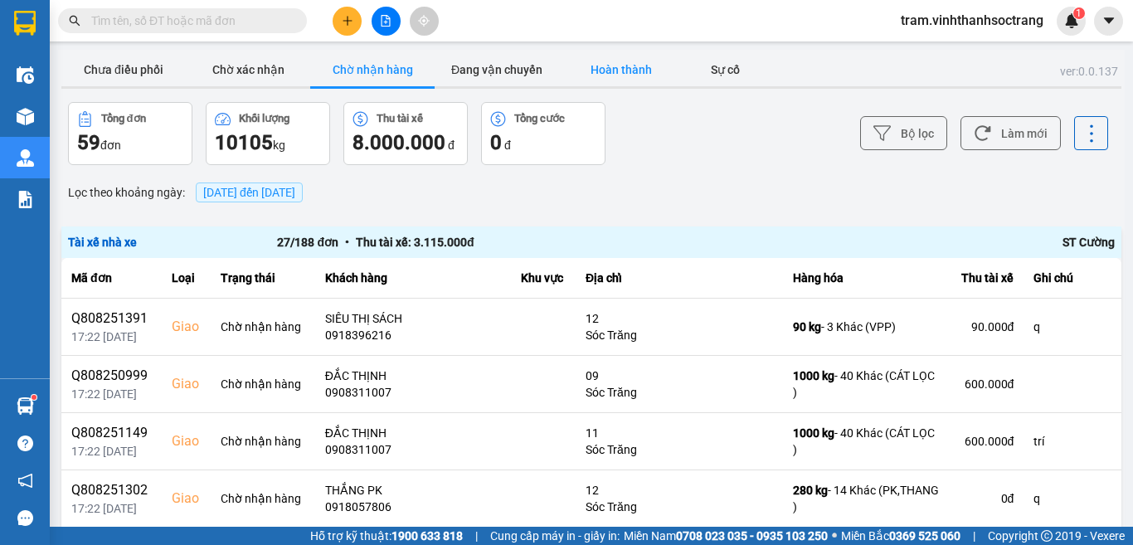
click at [609, 67] on button "Hoàn thành" at bounding box center [621, 69] width 124 height 33
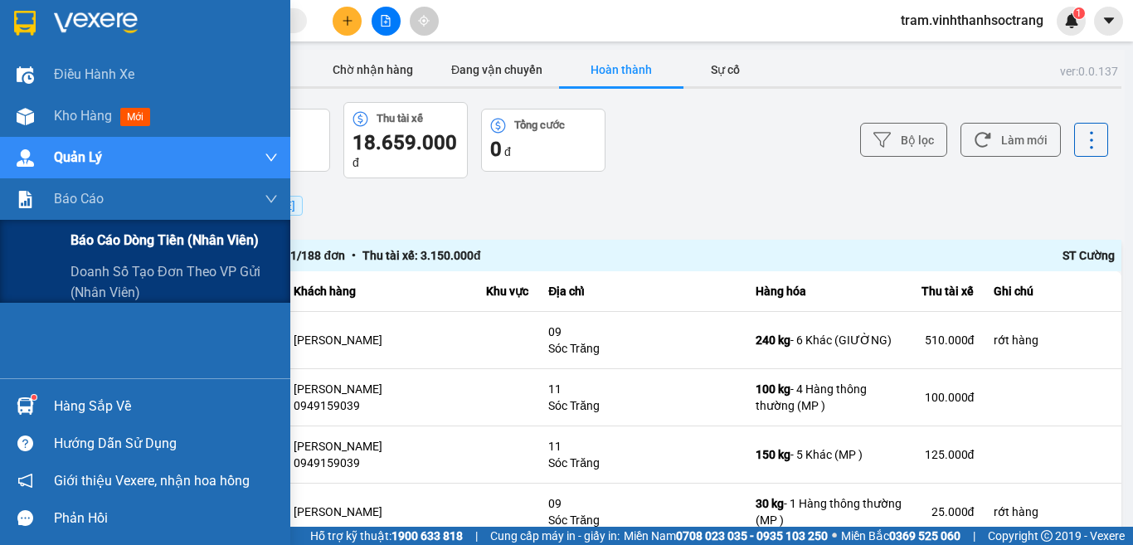
click at [158, 236] on span "Báo cáo dòng tiền (nhân viên)" at bounding box center [164, 240] width 188 height 21
